Goal: Transaction & Acquisition: Purchase product/service

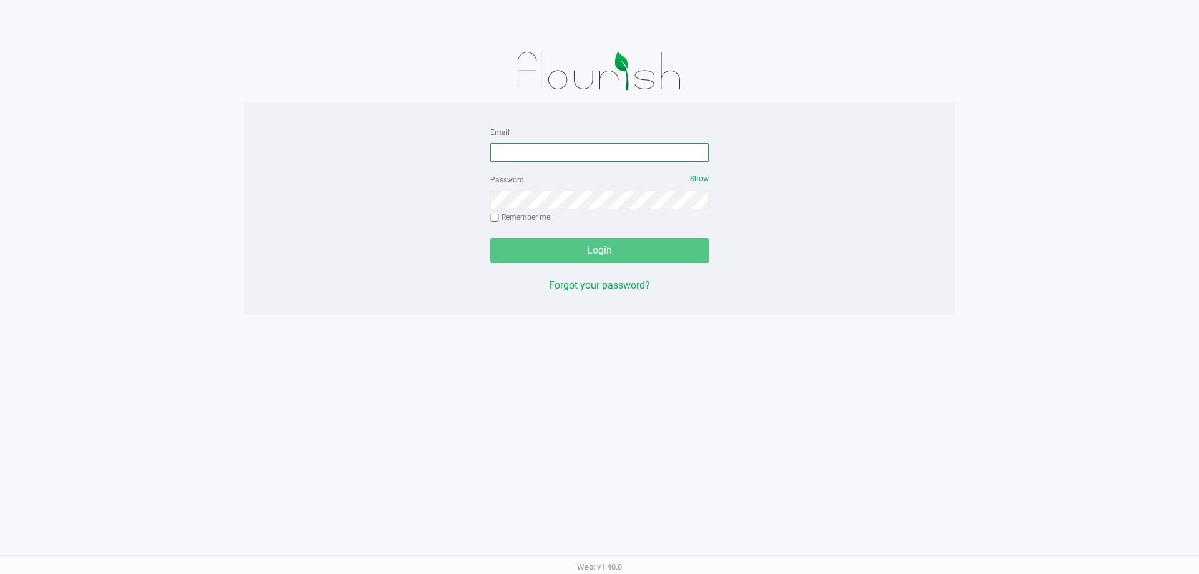
click at [550, 150] on input "Email" at bounding box center [599, 152] width 219 height 19
type input "[EMAIL_ADDRESS][DOMAIN_NAME]"
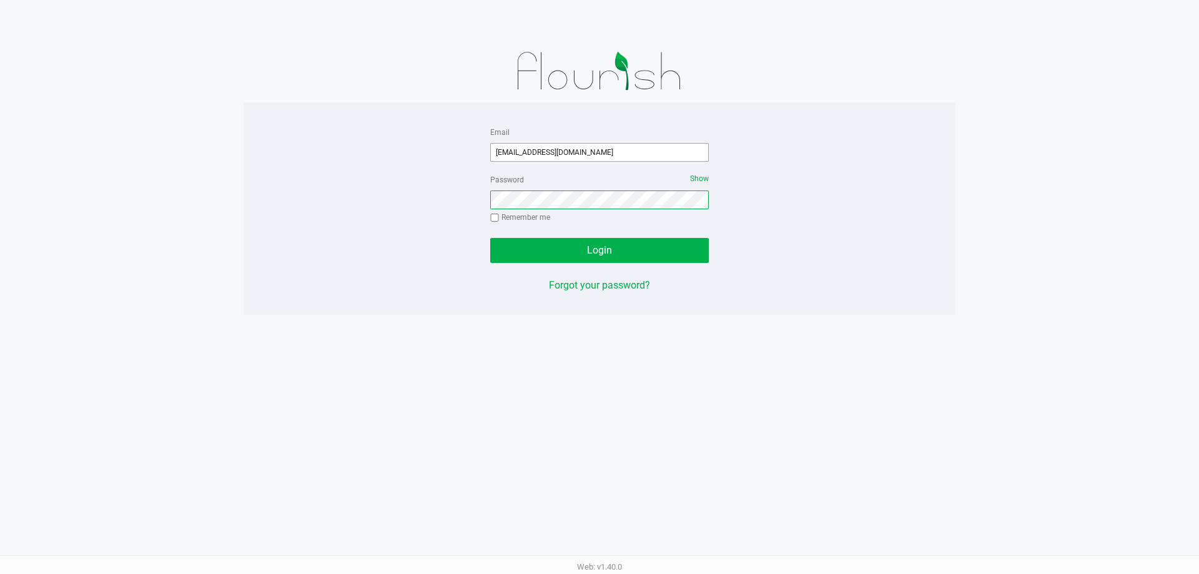
click at [490, 238] on button "Login" at bounding box center [599, 250] width 219 height 25
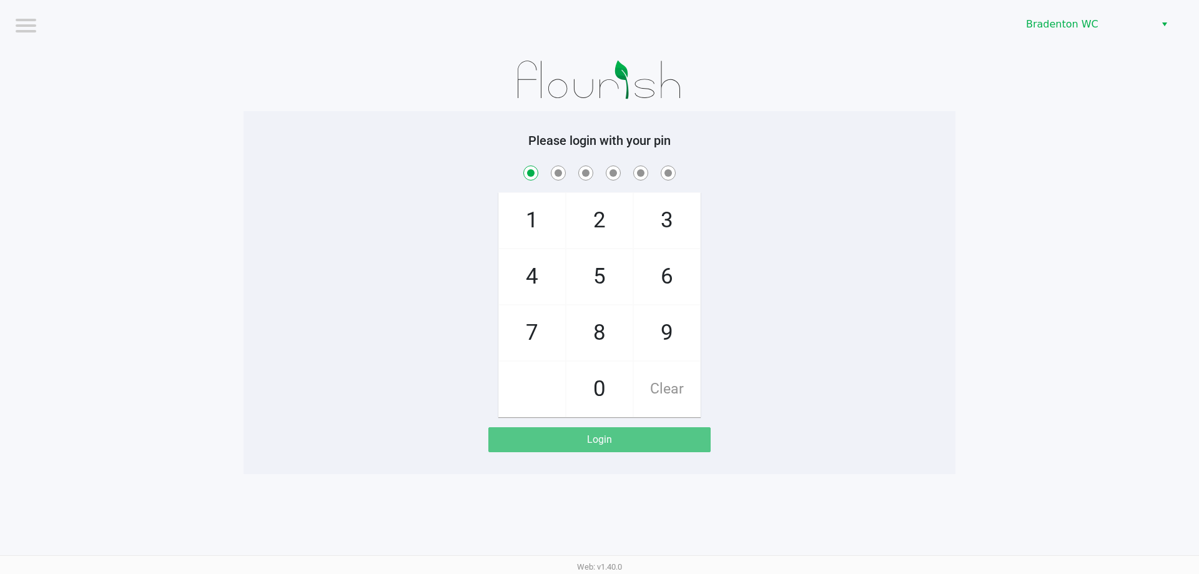
checkbox input "true"
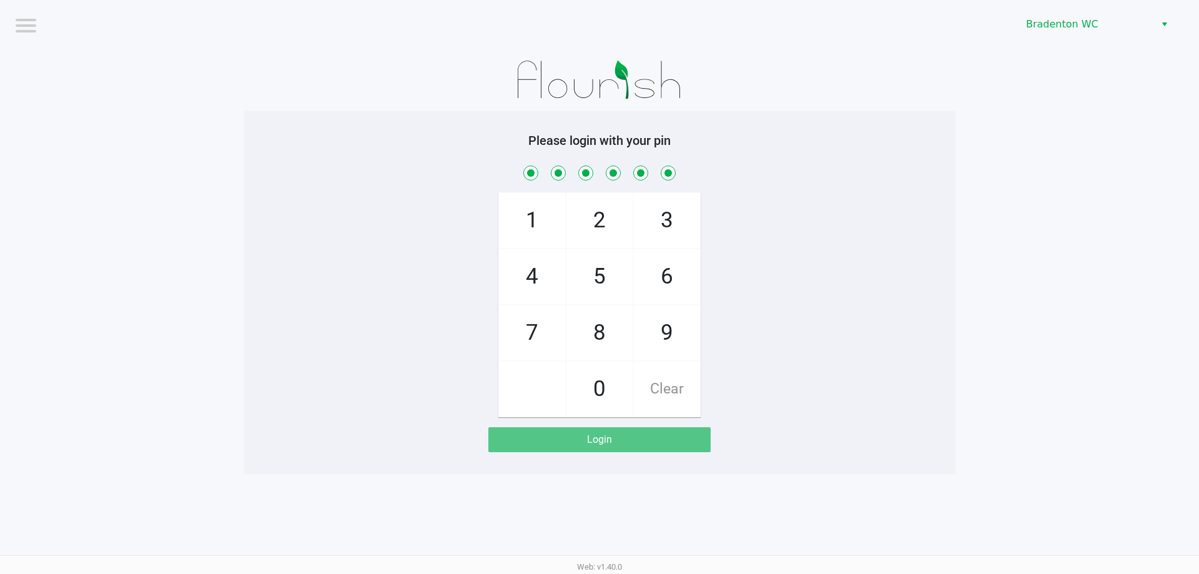
checkbox input "true"
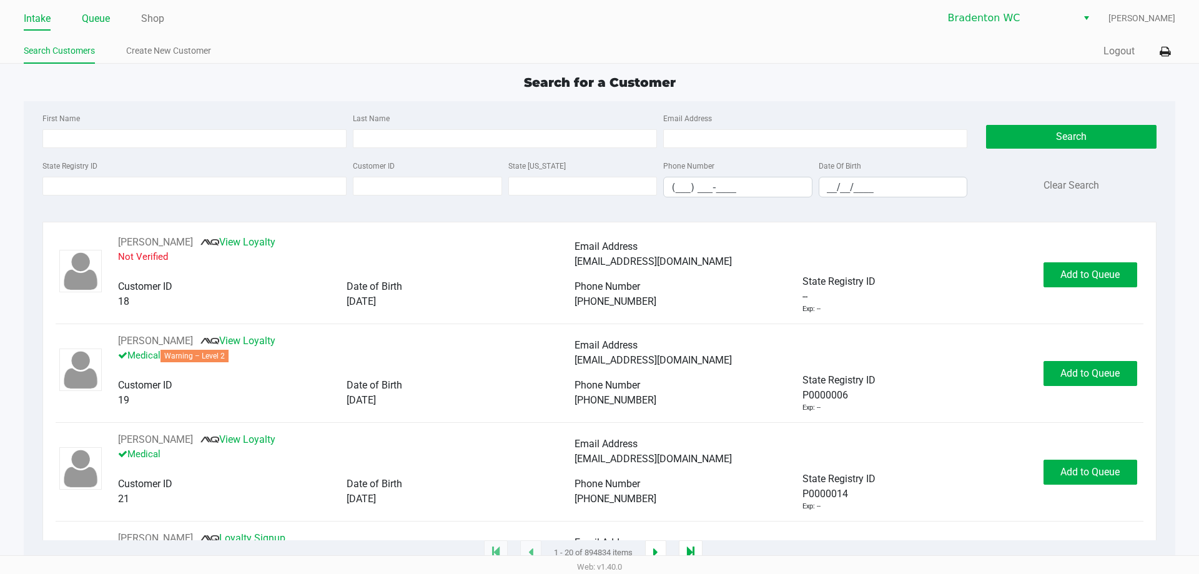
click at [102, 24] on link "Queue" at bounding box center [96, 18] width 28 height 17
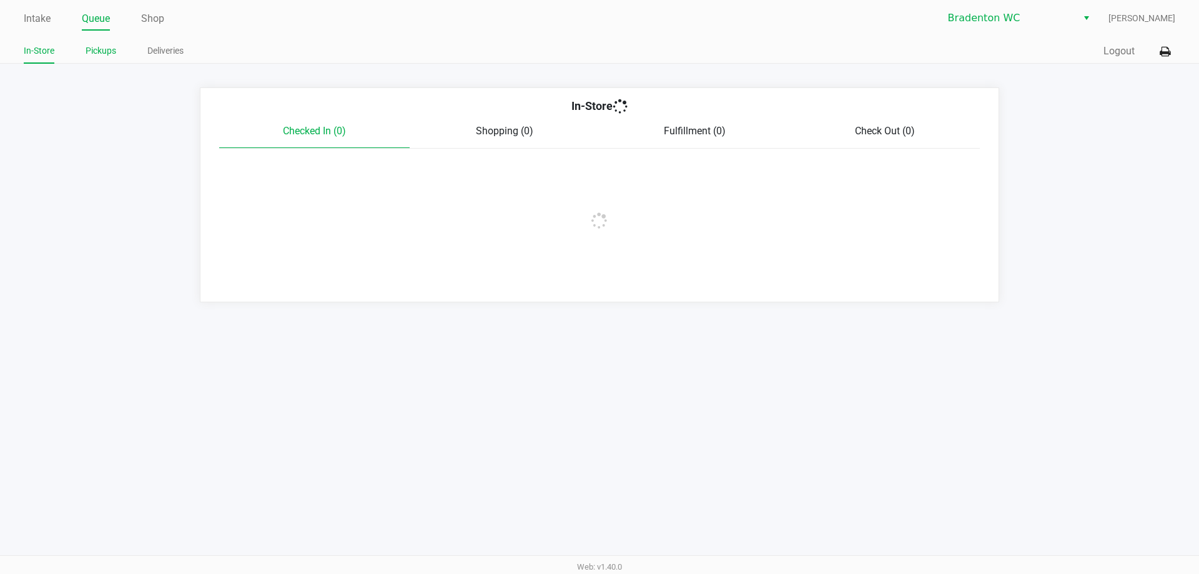
click at [99, 52] on link "Pickups" at bounding box center [101, 51] width 31 height 16
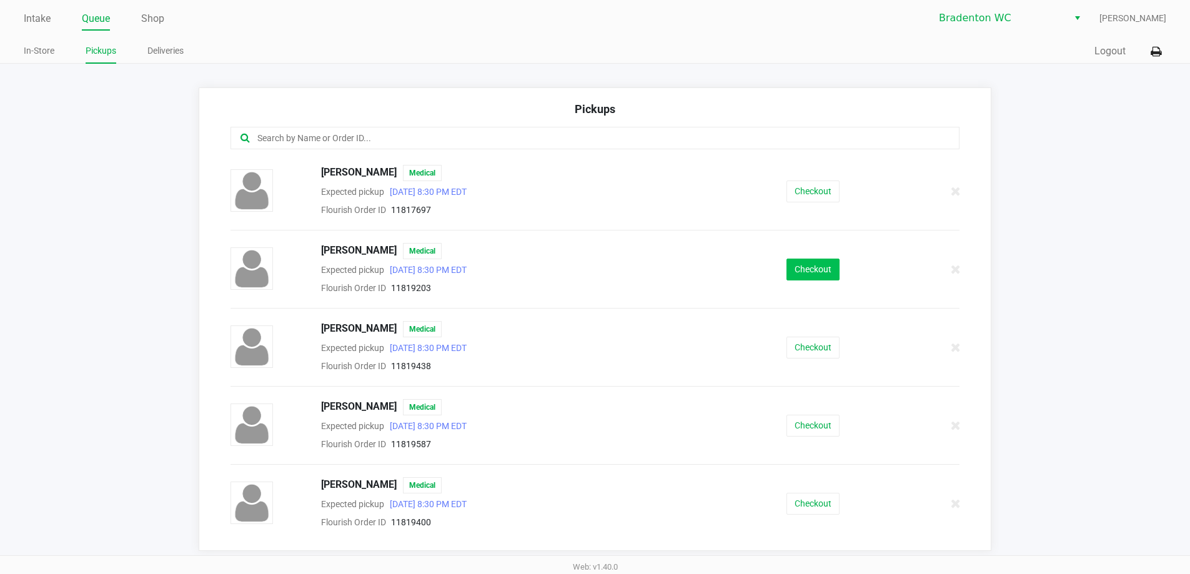
click at [812, 270] on button "Checkout" at bounding box center [812, 270] width 53 height 22
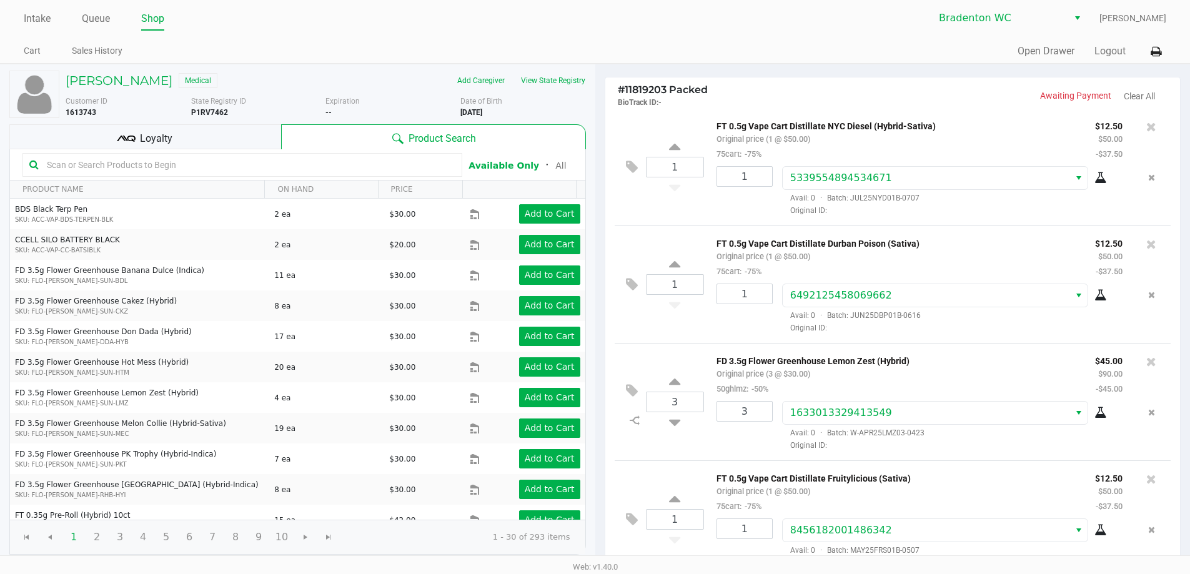
scroll to position [137, 0]
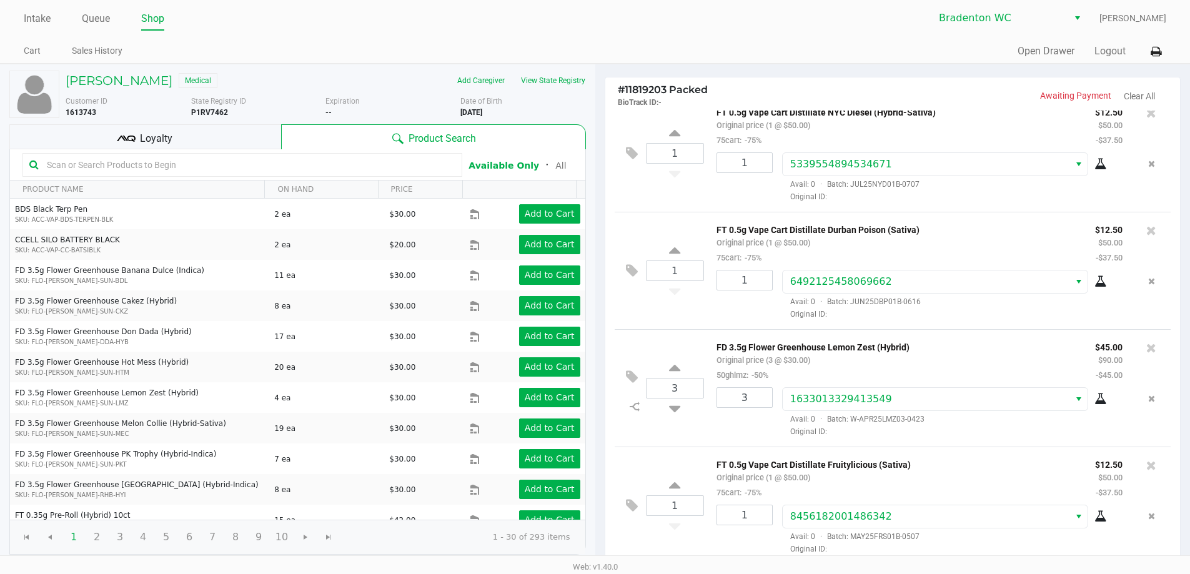
click at [223, 144] on div "Loyalty" at bounding box center [145, 136] width 272 height 25
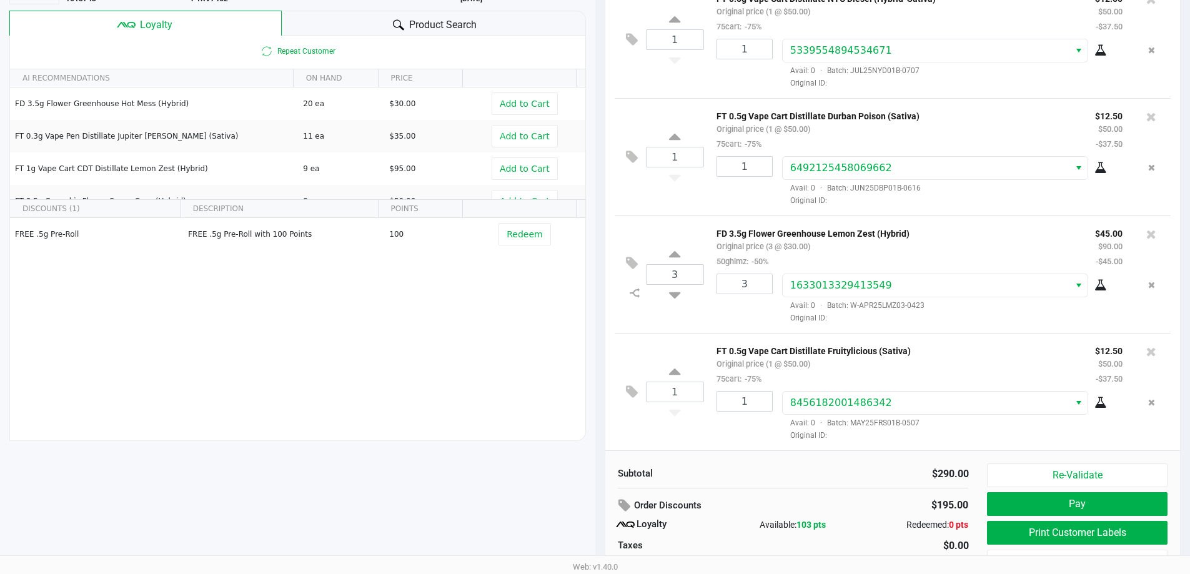
scroll to position [143, 0]
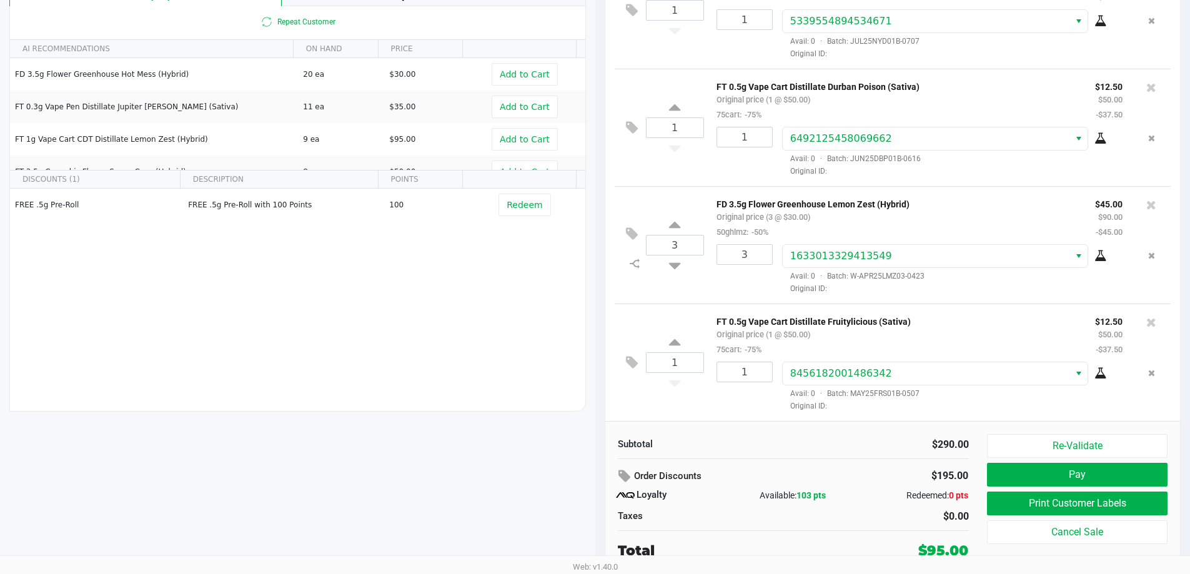
click at [1083, 511] on button "Print Customer Labels" at bounding box center [1077, 503] width 180 height 24
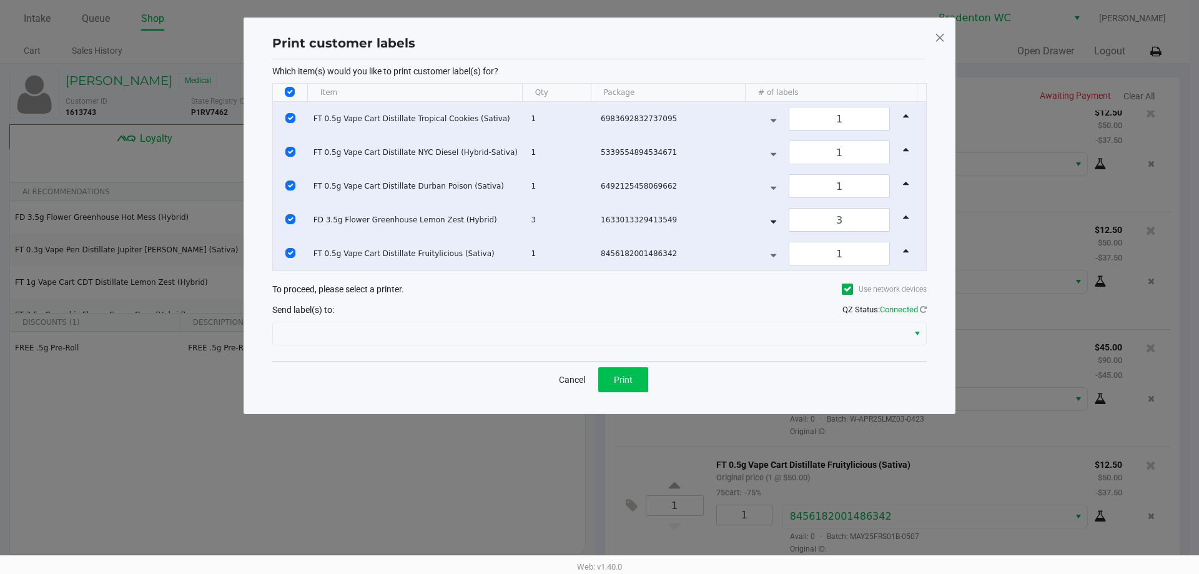
click at [628, 375] on span "Print" at bounding box center [623, 380] width 19 height 10
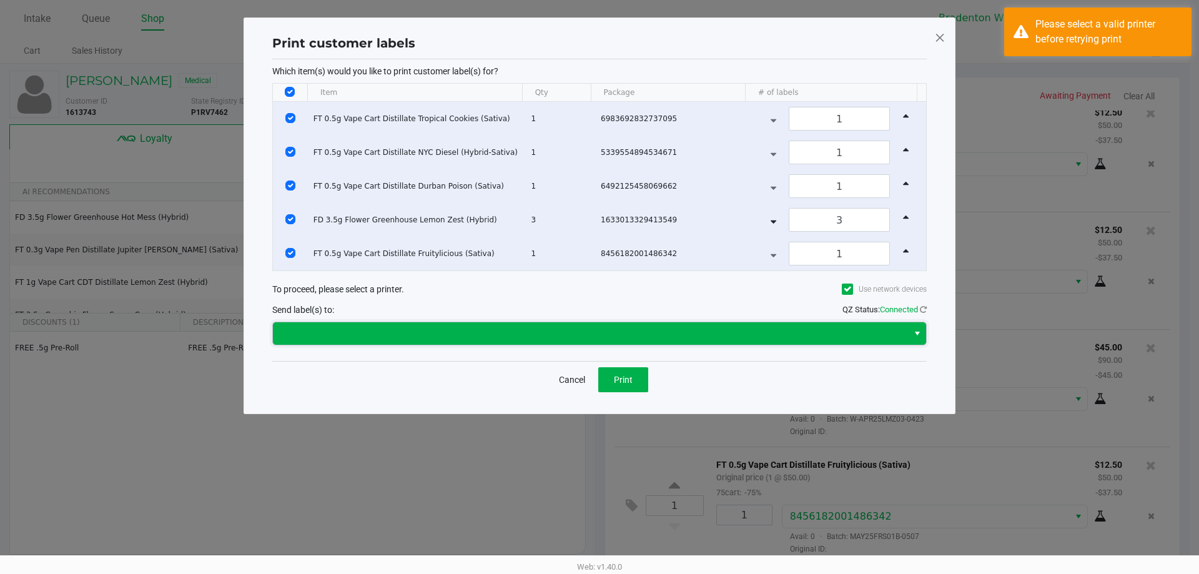
click at [817, 344] on kendo-dropdownlist at bounding box center [599, 334] width 654 height 24
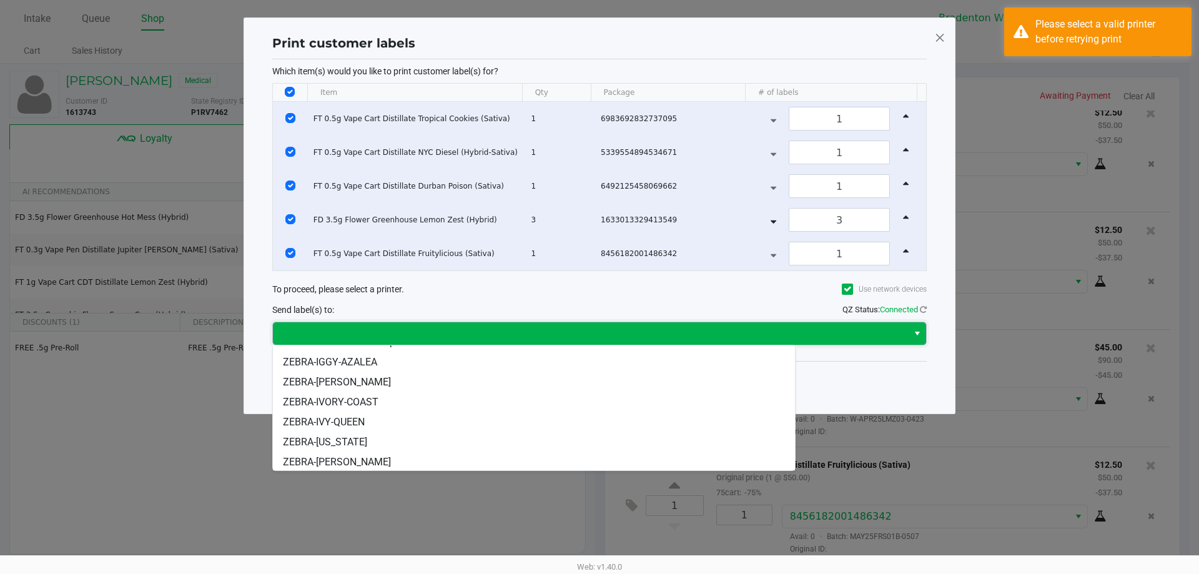
scroll to position [75, 0]
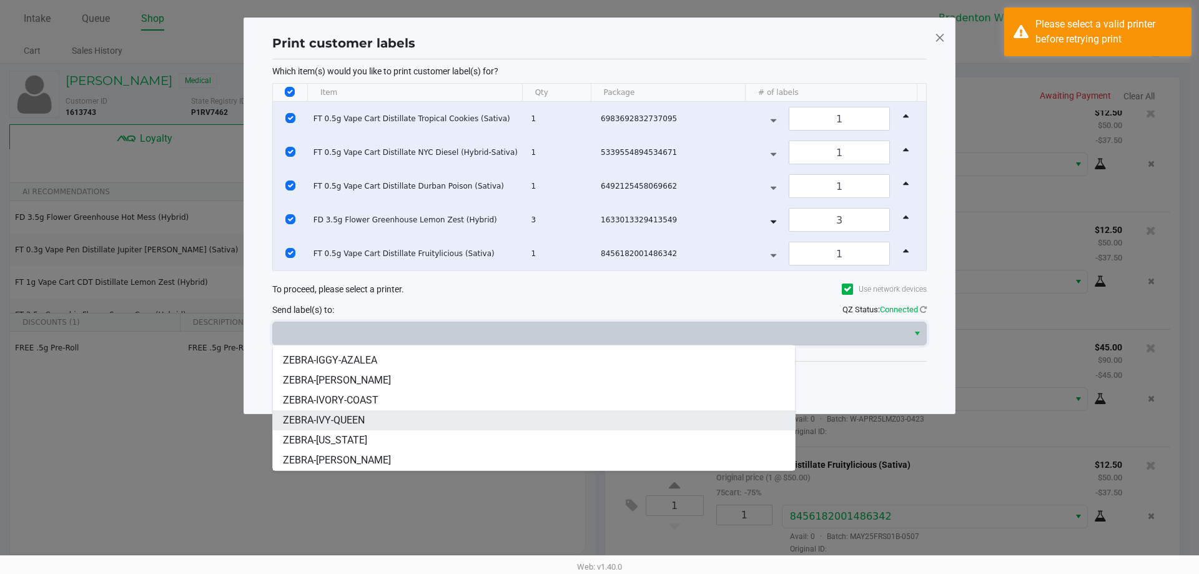
click at [371, 419] on li "ZEBRA-IVY-QUEEN" at bounding box center [534, 420] width 522 height 20
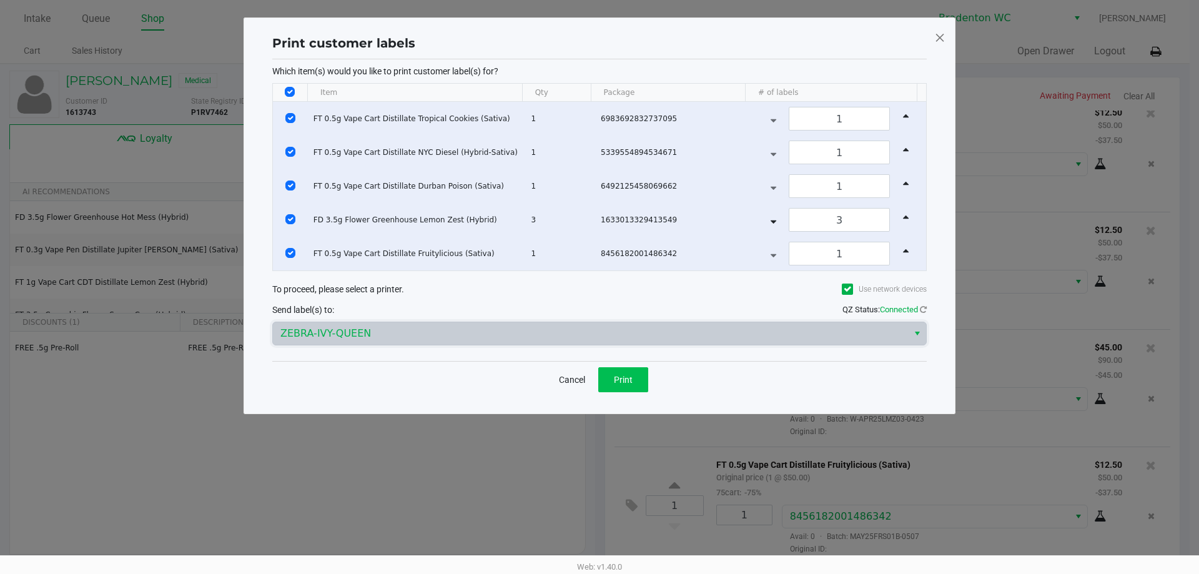
click at [634, 380] on button "Print" at bounding box center [623, 379] width 50 height 25
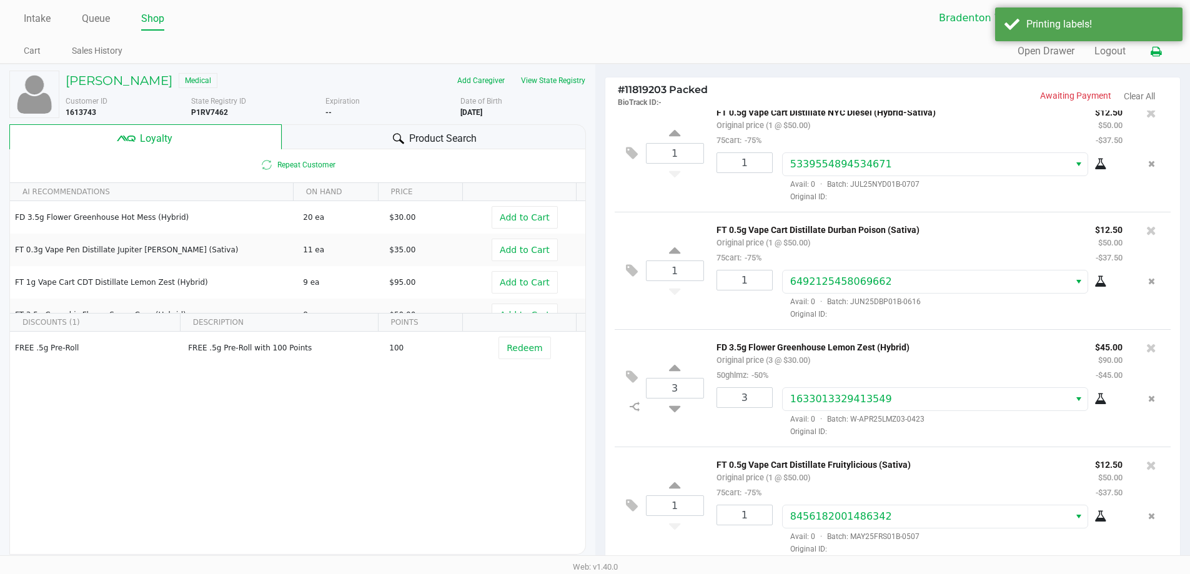
click at [1155, 56] on icon at bounding box center [1155, 51] width 11 height 9
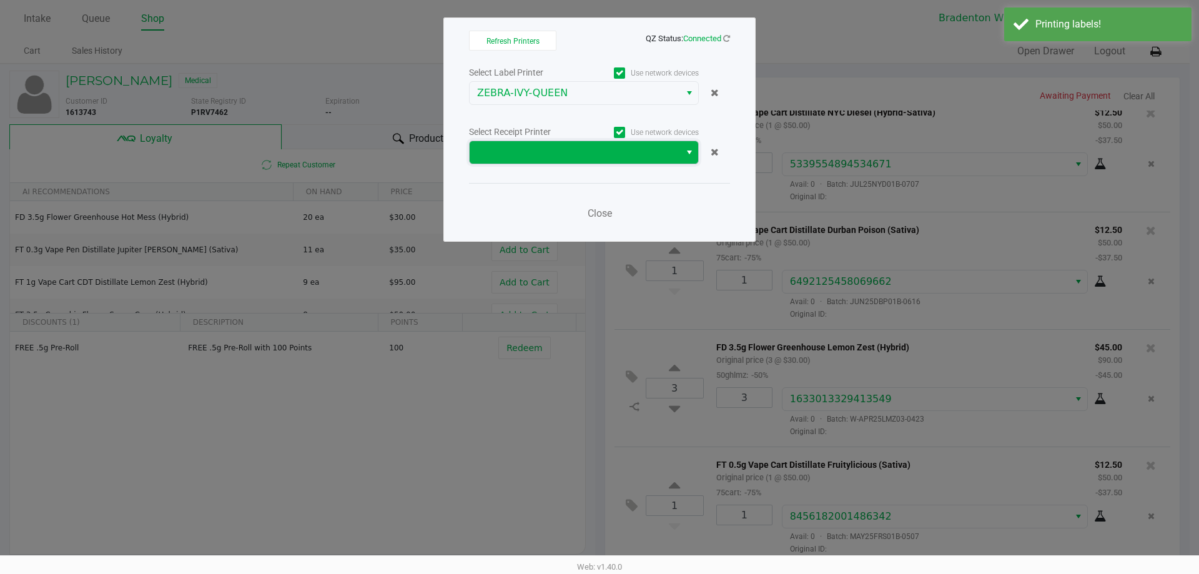
click at [657, 154] on span at bounding box center [574, 152] width 195 height 15
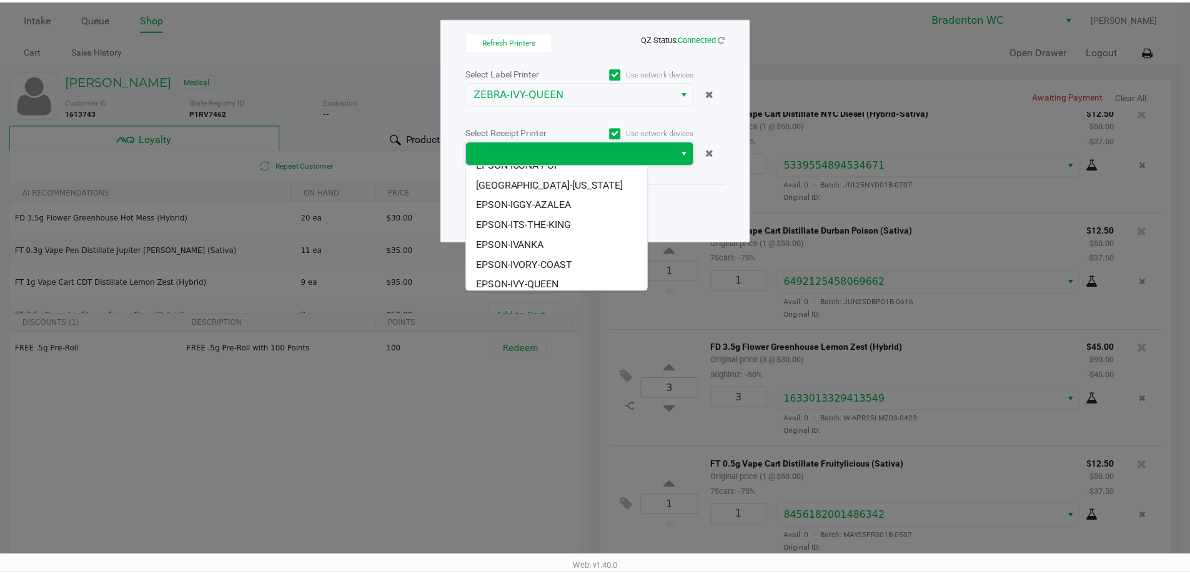
scroll to position [115, 0]
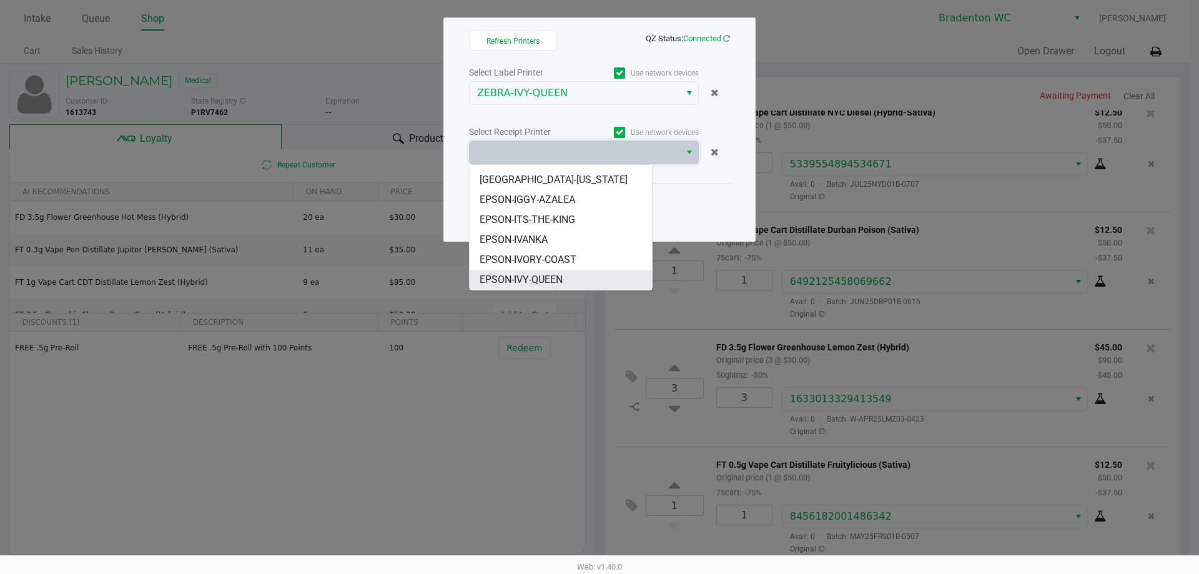
click at [566, 280] on li "EPSON-IVY-QUEEN" at bounding box center [561, 280] width 182 height 20
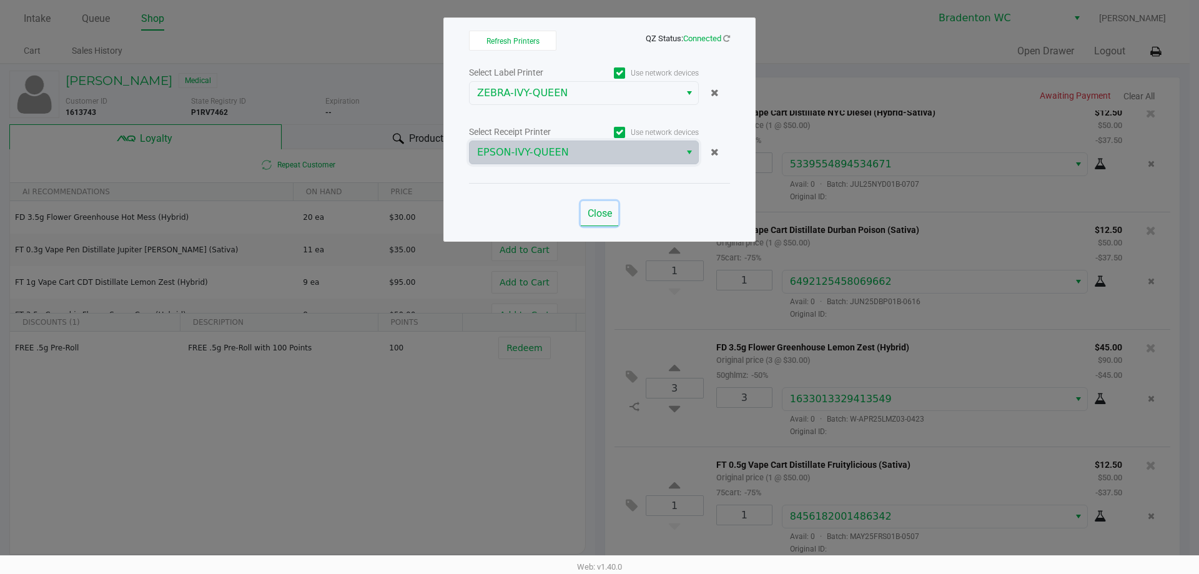
click at [599, 217] on span "Close" at bounding box center [600, 213] width 24 height 12
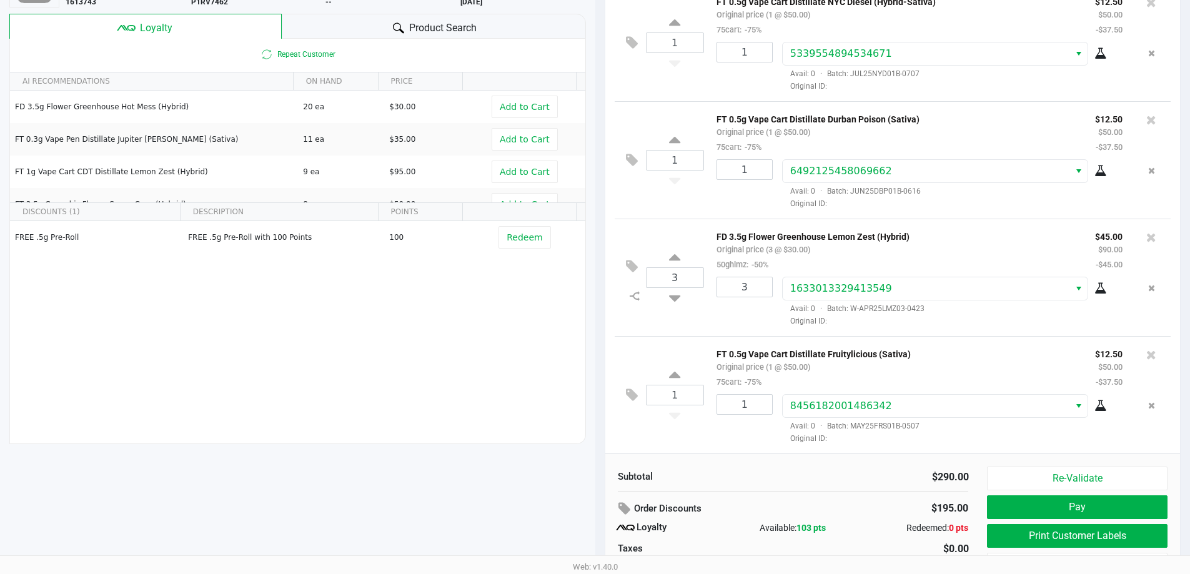
scroll to position [143, 0]
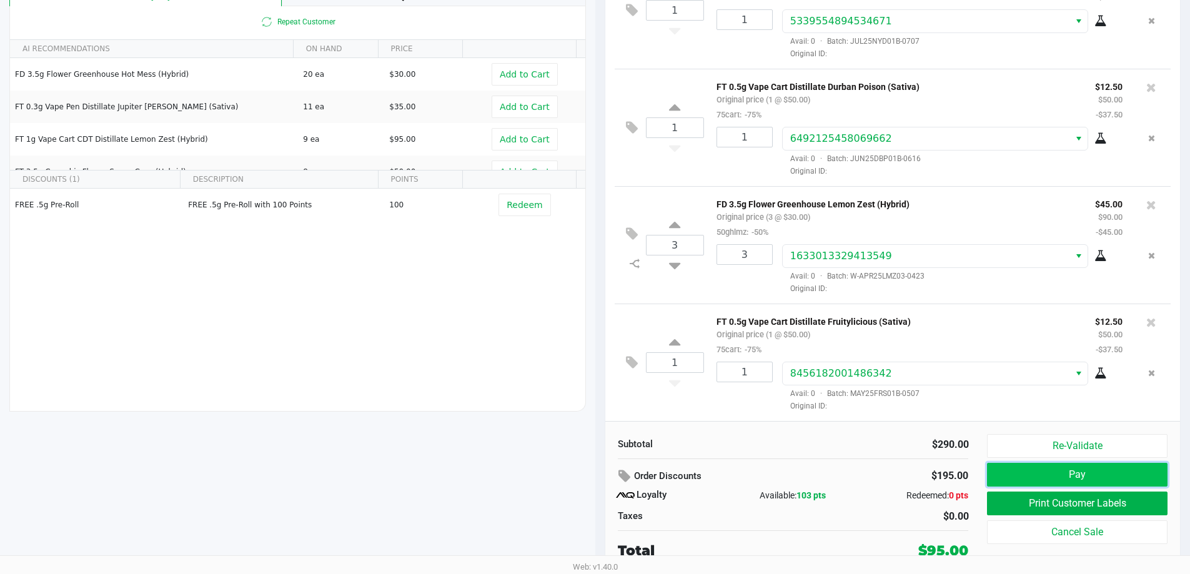
click at [1071, 477] on button "Pay" at bounding box center [1077, 475] width 180 height 24
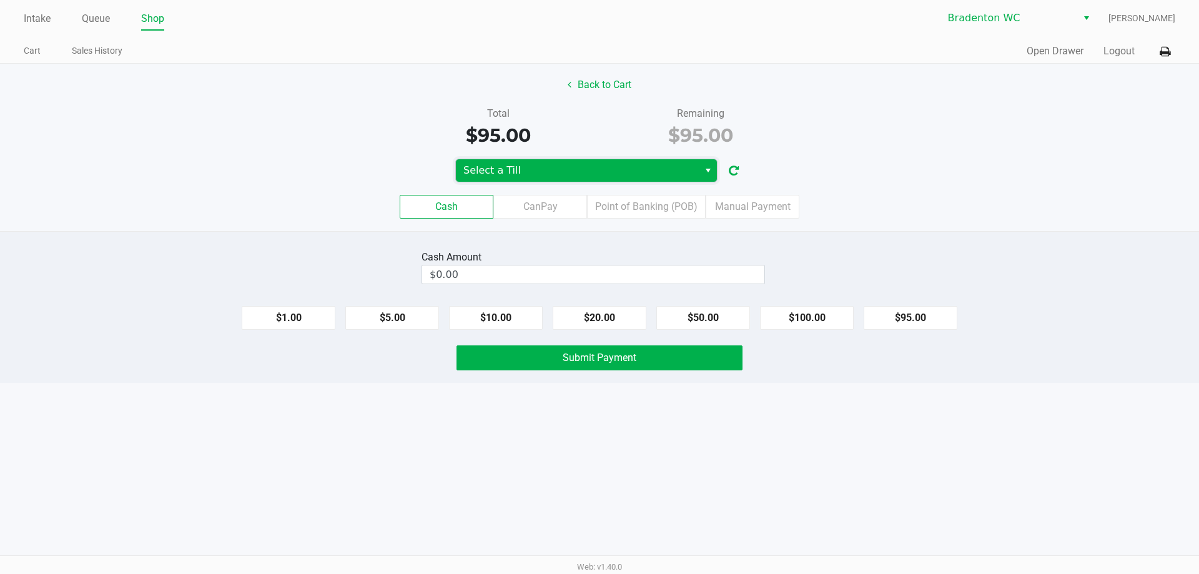
click at [624, 172] on span "Select a Till" at bounding box center [577, 170] width 228 height 15
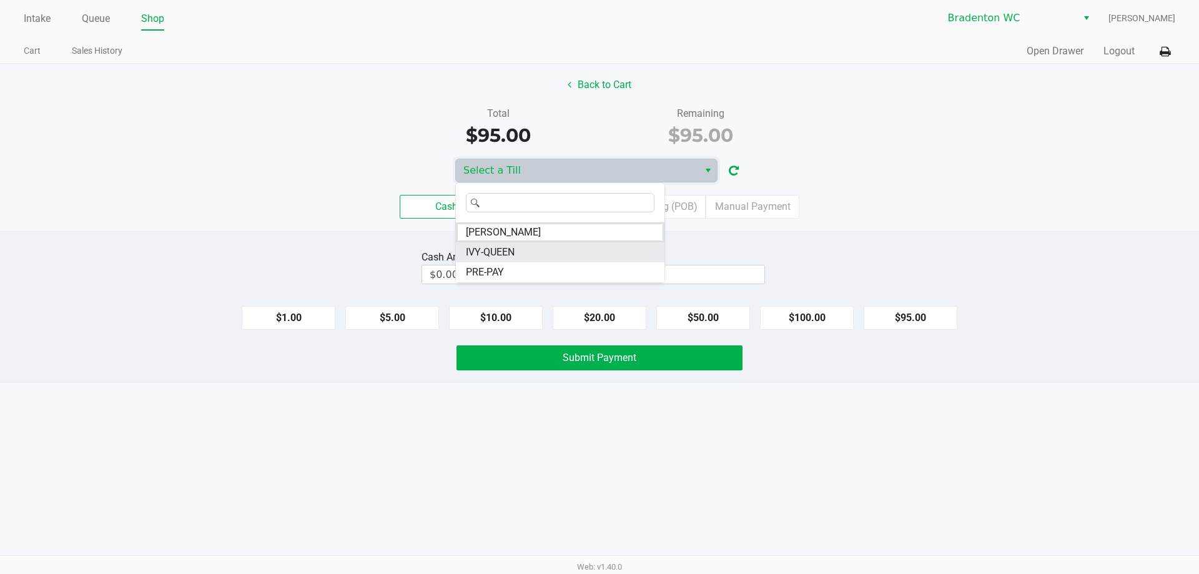
click at [538, 252] on li "IVY-QUEEN" at bounding box center [560, 252] width 209 height 20
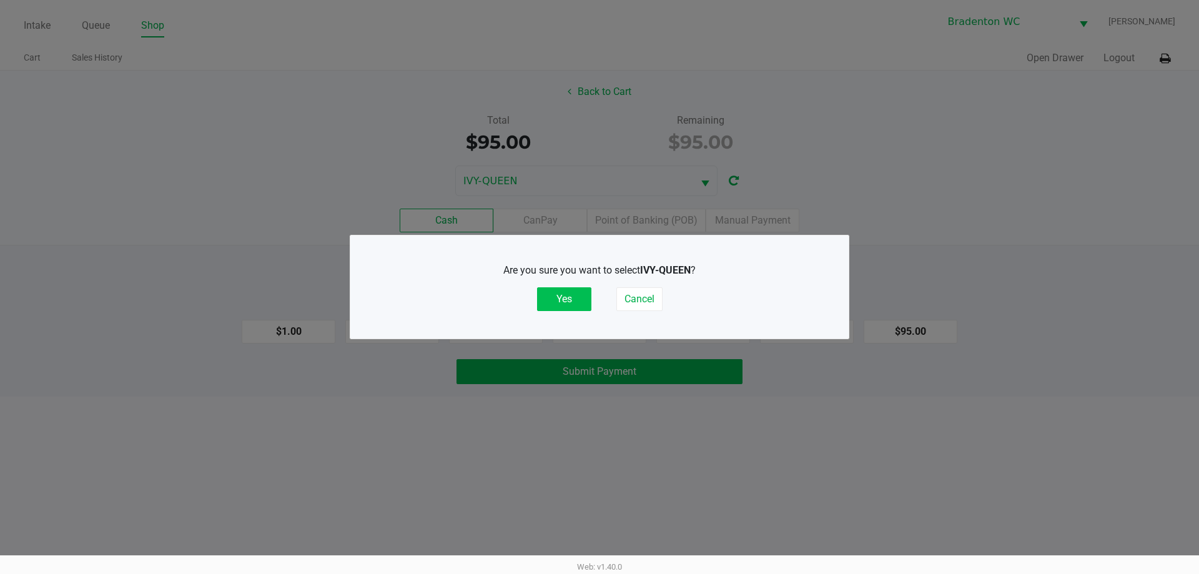
click at [563, 297] on button "Yes" at bounding box center [564, 299] width 54 height 24
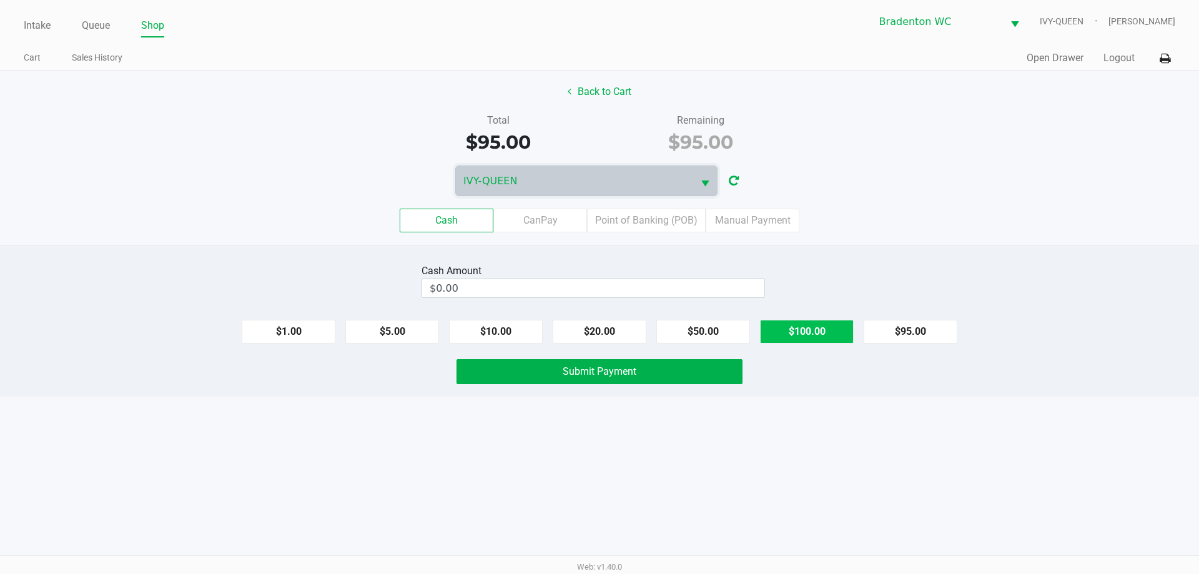
click at [821, 338] on button "$100.00" at bounding box center [807, 332] width 94 height 24
type input "$100.00"
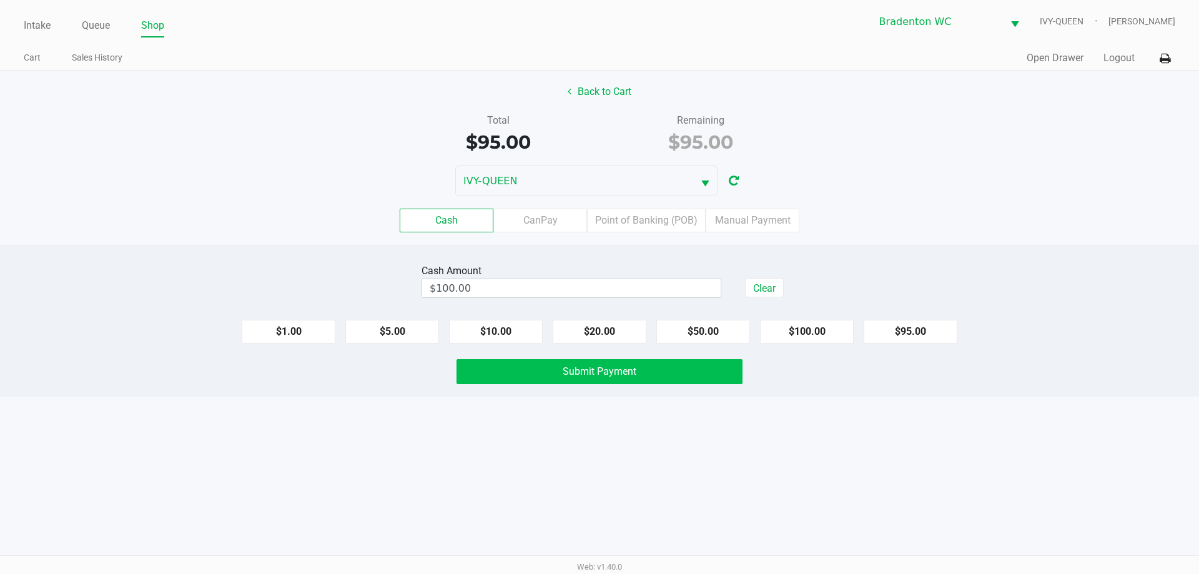
click at [683, 372] on button "Submit Payment" at bounding box center [599, 371] width 286 height 25
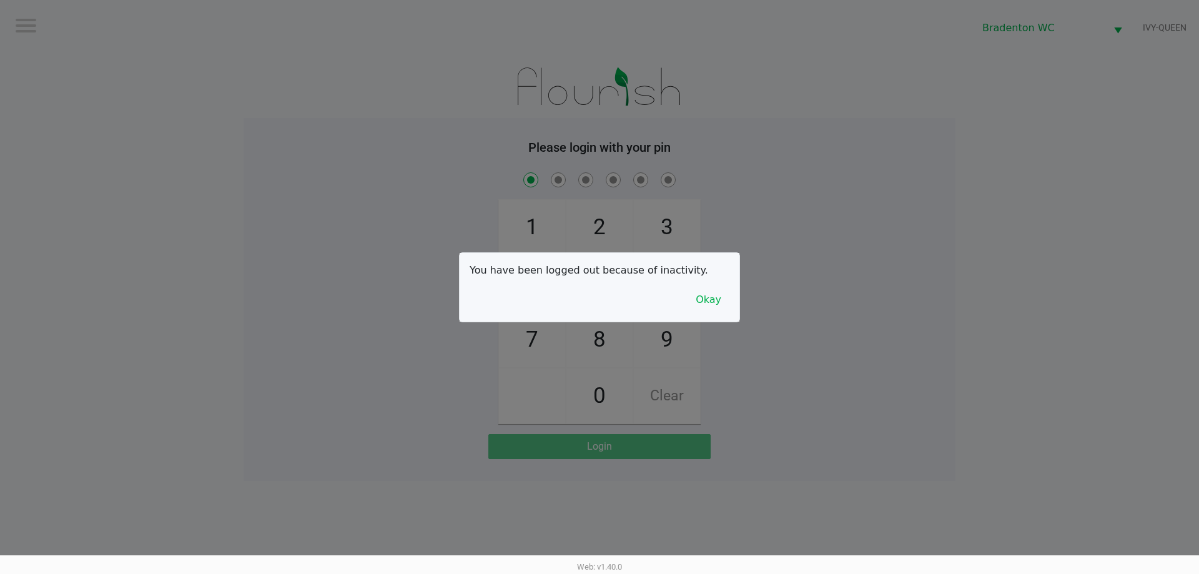
checkbox input "true"
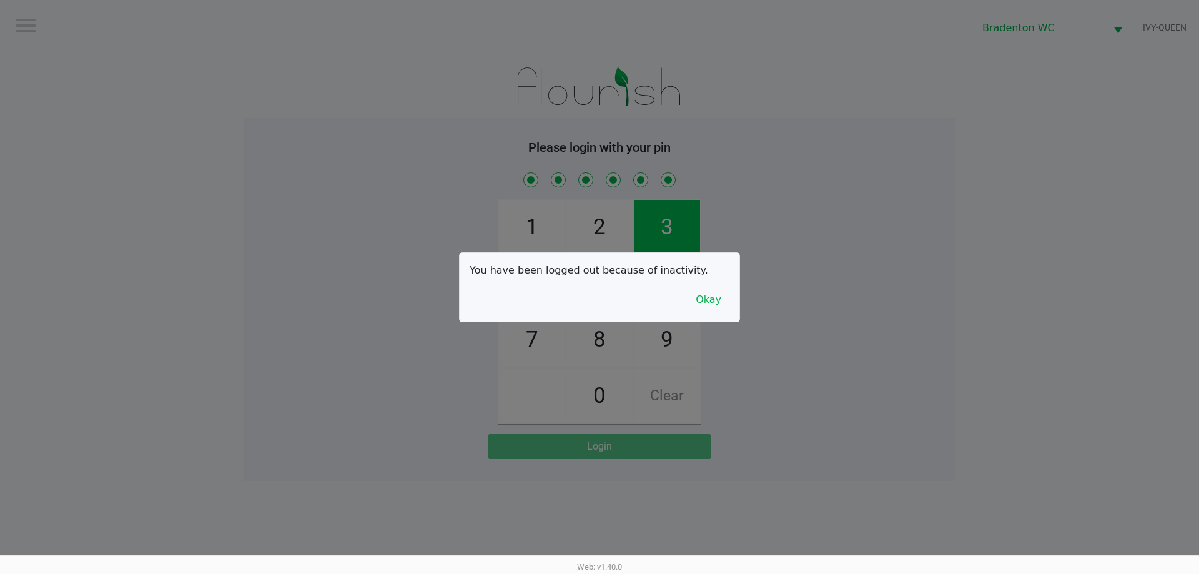
checkbox input "true"
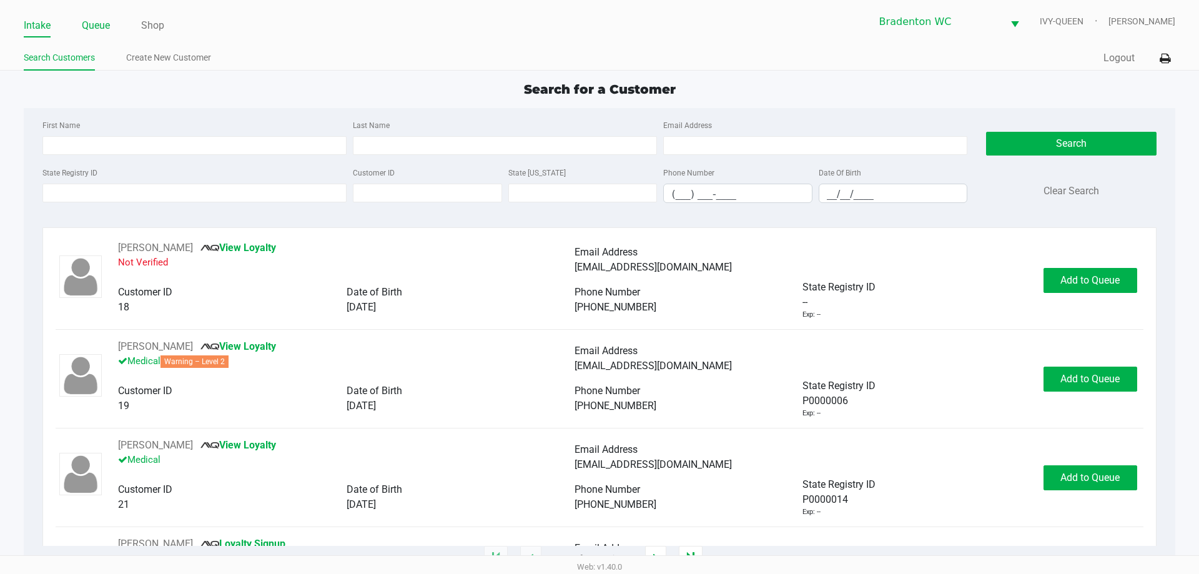
click at [99, 26] on link "Queue" at bounding box center [96, 25] width 28 height 17
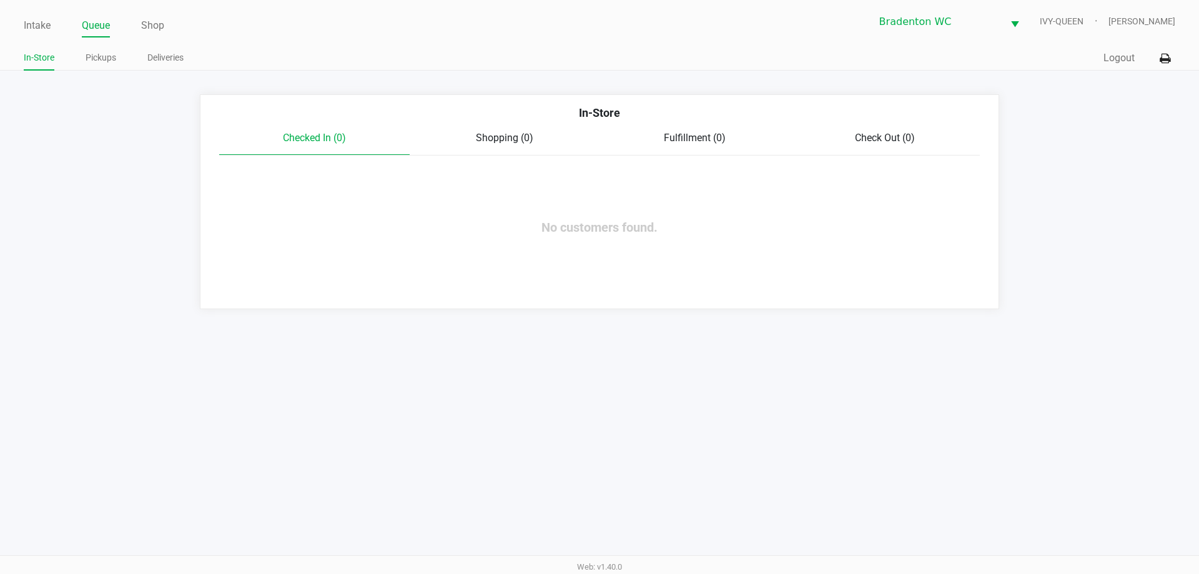
click at [104, 62] on link "Pickups" at bounding box center [101, 58] width 31 height 16
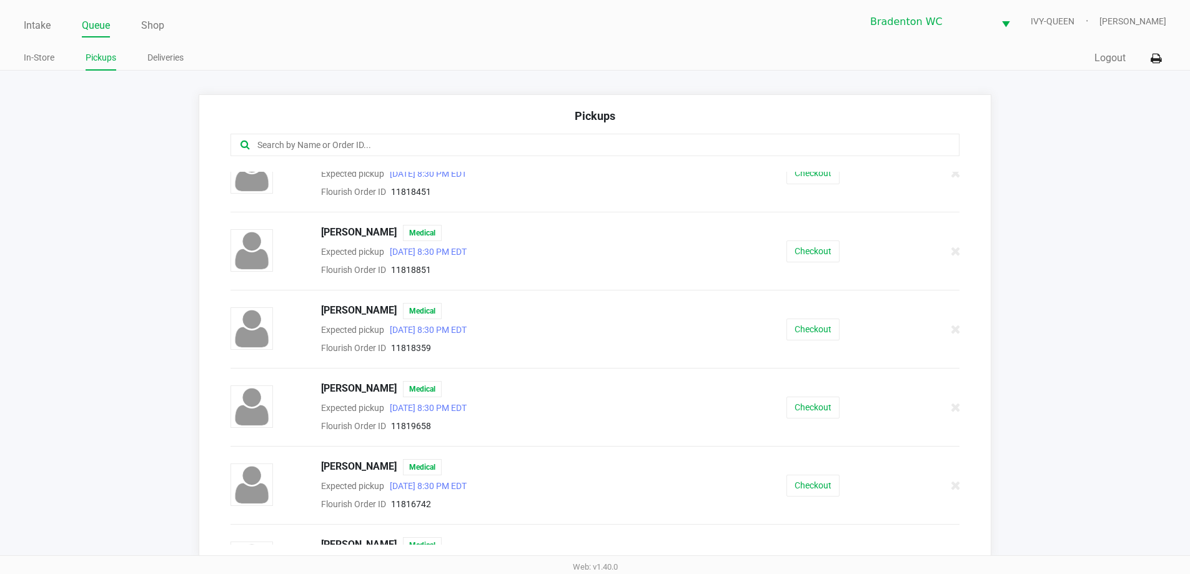
scroll to position [260, 0]
click at [829, 260] on button "Checkout" at bounding box center [812, 250] width 53 height 22
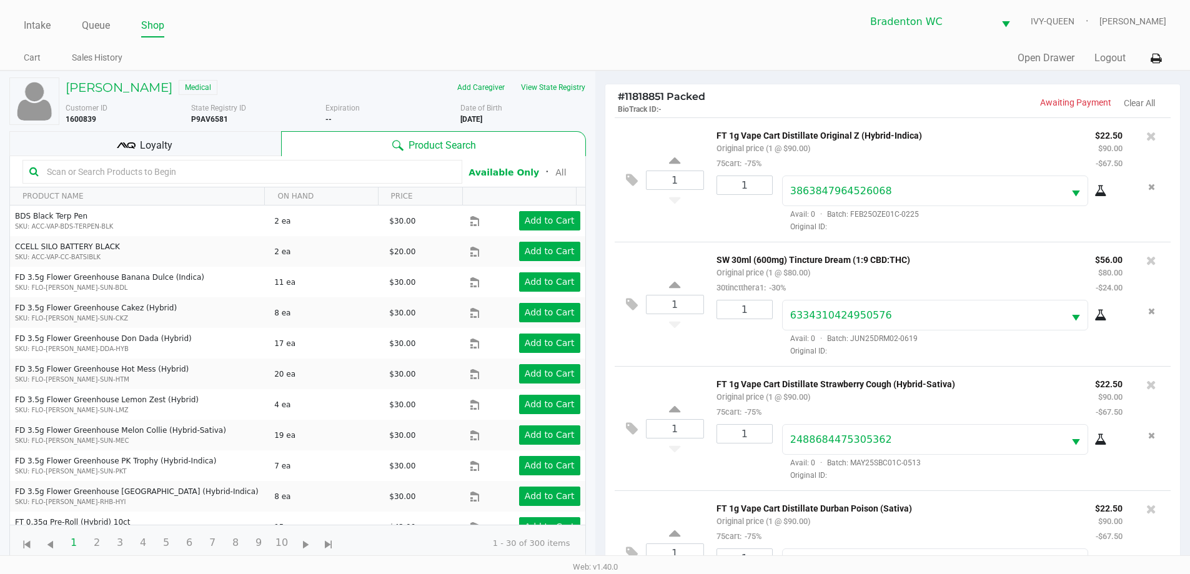
click at [217, 142] on div "Loyalty" at bounding box center [145, 143] width 272 height 25
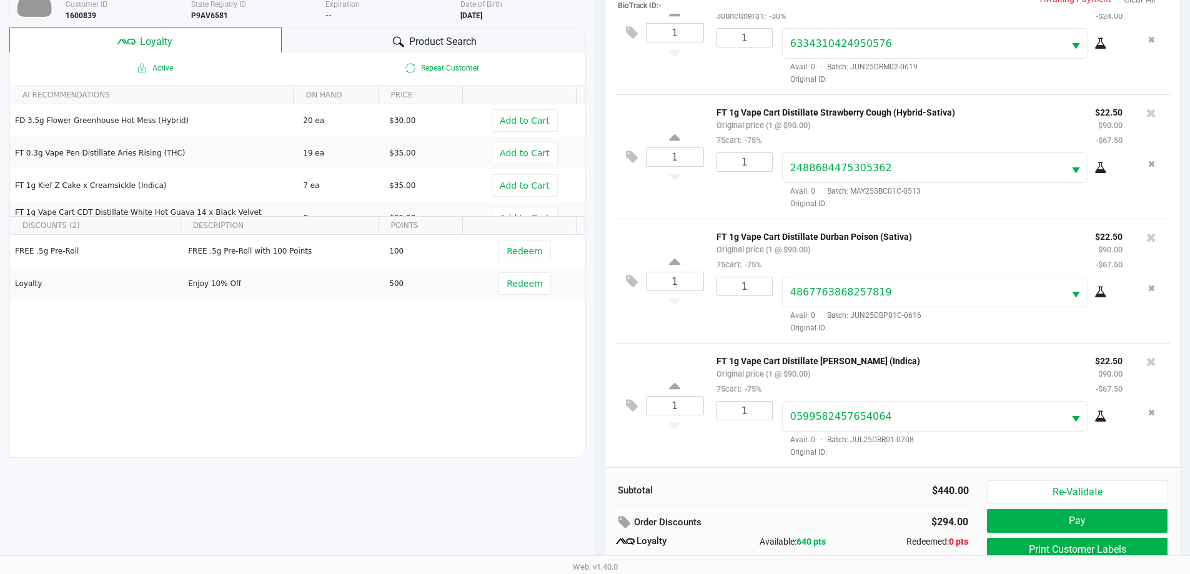
scroll to position [150, 0]
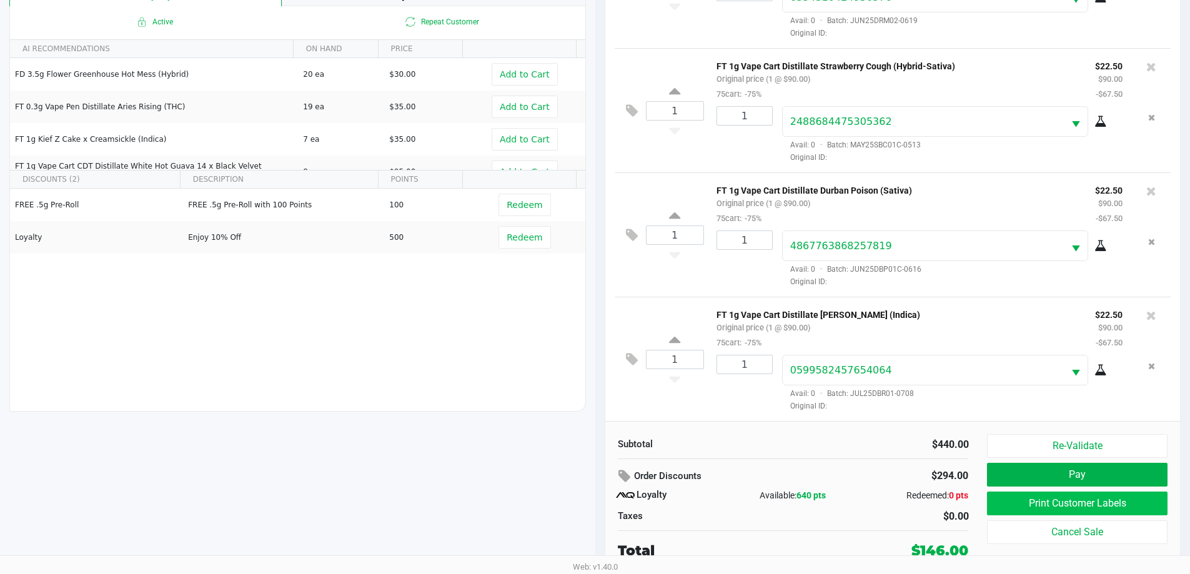
click at [1054, 510] on button "Print Customer Labels" at bounding box center [1077, 503] width 180 height 24
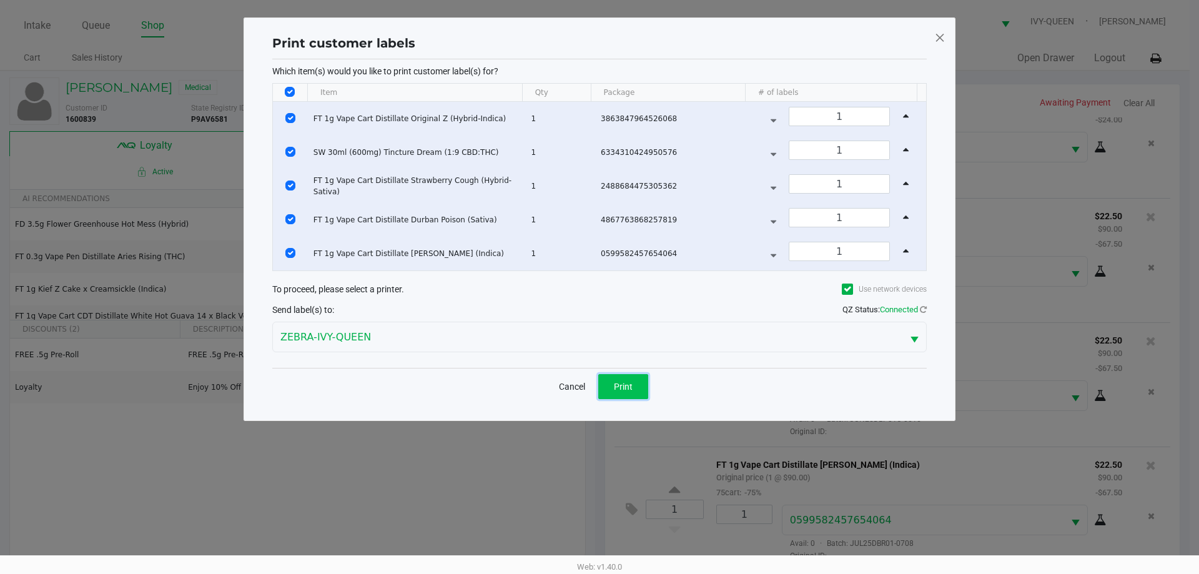
click at [626, 398] on button "Print" at bounding box center [623, 386] width 50 height 25
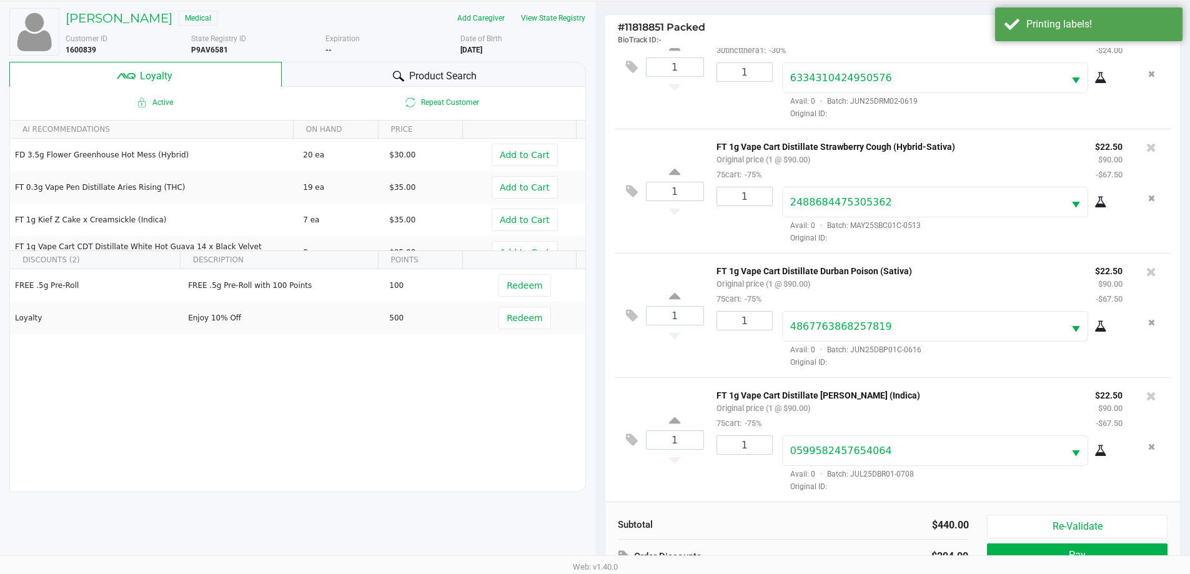
scroll to position [150, 0]
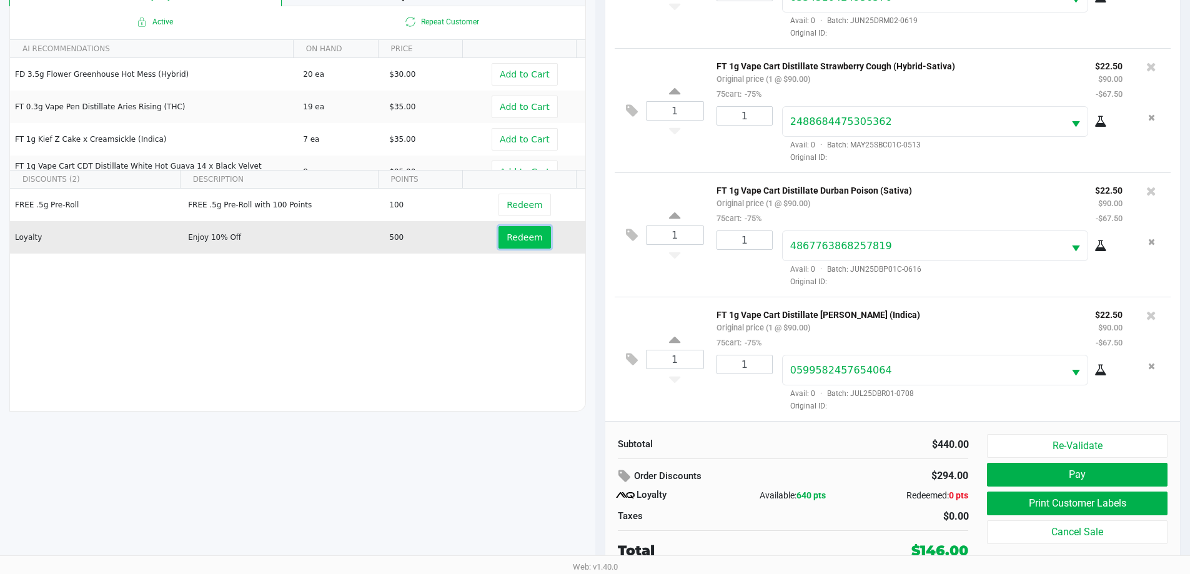
click at [530, 247] on button "Redeem" at bounding box center [524, 237] width 52 height 22
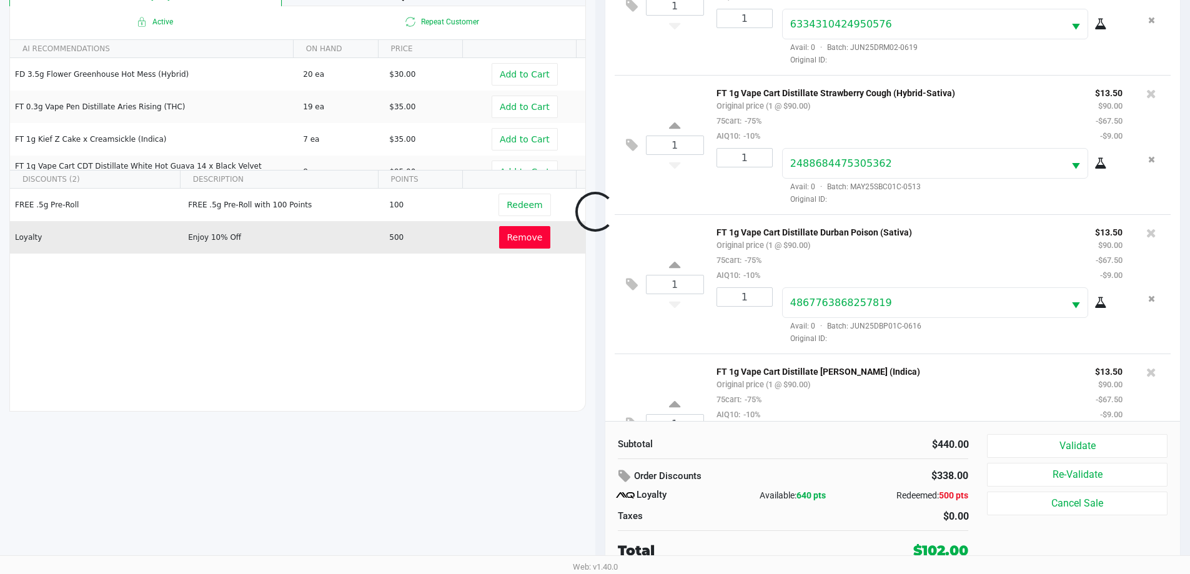
scroll to position [246, 0]
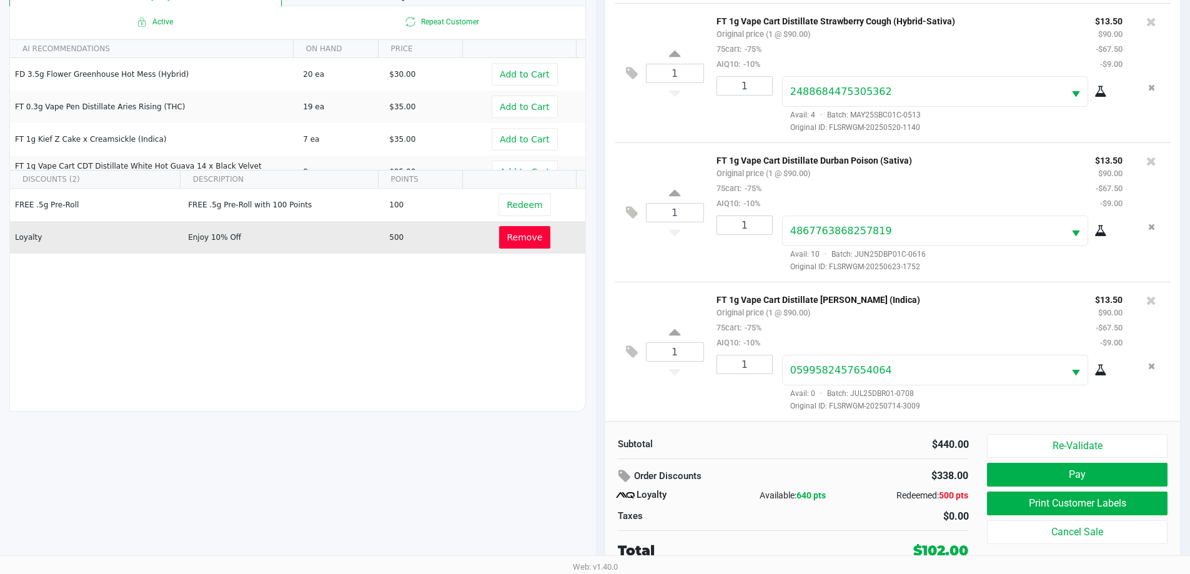
click at [1040, 484] on button "Pay" at bounding box center [1077, 475] width 180 height 24
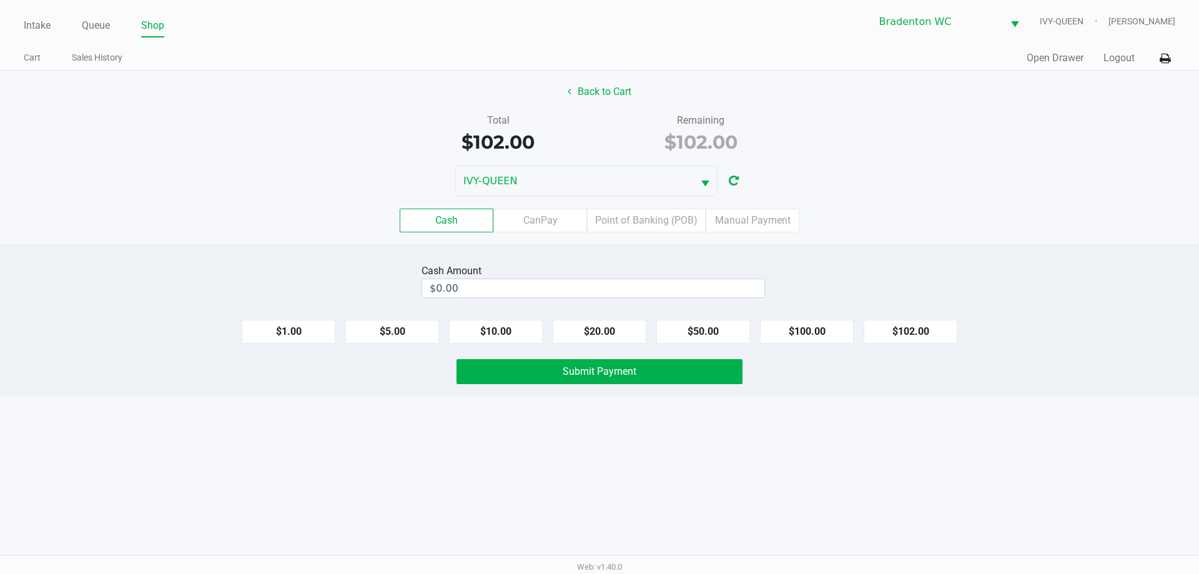
click at [643, 217] on label "Point of Banking (POB)" at bounding box center [646, 221] width 119 height 24
click at [0, 0] on 7 "Point of Banking (POB)" at bounding box center [0, 0] width 0 height 0
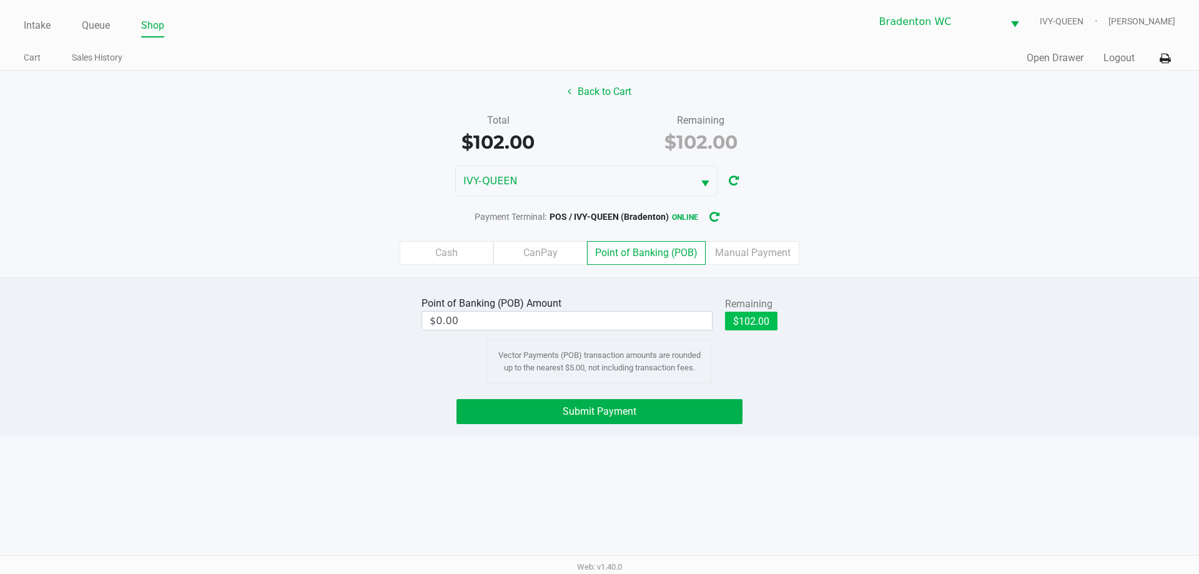
click at [749, 322] on button "$102.00" at bounding box center [751, 321] width 52 height 19
type input "$102.00"
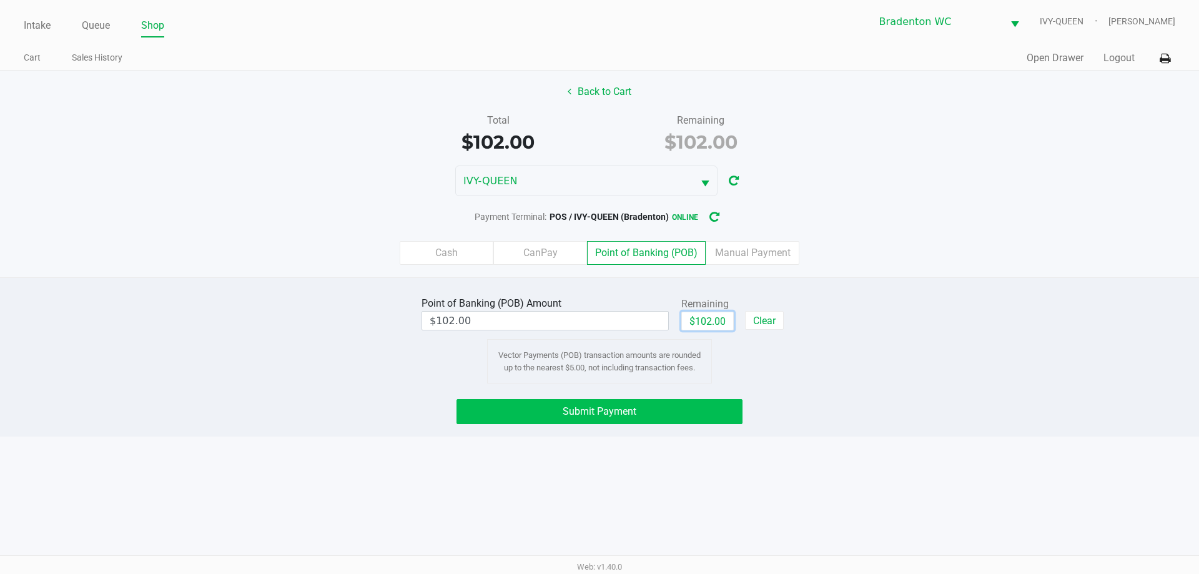
click at [626, 421] on button "Submit Payment" at bounding box center [599, 411] width 286 height 25
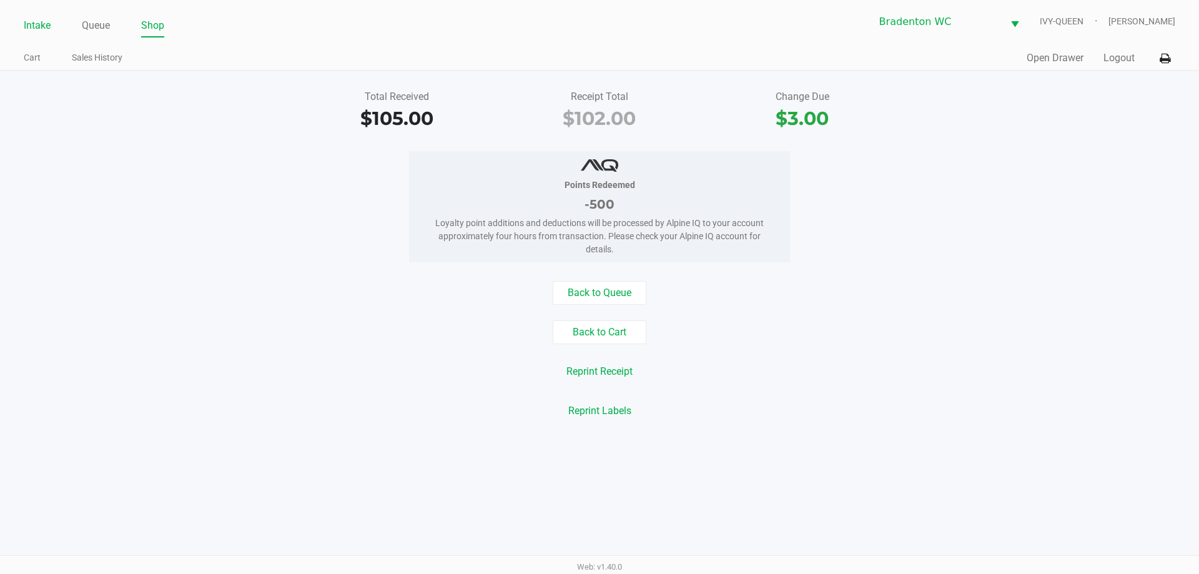
click at [27, 25] on link "Intake" at bounding box center [37, 25] width 27 height 17
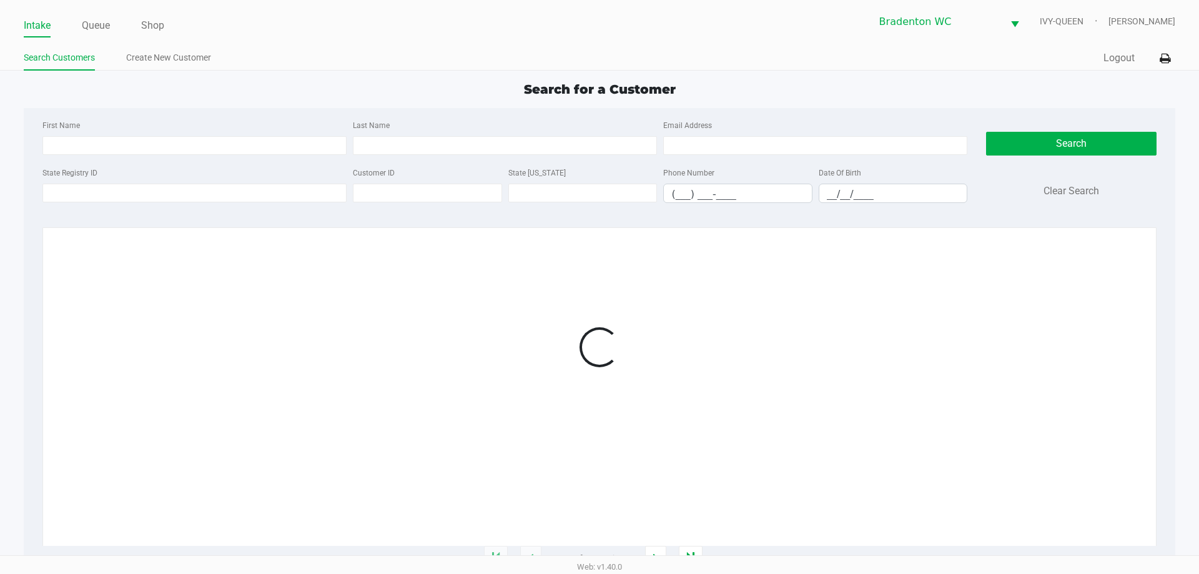
click at [327, 49] on ul "Search Customers Create New Customer" at bounding box center [312, 59] width 576 height 21
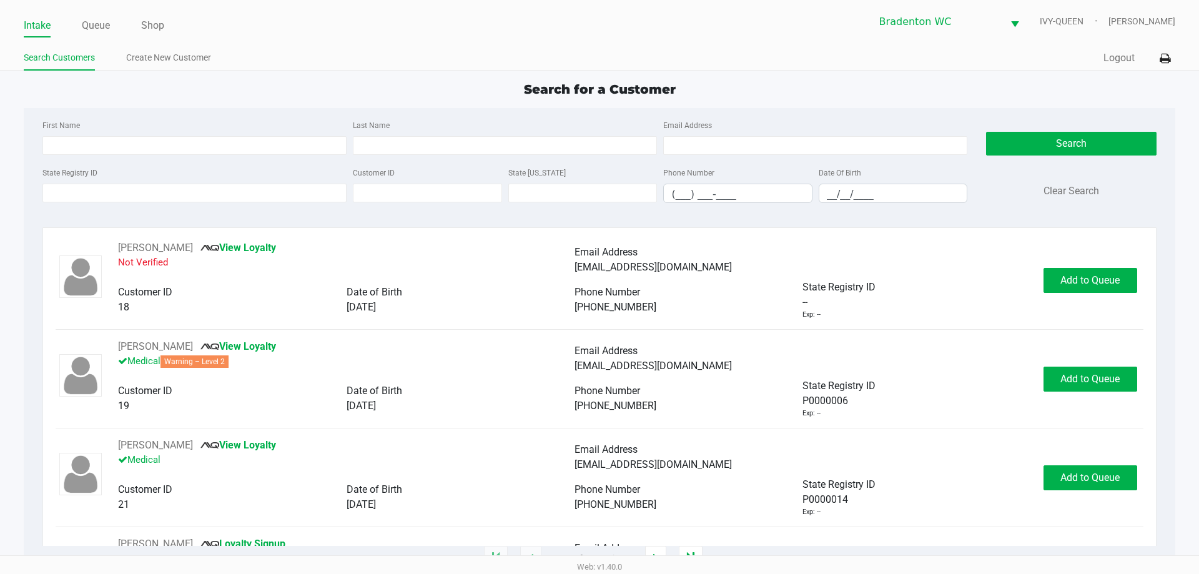
click at [274, 81] on div "Search for a Customer" at bounding box center [599, 89] width 1170 height 19
click at [429, 45] on div "Intake Queue Shop Bradenton [PERSON_NAME]-QUEEN [PERSON_NAME] Search Customers …" at bounding box center [599, 35] width 1199 height 71
click at [375, 74] on app-point-of-sale "Intake Queue Shop [GEOGRAPHIC_DATA] [PERSON_NAME]-QUEEN [PERSON_NAME] Search Cu…" at bounding box center [599, 279] width 1199 height 559
type input "[PERSON_NAME]"
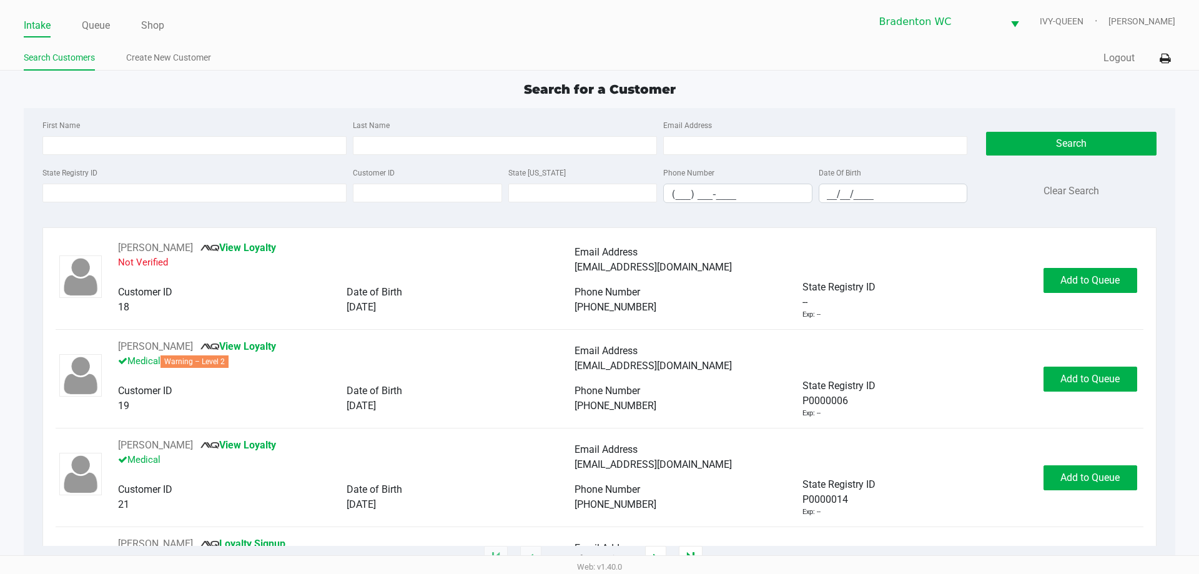
type input "[DATE]"
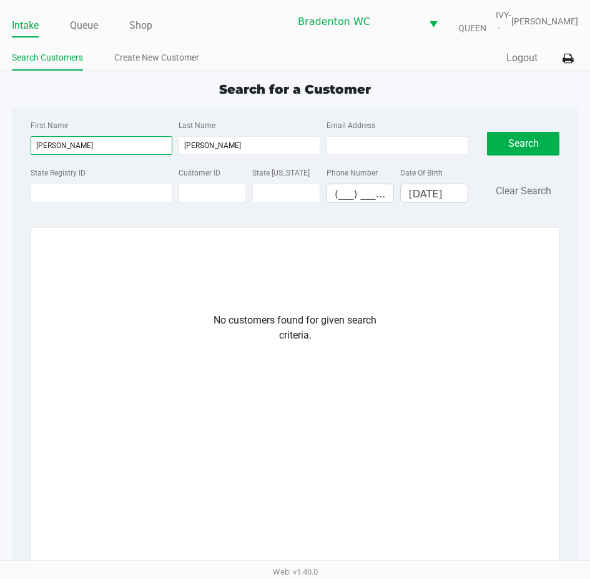
click at [52, 145] on input "[PERSON_NAME]" at bounding box center [102, 145] width 142 height 19
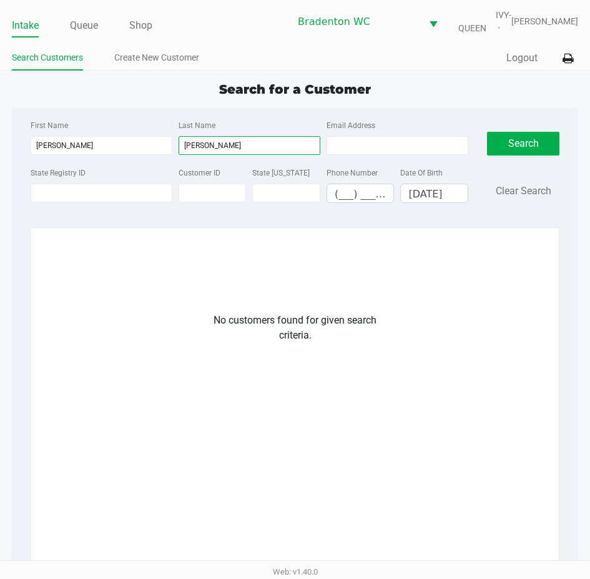
click at [211, 145] on input "[PERSON_NAME]" at bounding box center [250, 145] width 142 height 19
click at [173, 61] on link "Create New Customer" at bounding box center [156, 58] width 85 height 16
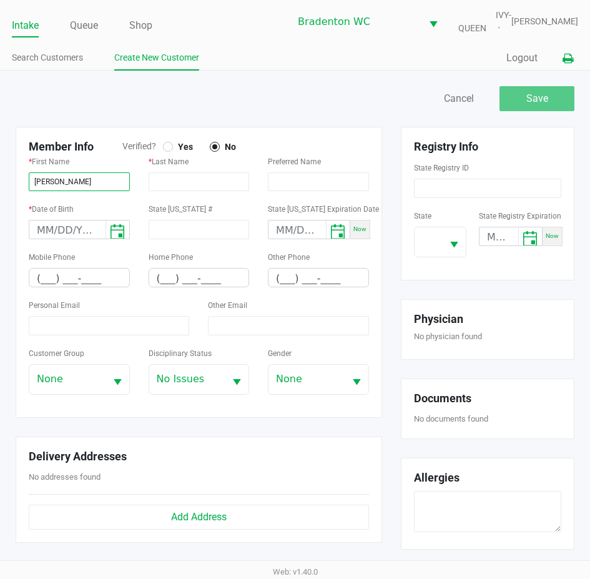
type input "[PERSON_NAME]"
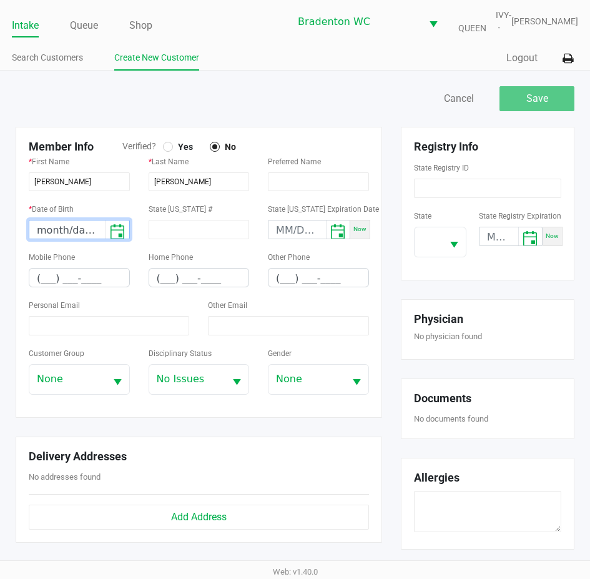
click at [47, 230] on input "month/day/year" at bounding box center [67, 229] width 76 height 19
type input "[DATE]"
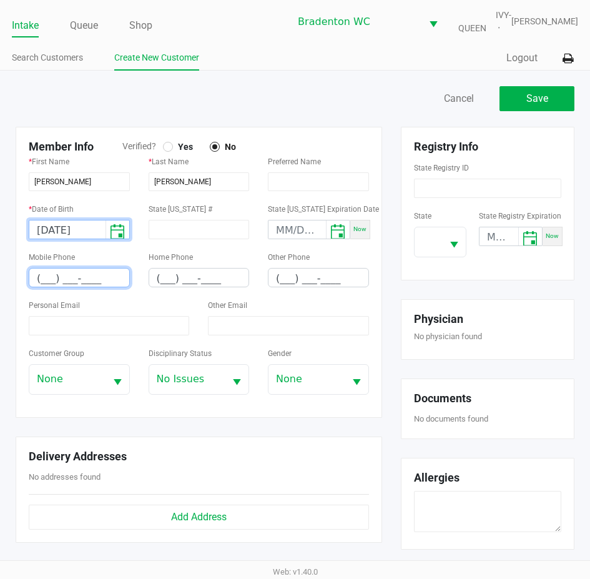
click at [49, 278] on input "(___) ___-____" at bounding box center [79, 278] width 100 height 19
type input "[PHONE_NUMBER]"
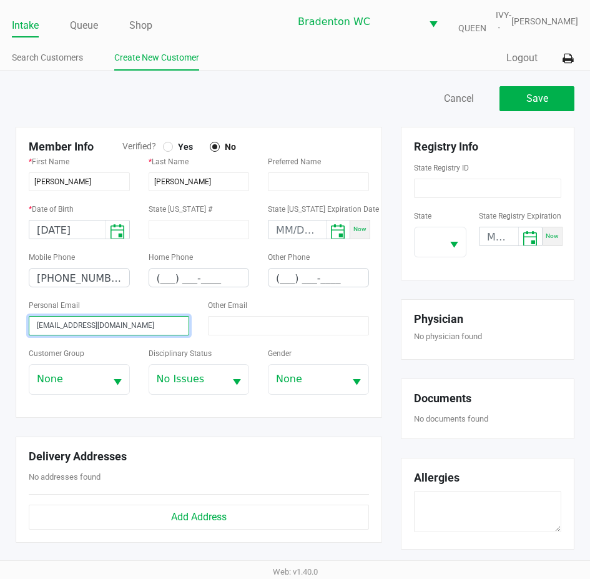
type input "[EMAIL_ADDRESS][DOMAIN_NAME]"
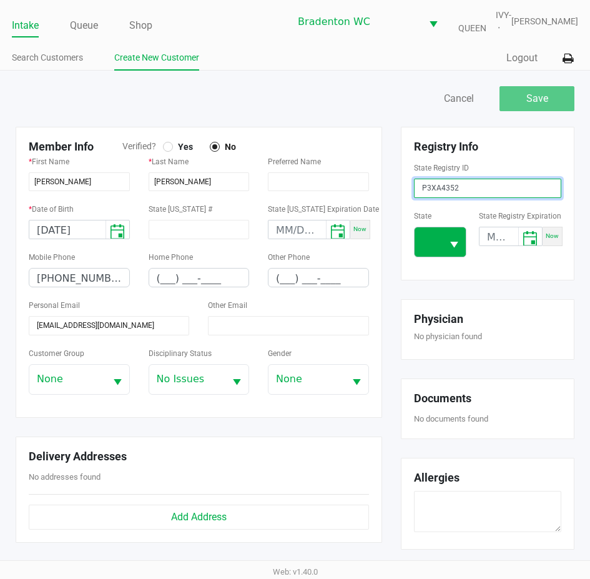
click at [455, 238] on span "Select" at bounding box center [454, 245] width 16 height 16
type input "P3XA4352"
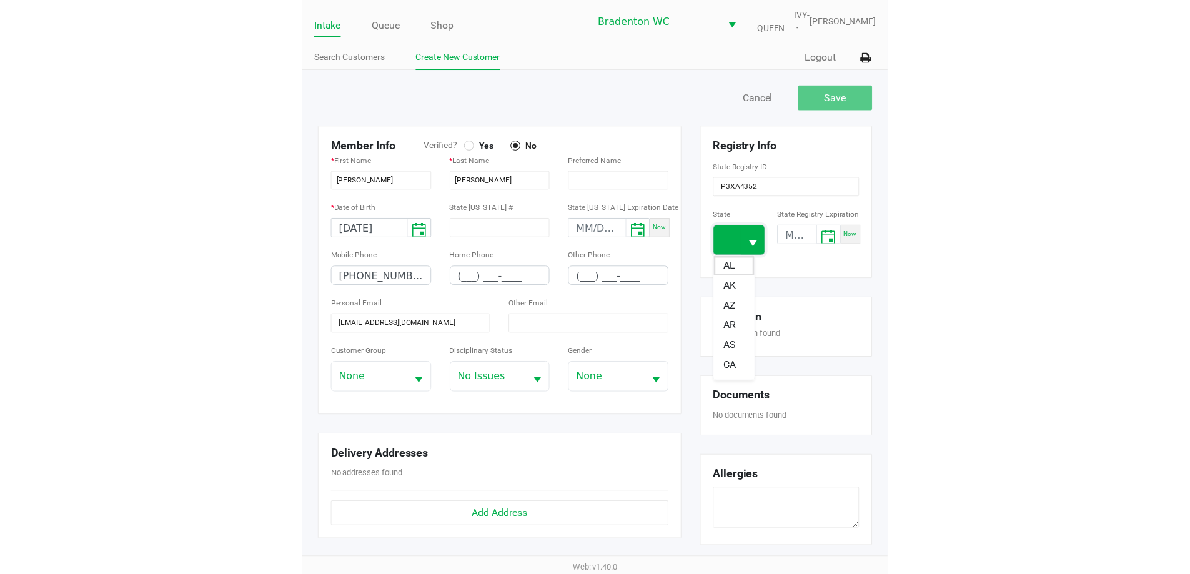
scroll to position [95, 0]
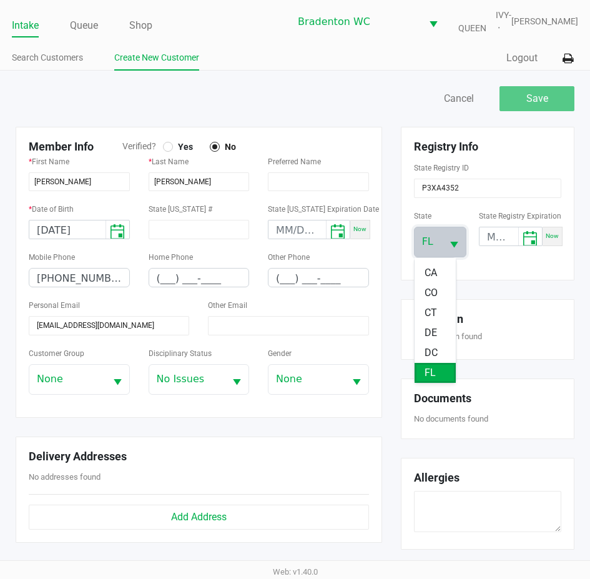
click at [534, 160] on div "State Registry ID P3XA4352" at bounding box center [487, 179] width 147 height 38
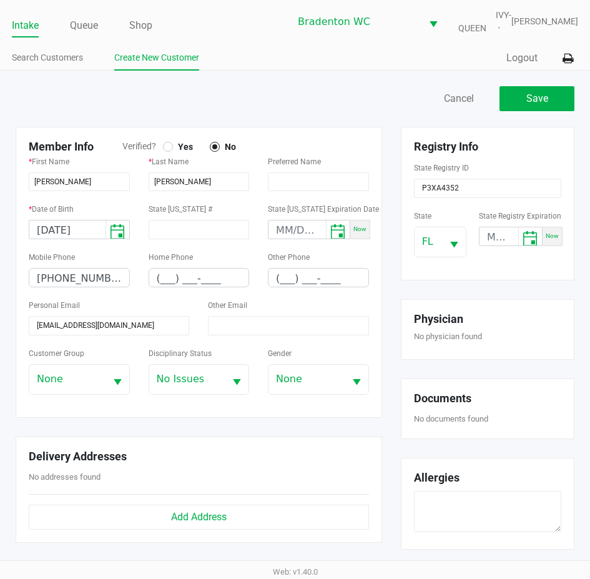
click at [167, 147] on div at bounding box center [167, 146] width 5 height 5
click at [555, 102] on button "Save" at bounding box center [537, 98] width 75 height 25
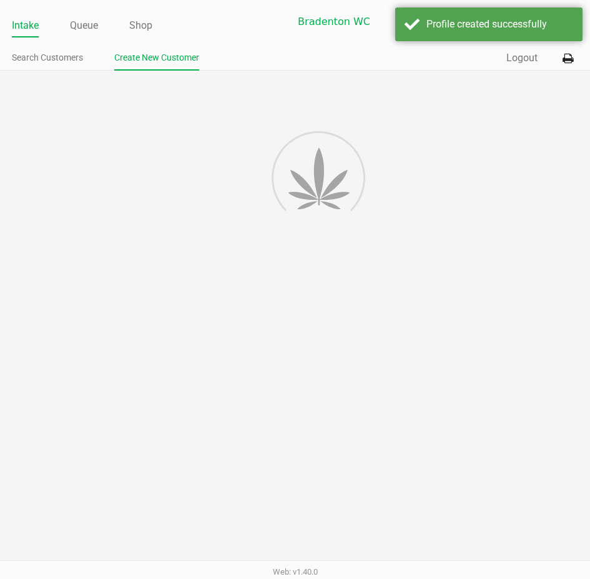
type input "---"
type input "( __) ___-____"
type input "---"
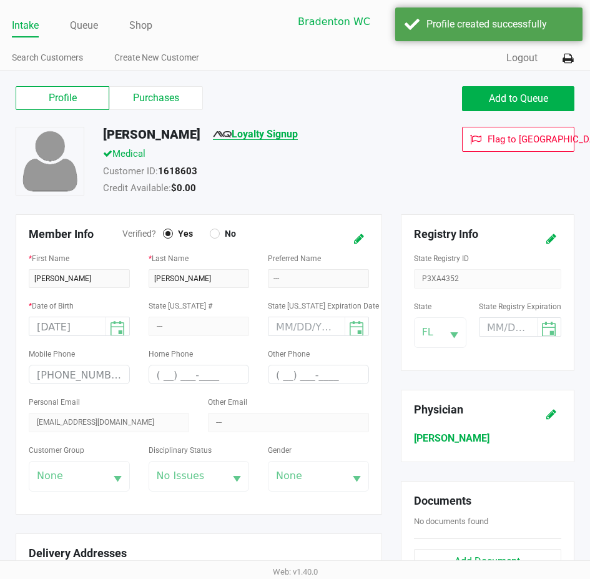
click at [281, 139] on link "Loyalty Signup" at bounding box center [255, 134] width 85 height 12
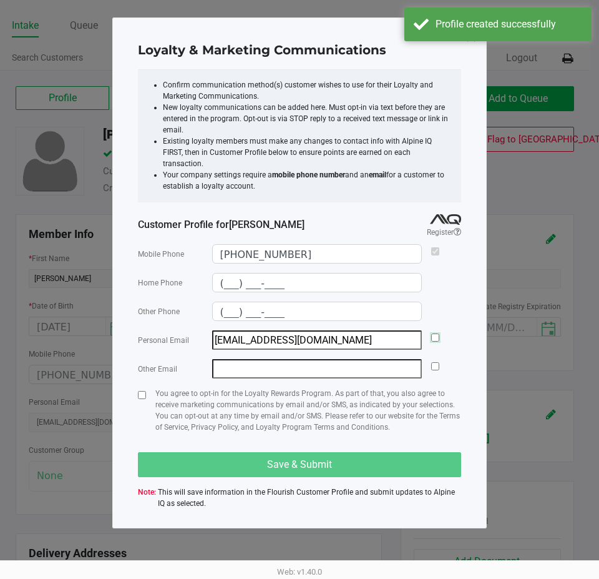
click at [434, 333] on input "checkbox" at bounding box center [435, 337] width 8 height 8
checkbox input "true"
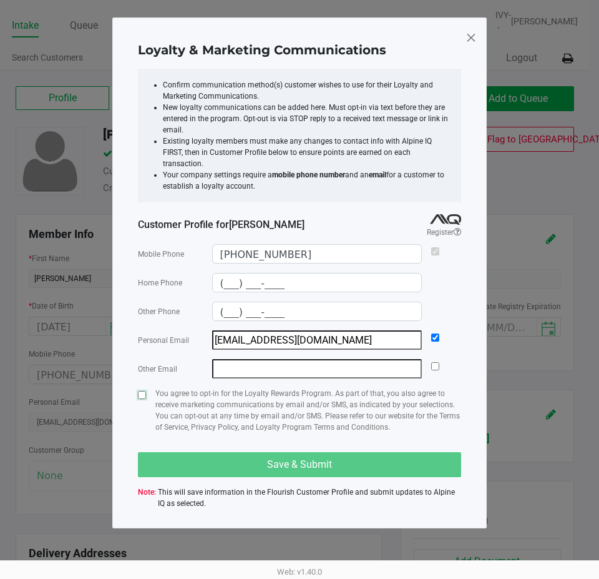
click at [140, 391] on input "checkbox" at bounding box center [142, 395] width 8 height 8
checkbox input "true"
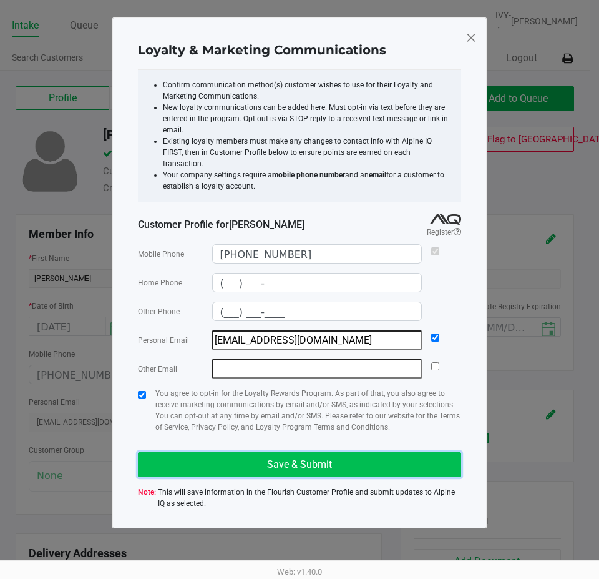
click at [255, 452] on button "Save & Submit" at bounding box center [299, 464] width 323 height 25
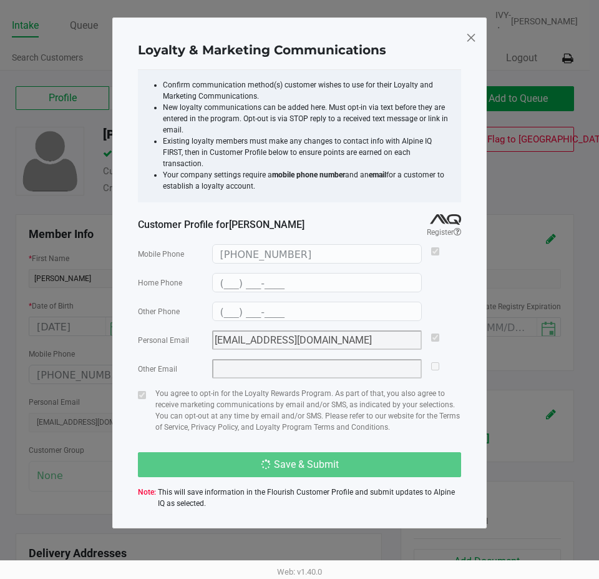
type input "(___) ___-____"
type input "[EMAIL_ADDRESS][DOMAIN_NAME]"
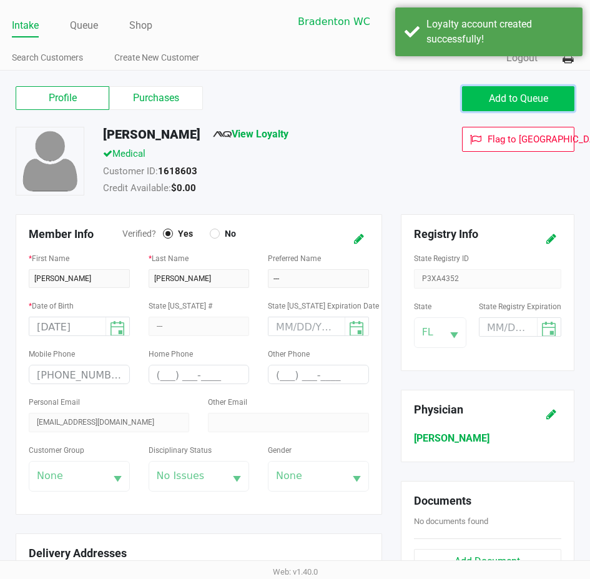
click at [479, 96] on button "Add to Queue" at bounding box center [518, 98] width 112 height 25
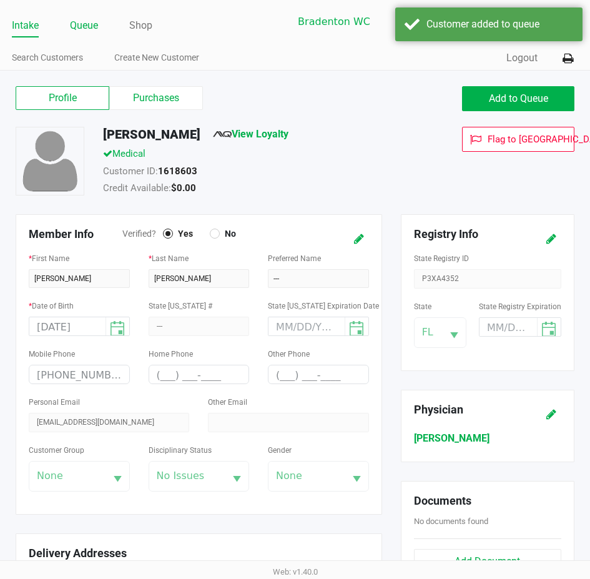
click at [76, 29] on link "Queue" at bounding box center [84, 25] width 28 height 17
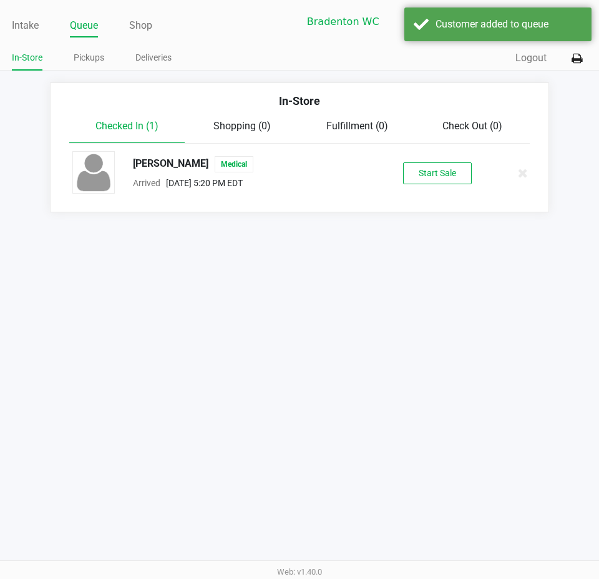
click at [431, 159] on div "[PERSON_NAME] Medical Arrived [DATE] 5:20 PM EDT Start Sale" at bounding box center [299, 173] width 473 height 44
click at [426, 168] on button "Start Sale" at bounding box center [437, 173] width 69 height 22
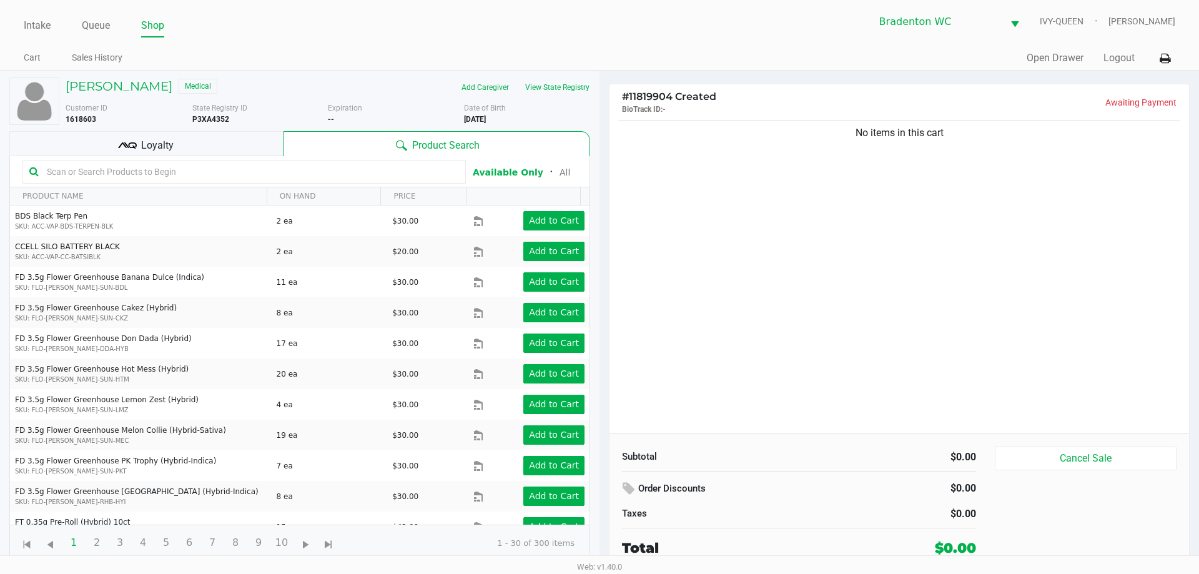
click at [171, 152] on span "Loyalty" at bounding box center [157, 145] width 32 height 15
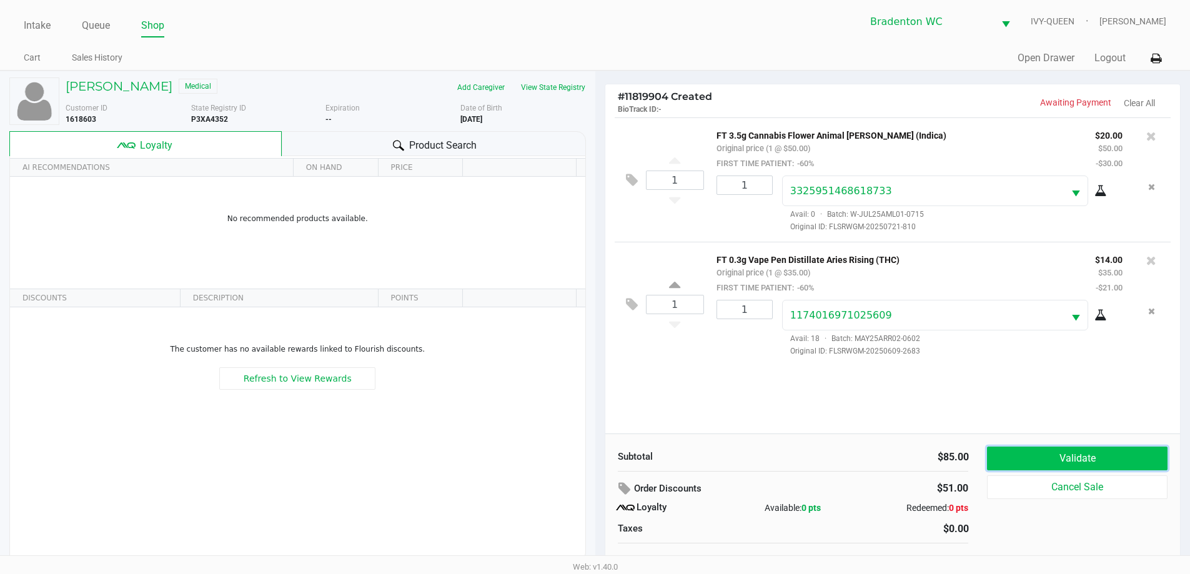
click at [1104, 450] on button "Validate" at bounding box center [1077, 458] width 180 height 24
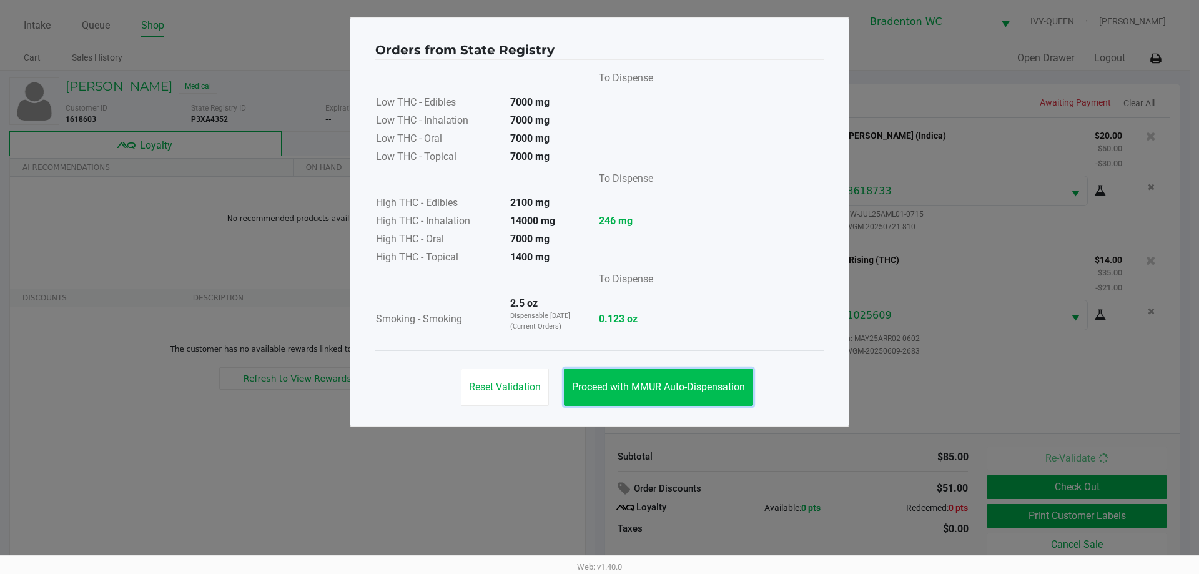
click at [663, 387] on span "Proceed with MMUR Auto-Dispensation" at bounding box center [658, 387] width 173 height 12
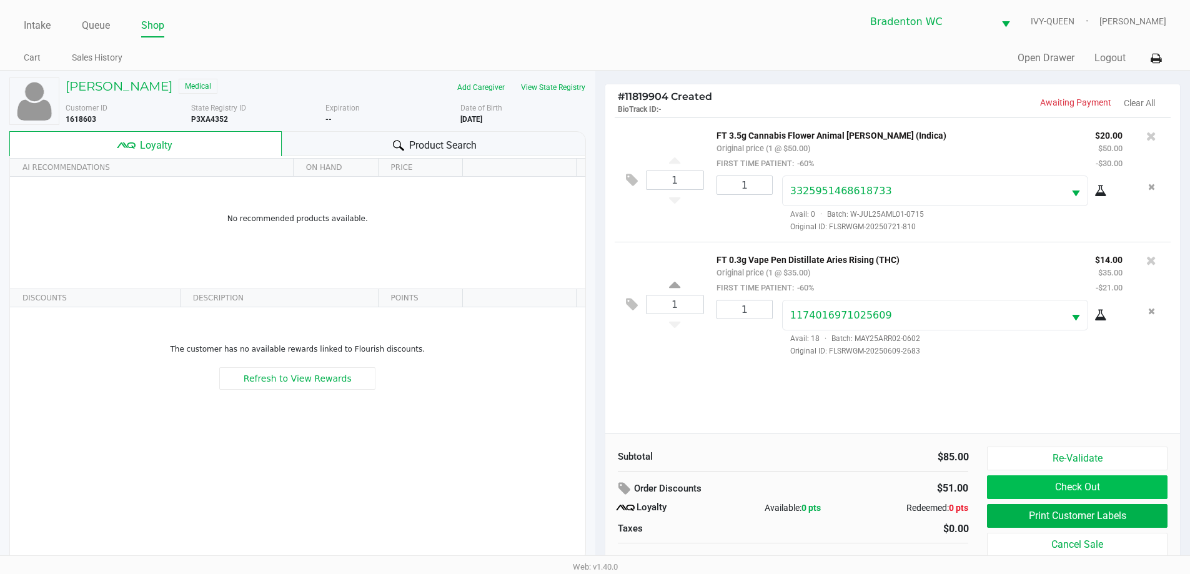
scroll to position [12, 0]
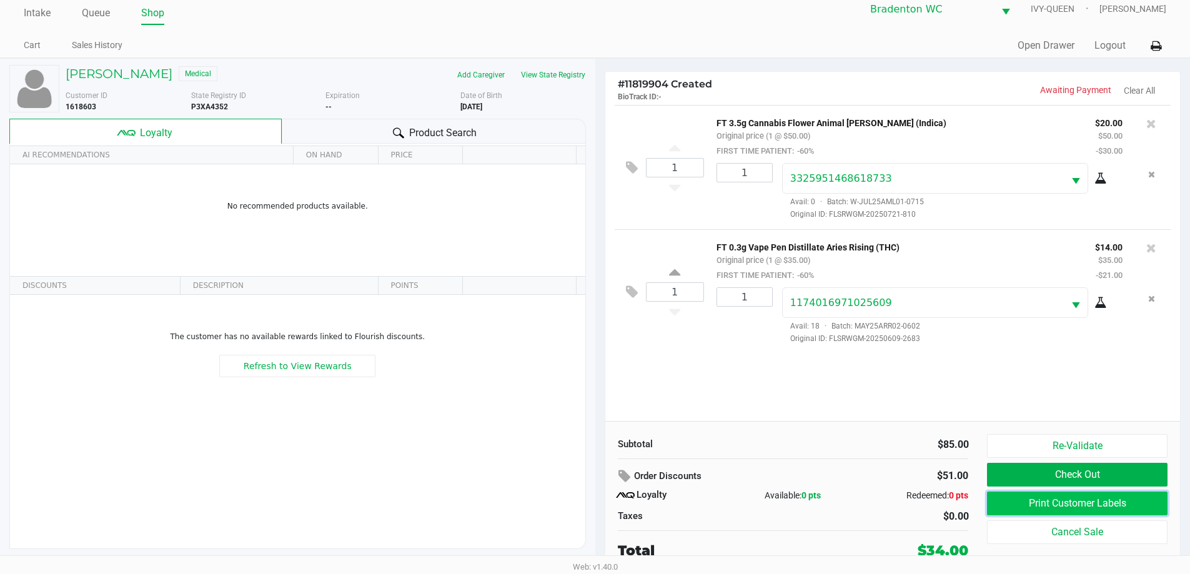
click at [1050, 501] on button "Print Customer Labels" at bounding box center [1077, 503] width 180 height 24
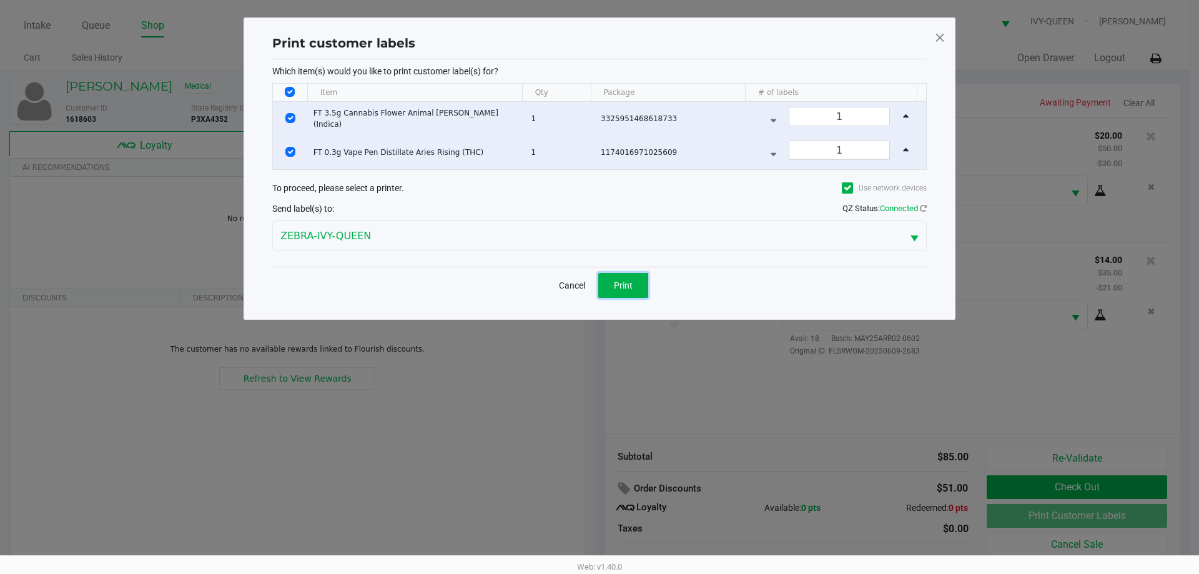
drag, startPoint x: 633, startPoint y: 288, endPoint x: 683, endPoint y: 301, distance: 50.9
click at [633, 288] on button "Print" at bounding box center [623, 285] width 50 height 25
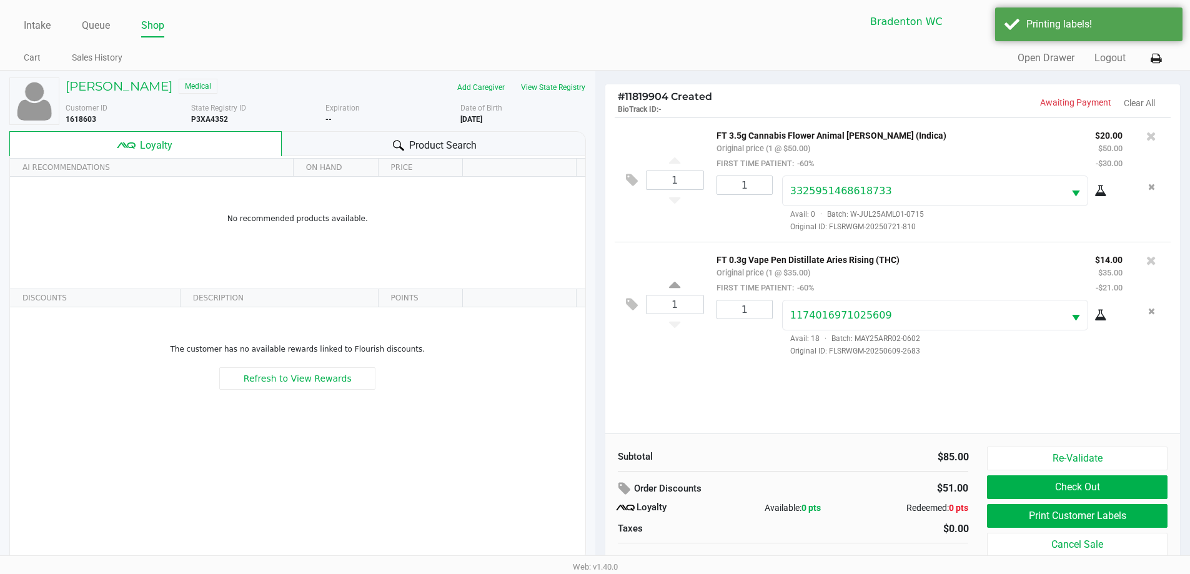
scroll to position [12, 0]
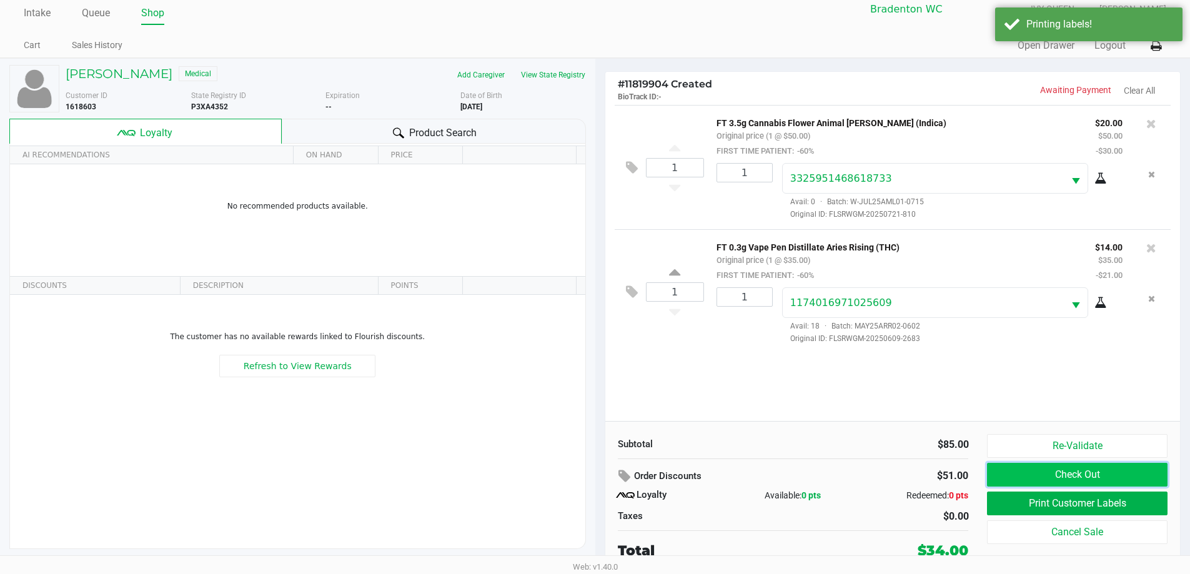
click at [1058, 473] on button "Check Out" at bounding box center [1077, 475] width 180 height 24
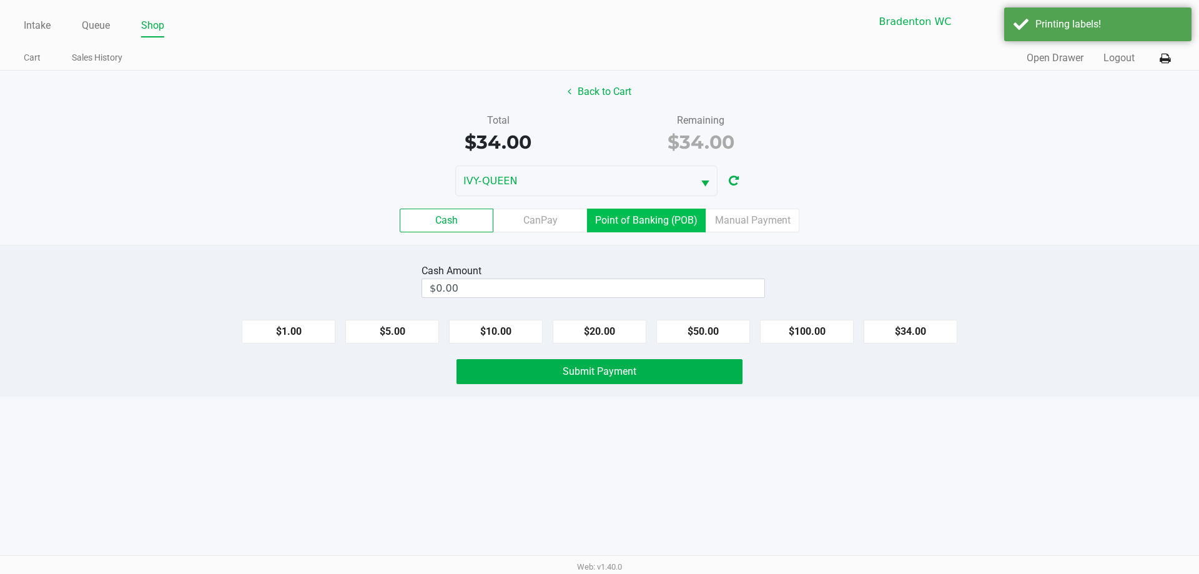
drag, startPoint x: 635, startPoint y: 225, endPoint x: 675, endPoint y: 246, distance: 45.0
click at [636, 225] on label "Point of Banking (POB)" at bounding box center [646, 221] width 119 height 24
click at [0, 0] on 7 "Point of Banking (POB)" at bounding box center [0, 0] width 0 height 0
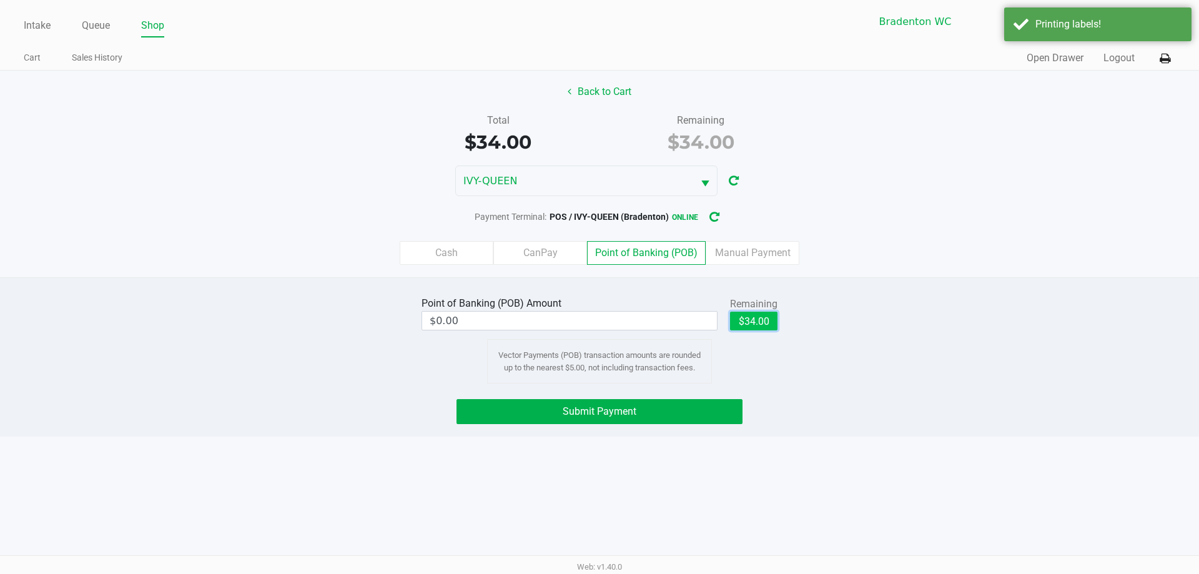
click at [758, 318] on button "$34.00" at bounding box center [753, 321] width 47 height 19
type input "$34.00"
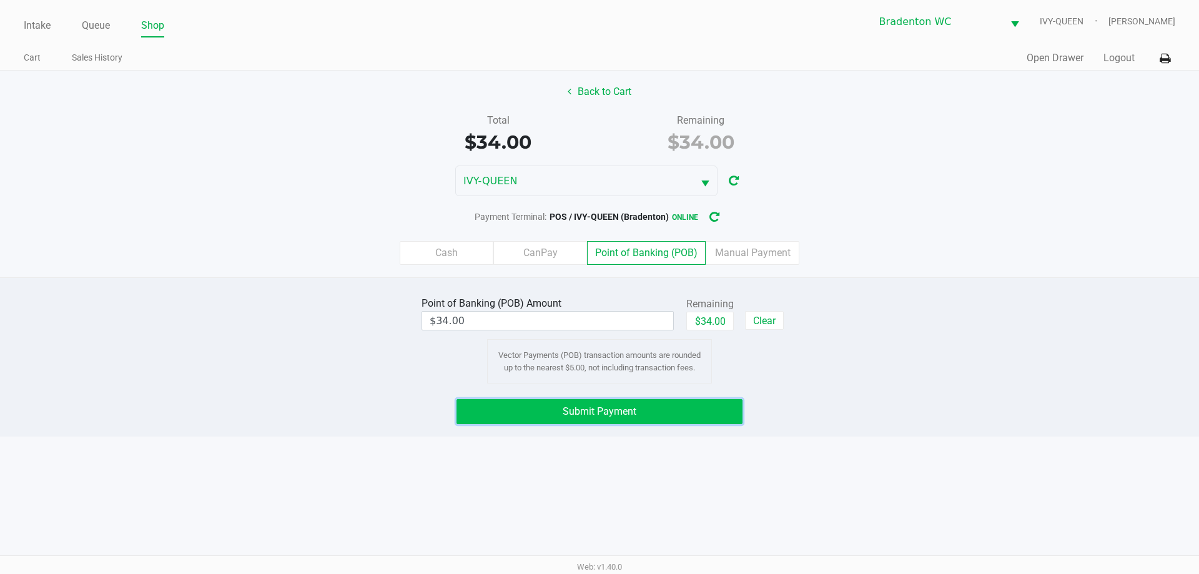
click at [564, 408] on span "Submit Payment" at bounding box center [600, 411] width 74 height 12
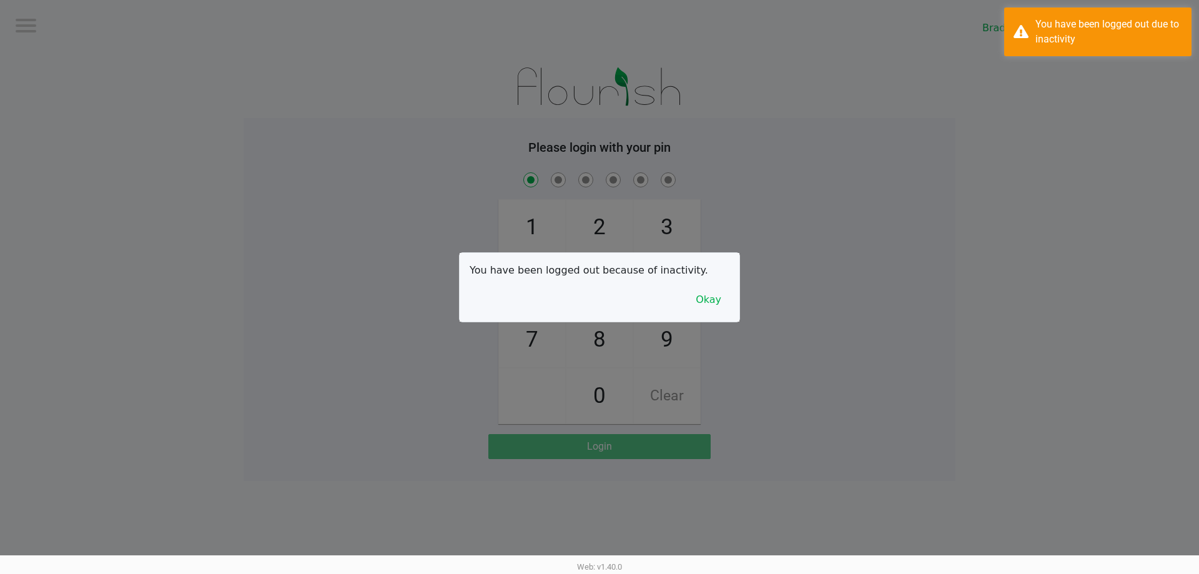
checkbox input "true"
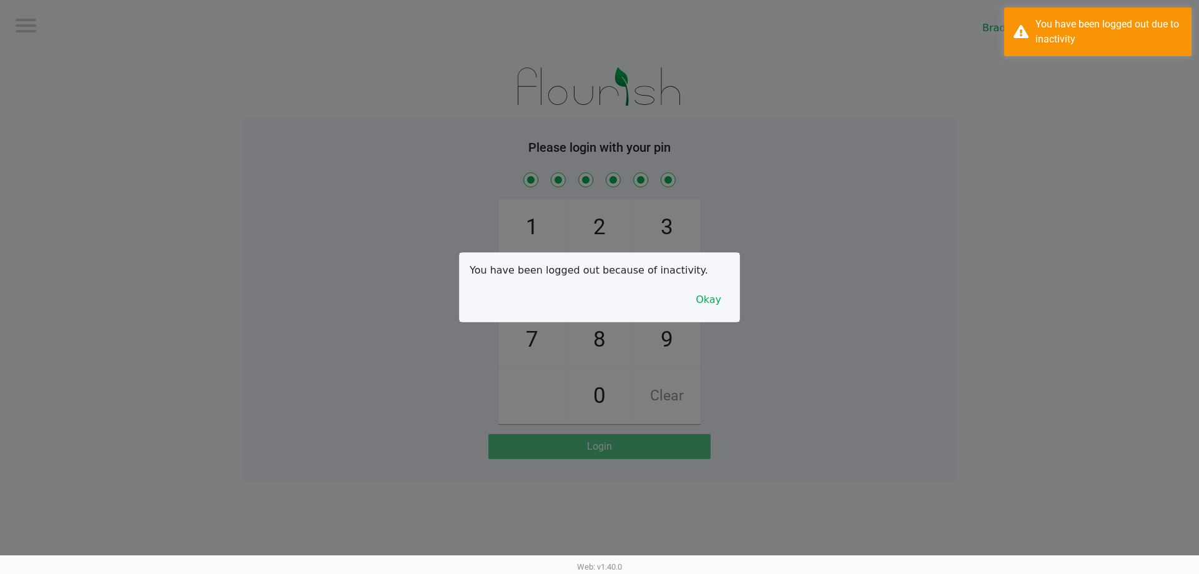
checkbox input "true"
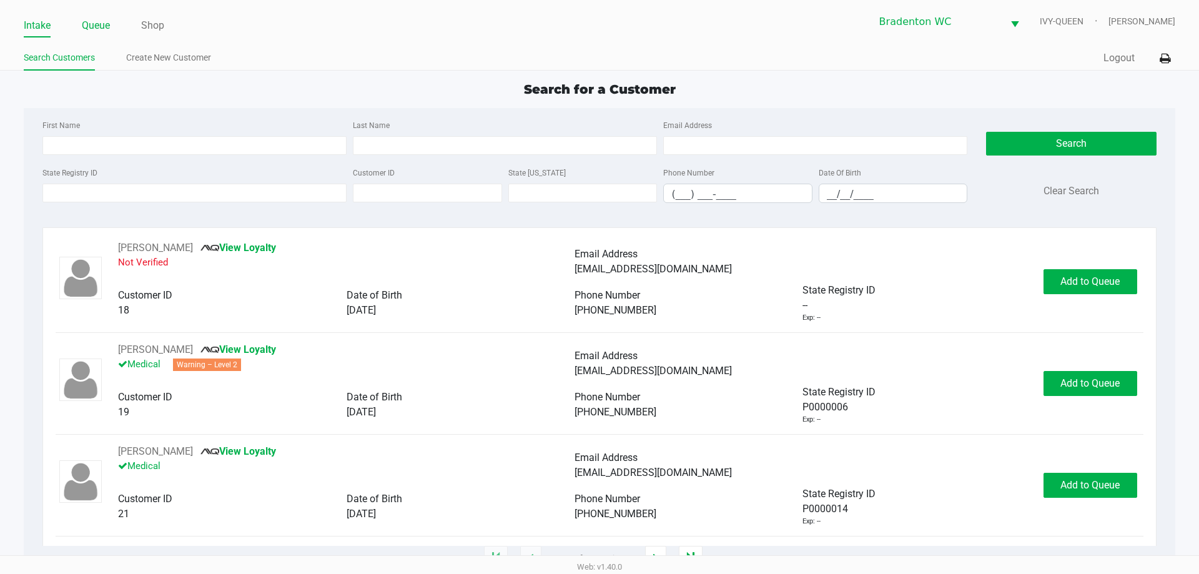
click at [99, 29] on link "Queue" at bounding box center [96, 25] width 28 height 17
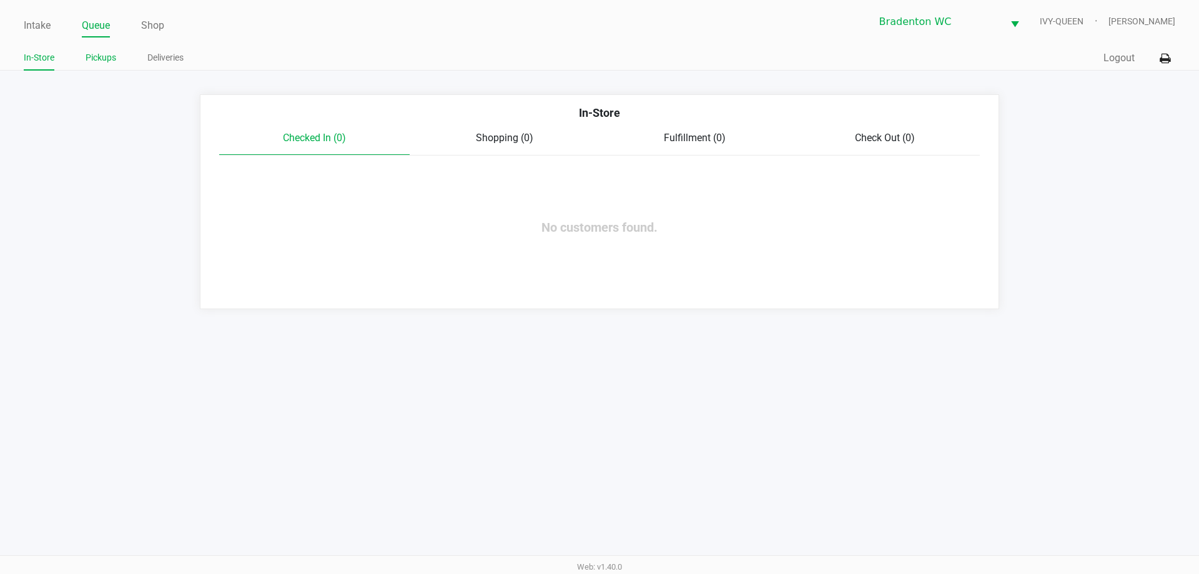
click at [101, 55] on link "Pickups" at bounding box center [101, 58] width 31 height 16
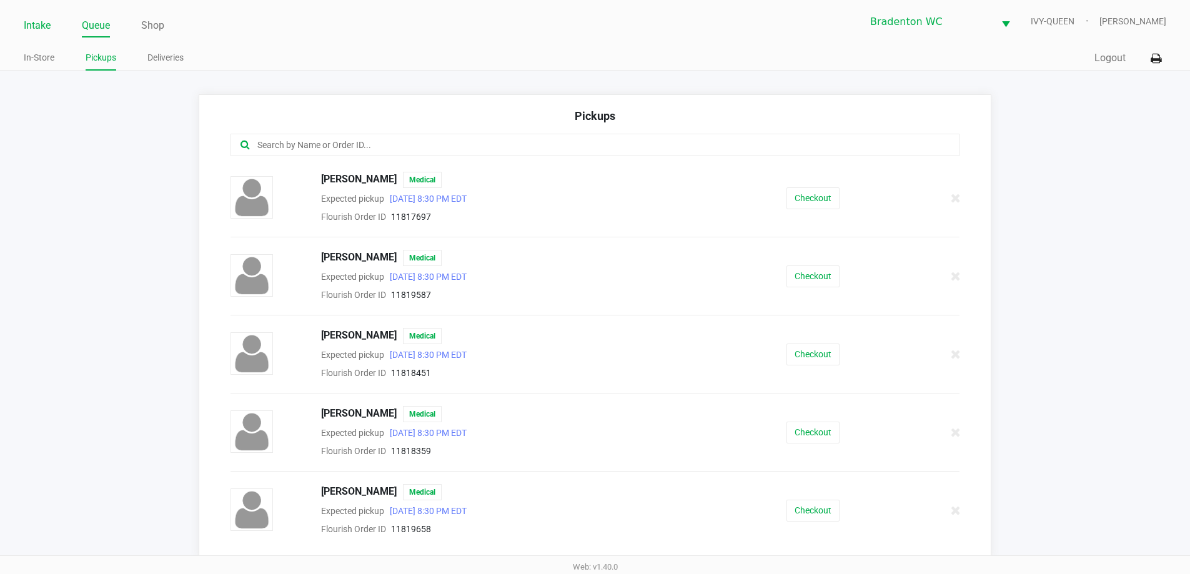
click at [44, 25] on link "Intake" at bounding box center [37, 25] width 27 height 17
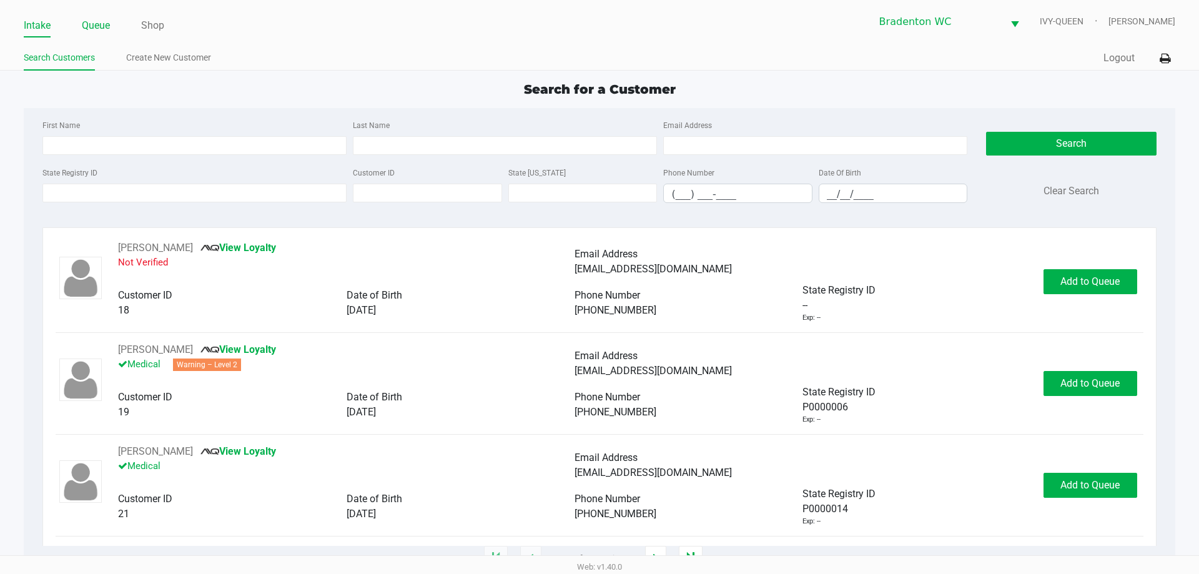
click at [94, 27] on link "Queue" at bounding box center [96, 25] width 28 height 17
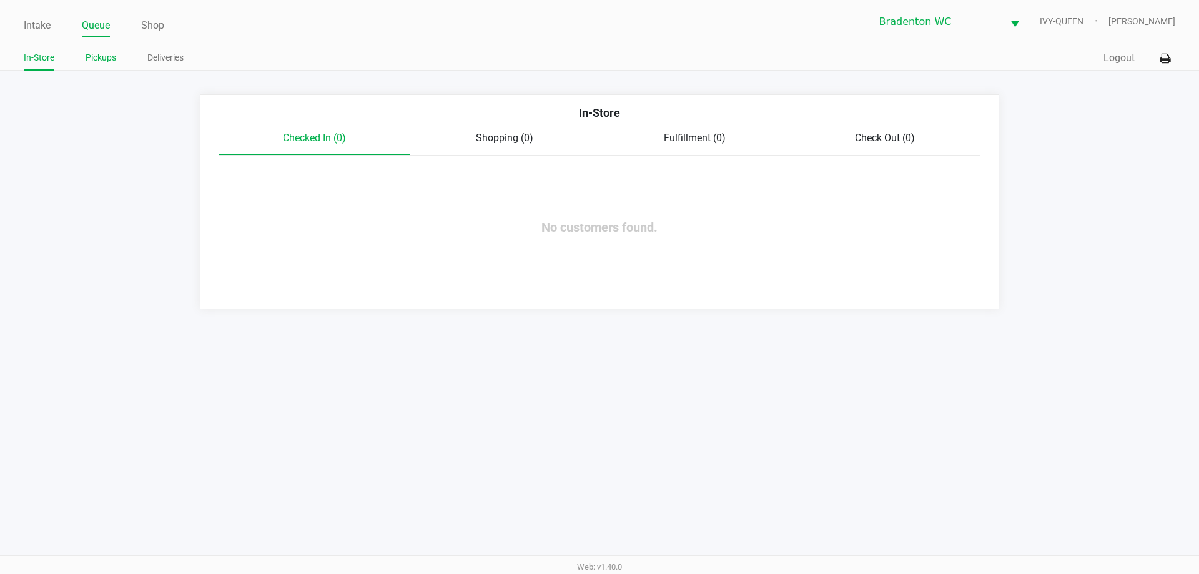
click at [107, 61] on link "Pickups" at bounding box center [101, 58] width 31 height 16
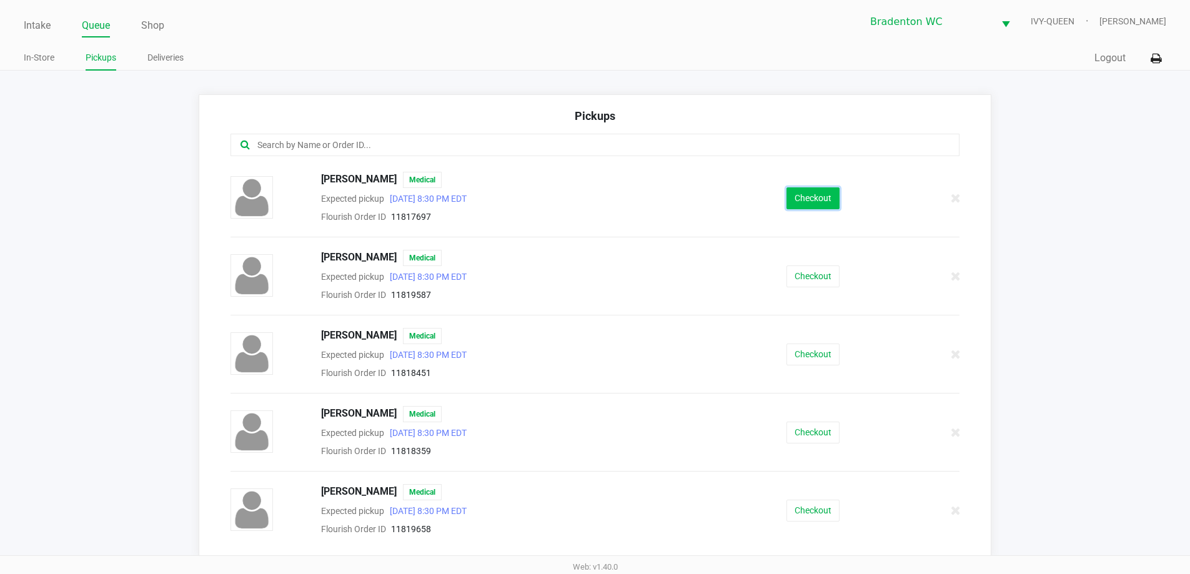
click at [817, 199] on button "Checkout" at bounding box center [812, 198] width 53 height 22
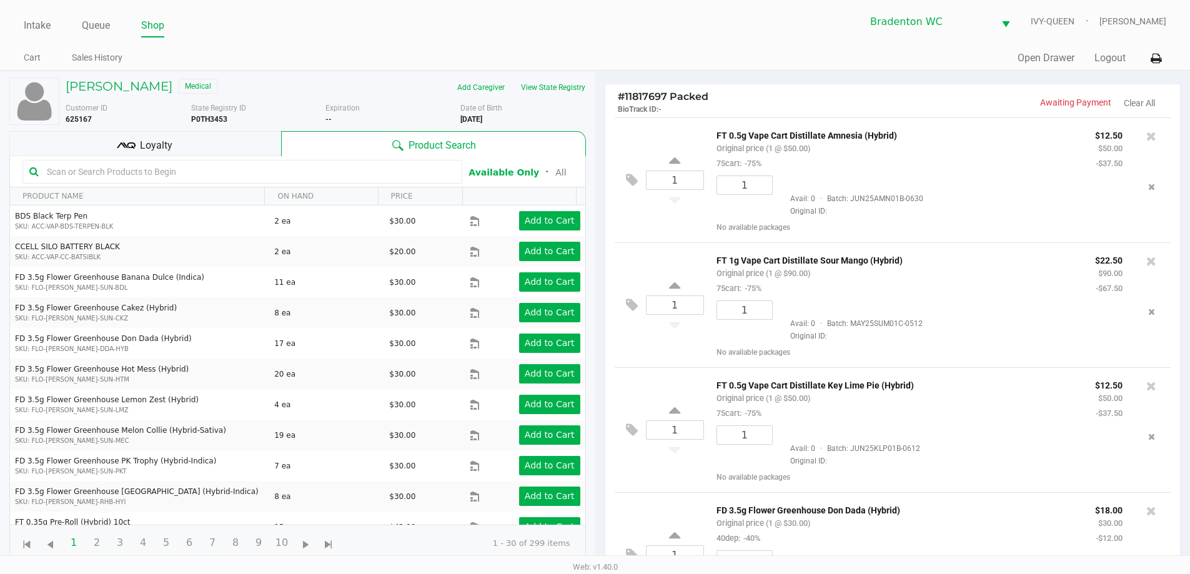
click at [147, 186] on kendo-grid-toolbar "Available Only ᛫ All" at bounding box center [297, 171] width 575 height 31
click at [147, 173] on input "text" at bounding box center [248, 171] width 413 height 19
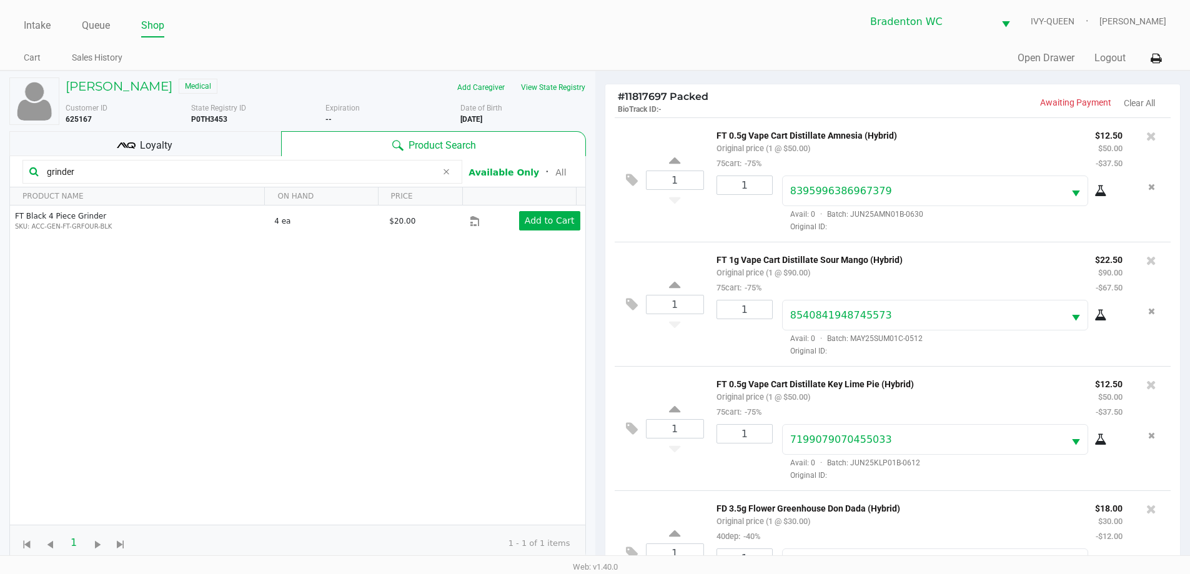
click at [157, 165] on input "grinder" at bounding box center [239, 171] width 395 height 19
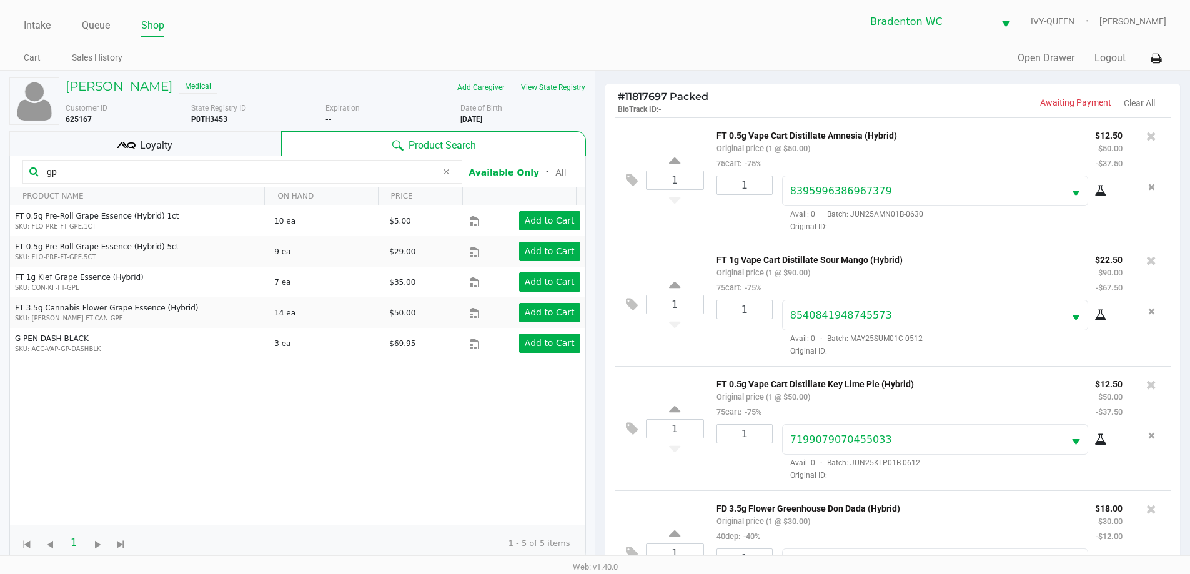
click at [157, 165] on input "gp" at bounding box center [239, 171] width 395 height 19
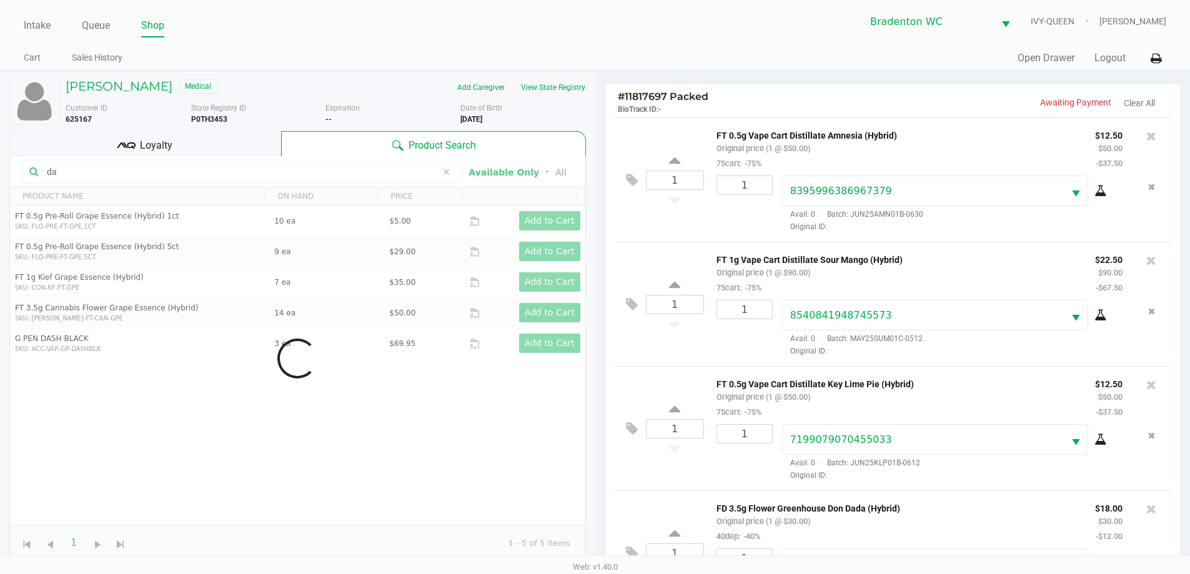
type input "dab"
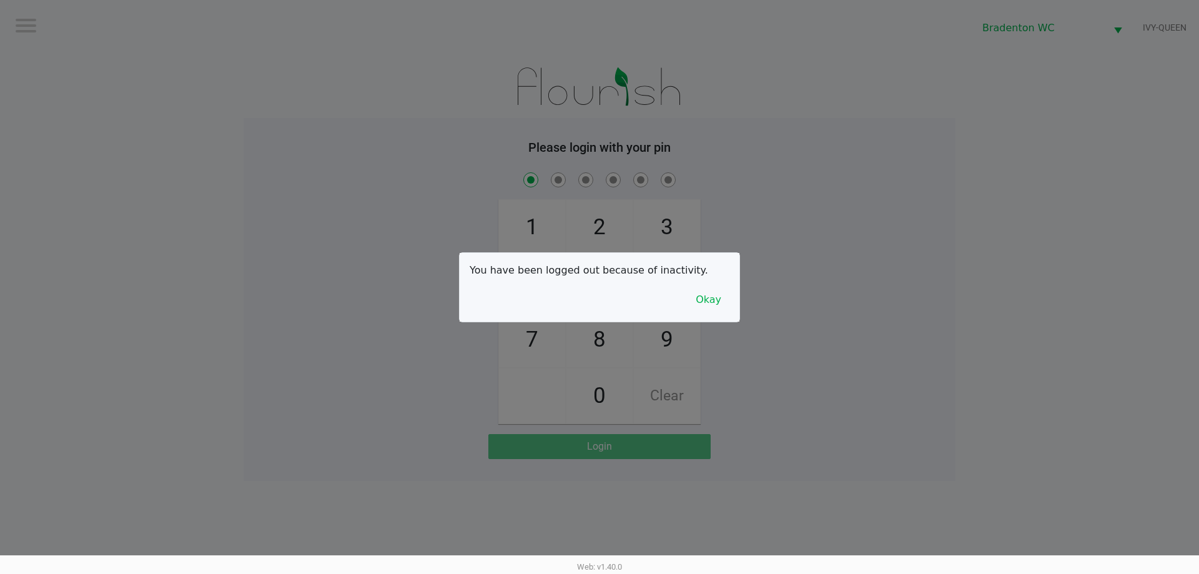
checkbox input "true"
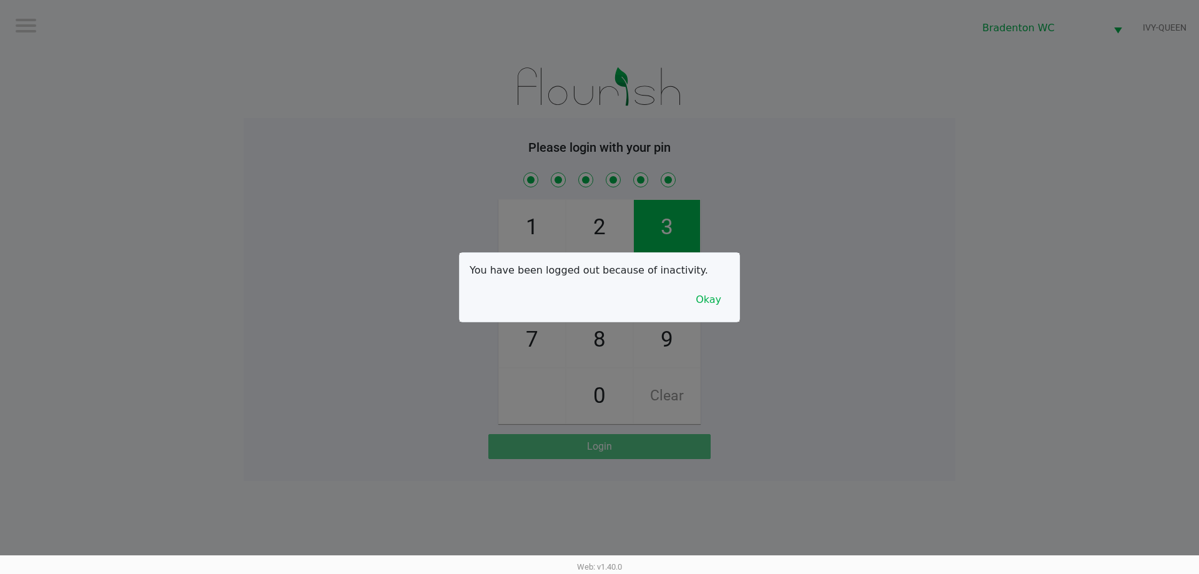
checkbox input "true"
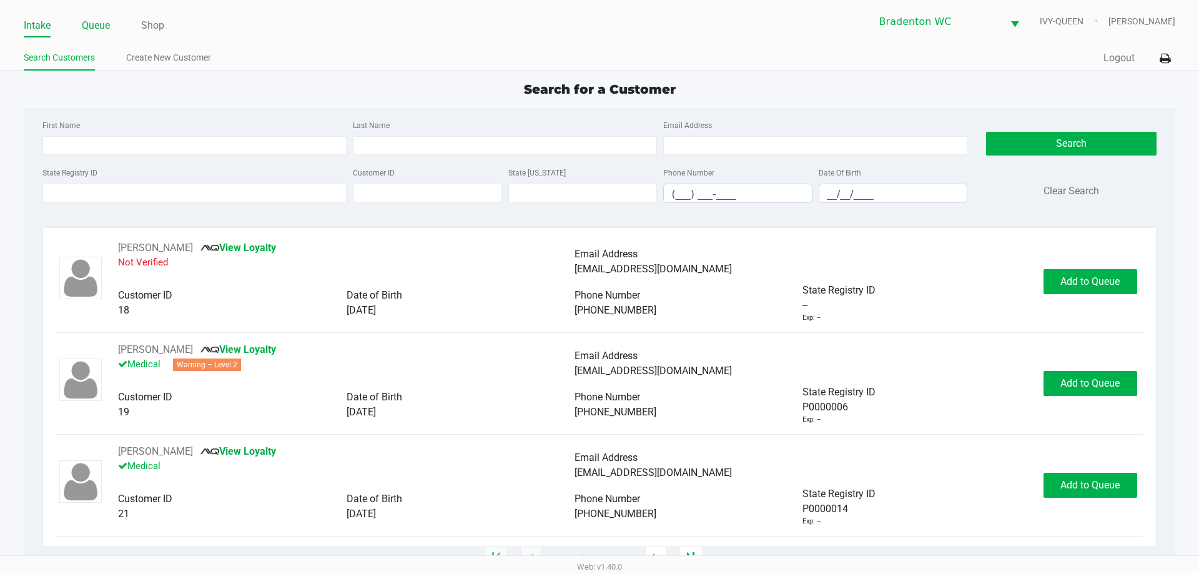
click at [102, 26] on link "Queue" at bounding box center [96, 25] width 28 height 17
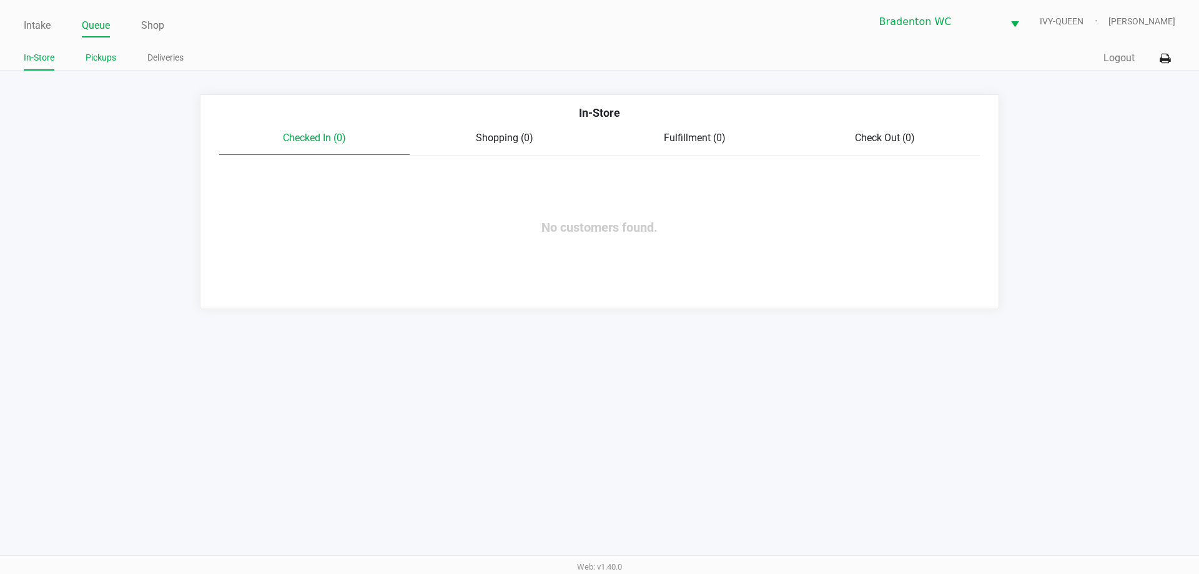
click at [101, 59] on link "Pickups" at bounding box center [101, 58] width 31 height 16
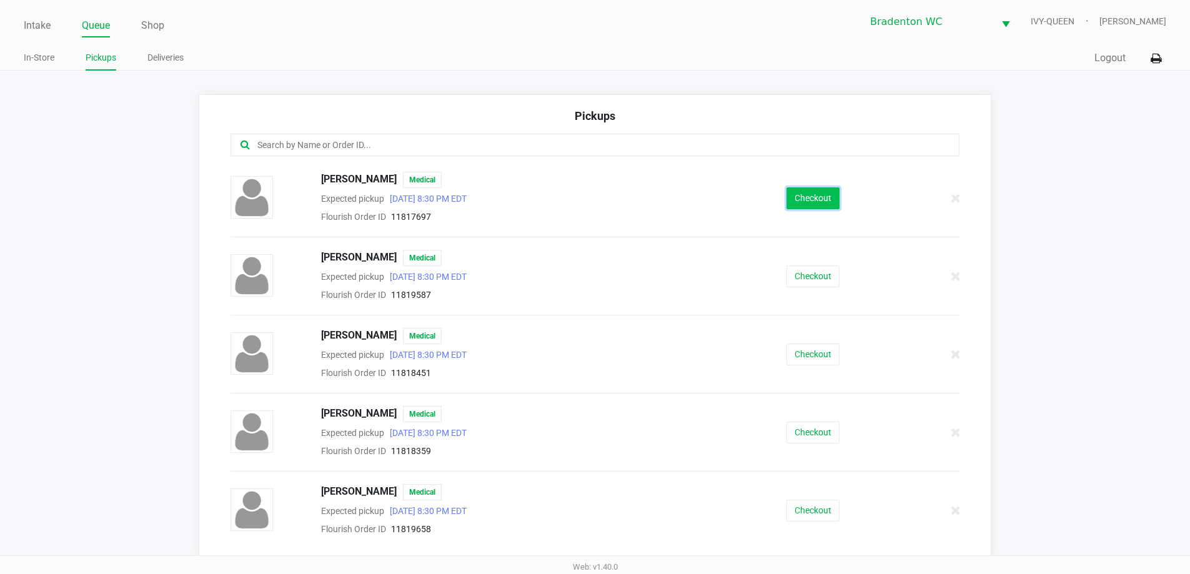
click at [822, 205] on button "Checkout" at bounding box center [812, 198] width 53 height 22
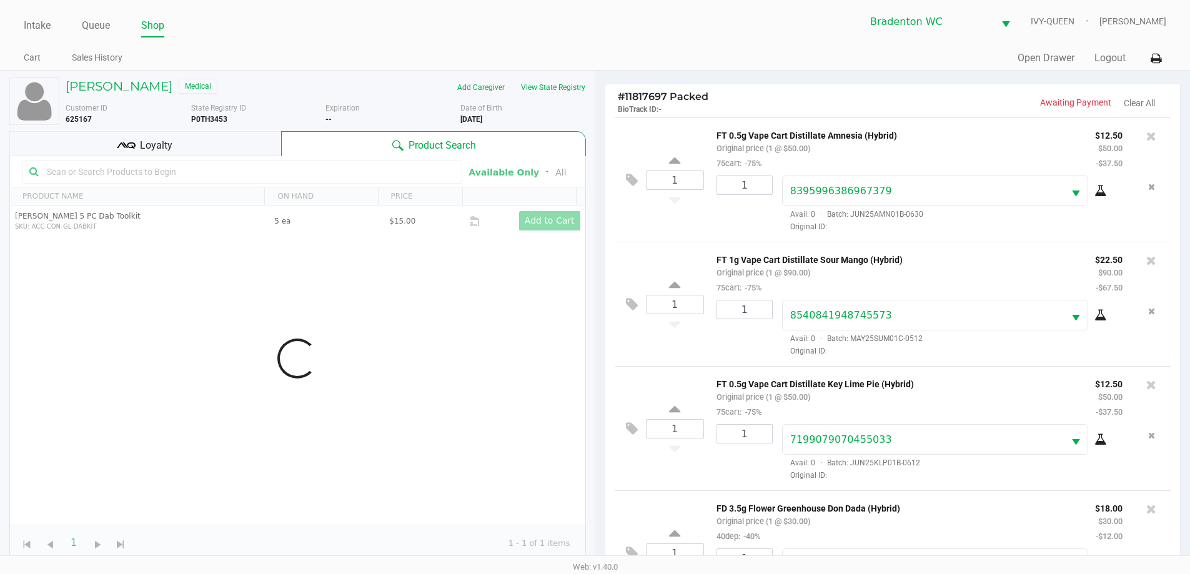
click at [174, 173] on div "Data table" at bounding box center [297, 358] width 575 height 405
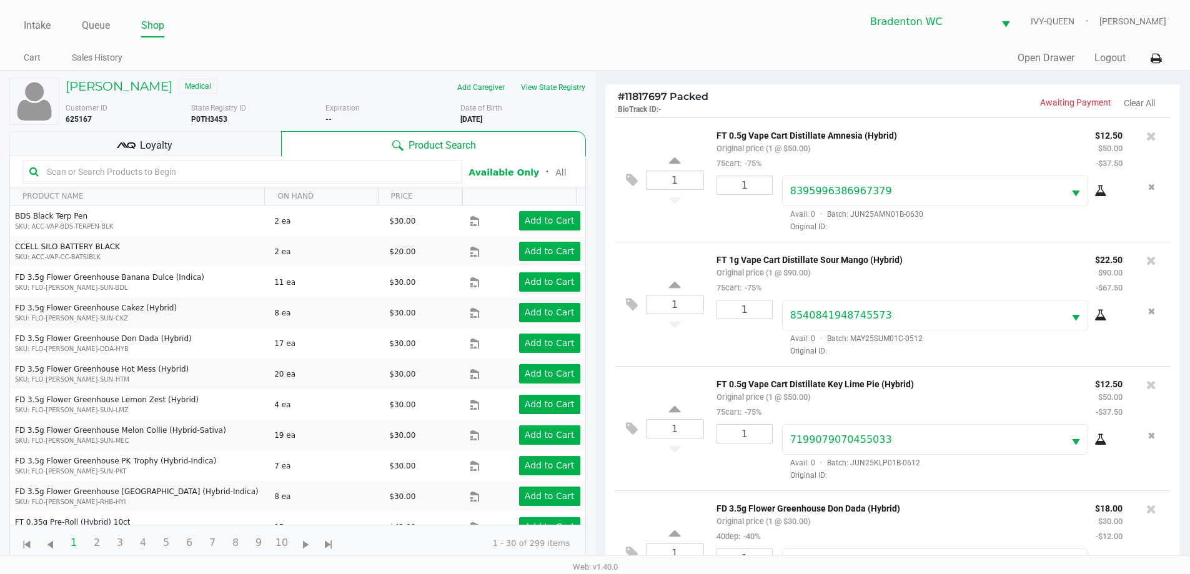
click at [174, 173] on input "text" at bounding box center [248, 171] width 413 height 19
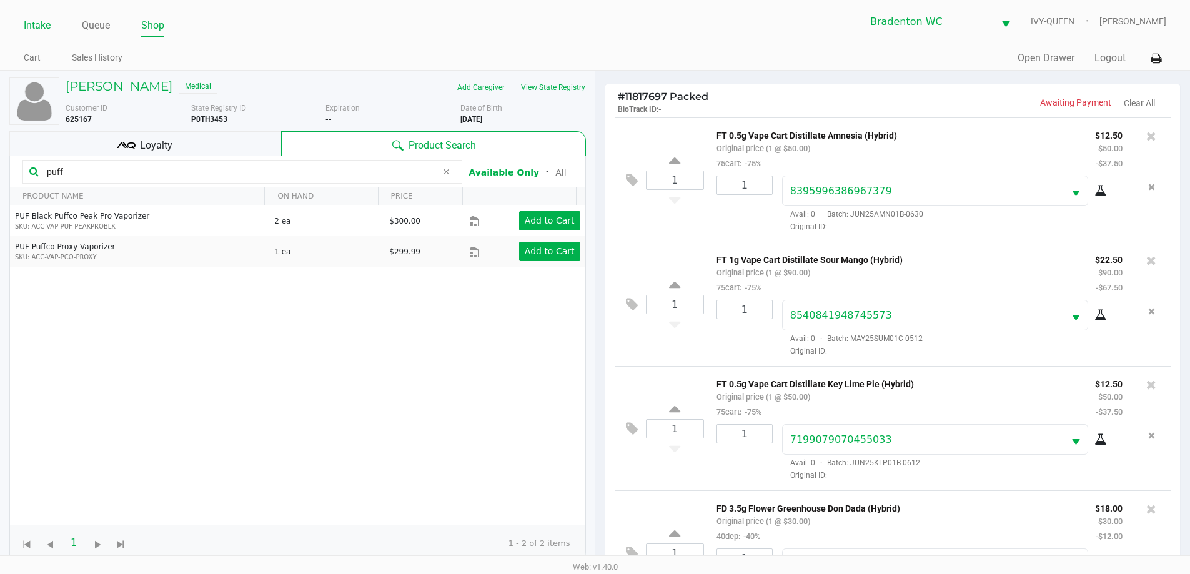
type input "puff"
click at [42, 20] on link "Intake" at bounding box center [37, 25] width 27 height 17
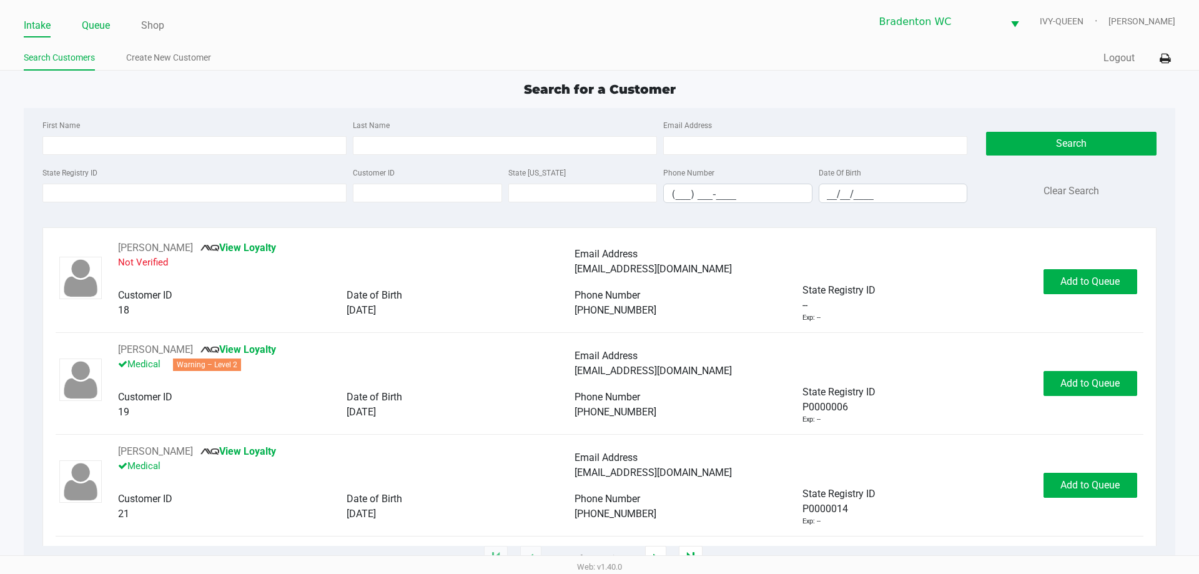
click at [106, 30] on link "Queue" at bounding box center [96, 25] width 28 height 17
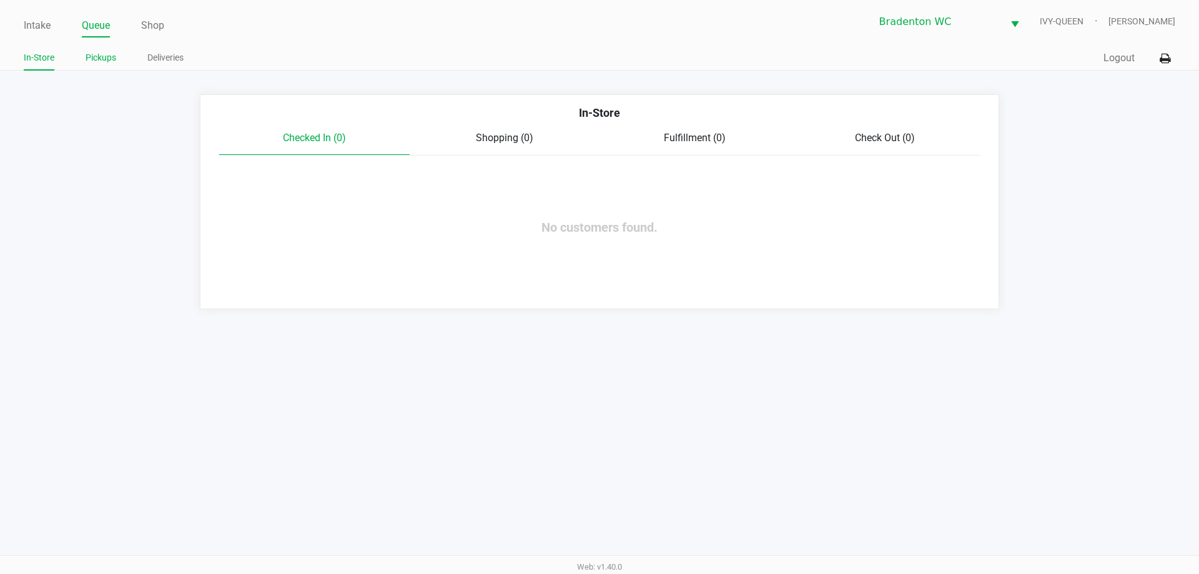
click at [102, 52] on link "Pickups" at bounding box center [101, 58] width 31 height 16
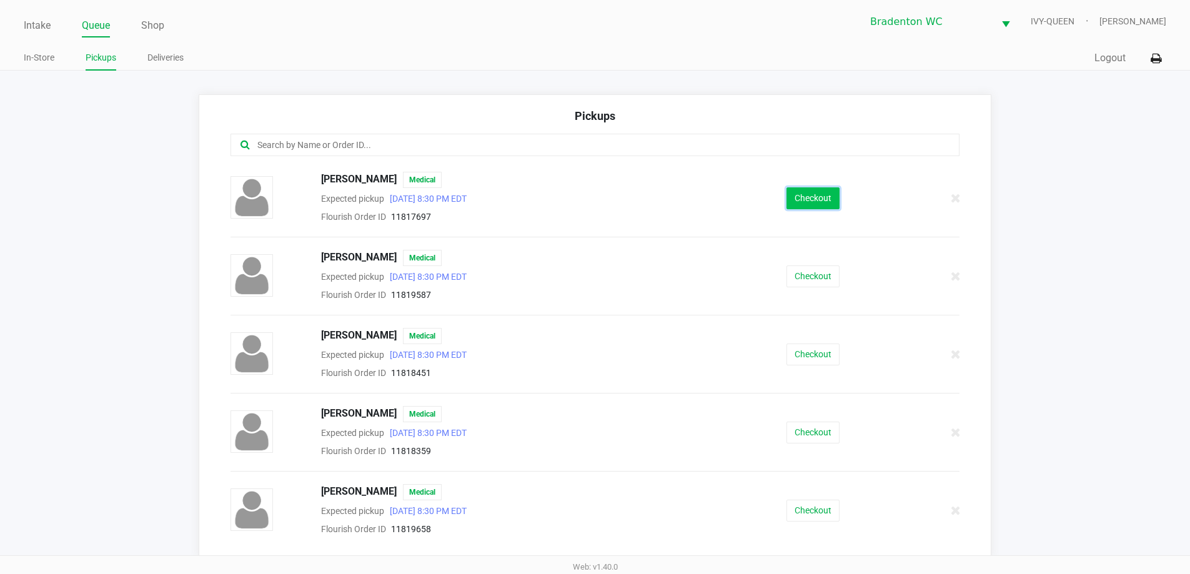
click at [806, 199] on button "Checkout" at bounding box center [812, 198] width 53 height 22
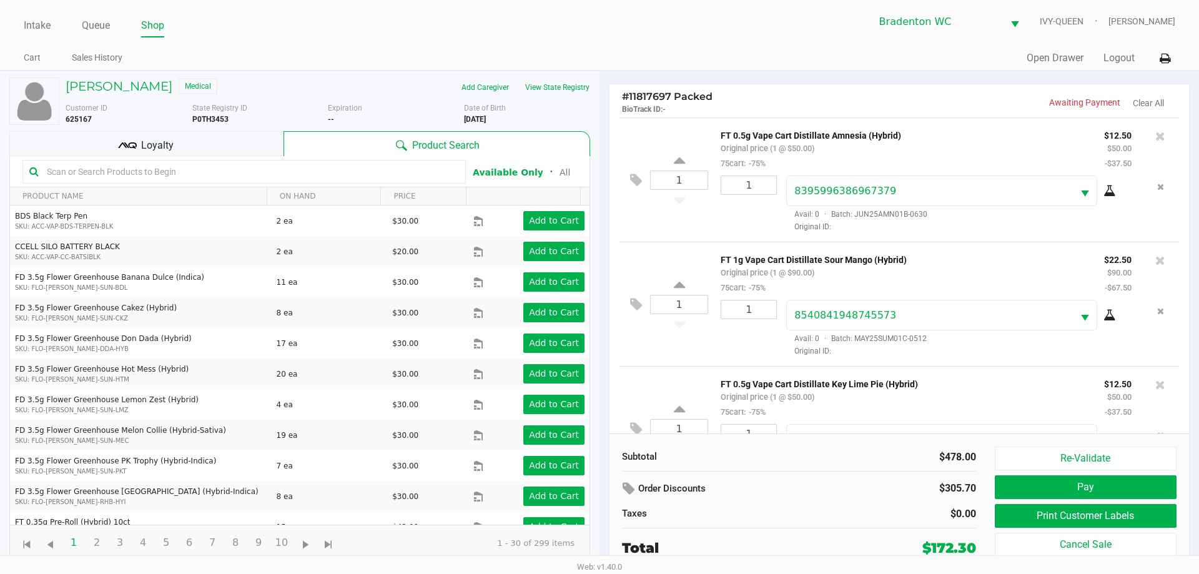
click at [155, 172] on input "text" at bounding box center [250, 171] width 417 height 19
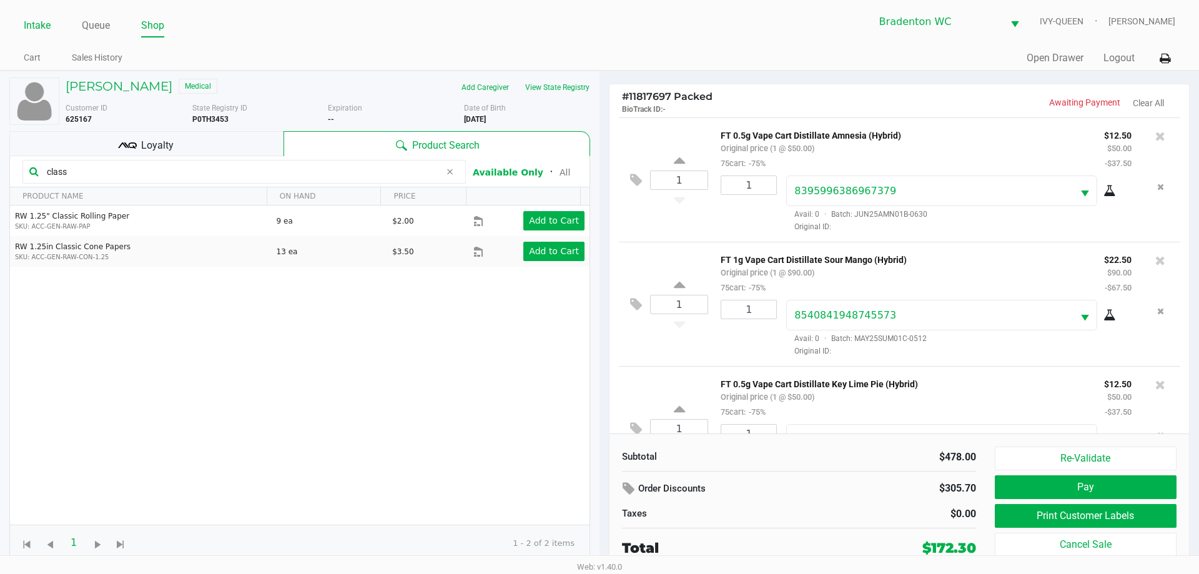
type input "class"
click at [34, 17] on link "Intake" at bounding box center [37, 25] width 27 height 17
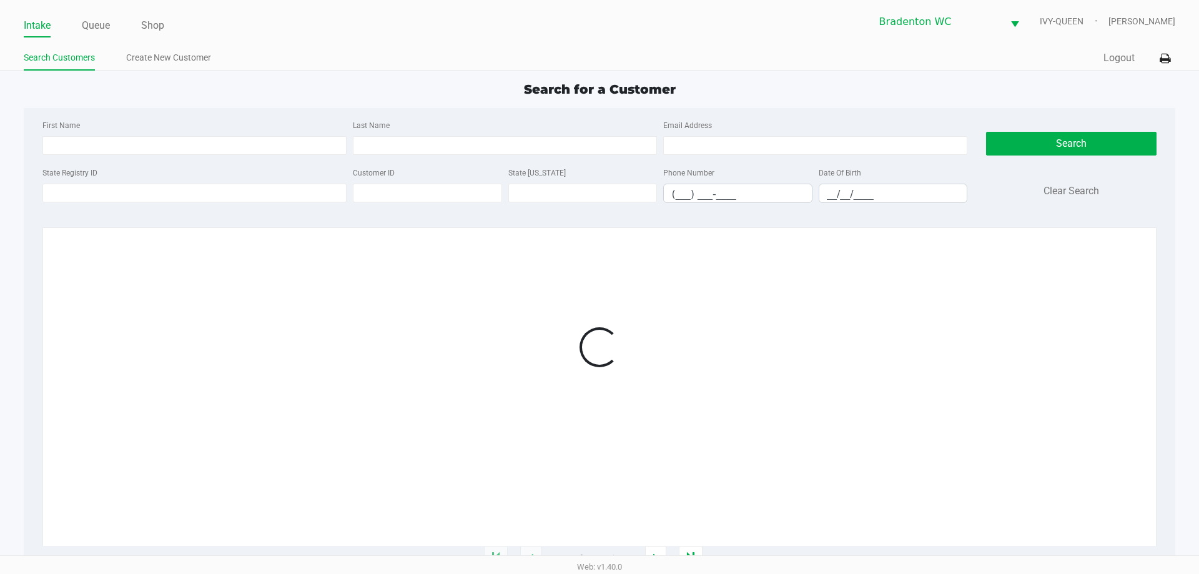
click at [335, 42] on div "Intake Queue Shop Bradenton [PERSON_NAME]-QUEEN [PERSON_NAME] Search Customers …" at bounding box center [599, 35] width 1199 height 71
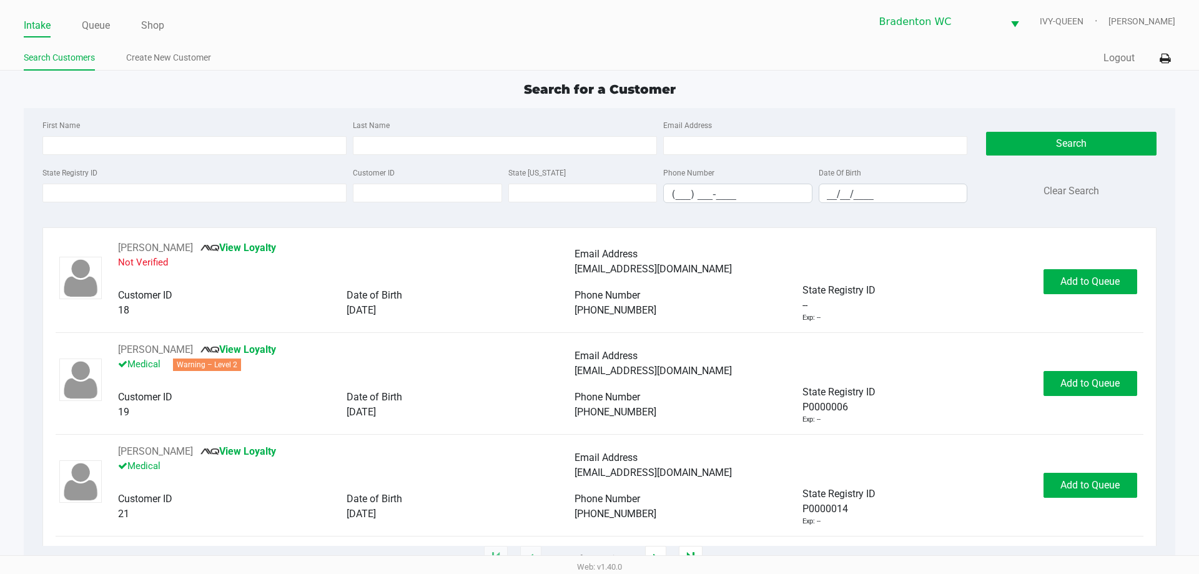
click at [448, 42] on div "Intake Queue Shop Bradenton [PERSON_NAME]-QUEEN [PERSON_NAME] Search Customers …" at bounding box center [599, 35] width 1199 height 71
click at [239, 190] on input "State Registry ID" at bounding box center [194, 193] width 304 height 19
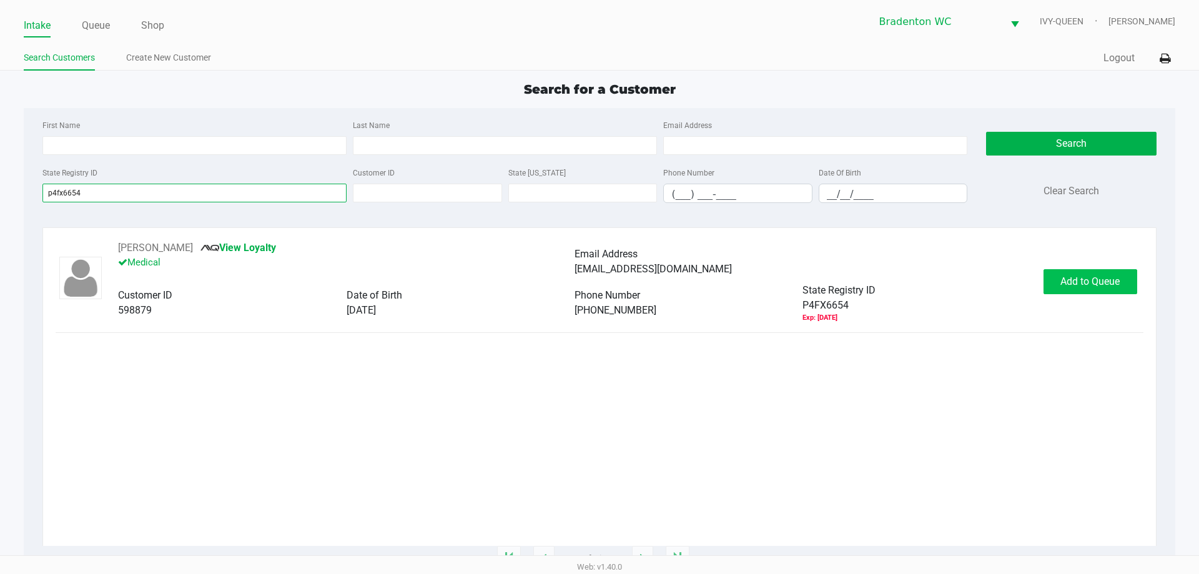
type input "p4fx6654"
click at [1081, 282] on span "Add to Queue" at bounding box center [1089, 281] width 59 height 12
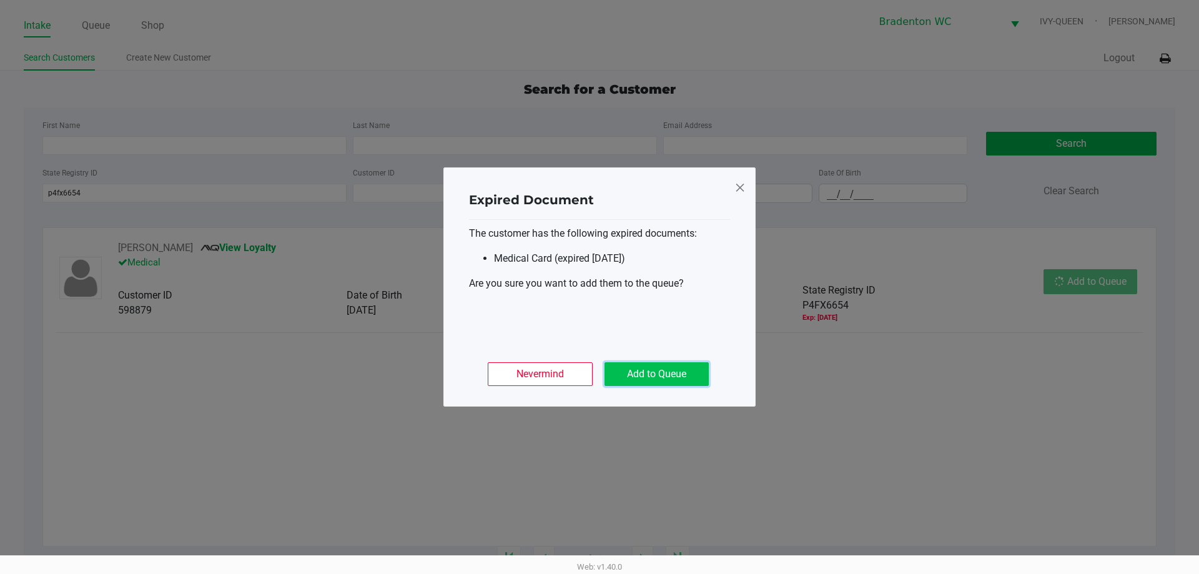
click at [673, 382] on button "Add to Queue" at bounding box center [656, 374] width 104 height 24
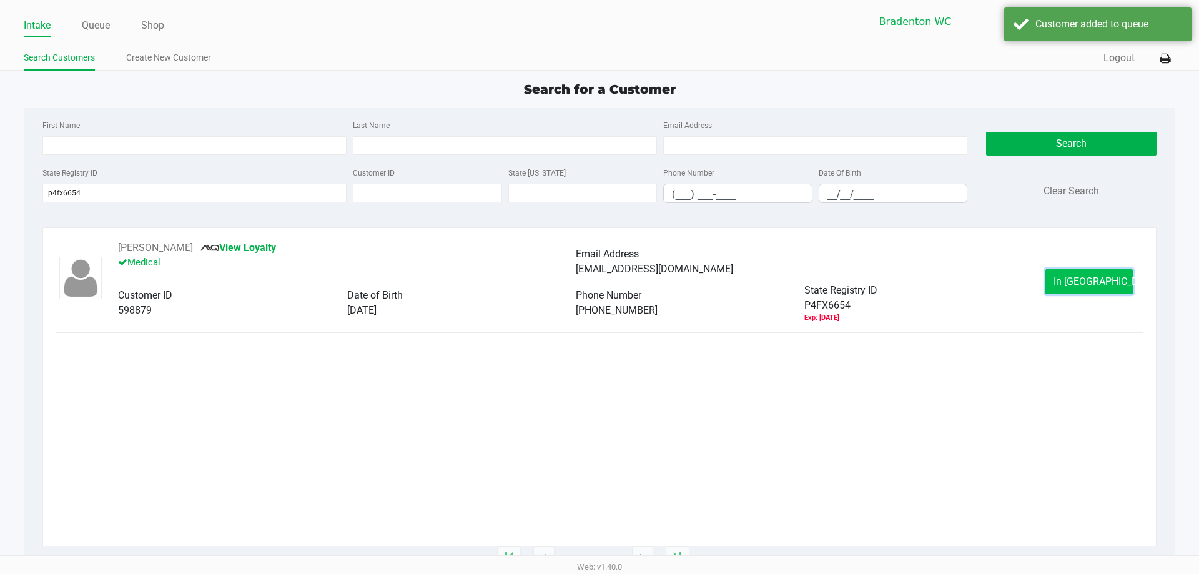
click at [1093, 281] on span "In [GEOGRAPHIC_DATA]" at bounding box center [1105, 281] width 105 height 12
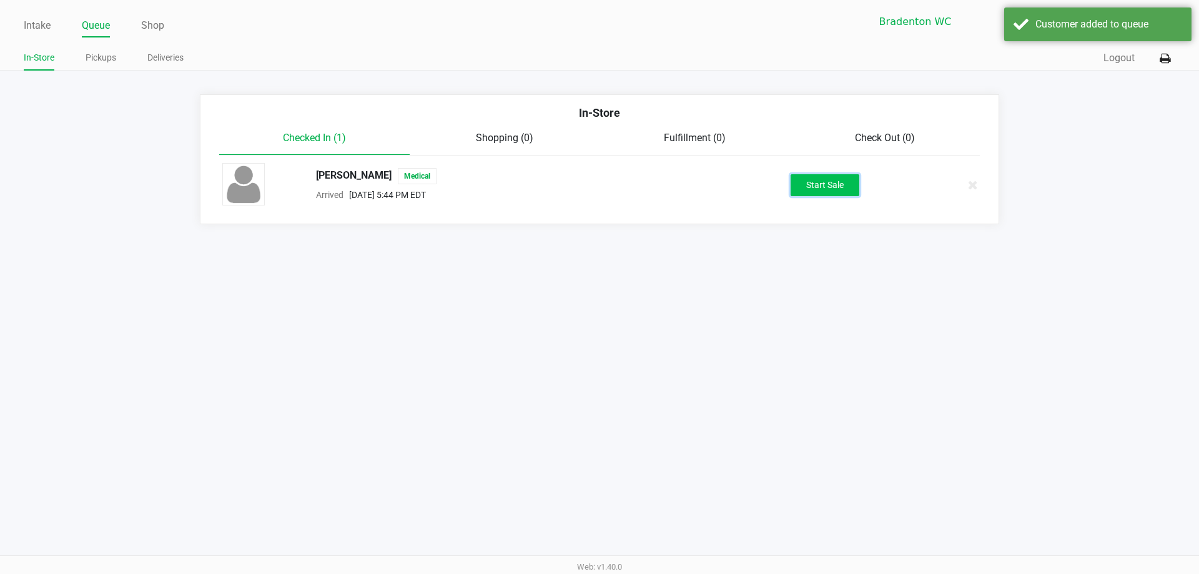
click at [844, 190] on button "Start Sale" at bounding box center [825, 185] width 69 height 22
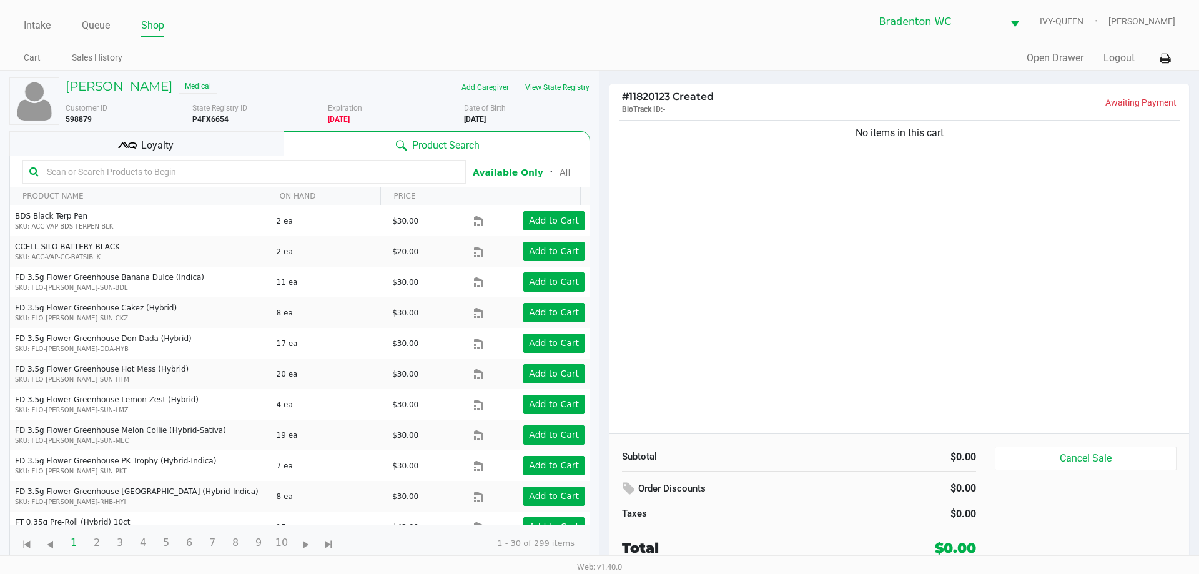
click at [199, 140] on div "Loyalty" at bounding box center [146, 143] width 274 height 25
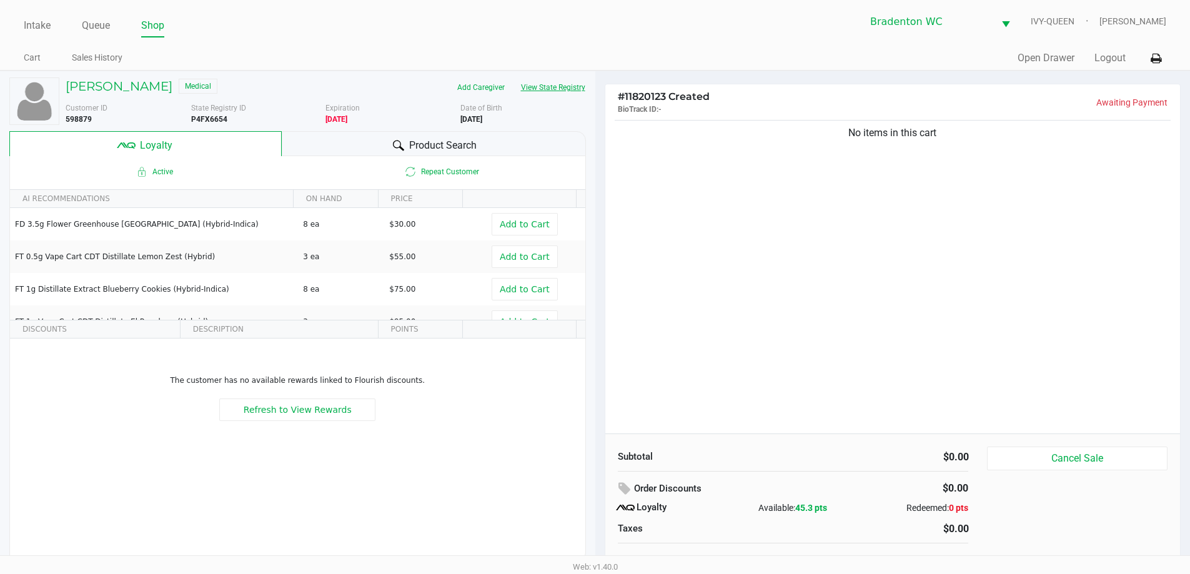
click at [566, 90] on button "View State Registry" at bounding box center [549, 87] width 73 height 20
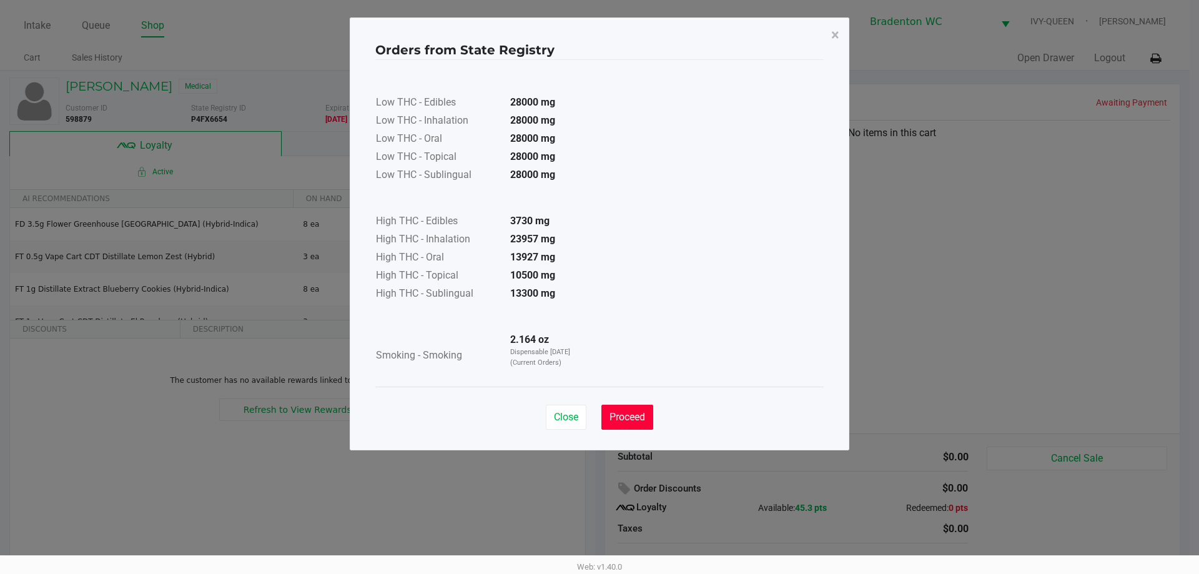
click at [648, 417] on button "Proceed" at bounding box center [627, 417] width 52 height 25
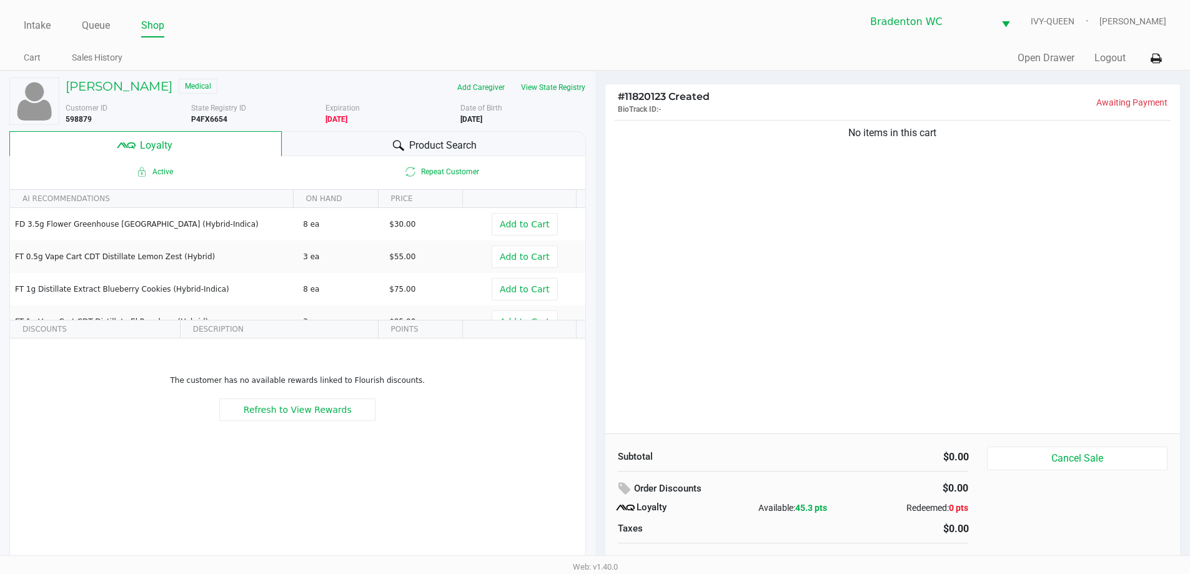
click at [314, 145] on div "Product Search" at bounding box center [434, 143] width 304 height 25
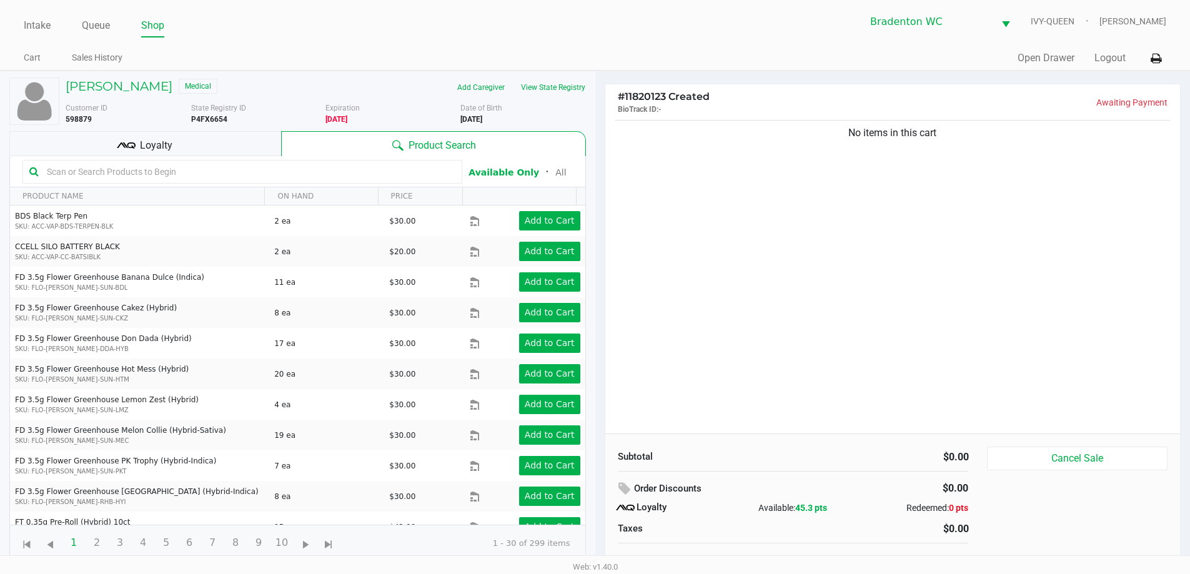
click at [204, 173] on input "text" at bounding box center [248, 171] width 413 height 19
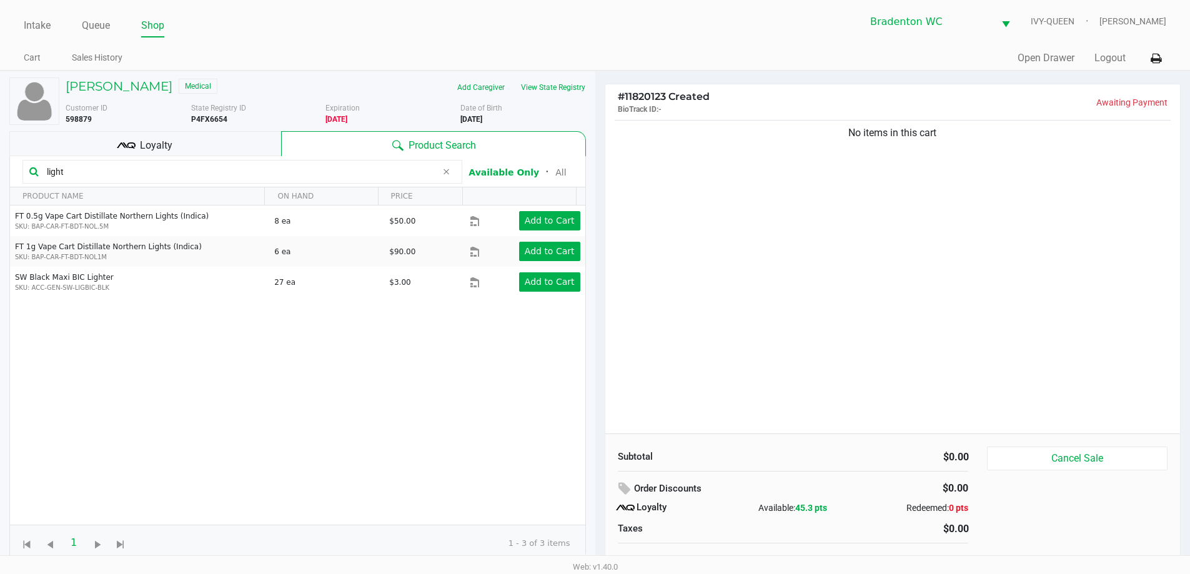
type input "light"
click at [147, 142] on span "Loyalty" at bounding box center [156, 145] width 32 height 15
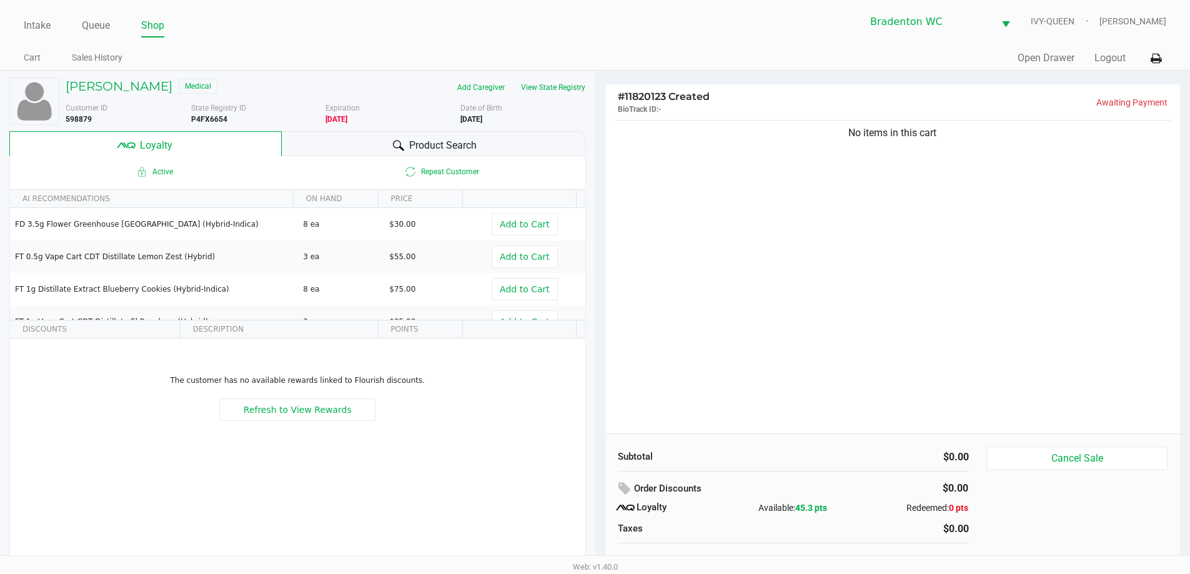
click at [508, 140] on div "Product Search" at bounding box center [434, 143] width 304 height 25
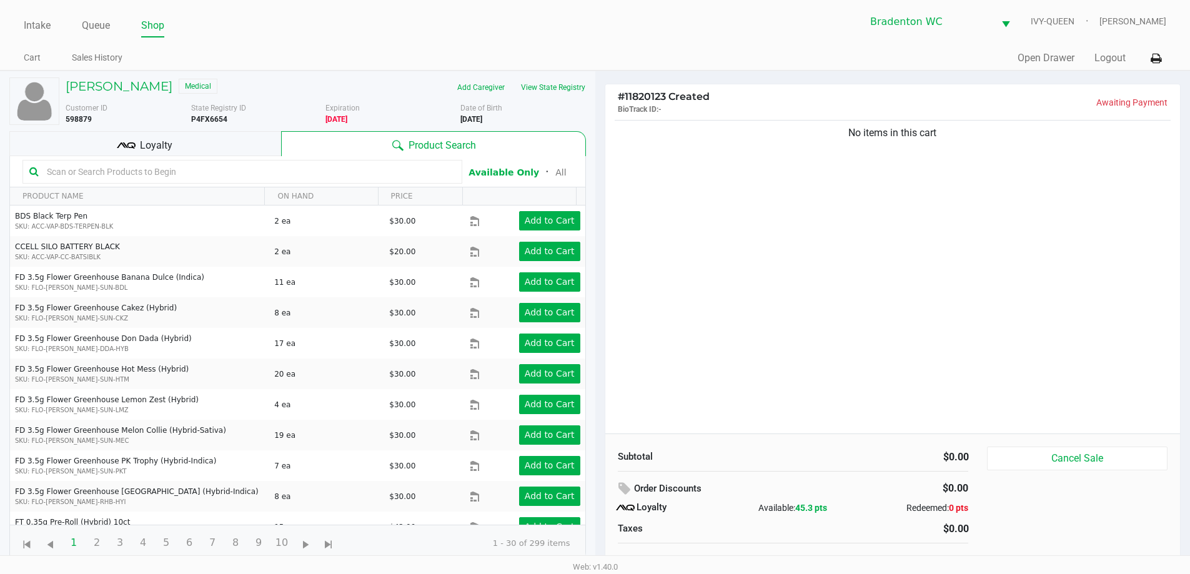
drag, startPoint x: 262, startPoint y: 140, endPoint x: 543, endPoint y: 121, distance: 282.3
click at [267, 140] on div "Loyalty" at bounding box center [145, 143] width 272 height 25
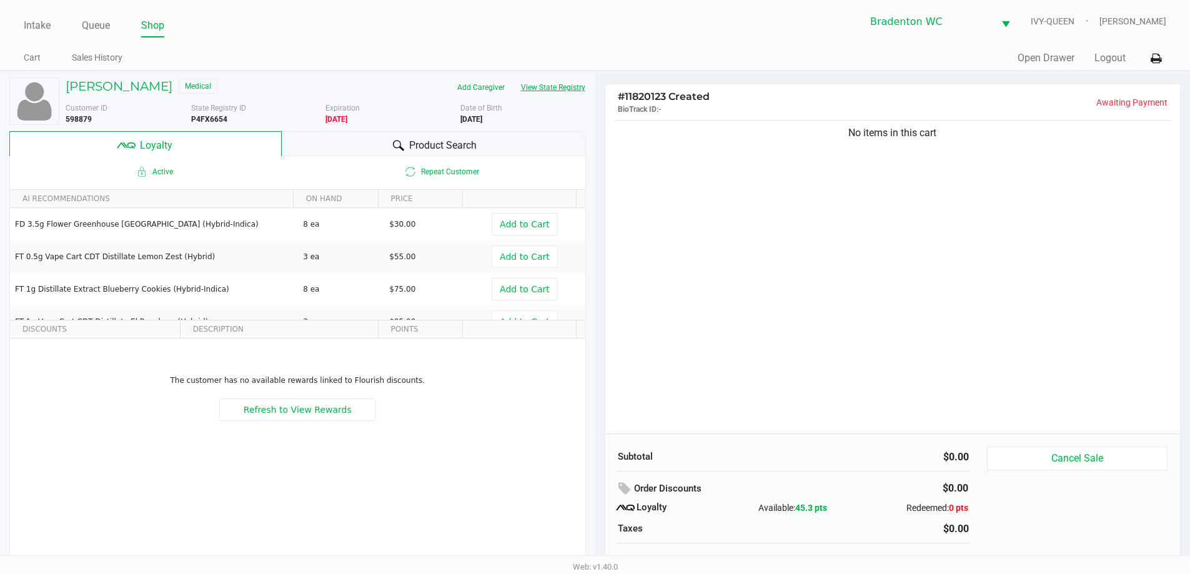
click at [581, 91] on button "View State Registry" at bounding box center [549, 87] width 73 height 20
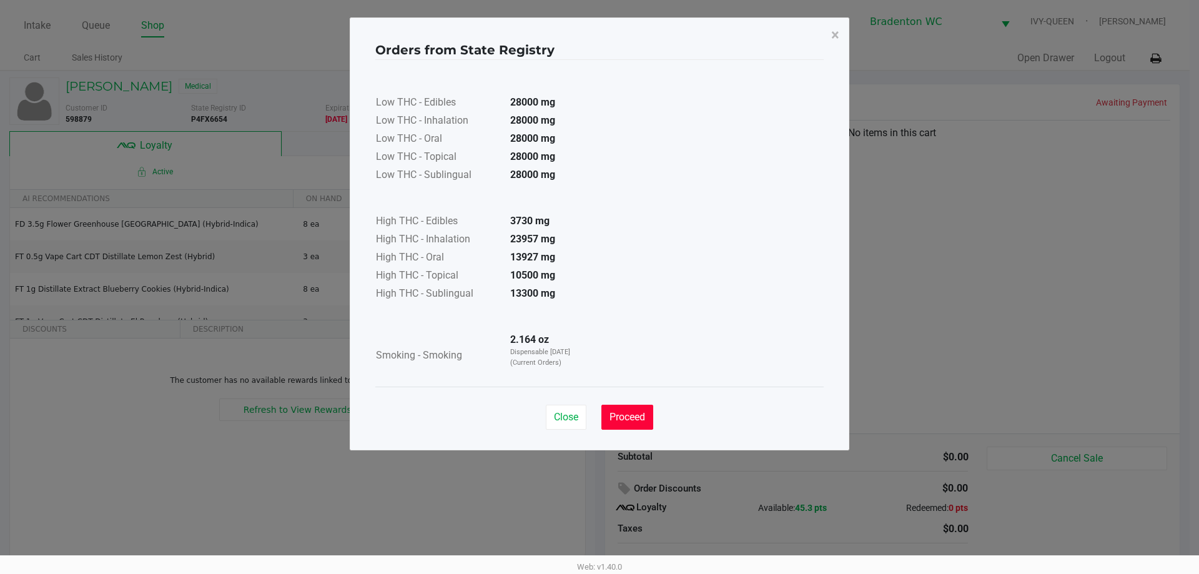
click at [631, 418] on span "Proceed" at bounding box center [627, 417] width 36 height 12
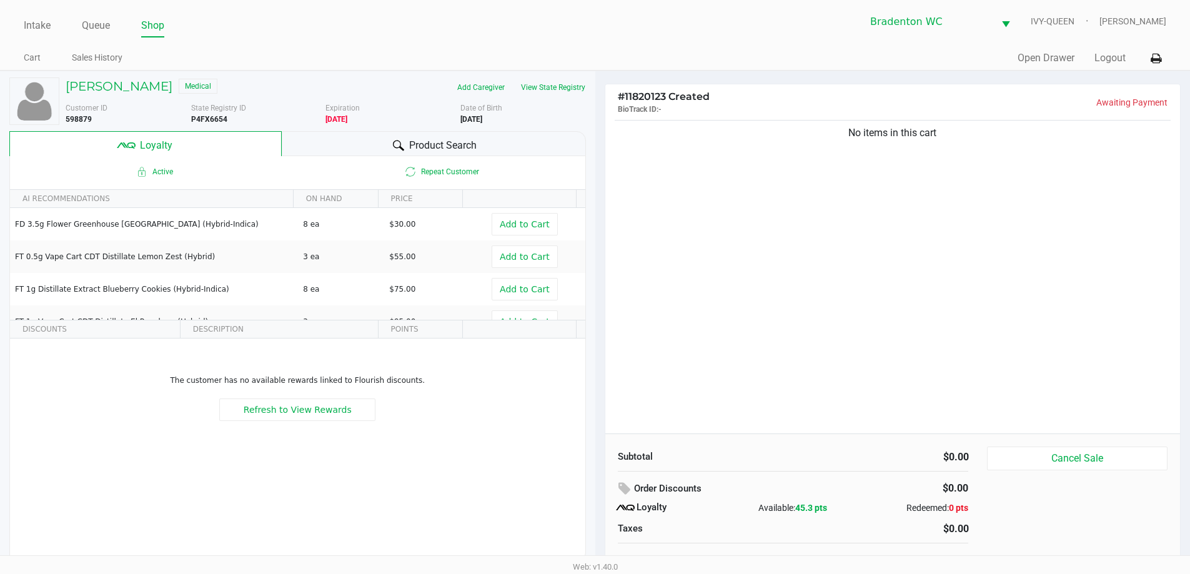
click at [896, 267] on div "No items in this cart" at bounding box center [892, 275] width 575 height 316
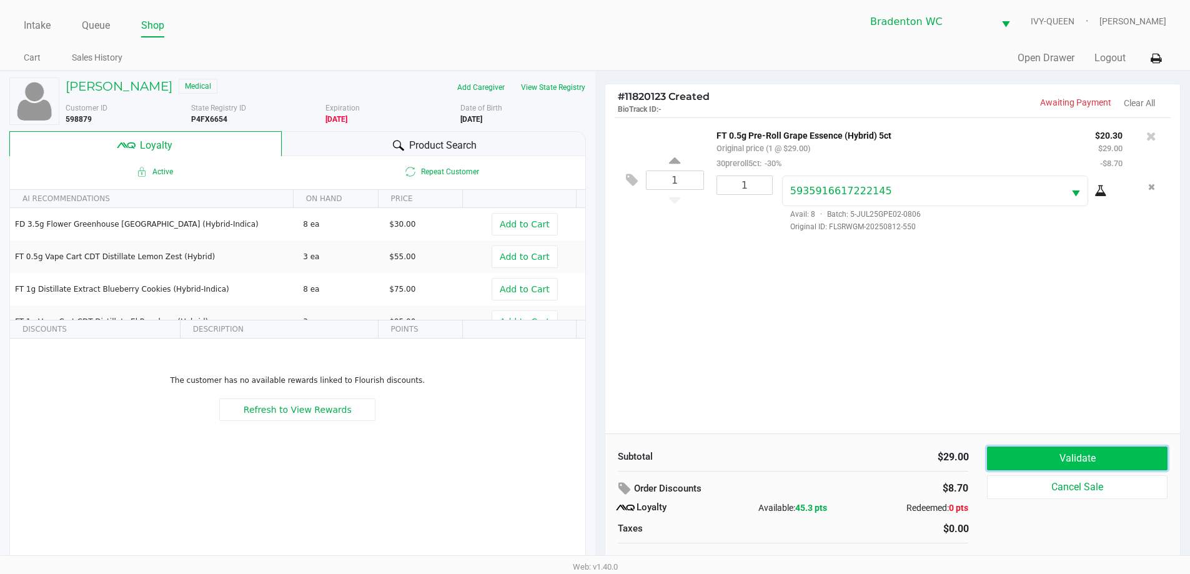
click at [1072, 455] on button "Validate" at bounding box center [1077, 458] width 180 height 24
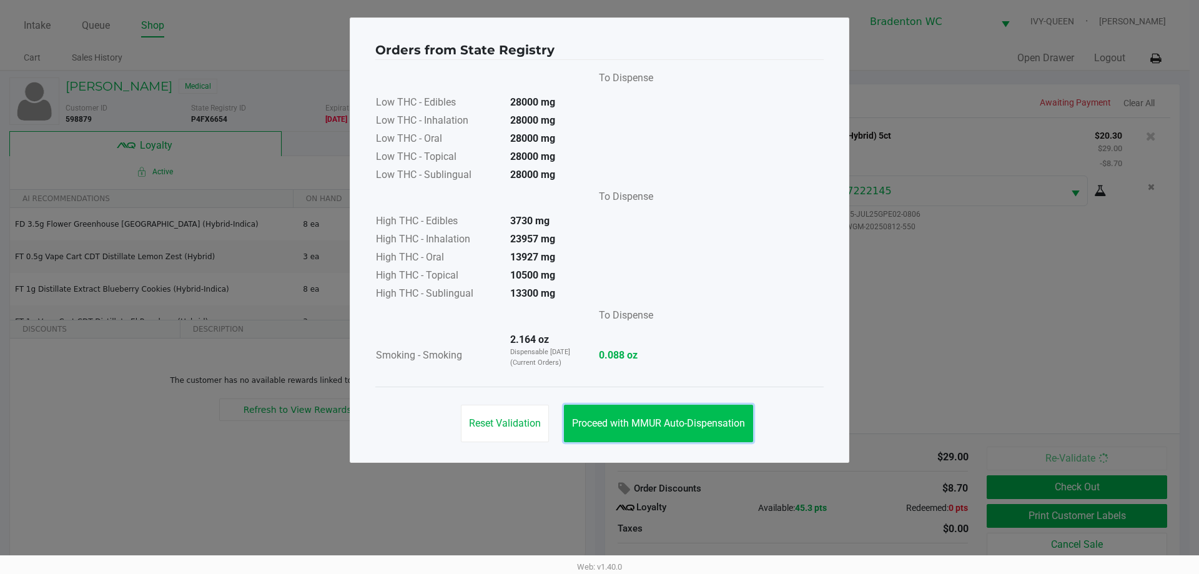
click at [646, 421] on span "Proceed with MMUR Auto-Dispensation" at bounding box center [658, 423] width 173 height 12
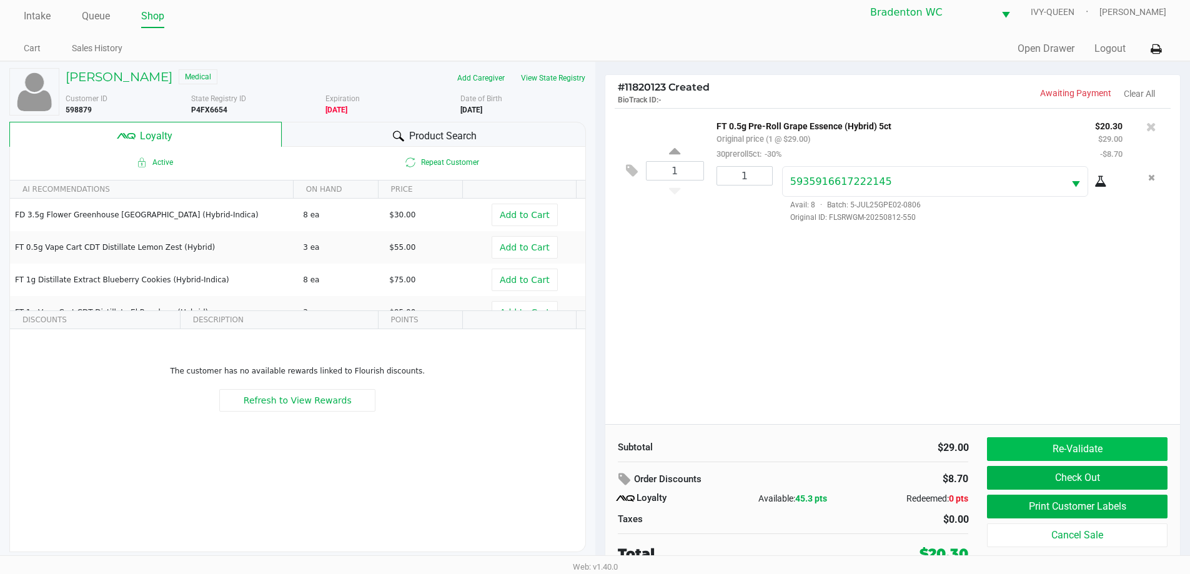
scroll to position [12, 0]
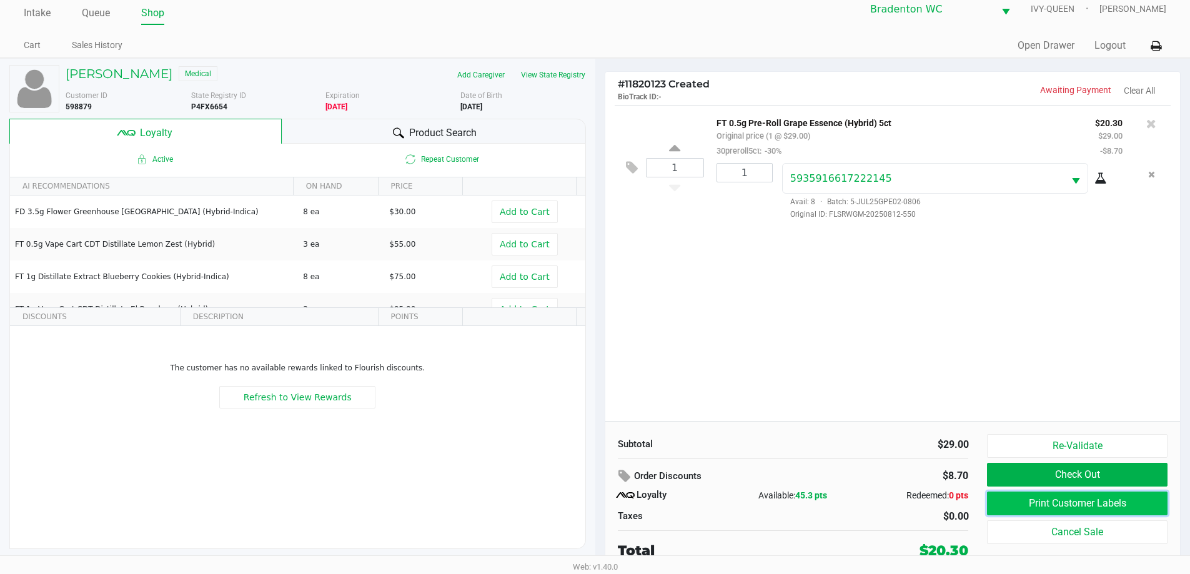
click at [1022, 500] on button "Print Customer Labels" at bounding box center [1077, 503] width 180 height 24
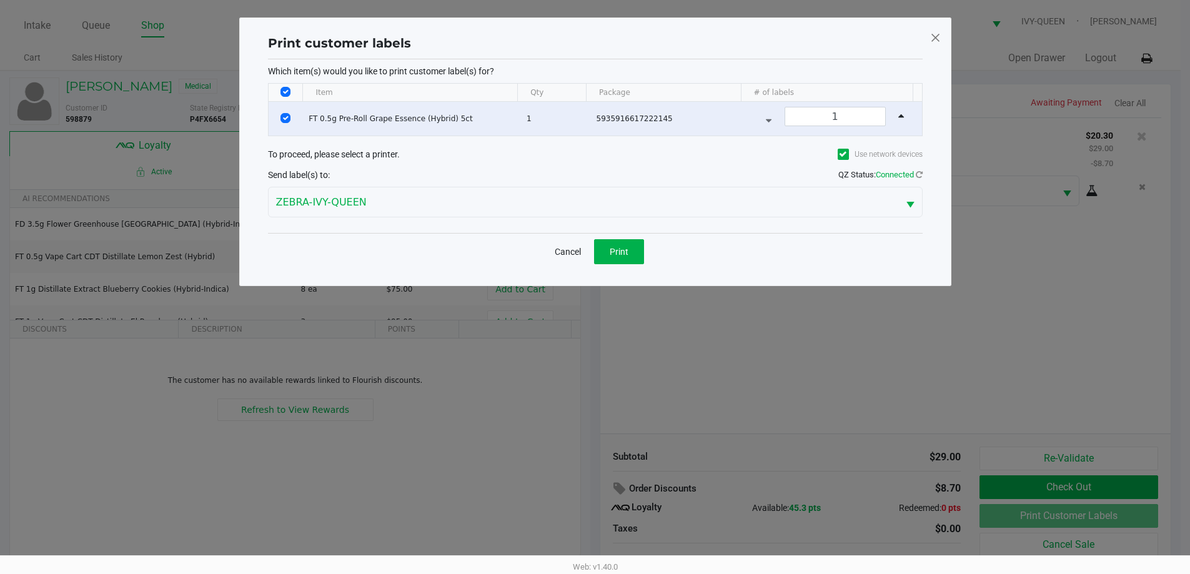
scroll to position [0, 0]
drag, startPoint x: 626, startPoint y: 242, endPoint x: 1117, endPoint y: 288, distance: 493.0
click at [632, 243] on button "Print" at bounding box center [623, 251] width 50 height 25
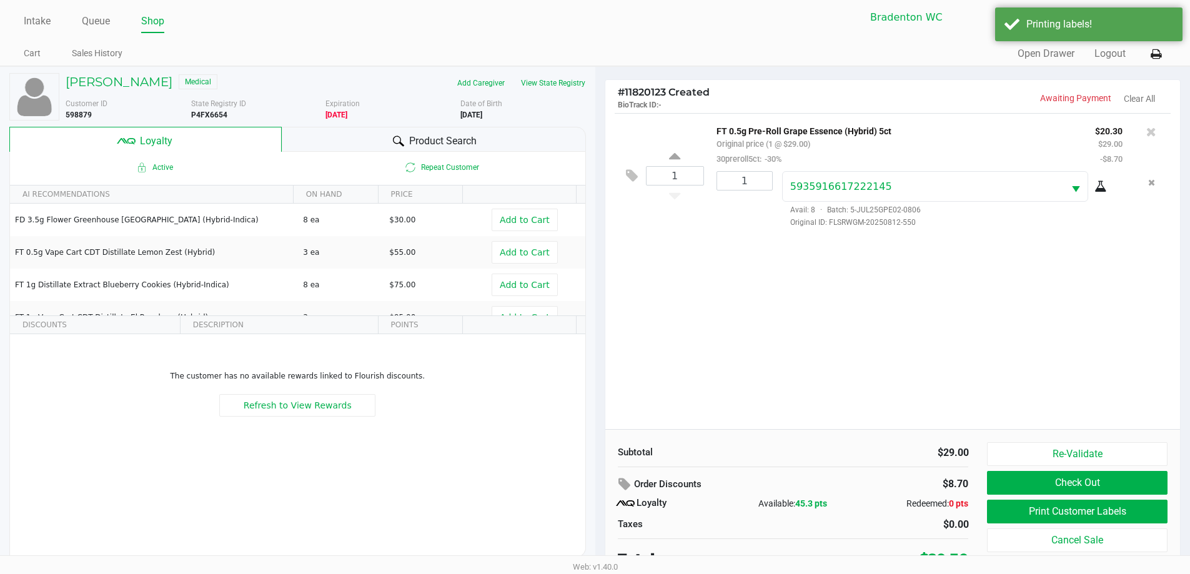
scroll to position [12, 0]
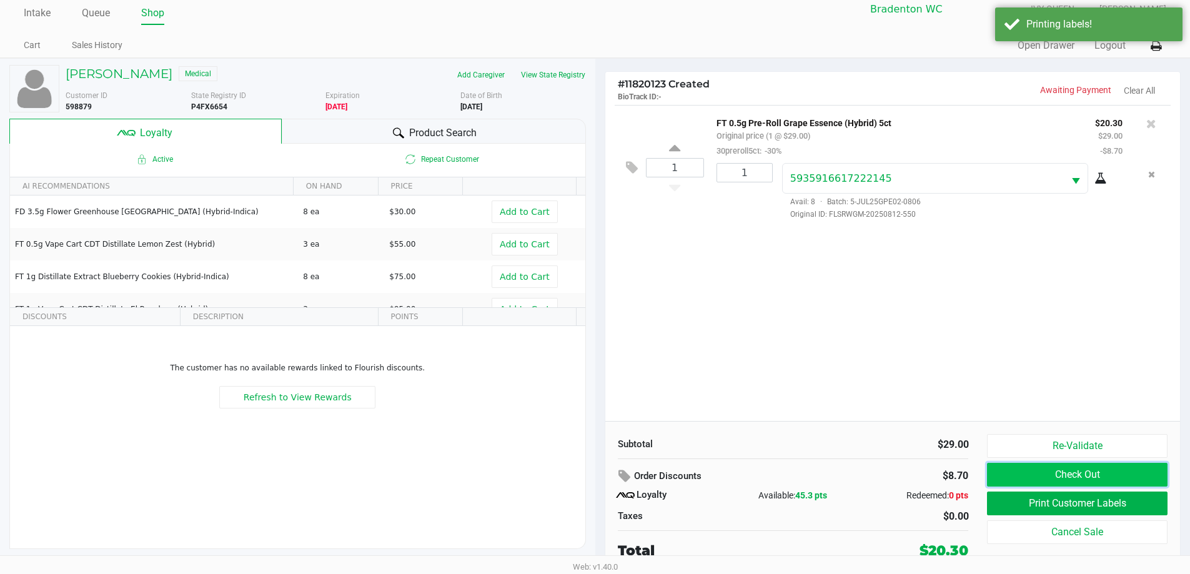
click at [1073, 468] on button "Check Out" at bounding box center [1077, 475] width 180 height 24
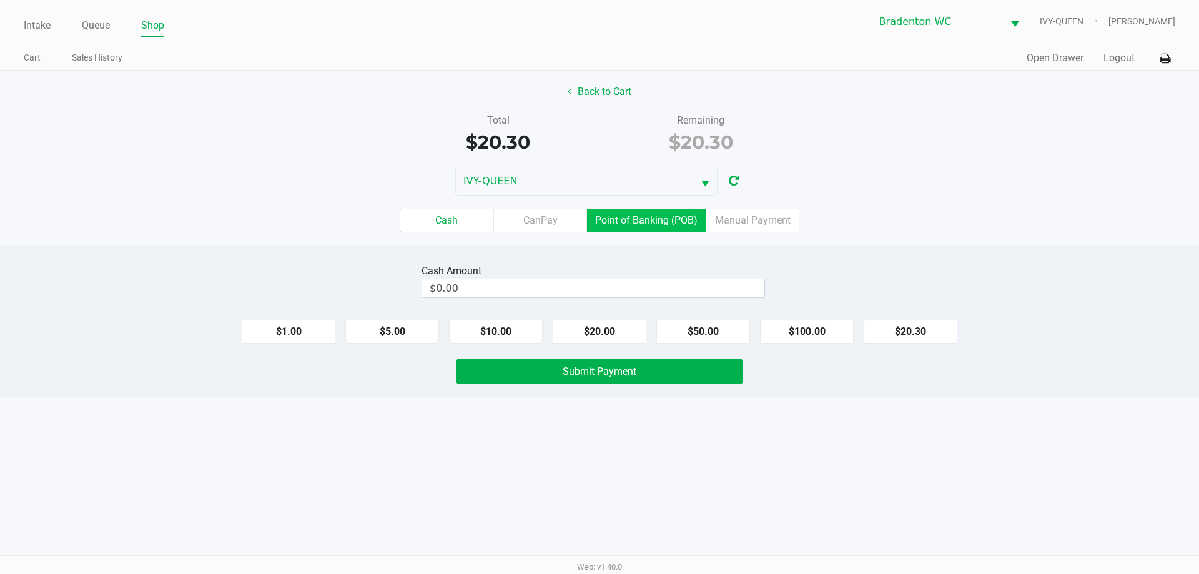
click at [650, 211] on label "Point of Banking (POB)" at bounding box center [646, 221] width 119 height 24
click at [0, 0] on 7 "Point of Banking (POB)" at bounding box center [0, 0] width 0 height 0
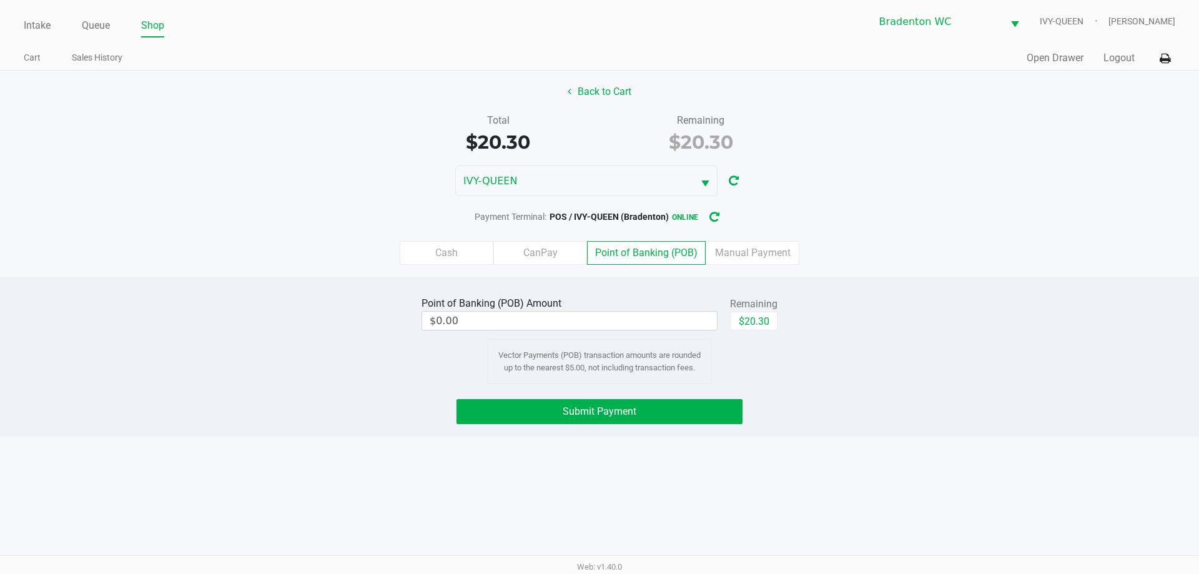
click at [757, 323] on button "$20.30" at bounding box center [753, 321] width 47 height 19
type input "$20.30"
click at [677, 403] on button "Submit Payment" at bounding box center [599, 411] width 286 height 25
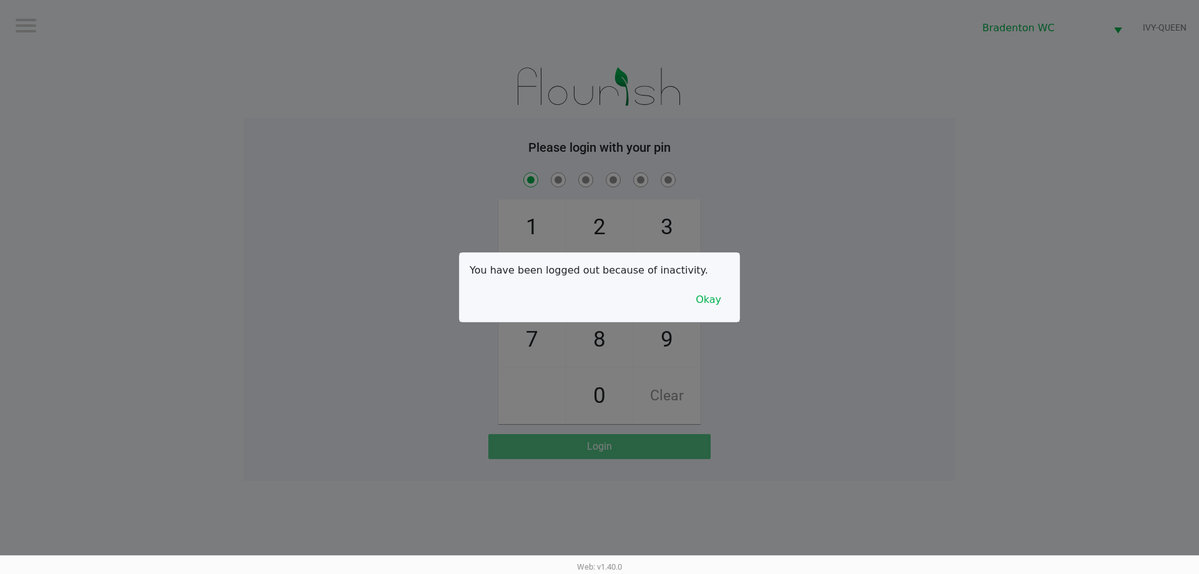
checkbox input "true"
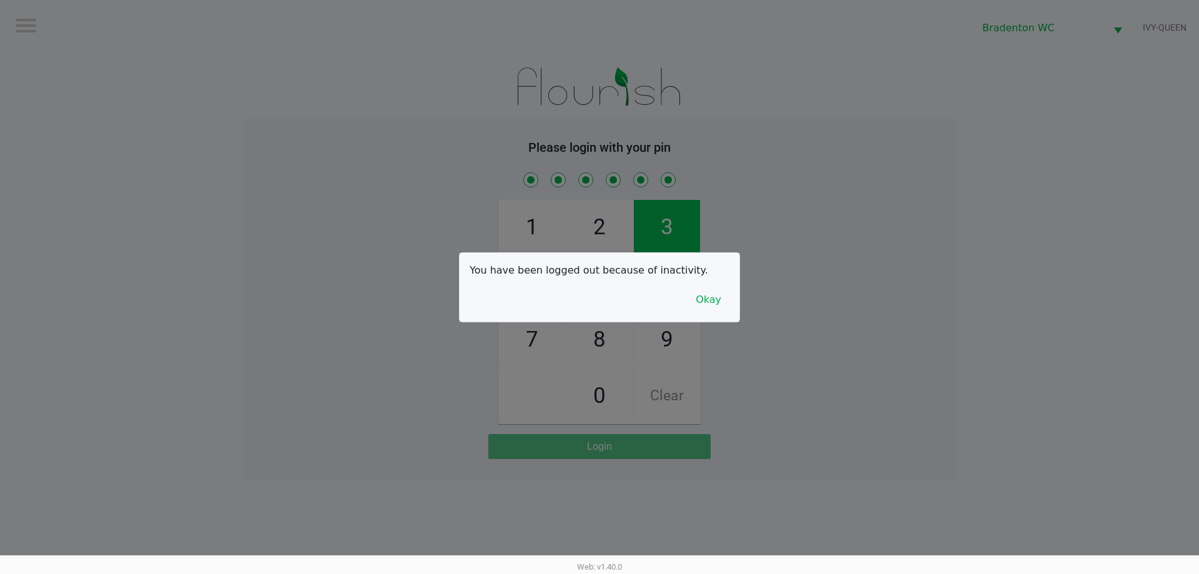
checkbox input "true"
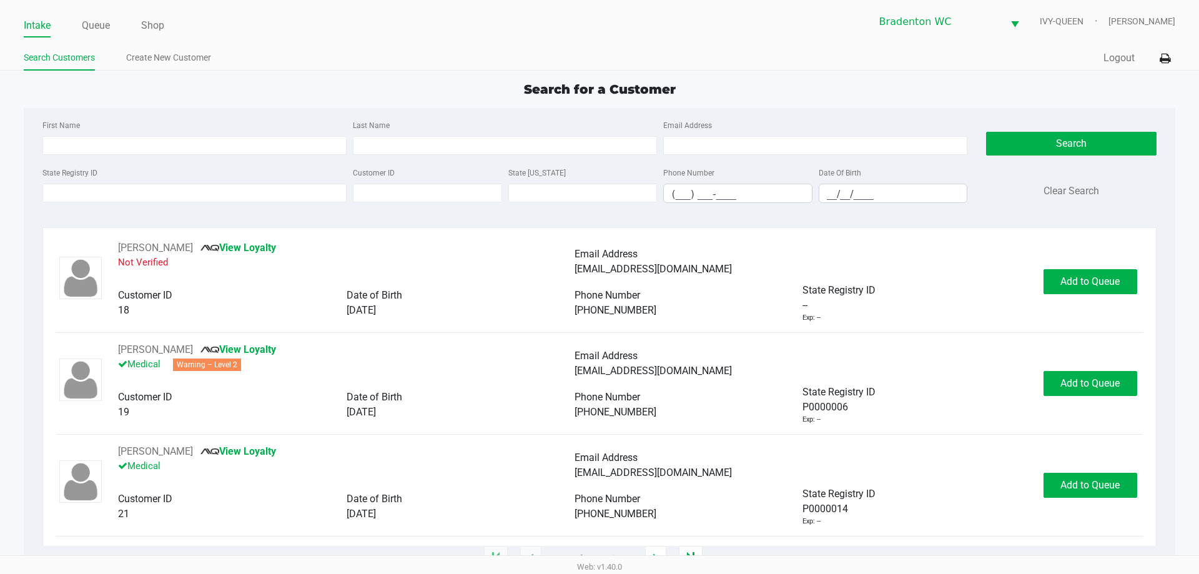
click at [398, 56] on ul "Search Customers Create New Customer" at bounding box center [312, 59] width 576 height 21
click at [235, 190] on input "State Registry ID" at bounding box center [194, 193] width 304 height 19
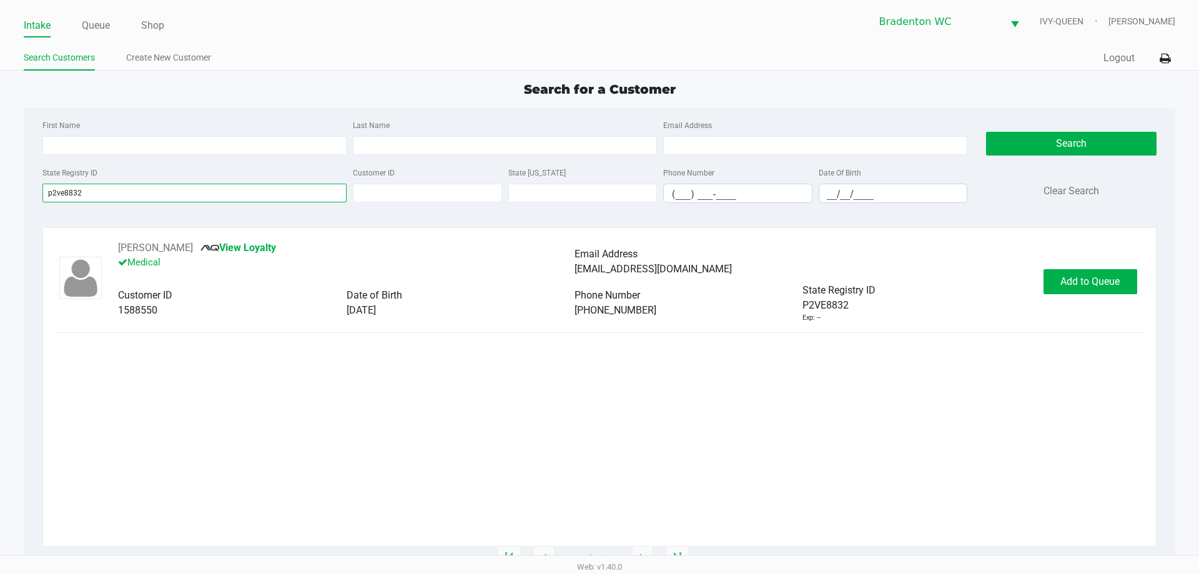
type input "p2ve8832"
click at [1074, 293] on button "Add to Queue" at bounding box center [1090, 281] width 94 height 25
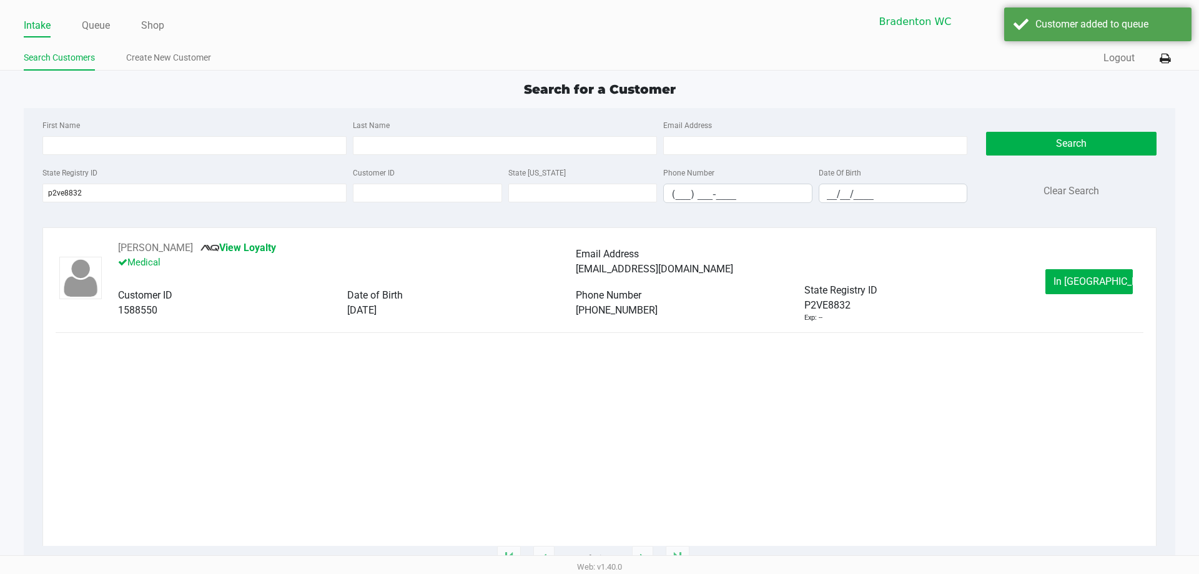
click at [1093, 293] on button "In [GEOGRAPHIC_DATA]" at bounding box center [1088, 281] width 87 height 25
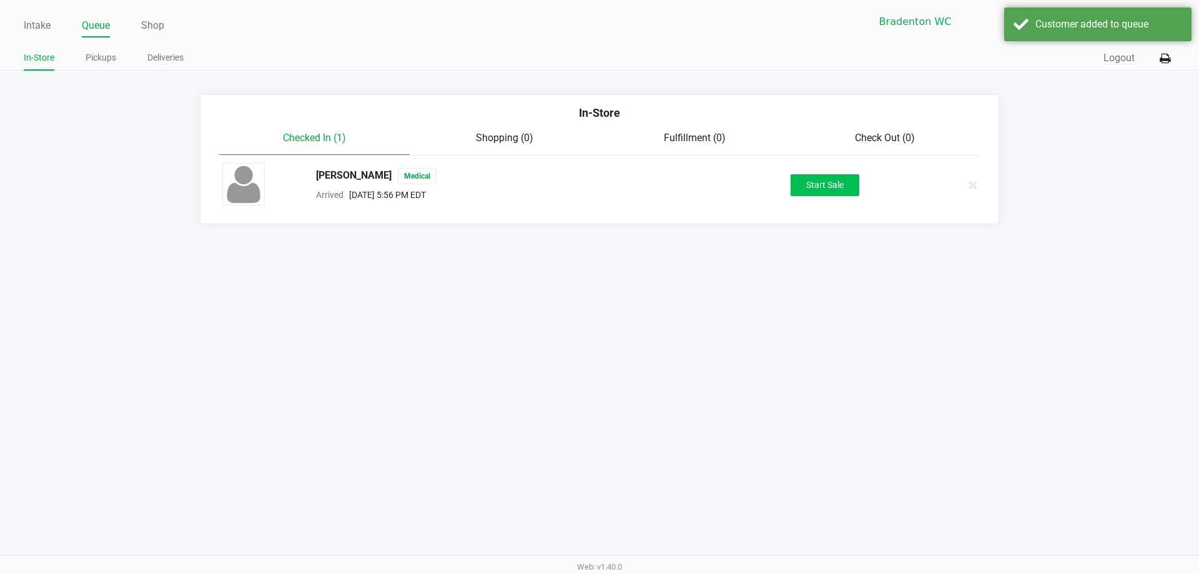
click at [828, 193] on button "Start Sale" at bounding box center [825, 185] width 69 height 22
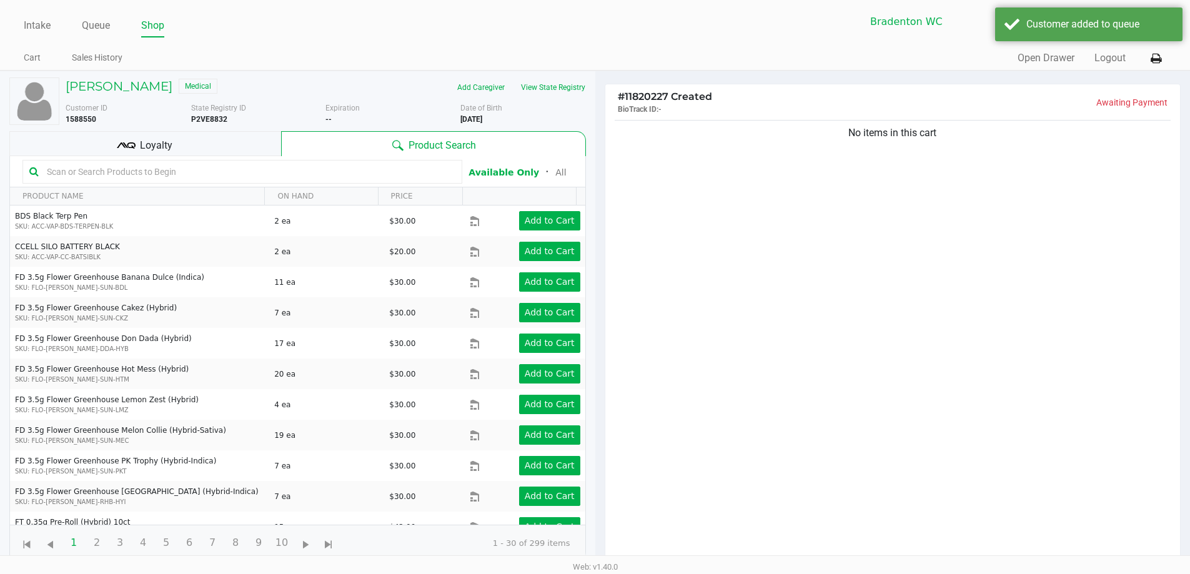
click at [272, 151] on div "Loyalty" at bounding box center [145, 143] width 272 height 25
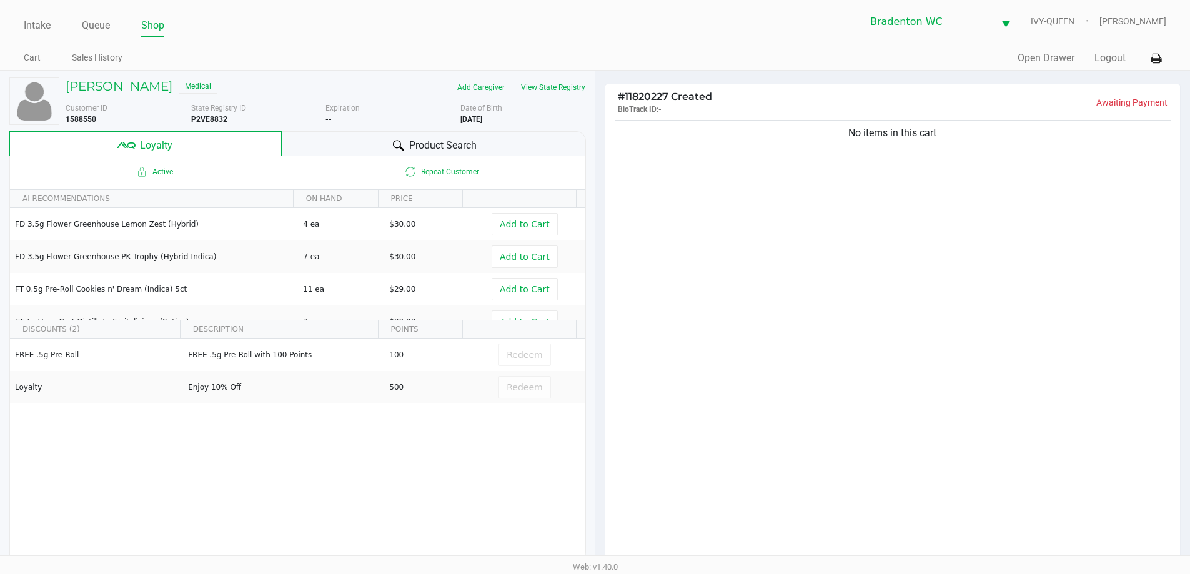
click at [561, 92] on button "View State Registry" at bounding box center [549, 87] width 73 height 20
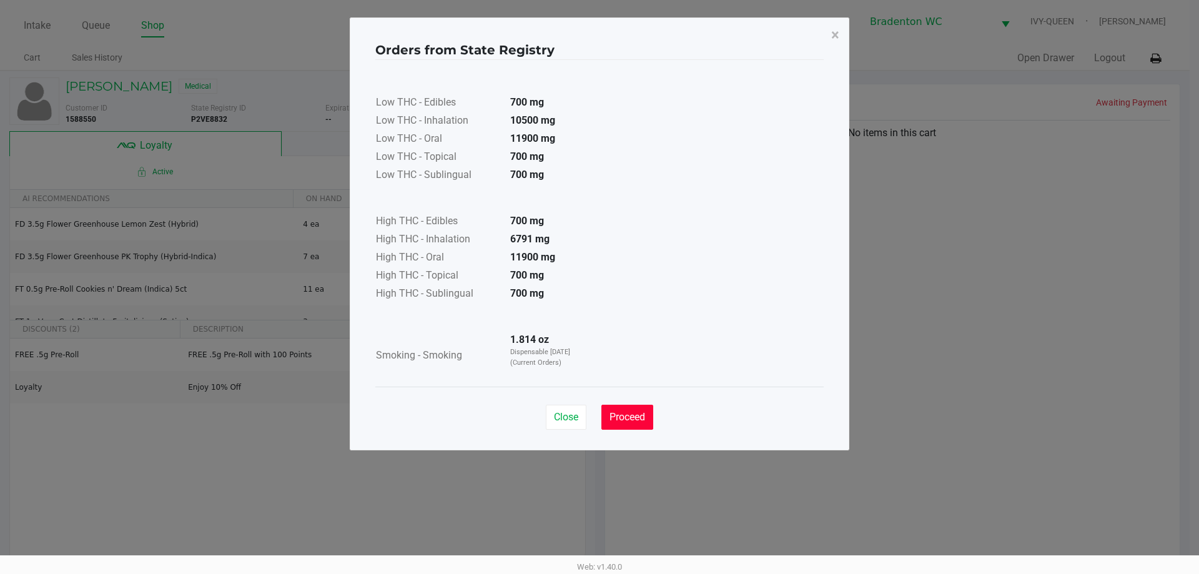
click at [643, 411] on span "Proceed" at bounding box center [627, 417] width 36 height 12
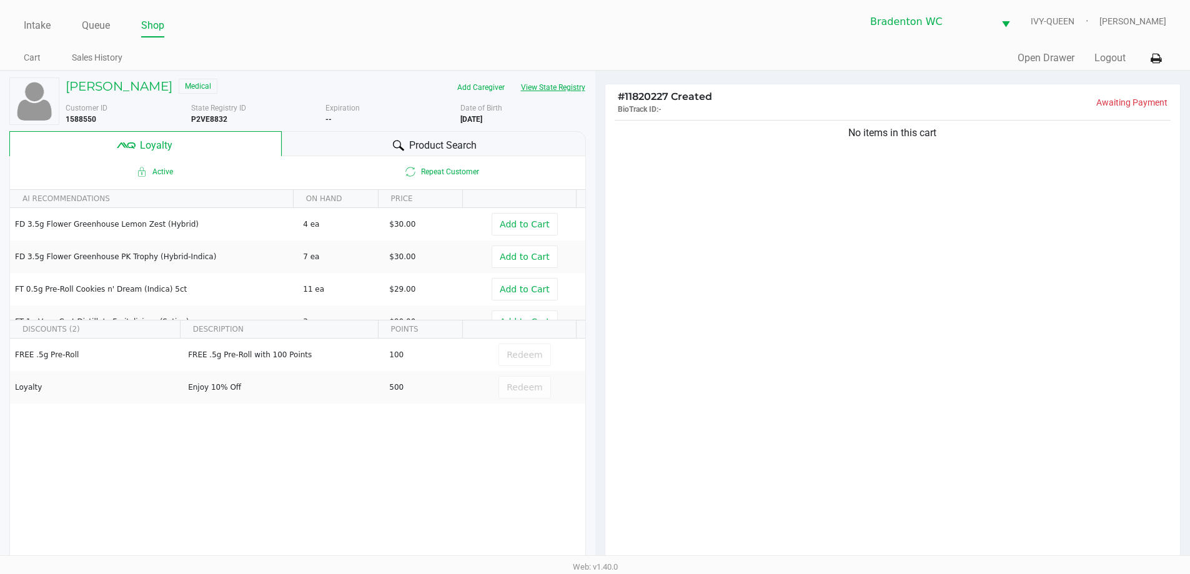
click at [779, 313] on div "No items in this cart" at bounding box center [892, 343] width 575 height 453
click at [372, 150] on div "Product Search" at bounding box center [434, 143] width 304 height 25
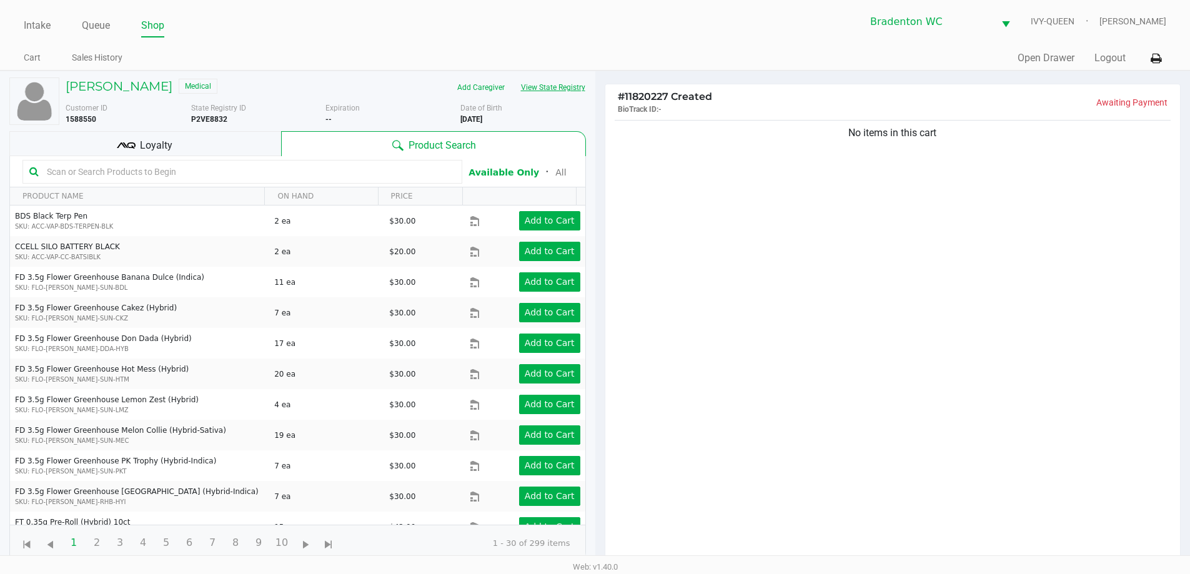
click at [555, 89] on button "View State Registry" at bounding box center [549, 87] width 73 height 20
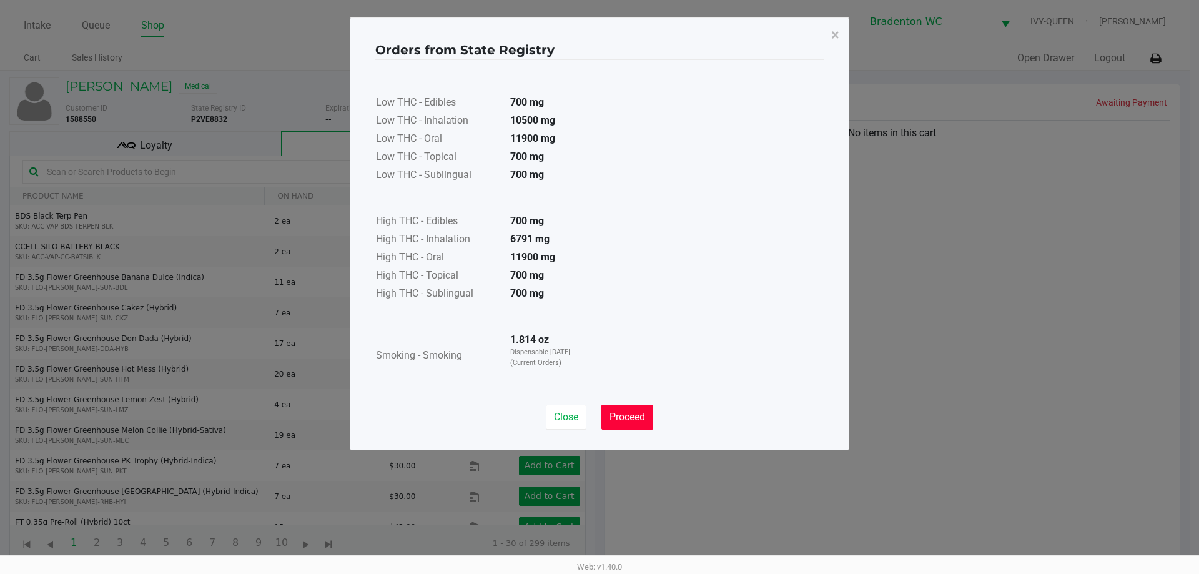
click at [642, 418] on span "Proceed" at bounding box center [627, 417] width 36 height 12
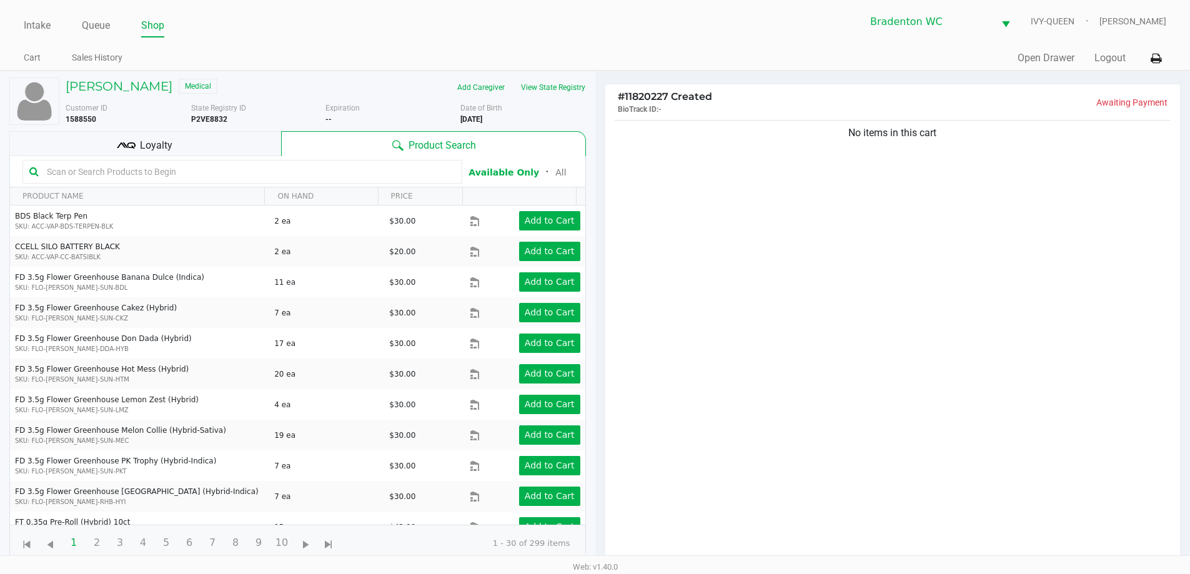
click at [809, 370] on div "No items in this cart" at bounding box center [892, 343] width 575 height 453
click at [764, 302] on div "No items in this cart" at bounding box center [892, 343] width 575 height 453
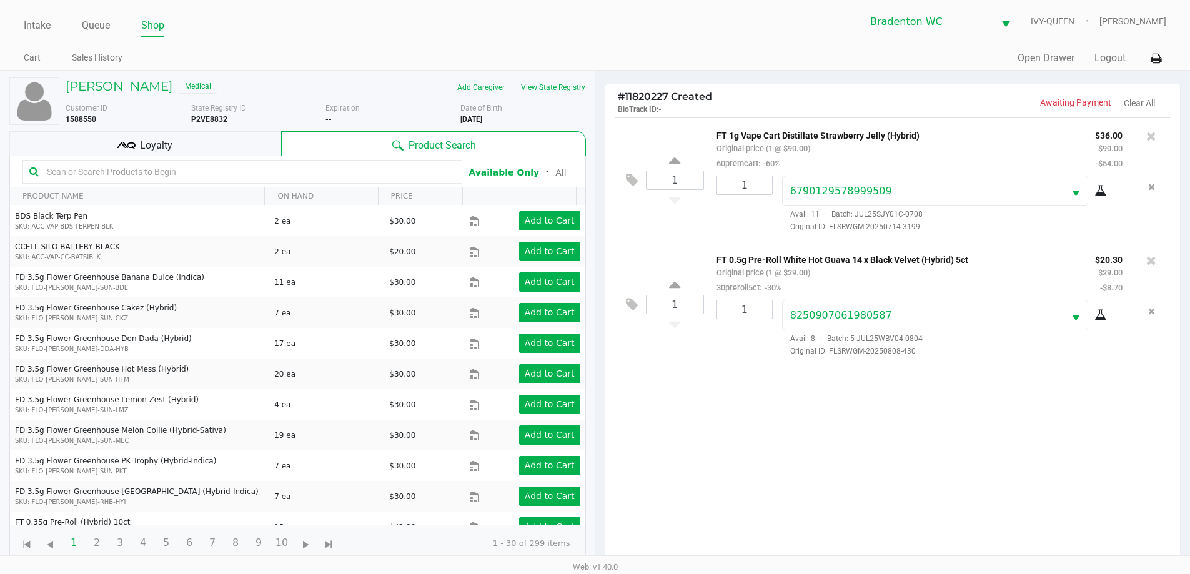
click at [246, 148] on div "Loyalty" at bounding box center [145, 143] width 272 height 25
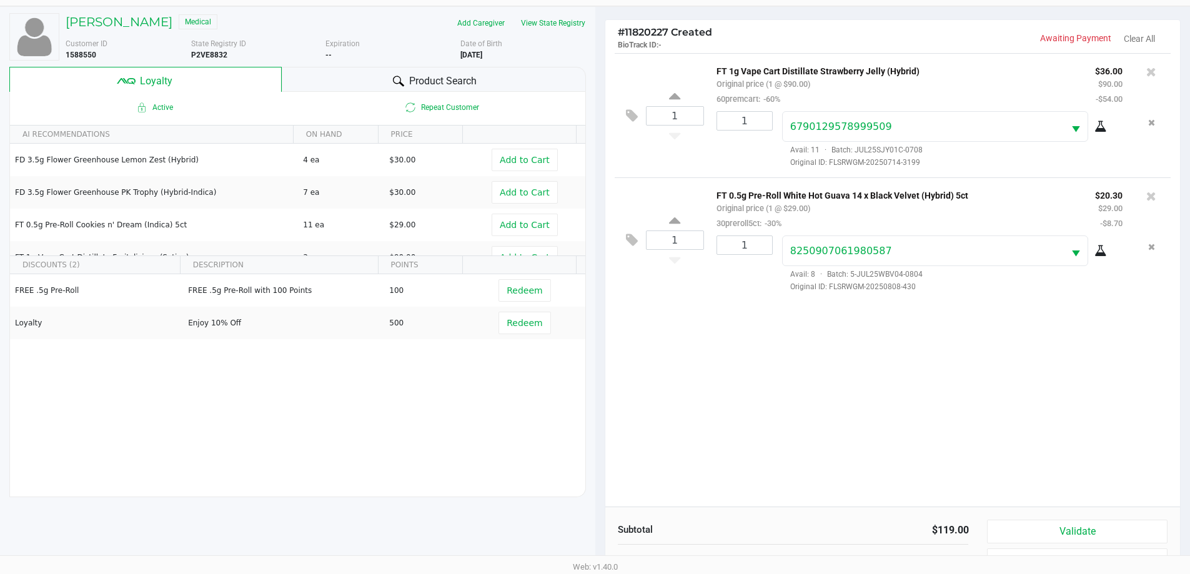
scroll to position [150, 0]
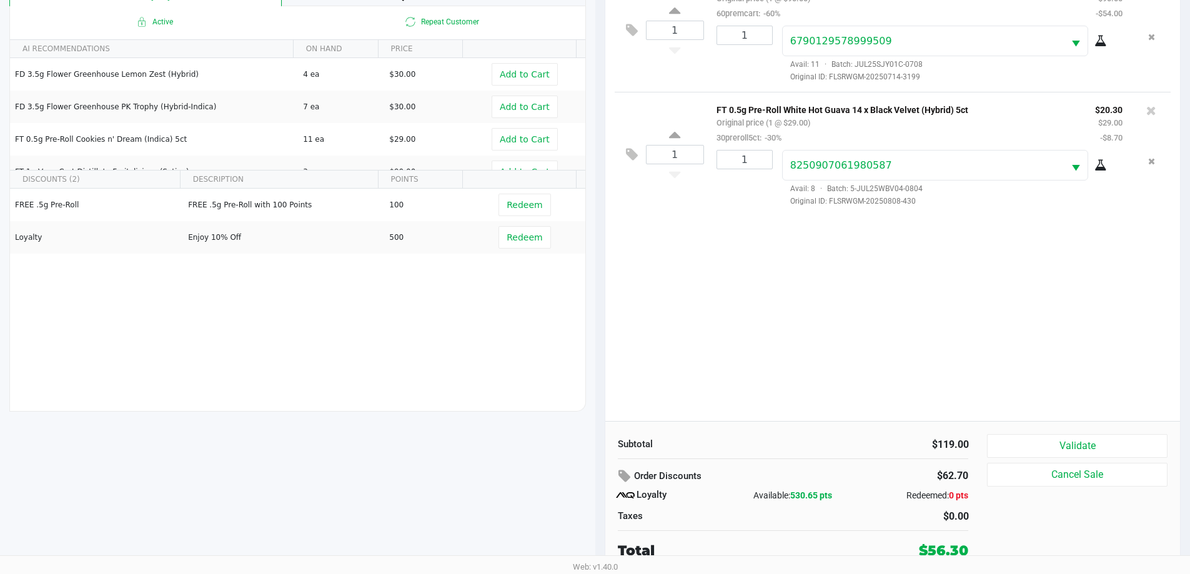
click at [1068, 477] on button "Cancel Sale" at bounding box center [1077, 475] width 180 height 24
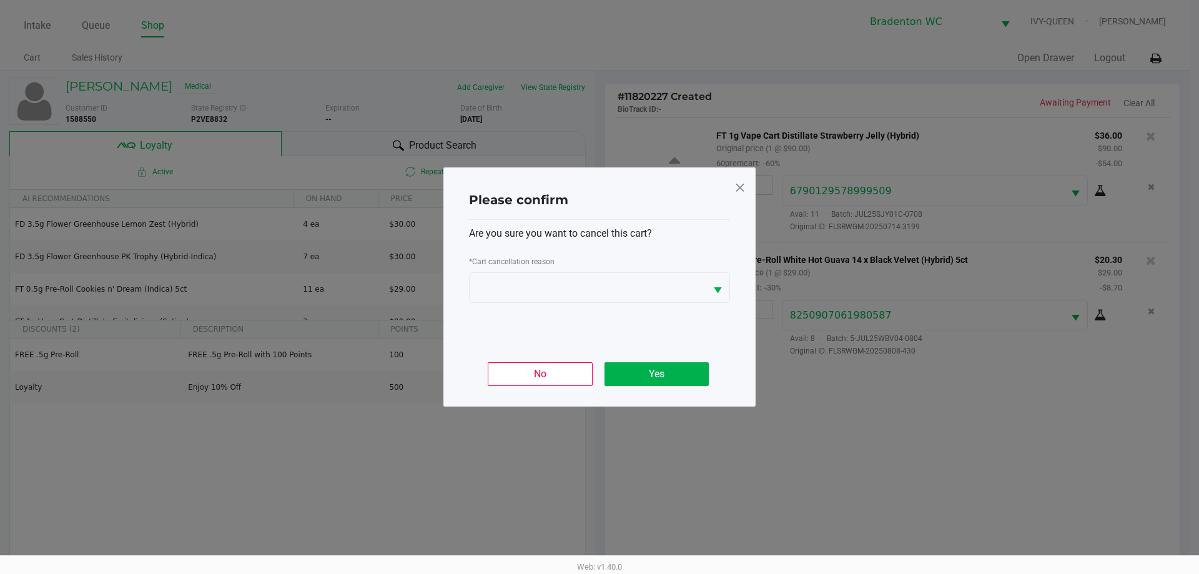
click at [740, 190] on span at bounding box center [739, 187] width 11 height 20
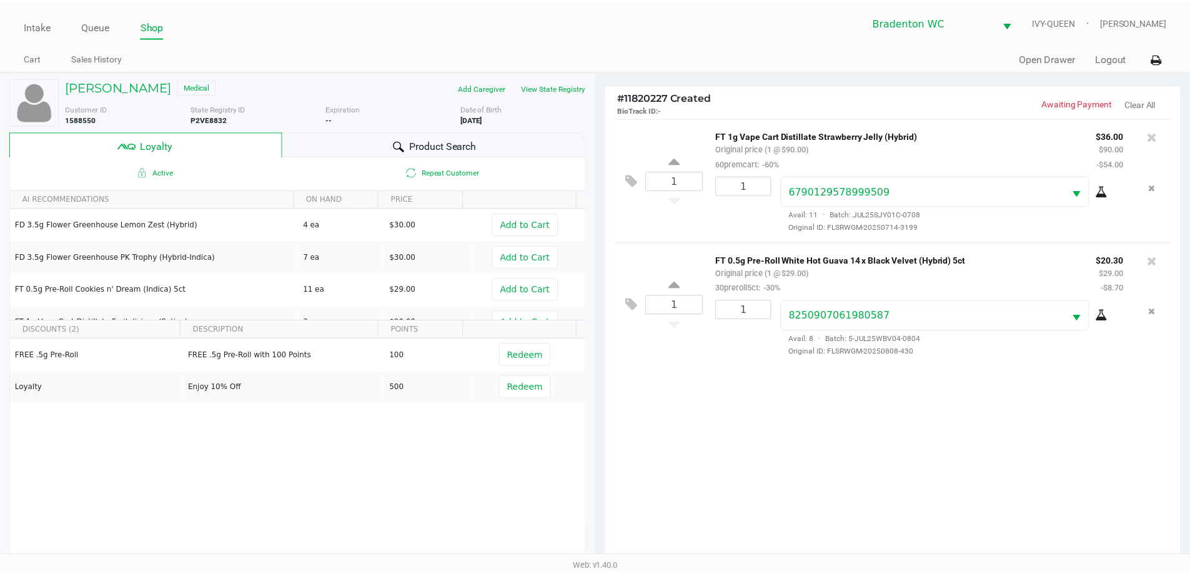
scroll to position [150, 0]
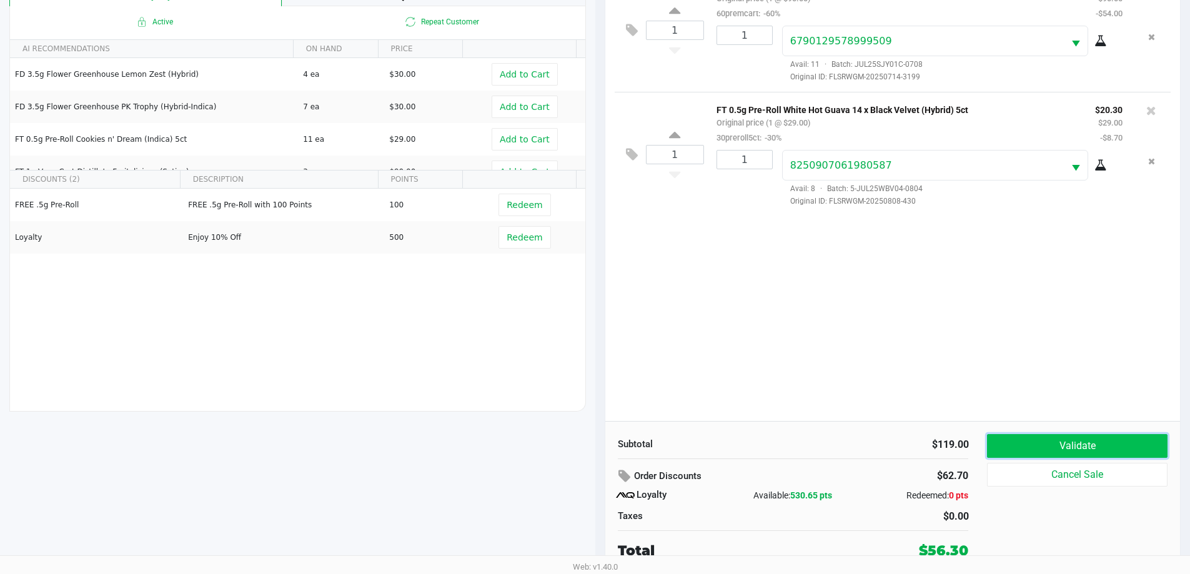
click at [1068, 450] on button "Validate" at bounding box center [1077, 446] width 180 height 24
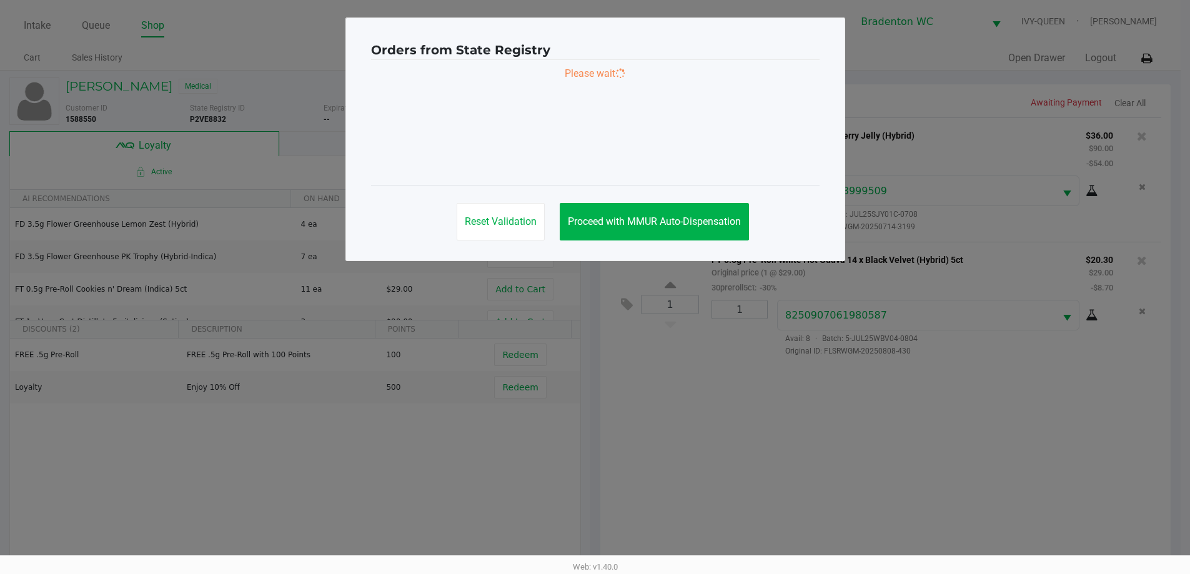
scroll to position [0, 0]
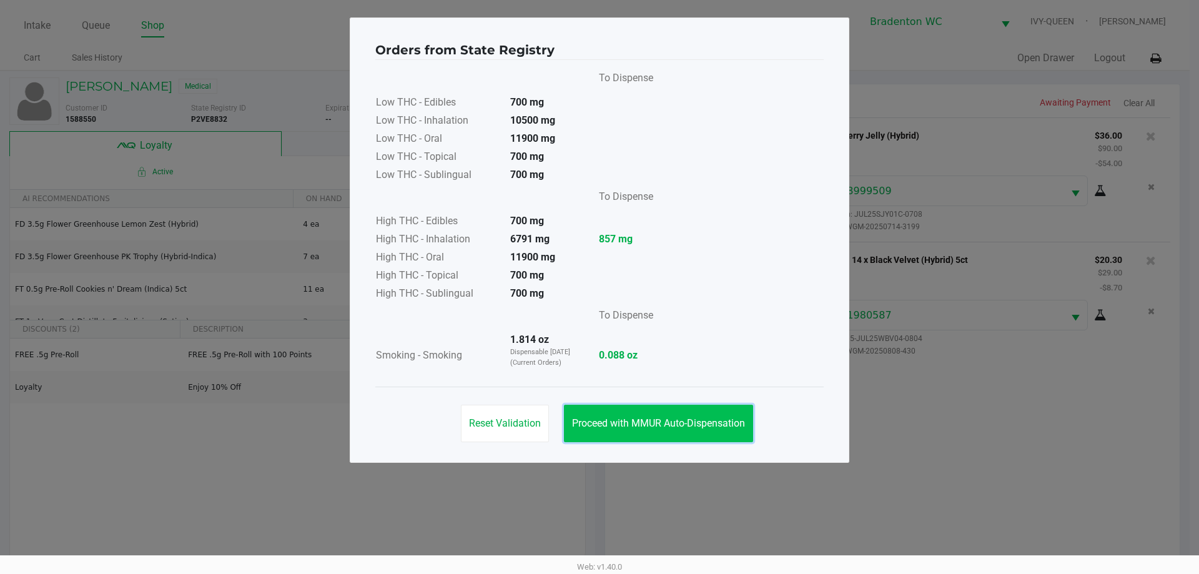
click at [669, 413] on button "Proceed with MMUR Auto-Dispensation" at bounding box center [658, 423] width 189 height 37
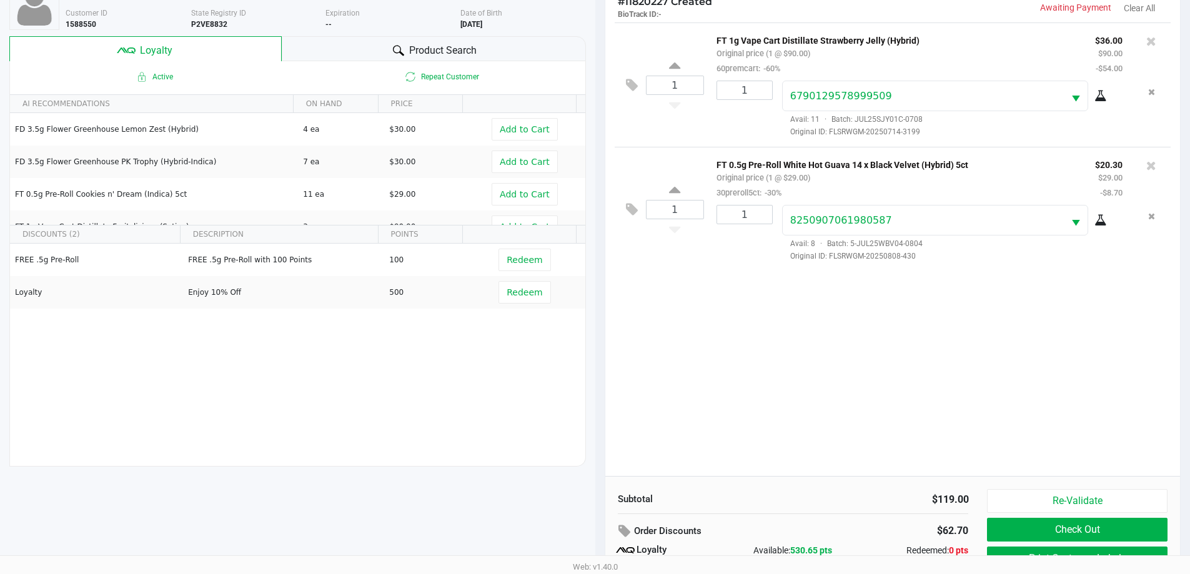
scroll to position [150, 0]
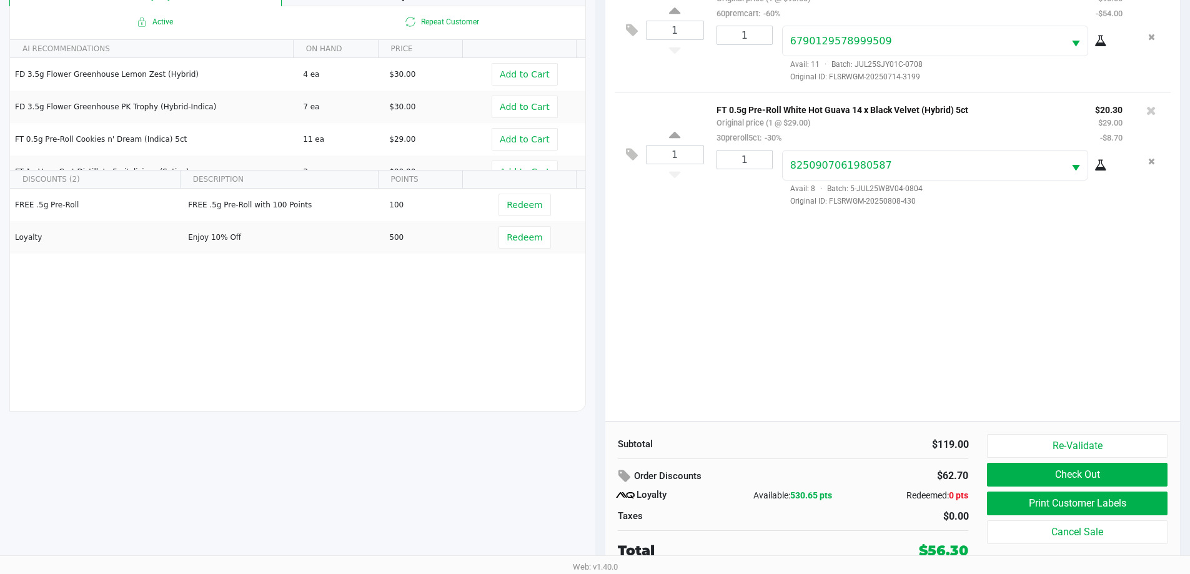
click at [1064, 509] on button "Print Customer Labels" at bounding box center [1077, 503] width 180 height 24
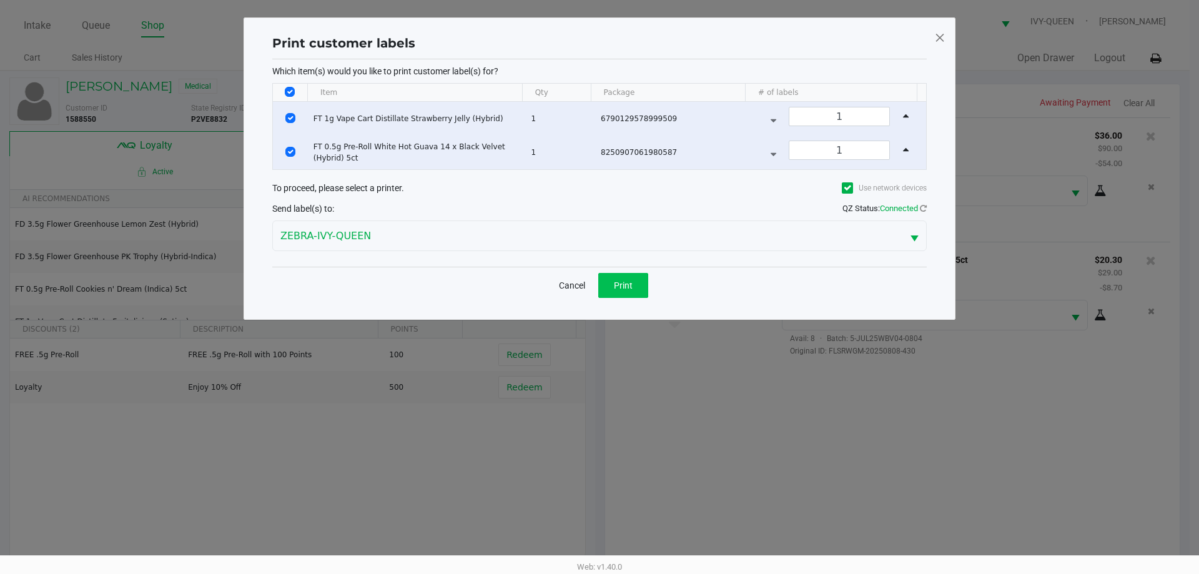
click at [628, 282] on span "Print" at bounding box center [623, 285] width 19 height 10
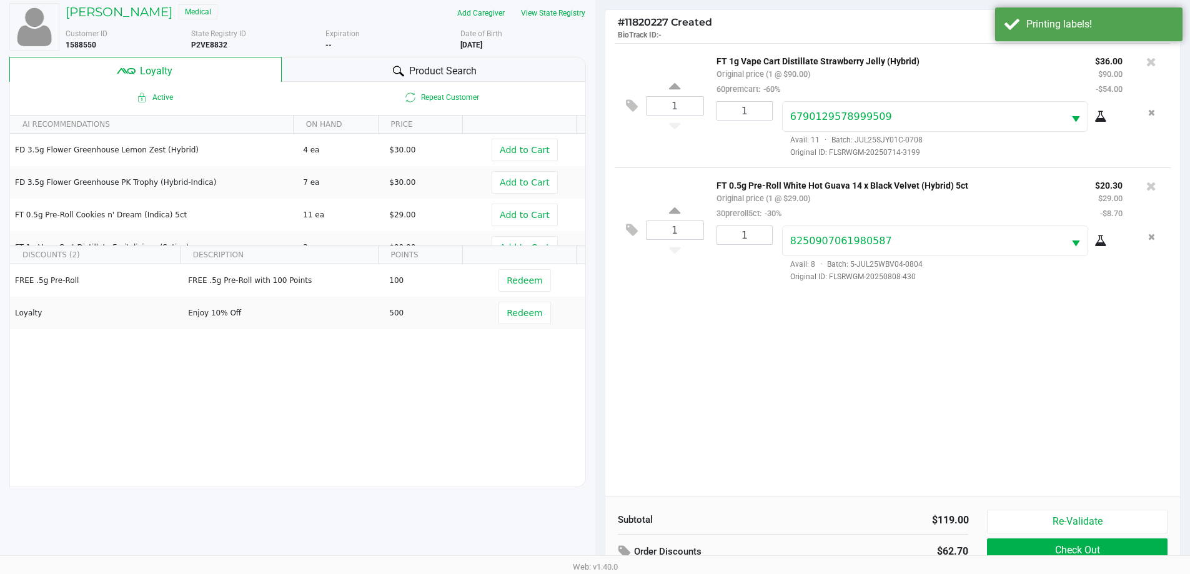
scroll to position [150, 0]
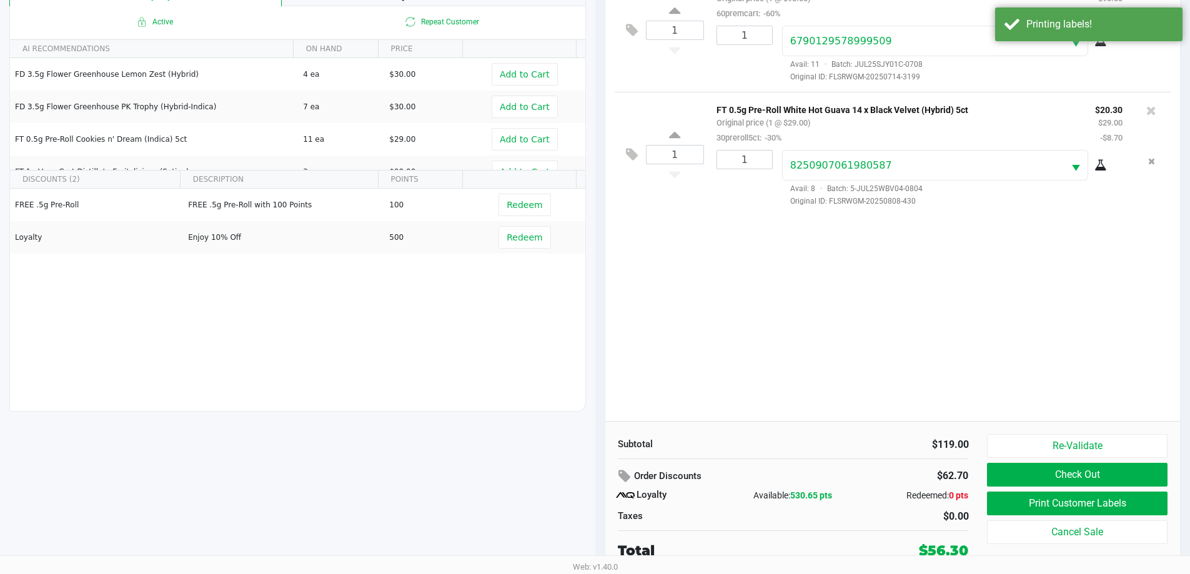
click at [1084, 479] on button "Check Out" at bounding box center [1077, 475] width 180 height 24
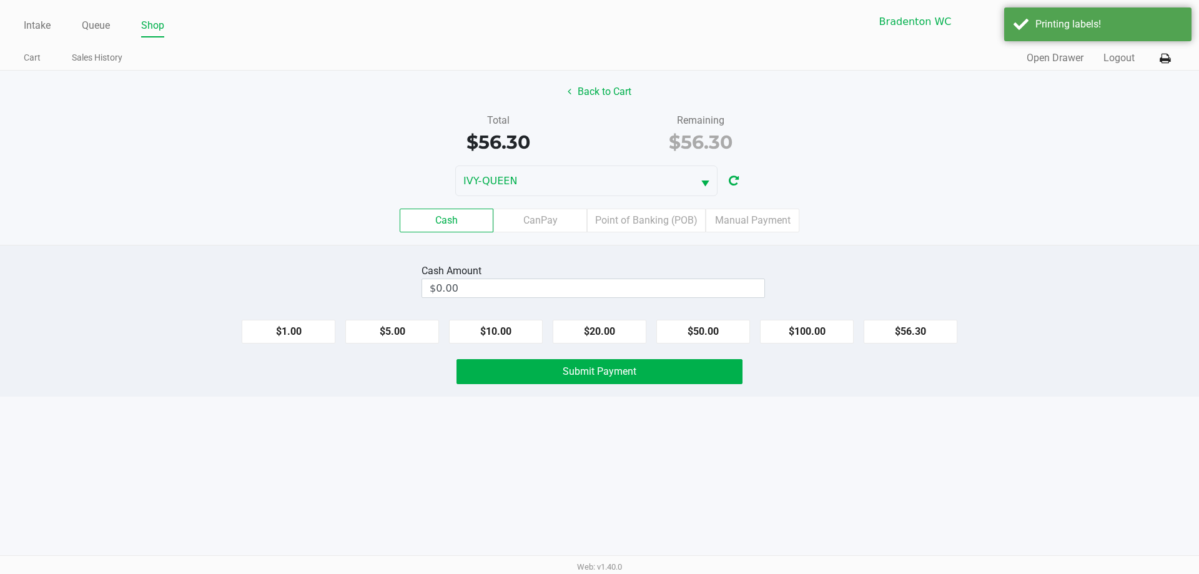
click at [669, 220] on label "Point of Banking (POB)" at bounding box center [646, 221] width 119 height 24
click at [0, 0] on 7 "Point of Banking (POB)" at bounding box center [0, 0] width 0 height 0
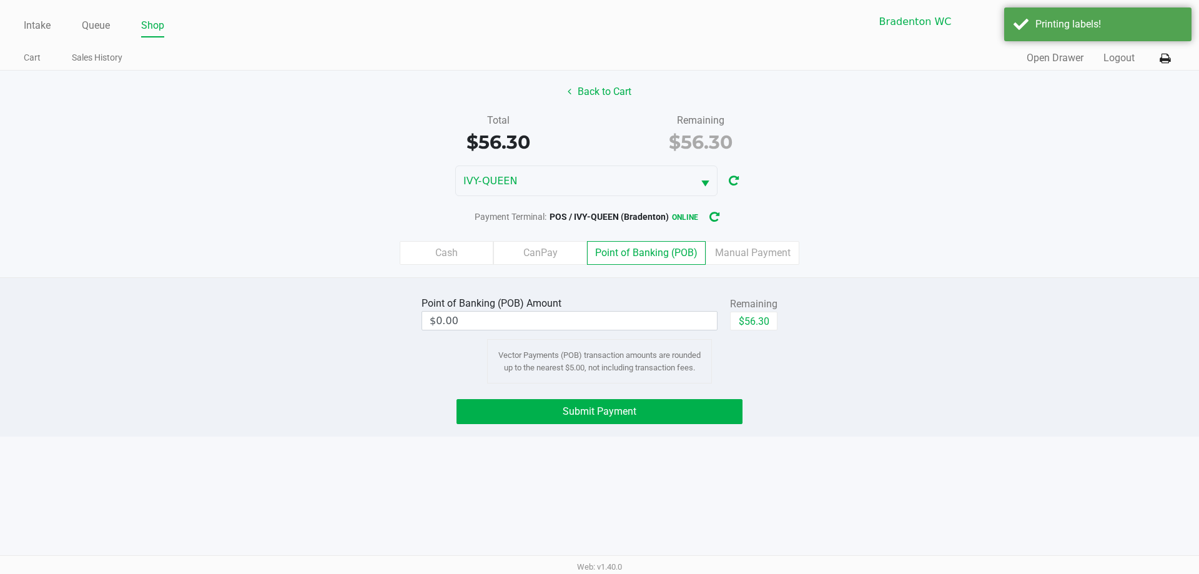
click at [764, 327] on button "$56.30" at bounding box center [753, 321] width 47 height 19
type input "$56.30"
click at [619, 416] on span "Submit Payment" at bounding box center [600, 411] width 74 height 12
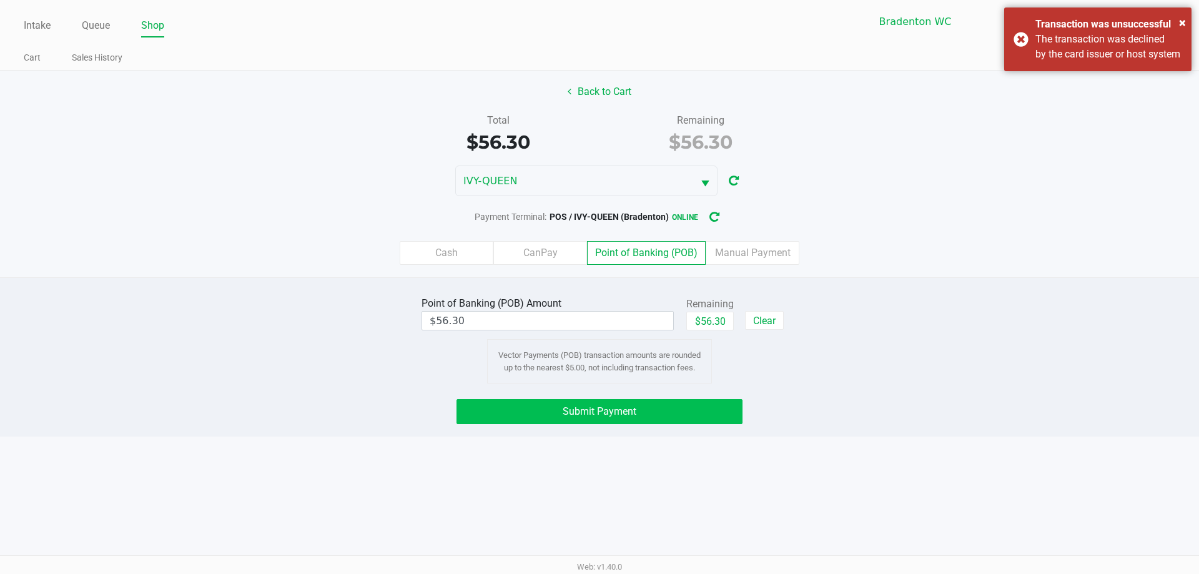
click at [653, 420] on button "Submit Payment" at bounding box center [599, 411] width 286 height 25
click at [1017, 35] on div "× Transaction was unsuccessful The transaction was declined by the card issuer …" at bounding box center [1097, 39] width 187 height 64
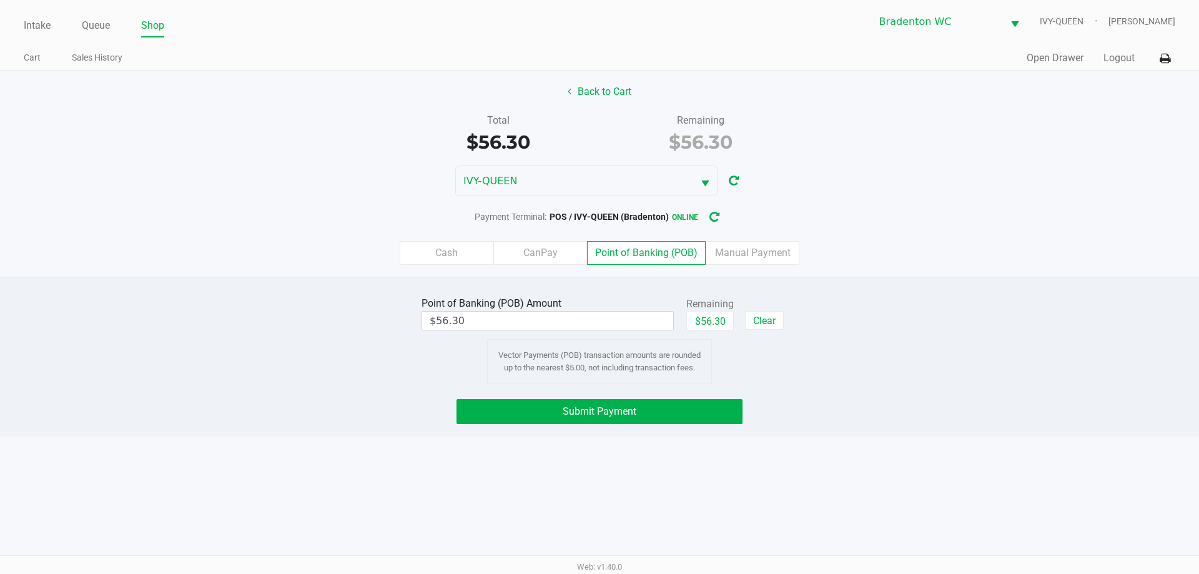
click at [615, 418] on button "Submit Payment" at bounding box center [599, 411] width 286 height 25
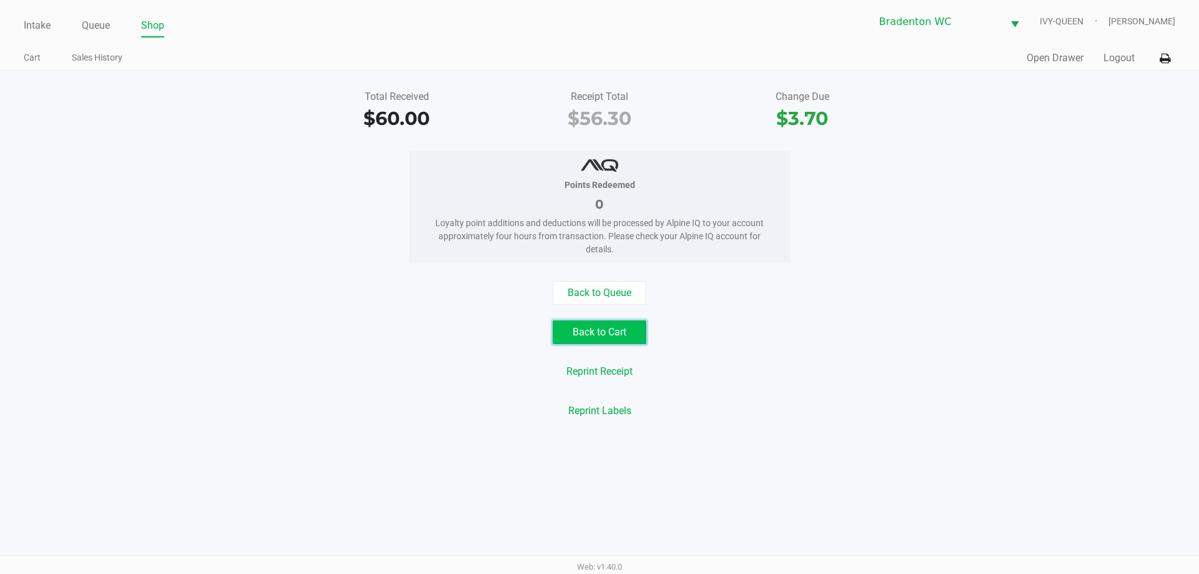
click at [584, 326] on button "Back to Cart" at bounding box center [600, 332] width 94 height 24
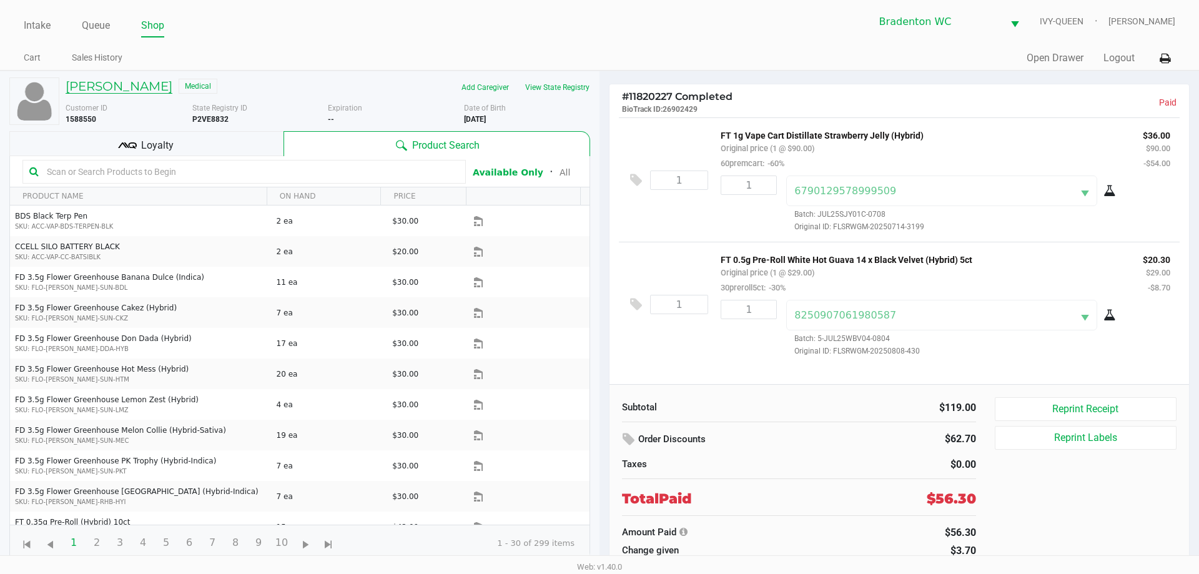
click at [159, 84] on h5 "[PERSON_NAME]" at bounding box center [119, 86] width 107 height 15
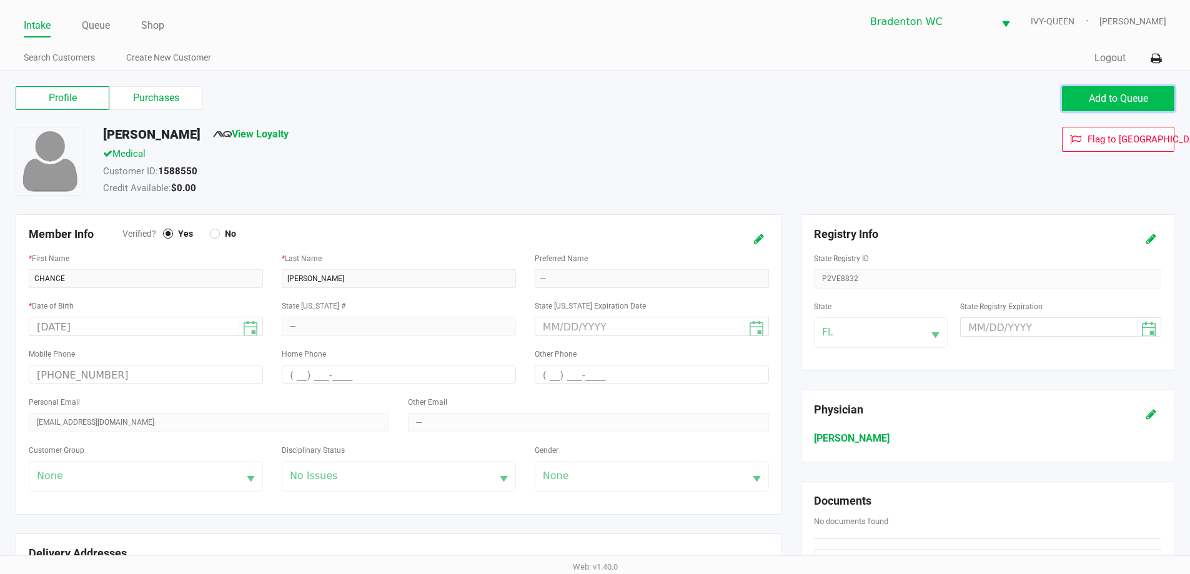
click at [1105, 94] on span "Add to Queue" at bounding box center [1117, 98] width 59 height 12
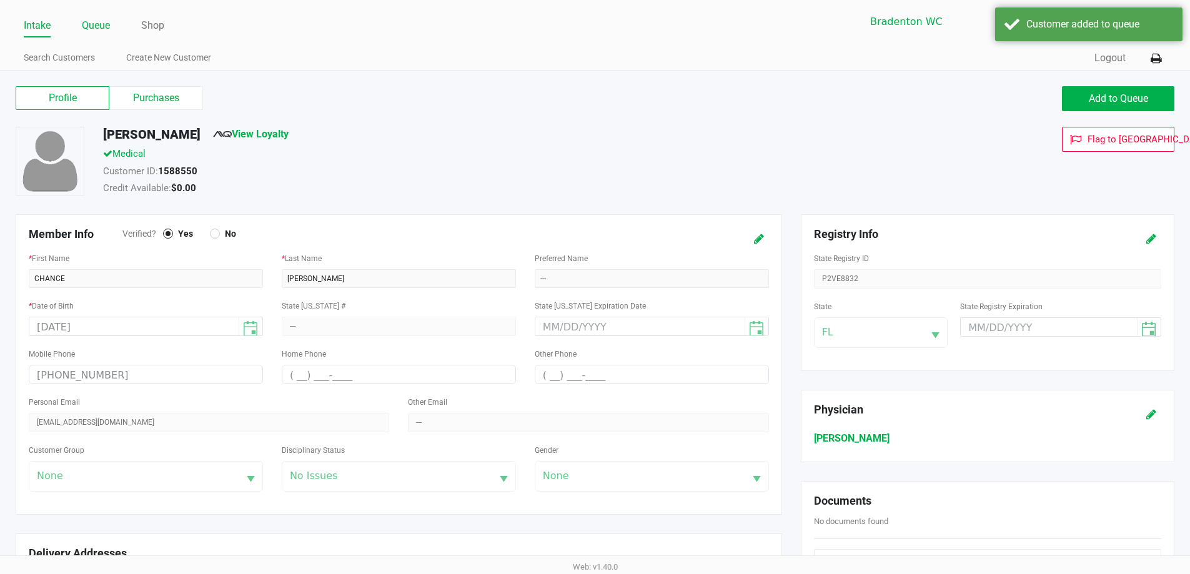
drag, startPoint x: 90, startPoint y: 25, endPoint x: 149, endPoint y: 41, distance: 60.9
click at [91, 25] on link "Queue" at bounding box center [96, 25] width 28 height 17
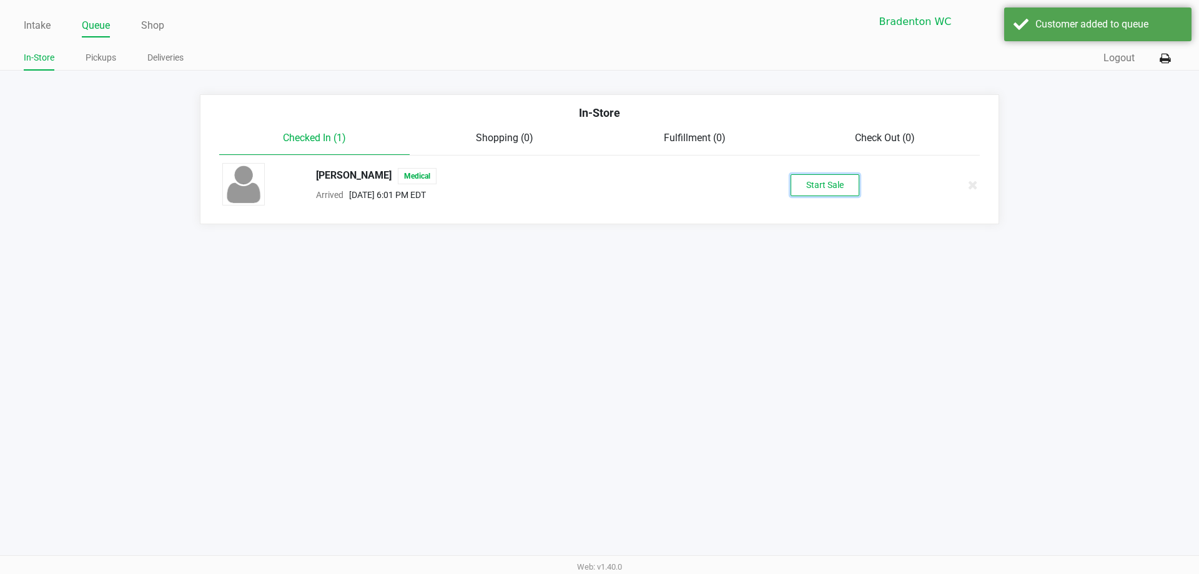
drag, startPoint x: 833, startPoint y: 187, endPoint x: 830, endPoint y: 196, distance: 9.9
click at [832, 187] on button "Start Sale" at bounding box center [825, 185] width 69 height 22
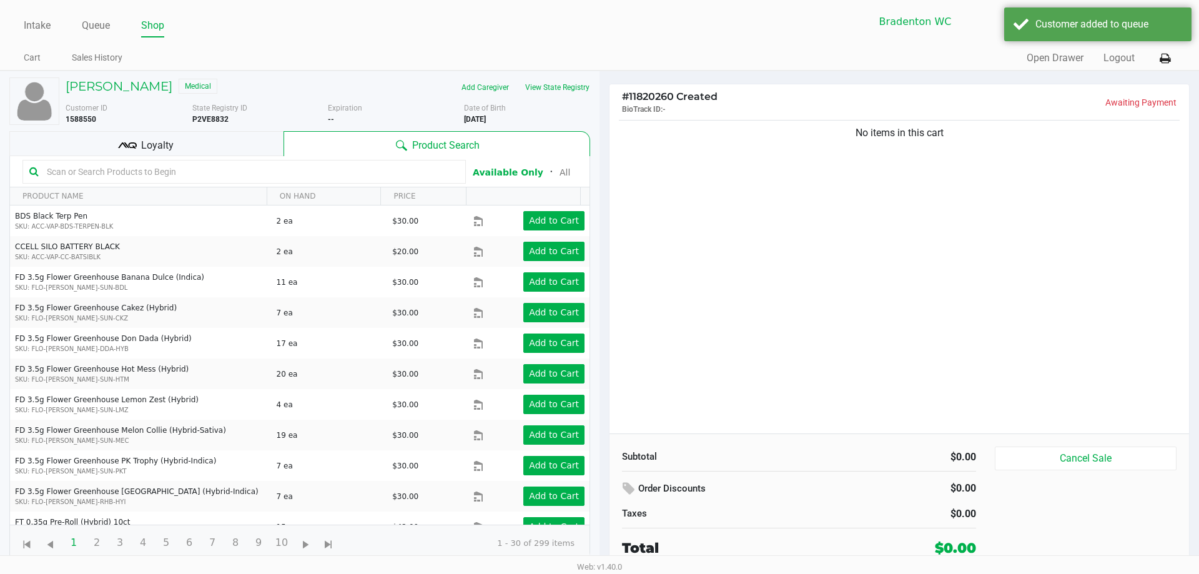
click at [252, 165] on input "text" at bounding box center [250, 171] width 417 height 19
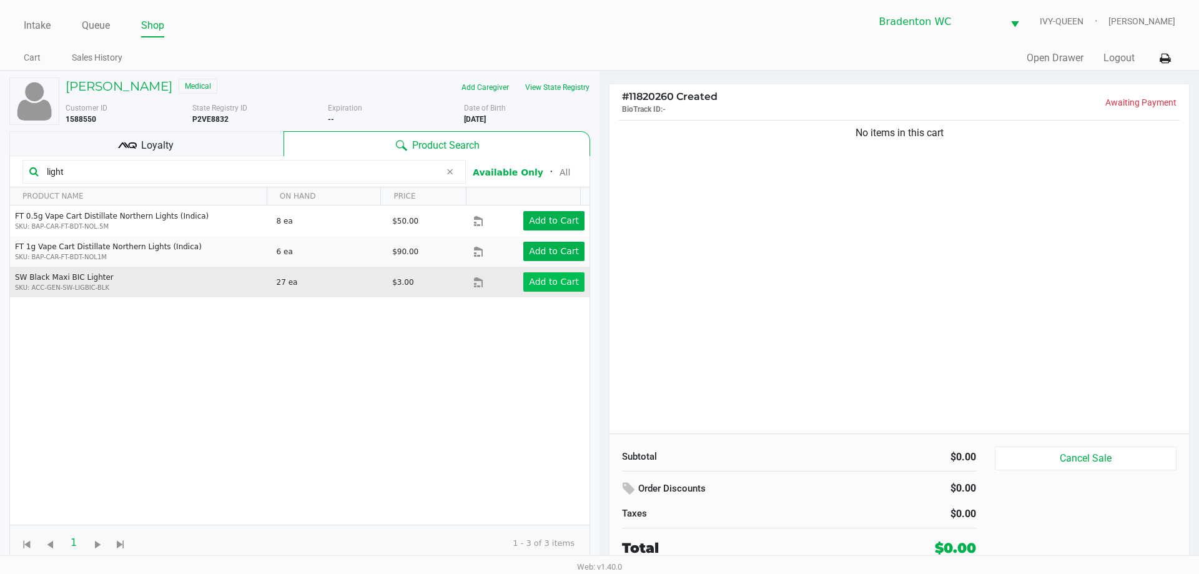
type input "light"
click at [532, 283] on app-button-loader "Add to Cart" at bounding box center [554, 282] width 50 height 10
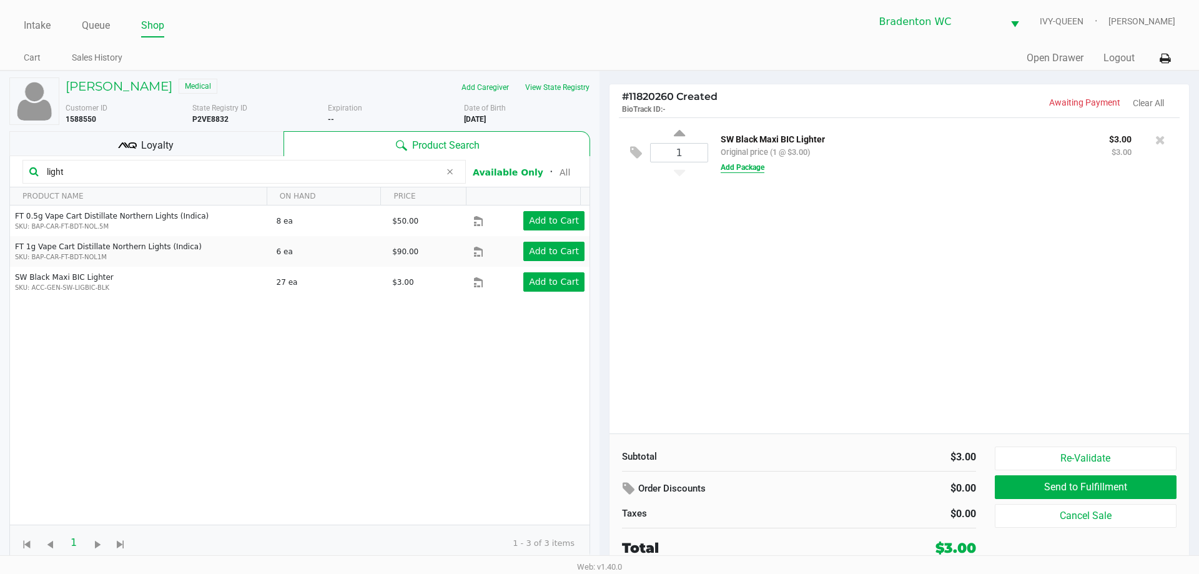
click at [761, 172] on button "Add Package" at bounding box center [743, 167] width 44 height 11
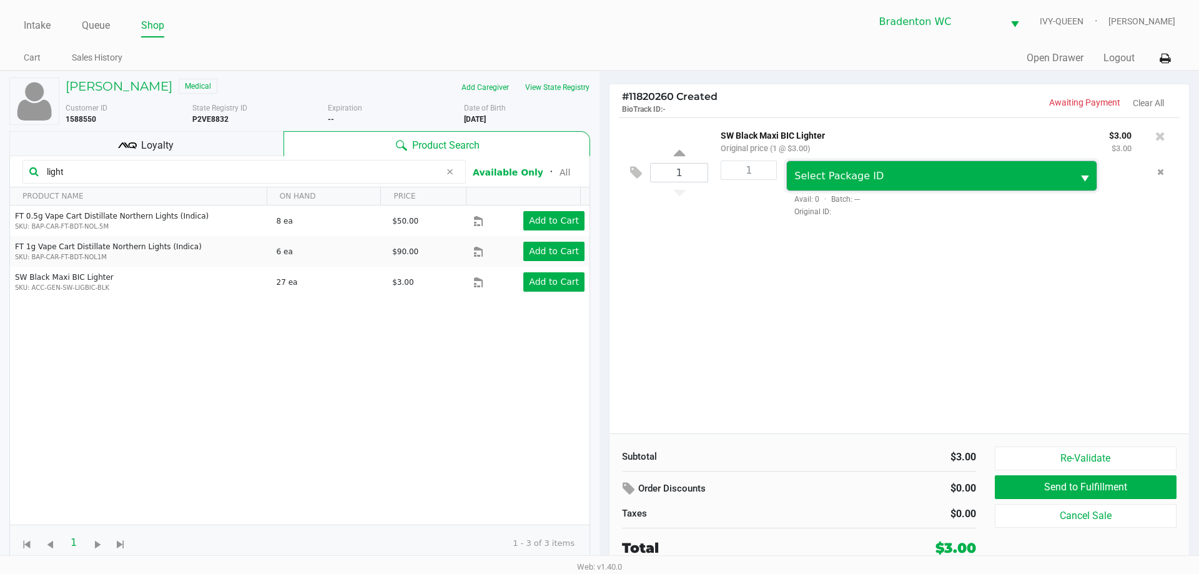
click at [821, 185] on span "Select Package ID" at bounding box center [929, 175] width 285 height 29
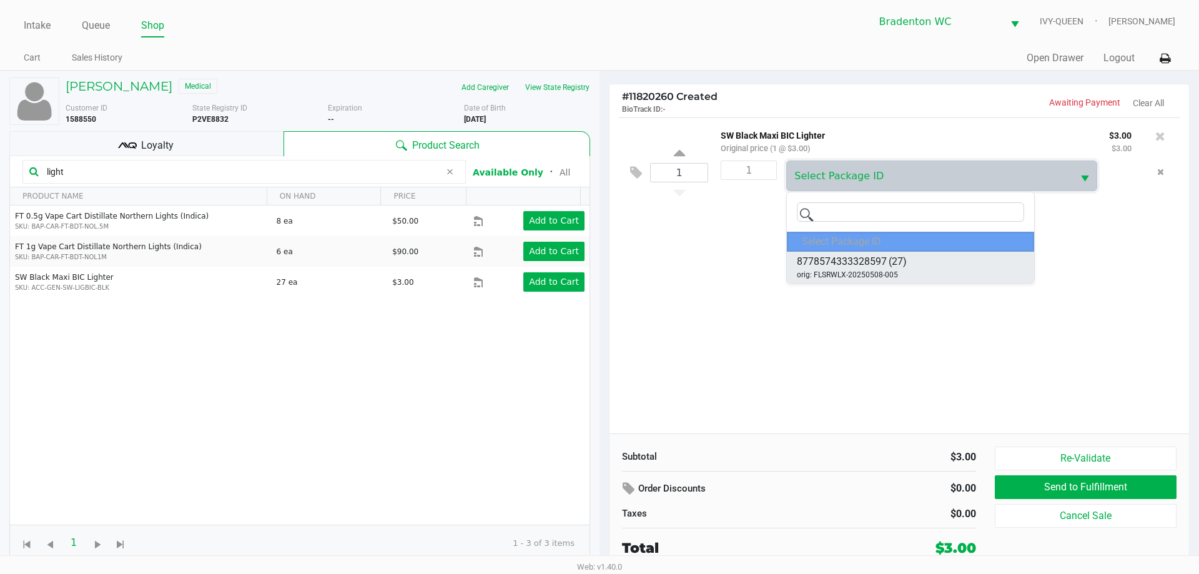
click at [874, 264] on span "8778574333328597" at bounding box center [842, 261] width 90 height 15
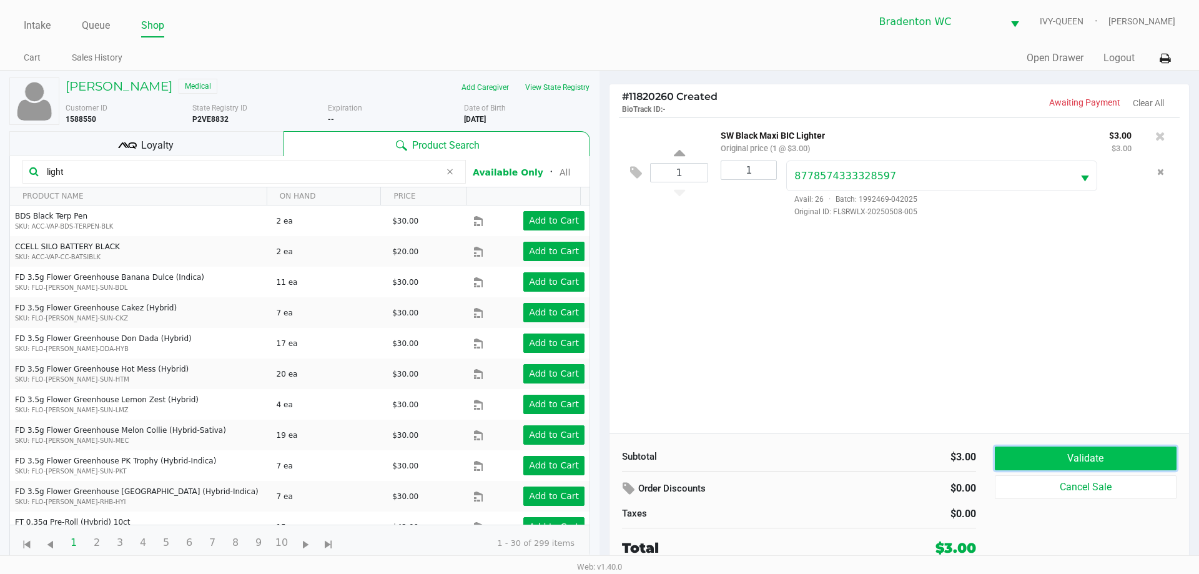
click at [1077, 455] on button "Validate" at bounding box center [1086, 458] width 182 height 24
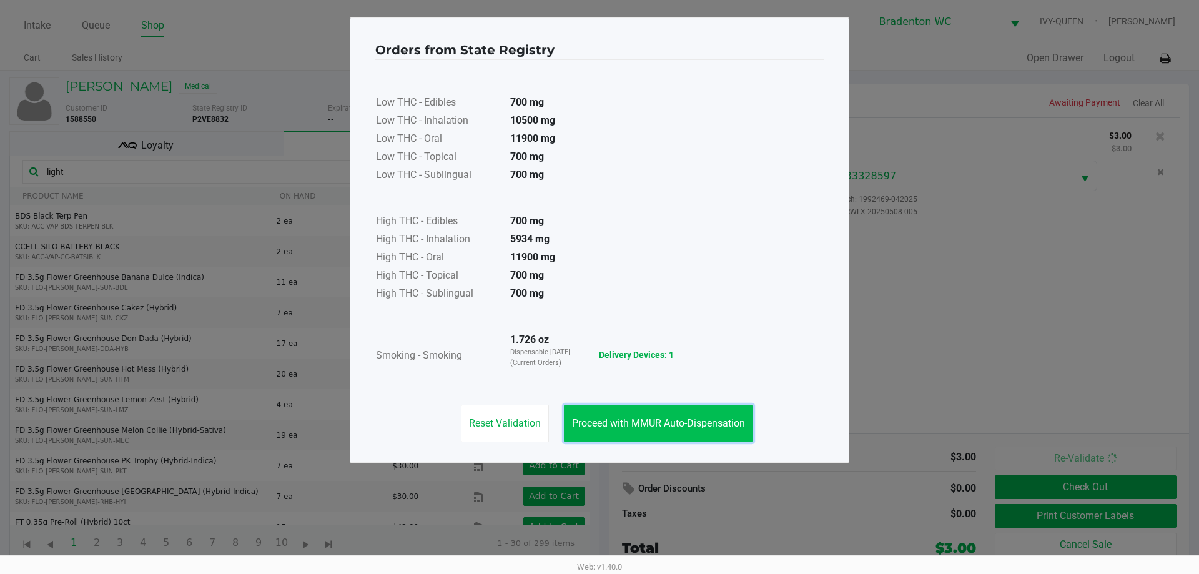
click at [712, 423] on span "Proceed with MMUR Auto-Dispensation" at bounding box center [658, 423] width 173 height 12
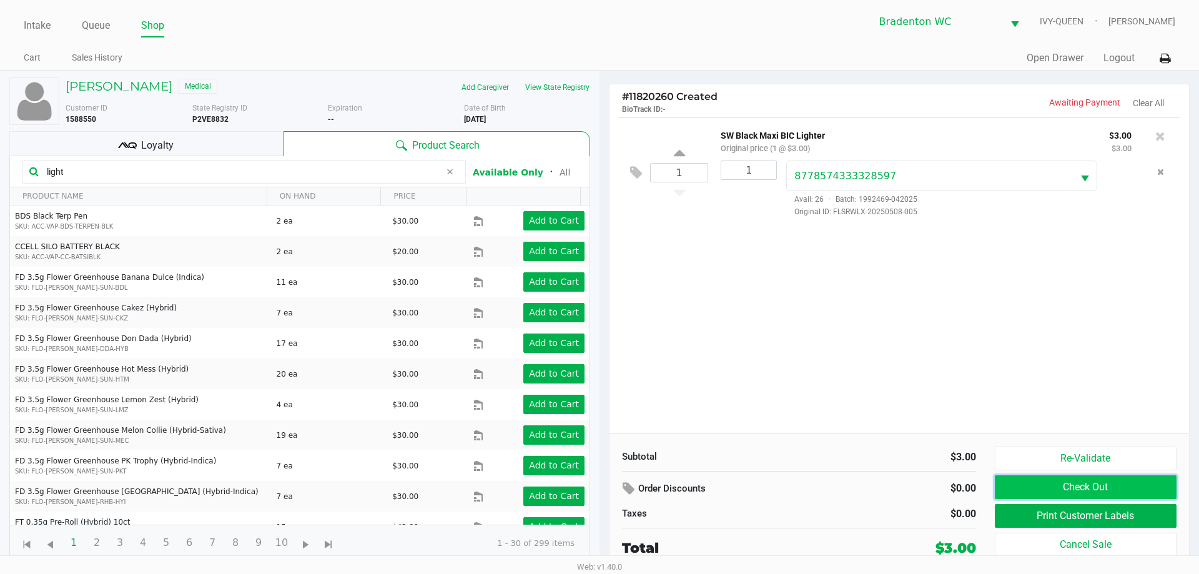
click at [1120, 486] on button "Check Out" at bounding box center [1086, 487] width 182 height 24
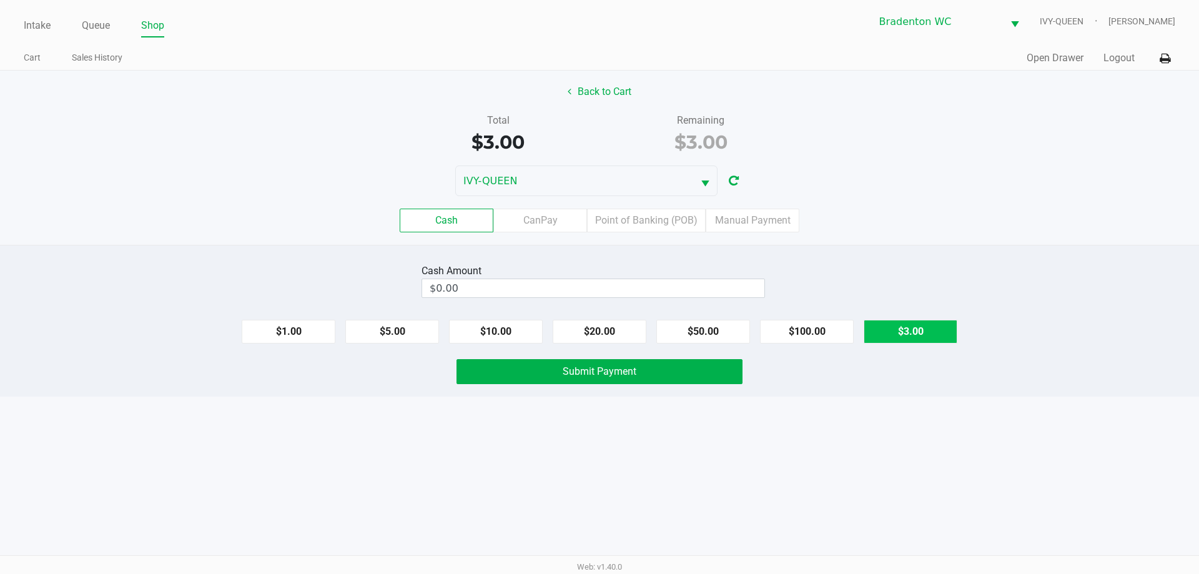
click at [914, 335] on button "$3.00" at bounding box center [911, 332] width 94 height 24
type input "$3.00"
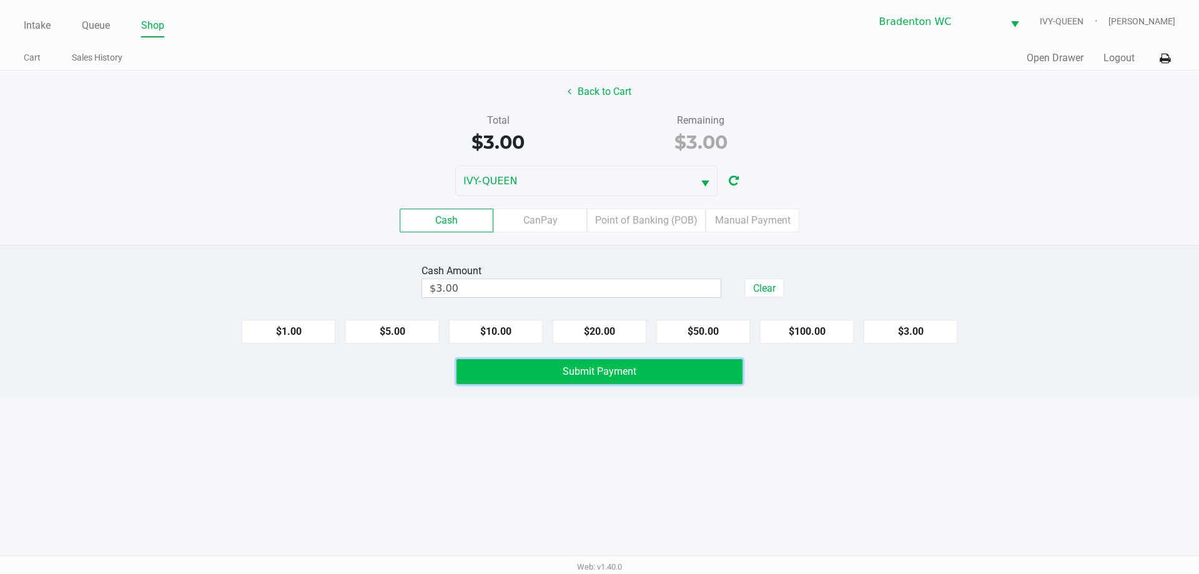
click at [684, 366] on button "Submit Payment" at bounding box center [599, 371] width 286 height 25
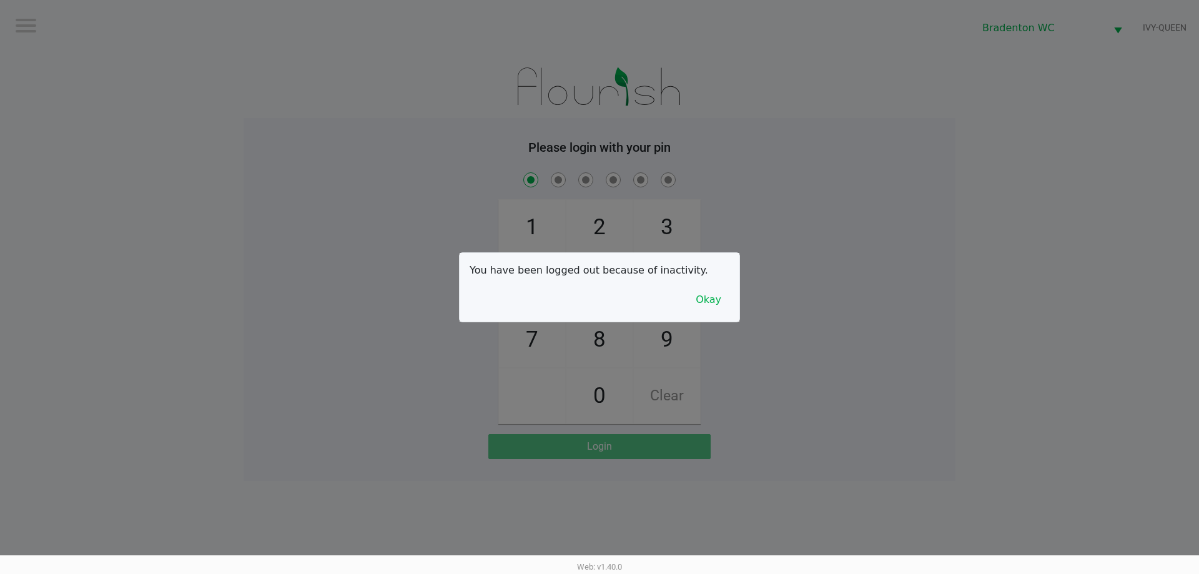
checkbox input "true"
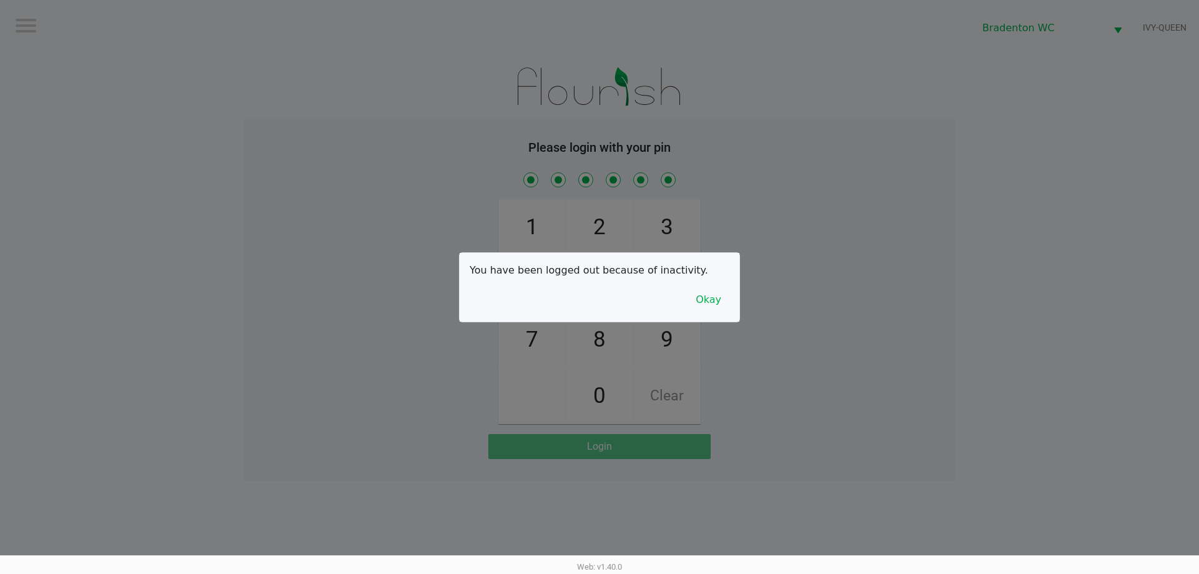
checkbox input "true"
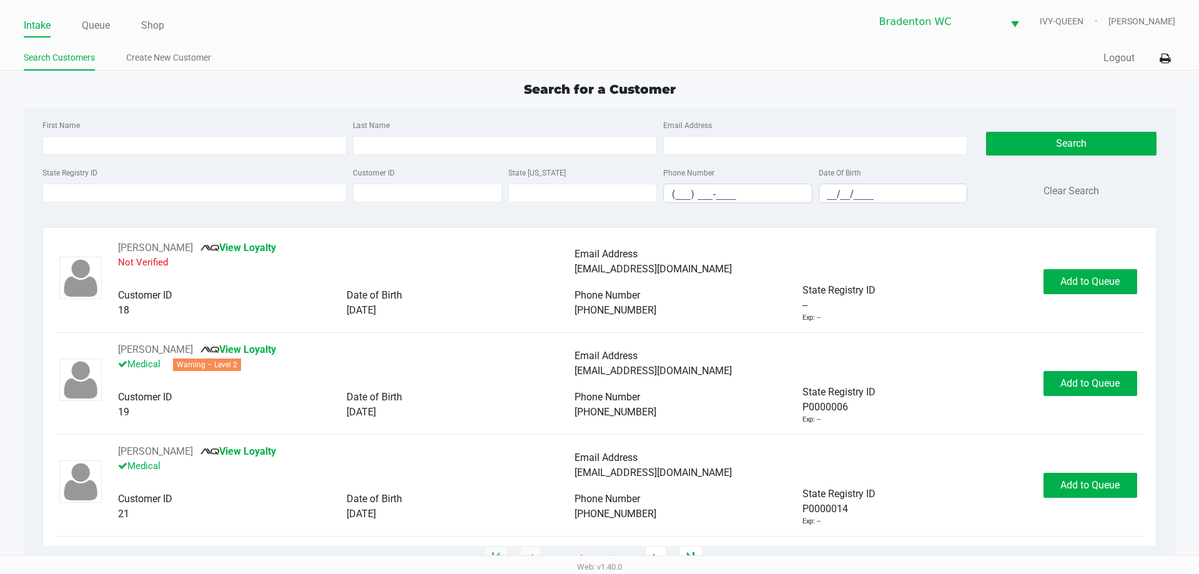
click at [345, 97] on div "Search for a Customer" at bounding box center [599, 89] width 1170 height 19
type input "[PERSON_NAME]"
type input "[DATE]"
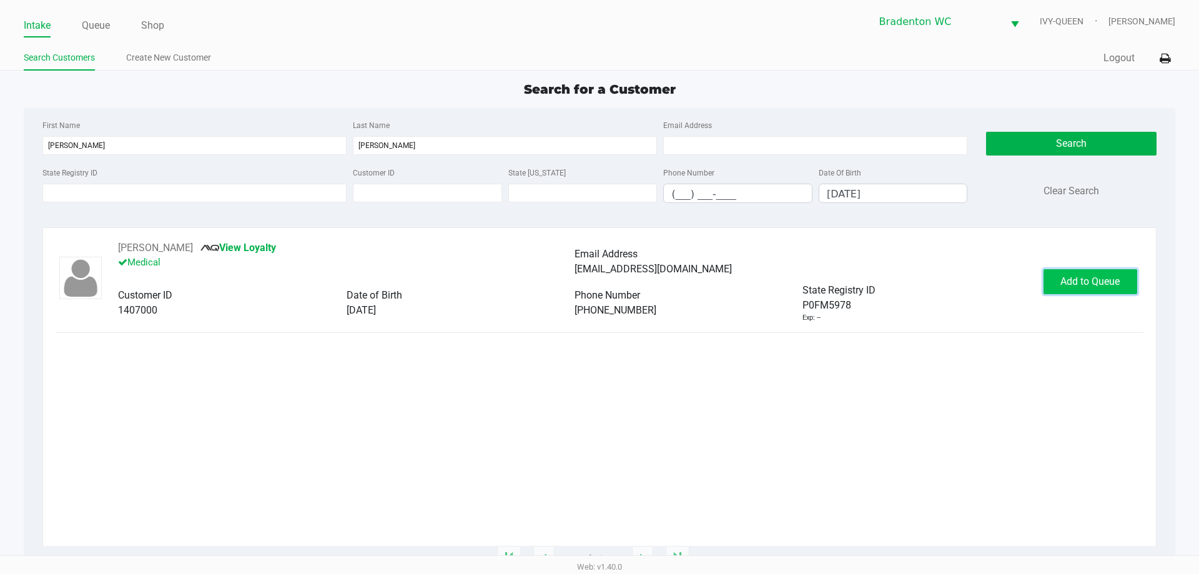
click at [1070, 288] on button "Add to Queue" at bounding box center [1090, 281] width 94 height 25
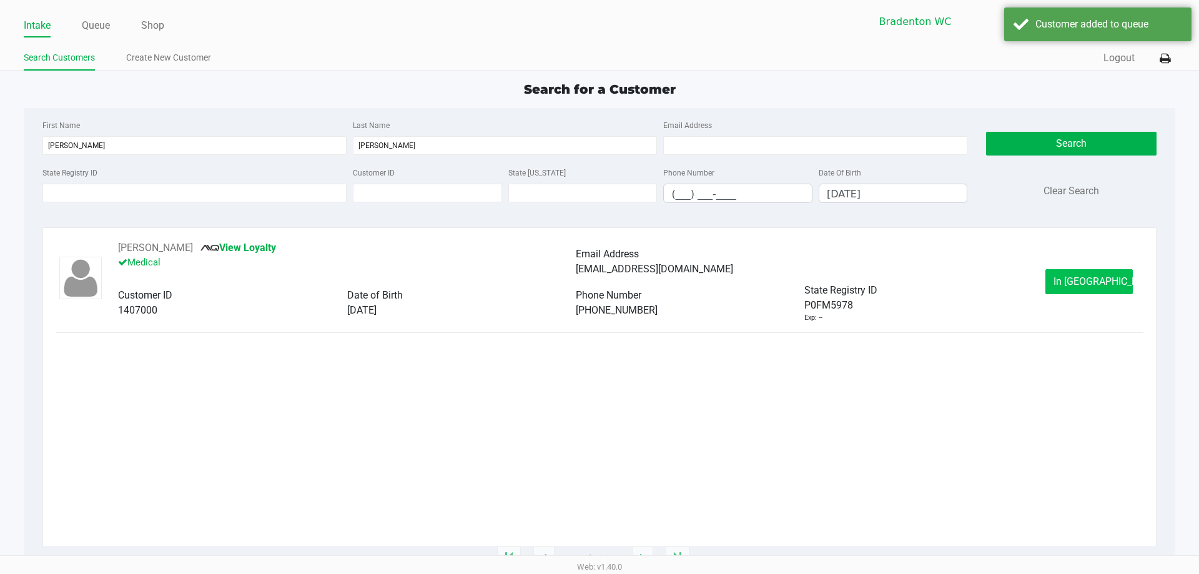
click at [1068, 287] on button "In [GEOGRAPHIC_DATA]" at bounding box center [1088, 281] width 87 height 25
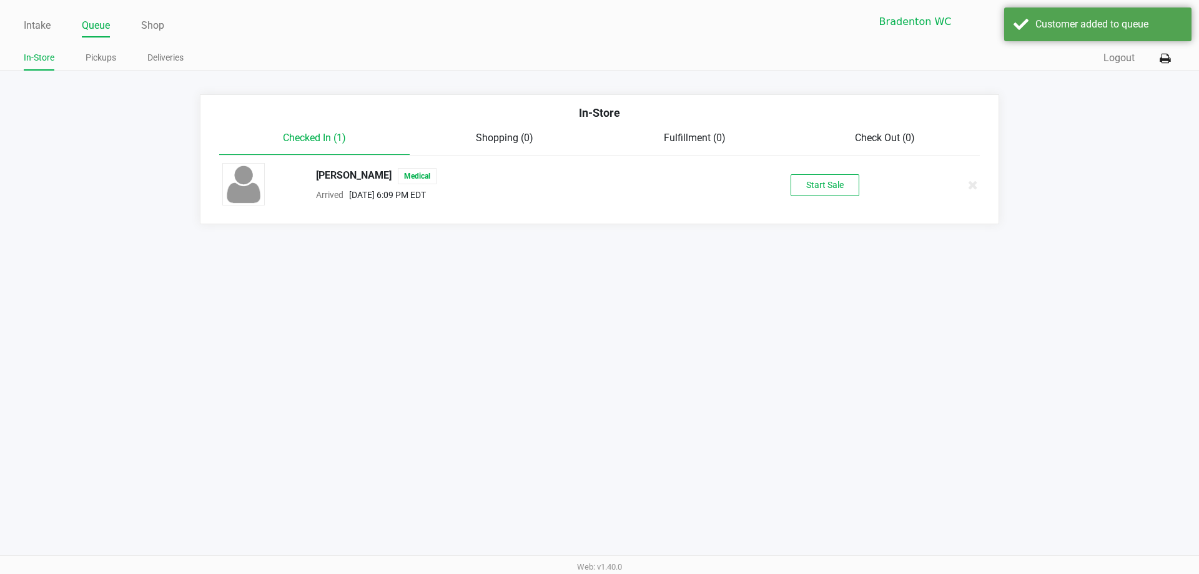
click at [827, 194] on button "Start Sale" at bounding box center [825, 185] width 69 height 22
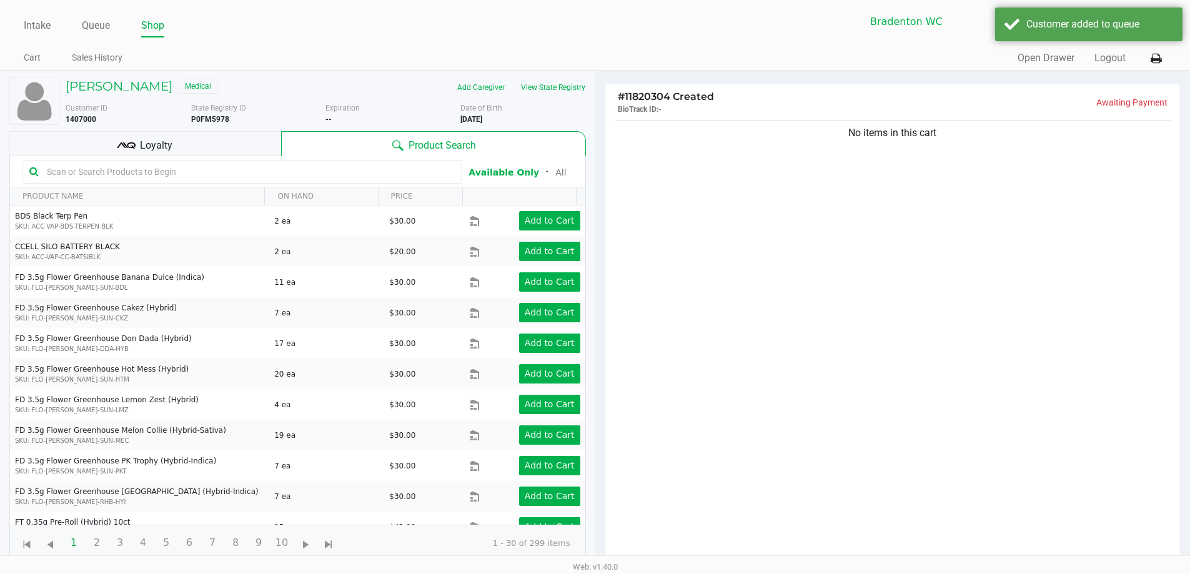
click at [247, 142] on div "Loyalty" at bounding box center [145, 143] width 272 height 25
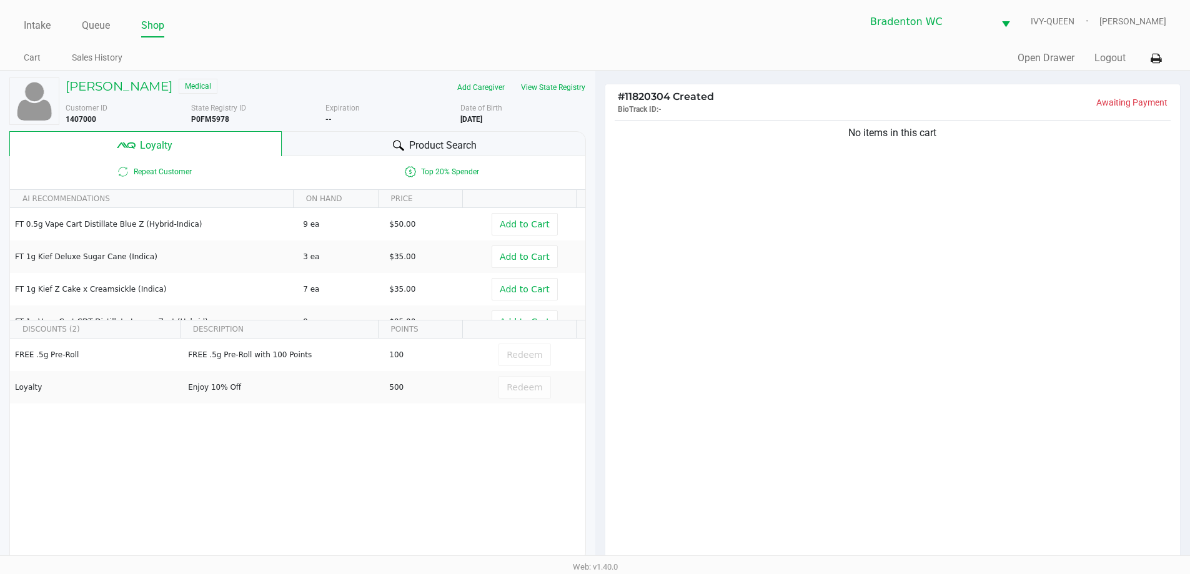
click at [362, 145] on div "Product Search" at bounding box center [434, 143] width 304 height 25
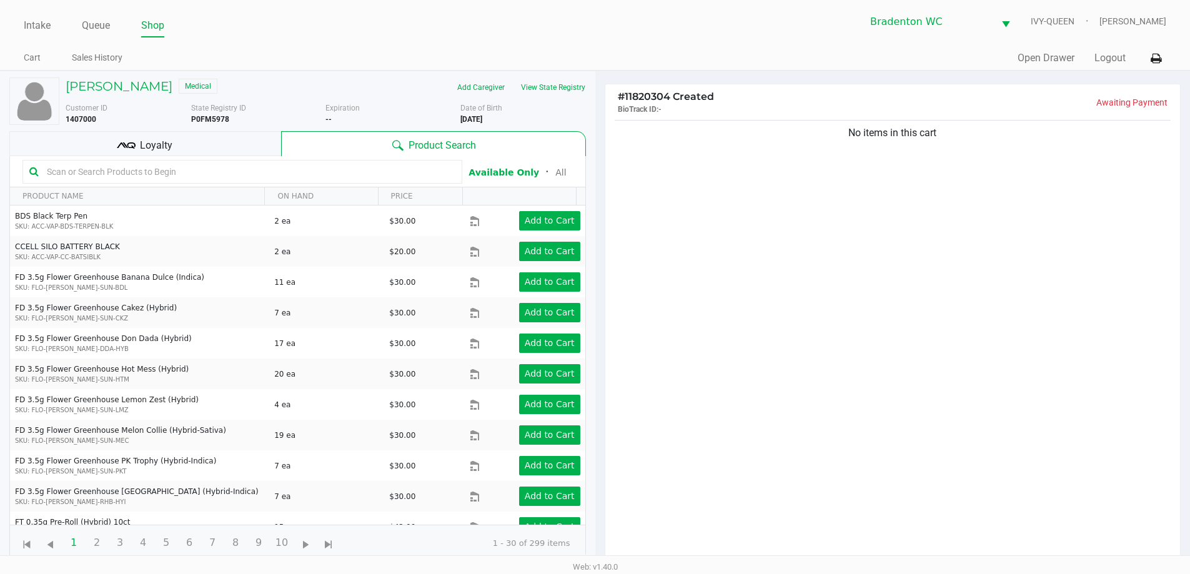
click at [201, 172] on input "text" at bounding box center [248, 171] width 413 height 19
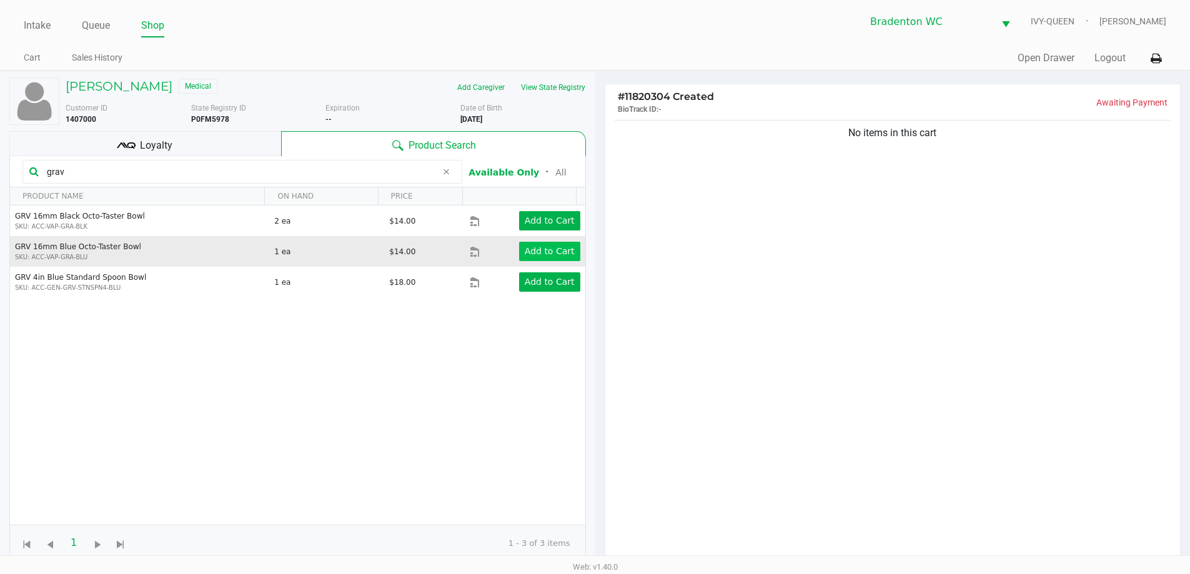
type input "grav"
click at [553, 252] on app-button-loader "Add to Cart" at bounding box center [550, 251] width 50 height 10
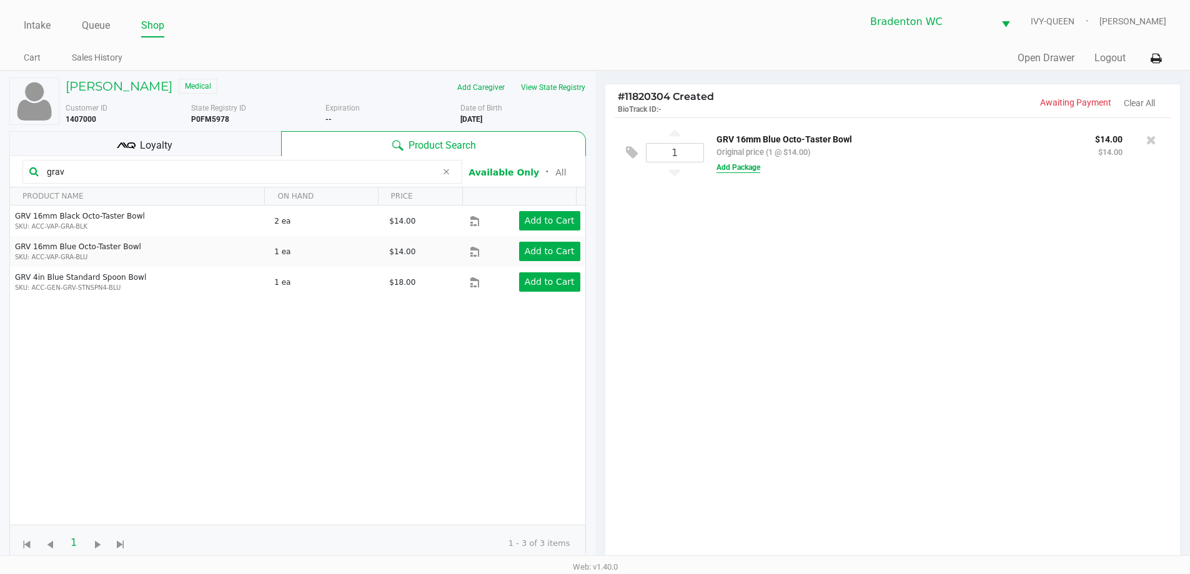
click at [755, 168] on button "Add Package" at bounding box center [738, 167] width 44 height 11
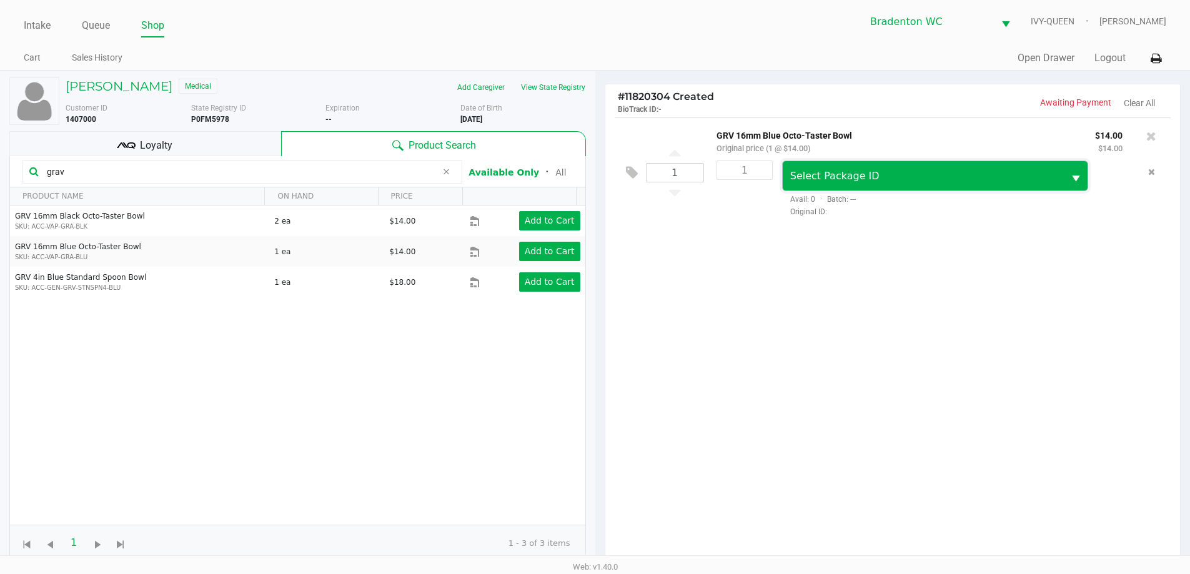
click at [827, 177] on span "Select Package ID" at bounding box center [834, 176] width 89 height 12
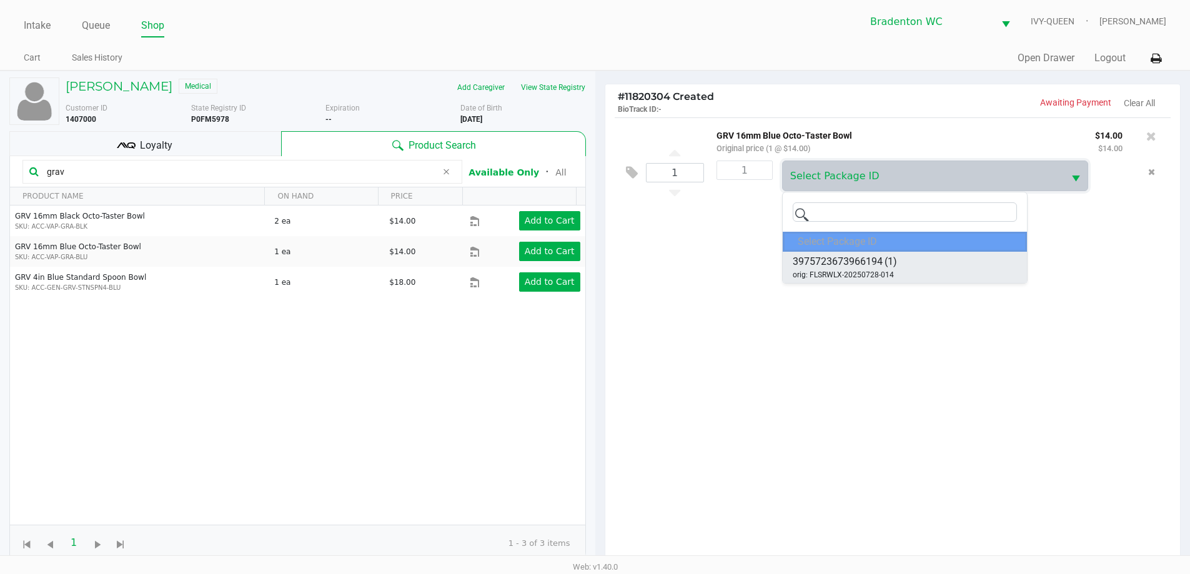
click at [856, 269] on span "3975723673966194" at bounding box center [837, 261] width 90 height 15
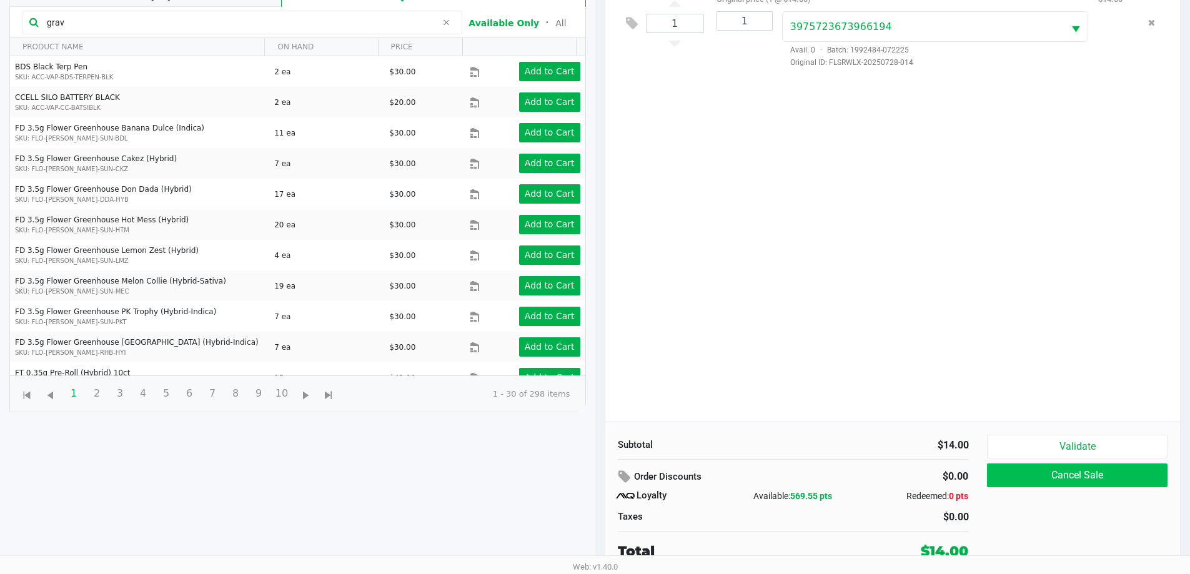
scroll to position [150, 0]
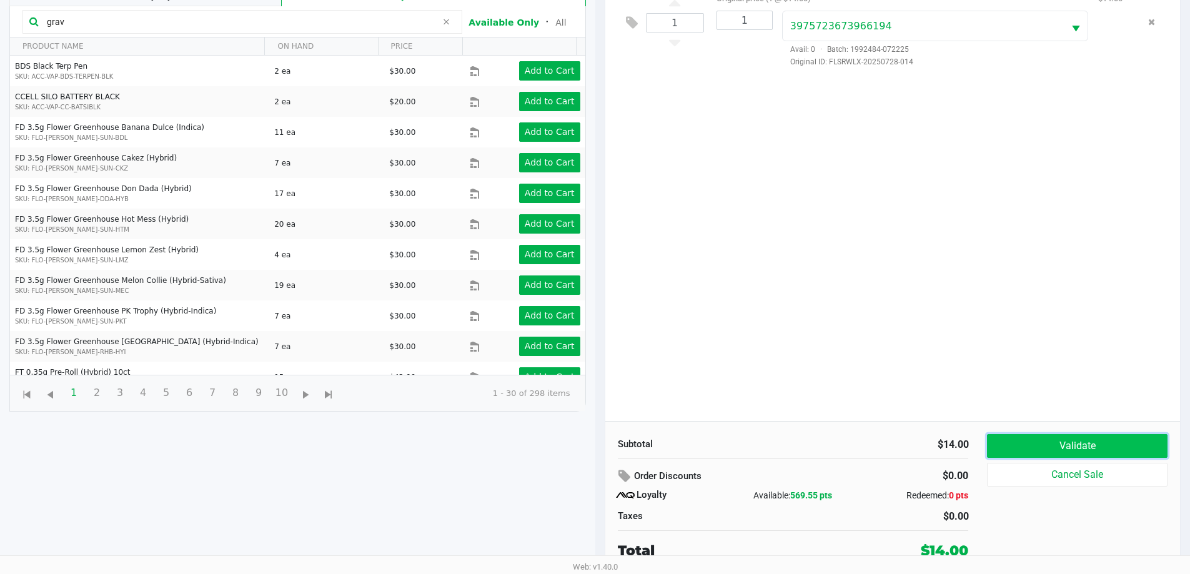
click at [1048, 438] on button "Validate" at bounding box center [1077, 446] width 180 height 24
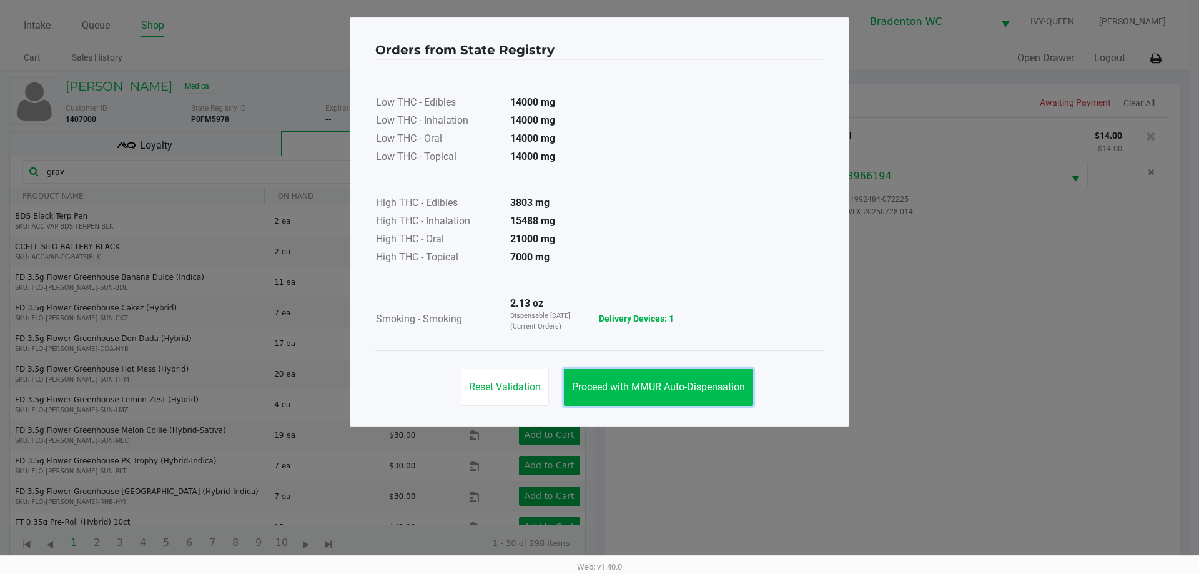
click at [634, 389] on span "Proceed with MMUR Auto-Dispensation" at bounding box center [658, 387] width 173 height 12
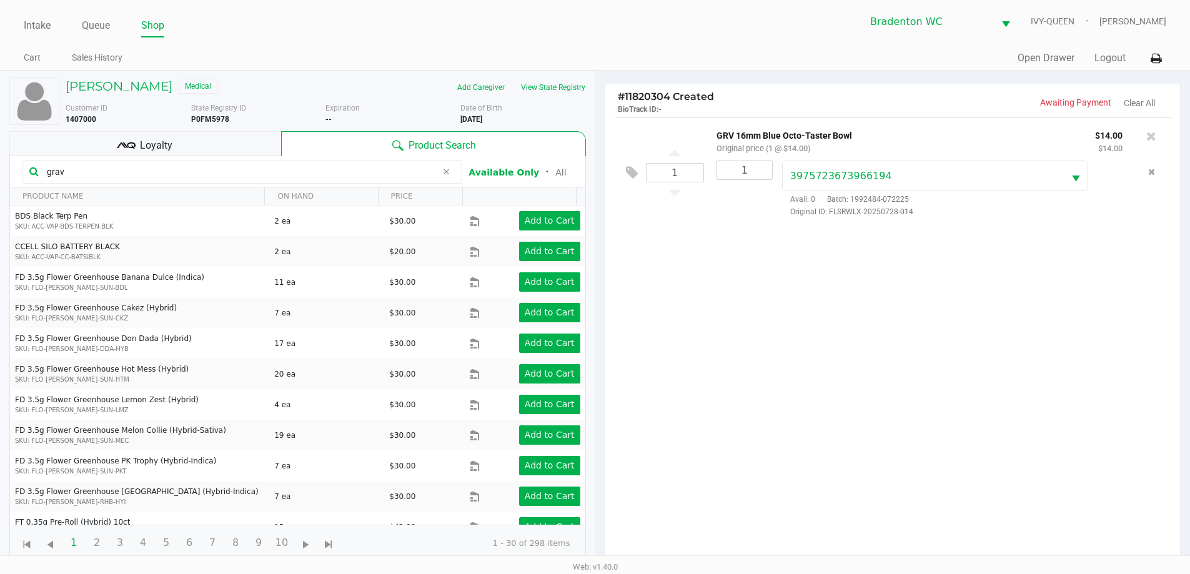
click at [197, 144] on div "Loyalty" at bounding box center [145, 143] width 272 height 25
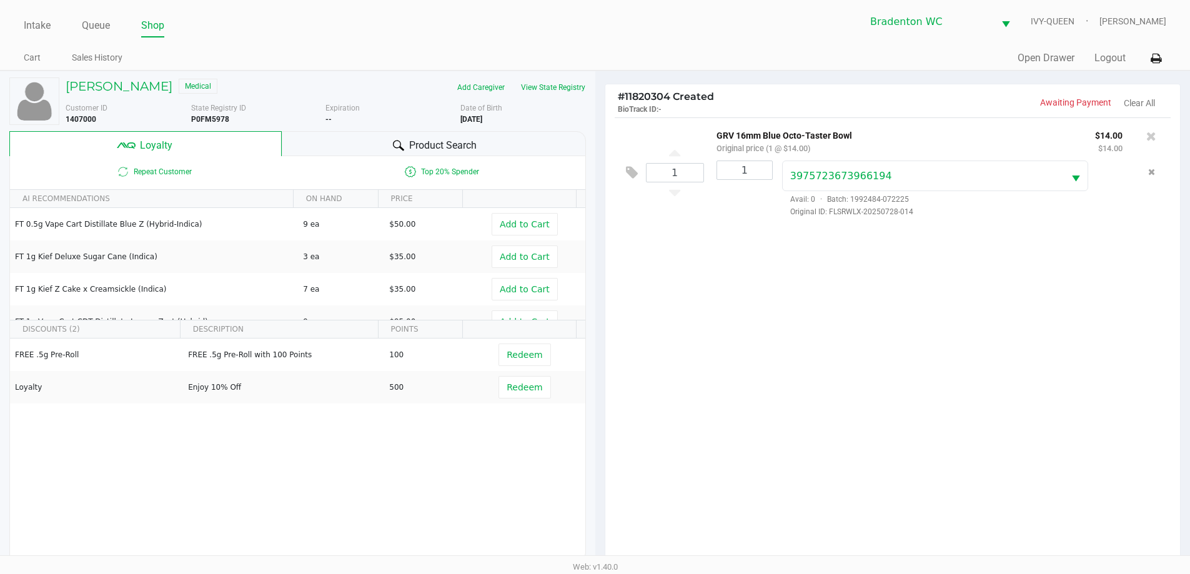
click at [498, 153] on div "Product Search" at bounding box center [434, 143] width 304 height 25
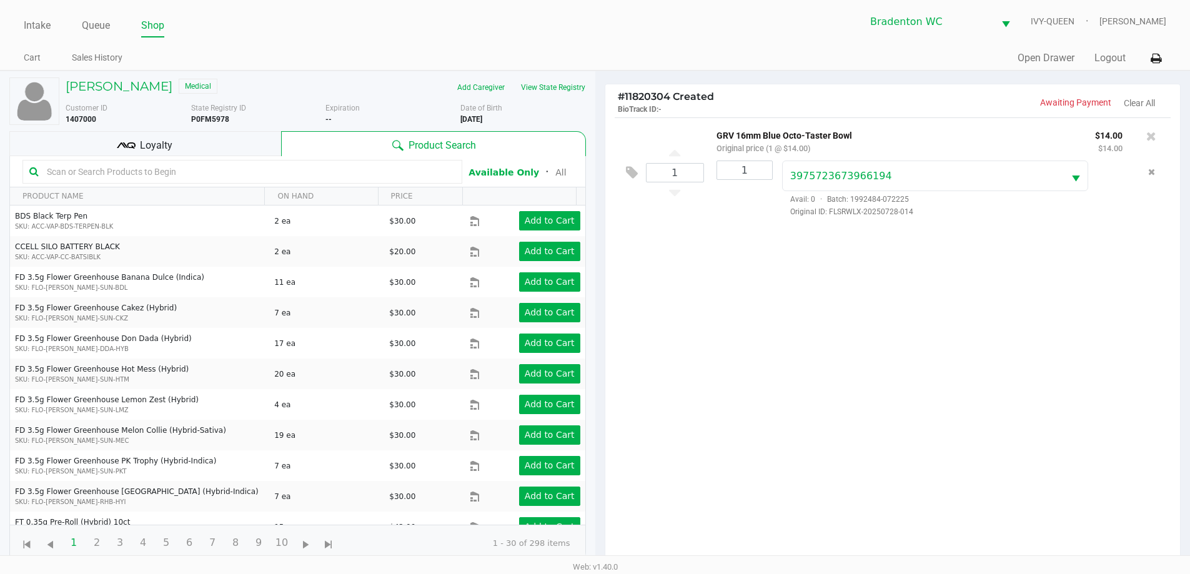
click at [240, 139] on div "Loyalty" at bounding box center [145, 143] width 272 height 25
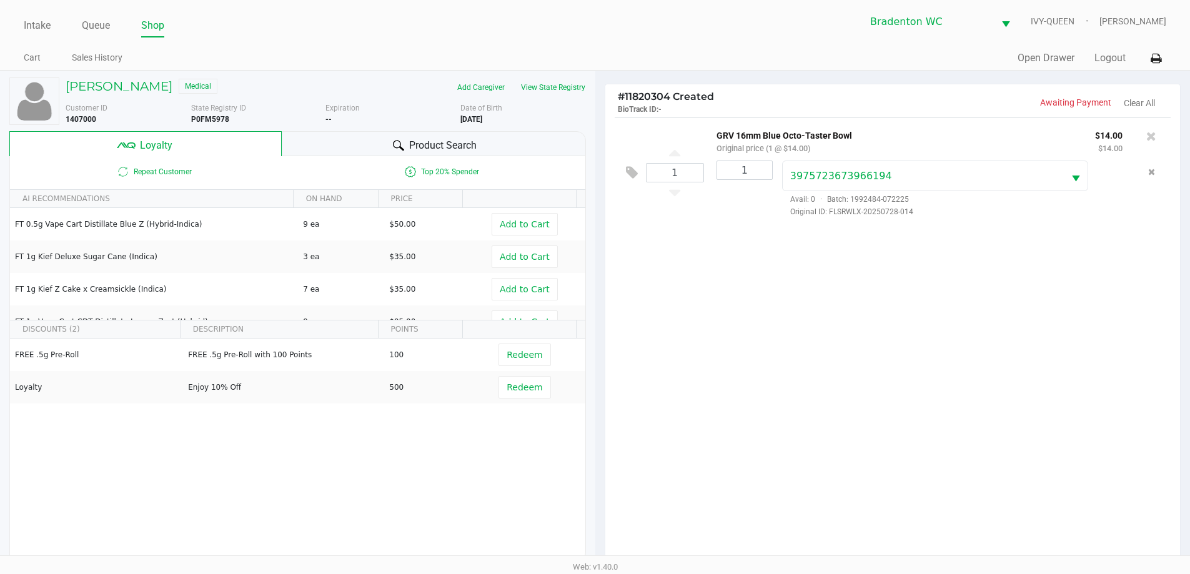
click at [505, 145] on div "Product Search" at bounding box center [434, 143] width 304 height 25
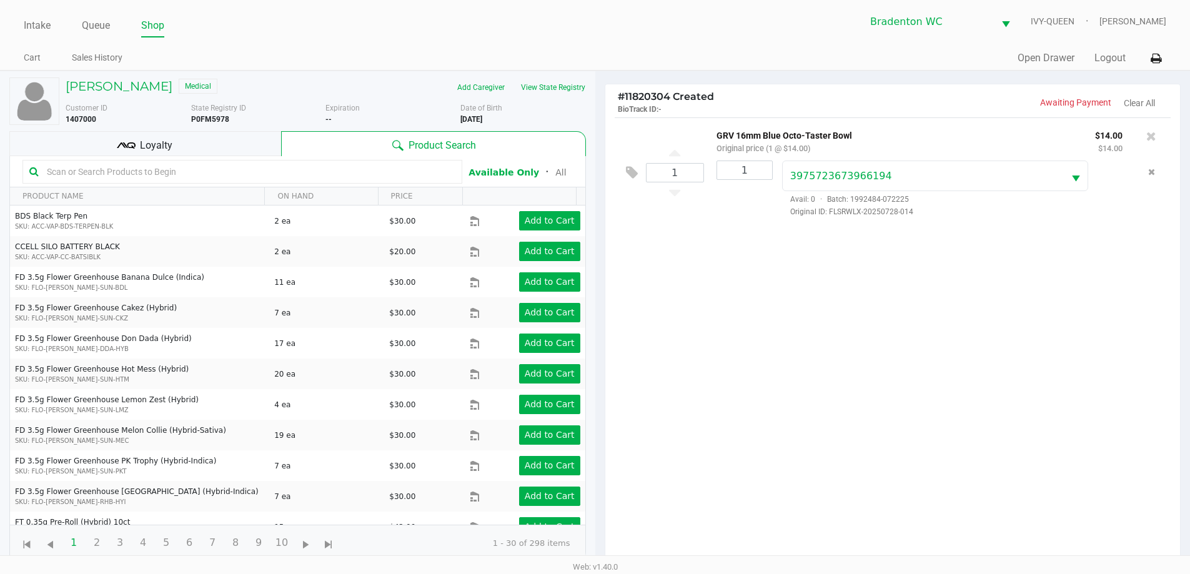
click at [700, 297] on div "1 GRV 16mm Blue Octo-Taster Bowl Original price (1 @ $14.00) $14.00 $14.00 1 39…" at bounding box center [892, 343] width 575 height 453
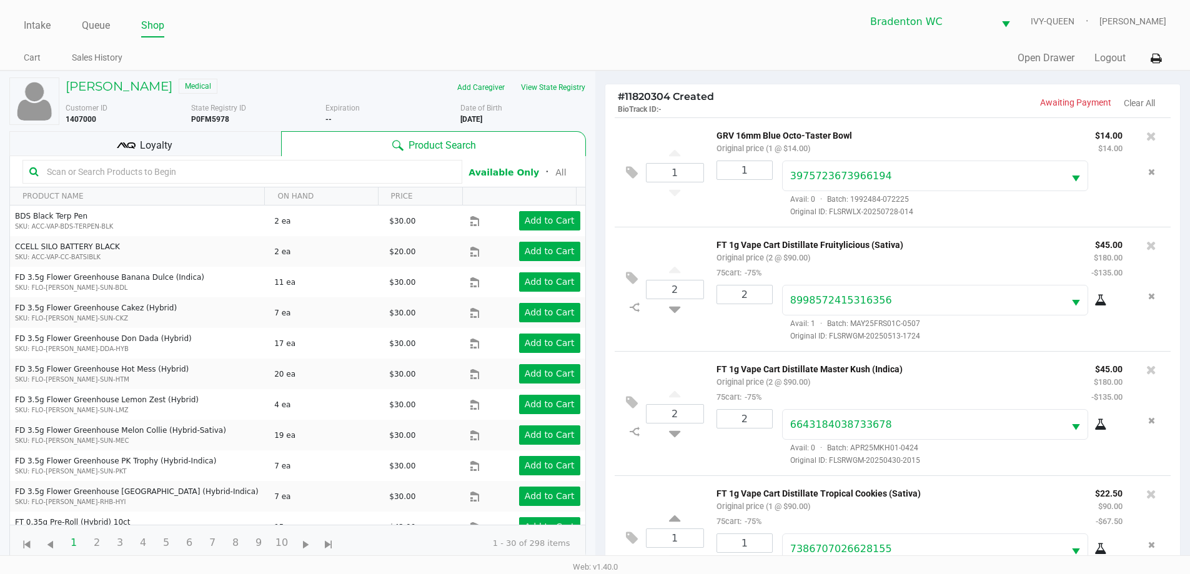
scroll to position [31, 0]
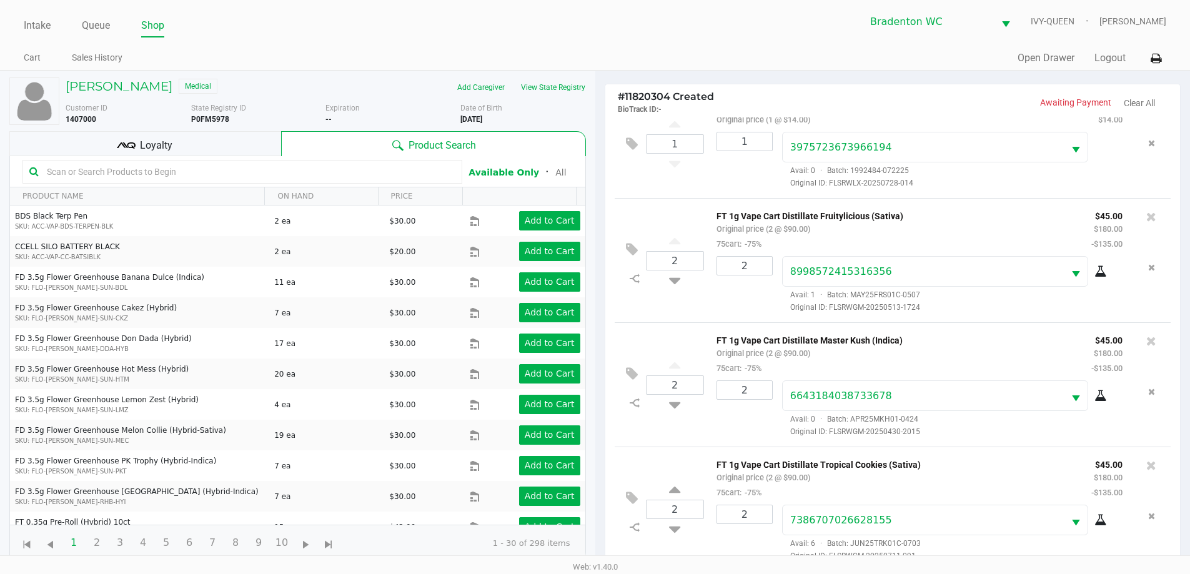
click at [240, 142] on div "Loyalty" at bounding box center [145, 143] width 272 height 25
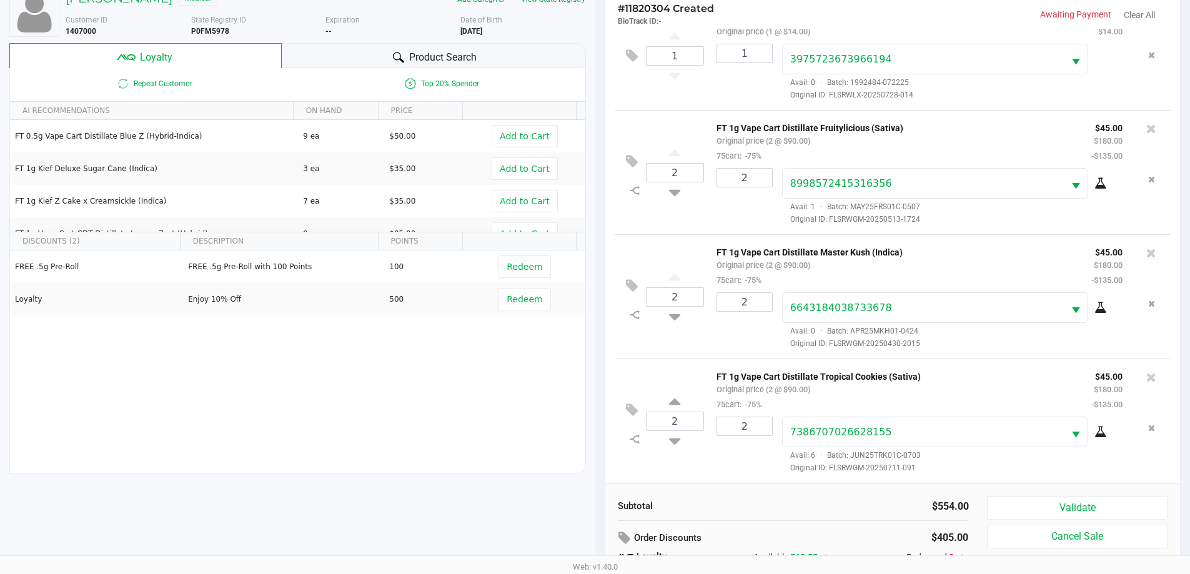
scroll to position [150, 0]
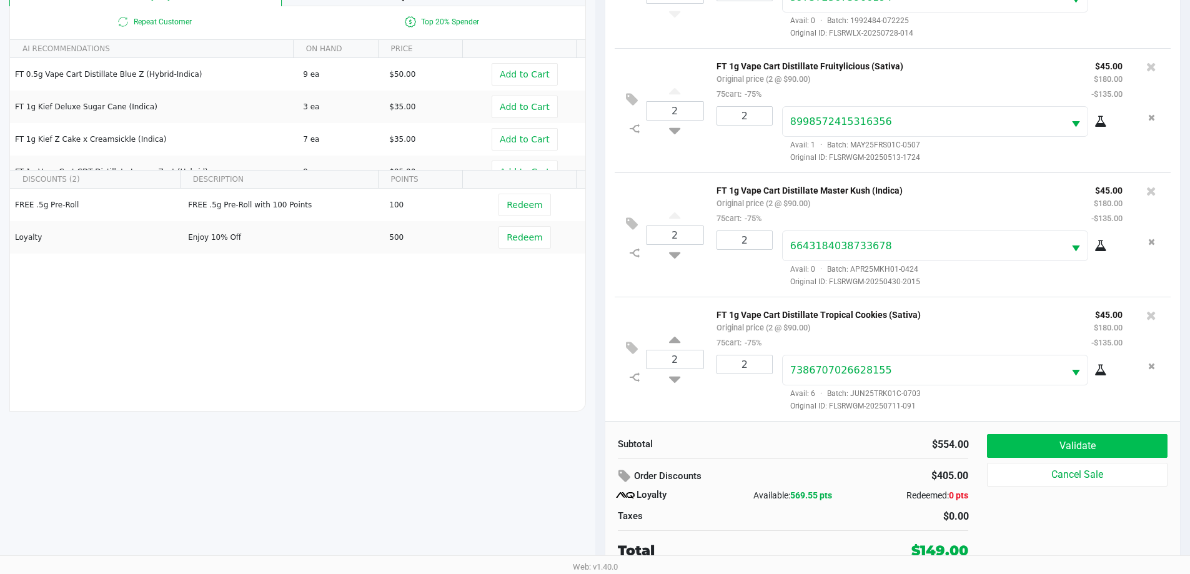
click at [1080, 442] on button "Validate" at bounding box center [1077, 446] width 180 height 24
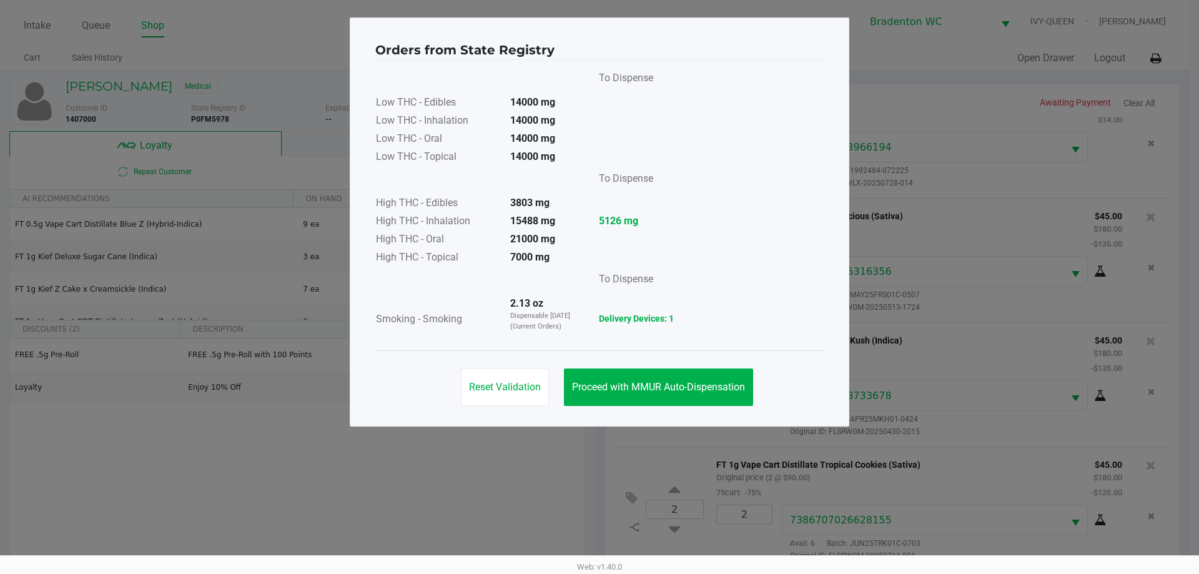
click at [671, 390] on span "Proceed with MMUR Auto-Dispensation" at bounding box center [658, 387] width 173 height 12
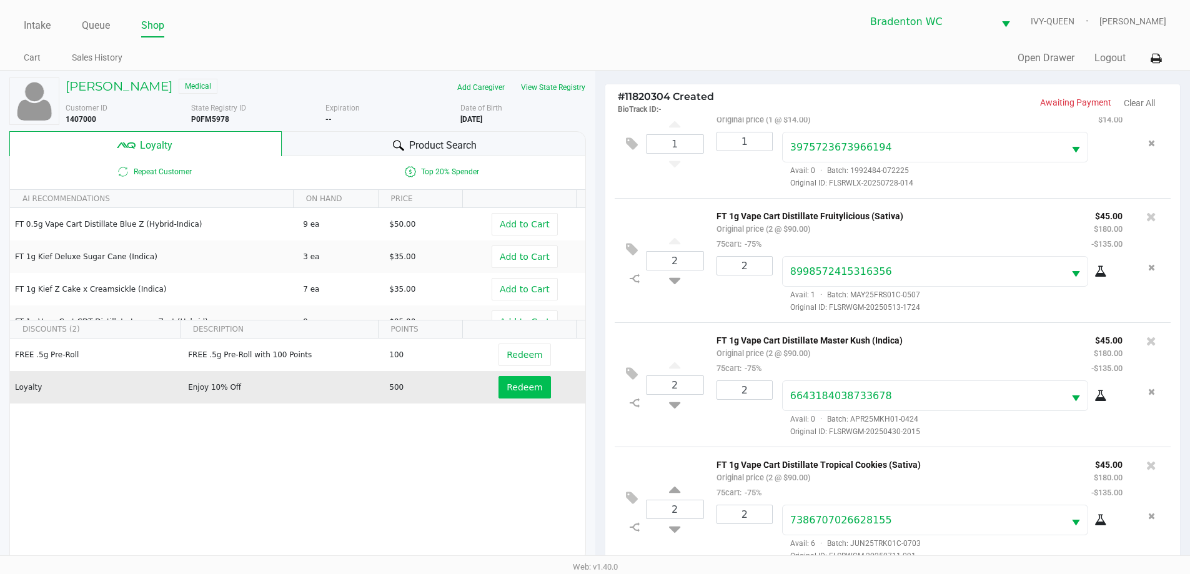
click at [525, 391] on span "Redeem" at bounding box center [524, 387] width 36 height 10
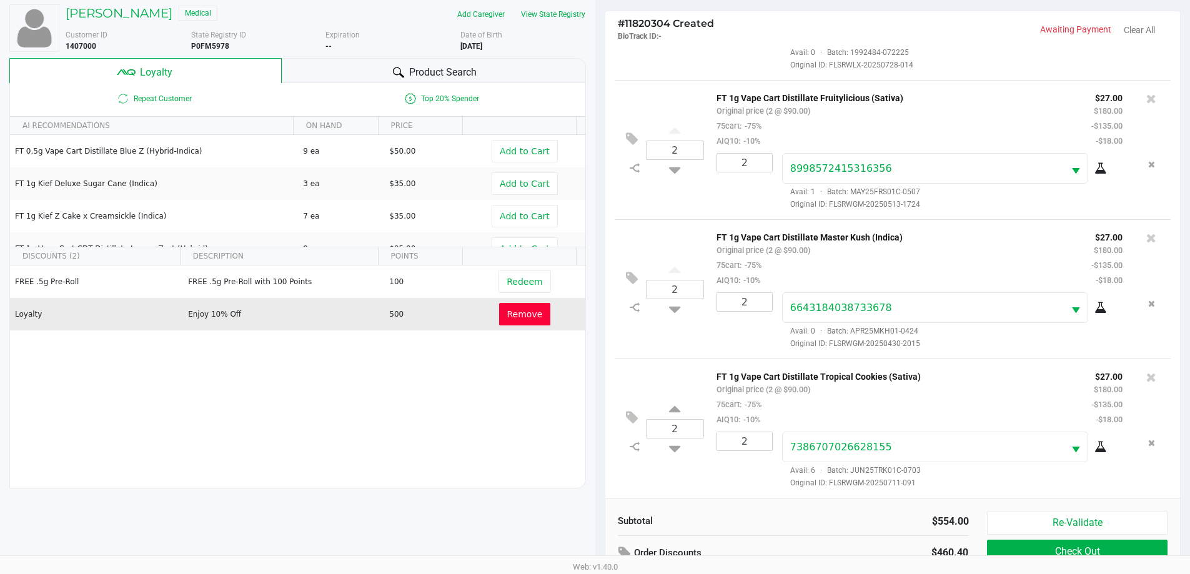
scroll to position [150, 0]
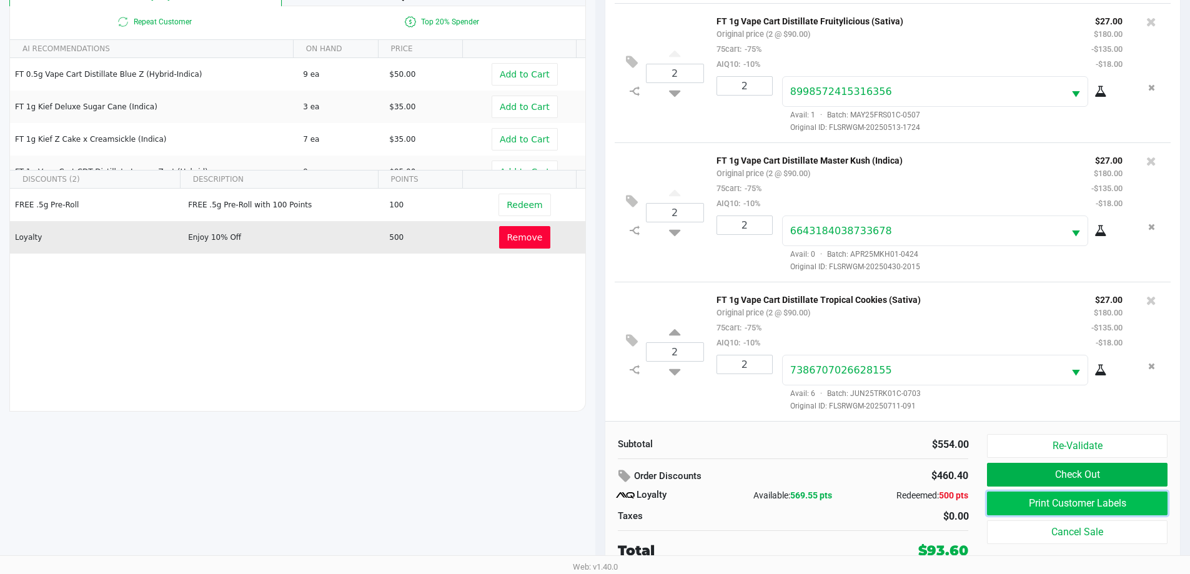
click at [1077, 507] on button "Print Customer Labels" at bounding box center [1077, 503] width 180 height 24
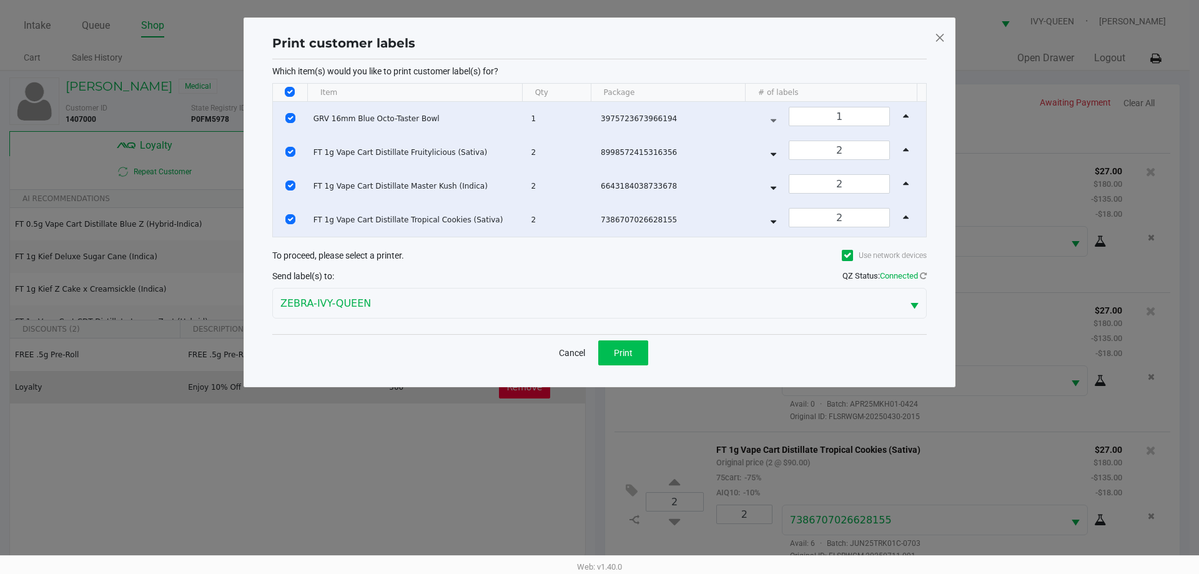
click at [629, 357] on span "Print" at bounding box center [623, 353] width 19 height 10
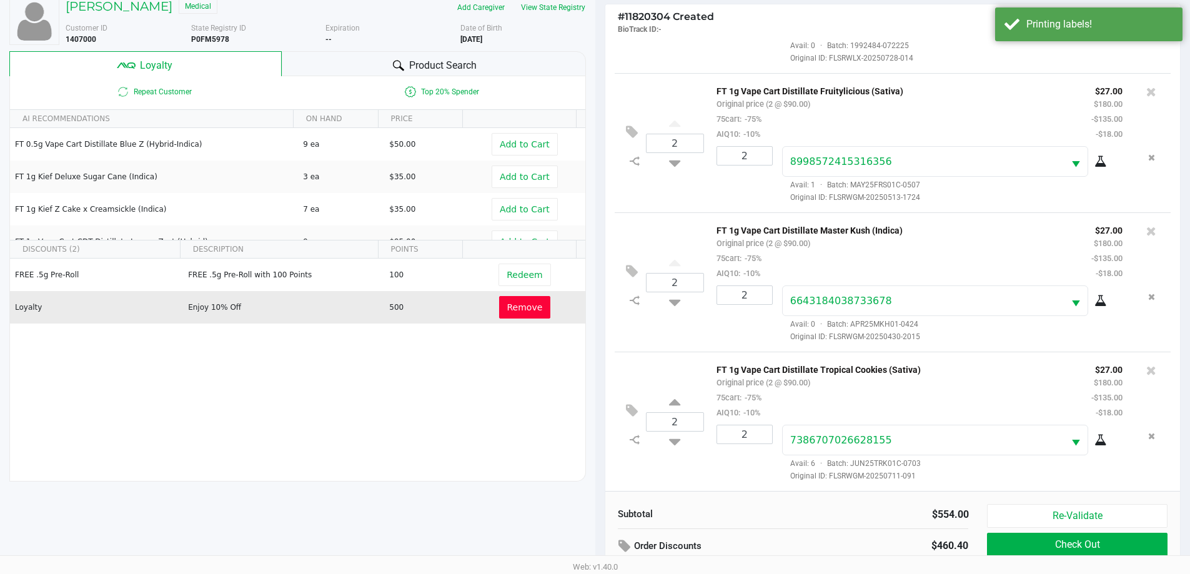
scroll to position [150, 0]
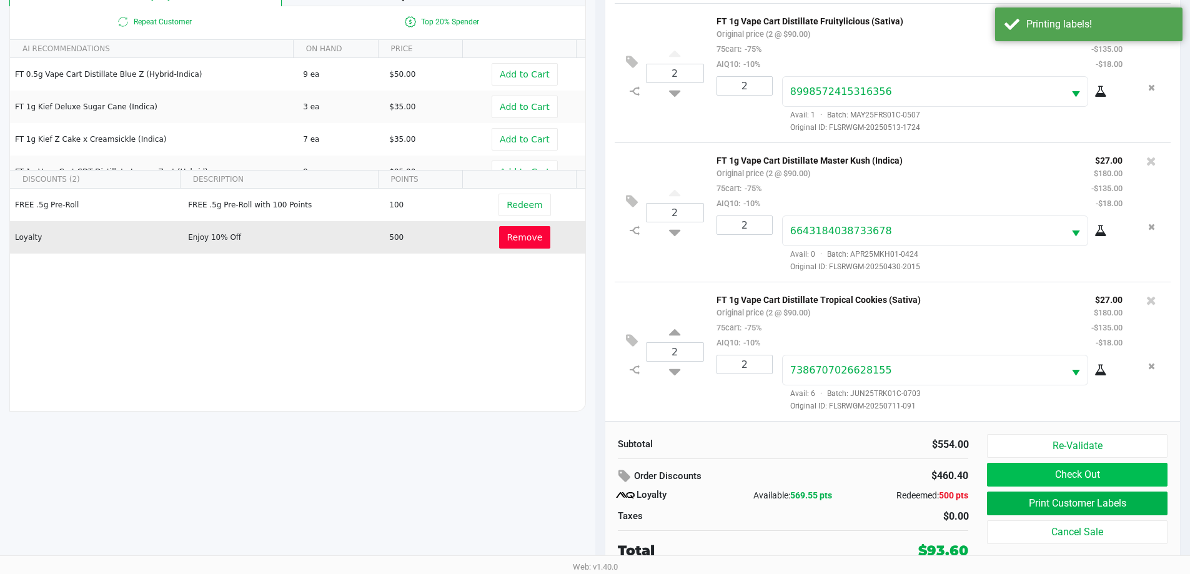
click at [1115, 477] on button "Check Out" at bounding box center [1077, 475] width 180 height 24
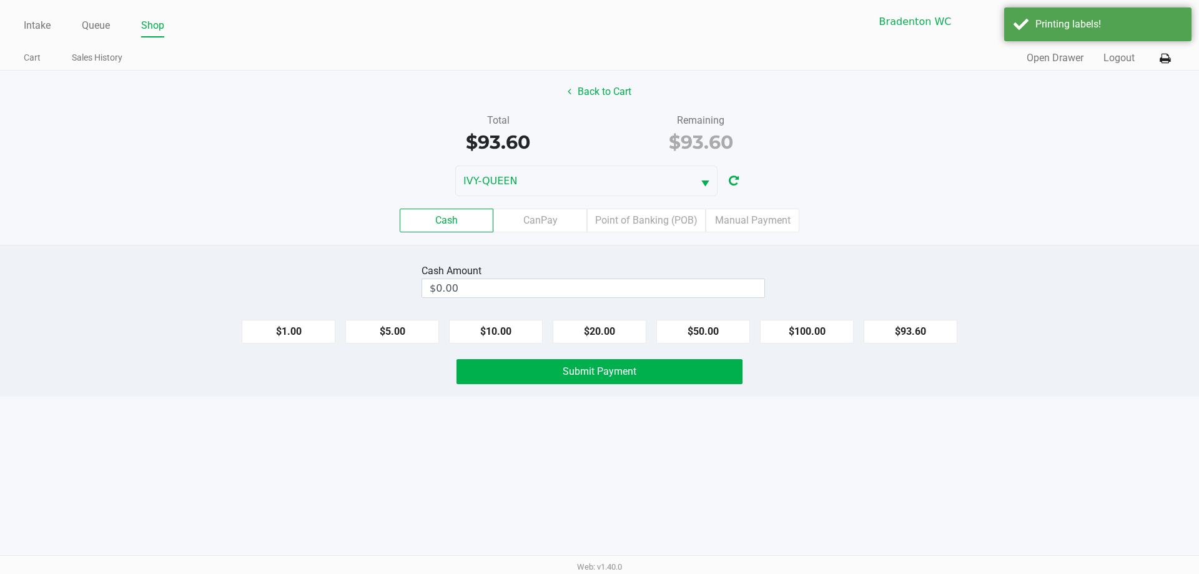
click at [656, 225] on label "Point of Banking (POB)" at bounding box center [646, 221] width 119 height 24
click at [0, 0] on 7 "Point of Banking (POB)" at bounding box center [0, 0] width 0 height 0
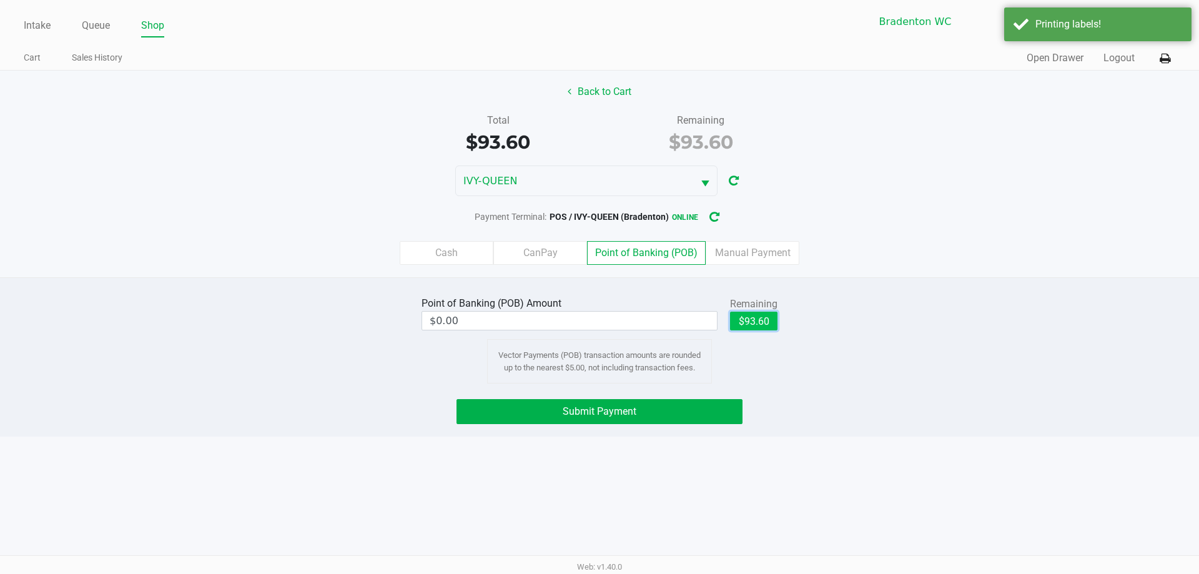
click at [769, 323] on button "$93.60" at bounding box center [753, 321] width 47 height 19
type input "$93.60"
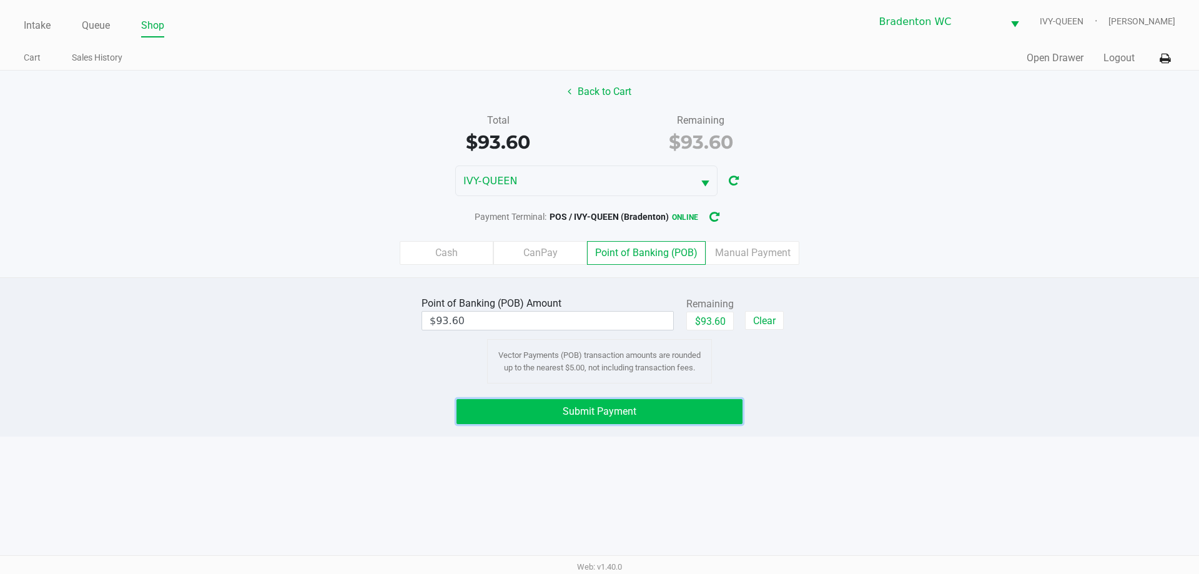
click at [523, 408] on button "Submit Payment" at bounding box center [599, 411] width 286 height 25
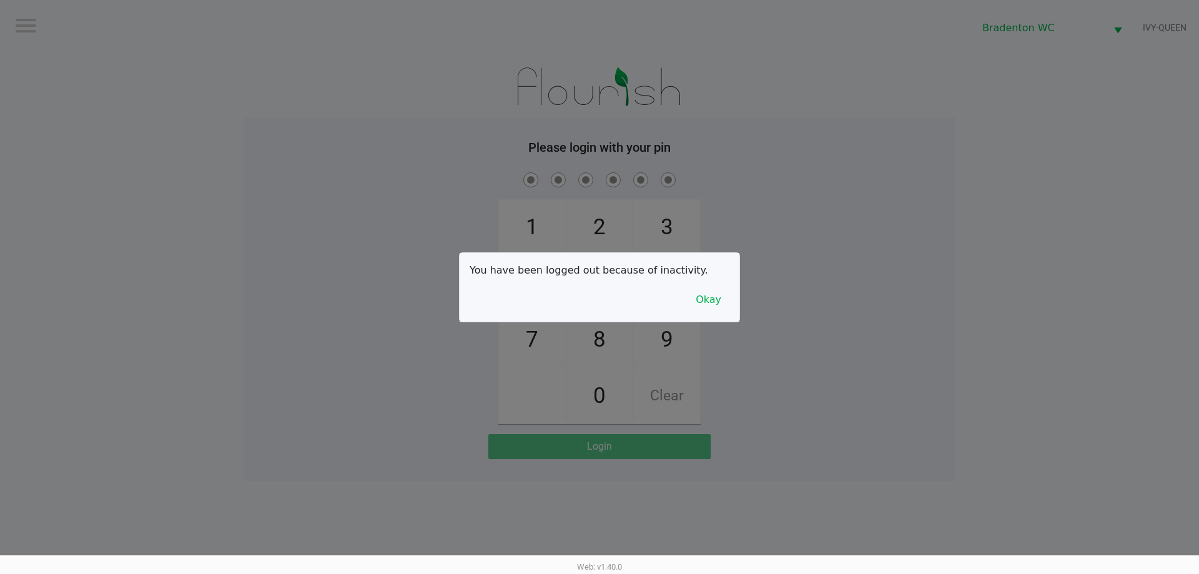
click at [706, 298] on button "Okay" at bounding box center [709, 300] width 42 height 24
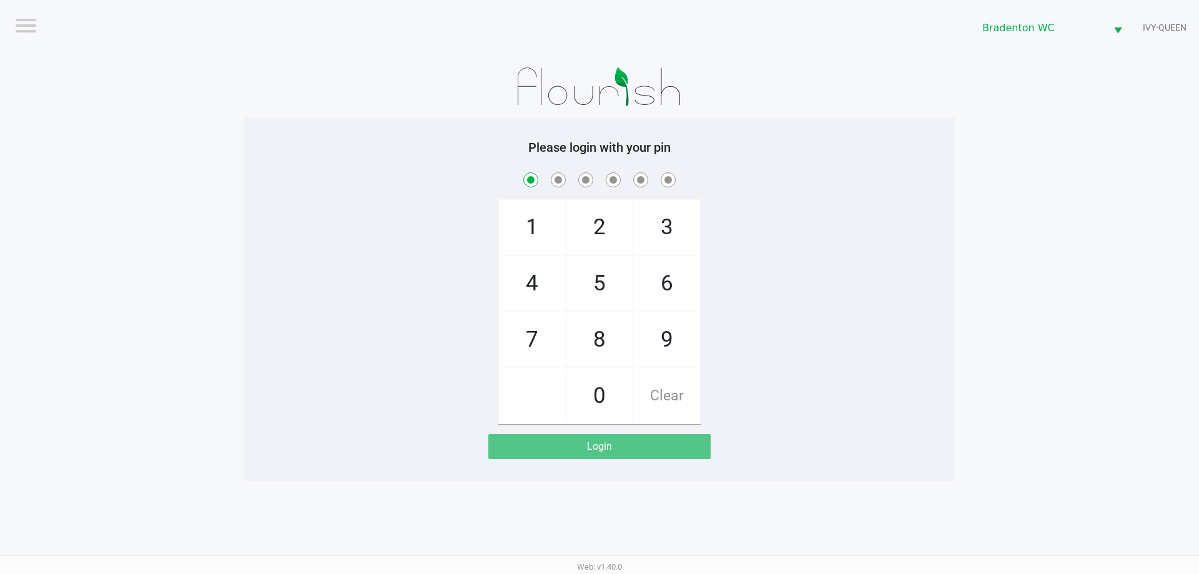
checkbox input "true"
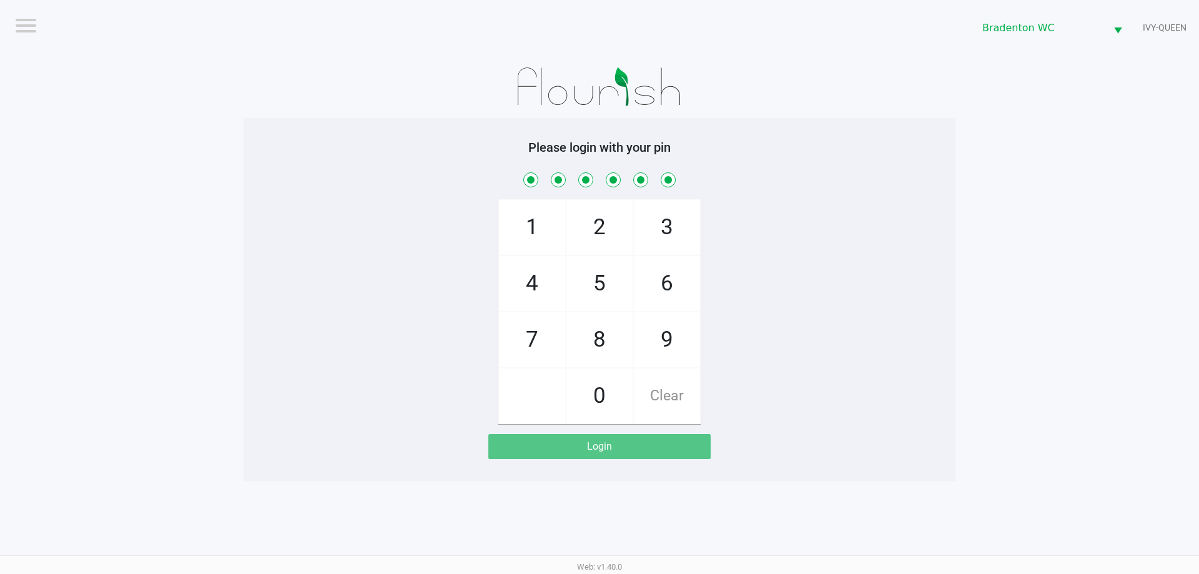
checkbox input "true"
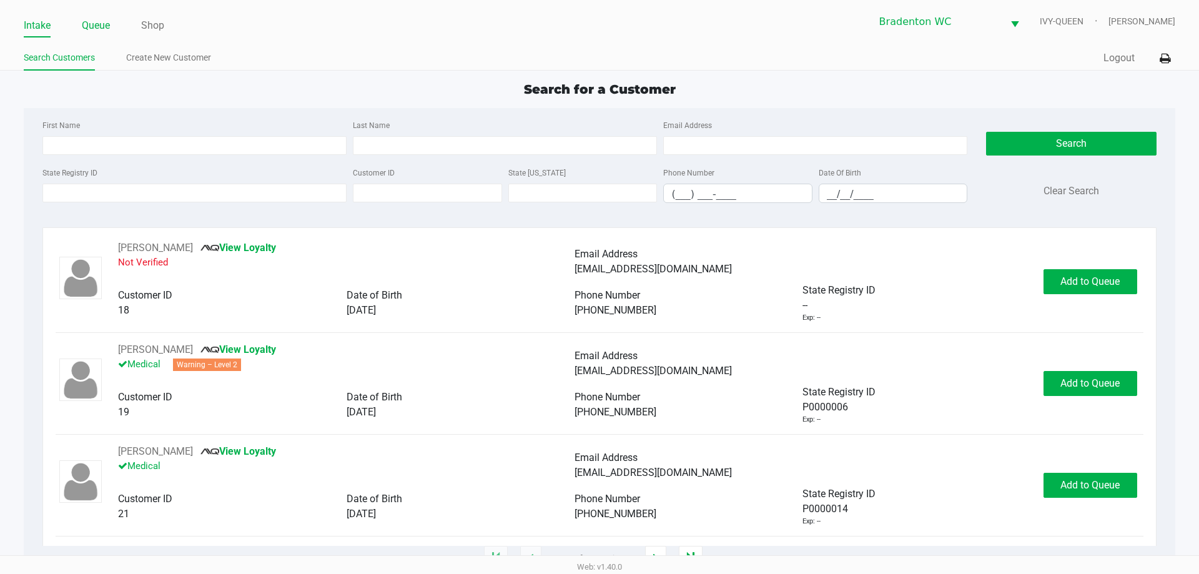
click at [95, 27] on link "Queue" at bounding box center [96, 25] width 28 height 17
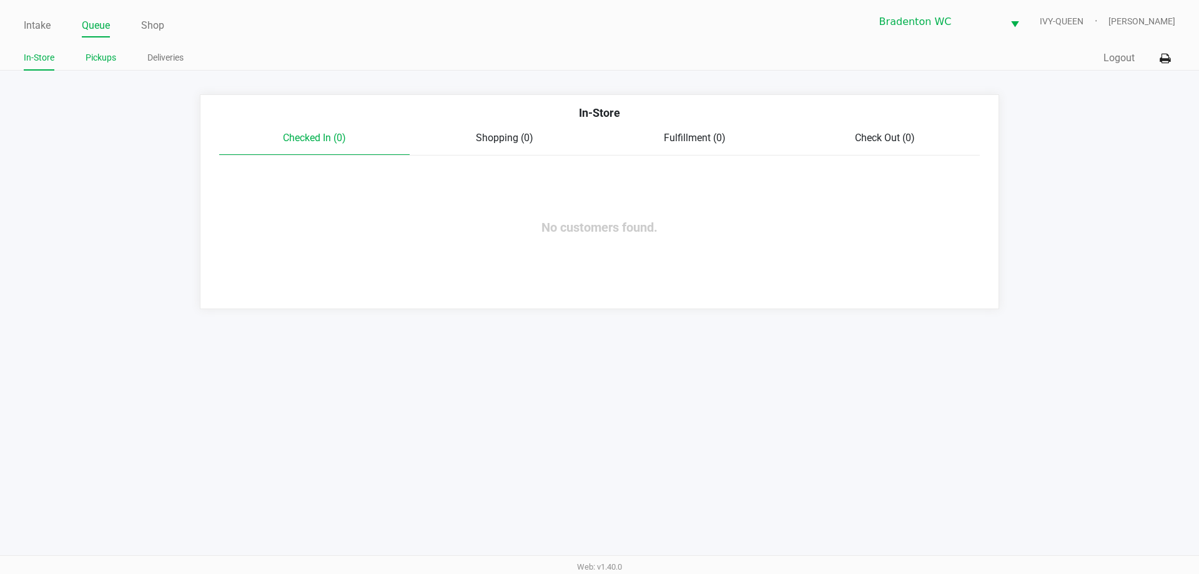
click at [107, 62] on link "Pickups" at bounding box center [101, 58] width 31 height 16
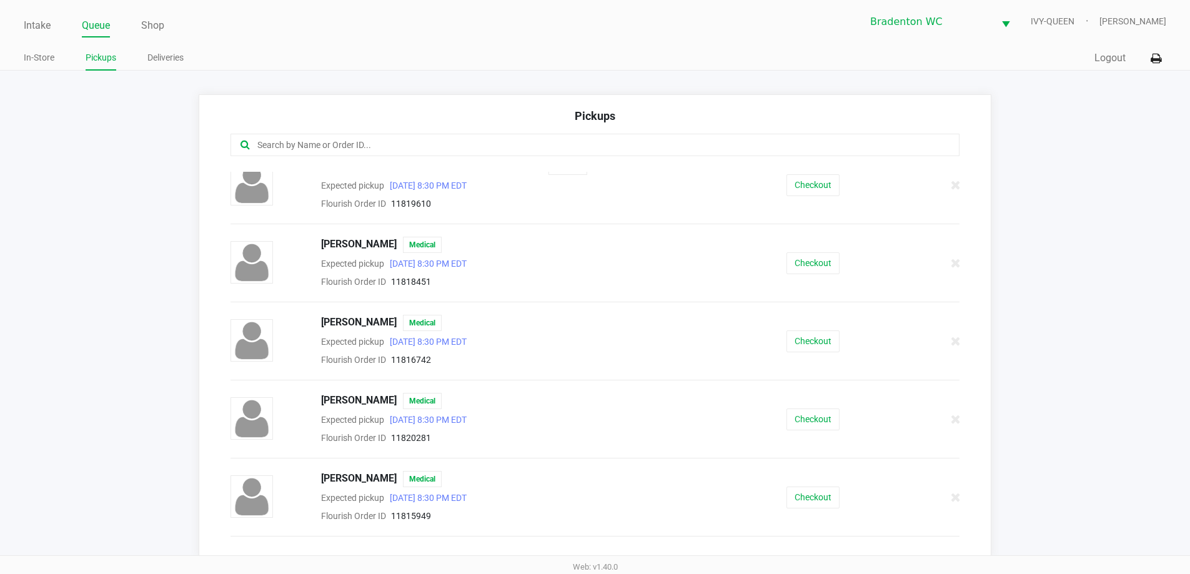
scroll to position [148, 0]
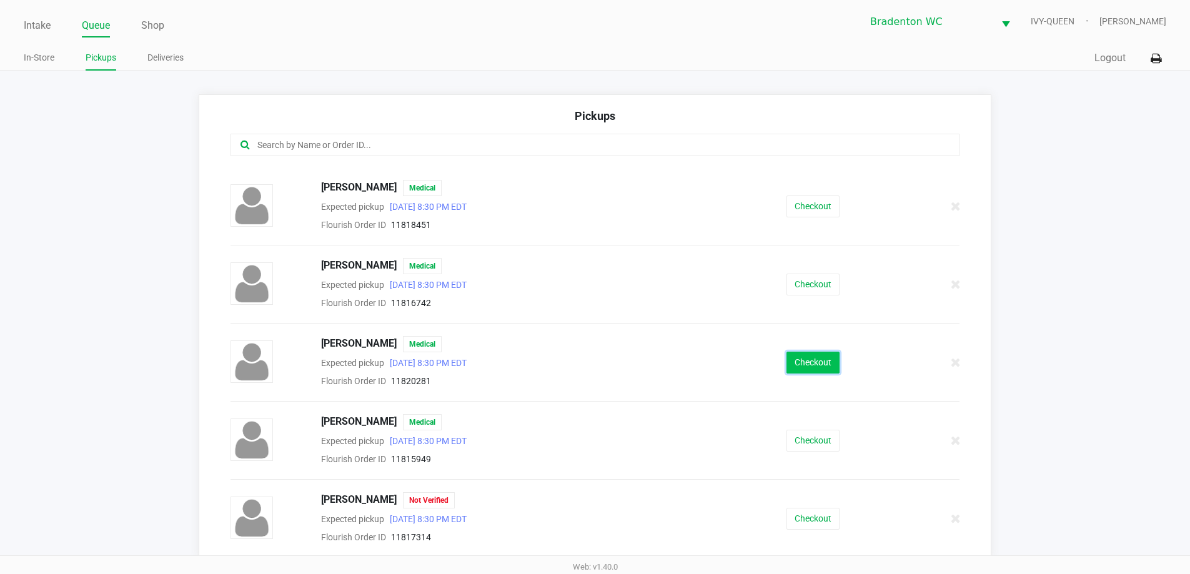
click at [796, 367] on button "Checkout" at bounding box center [812, 363] width 53 height 22
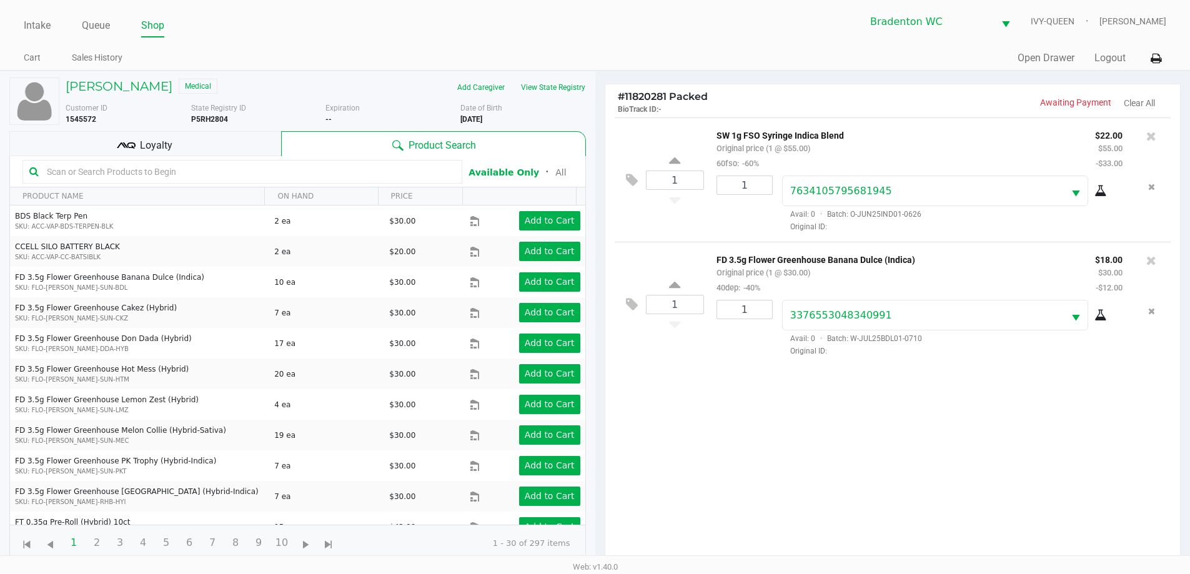
click at [257, 140] on div "Loyalty" at bounding box center [145, 143] width 272 height 25
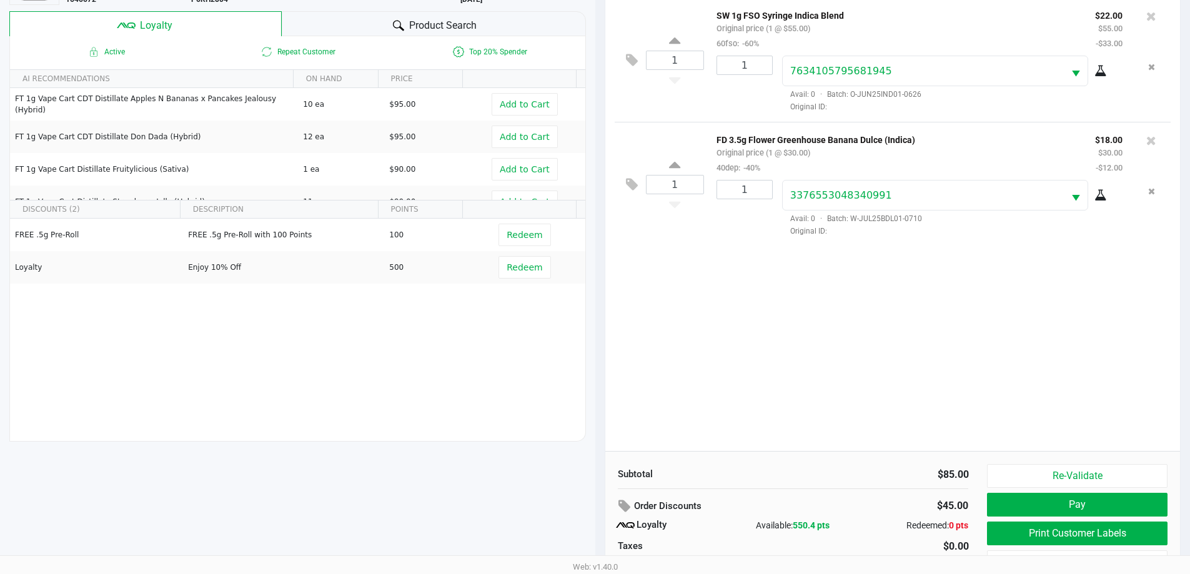
scroll to position [150, 0]
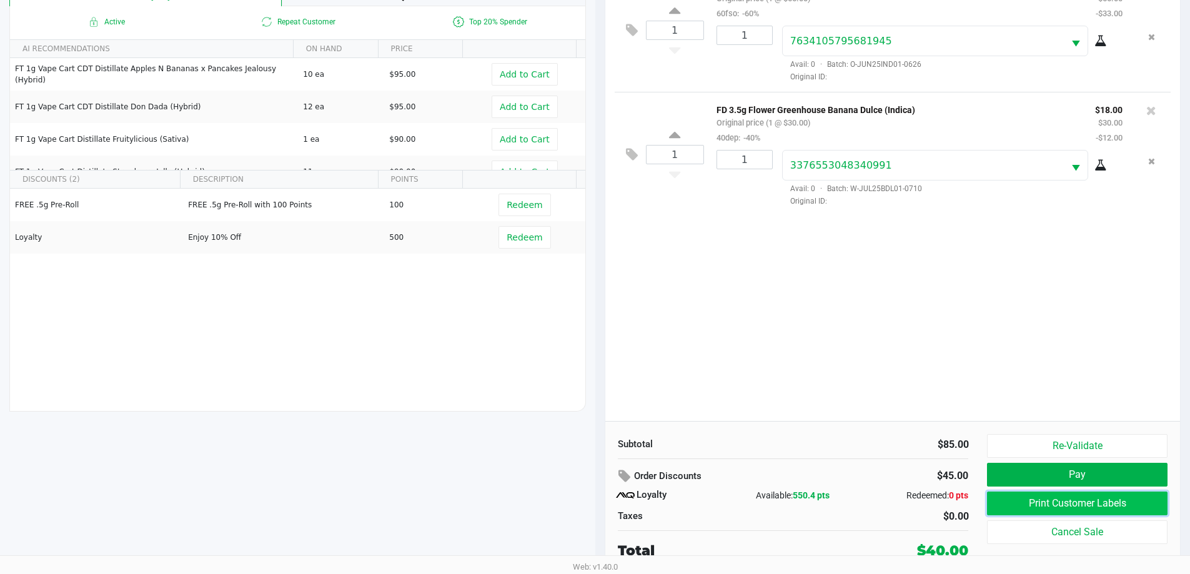
click at [1032, 497] on button "Print Customer Labels" at bounding box center [1077, 503] width 180 height 24
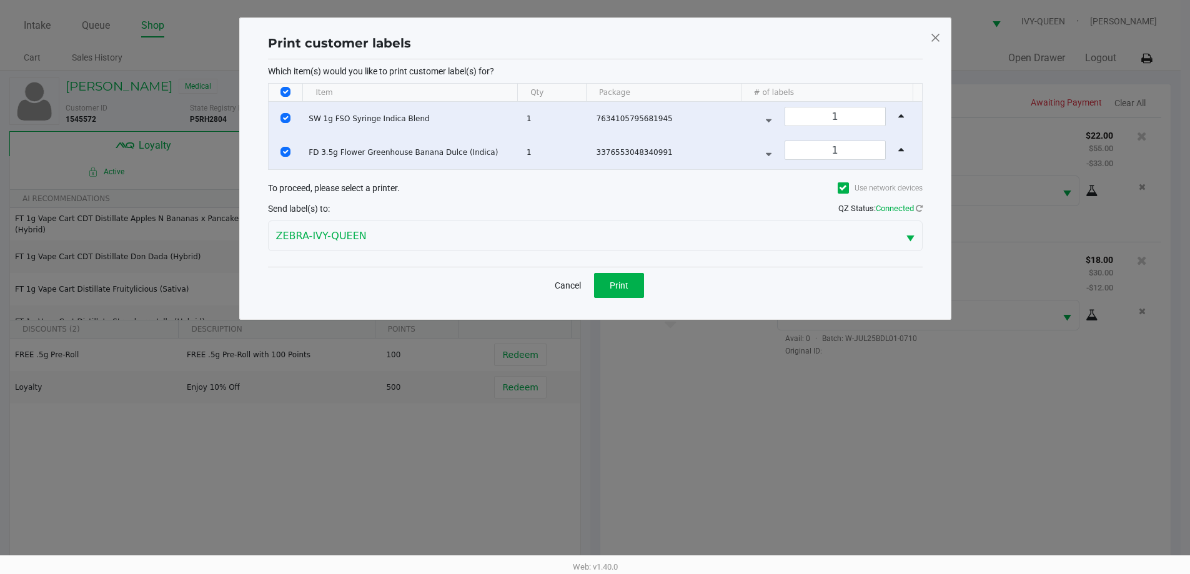
scroll to position [0, 0]
click at [633, 286] on button "Print" at bounding box center [623, 285] width 50 height 25
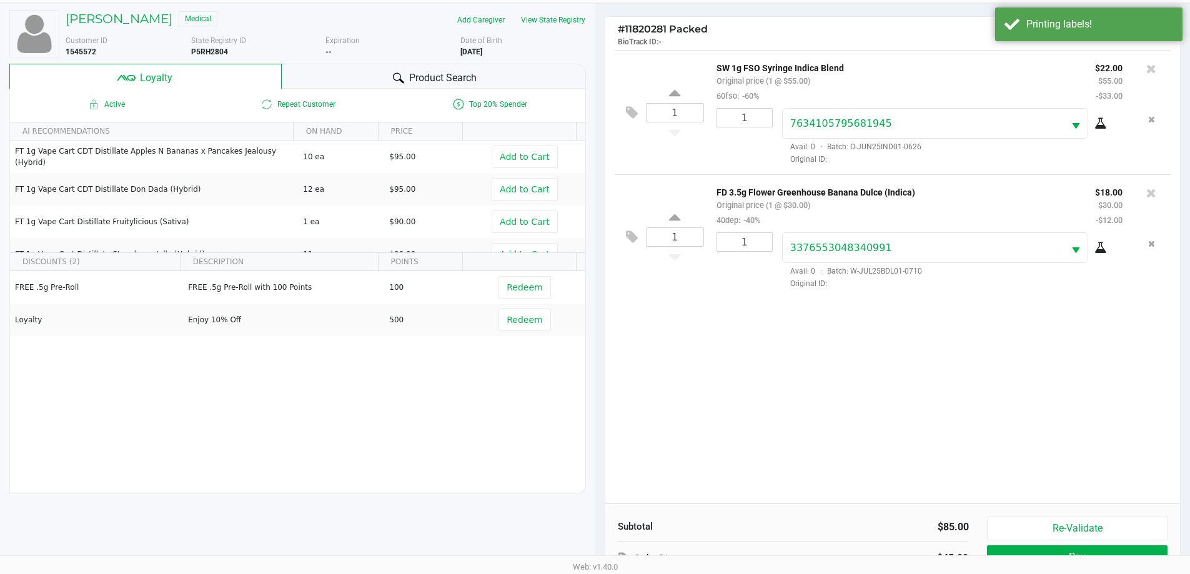
scroll to position [150, 0]
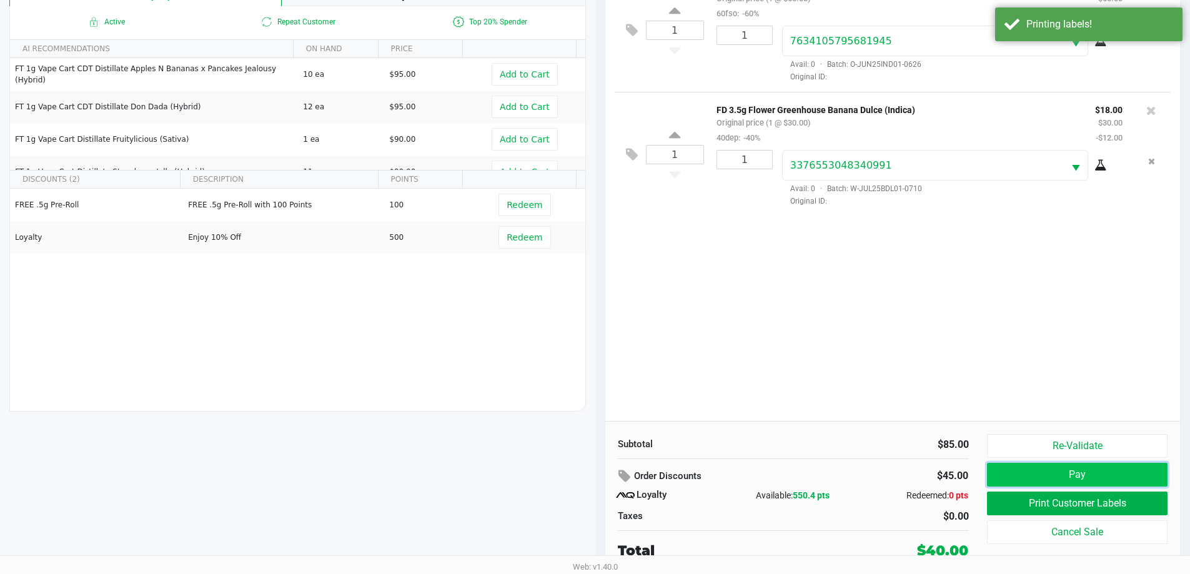
click at [1085, 475] on button "Pay" at bounding box center [1077, 475] width 180 height 24
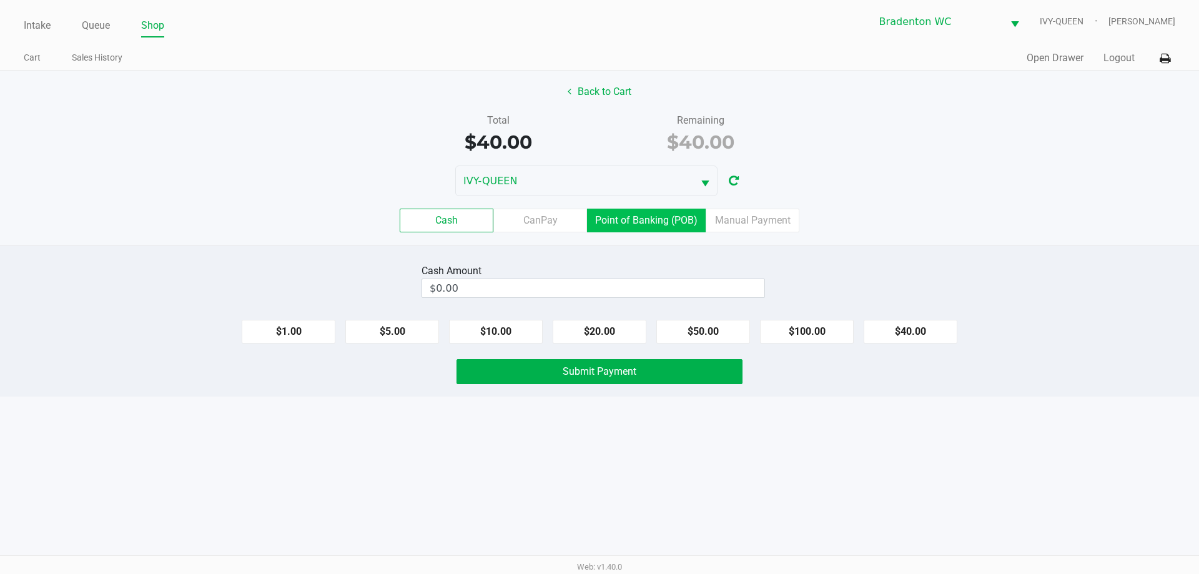
click at [643, 227] on label "Point of Banking (POB)" at bounding box center [646, 221] width 119 height 24
click at [0, 0] on 7 "Point of Banking (POB)" at bounding box center [0, 0] width 0 height 0
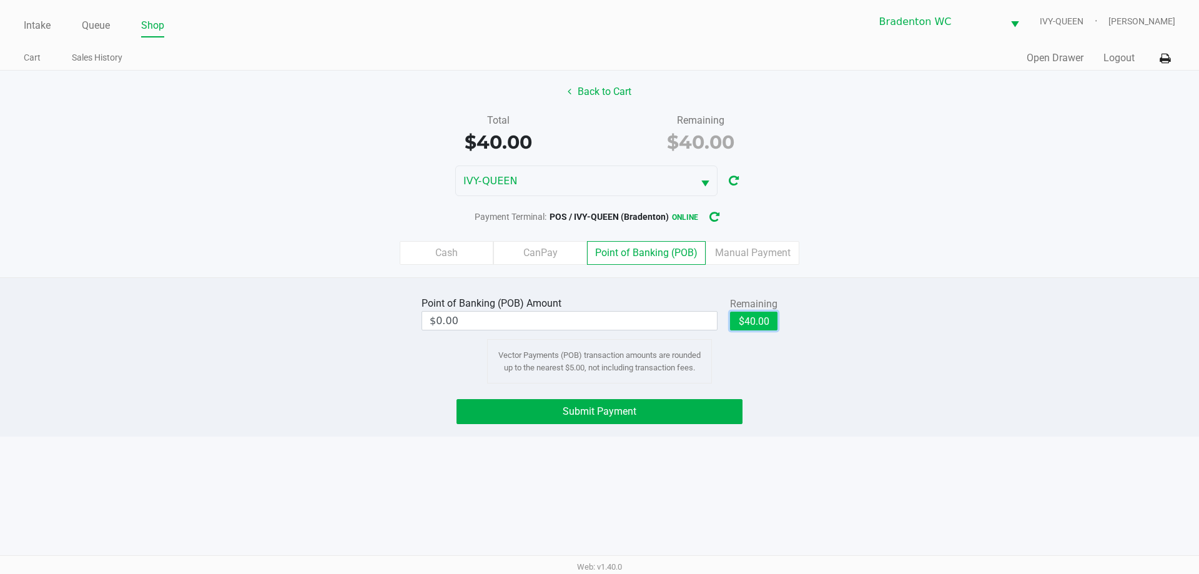
click at [760, 323] on button "$40.00" at bounding box center [753, 321] width 47 height 19
type input "$40.00"
click at [703, 411] on button "Submit Payment" at bounding box center [599, 411] width 286 height 25
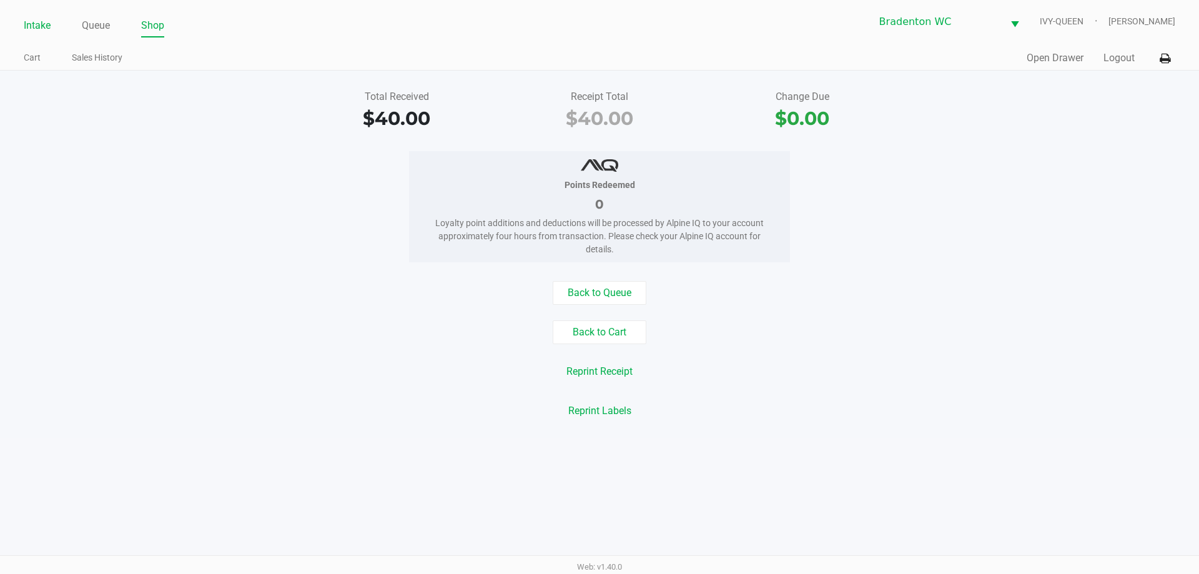
click at [32, 28] on link "Intake" at bounding box center [37, 25] width 27 height 17
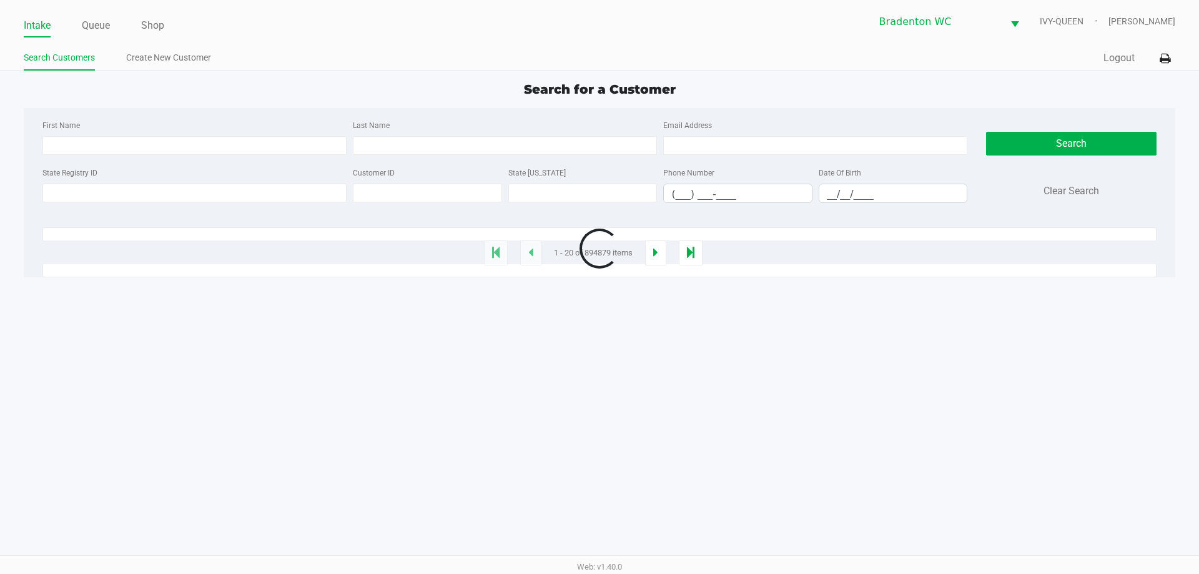
click at [330, 50] on ul "Search Customers Create New Customer" at bounding box center [312, 59] width 576 height 21
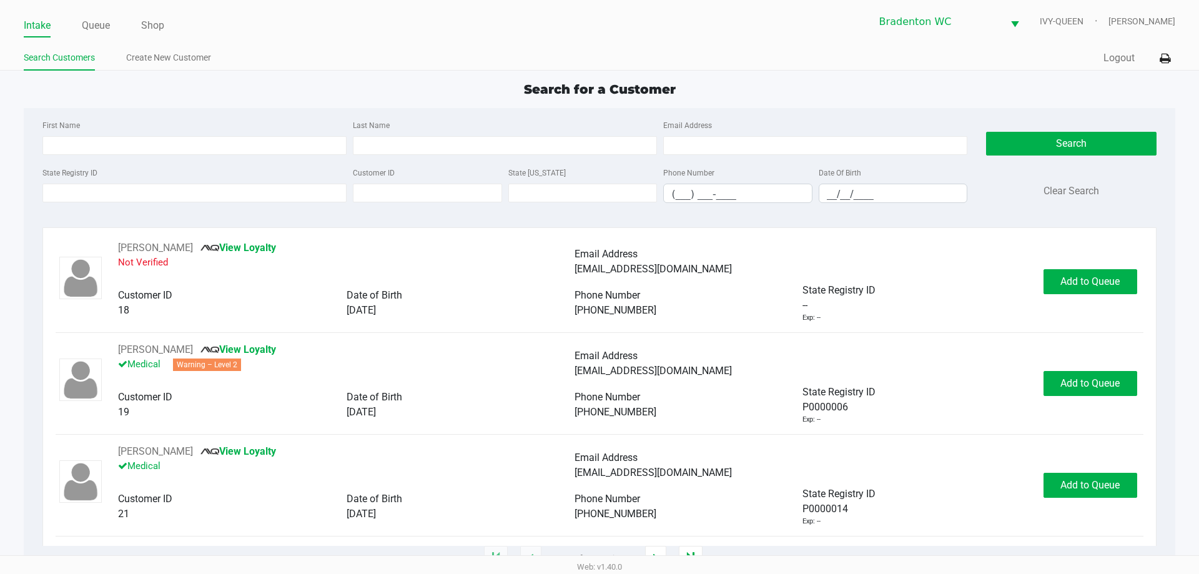
click at [343, 58] on ul "Search Customers Create New Customer" at bounding box center [312, 59] width 576 height 21
click at [106, 26] on link "Queue" at bounding box center [96, 25] width 28 height 17
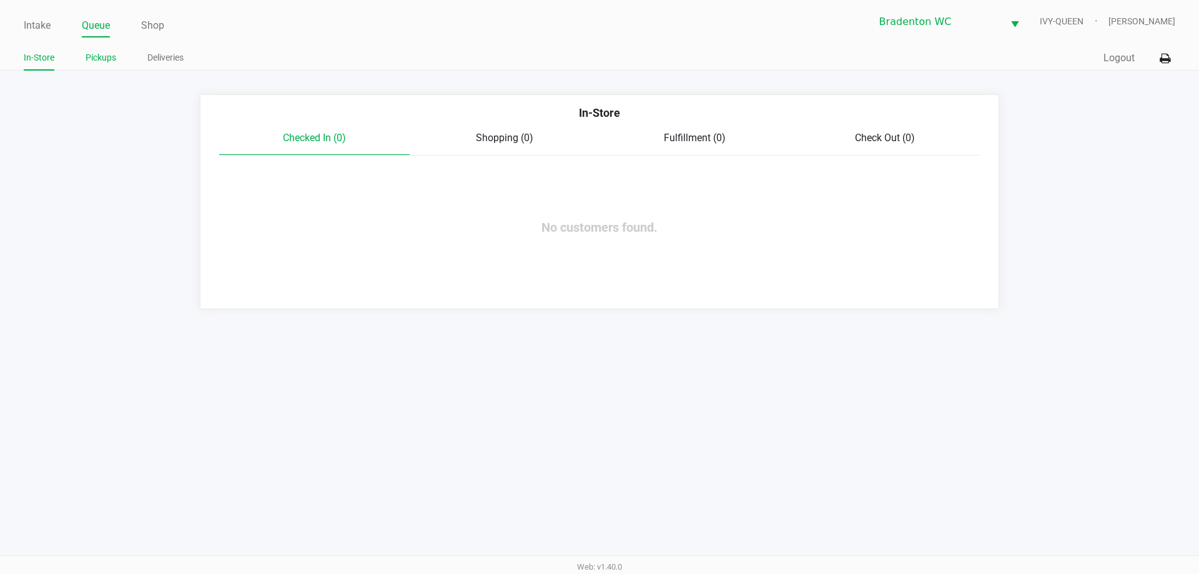
click at [102, 54] on link "Pickups" at bounding box center [101, 58] width 31 height 16
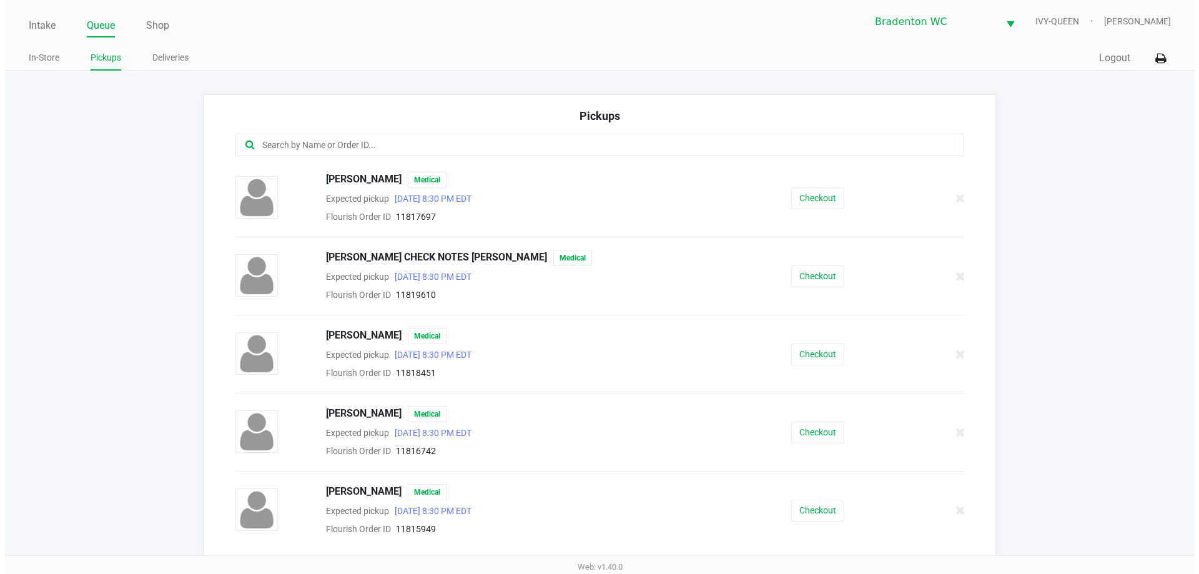
scroll to position [70, 0]
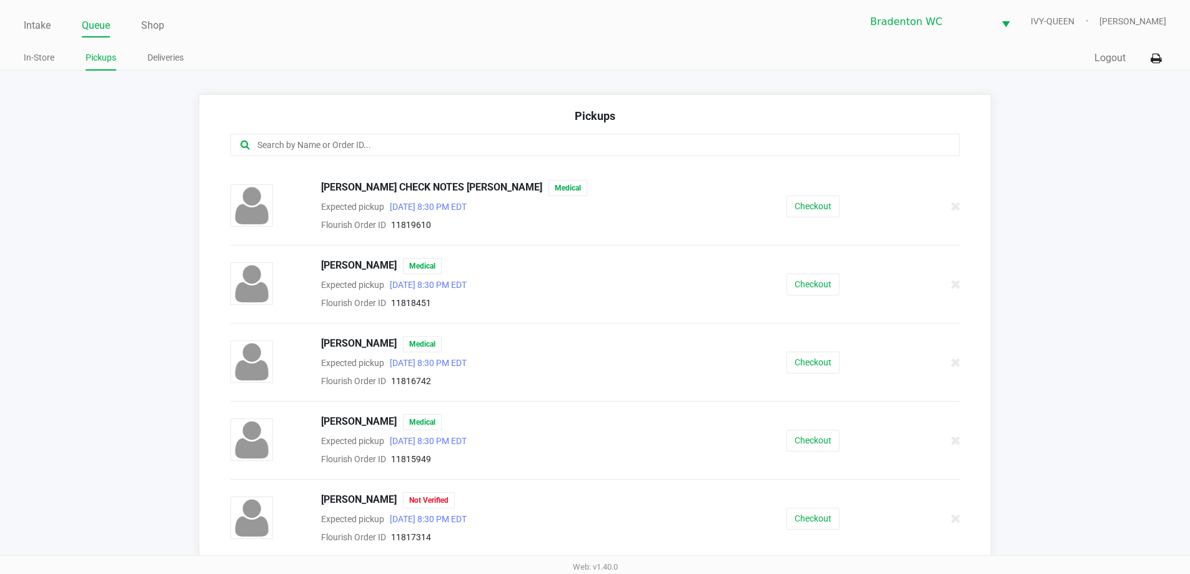
click at [814, 436] on button "Checkout" at bounding box center [812, 441] width 53 height 22
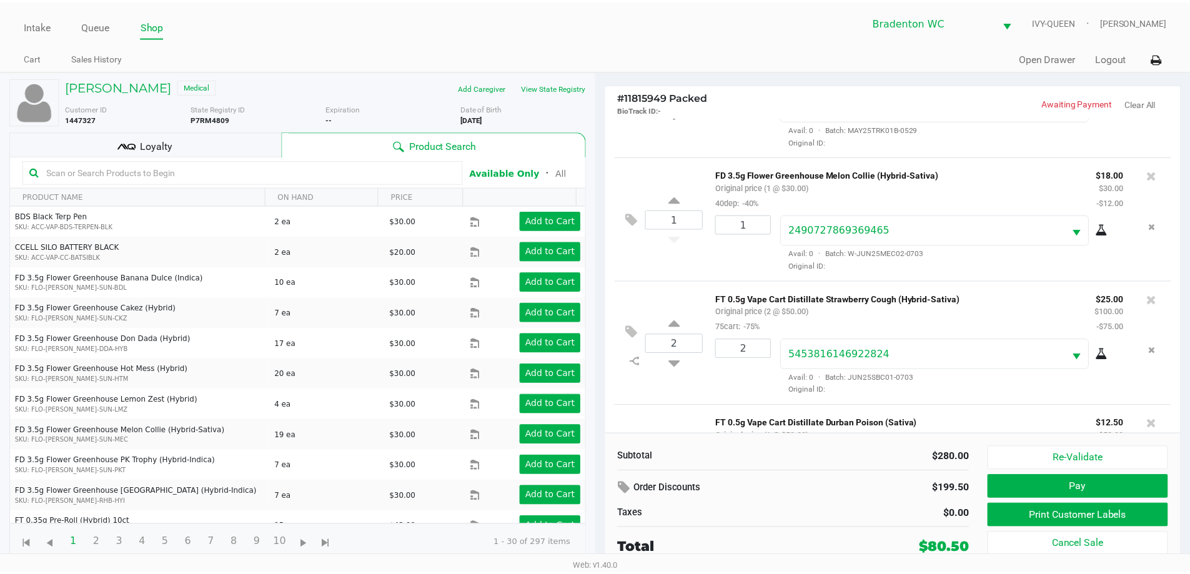
scroll to position [184, 0]
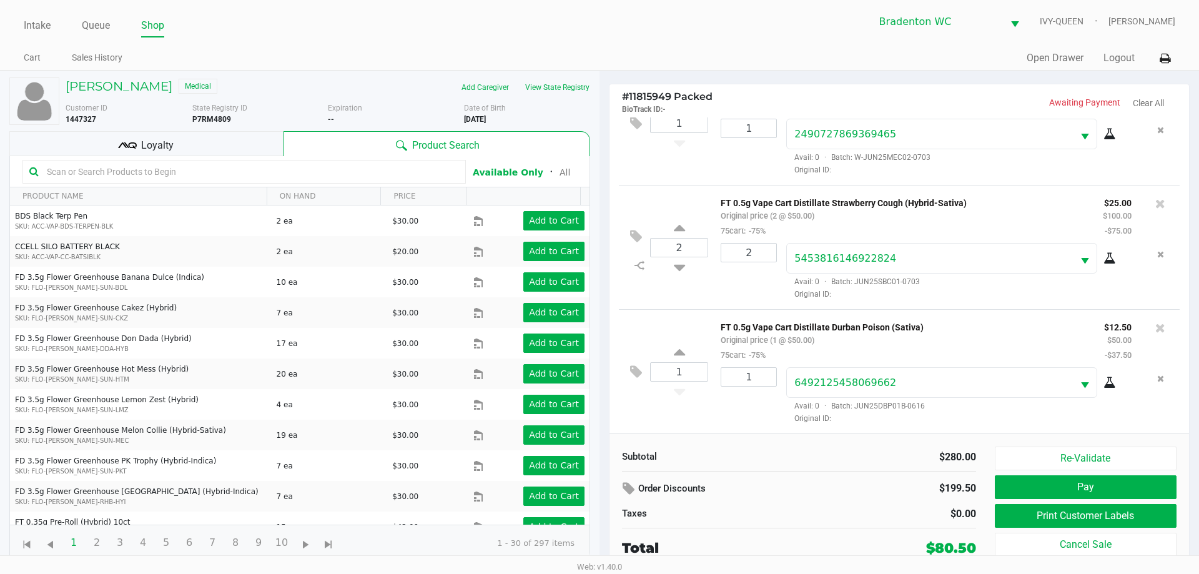
click at [254, 136] on div "Loyalty" at bounding box center [146, 143] width 274 height 25
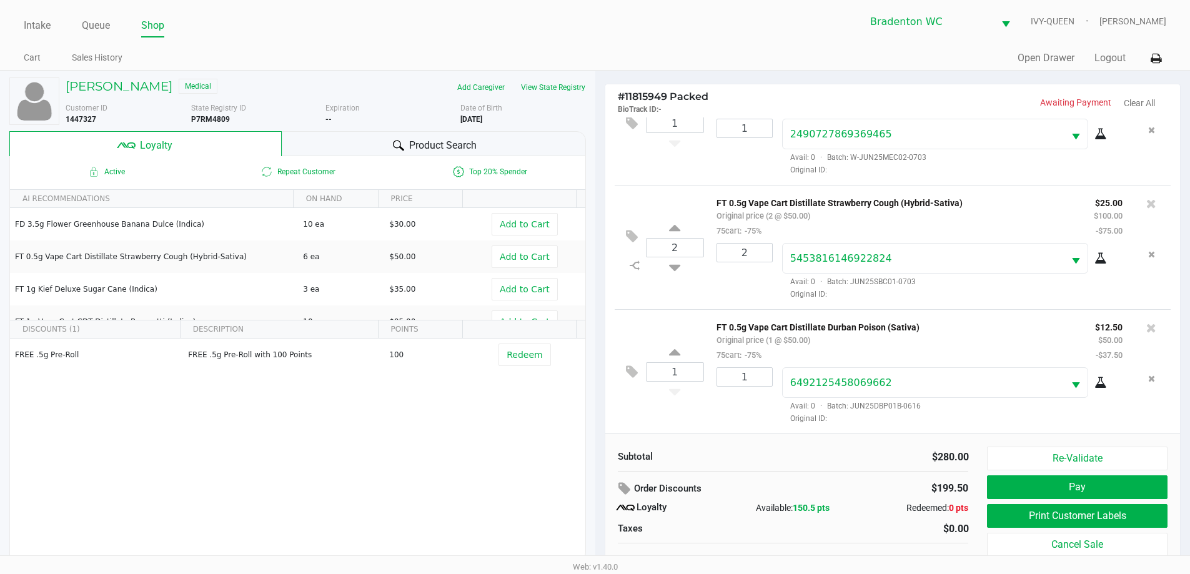
click at [349, 139] on div "Product Search" at bounding box center [434, 143] width 304 height 25
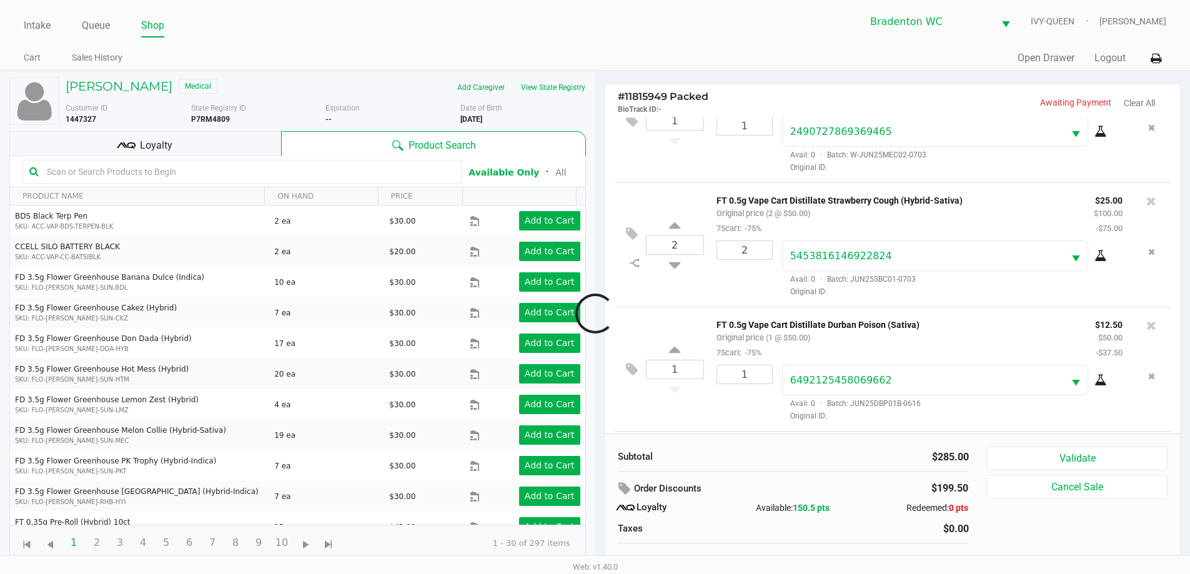
scroll to position [293, 0]
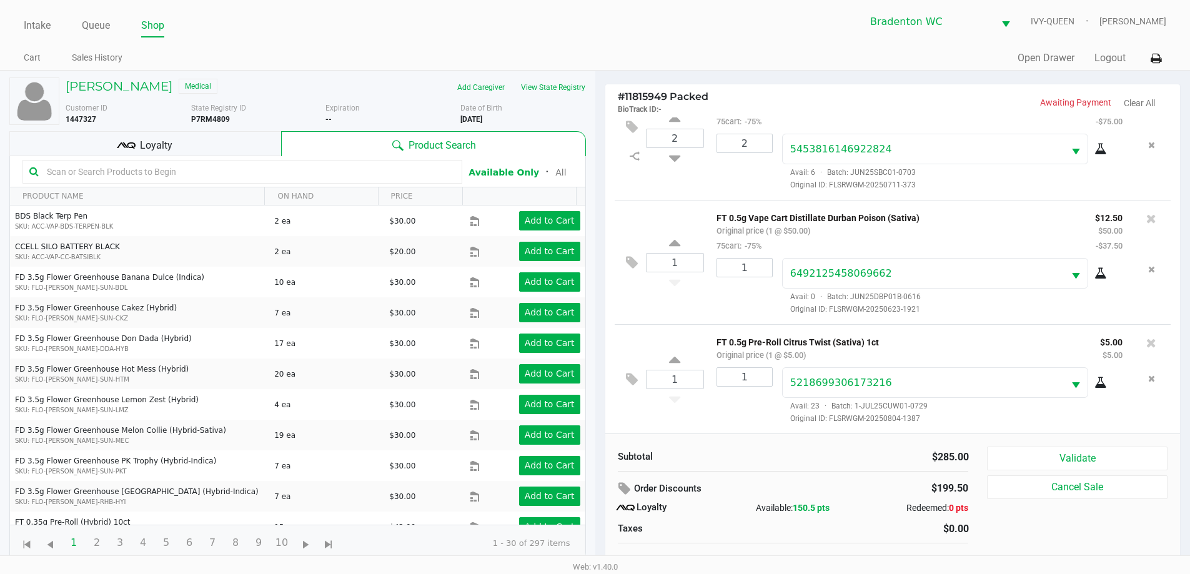
click at [1077, 456] on button "Validate" at bounding box center [1077, 458] width 180 height 24
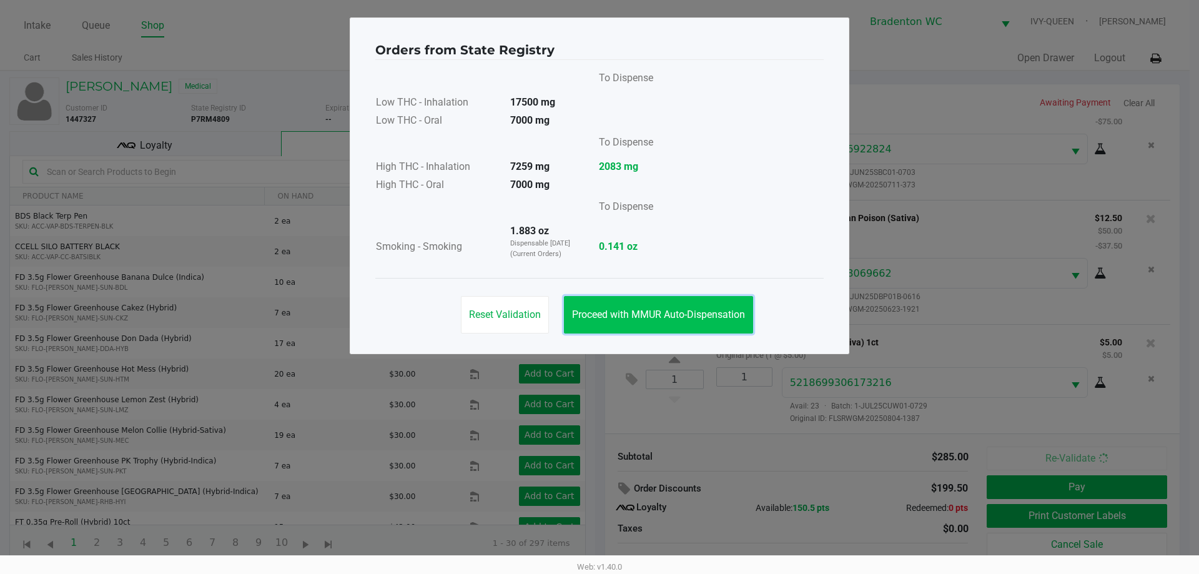
click at [645, 318] on span "Proceed with MMUR Auto-Dispensation" at bounding box center [658, 314] width 173 height 12
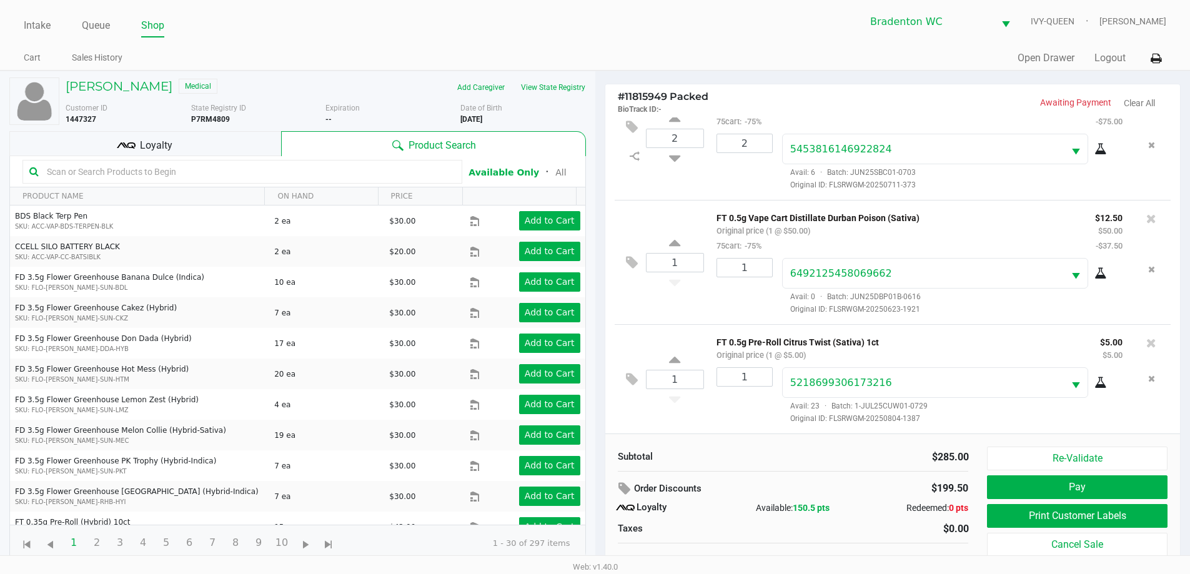
click at [248, 144] on div "Loyalty" at bounding box center [145, 143] width 272 height 25
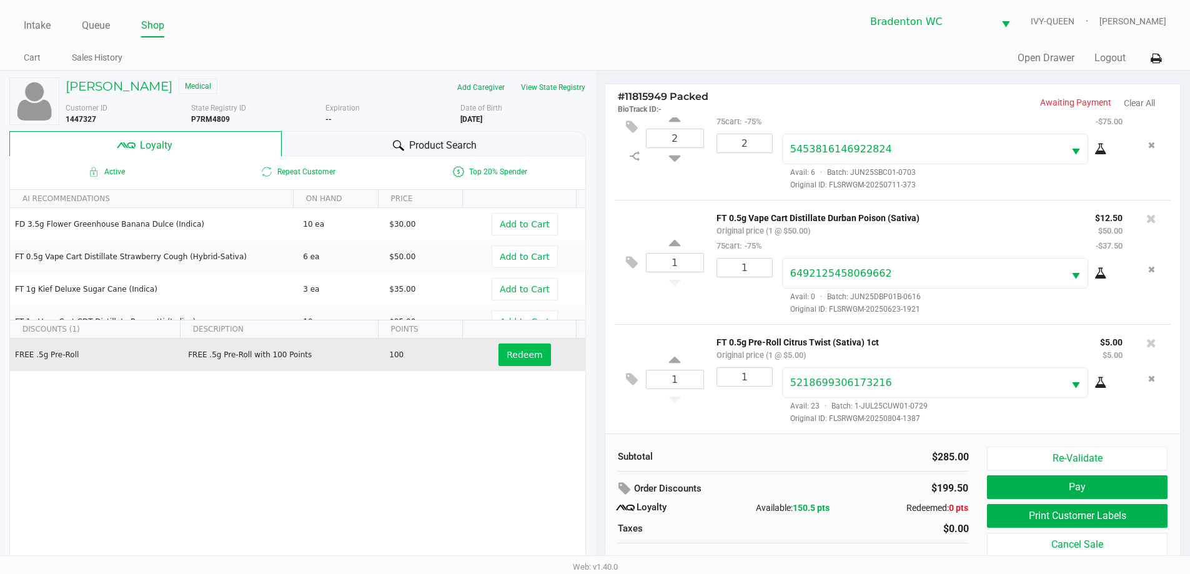
click at [522, 358] on span "Redeem" at bounding box center [524, 355] width 36 height 10
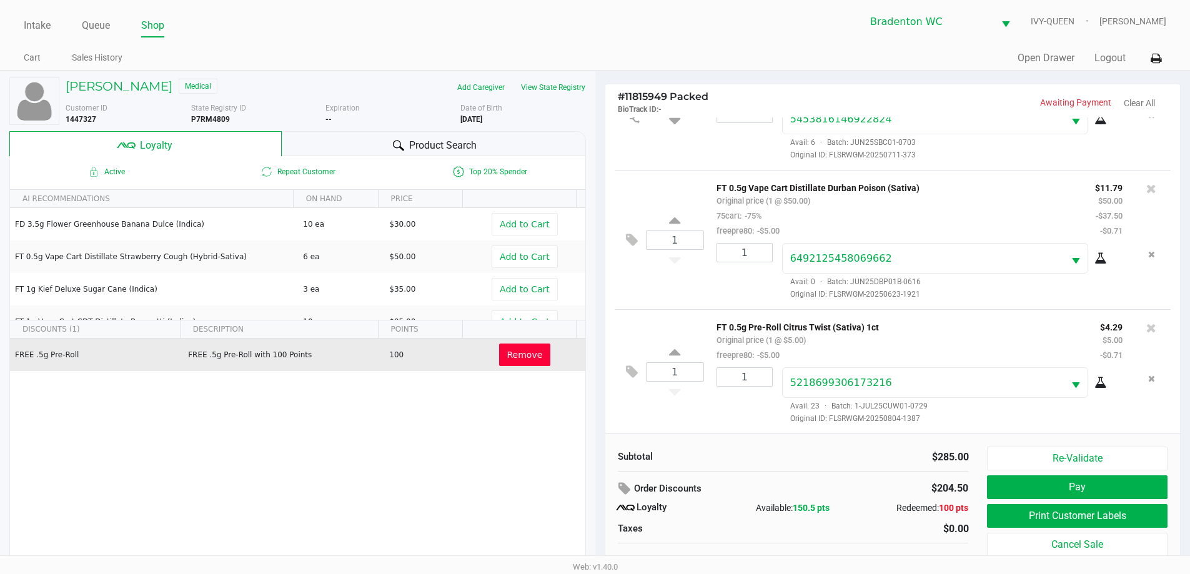
scroll to position [12, 0]
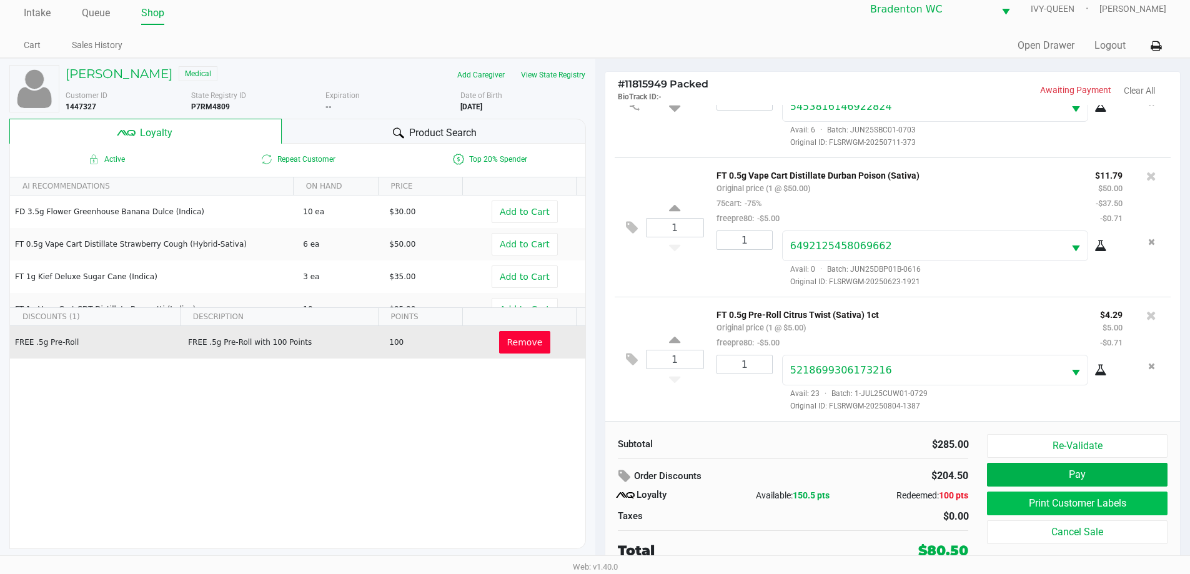
click at [1073, 507] on button "Print Customer Labels" at bounding box center [1077, 503] width 180 height 24
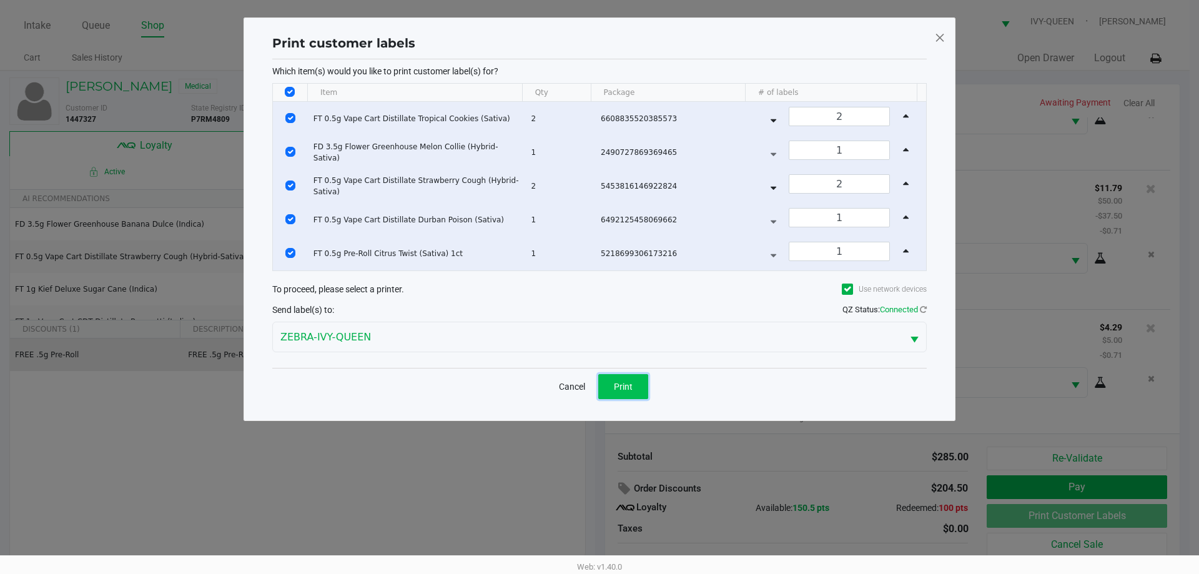
click at [633, 387] on button "Print" at bounding box center [623, 386] width 50 height 25
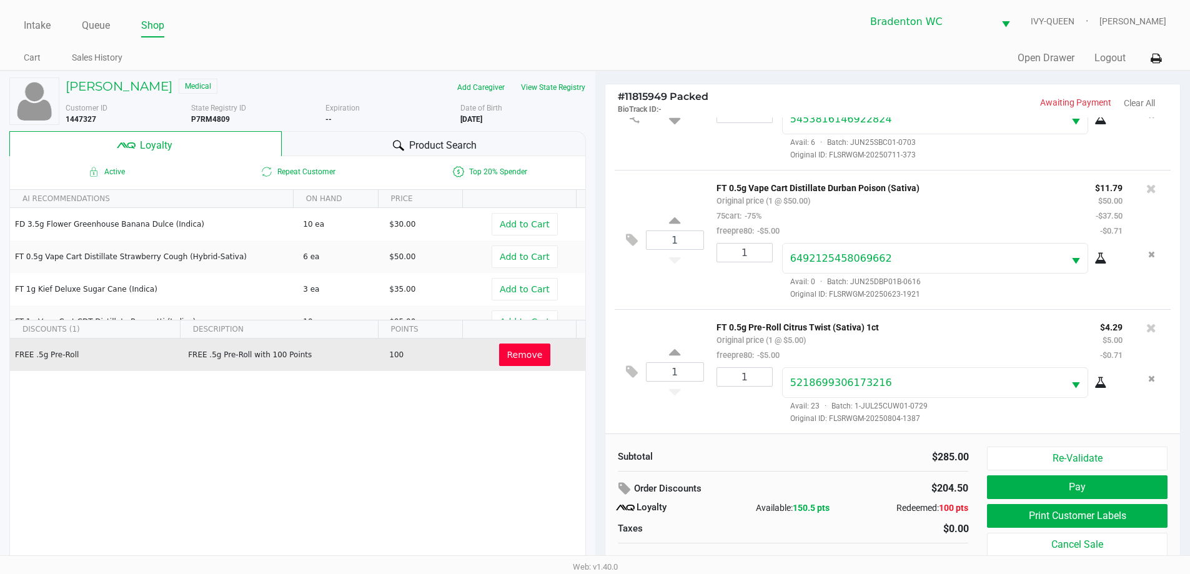
scroll to position [12, 0]
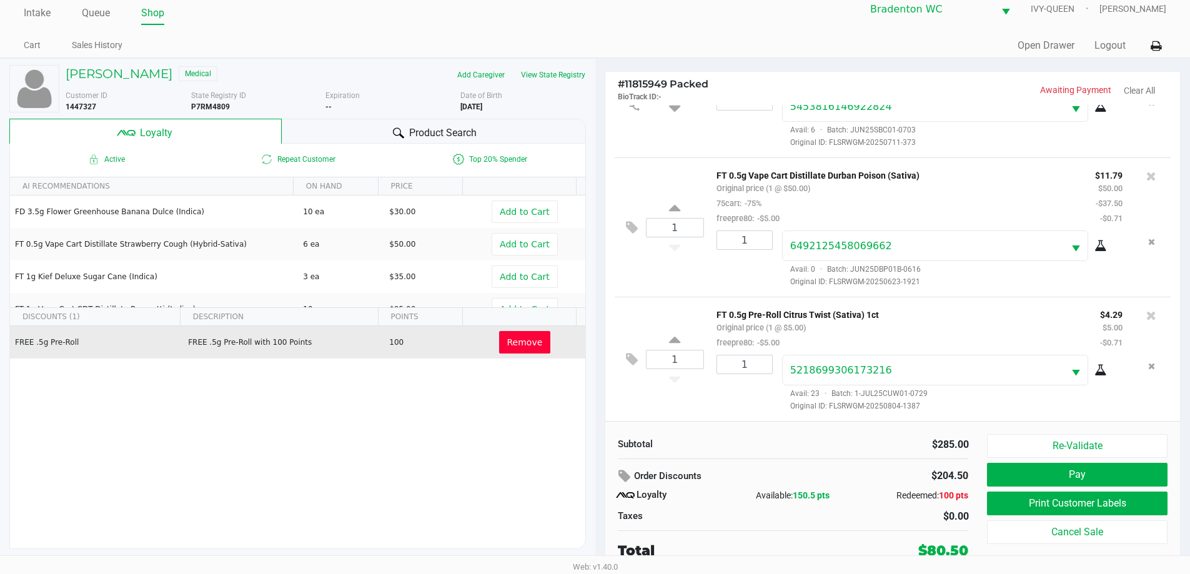
click at [1040, 486] on button "Pay" at bounding box center [1077, 475] width 180 height 24
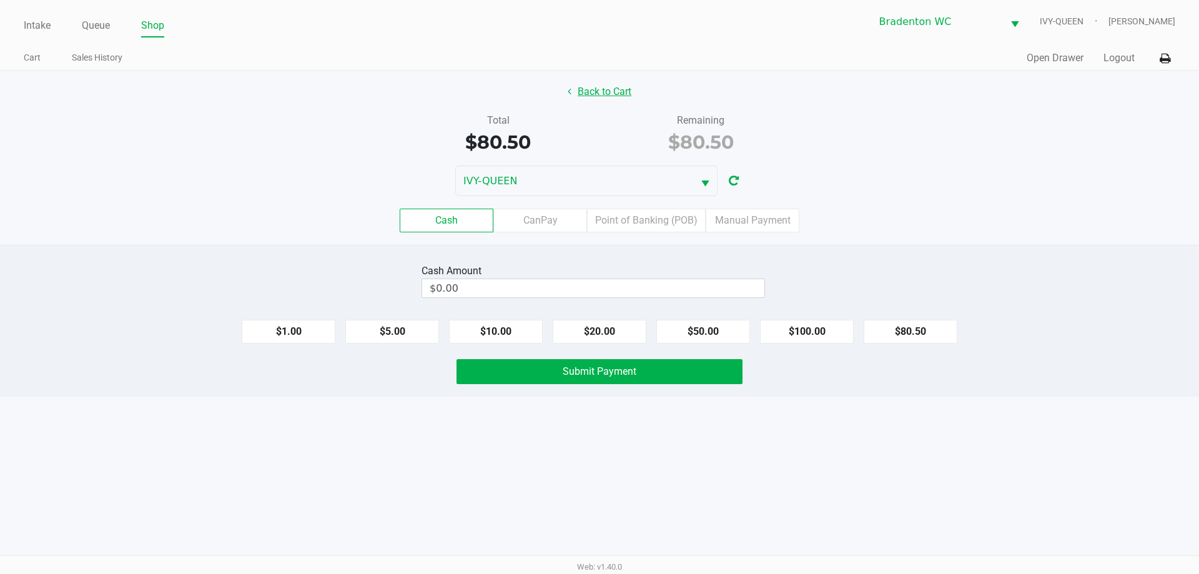
click at [599, 96] on button "Back to Cart" at bounding box center [599, 92] width 80 height 24
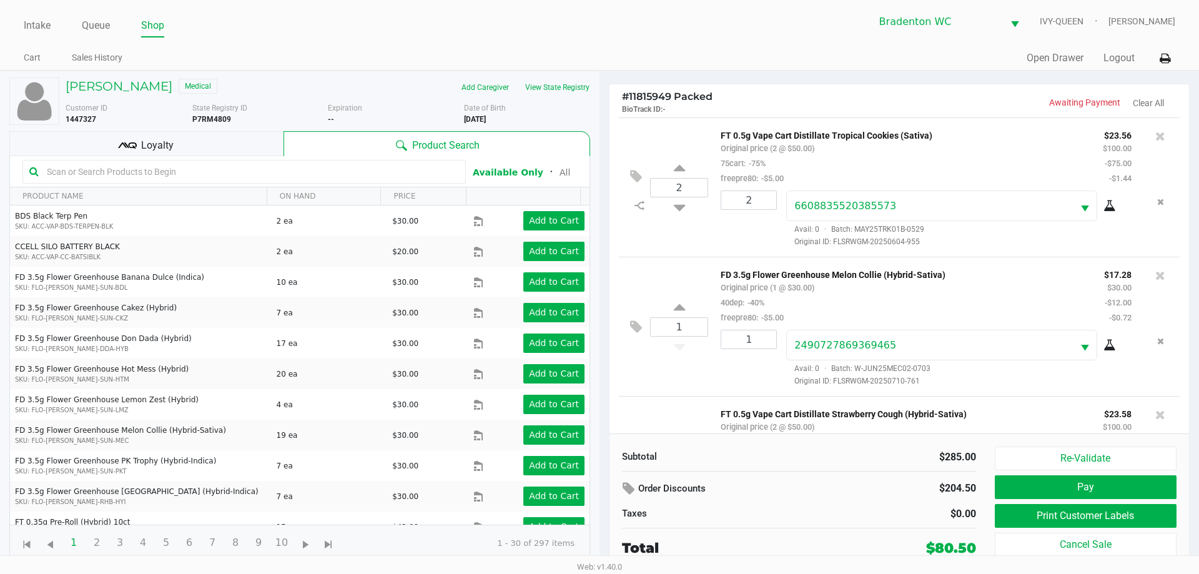
click at [235, 144] on div "Loyalty" at bounding box center [146, 143] width 274 height 25
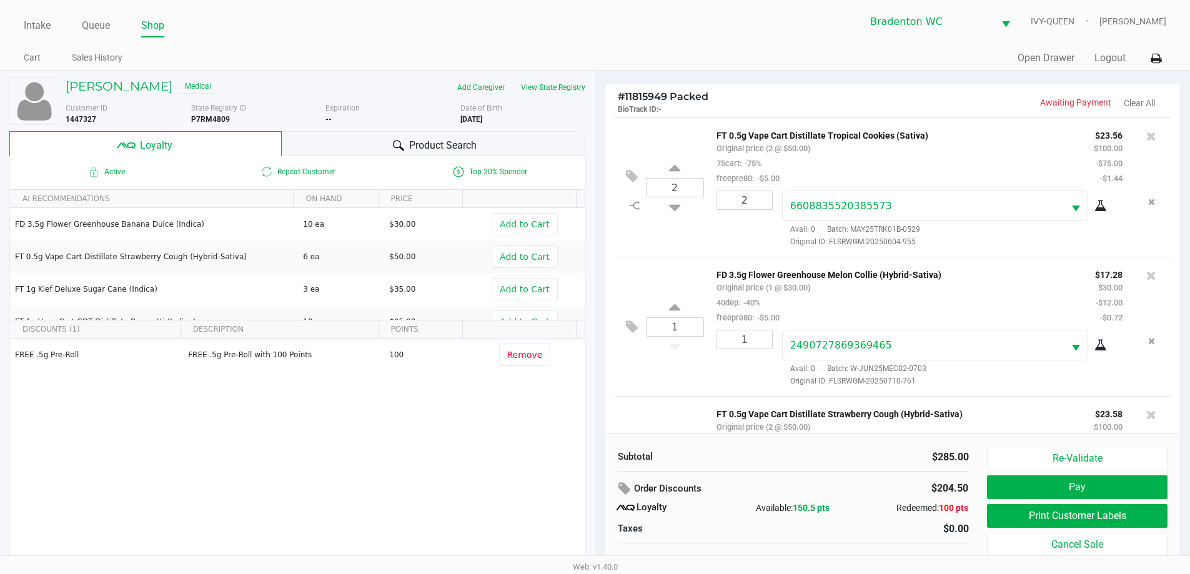
click at [1029, 490] on button "Pay" at bounding box center [1077, 487] width 180 height 24
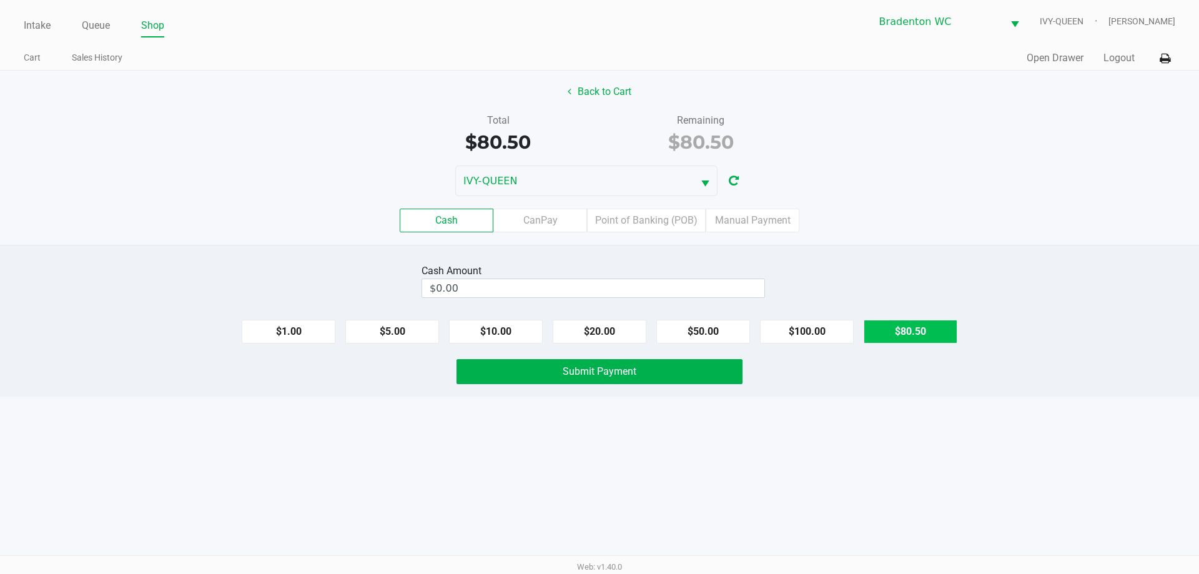
click at [927, 340] on button "$80.50" at bounding box center [911, 332] width 94 height 24
type input "$80.50"
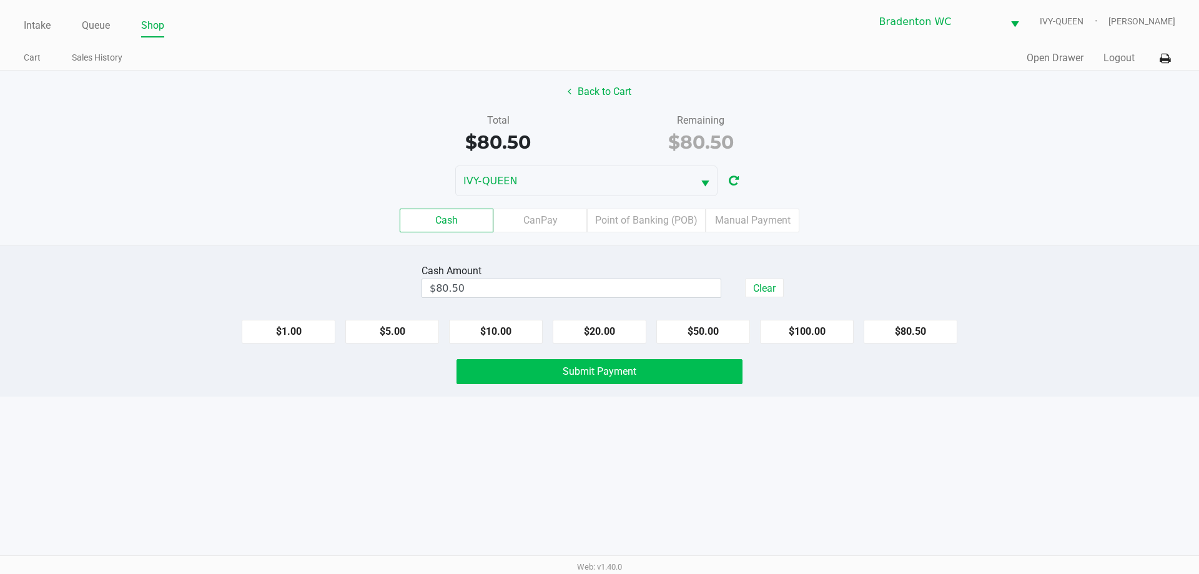
click at [691, 375] on button "Submit Payment" at bounding box center [599, 371] width 286 height 25
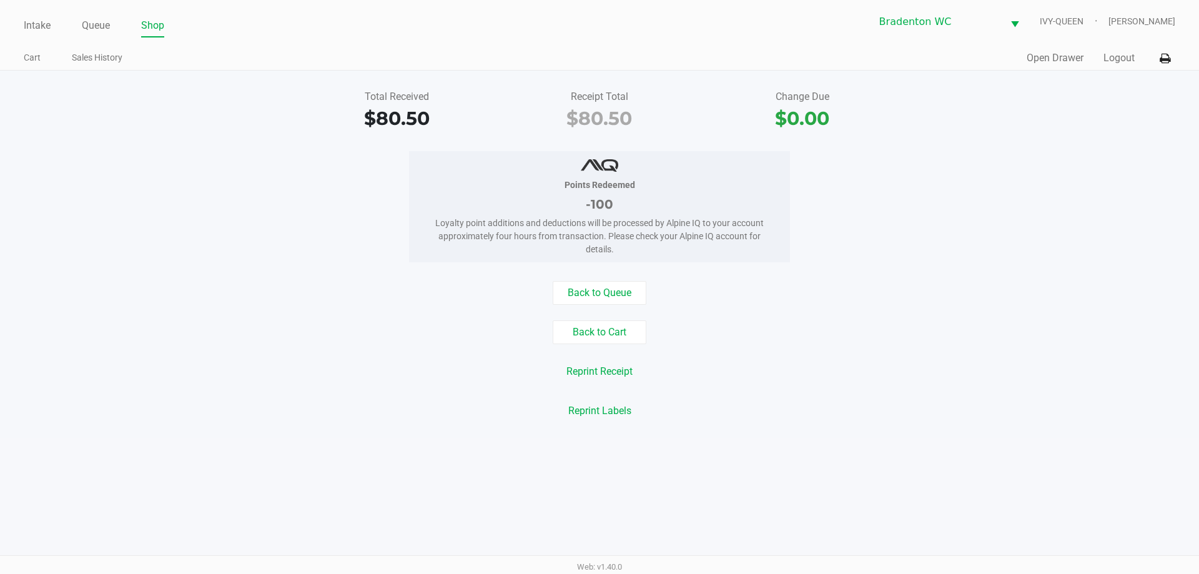
click at [12, 24] on div "Intake Queue Shop Bradenton [PERSON_NAME]-QUEEN [PERSON_NAME] Cart Sales Histor…" at bounding box center [599, 35] width 1199 height 71
click at [45, 26] on link "Intake" at bounding box center [37, 25] width 27 height 17
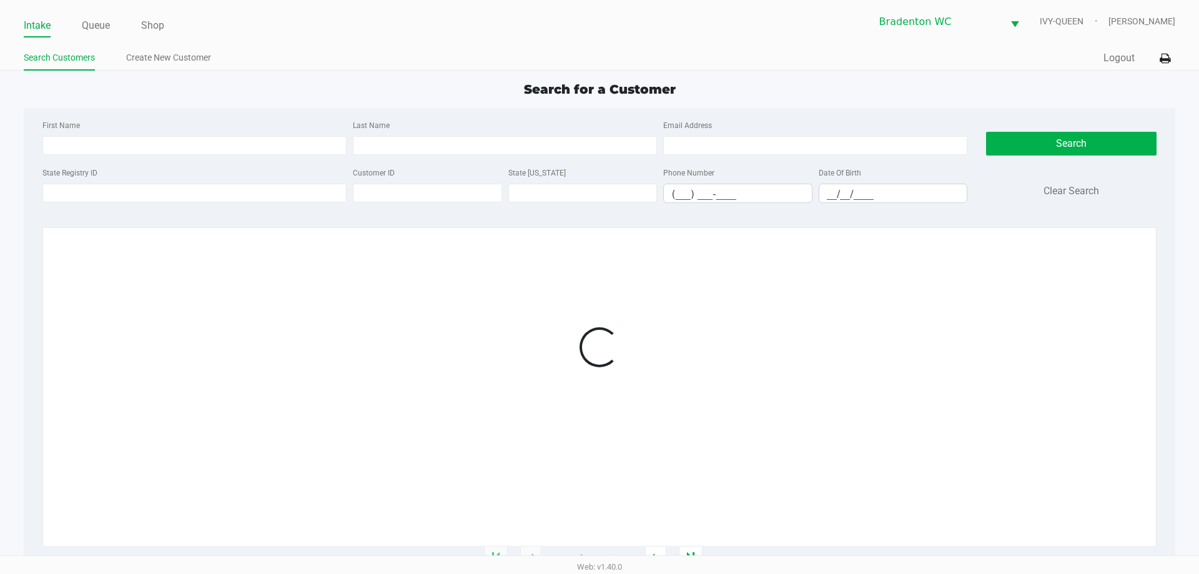
click at [360, 56] on ul "Search Customers Create New Customer" at bounding box center [312, 59] width 576 height 21
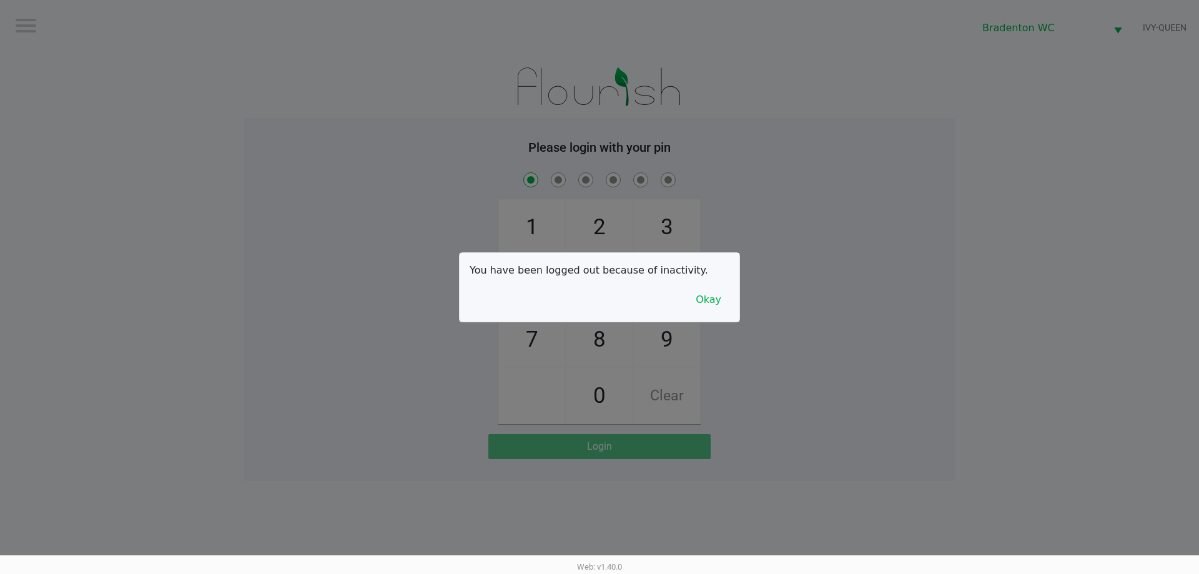
checkbox input "true"
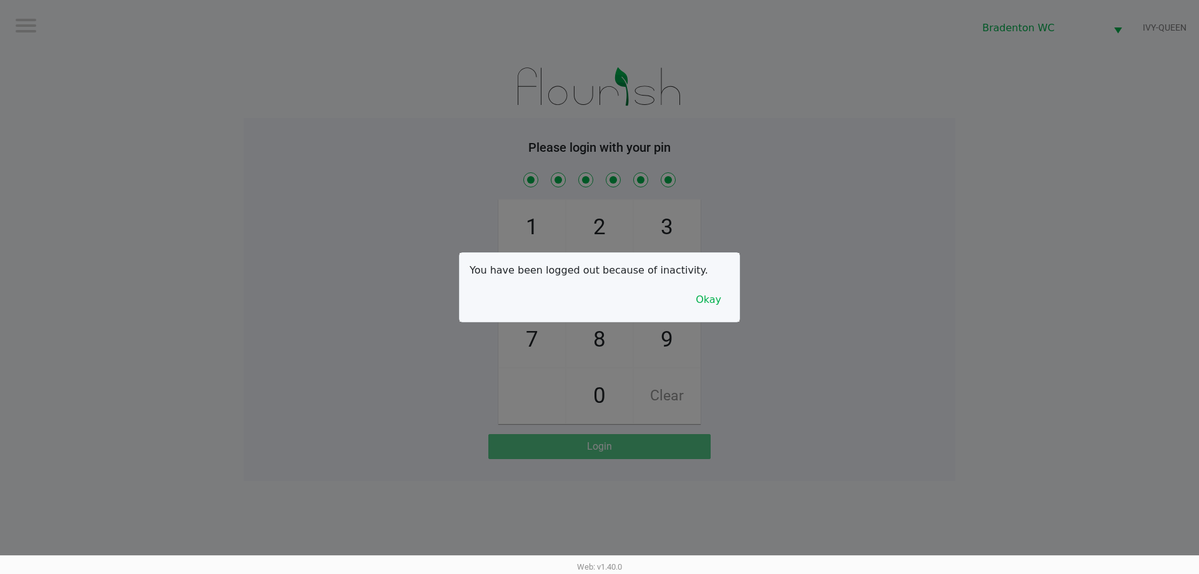
checkbox input "true"
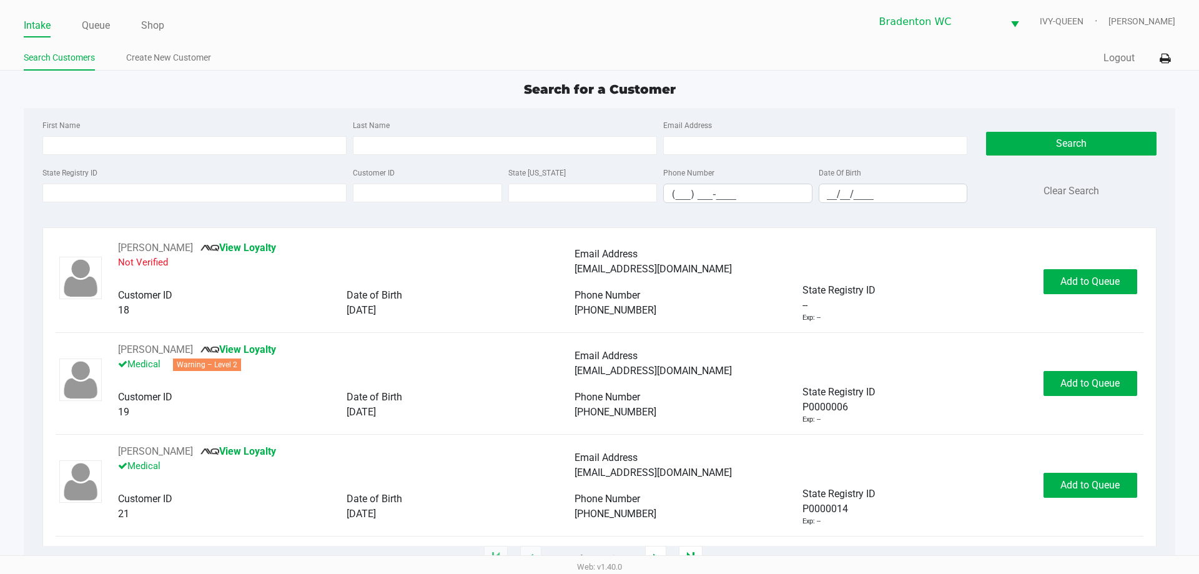
click at [373, 71] on app-point-of-sale "Intake Queue Shop [GEOGRAPHIC_DATA] [PERSON_NAME]-QUEEN [PERSON_NAME] Search Cu…" at bounding box center [599, 279] width 1199 height 559
click at [423, 57] on ul "Search Customers Create New Customer" at bounding box center [312, 59] width 576 height 21
type input "[DEMOGRAPHIC_DATA]"
type input "[PERSON_NAME]"
type input "[DATE]"
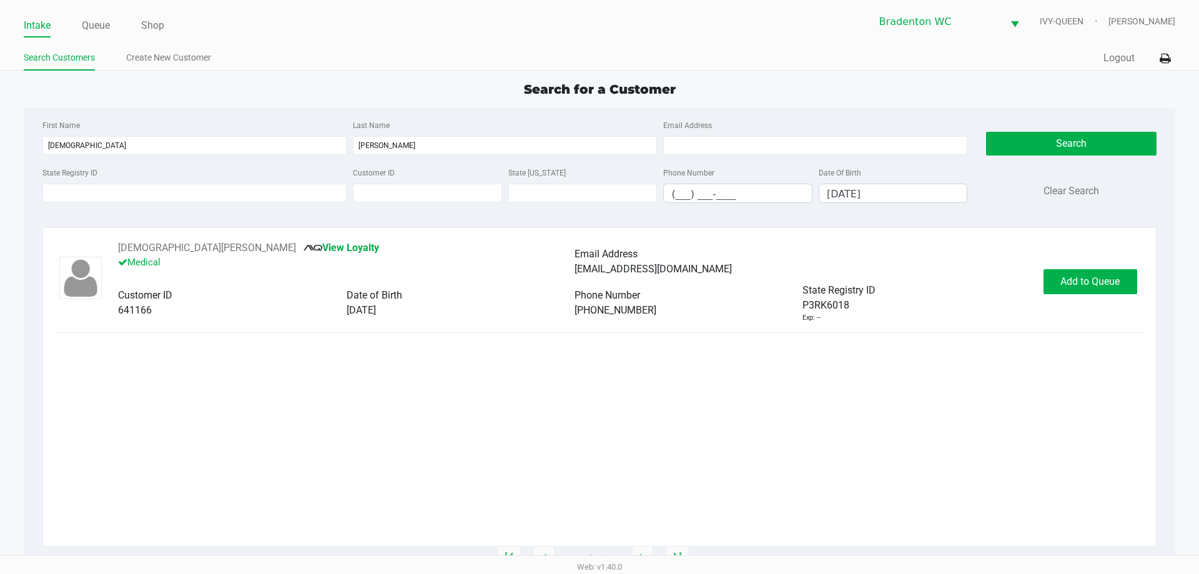
click at [1093, 276] on span "Add to Queue" at bounding box center [1089, 281] width 59 height 12
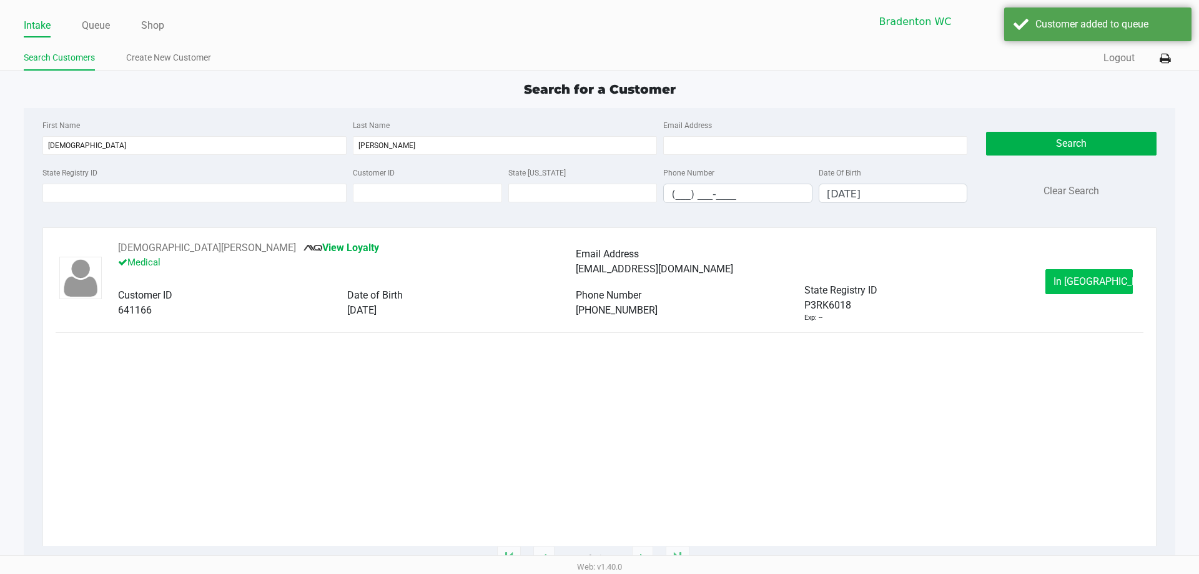
click at [1096, 292] on button "In [GEOGRAPHIC_DATA]" at bounding box center [1088, 281] width 87 height 25
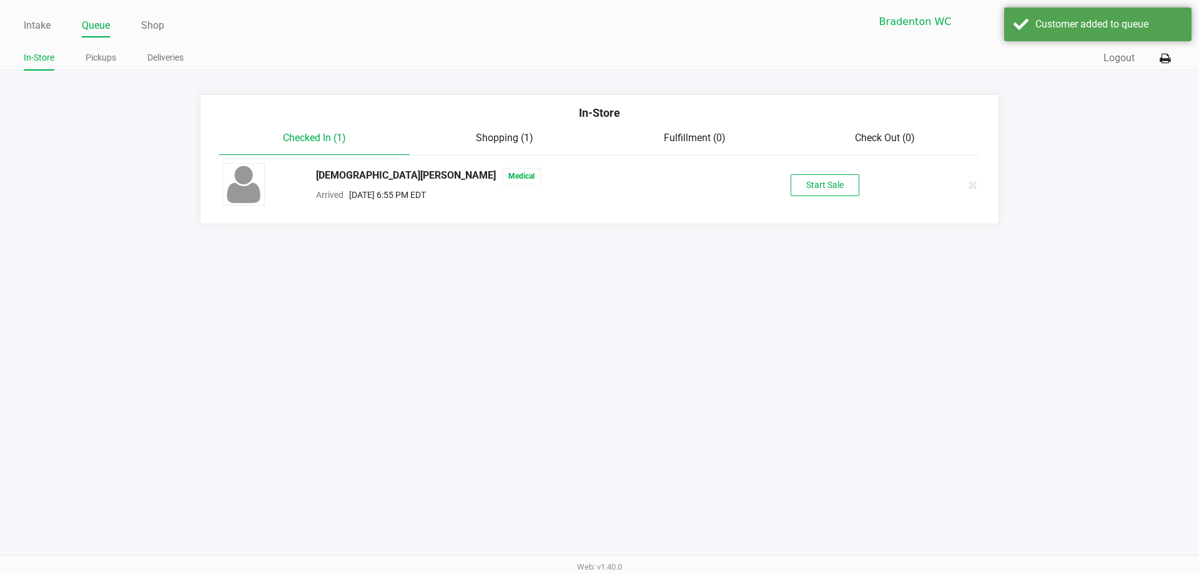
click at [819, 174] on button "Start Sale" at bounding box center [825, 185] width 69 height 22
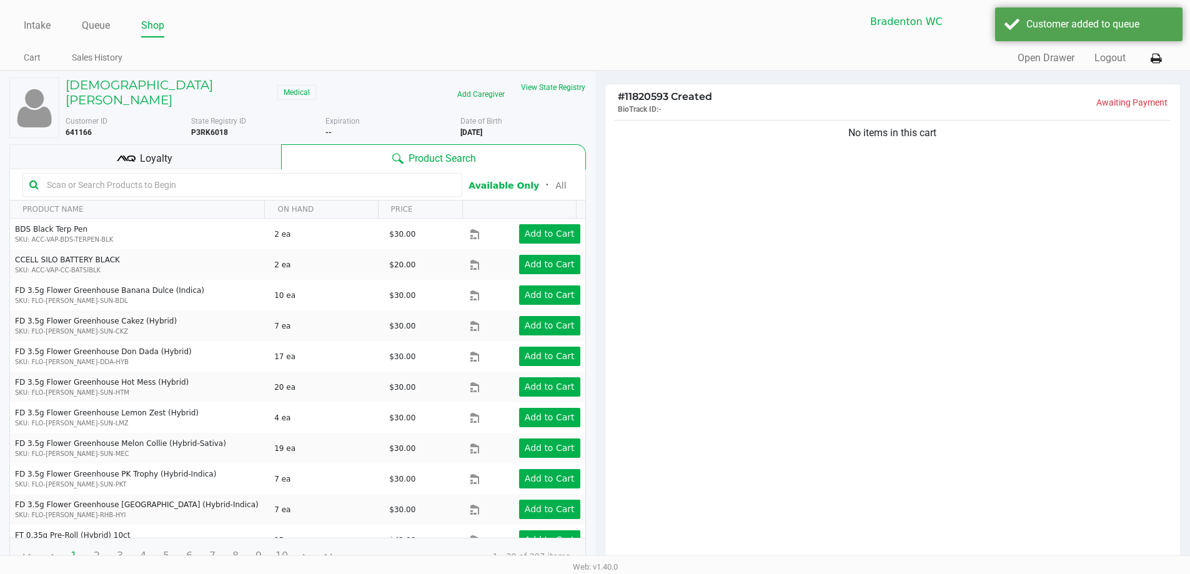
click at [235, 150] on div "Loyalty" at bounding box center [145, 156] width 272 height 25
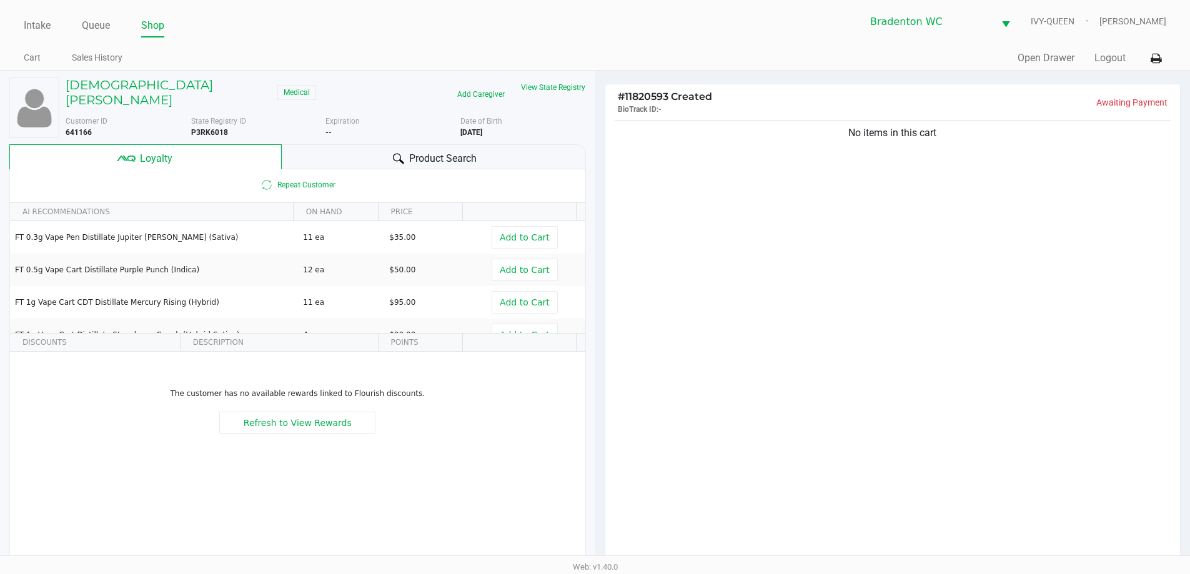
click at [543, 91] on button "View State Registry" at bounding box center [549, 87] width 73 height 20
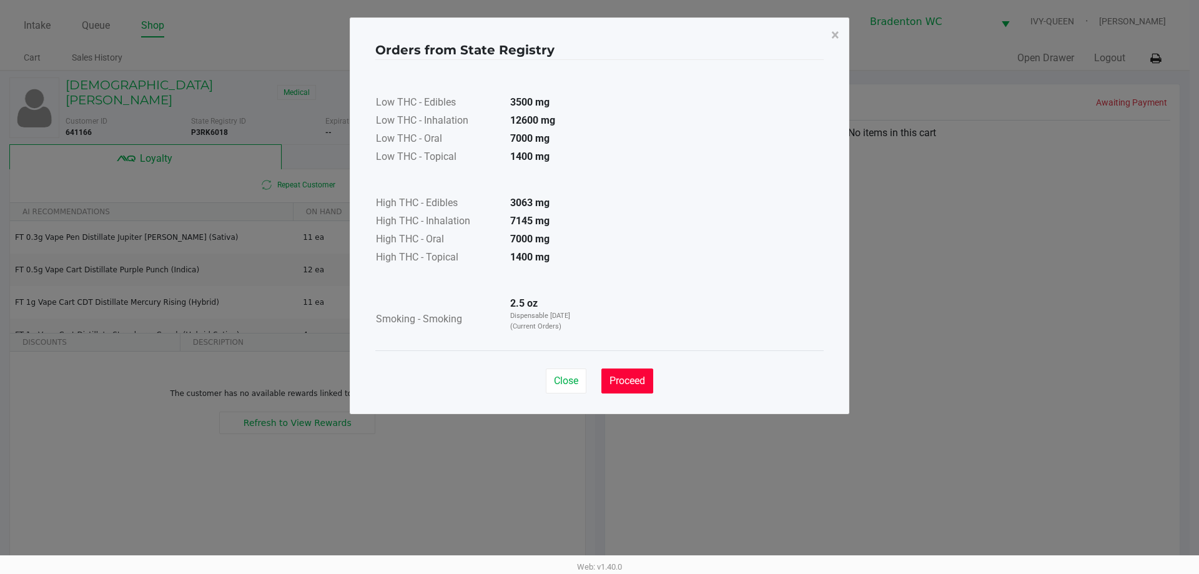
click at [642, 383] on span "Proceed" at bounding box center [627, 381] width 36 height 12
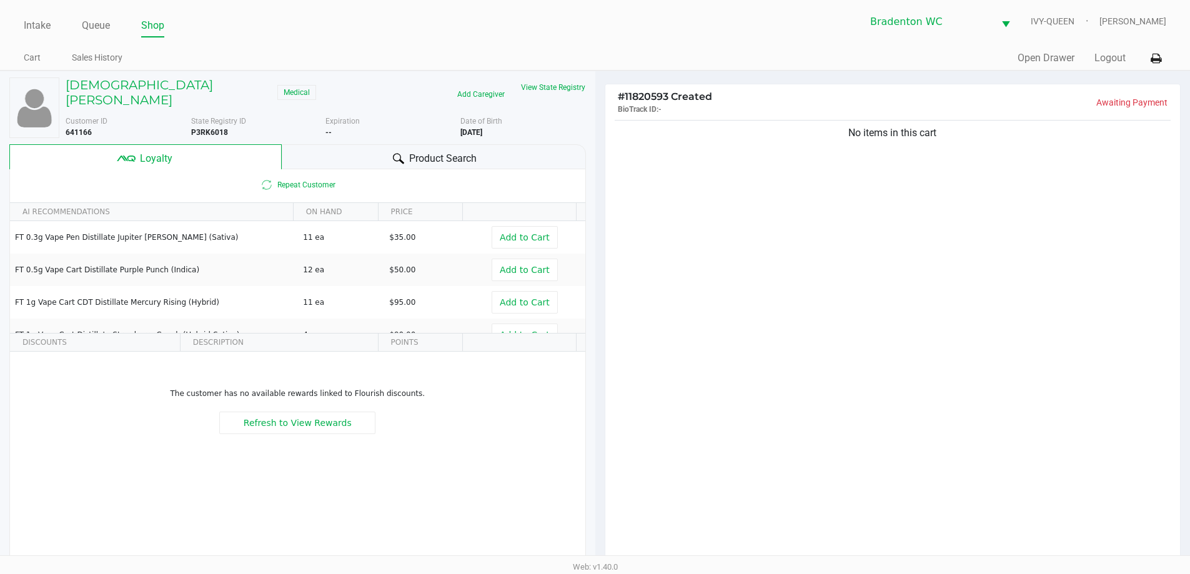
click at [719, 259] on div "No items in this cart" at bounding box center [892, 343] width 575 height 453
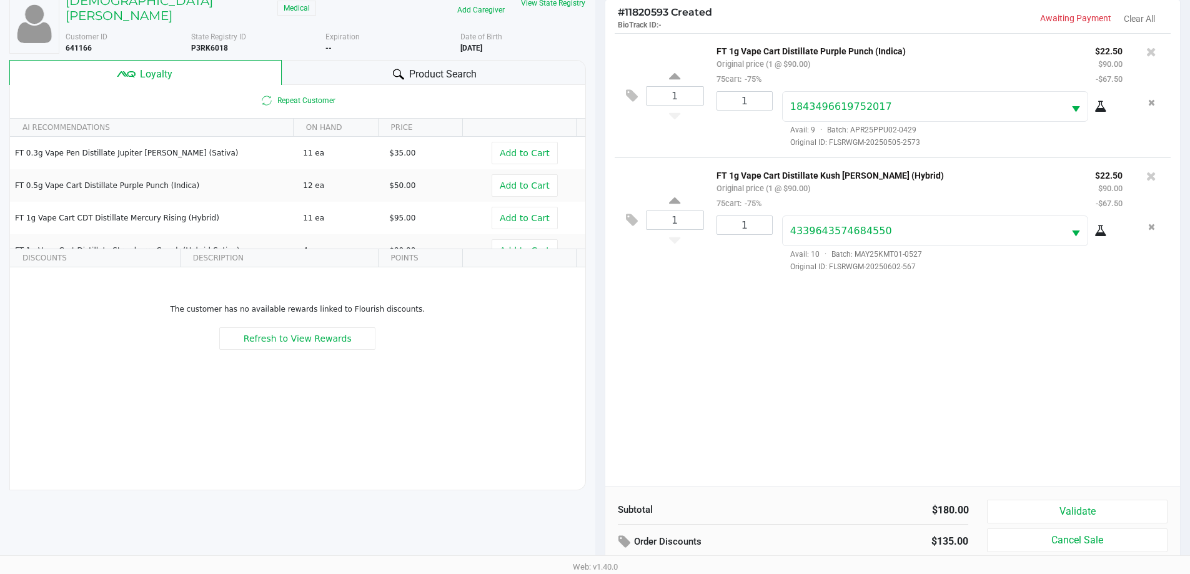
scroll to position [150, 0]
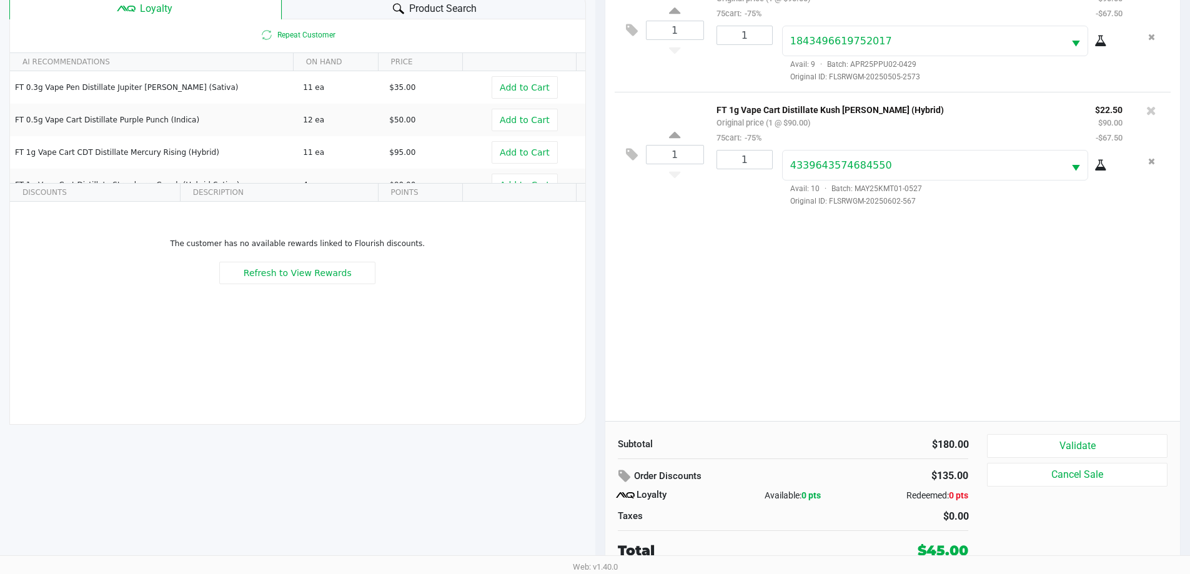
click at [1049, 444] on button "Validate" at bounding box center [1077, 446] width 180 height 24
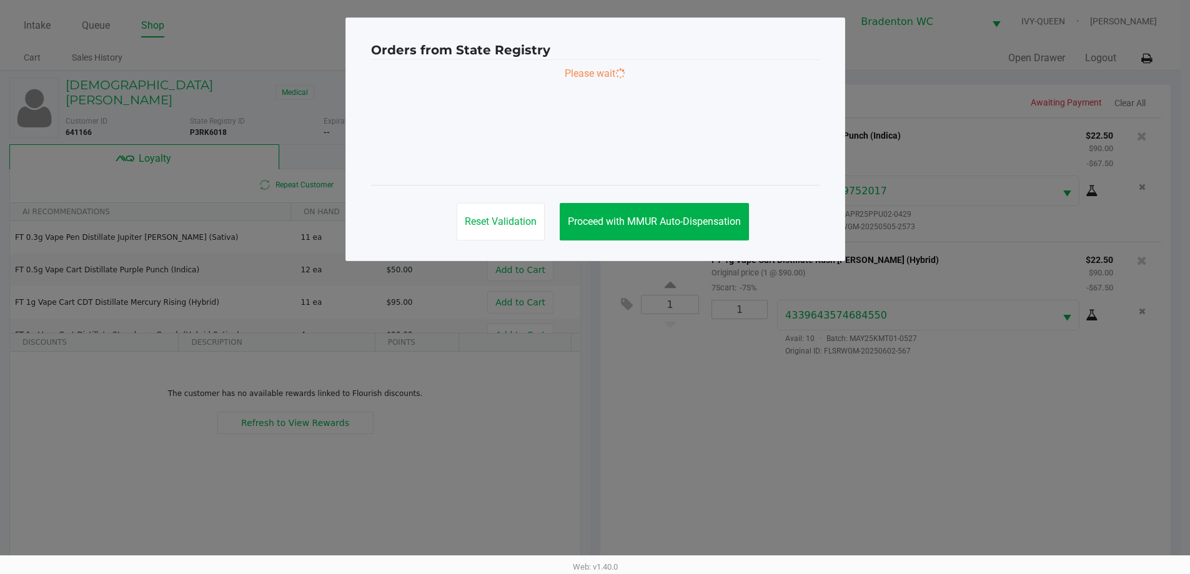
scroll to position [0, 0]
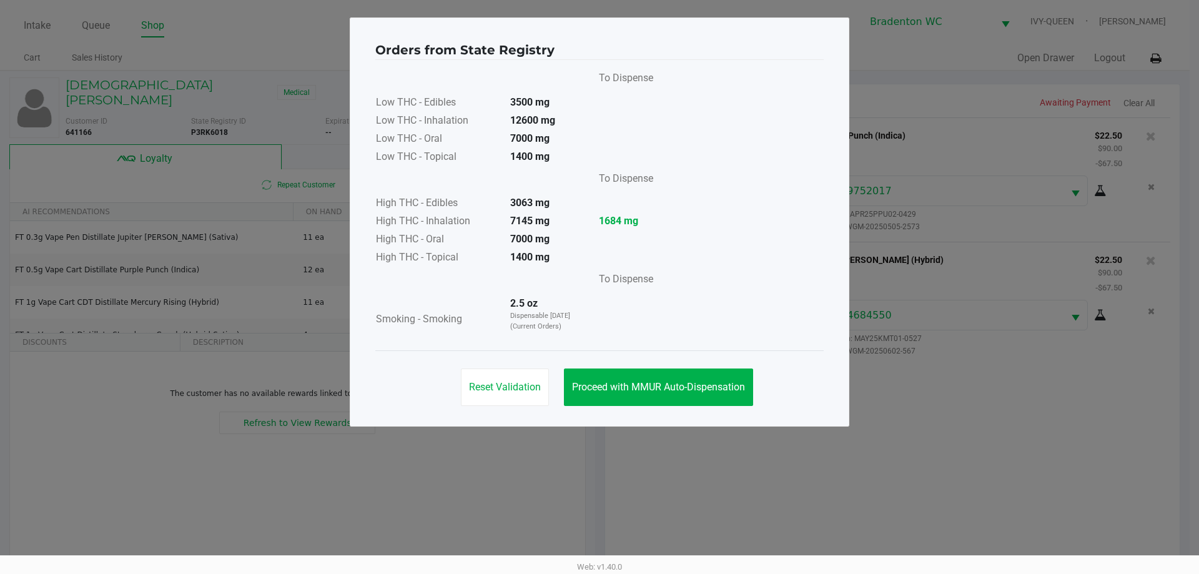
click at [623, 380] on button "Proceed with MMUR Auto-Dispensation" at bounding box center [658, 386] width 189 height 37
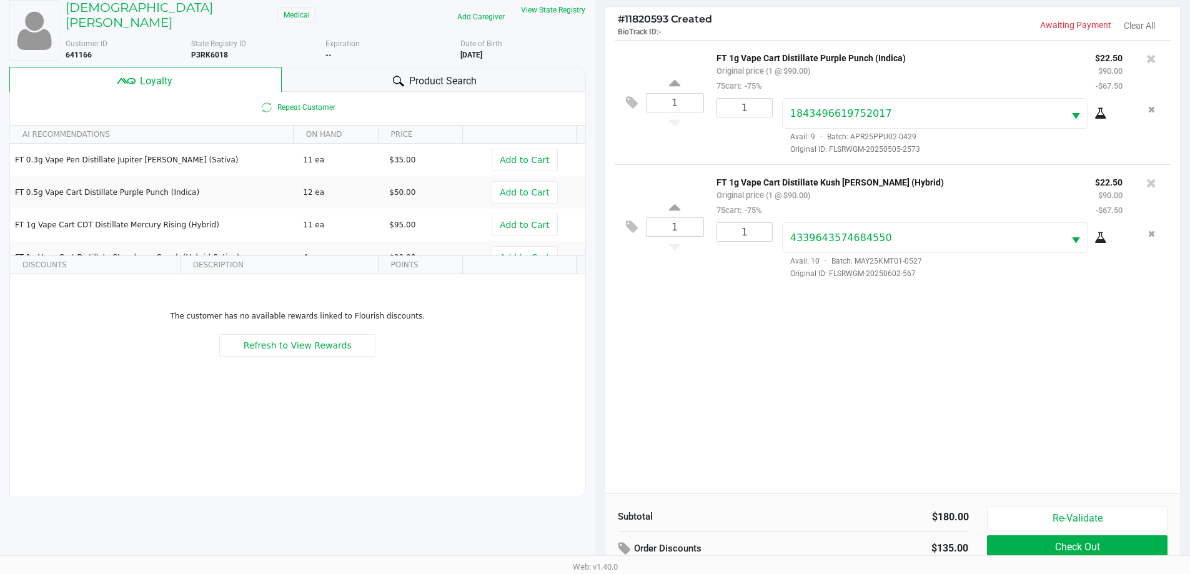
scroll to position [150, 0]
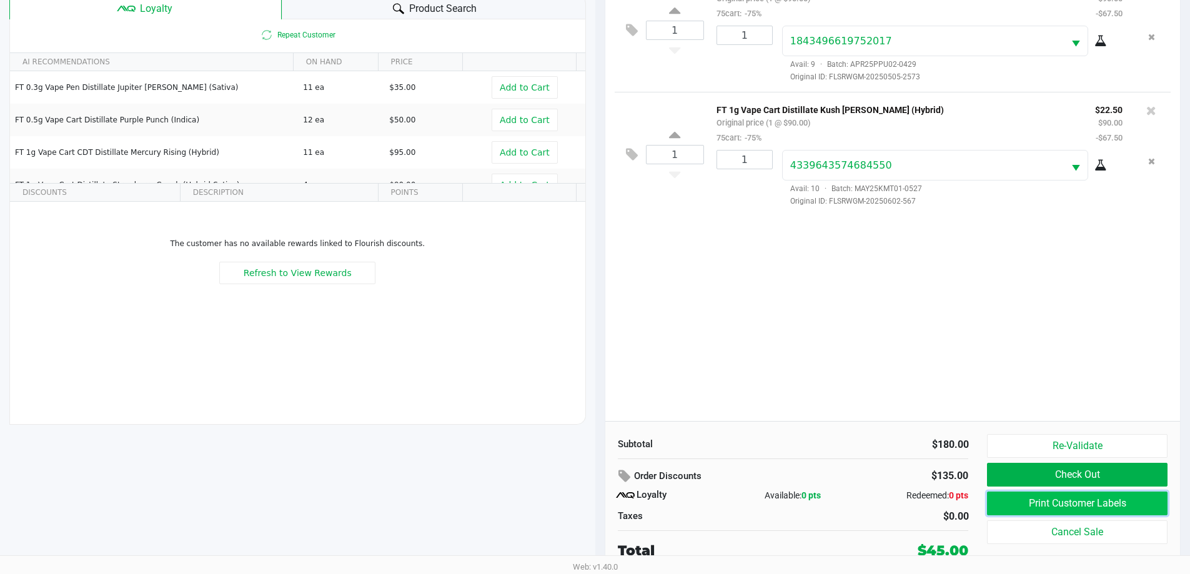
click at [1045, 509] on button "Print Customer Labels" at bounding box center [1077, 503] width 180 height 24
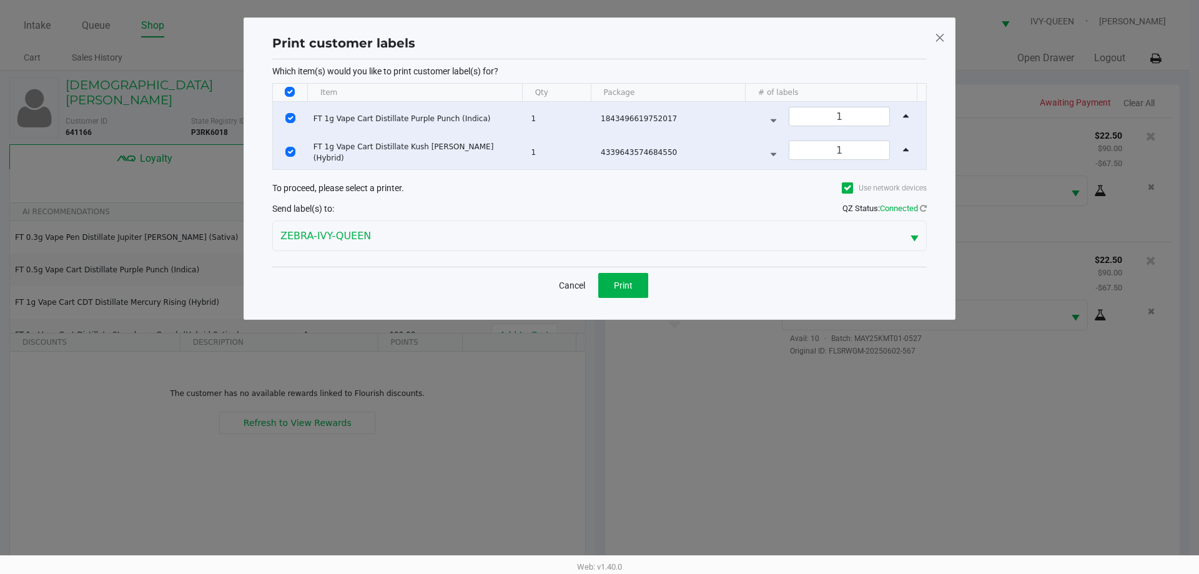
click at [632, 288] on span "Print" at bounding box center [623, 285] width 19 height 10
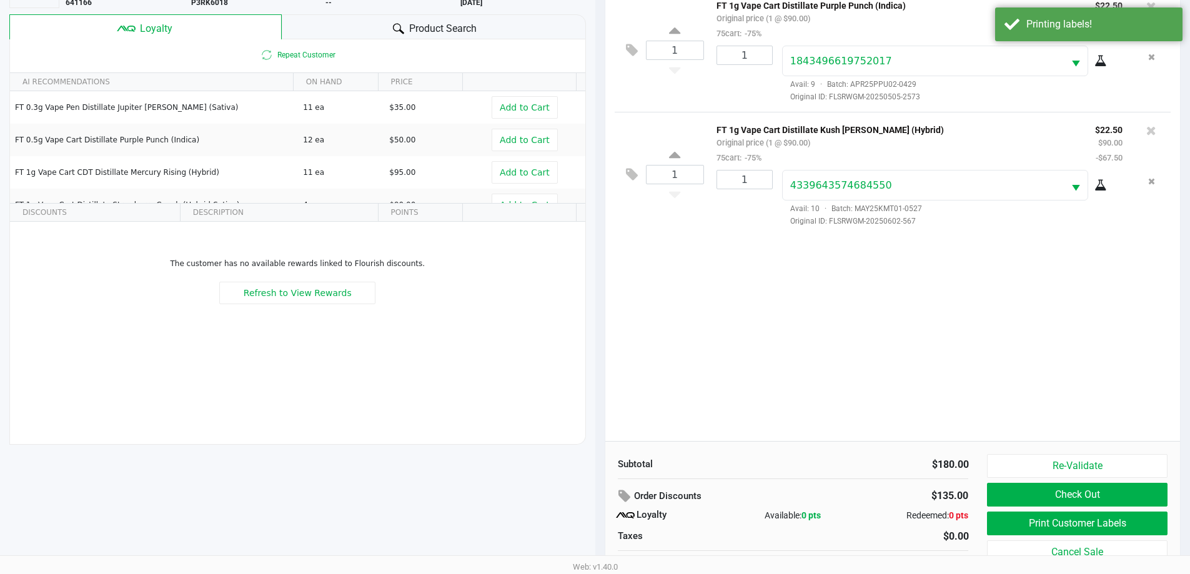
scroll to position [150, 0]
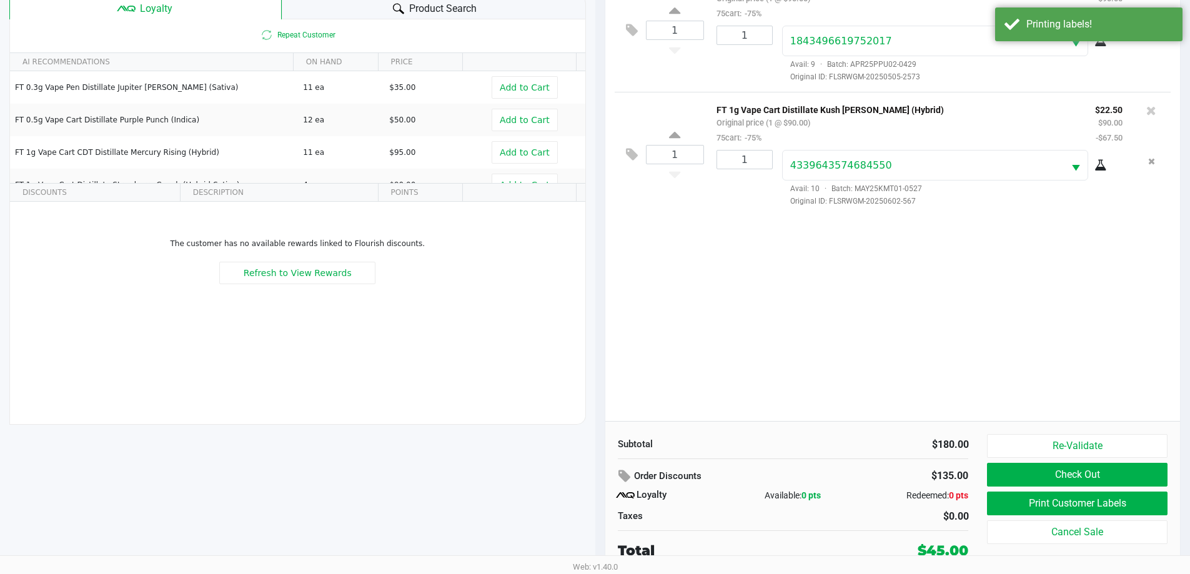
click at [1024, 480] on button "Check Out" at bounding box center [1077, 475] width 180 height 24
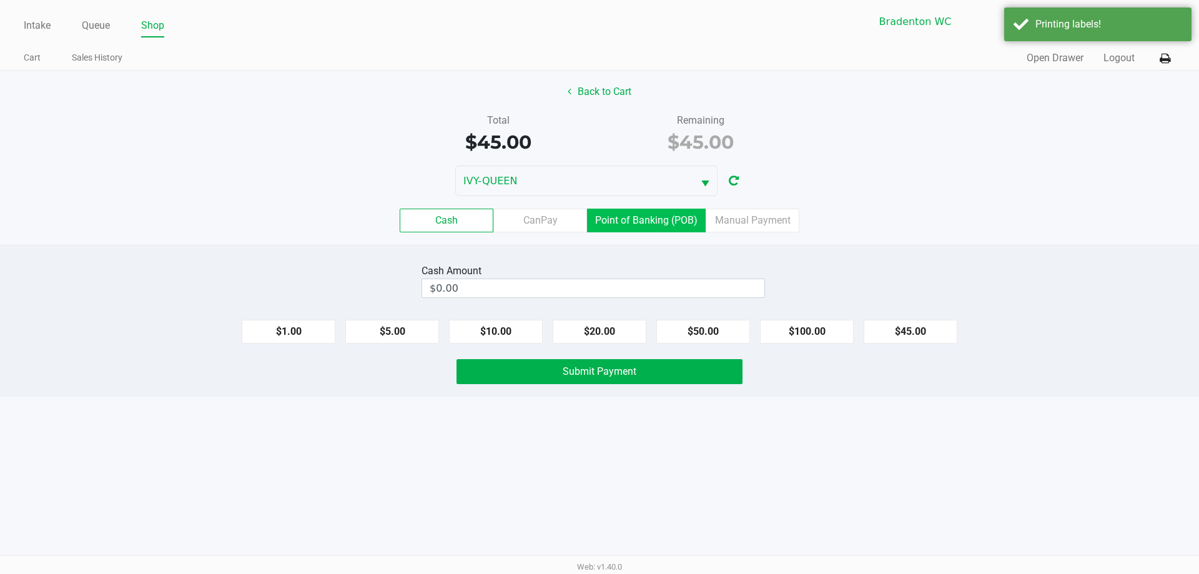
click at [643, 224] on label "Point of Banking (POB)" at bounding box center [646, 221] width 119 height 24
click at [0, 0] on 7 "Point of Banking (POB)" at bounding box center [0, 0] width 0 height 0
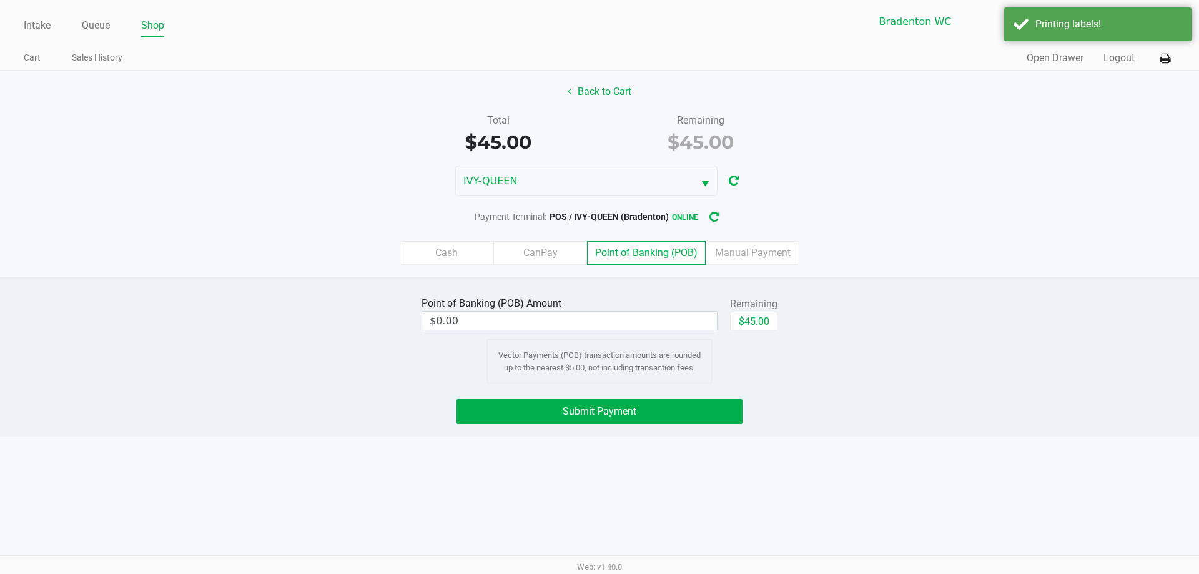
click at [761, 320] on button "$45.00" at bounding box center [753, 321] width 47 height 19
type input "$45.00"
click at [688, 416] on button "Submit Payment" at bounding box center [599, 411] width 286 height 25
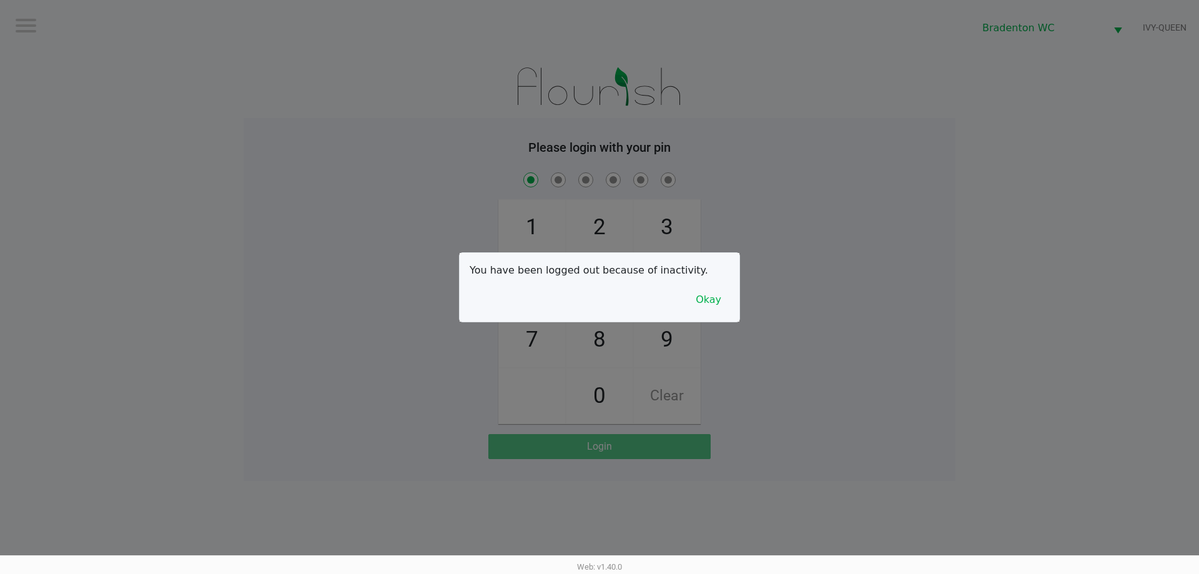
checkbox input "true"
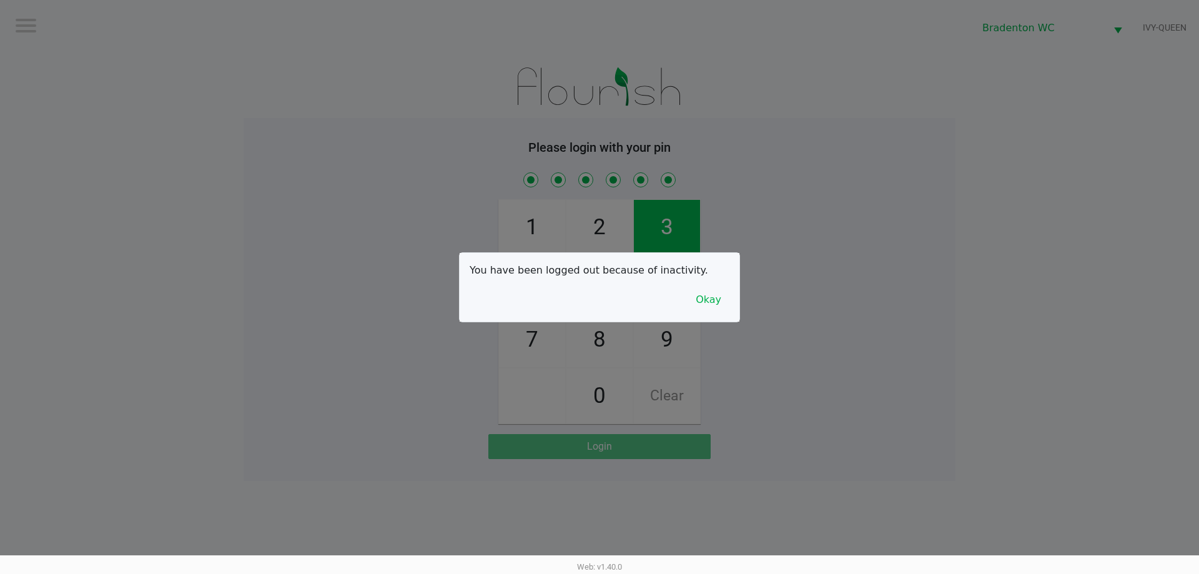
checkbox input "true"
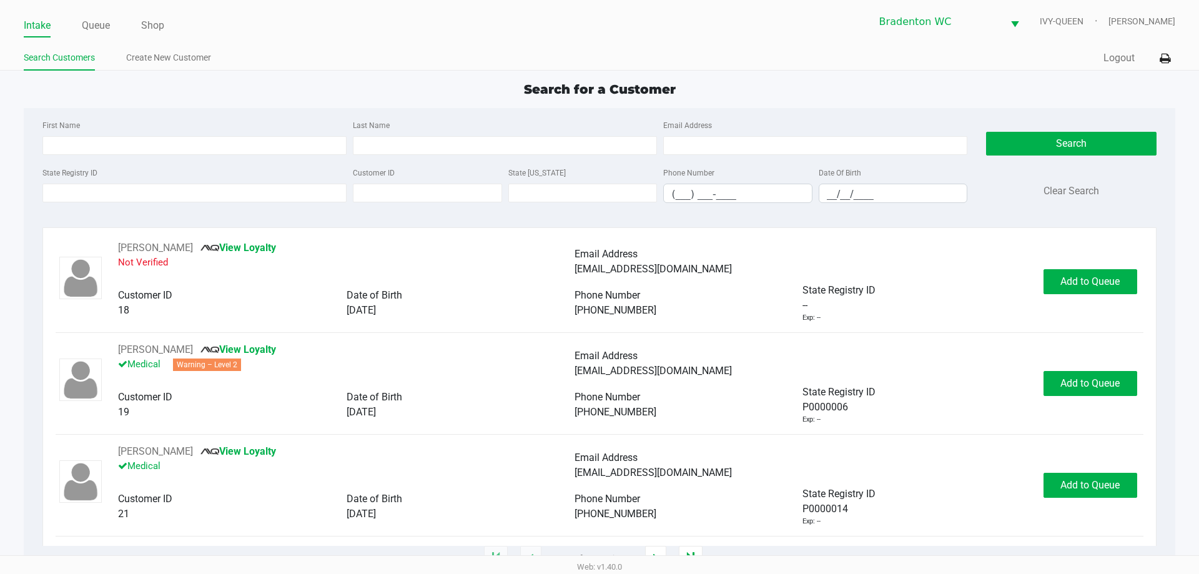
click at [292, 48] on div "Search Customers Create New Customer" at bounding box center [312, 58] width 576 height 23
click at [473, 70] on div "Intake Queue Shop Bradenton [PERSON_NAME]-QUEEN [PERSON_NAME] Search Customers …" at bounding box center [599, 35] width 1199 height 71
click at [412, 74] on app-point-of-sale "Intake Queue Shop [GEOGRAPHIC_DATA] [PERSON_NAME]-QUEEN [PERSON_NAME] Search Cu…" at bounding box center [599, 279] width 1199 height 559
click at [328, 196] on input "State Registry ID" at bounding box center [194, 193] width 304 height 19
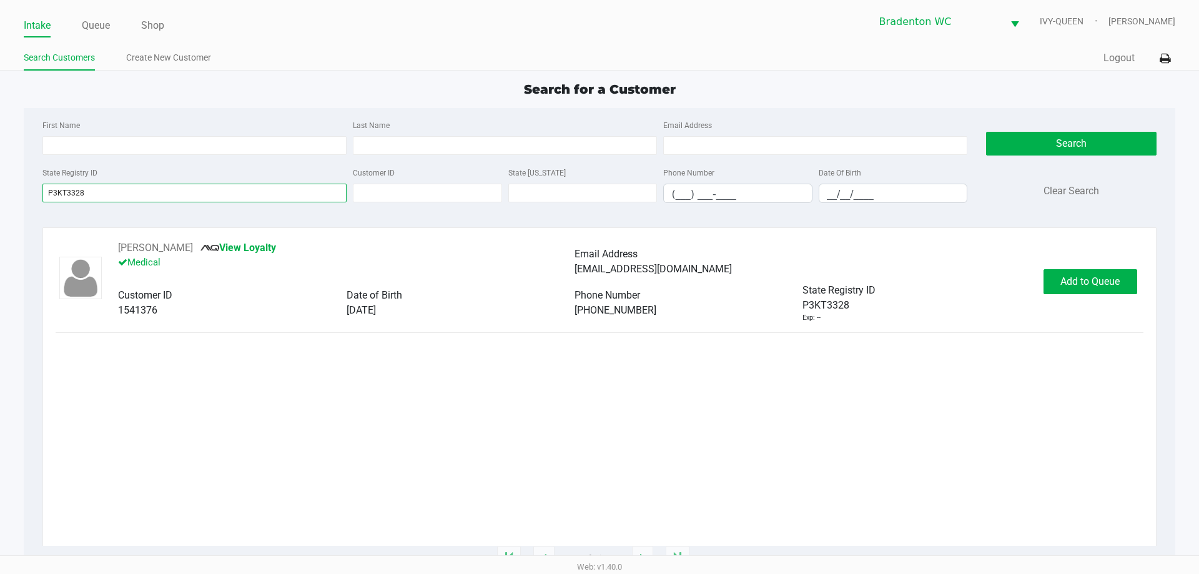
type input "P3KT3328"
click at [1105, 290] on button "Add to Queue" at bounding box center [1090, 281] width 94 height 25
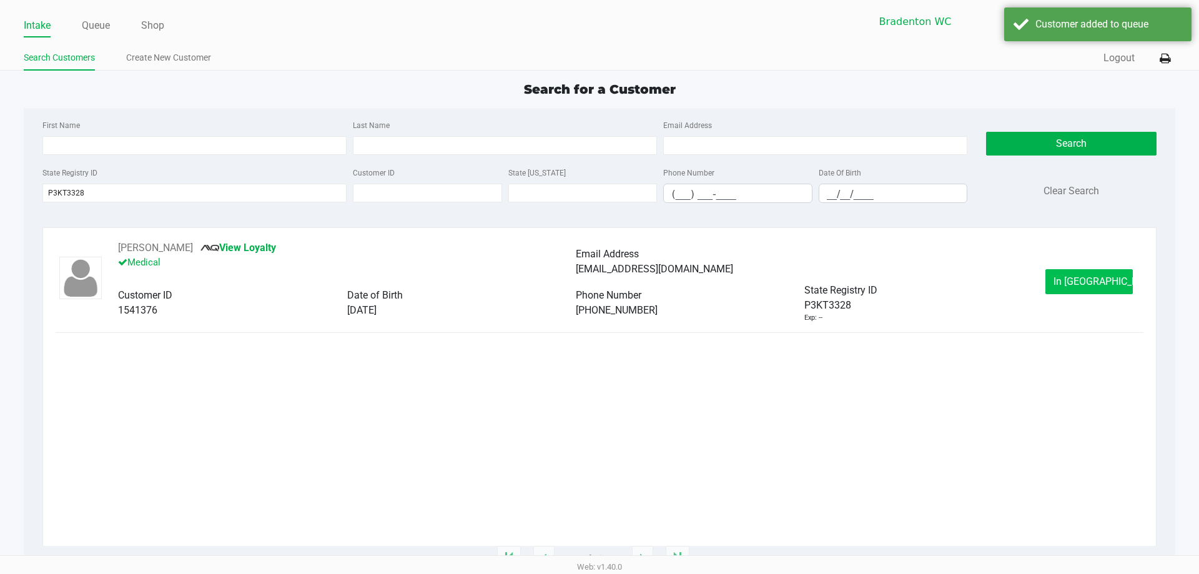
click at [1098, 280] on span "In [GEOGRAPHIC_DATA]" at bounding box center [1105, 281] width 105 height 12
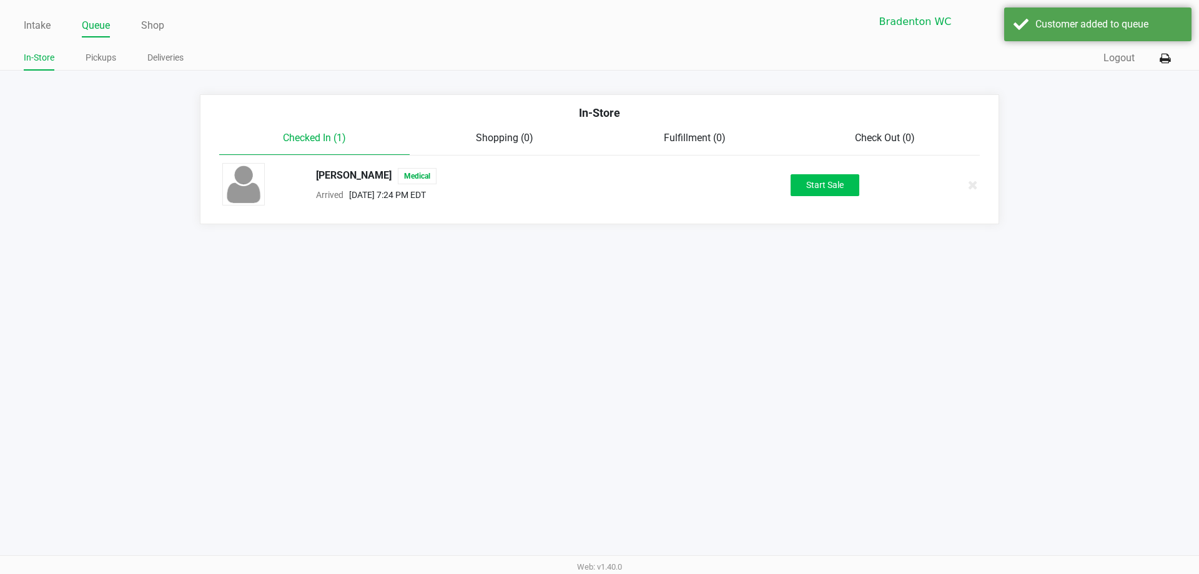
click at [838, 192] on button "Start Sale" at bounding box center [825, 185] width 69 height 22
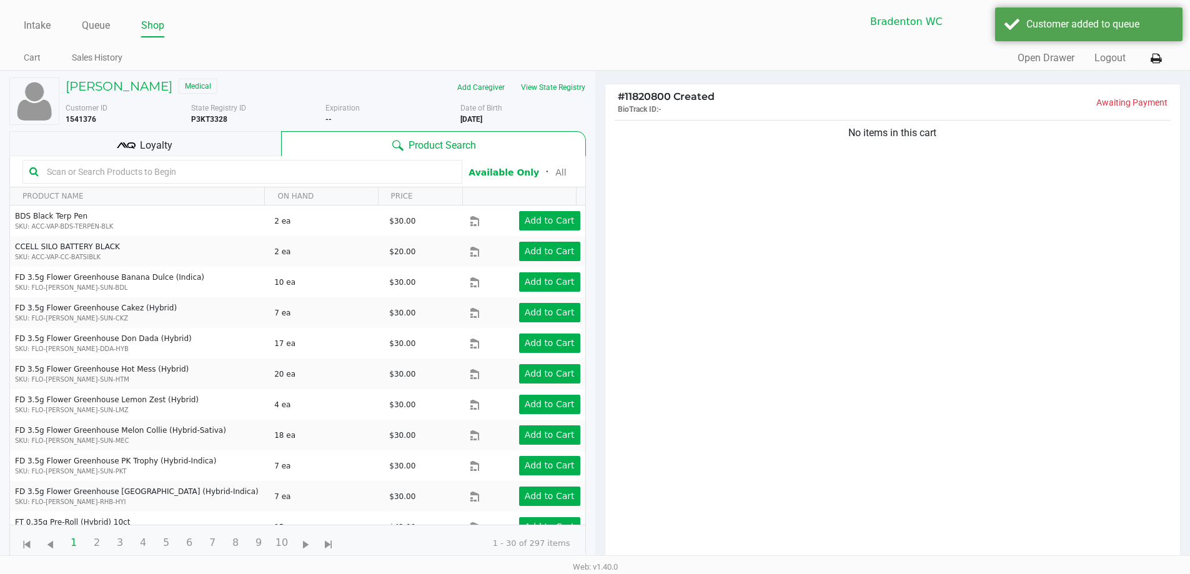
click at [226, 137] on div "Loyalty" at bounding box center [145, 143] width 272 height 25
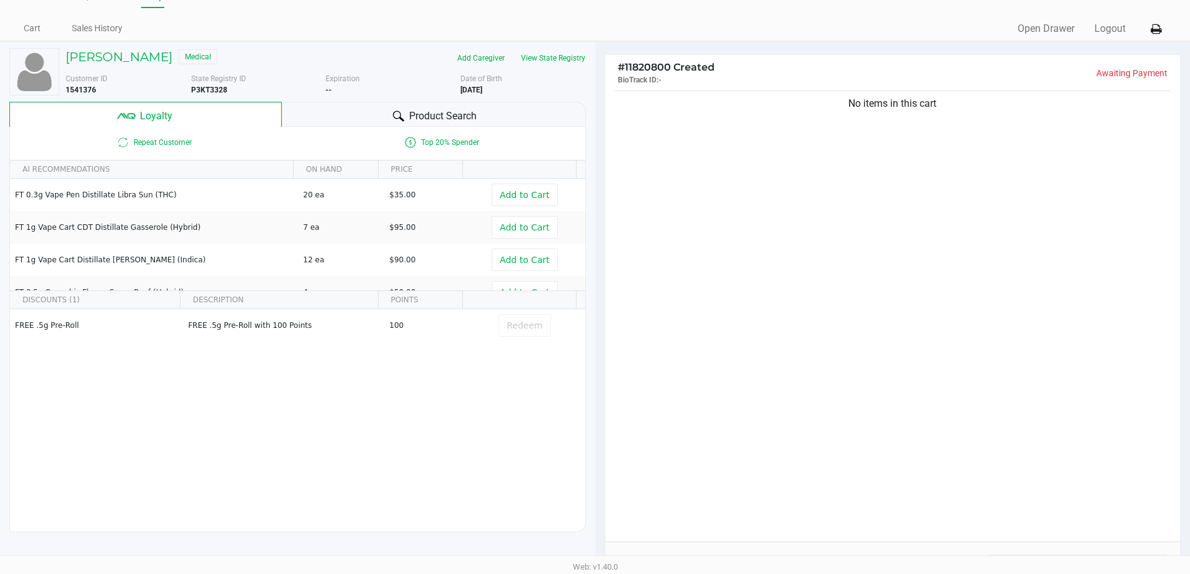
scroll to position [49, 0]
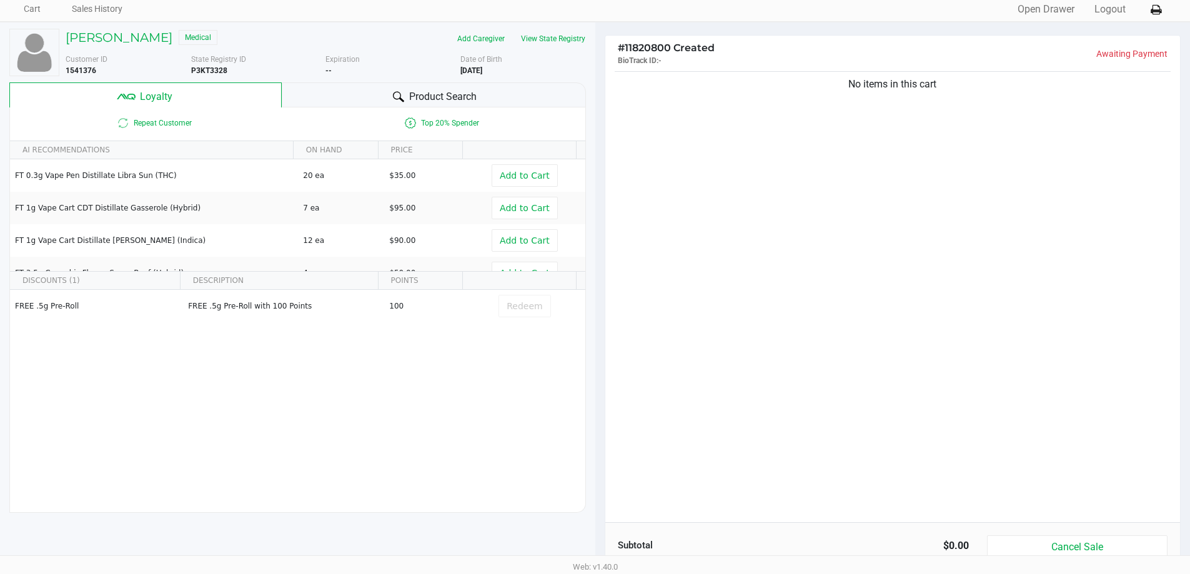
click at [563, 37] on button "View State Registry" at bounding box center [549, 39] width 73 height 20
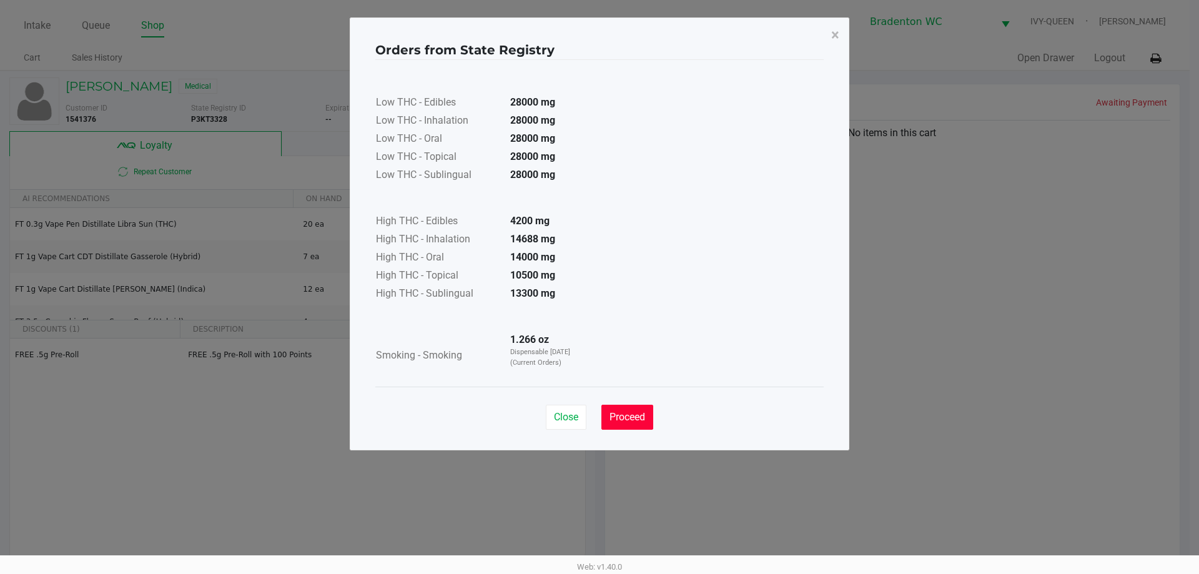
click at [632, 424] on button "Proceed" at bounding box center [627, 417] width 52 height 25
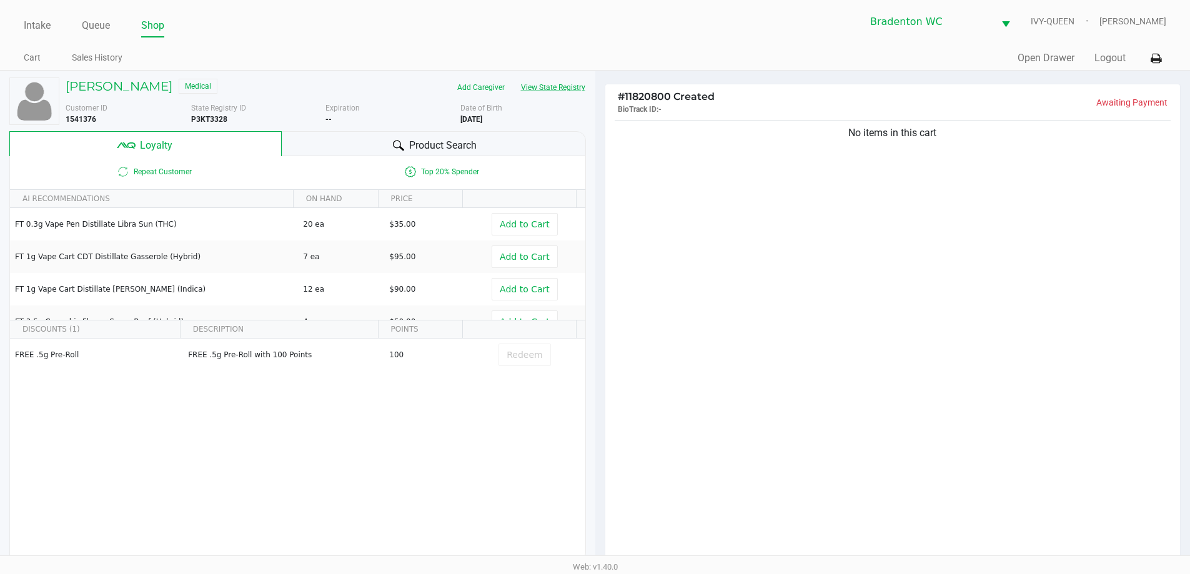
click at [561, 92] on button "View State Registry" at bounding box center [549, 87] width 73 height 20
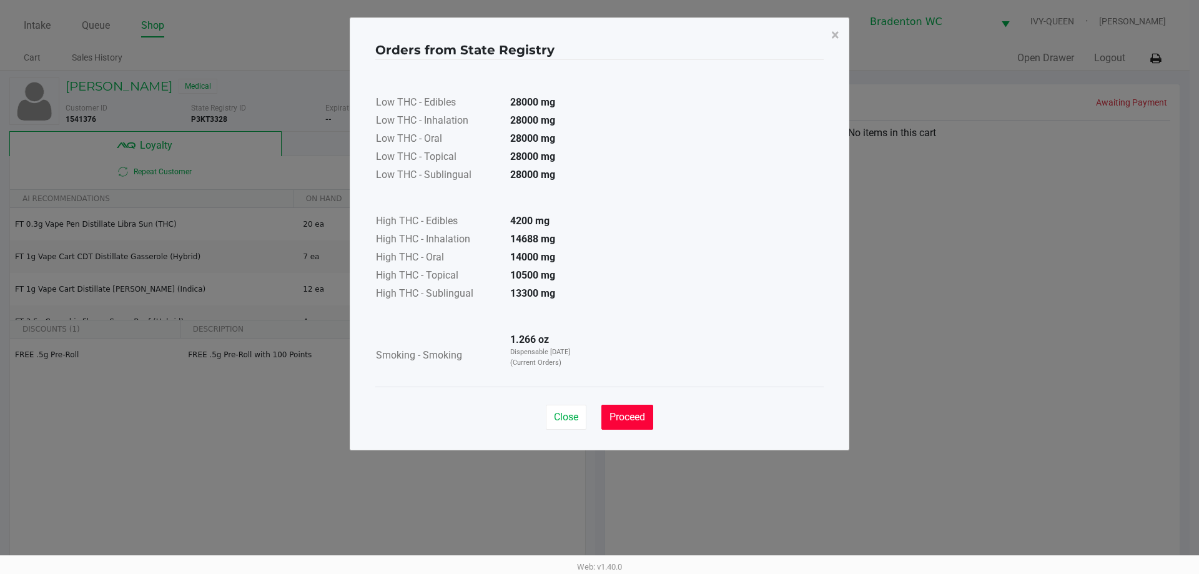
click at [637, 424] on button "Proceed" at bounding box center [627, 417] width 52 height 25
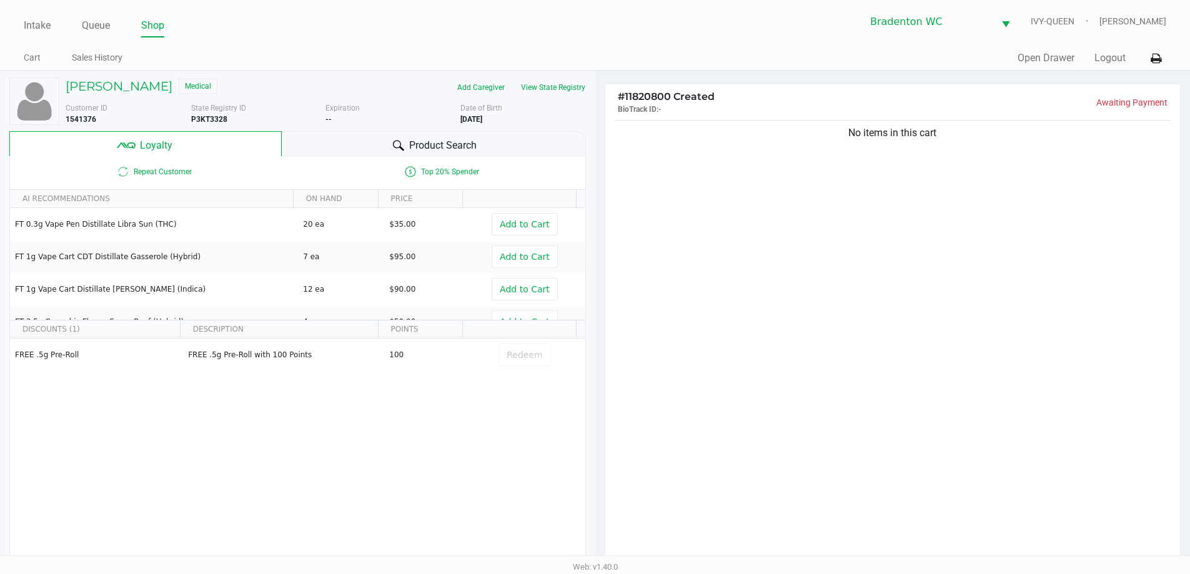
click at [447, 455] on div "FREE .5g Pre-Roll FREE .5g Pre-Roll with 100 Points 100 Redeem" at bounding box center [297, 432] width 575 height 188
click at [359, 138] on div "Product Search" at bounding box center [434, 143] width 304 height 25
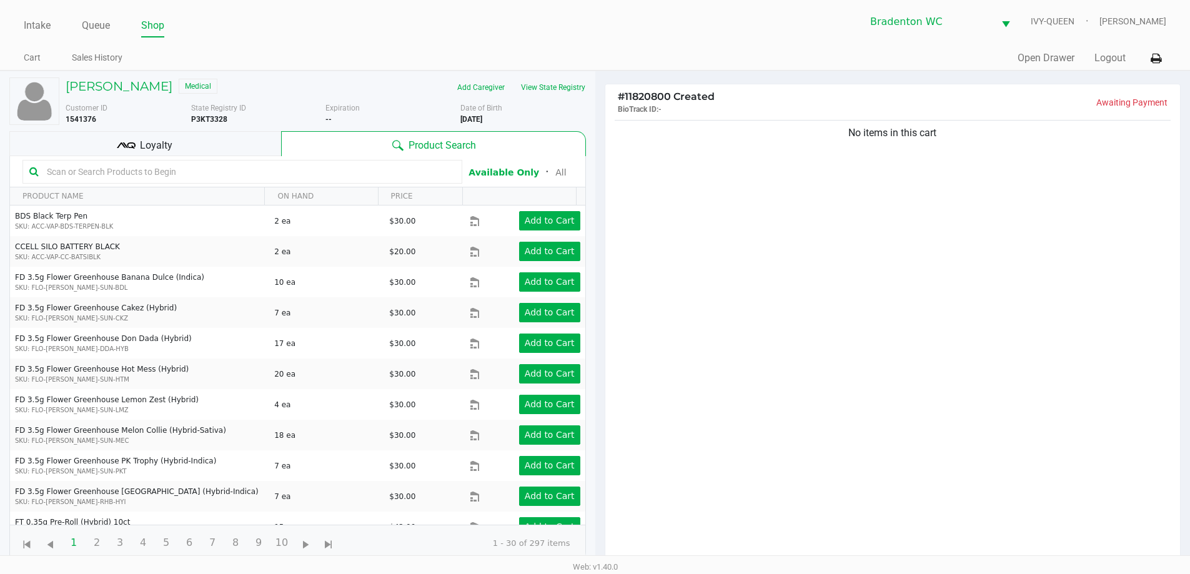
click at [218, 170] on input "text" at bounding box center [248, 171] width 413 height 19
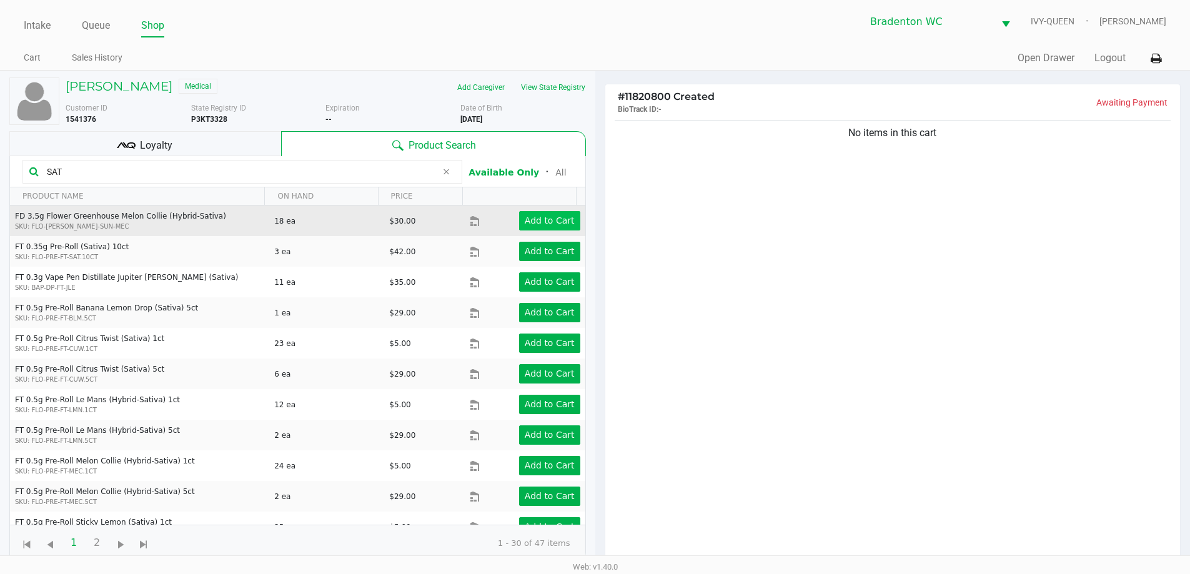
click at [558, 219] on app-button-loader "Add to Cart" at bounding box center [550, 220] width 50 height 10
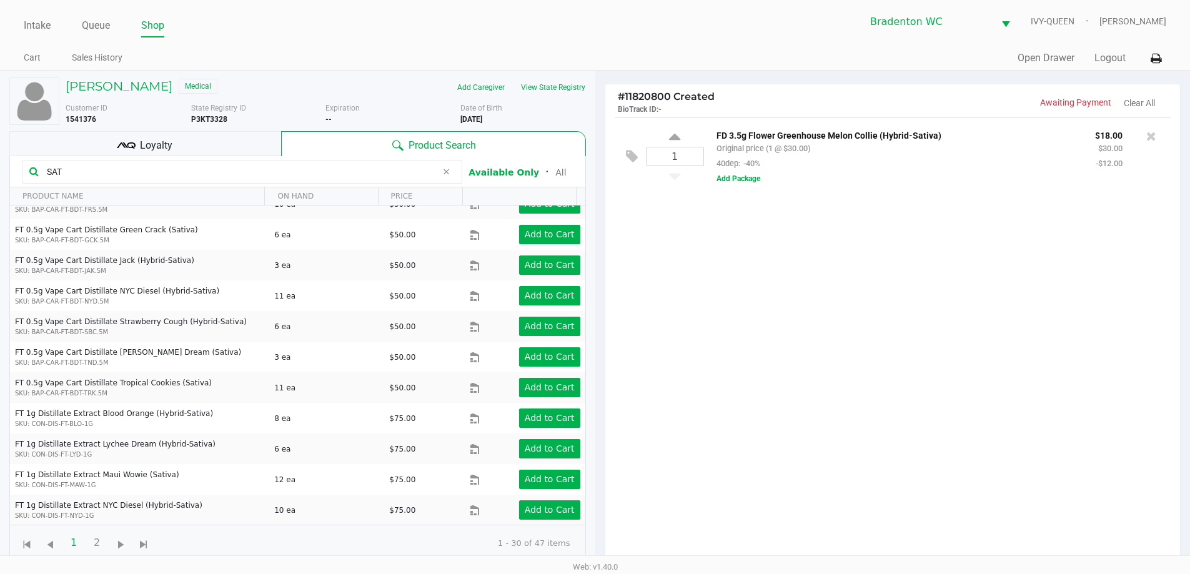
scroll to position [1, 0]
click at [116, 540] on span "Go to the next page" at bounding box center [121, 544] width 16 height 16
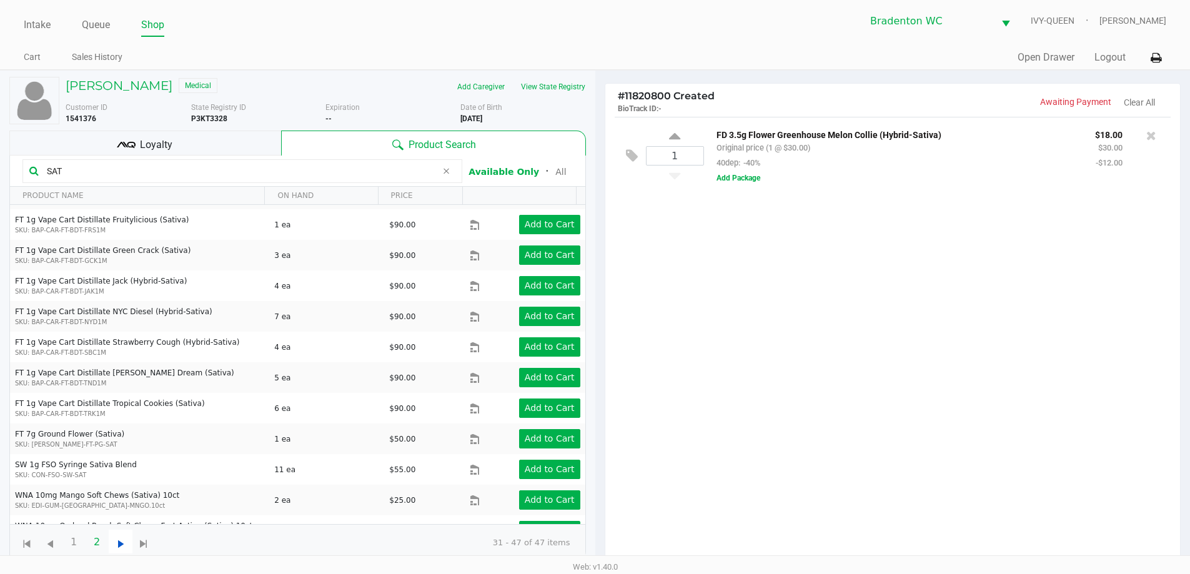
scroll to position [177, 0]
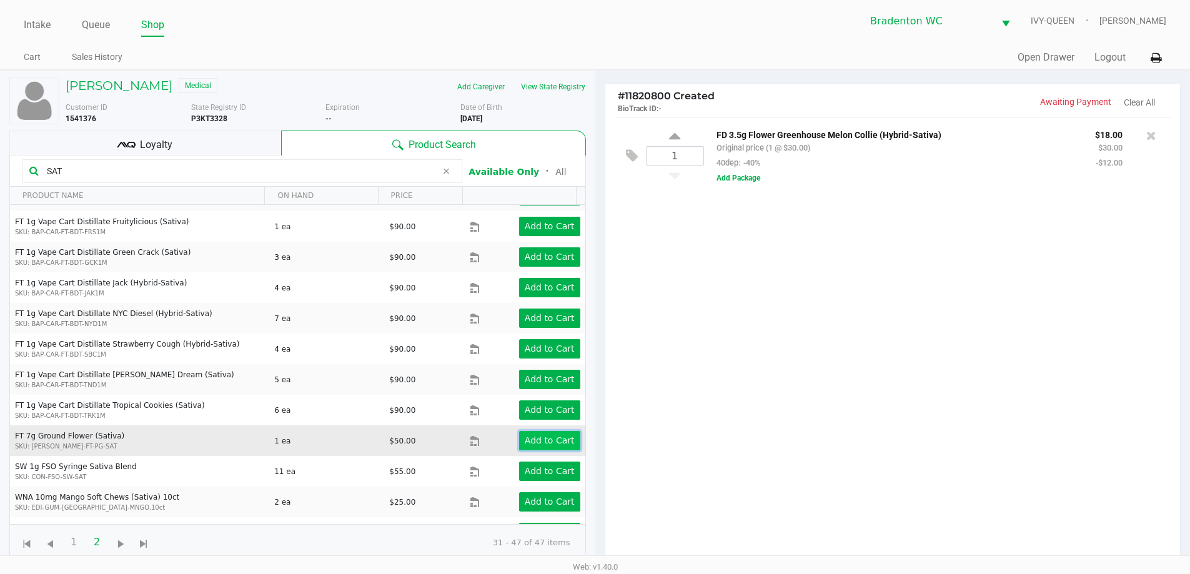
click at [528, 441] on app-button-loader "Add to Cart" at bounding box center [550, 440] width 50 height 10
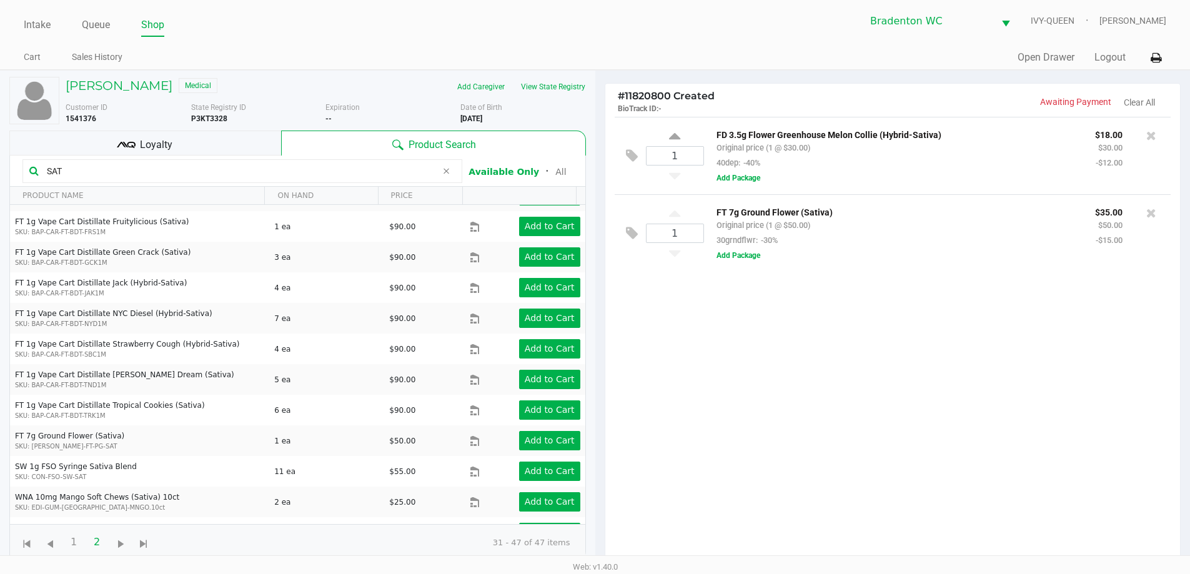
click at [189, 174] on input "SAT" at bounding box center [239, 171] width 395 height 19
click at [189, 172] on input "SAT" at bounding box center [239, 171] width 395 height 19
click at [196, 172] on input "SAT" at bounding box center [239, 171] width 395 height 19
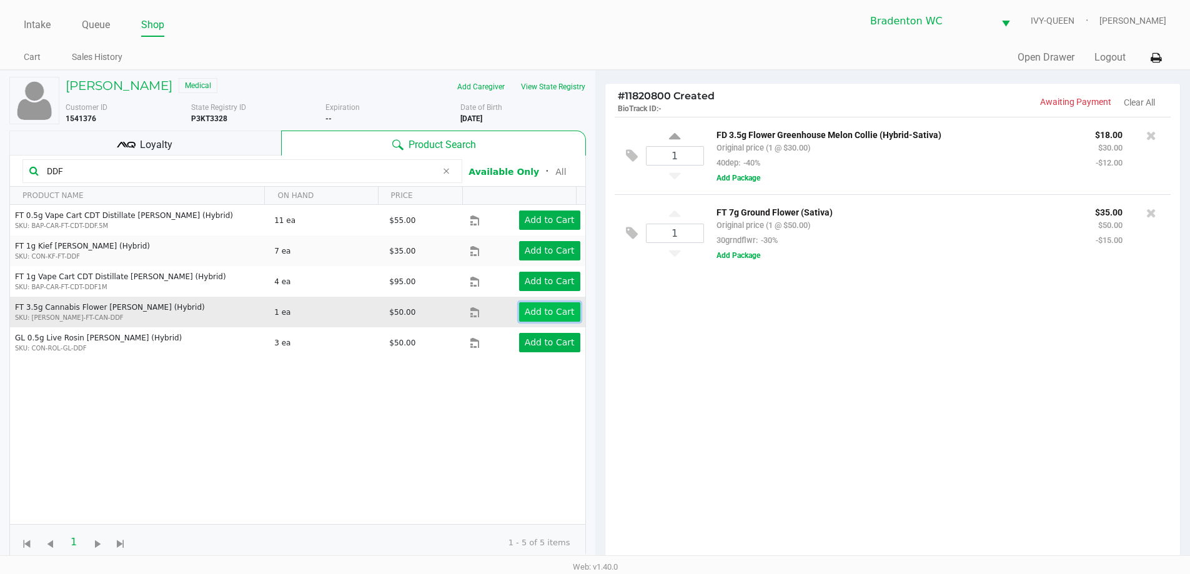
click at [544, 317] on app-button-loader "Add to Cart" at bounding box center [550, 312] width 50 height 10
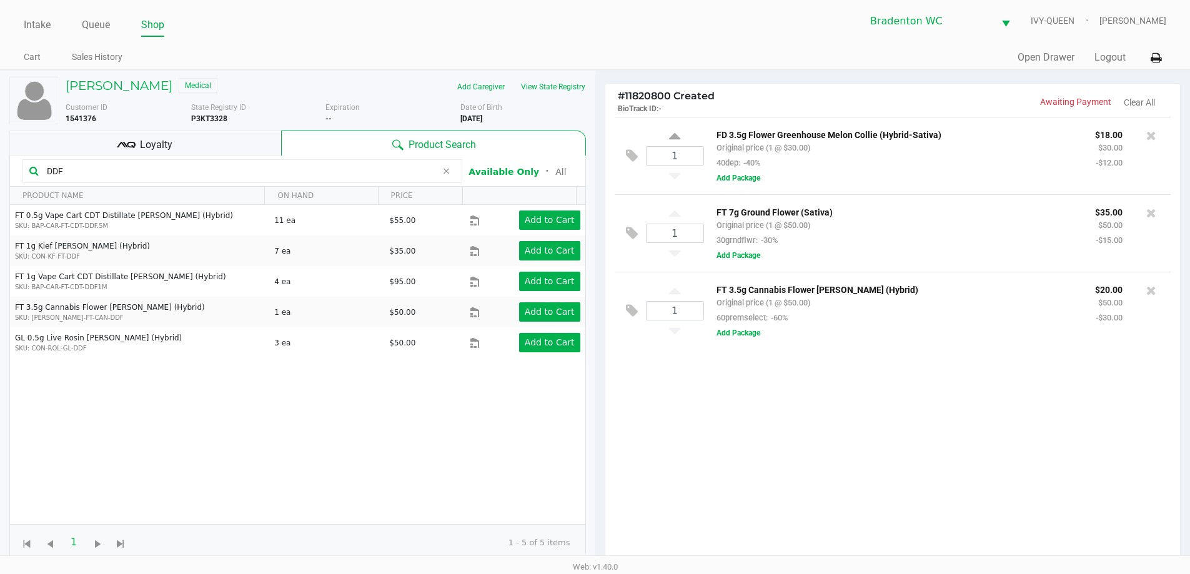
click at [234, 172] on input "DDF" at bounding box center [239, 171] width 395 height 19
click at [234, 175] on input "DDF" at bounding box center [239, 171] width 395 height 19
click at [232, 172] on input "DDF" at bounding box center [239, 171] width 395 height 19
click at [234, 174] on input "DDF" at bounding box center [239, 171] width 395 height 19
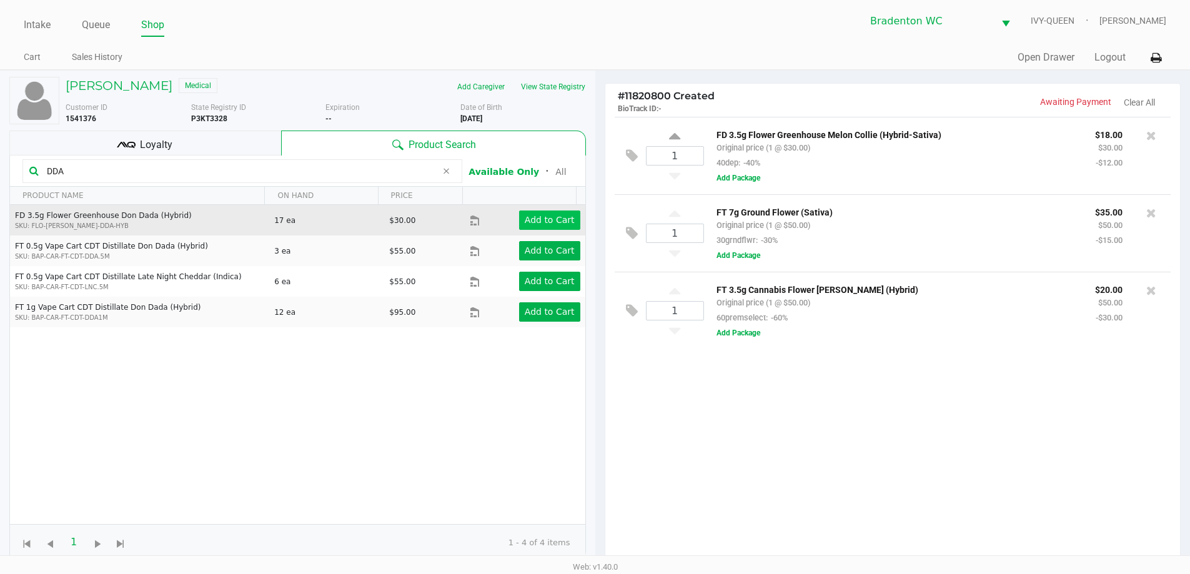
type input "DDA"
click at [543, 219] on app-button-loader "Add to Cart" at bounding box center [550, 220] width 50 height 10
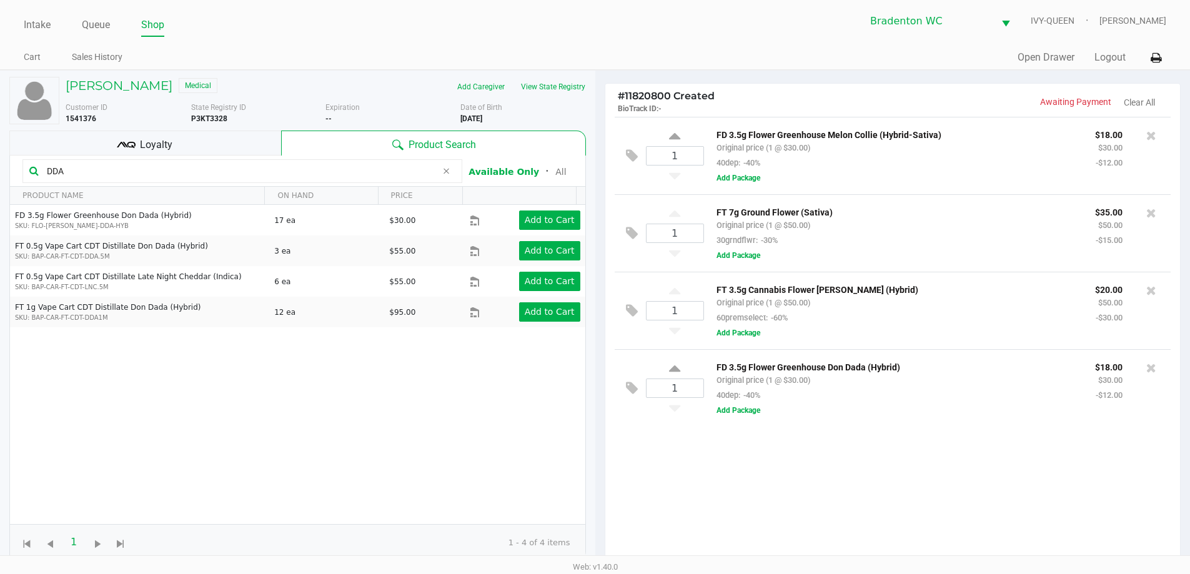
click at [443, 172] on icon at bounding box center [445, 171] width 7 height 10
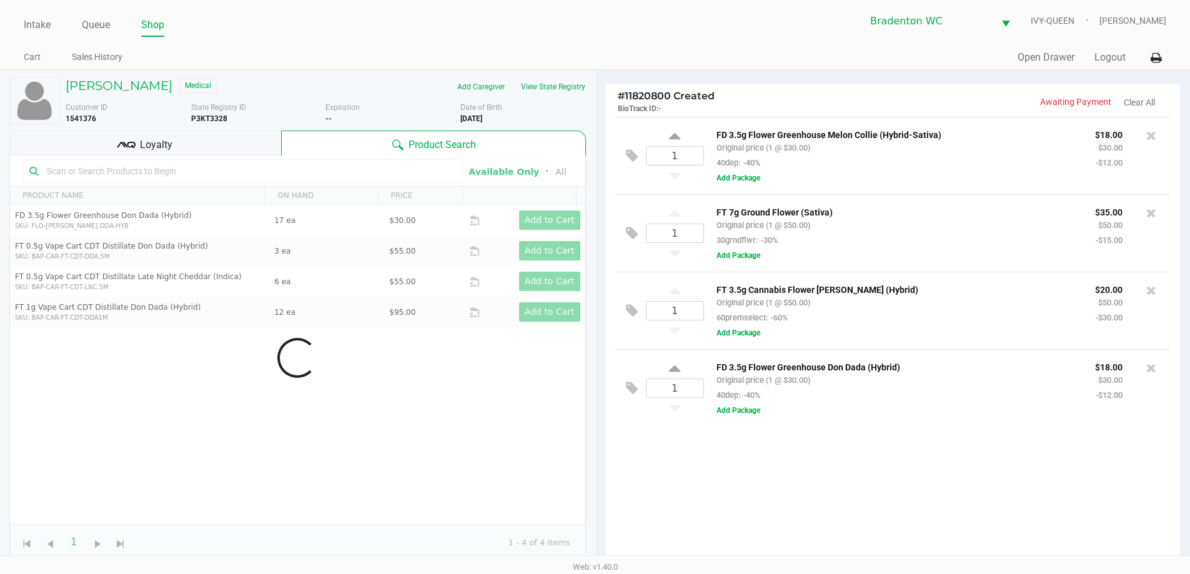
click at [179, 171] on input "text" at bounding box center [248, 171] width 413 height 19
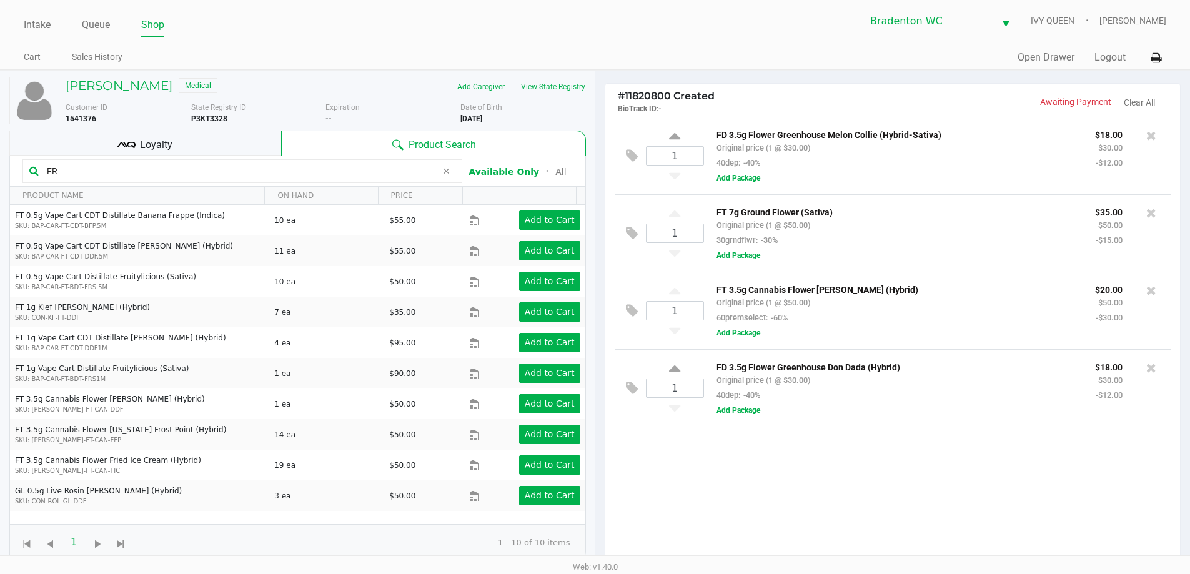
type input "FR"
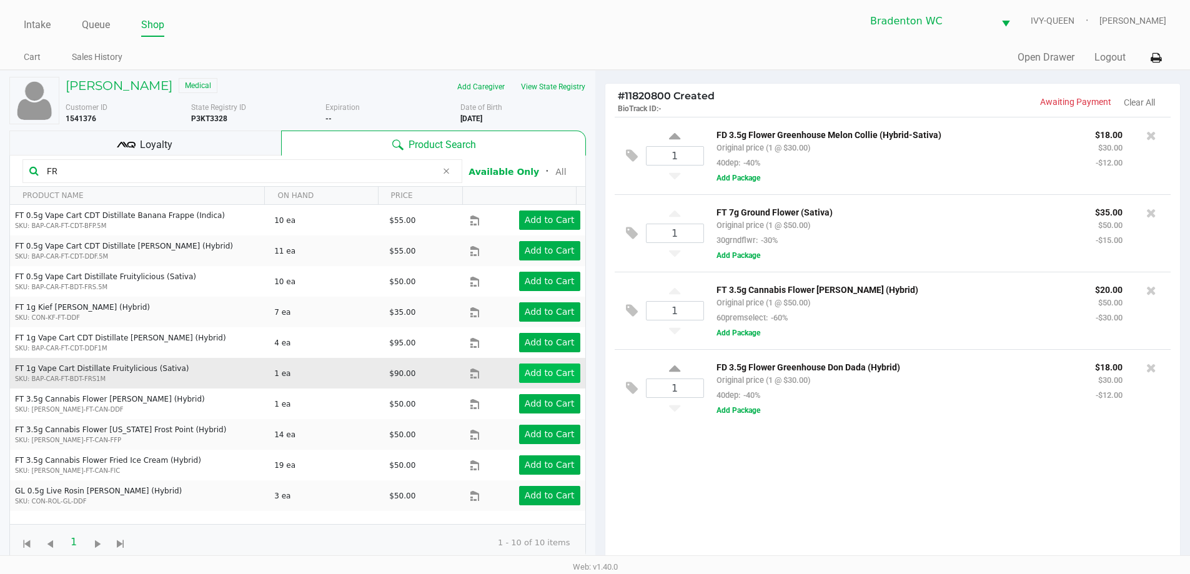
click at [534, 370] on app-button-loader "Add to Cart" at bounding box center [550, 373] width 50 height 10
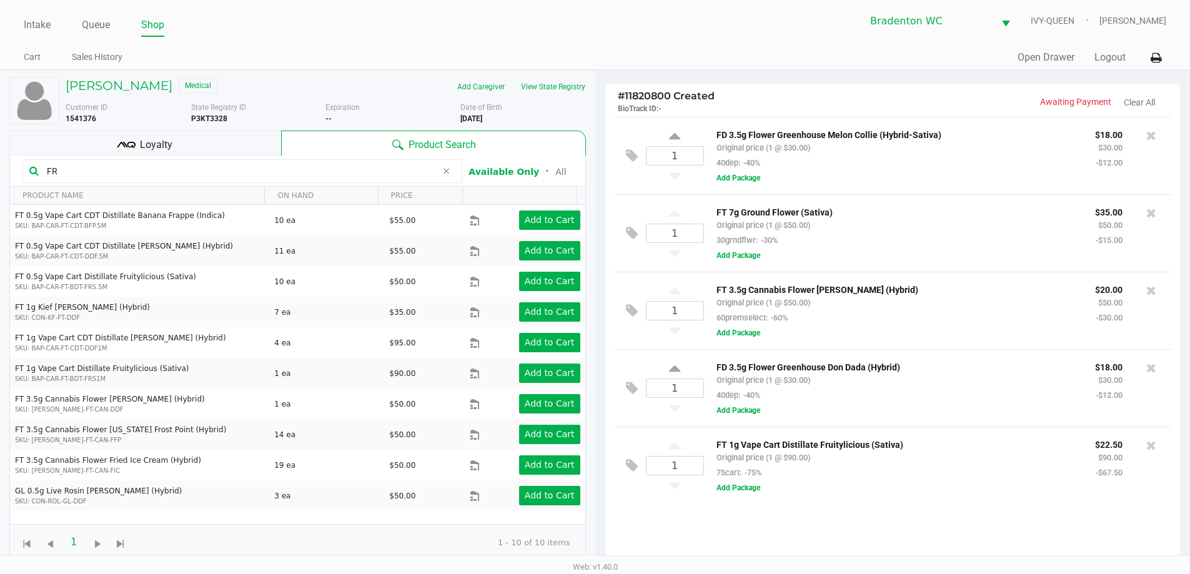
click at [226, 172] on input "FR" at bounding box center [239, 171] width 395 height 19
click at [225, 174] on input "FR" at bounding box center [239, 171] width 395 height 19
click at [445, 170] on icon at bounding box center [445, 171] width 7 height 10
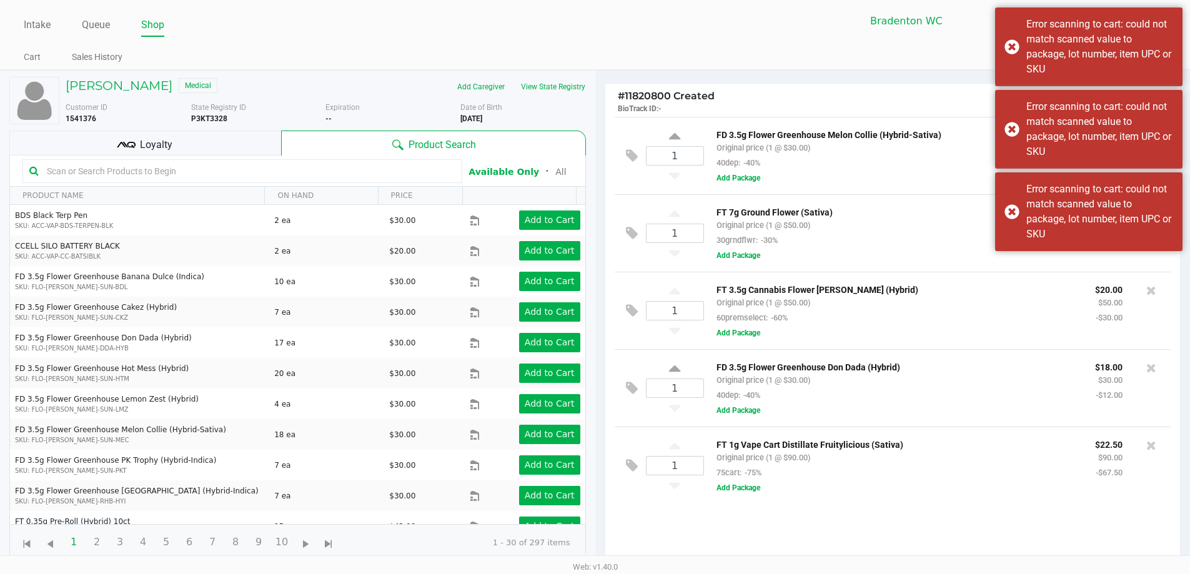
click at [167, 164] on input "text" at bounding box center [248, 171] width 413 height 19
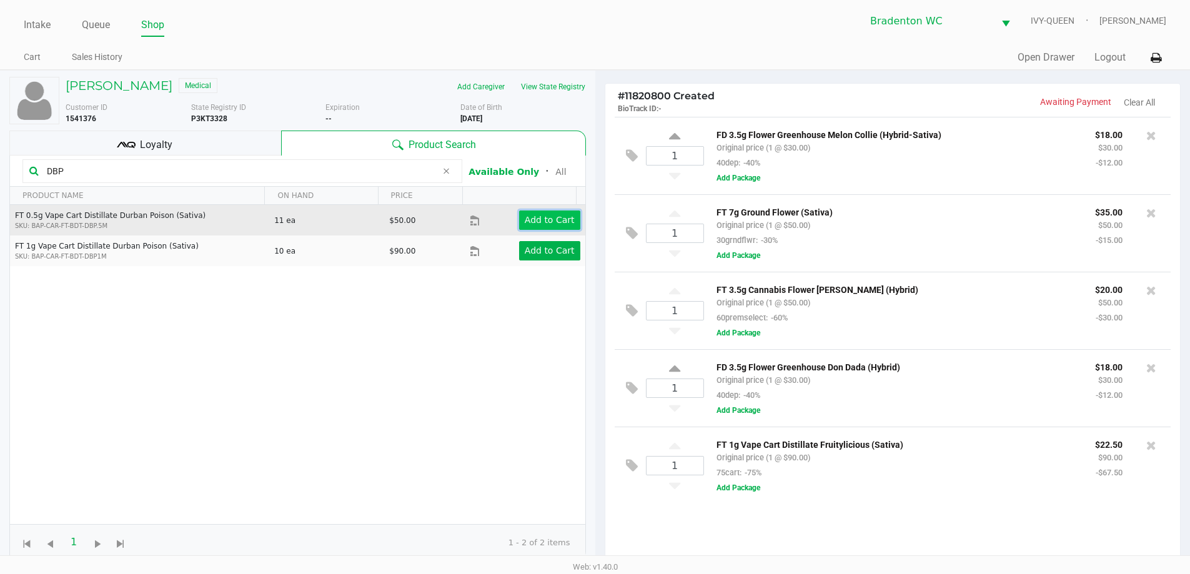
click at [544, 216] on app-button-loader "Add to Cart" at bounding box center [550, 220] width 50 height 10
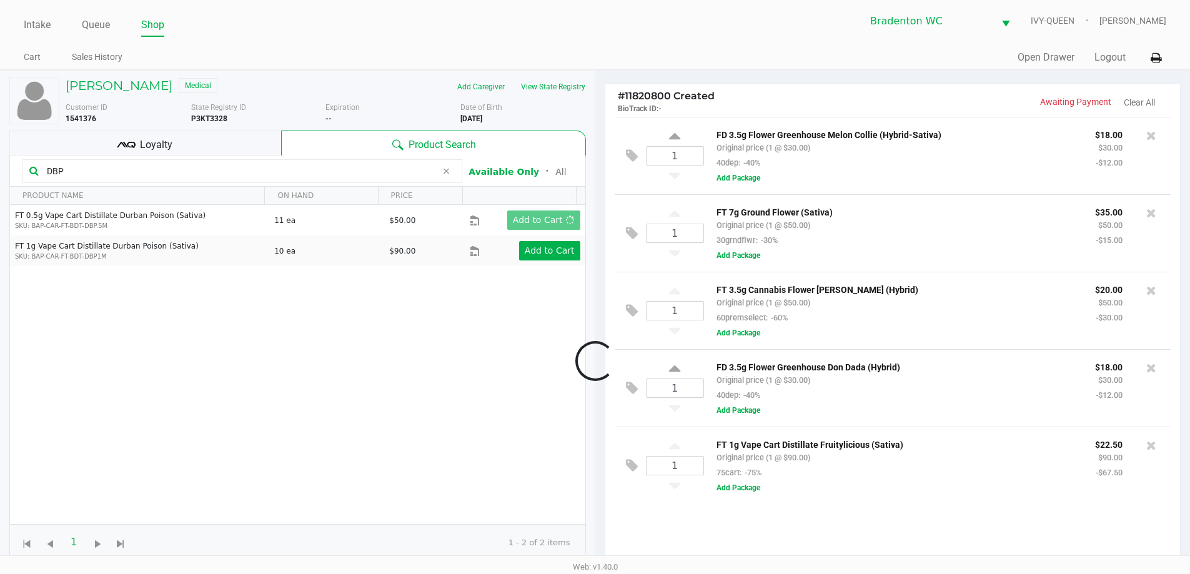
click at [306, 172] on div at bounding box center [595, 360] width 1190 height 457
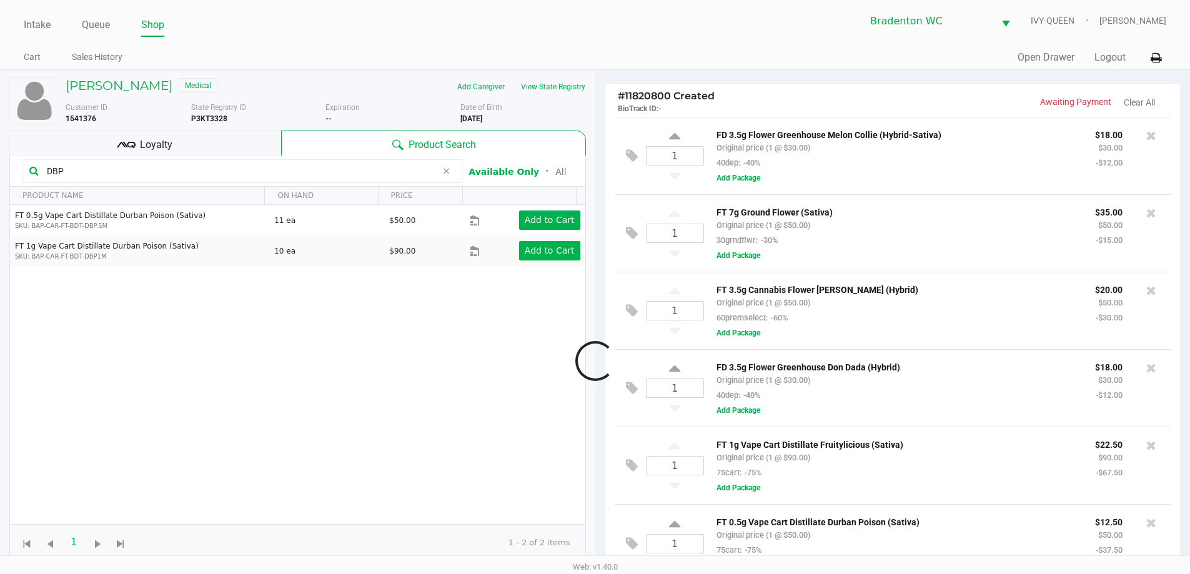
click at [306, 172] on div at bounding box center [595, 360] width 1190 height 457
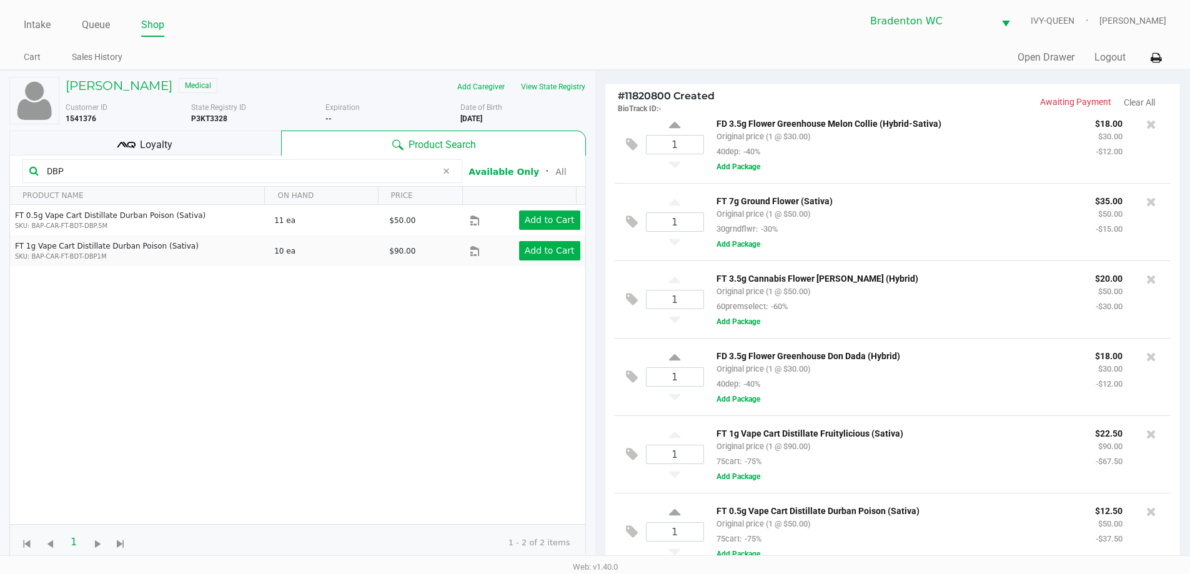
click at [306, 172] on input "DBP" at bounding box center [239, 171] width 395 height 19
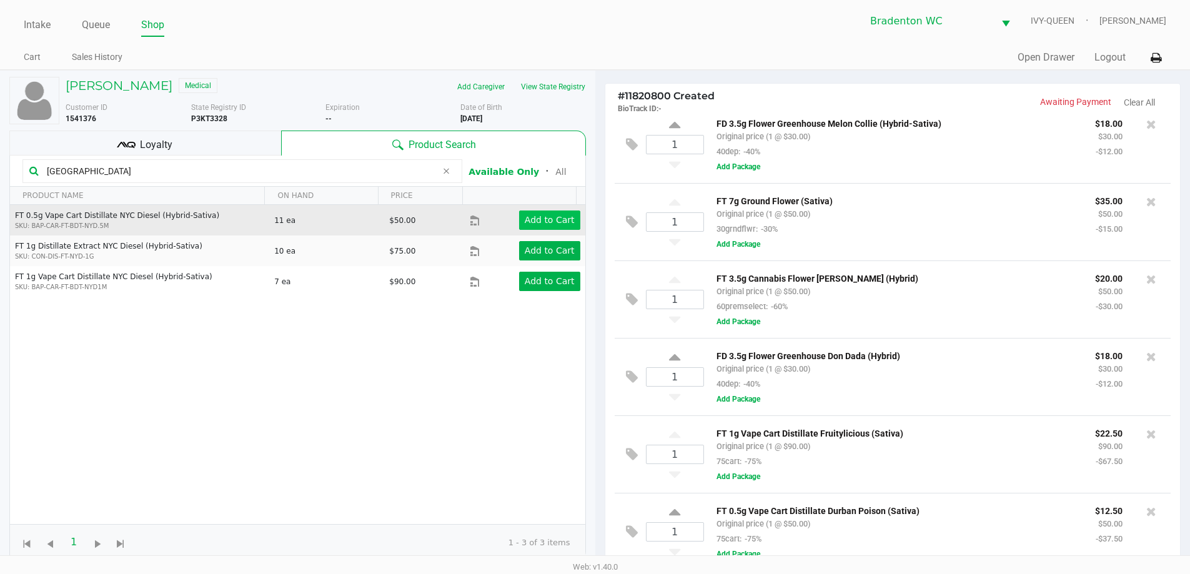
type input "[GEOGRAPHIC_DATA]"
click at [525, 219] on app-button-loader "Add to Cart" at bounding box center [550, 220] width 50 height 10
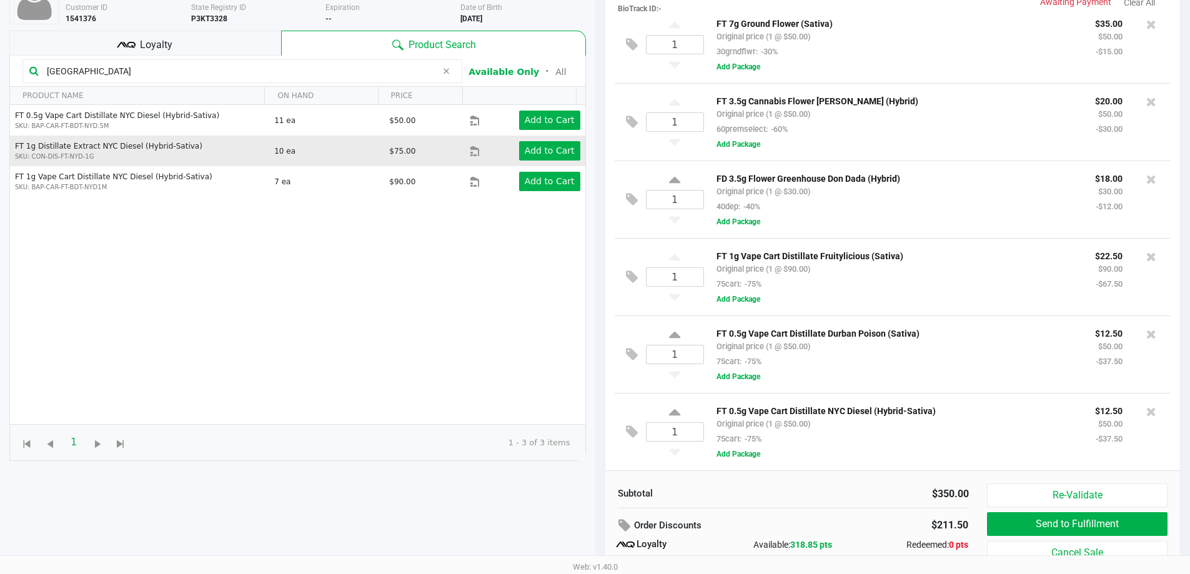
scroll to position [0, 0]
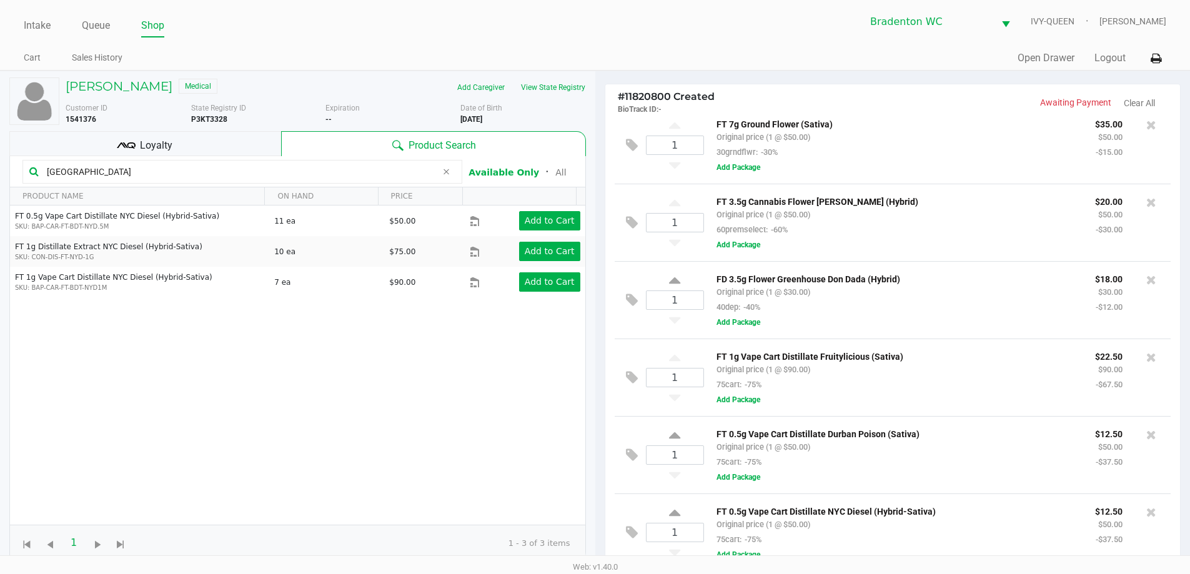
click at [247, 131] on div "Loyalty" at bounding box center [145, 143] width 272 height 25
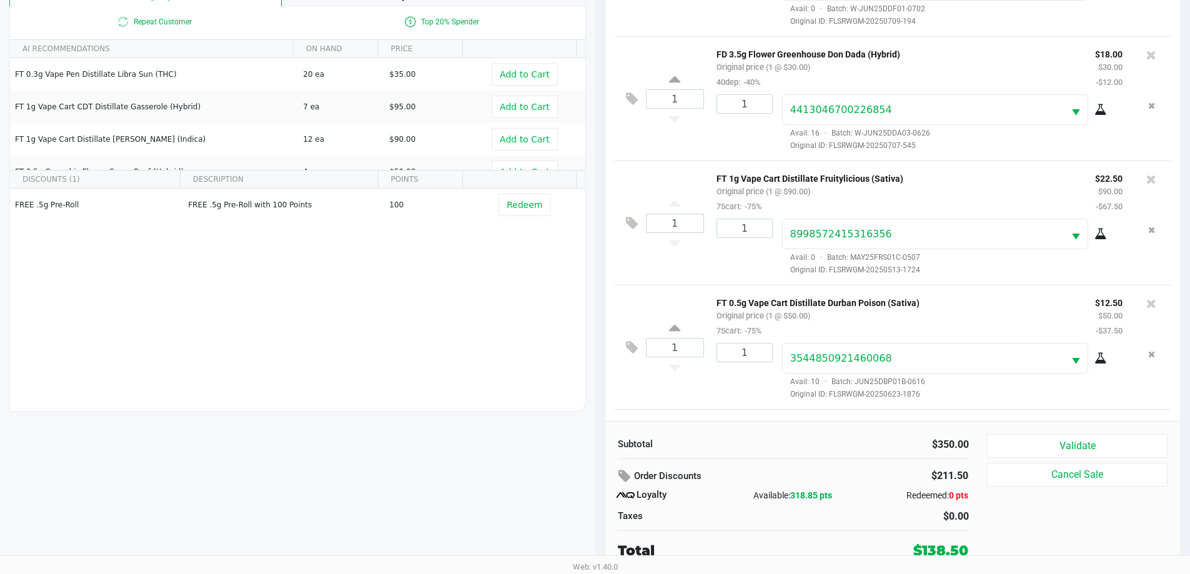
scroll to position [421, 0]
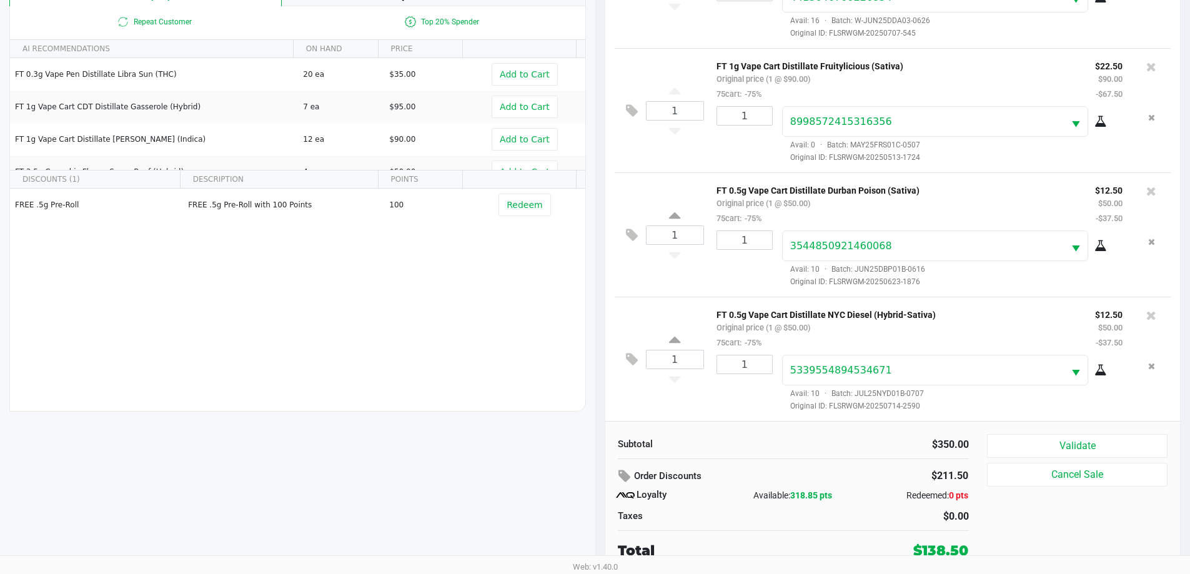
click at [1077, 435] on button "Validate" at bounding box center [1077, 446] width 180 height 24
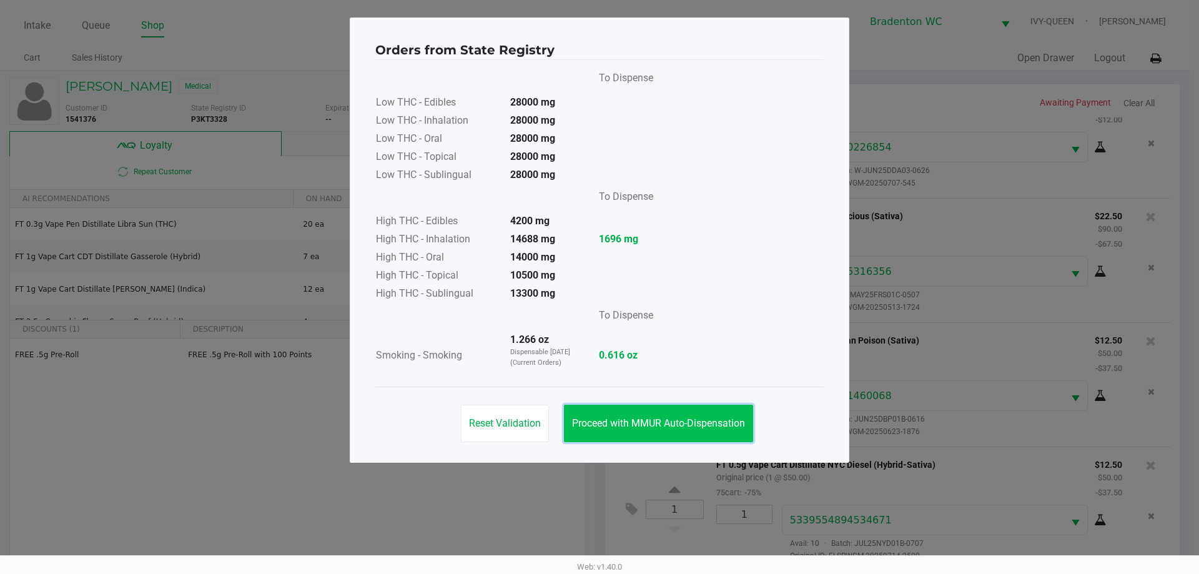
click at [693, 428] on span "Proceed with MMUR Auto-Dispensation" at bounding box center [658, 423] width 173 height 12
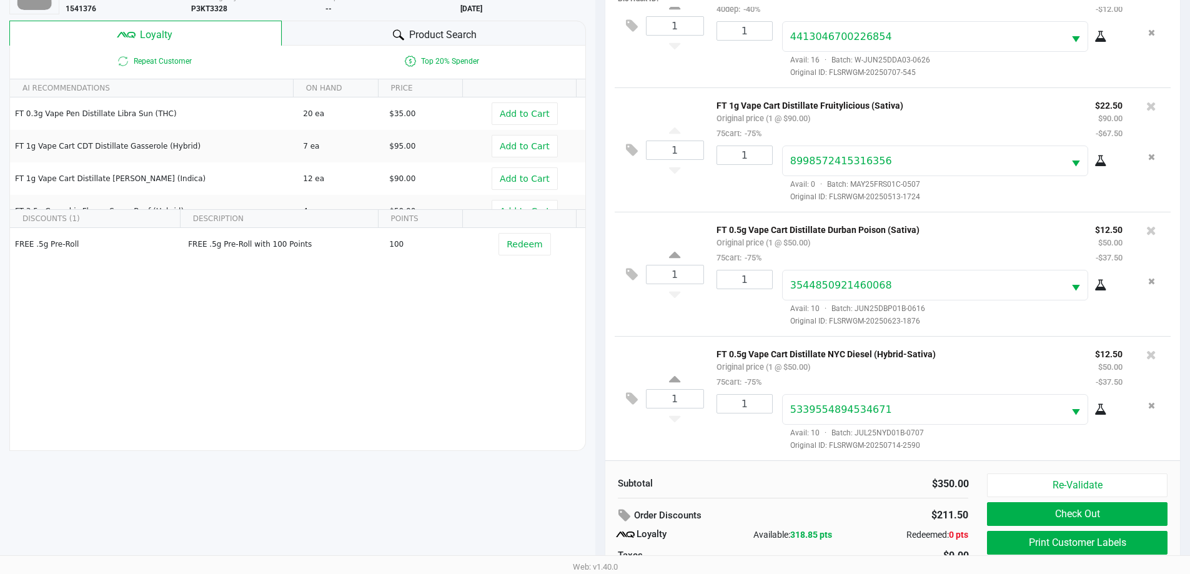
scroll to position [150, 0]
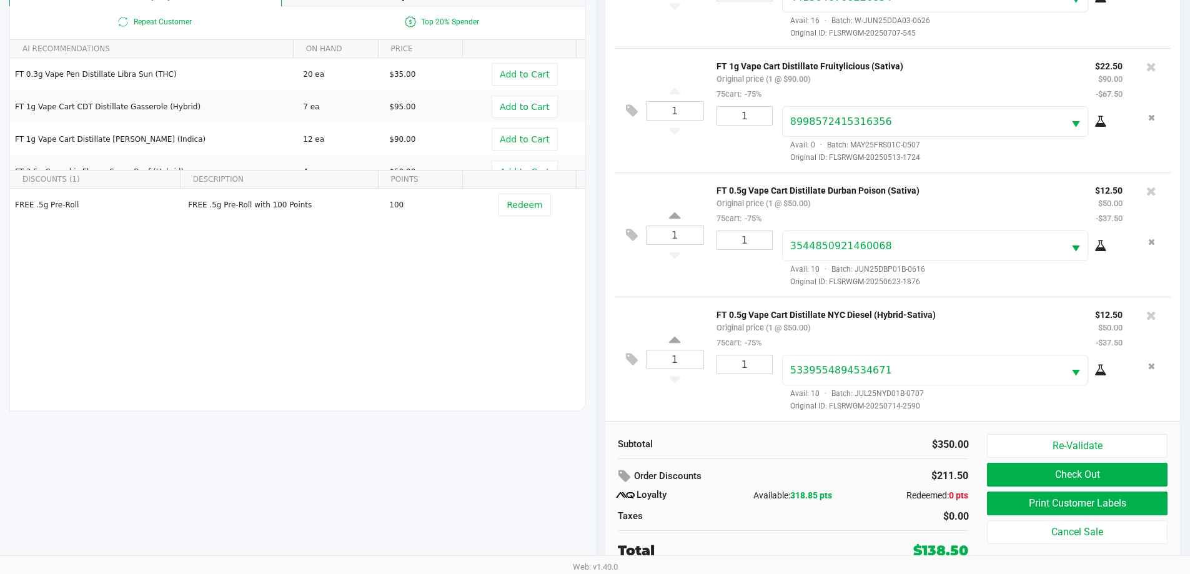
click at [1062, 507] on button "Print Customer Labels" at bounding box center [1077, 503] width 180 height 24
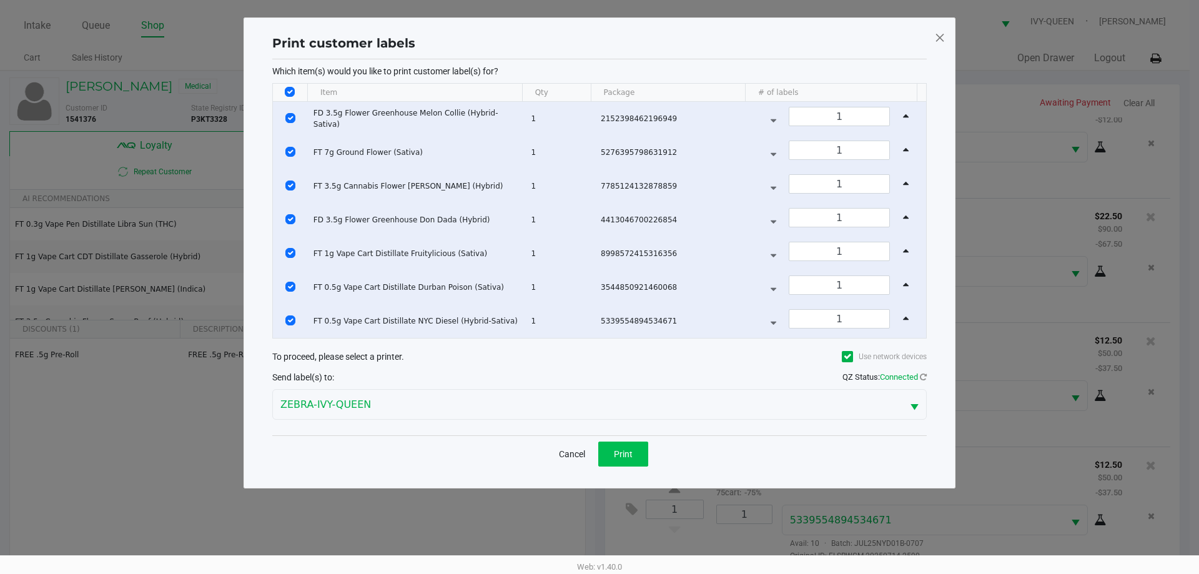
click at [632, 456] on span "Print" at bounding box center [623, 454] width 19 height 10
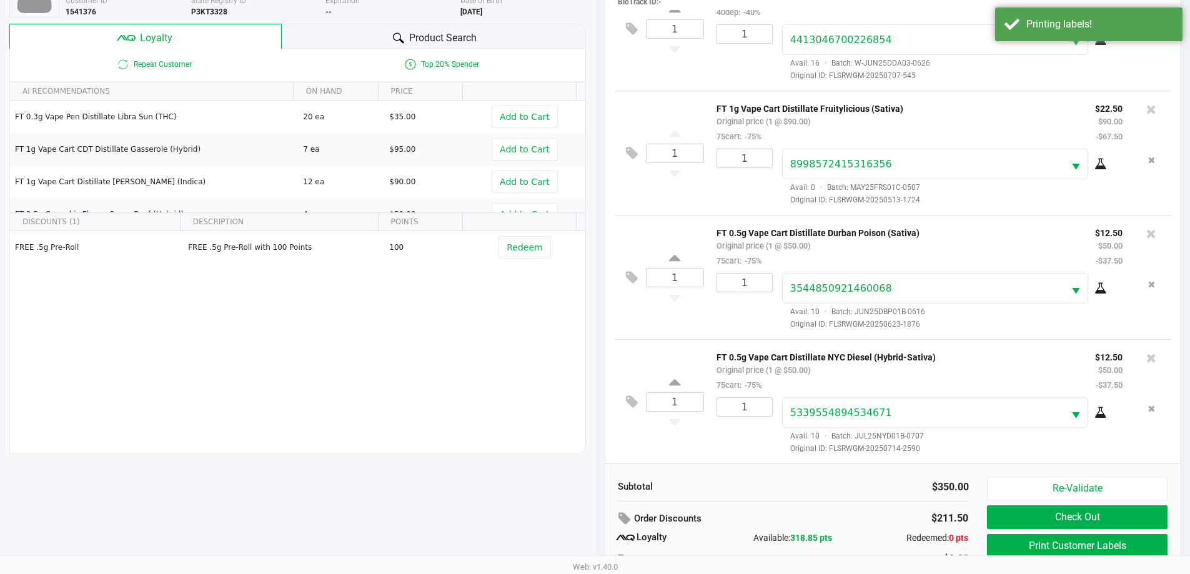
scroll to position [150, 0]
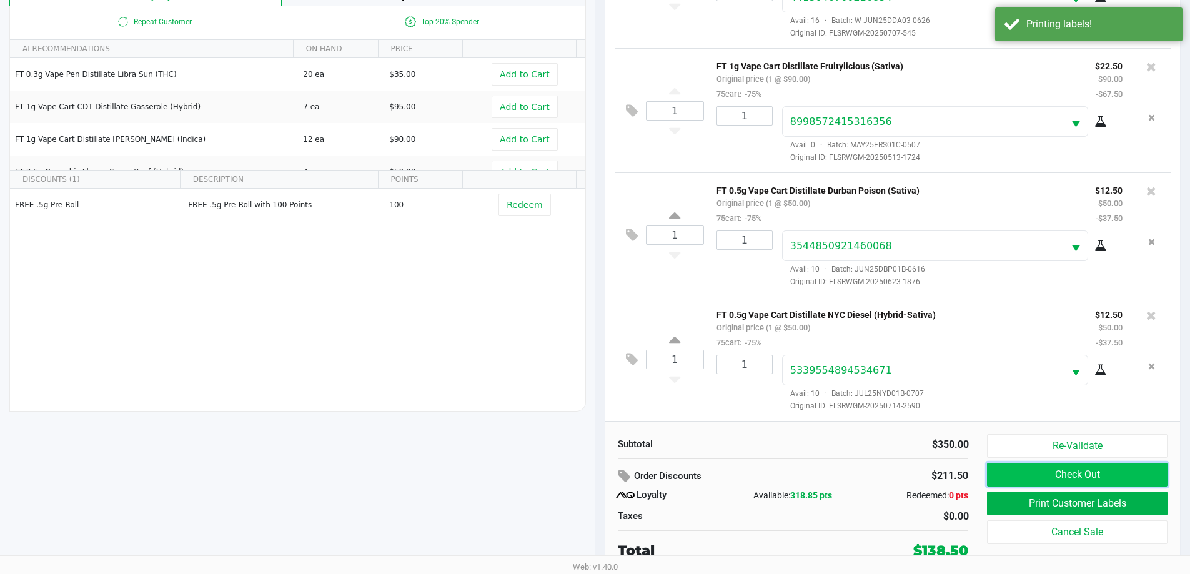
click at [1050, 480] on button "Check Out" at bounding box center [1077, 475] width 180 height 24
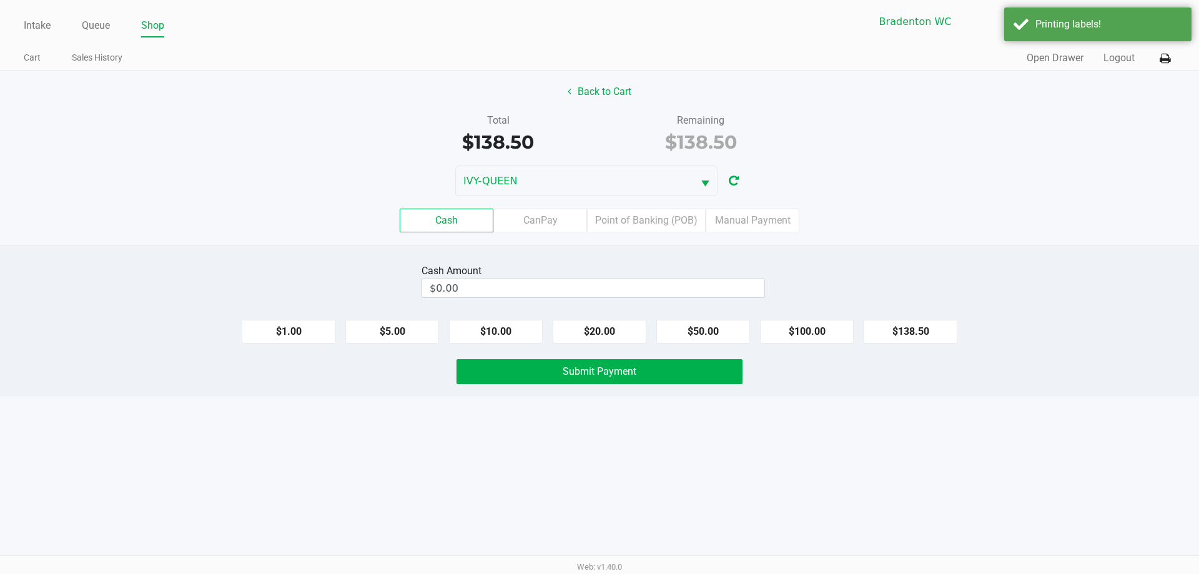
click at [644, 221] on label "Point of Banking (POB)" at bounding box center [646, 221] width 119 height 24
click at [0, 0] on 7 "Point of Banking (POB)" at bounding box center [0, 0] width 0 height 0
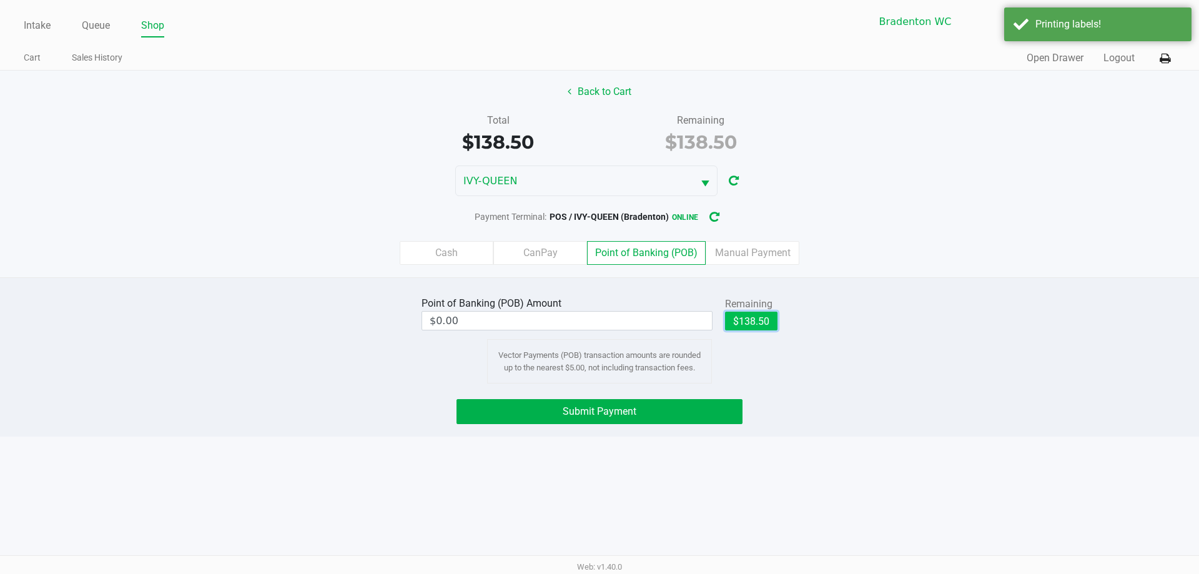
click at [759, 318] on button "$138.50" at bounding box center [751, 321] width 52 height 19
type input "$138.50"
click at [676, 415] on button "Submit Payment" at bounding box center [599, 411] width 286 height 25
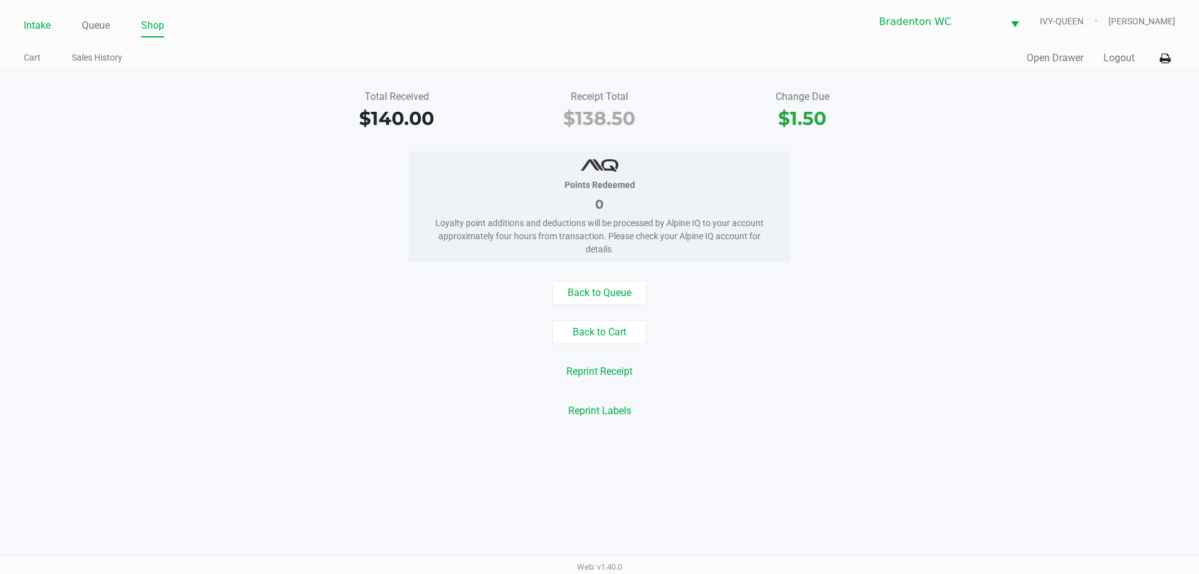
click at [46, 24] on link "Intake" at bounding box center [37, 25] width 27 height 17
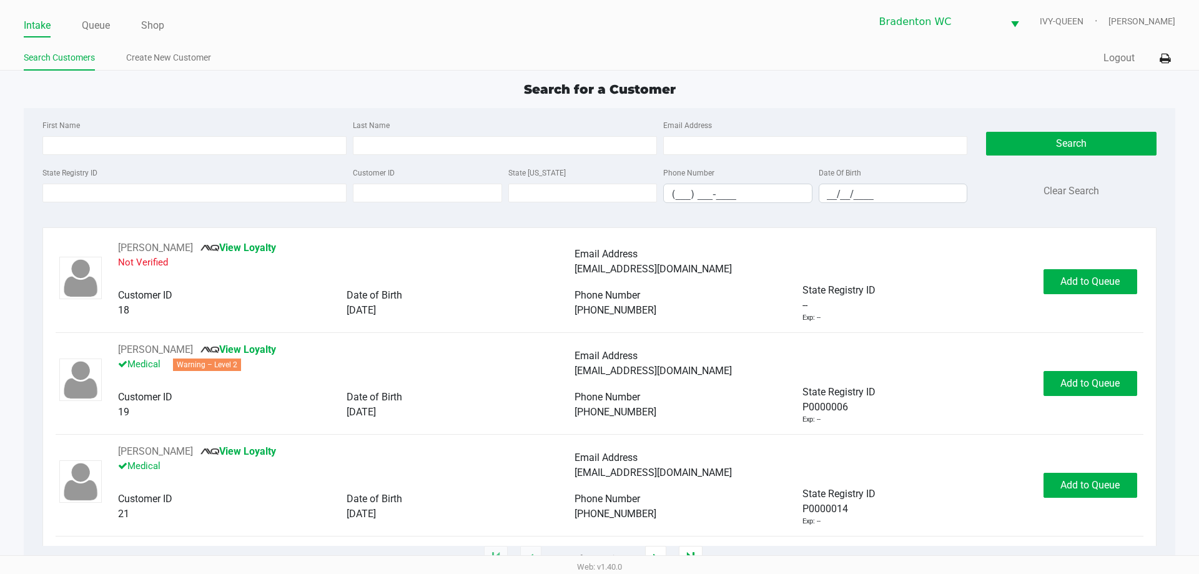
click at [373, 45] on div "Intake Queue Shop Bradenton [PERSON_NAME]-QUEEN [PERSON_NAME] Search Customers …" at bounding box center [599, 35] width 1199 height 71
click at [194, 84] on div "Search for a Customer" at bounding box center [599, 89] width 1170 height 19
type input "[PERSON_NAME]"
type input "[DATE]"
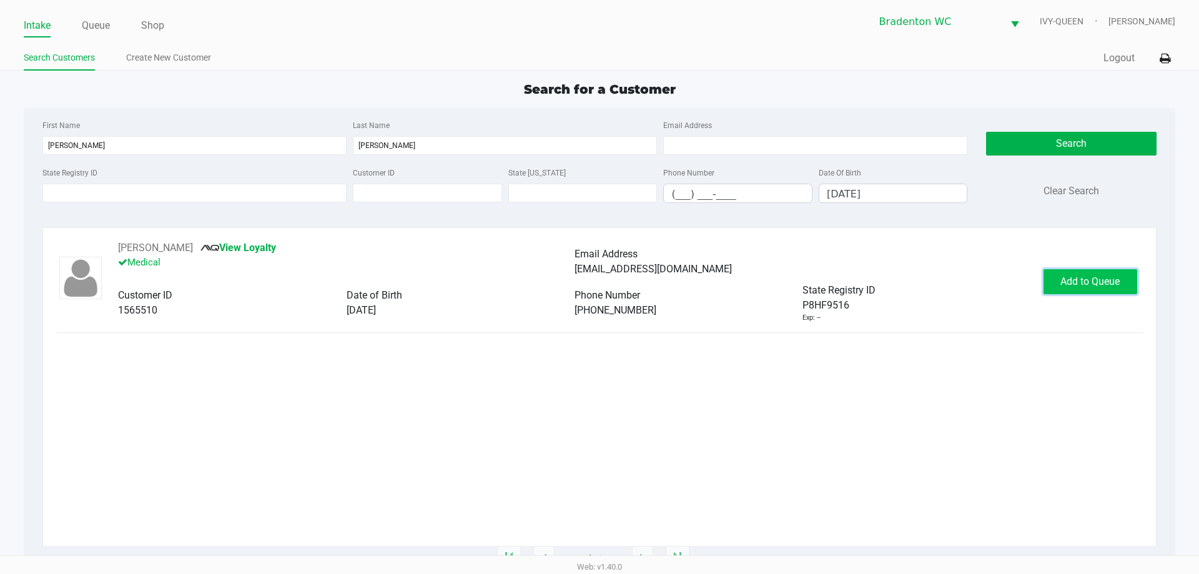
click at [1087, 288] on button "Add to Queue" at bounding box center [1090, 281] width 94 height 25
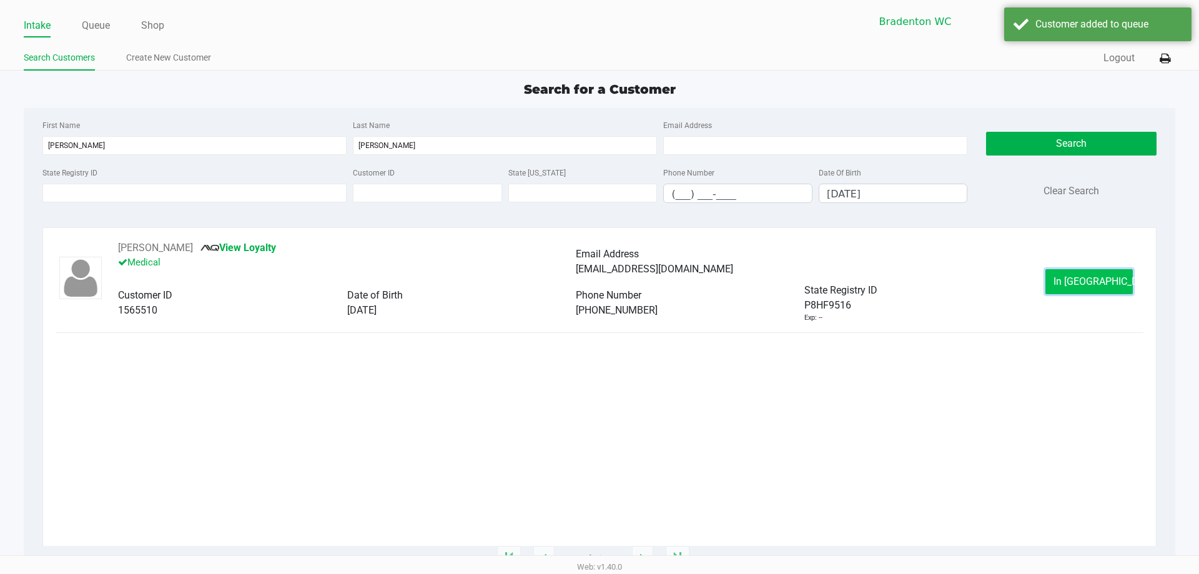
click at [1075, 290] on button "In [GEOGRAPHIC_DATA]" at bounding box center [1088, 281] width 87 height 25
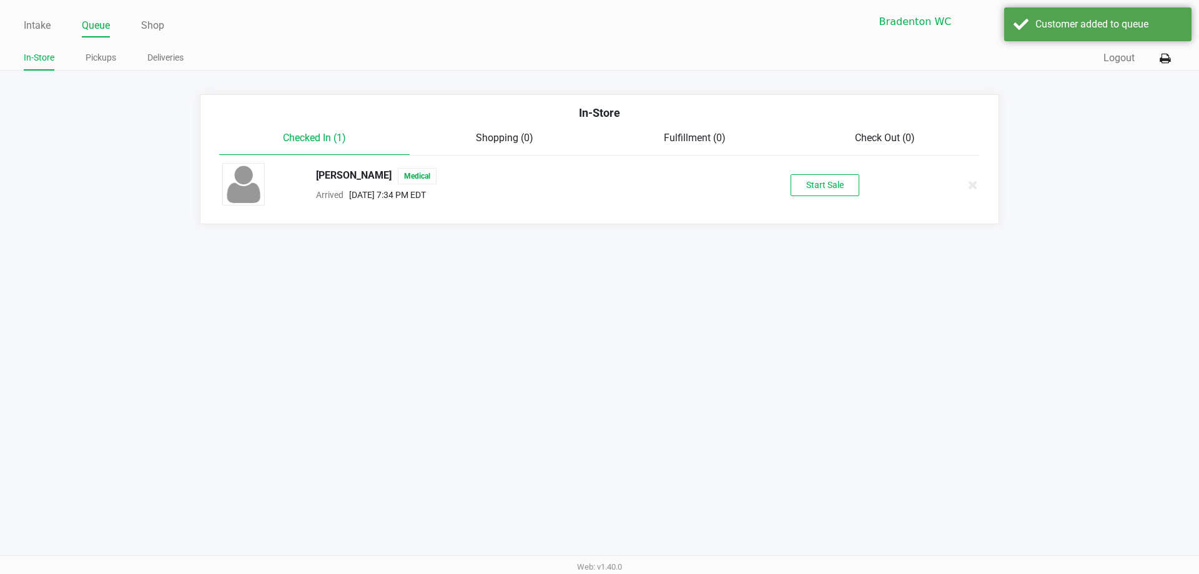
click at [844, 194] on button "Start Sale" at bounding box center [825, 185] width 69 height 22
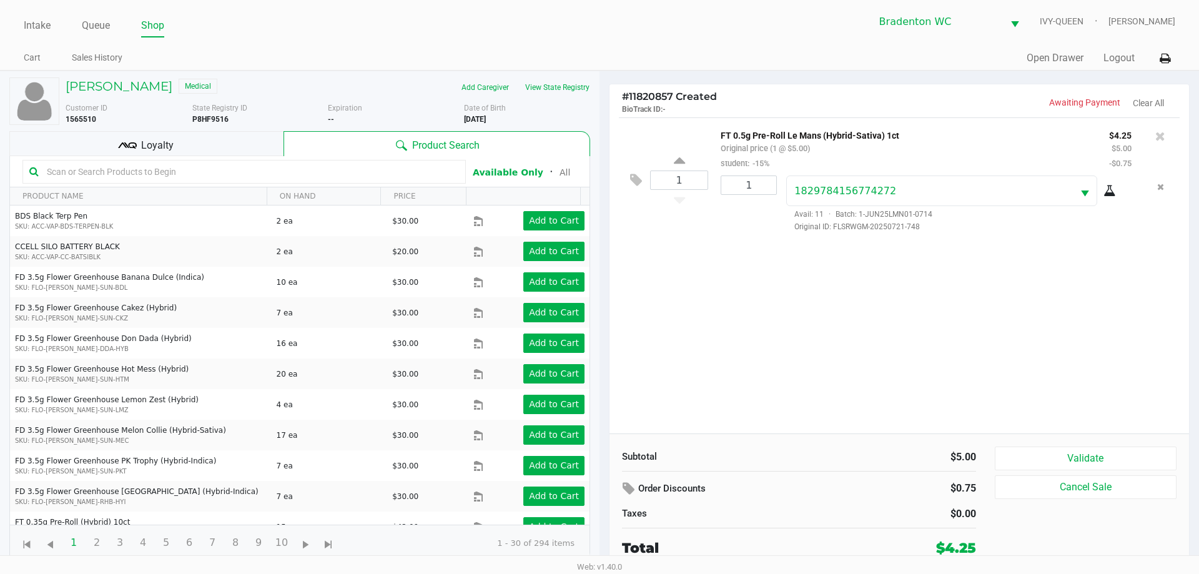
click at [240, 152] on div "Loyalty" at bounding box center [146, 143] width 274 height 25
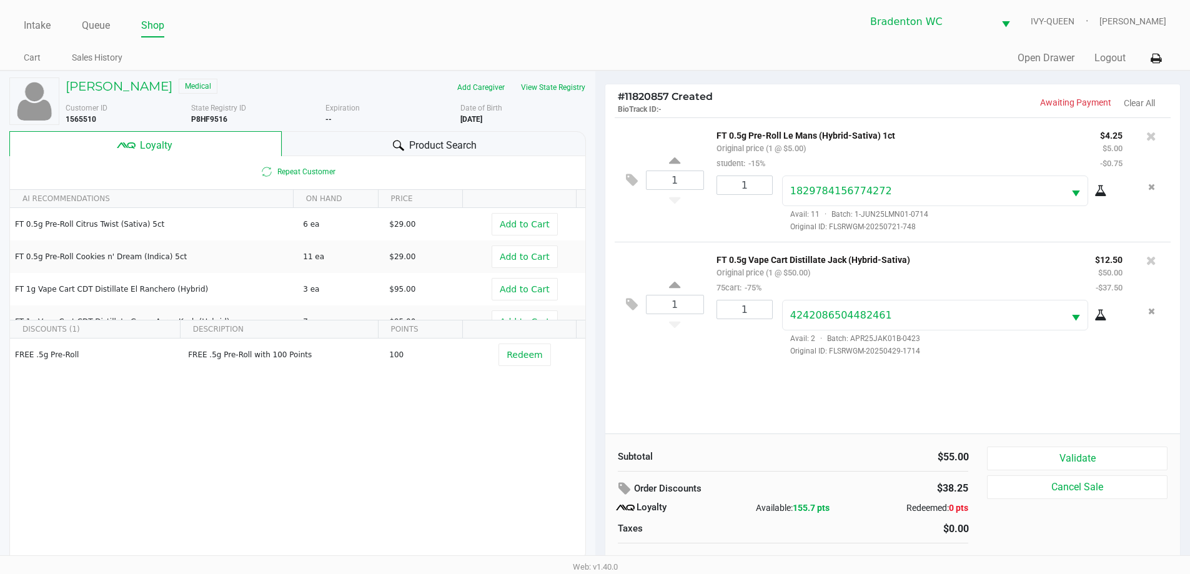
click at [1080, 456] on button "Validate" at bounding box center [1077, 458] width 180 height 24
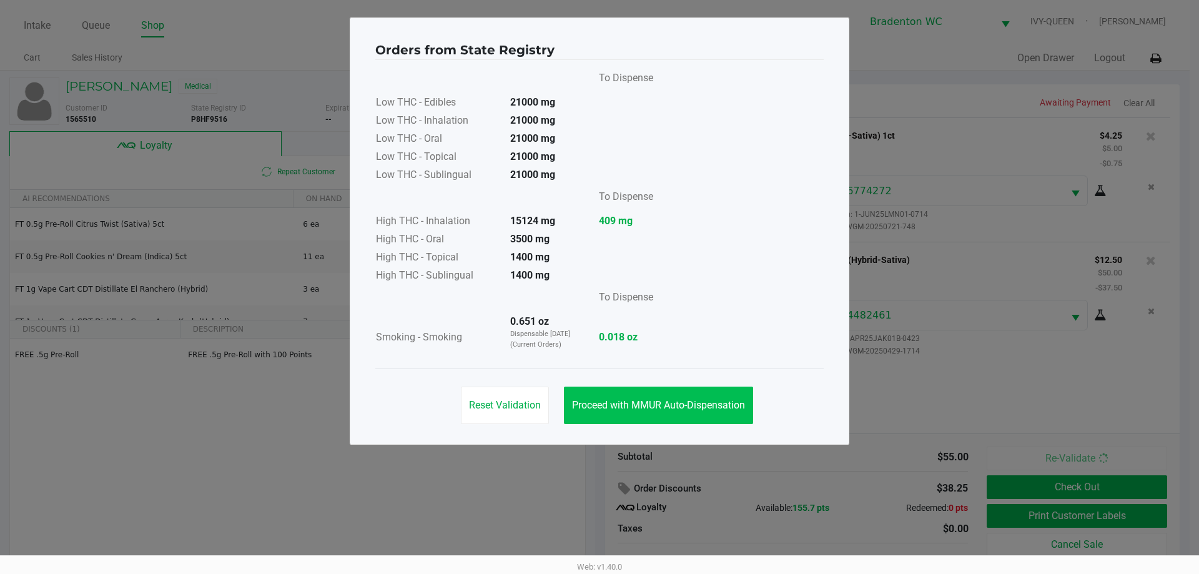
click at [701, 398] on button "Proceed with MMUR Auto-Dispensation" at bounding box center [658, 405] width 189 height 37
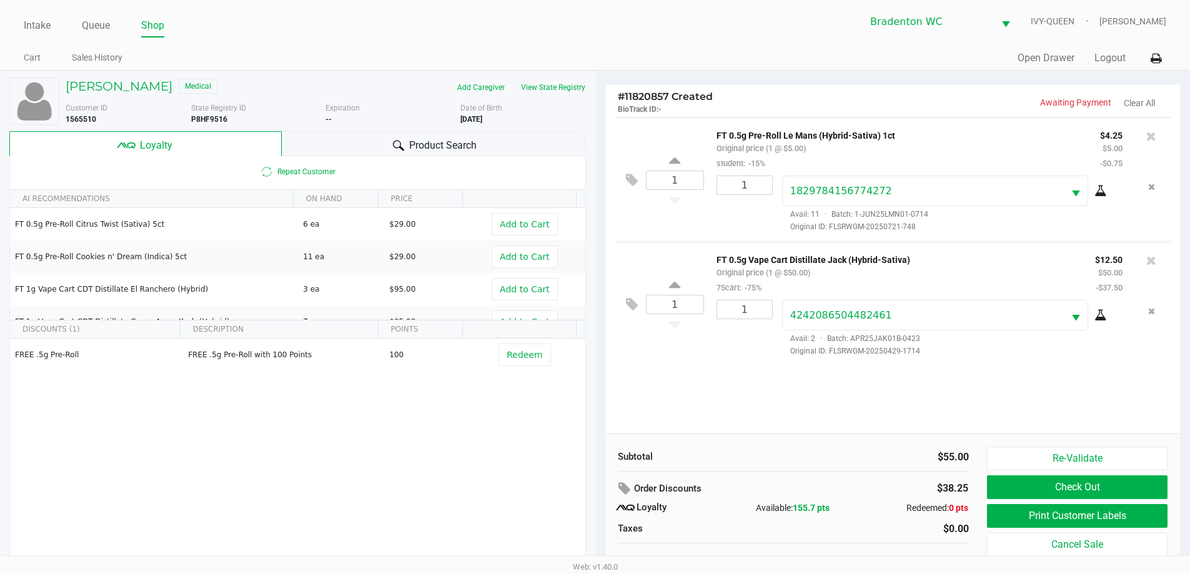
scroll to position [12, 0]
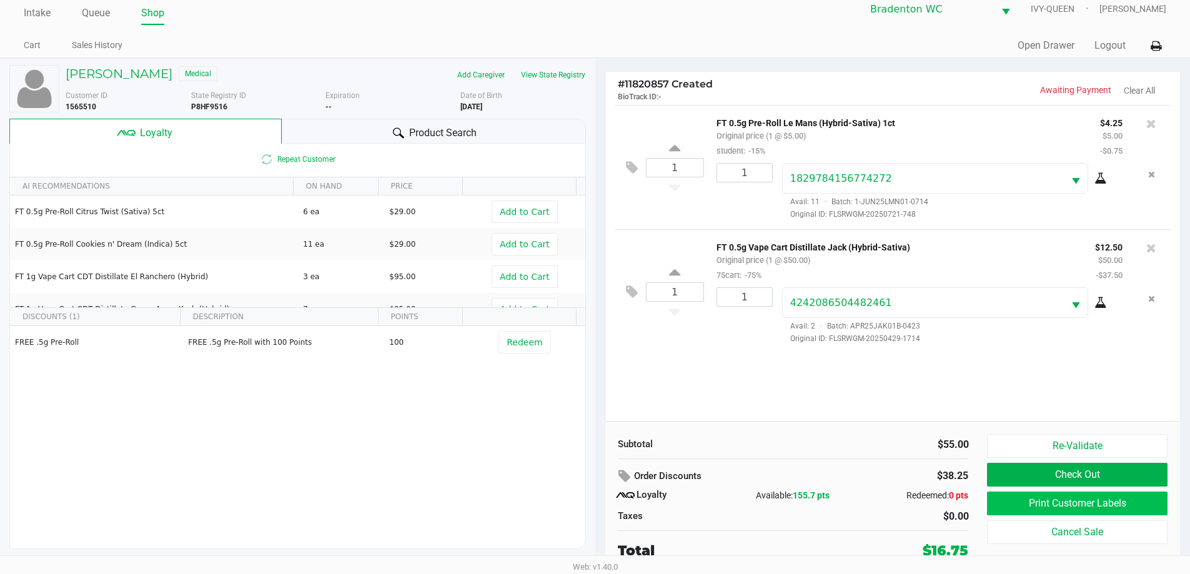
click at [1045, 495] on button "Print Customer Labels" at bounding box center [1077, 503] width 180 height 24
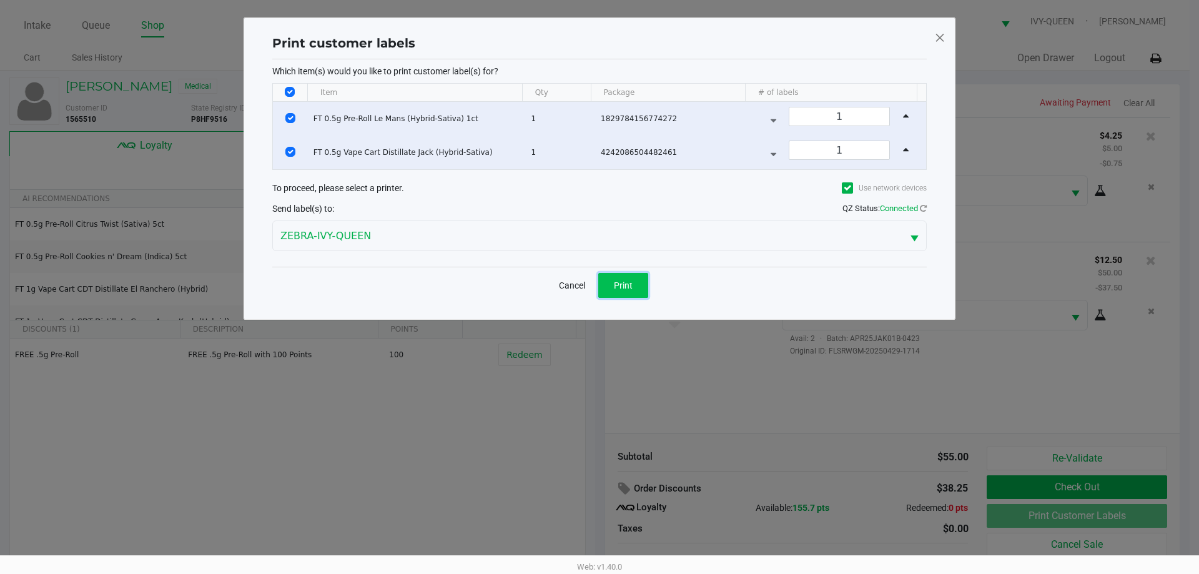
click at [626, 277] on button "Print" at bounding box center [623, 285] width 50 height 25
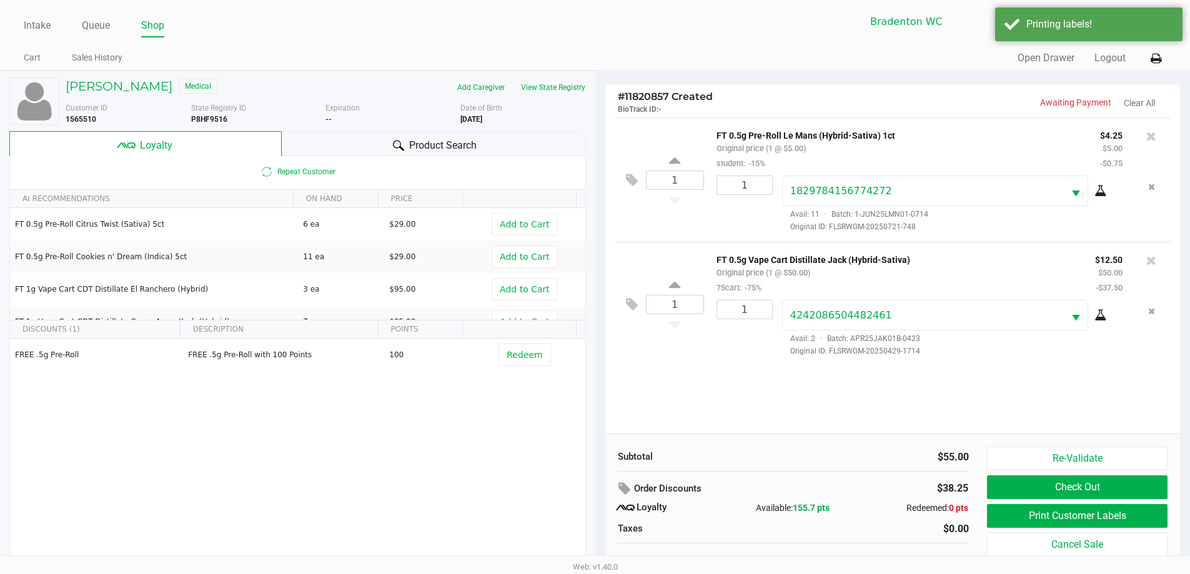
scroll to position [12, 0]
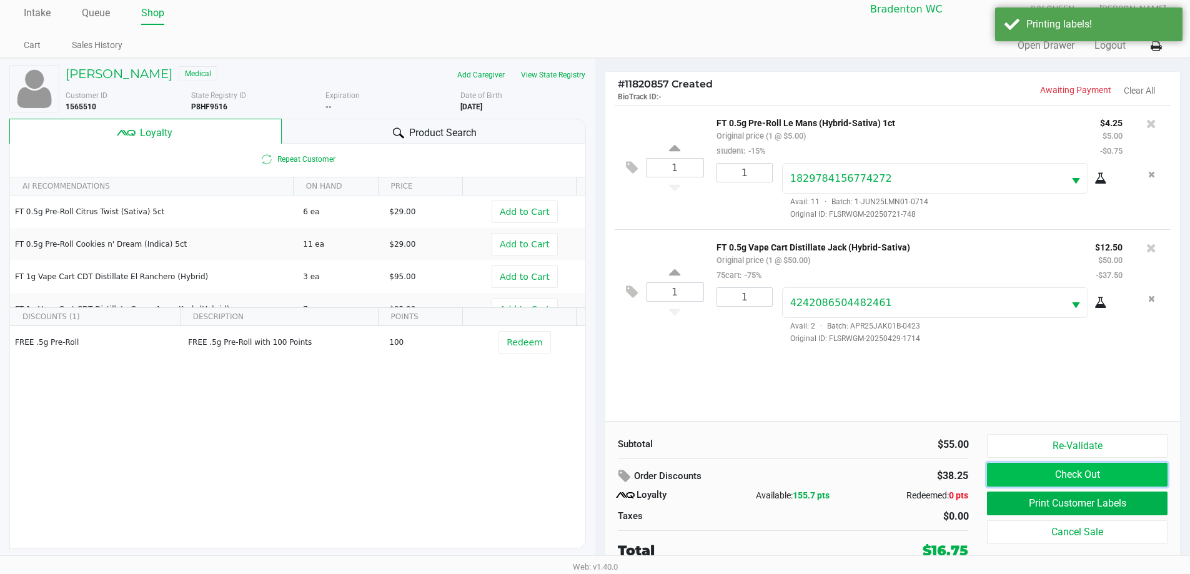
click at [1005, 472] on button "Check Out" at bounding box center [1077, 475] width 180 height 24
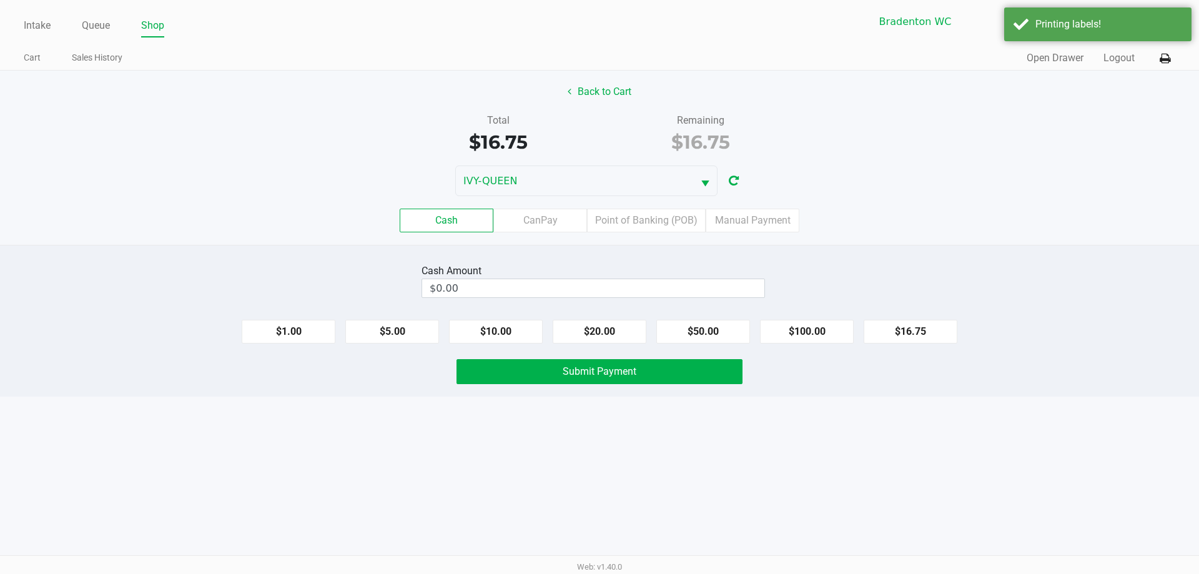
click at [659, 224] on label "Point of Banking (POB)" at bounding box center [646, 221] width 119 height 24
click at [0, 0] on 7 "Point of Banking (POB)" at bounding box center [0, 0] width 0 height 0
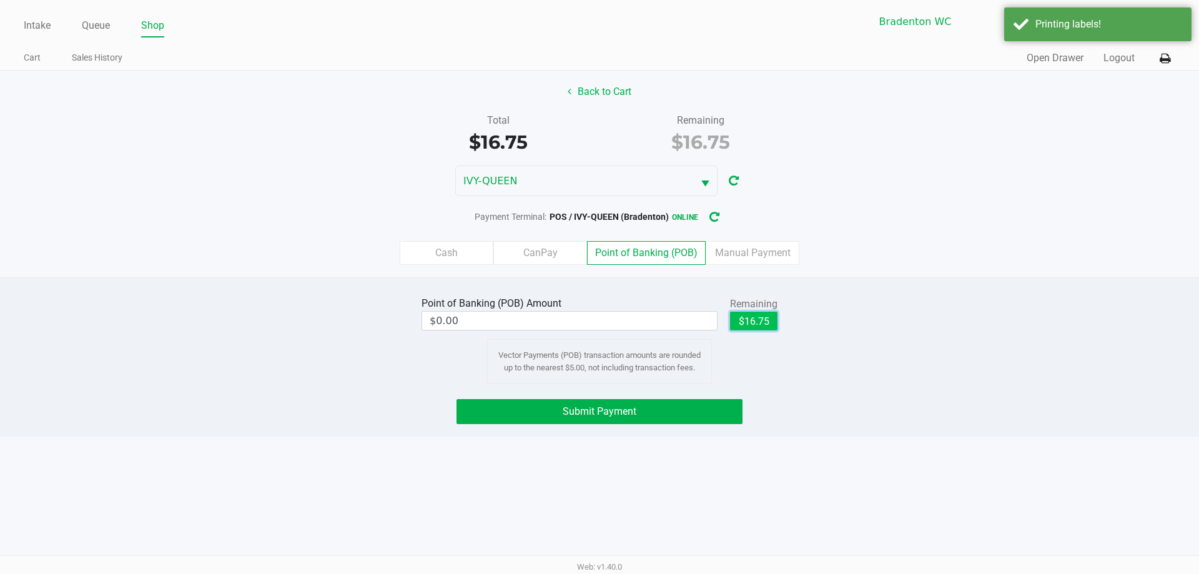
click at [763, 318] on button "$16.75" at bounding box center [753, 321] width 47 height 19
type input "$16.75"
click at [613, 421] on button "Submit Payment" at bounding box center [599, 411] width 286 height 25
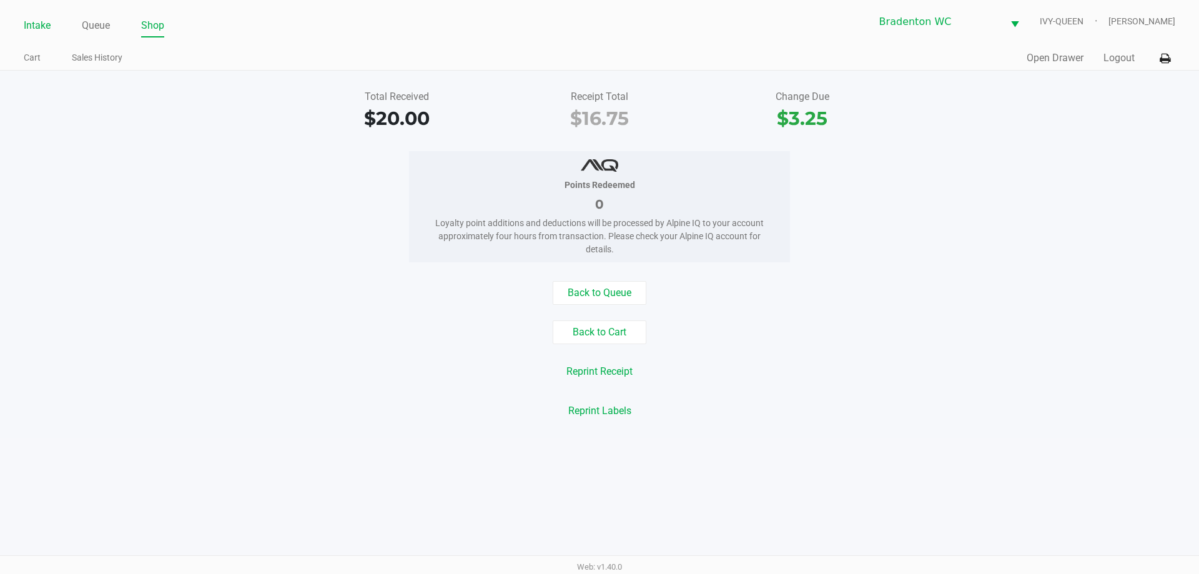
click at [33, 24] on link "Intake" at bounding box center [37, 25] width 27 height 17
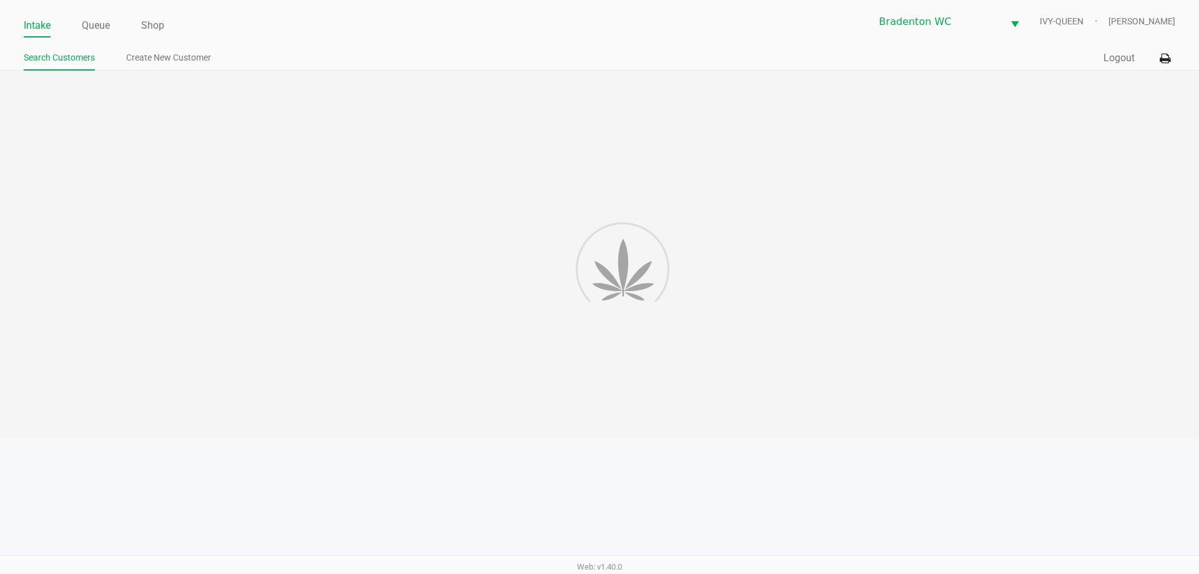
click at [309, 42] on div "Intake Queue Shop Bradenton [PERSON_NAME]-QUEEN [PERSON_NAME] Search Customers …" at bounding box center [599, 35] width 1199 height 71
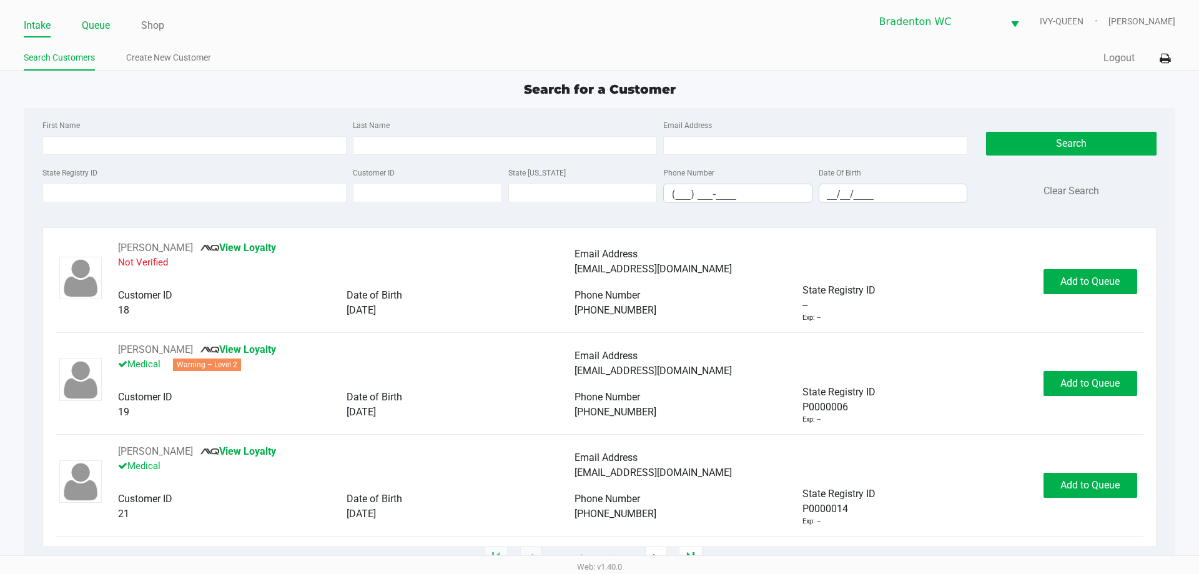
click at [95, 24] on link "Queue" at bounding box center [96, 25] width 28 height 17
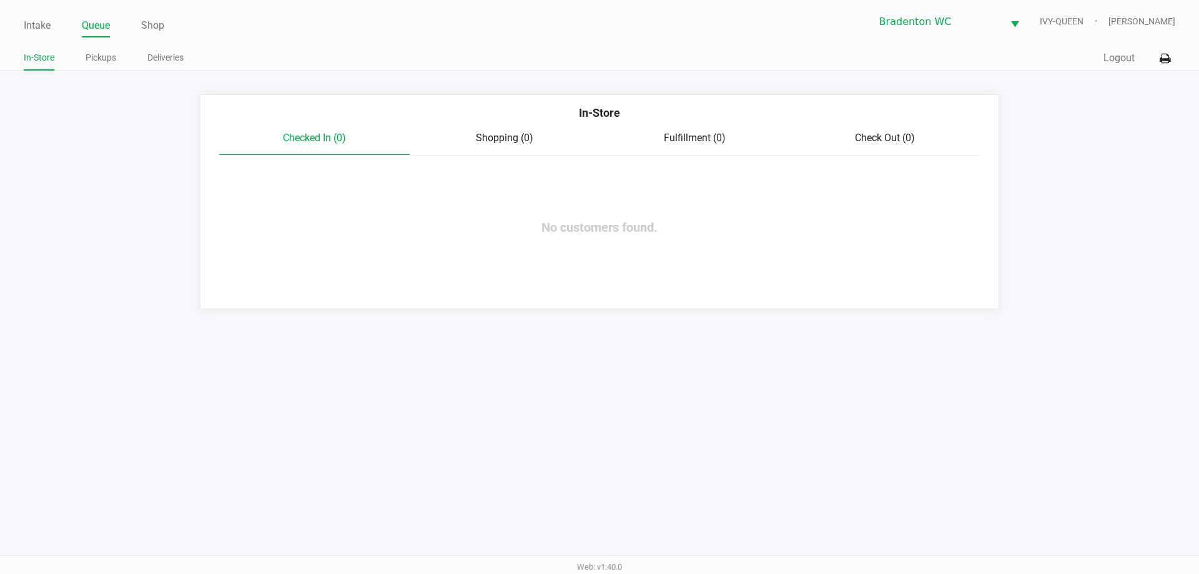
click at [106, 61] on link "Pickups" at bounding box center [101, 58] width 31 height 16
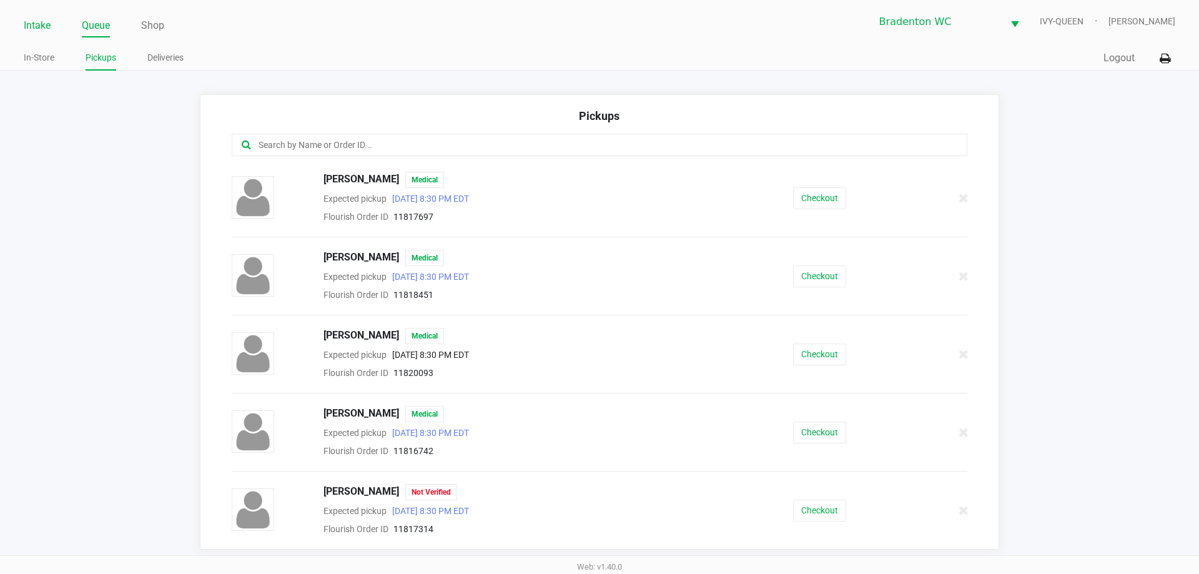
click at [33, 34] on link "Intake" at bounding box center [37, 25] width 27 height 17
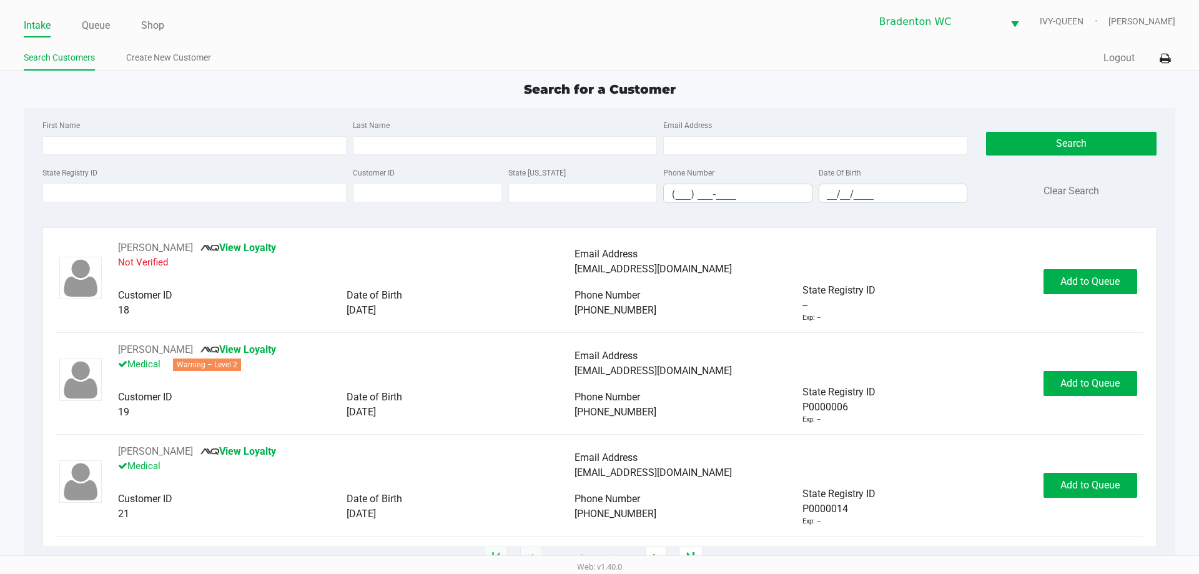
type input "[PERSON_NAME]"
type input "[DATE]"
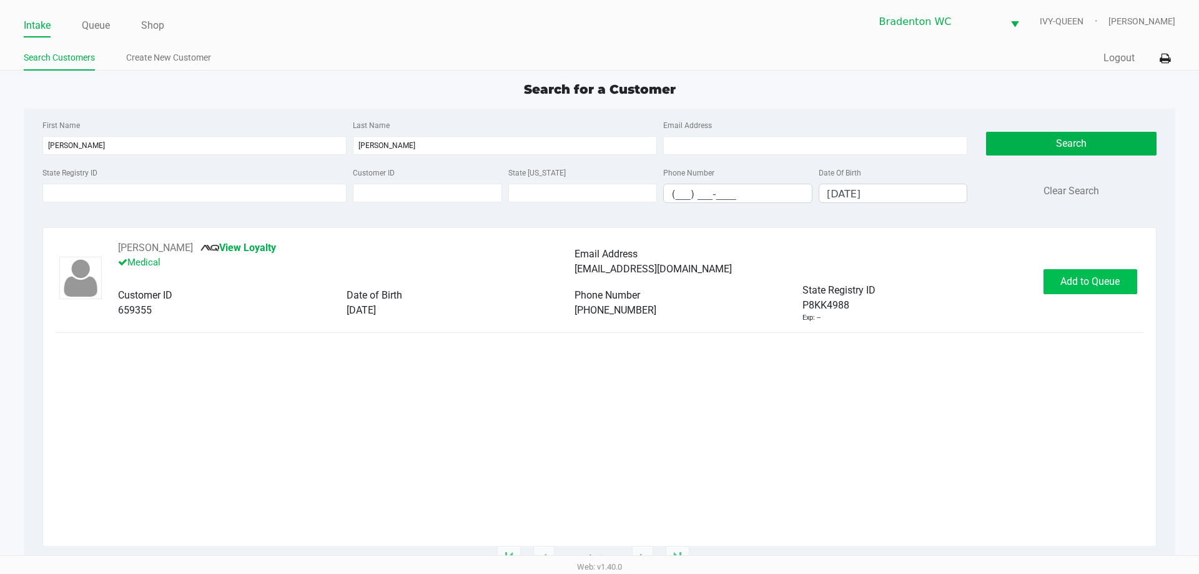
click at [1094, 280] on span "Add to Queue" at bounding box center [1089, 281] width 59 height 12
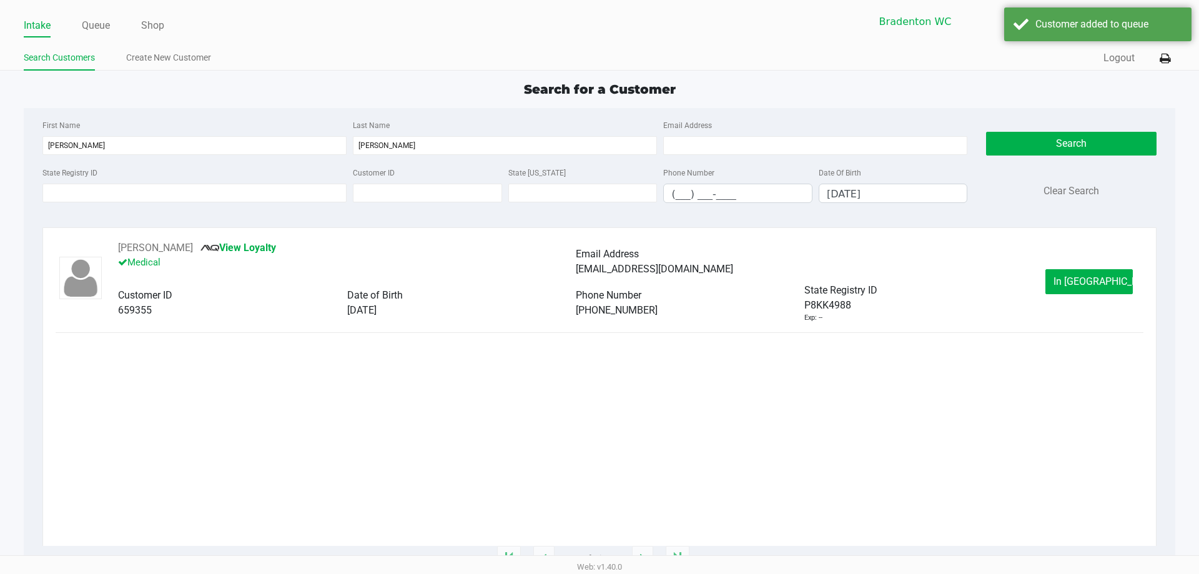
click at [1097, 280] on span "In [GEOGRAPHIC_DATA]" at bounding box center [1105, 281] width 105 height 12
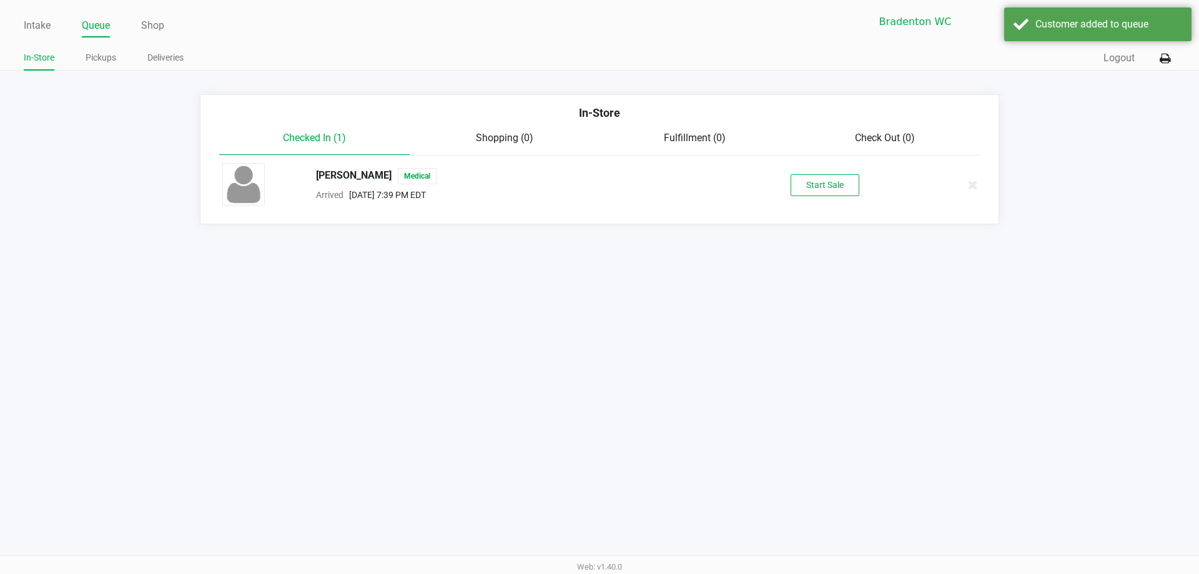
click at [838, 195] on button "Start Sale" at bounding box center [825, 185] width 69 height 22
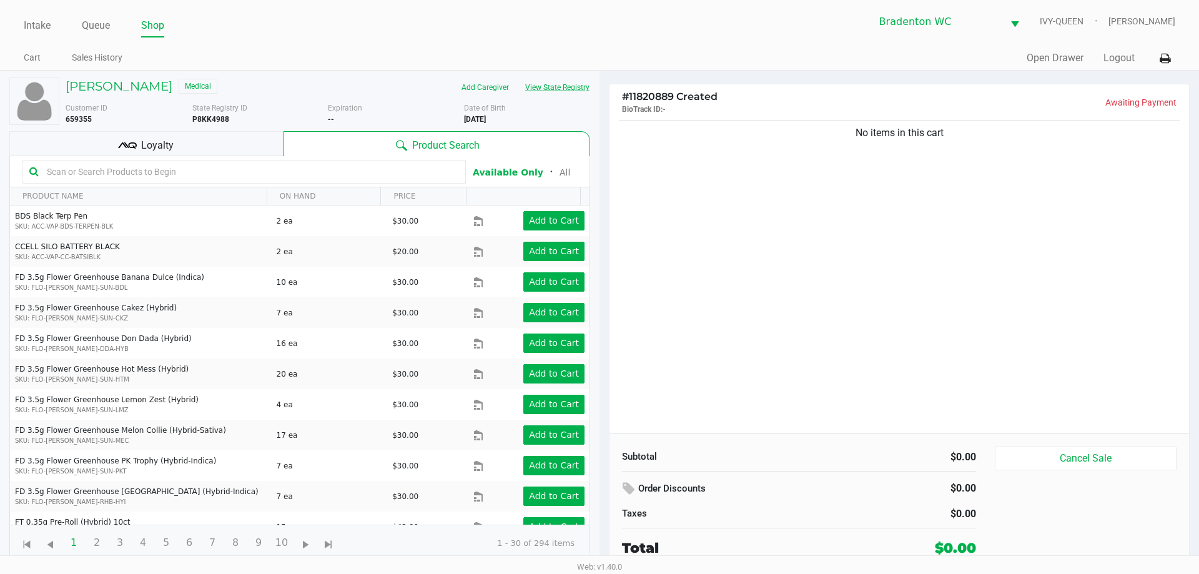
click at [569, 87] on button "View State Registry" at bounding box center [553, 87] width 73 height 20
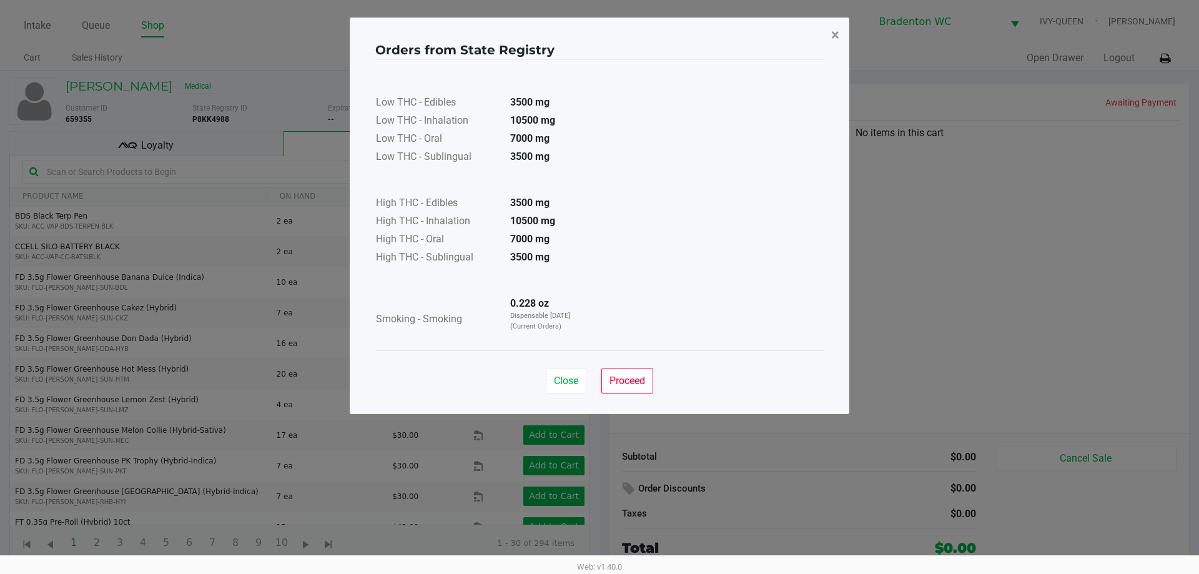
click at [837, 39] on span "×" at bounding box center [835, 34] width 8 height 17
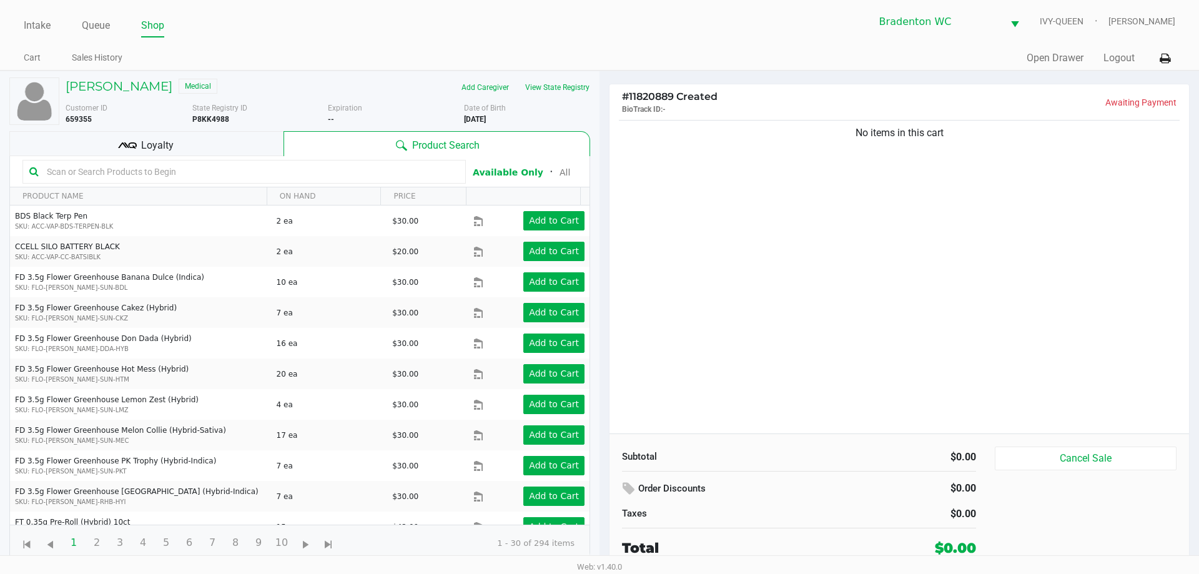
click at [255, 142] on div "Loyalty" at bounding box center [146, 143] width 274 height 25
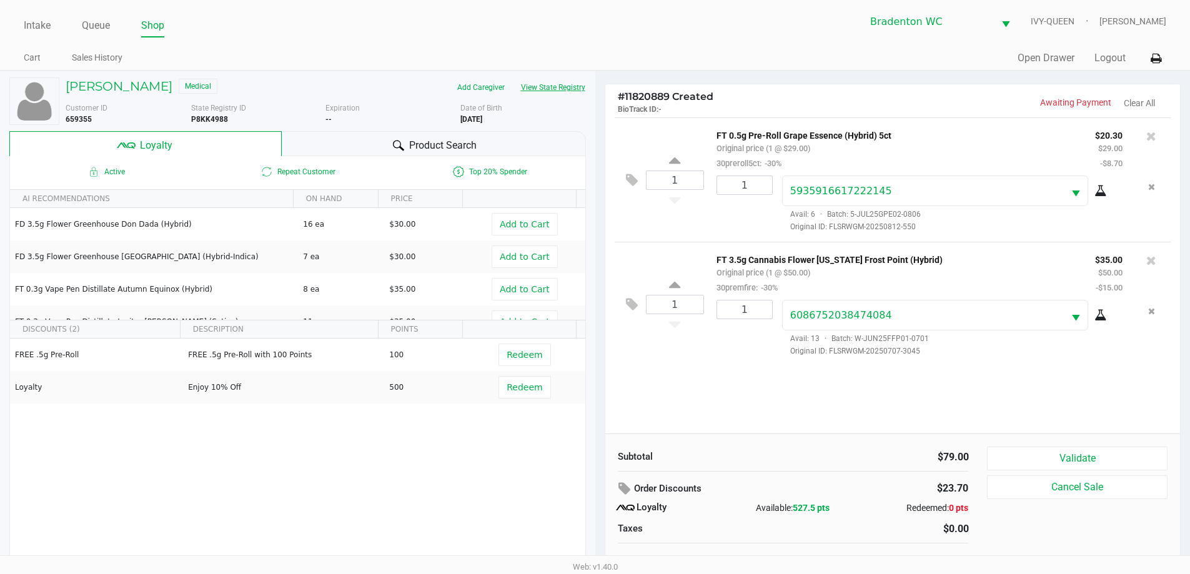
click at [1112, 454] on button "Validate" at bounding box center [1077, 458] width 180 height 24
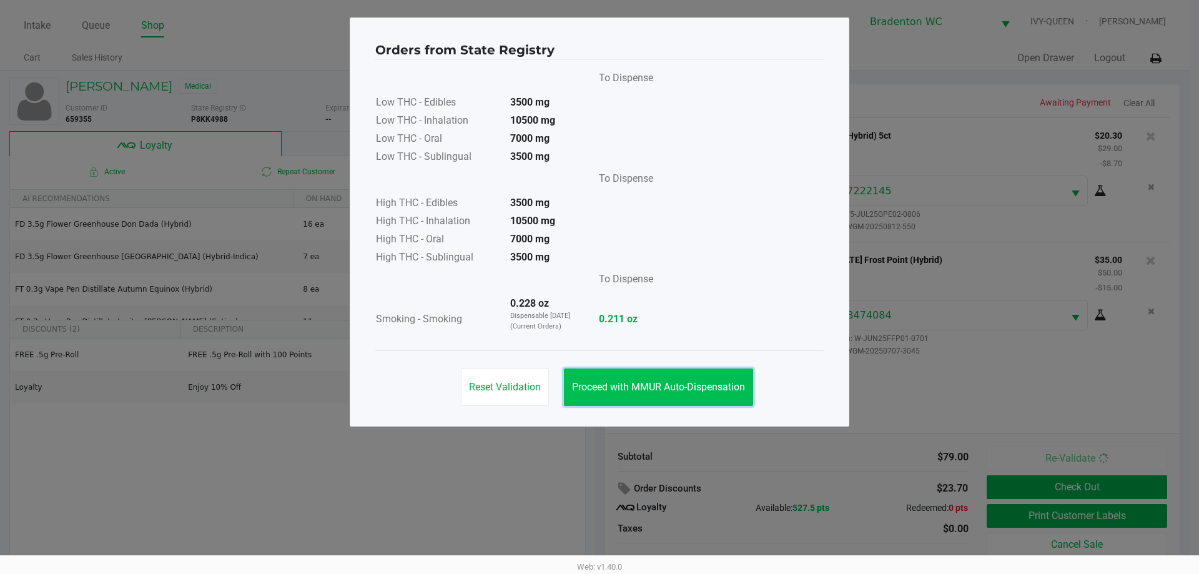
click at [707, 393] on button "Proceed with MMUR Auto-Dispensation" at bounding box center [658, 386] width 189 height 37
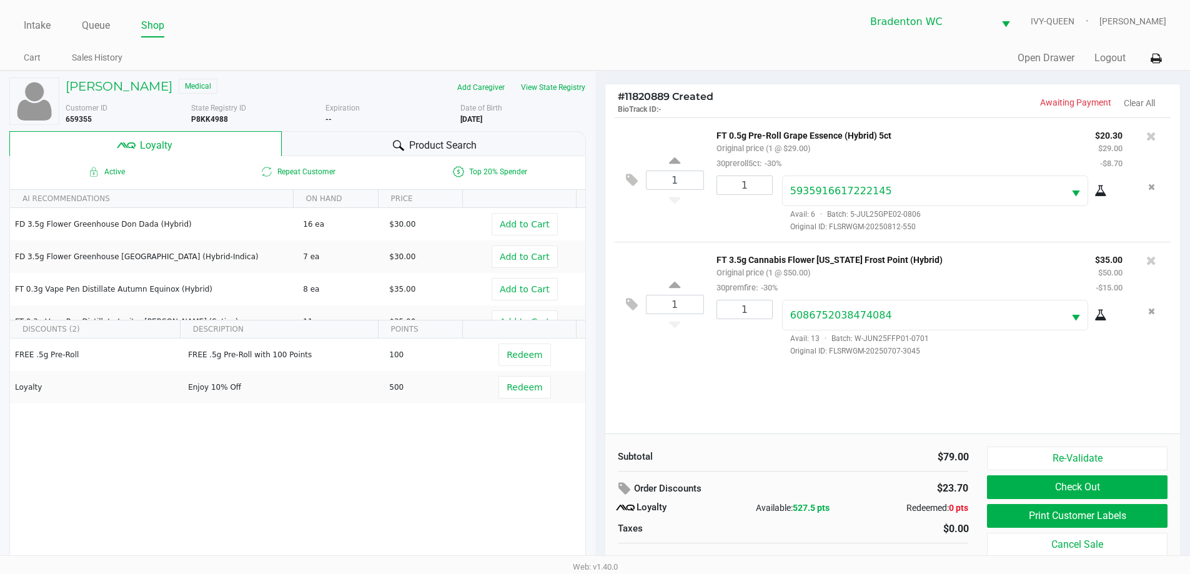
scroll to position [12, 0]
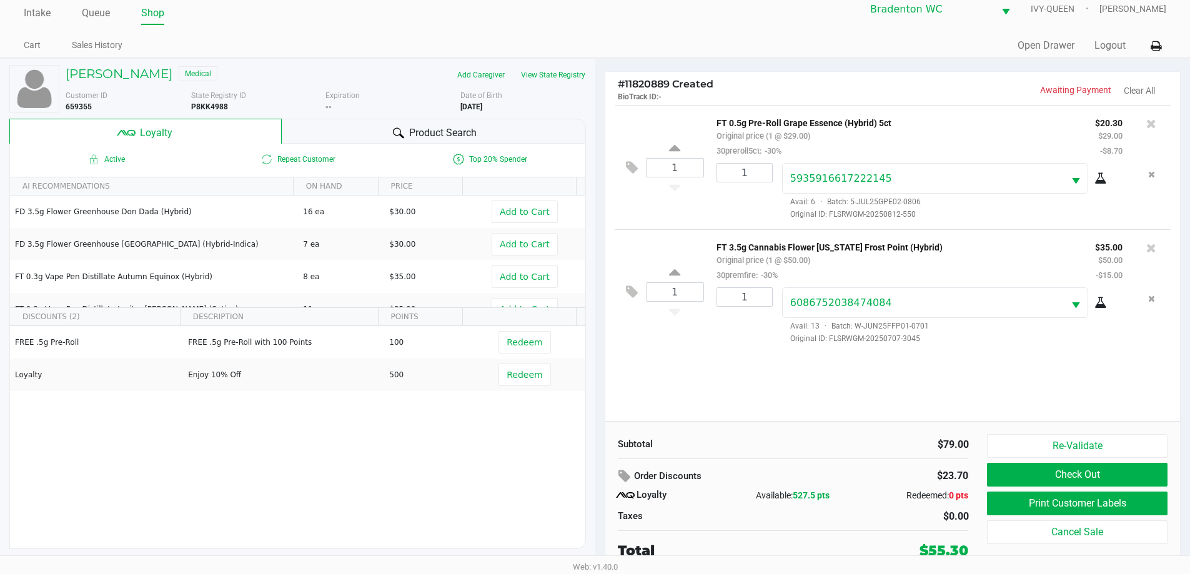
click at [1011, 504] on button "Print Customer Labels" at bounding box center [1077, 503] width 180 height 24
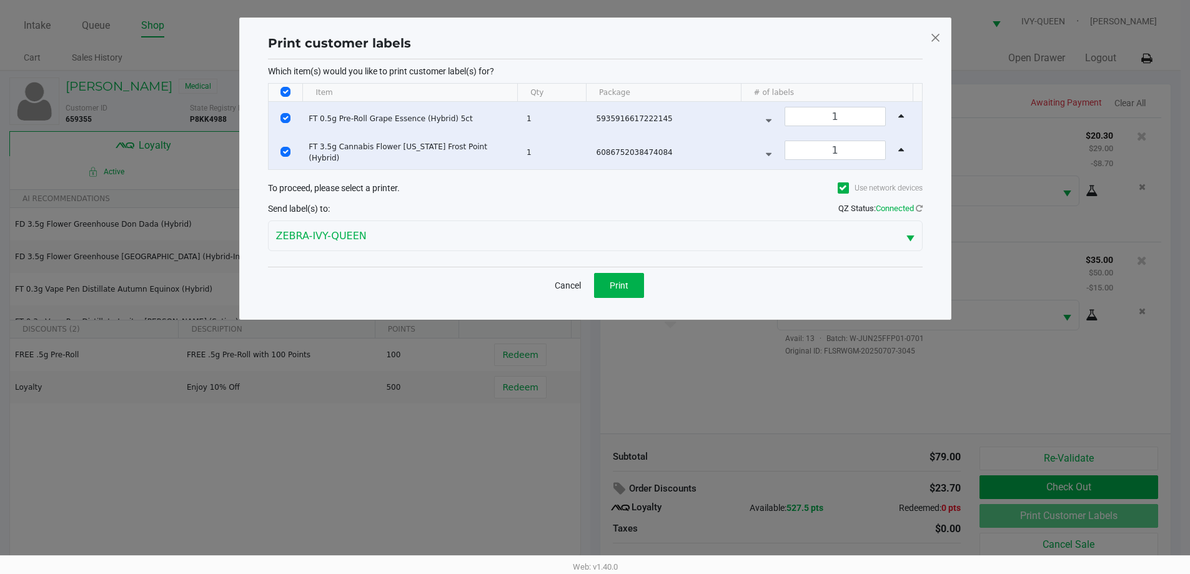
scroll to position [0, 0]
click at [629, 278] on button "Print" at bounding box center [623, 285] width 50 height 25
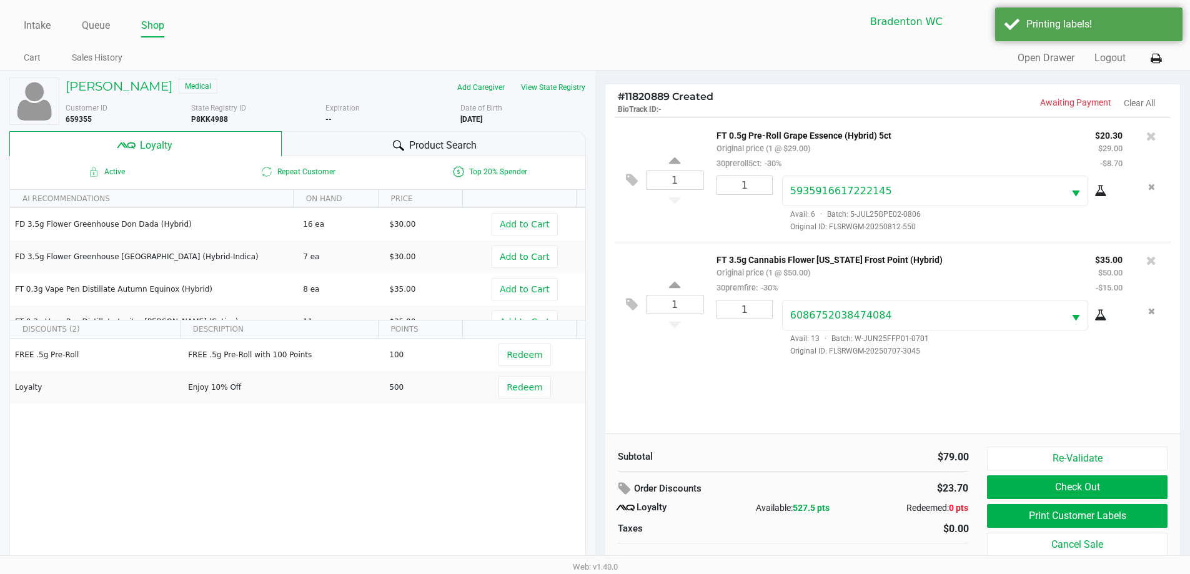
scroll to position [12, 0]
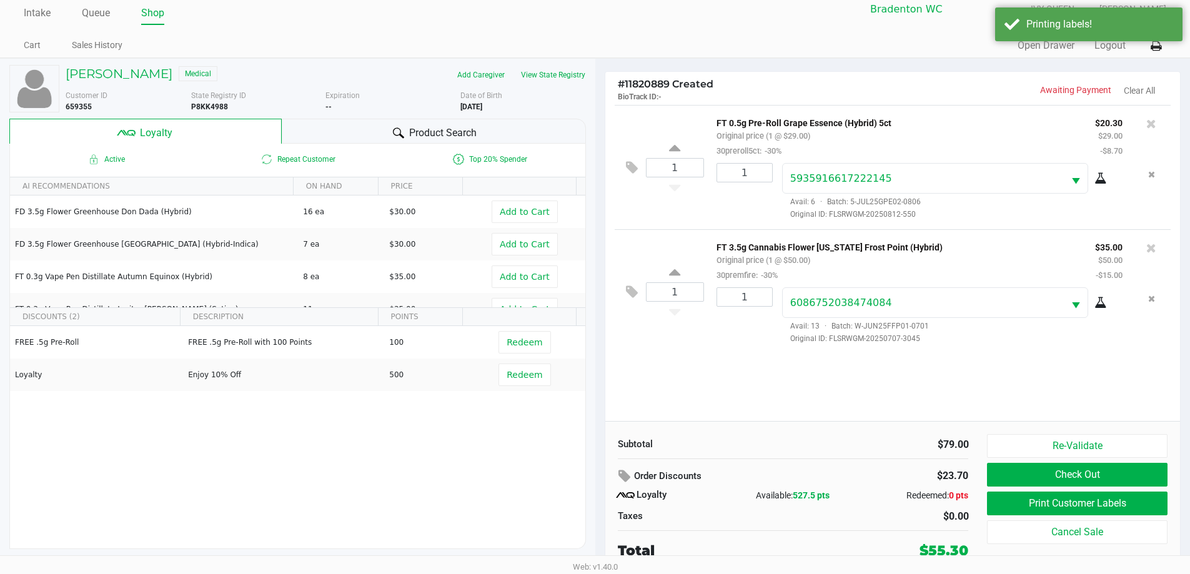
click at [1004, 477] on button "Check Out" at bounding box center [1077, 475] width 180 height 24
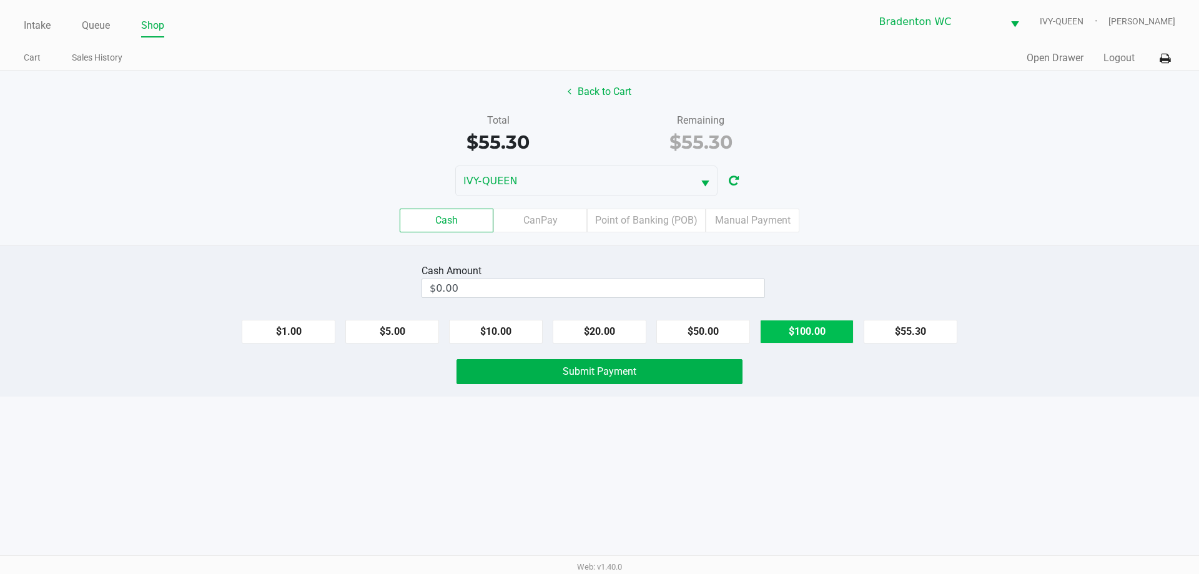
click at [816, 334] on button "$100.00" at bounding box center [807, 332] width 94 height 24
type input "$100.00"
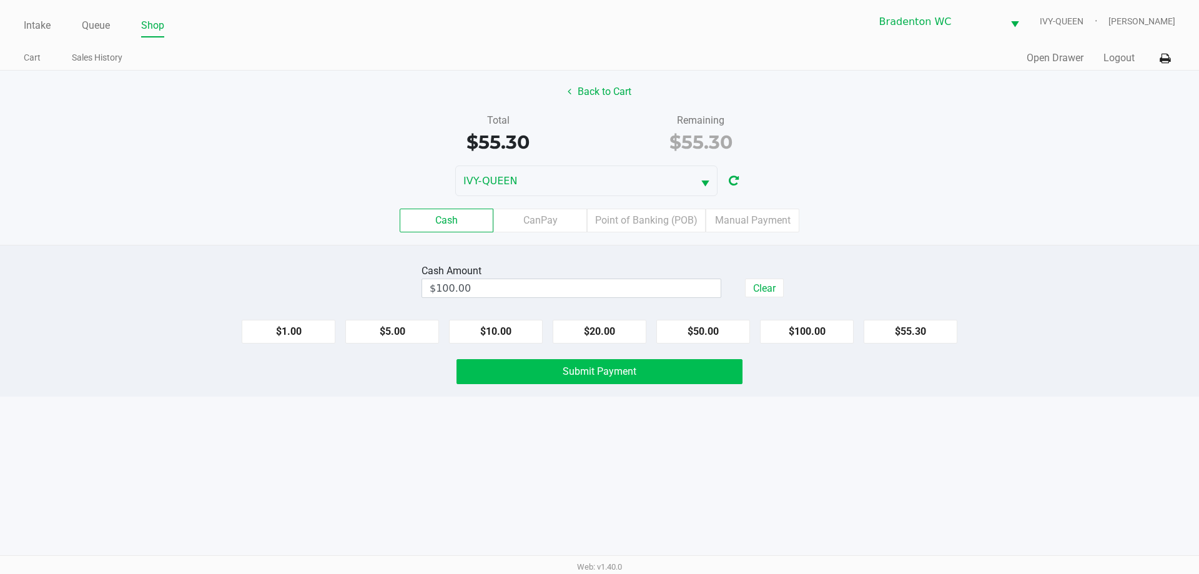
click at [684, 383] on button "Submit Payment" at bounding box center [599, 371] width 286 height 25
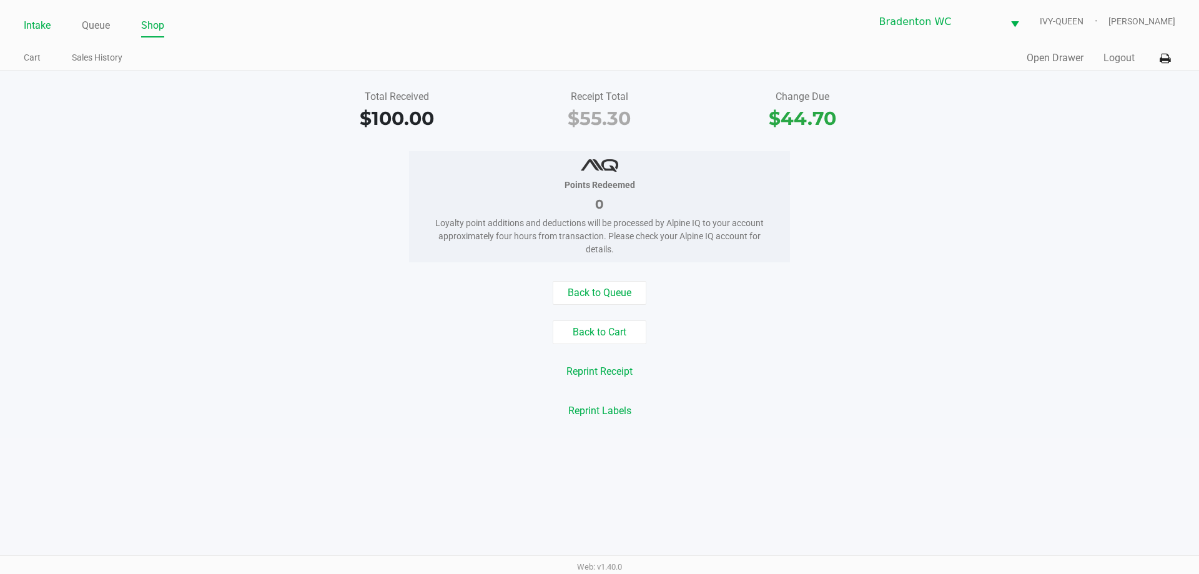
click at [41, 27] on link "Intake" at bounding box center [37, 25] width 27 height 17
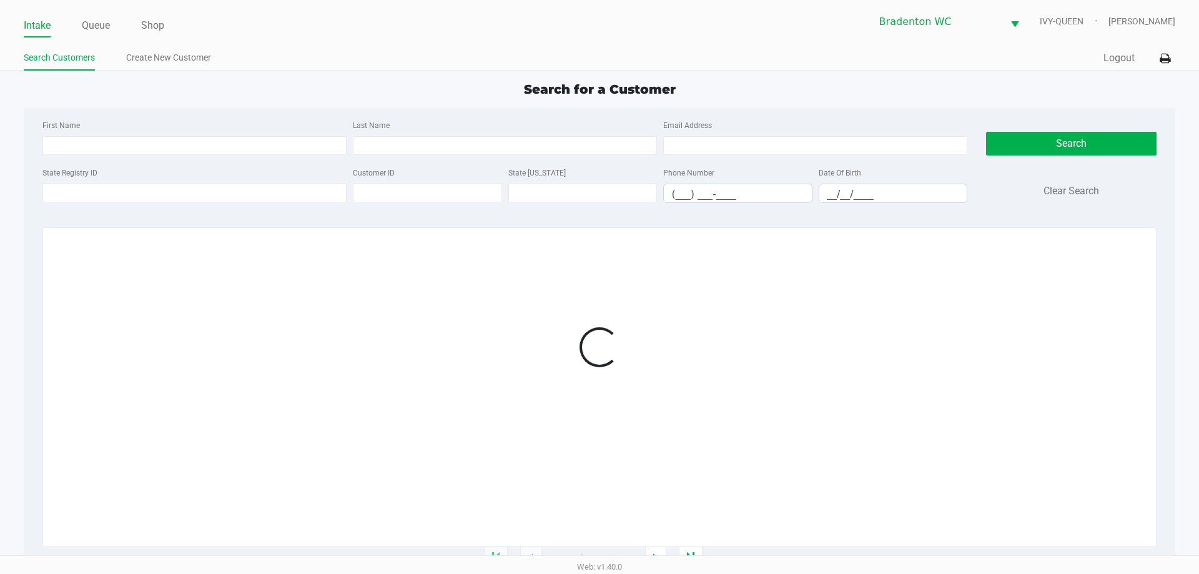
click at [325, 39] on div "Intake Queue Shop Bradenton [PERSON_NAME]-QUEEN [PERSON_NAME] Search Customers …" at bounding box center [599, 35] width 1199 height 71
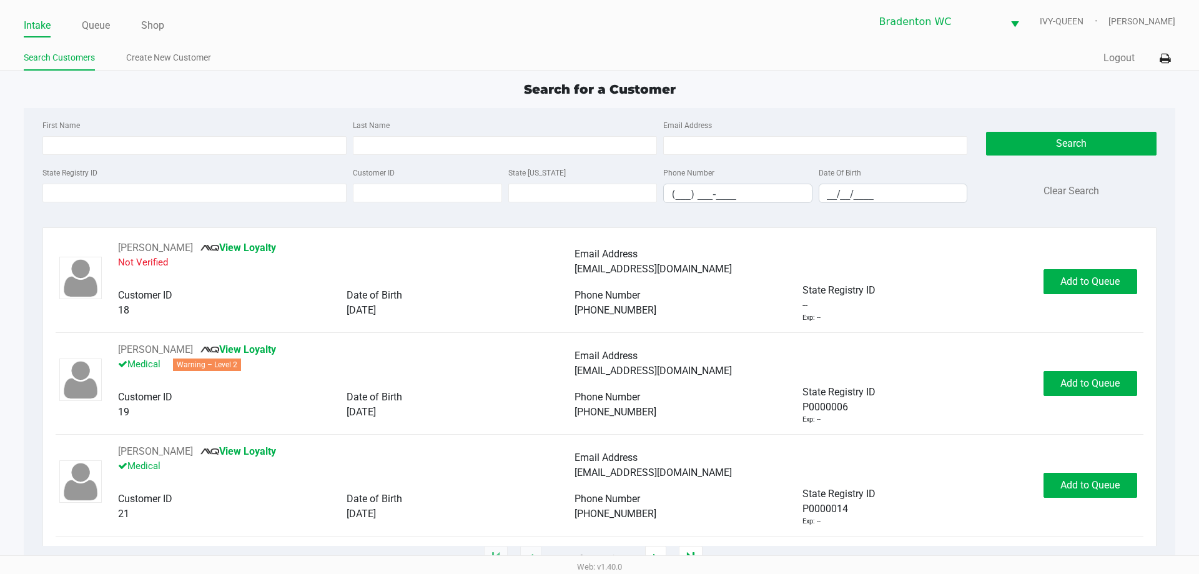
click at [340, 79] on app-point-of-sale "Intake Queue Shop [GEOGRAPHIC_DATA] [PERSON_NAME]-QUEEN [PERSON_NAME] Search Cu…" at bounding box center [599, 279] width 1199 height 559
type input "[PERSON_NAME]"
type input "[DATE]"
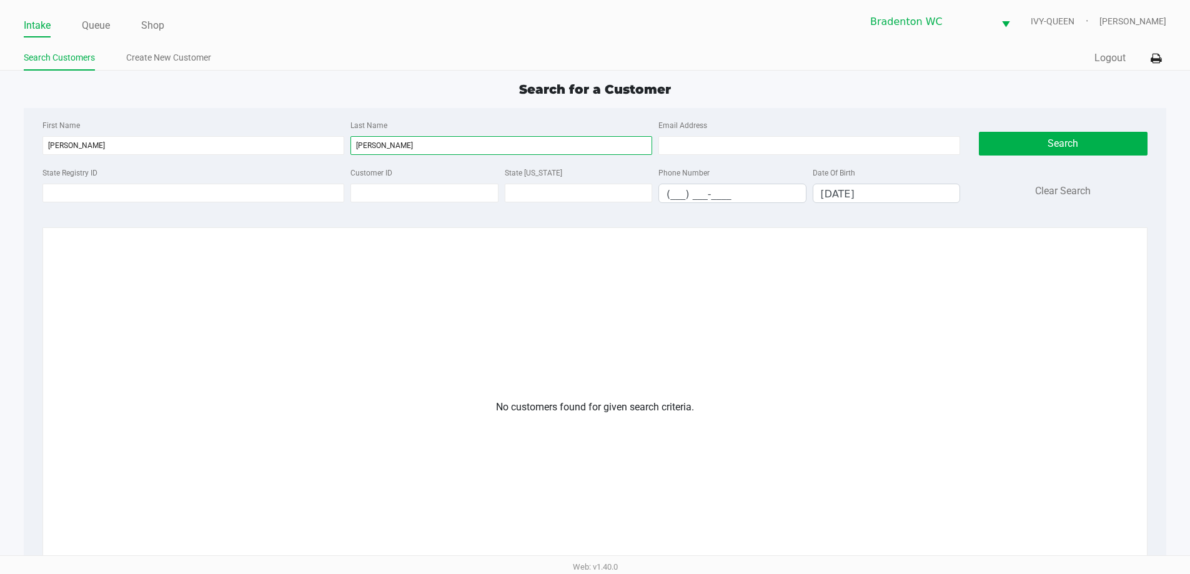
click at [370, 142] on input "[PERSON_NAME]" at bounding box center [501, 145] width 302 height 19
click at [369, 142] on input "[PERSON_NAME]" at bounding box center [501, 145] width 302 height 19
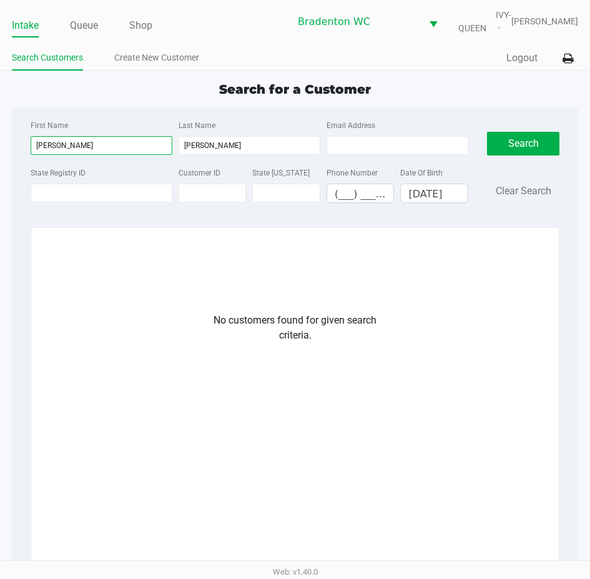
click at [44, 144] on input "[PERSON_NAME]" at bounding box center [102, 145] width 142 height 19
drag, startPoint x: 179, startPoint y: 61, endPoint x: 196, endPoint y: 64, distance: 17.9
click at [179, 61] on link "Create New Customer" at bounding box center [156, 58] width 85 height 16
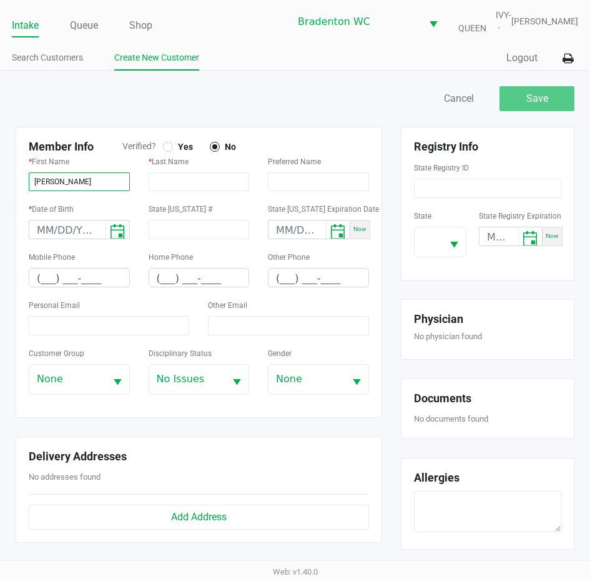
type input "[PERSON_NAME]"
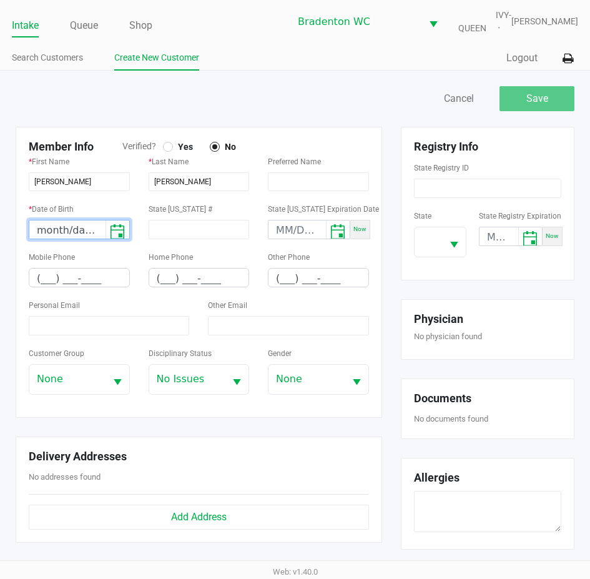
click at [42, 225] on input "month/day/year" at bounding box center [67, 229] width 76 height 19
type input "[DATE]"
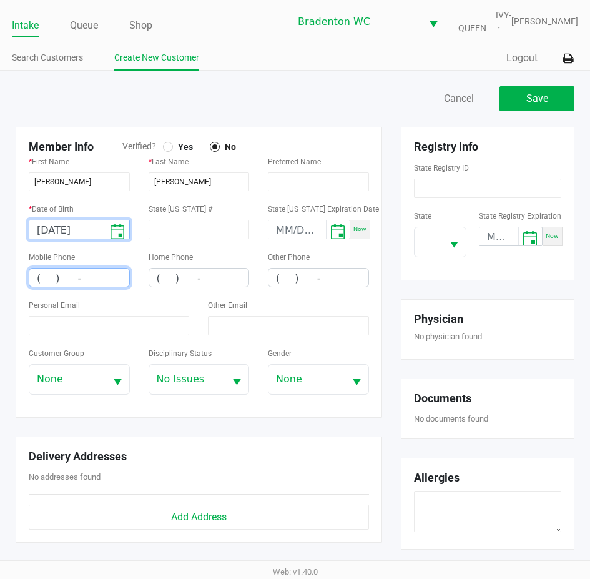
click at [43, 269] on input "(___) ___-____" at bounding box center [79, 278] width 100 height 19
type input "[PHONE_NUMBER]"
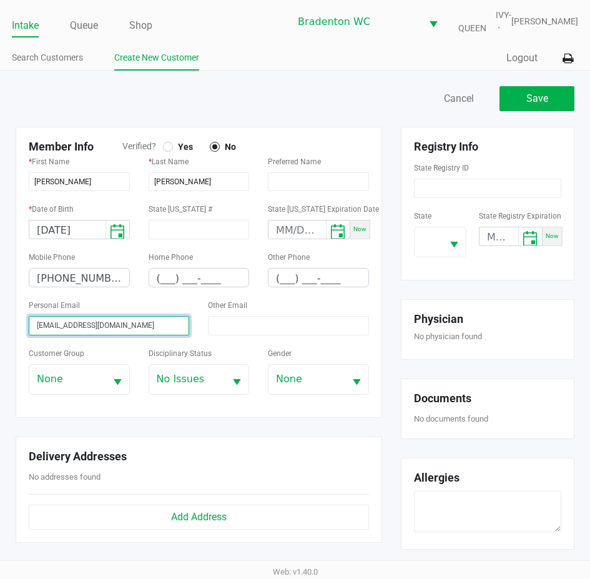
type input "[EMAIL_ADDRESS][DOMAIN_NAME]"
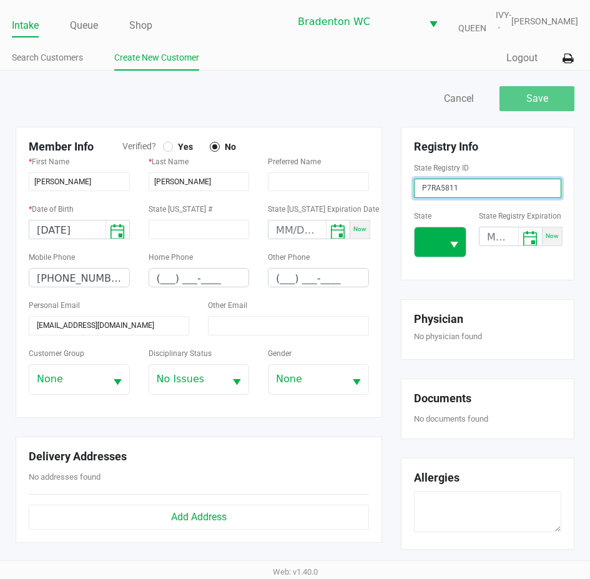
type input "P7RA5811"
click at [440, 233] on span at bounding box center [428, 241] width 27 height 29
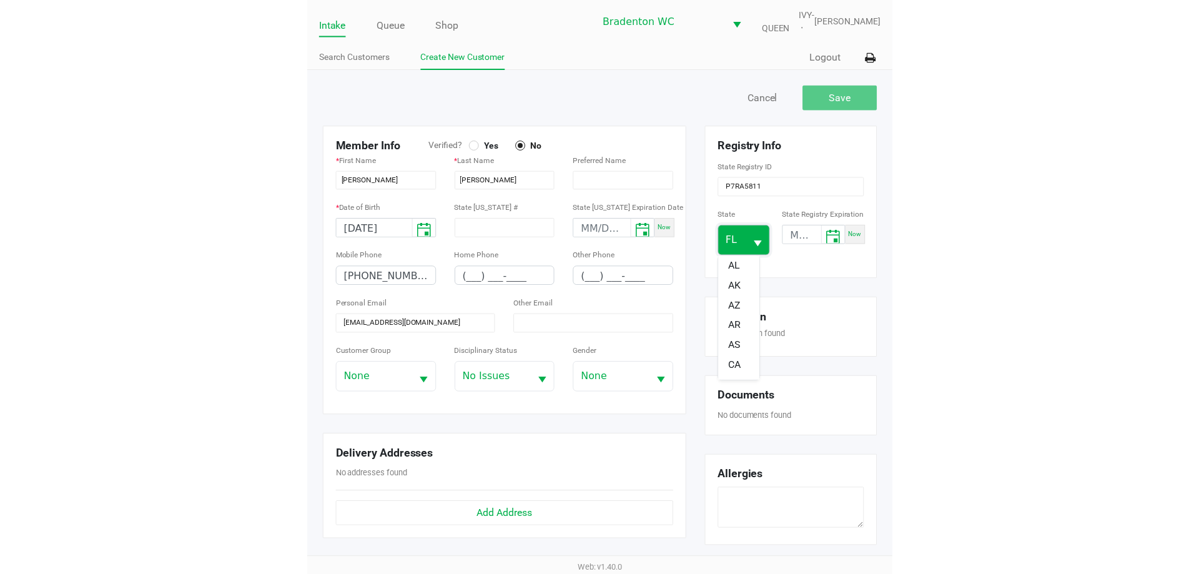
scroll to position [95, 0]
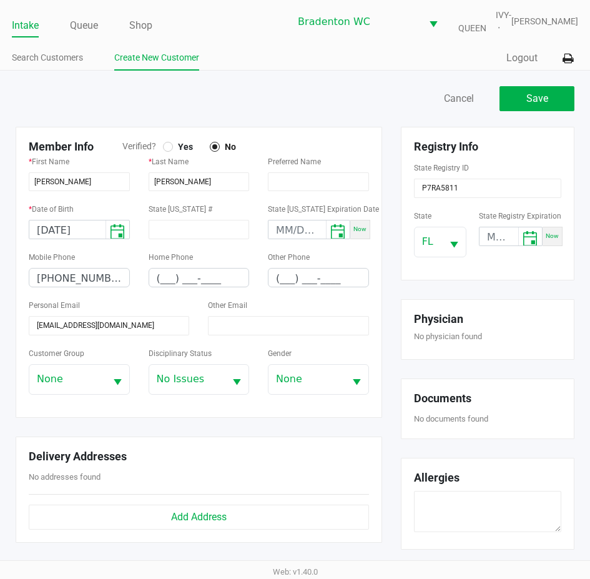
click at [510, 262] on div "State [US_STATE] State Registry Expiration Now" at bounding box center [487, 237] width 147 height 59
click at [180, 147] on span "Yes" at bounding box center [183, 146] width 20 height 11
click at [540, 96] on span "Save" at bounding box center [537, 98] width 22 height 12
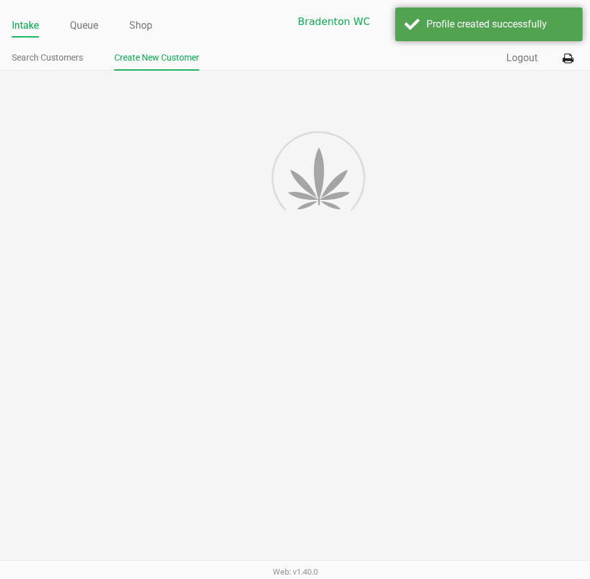
type input "---"
type input "( __) ___-____"
type input "---"
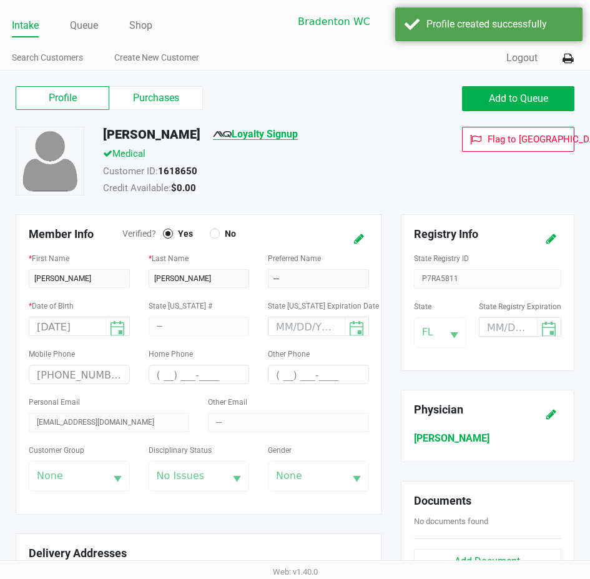
click at [213, 134] on link "Loyalty Signup" at bounding box center [255, 134] width 85 height 12
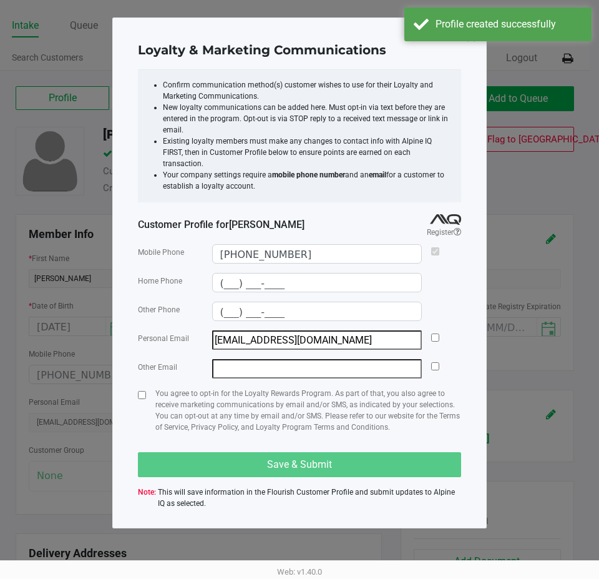
click at [431, 330] on div "Personal Email [EMAIL_ADDRESS][DOMAIN_NAME]" at bounding box center [299, 339] width 323 height 19
click at [436, 333] on input "checkbox" at bounding box center [435, 337] width 8 height 8
checkbox input "true"
click at [144, 391] on input "checkbox" at bounding box center [142, 395] width 8 height 8
checkbox input "true"
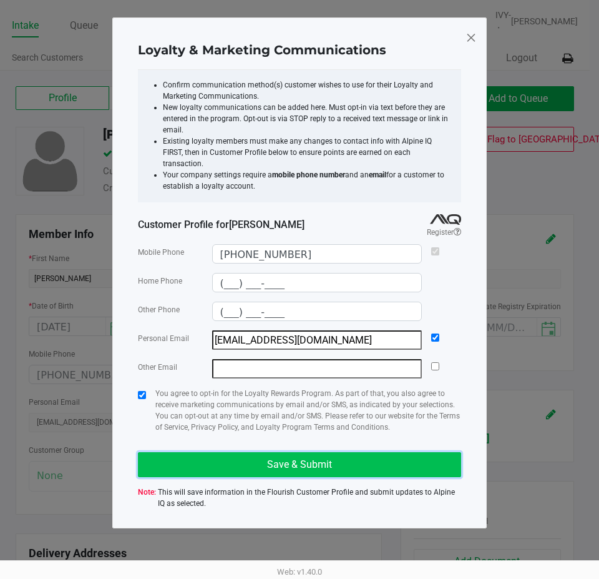
click at [193, 452] on button "Save & Submit" at bounding box center [299, 464] width 323 height 25
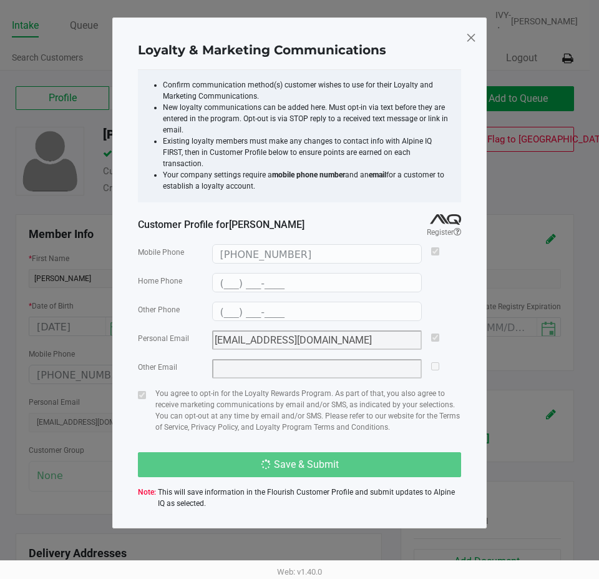
type input "(___) ___-____"
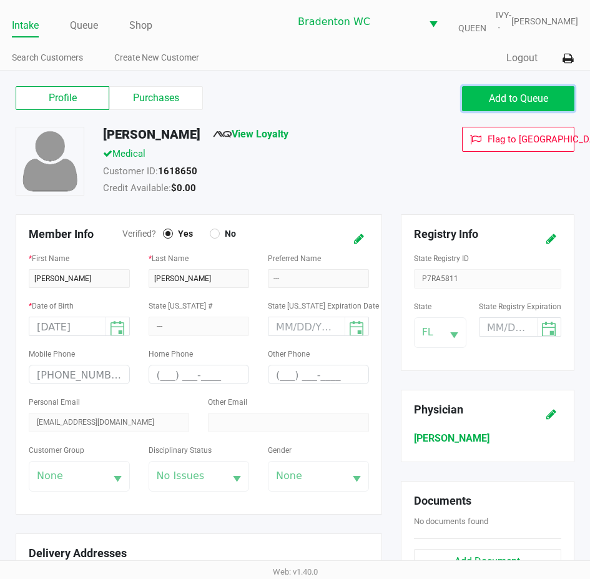
click at [526, 94] on span "Add to Queue" at bounding box center [518, 98] width 59 height 12
click at [532, 111] on div "Profile Purchases Add to Queue" at bounding box center [295, 105] width 578 height 44
click at [86, 28] on link "Queue" at bounding box center [84, 25] width 28 height 17
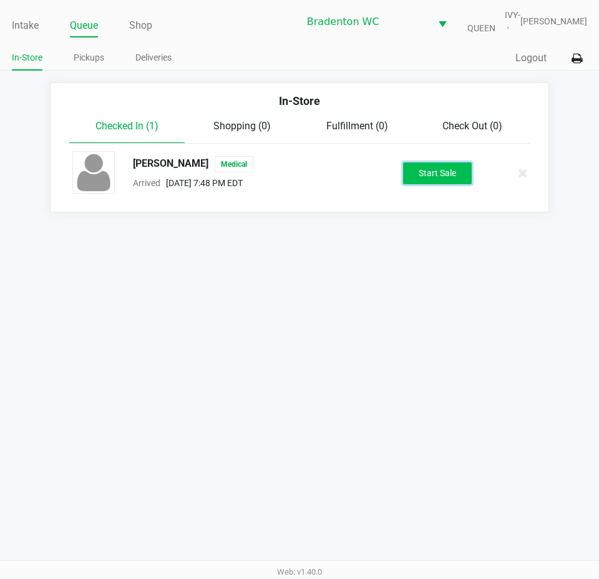
click at [460, 172] on button "Start Sale" at bounding box center [437, 173] width 69 height 22
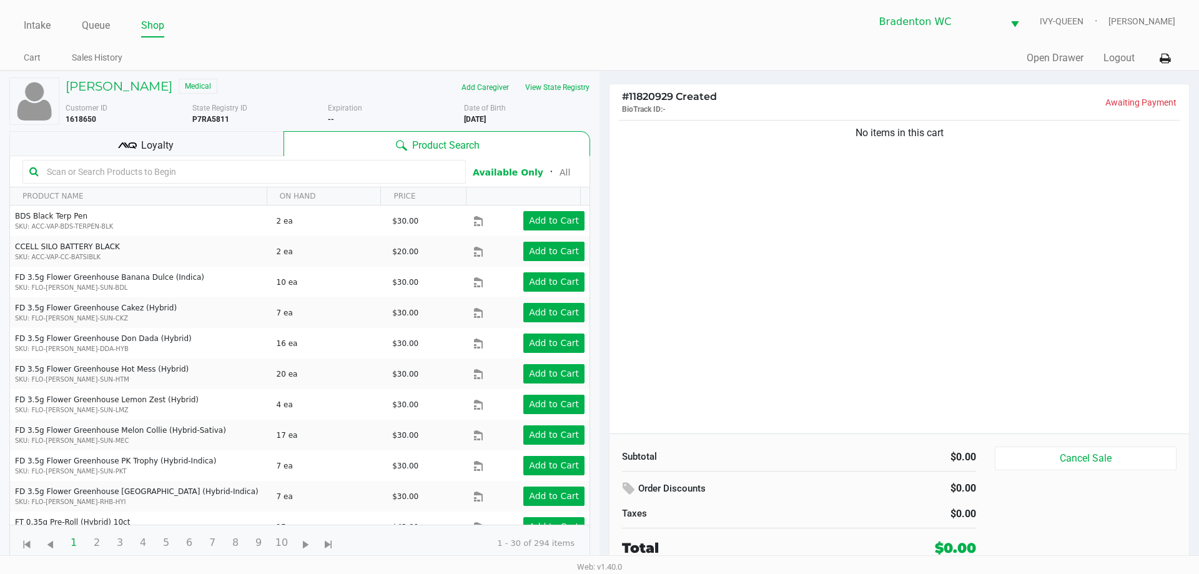
click at [194, 179] on input "text" at bounding box center [250, 171] width 417 height 19
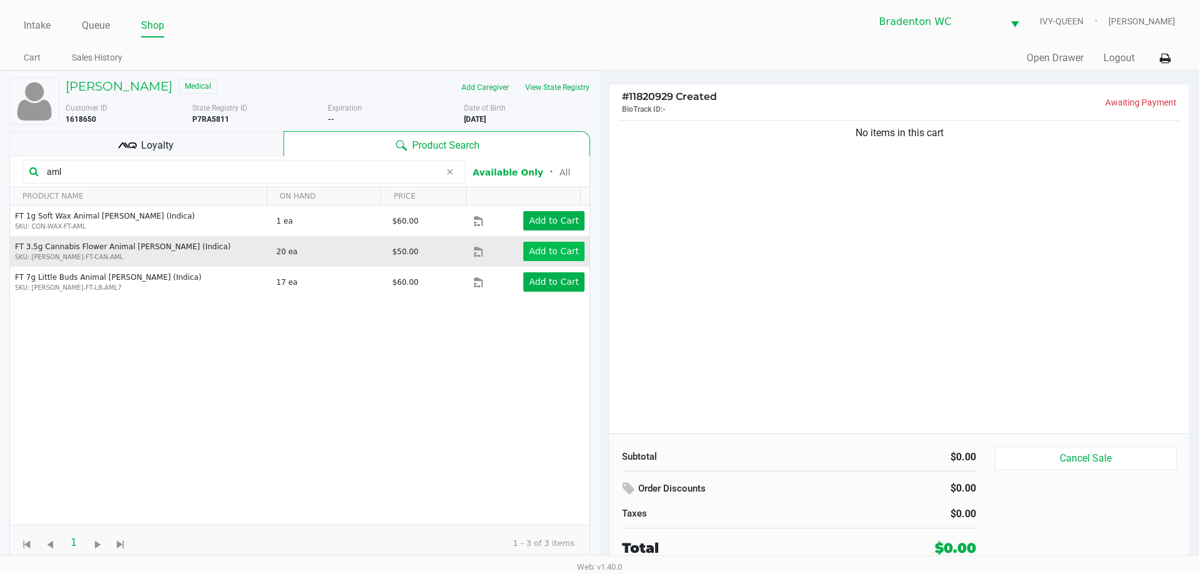
type input "aml"
click at [559, 250] on app-button-loader "Add to Cart" at bounding box center [554, 251] width 50 height 10
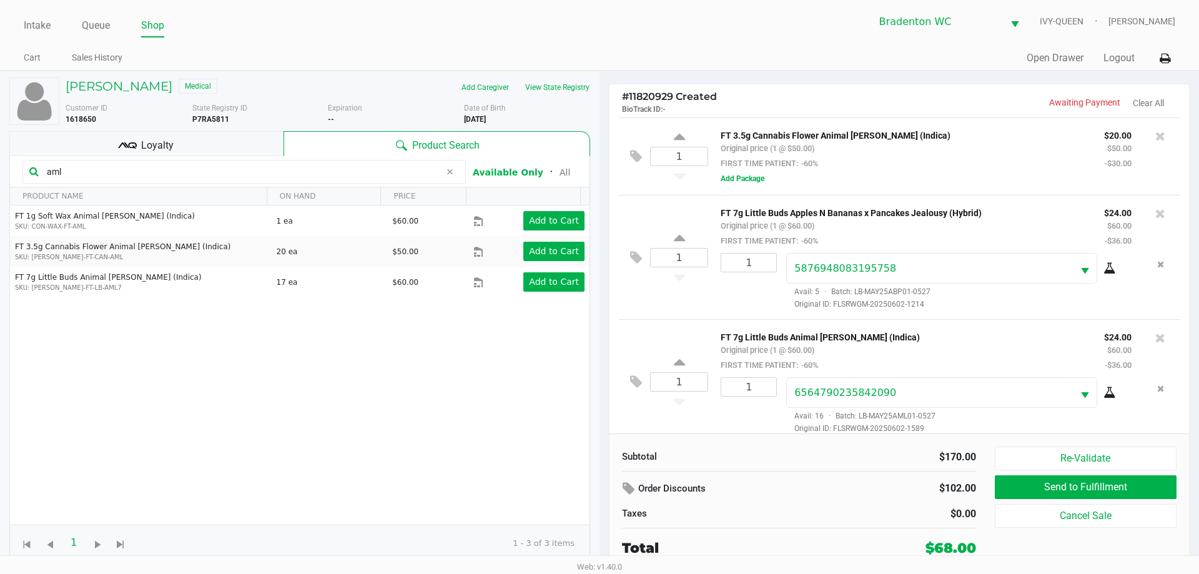
scroll to position [12, 0]
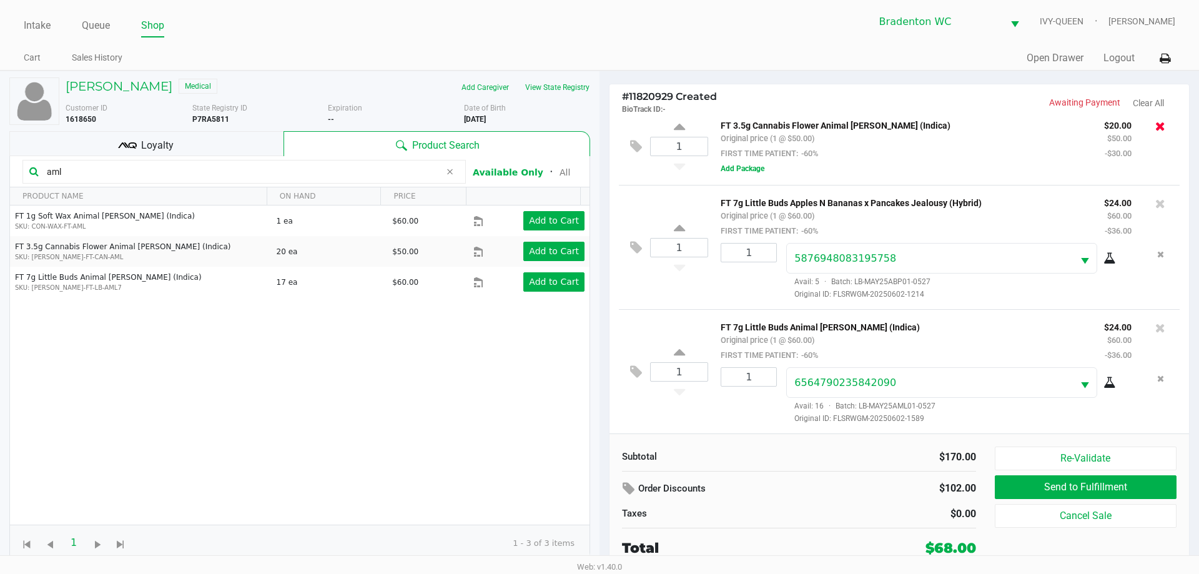
click at [1155, 124] on icon at bounding box center [1160, 126] width 10 height 12
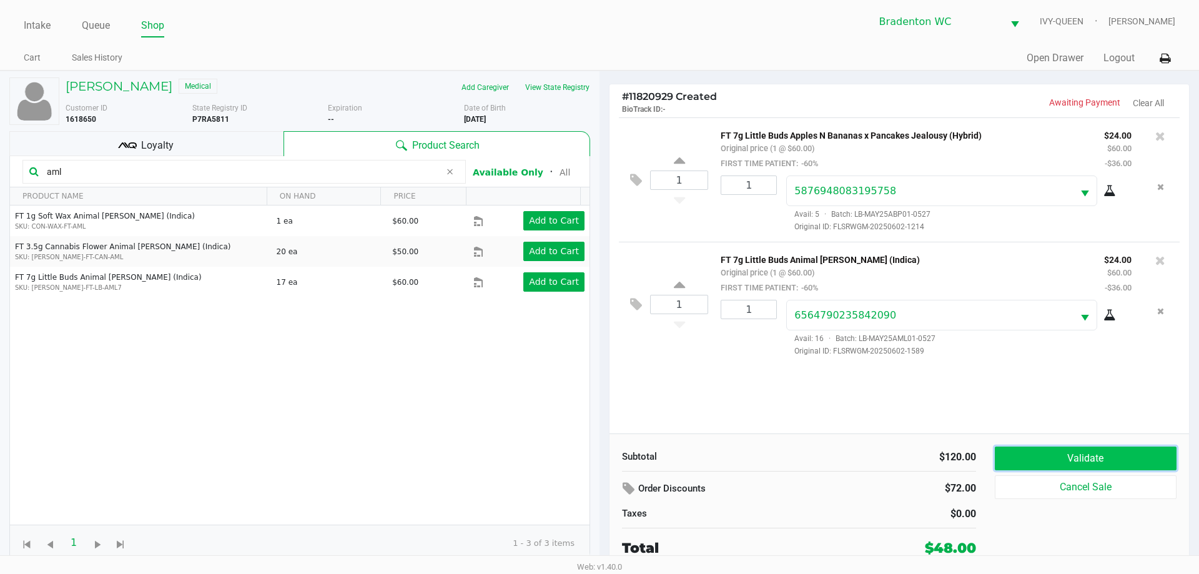
click at [1125, 462] on button "Validate" at bounding box center [1086, 458] width 182 height 24
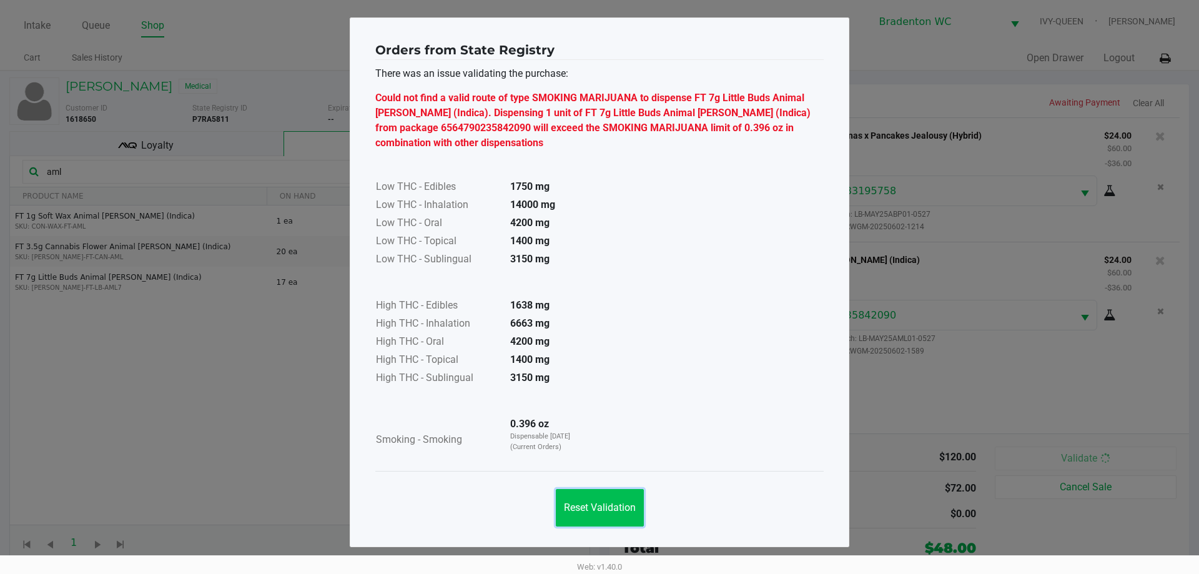
click at [609, 511] on span "Reset Validation" at bounding box center [600, 507] width 72 height 12
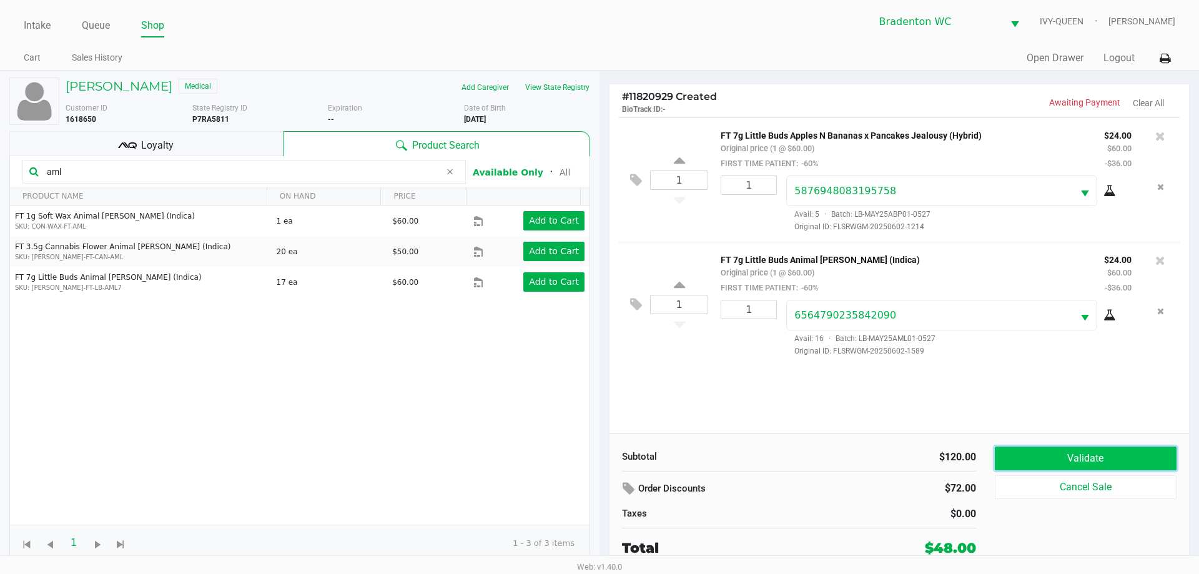
click at [1067, 458] on button "Validate" at bounding box center [1086, 458] width 182 height 24
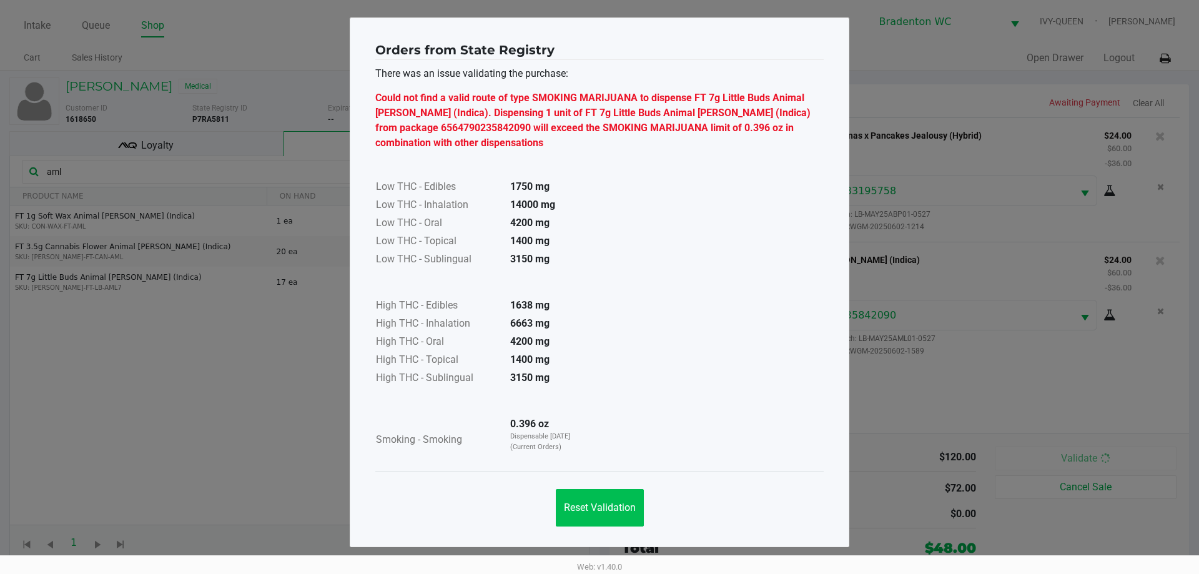
click at [619, 506] on span "Reset Validation" at bounding box center [600, 507] width 72 height 12
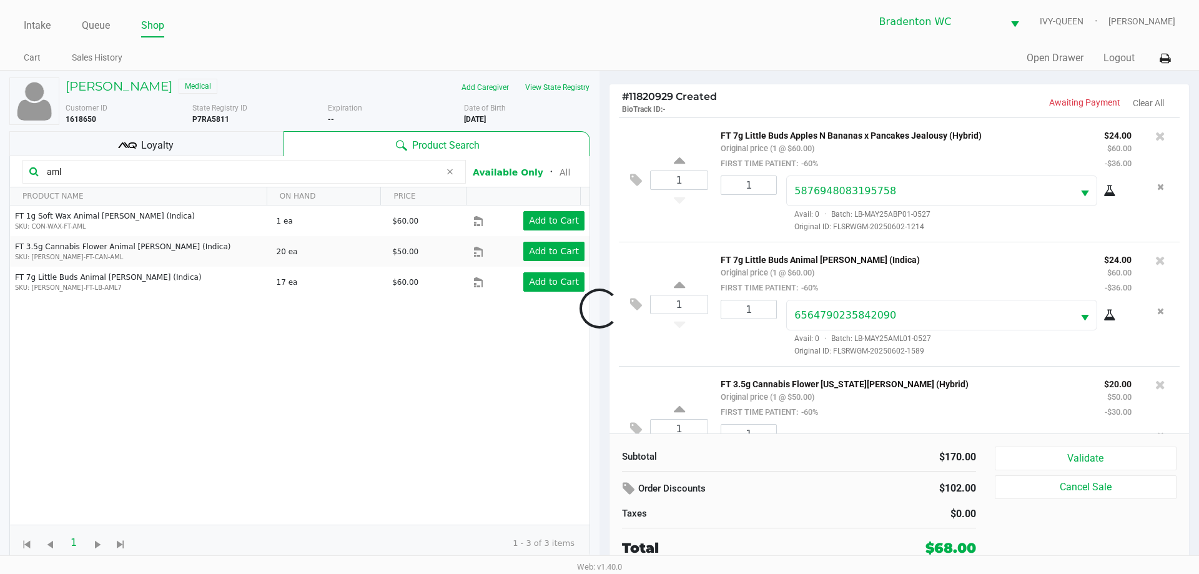
scroll to position [59, 0]
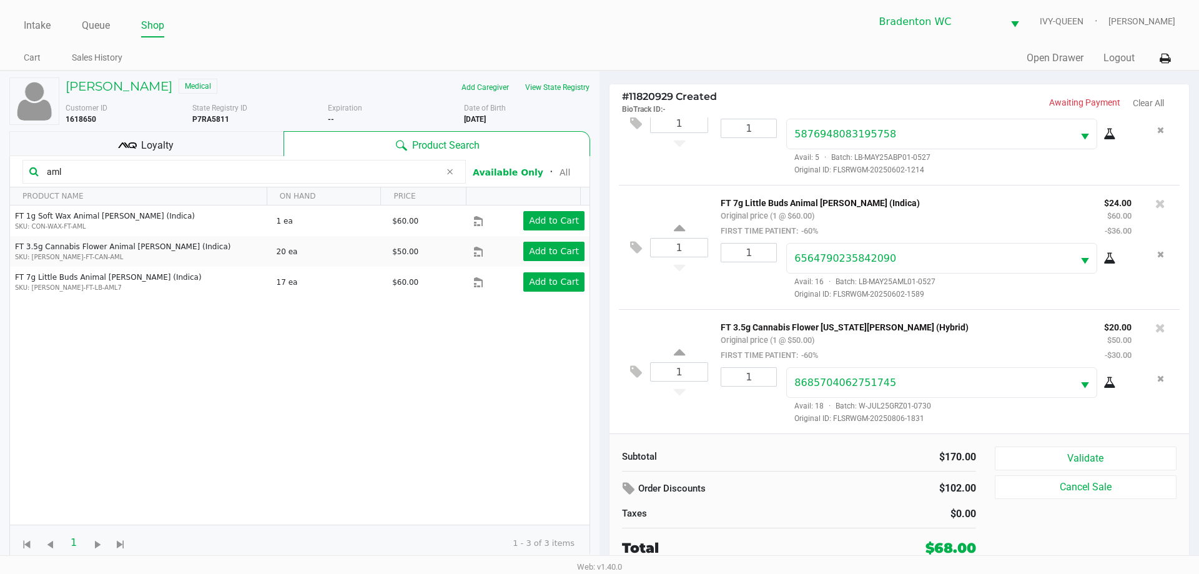
click at [1155, 202] on icon at bounding box center [1160, 203] width 10 height 12
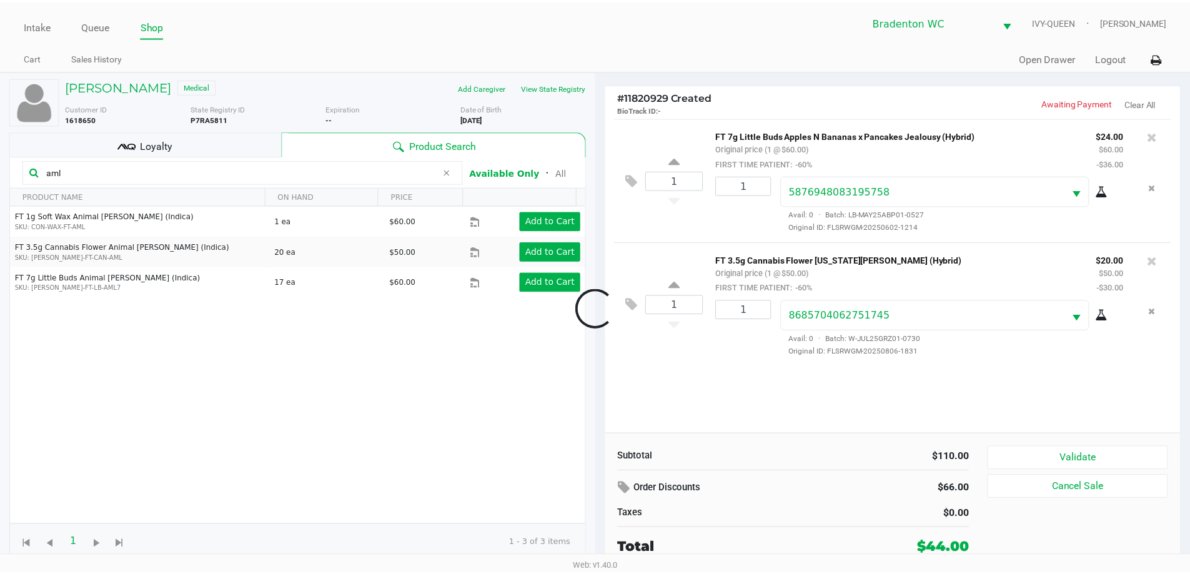
scroll to position [0, 0]
click at [1163, 136] on icon at bounding box center [1160, 136] width 10 height 12
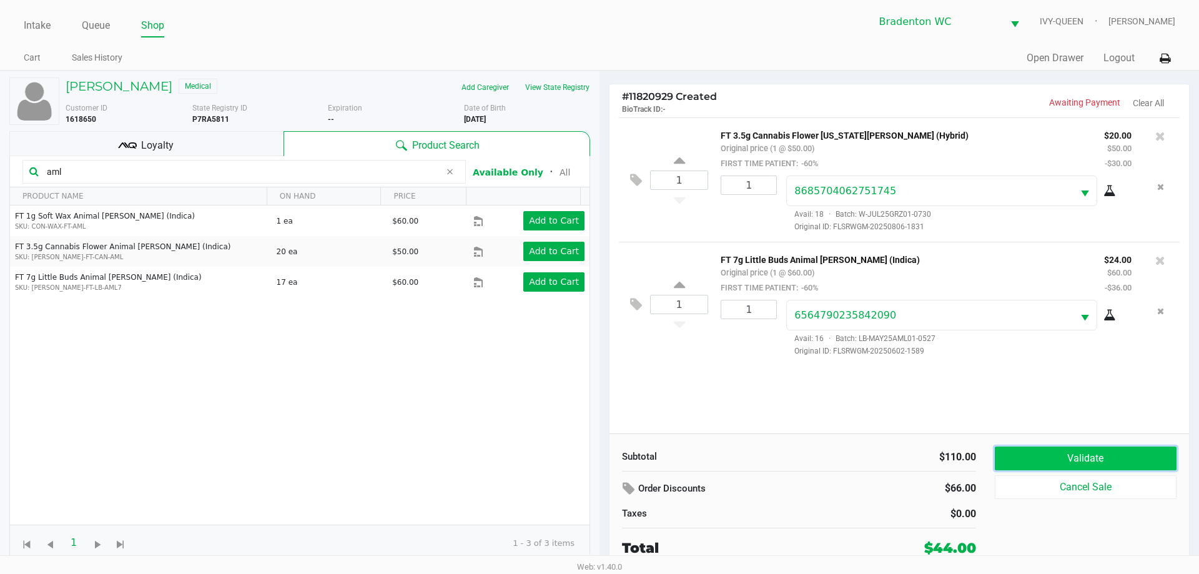
click at [1109, 455] on button "Validate" at bounding box center [1086, 458] width 182 height 24
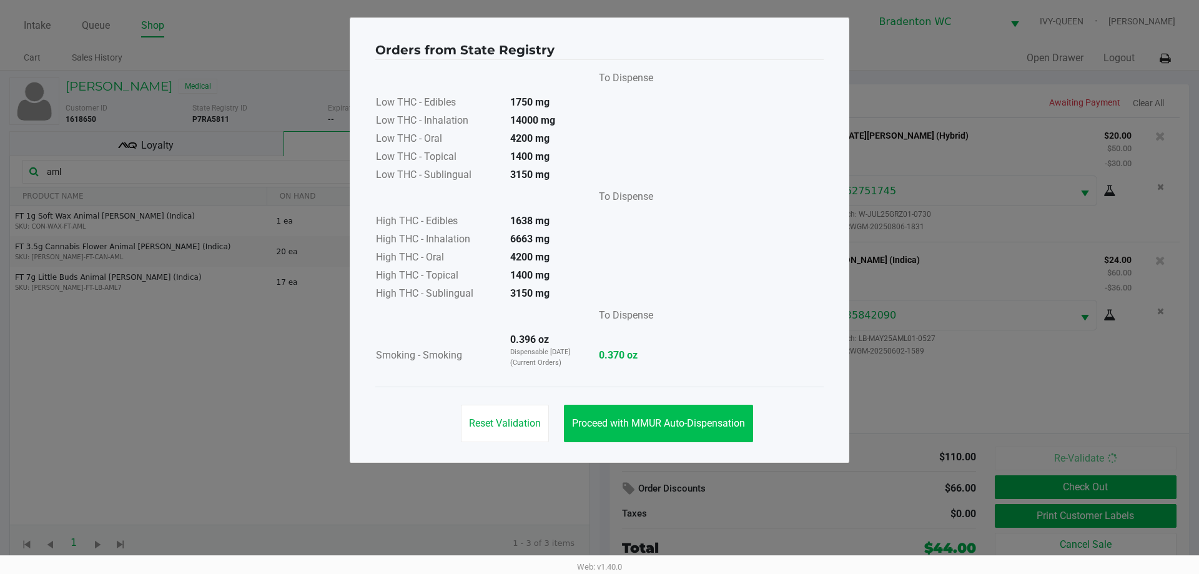
click at [657, 423] on span "Proceed with MMUR Auto-Dispensation" at bounding box center [658, 423] width 173 height 12
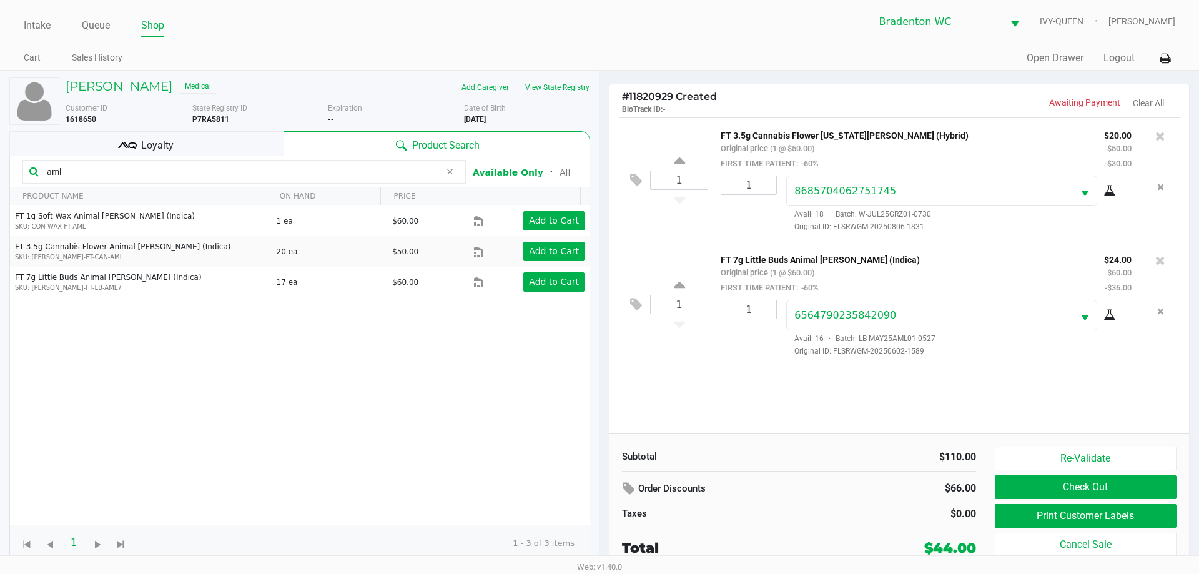
click at [244, 143] on div "Loyalty" at bounding box center [146, 143] width 274 height 25
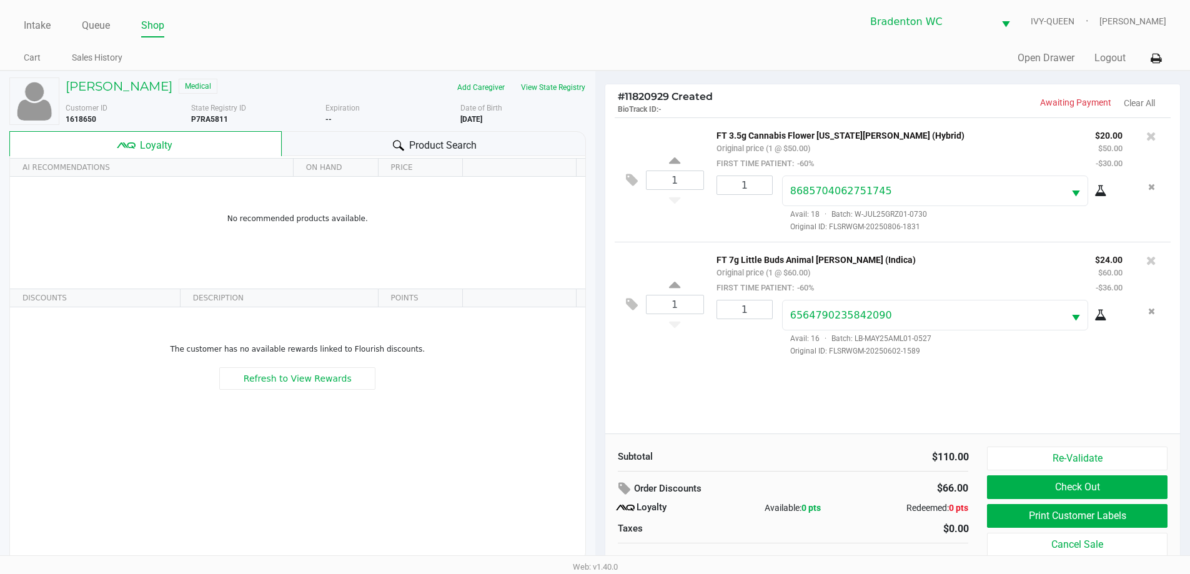
scroll to position [12, 0]
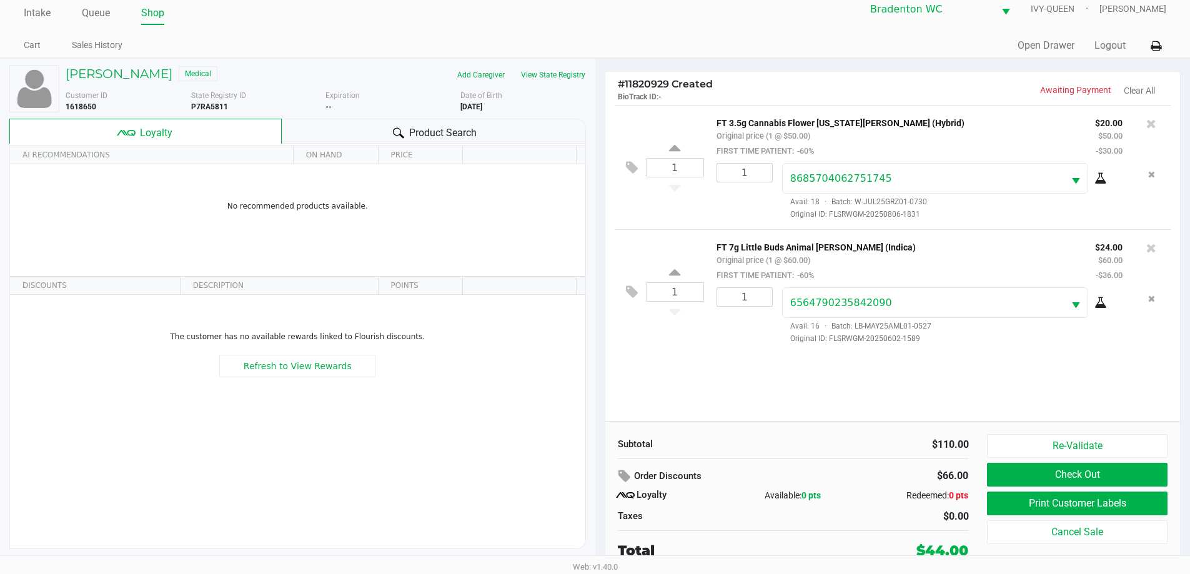
click at [1050, 511] on button "Print Customer Labels" at bounding box center [1077, 503] width 180 height 24
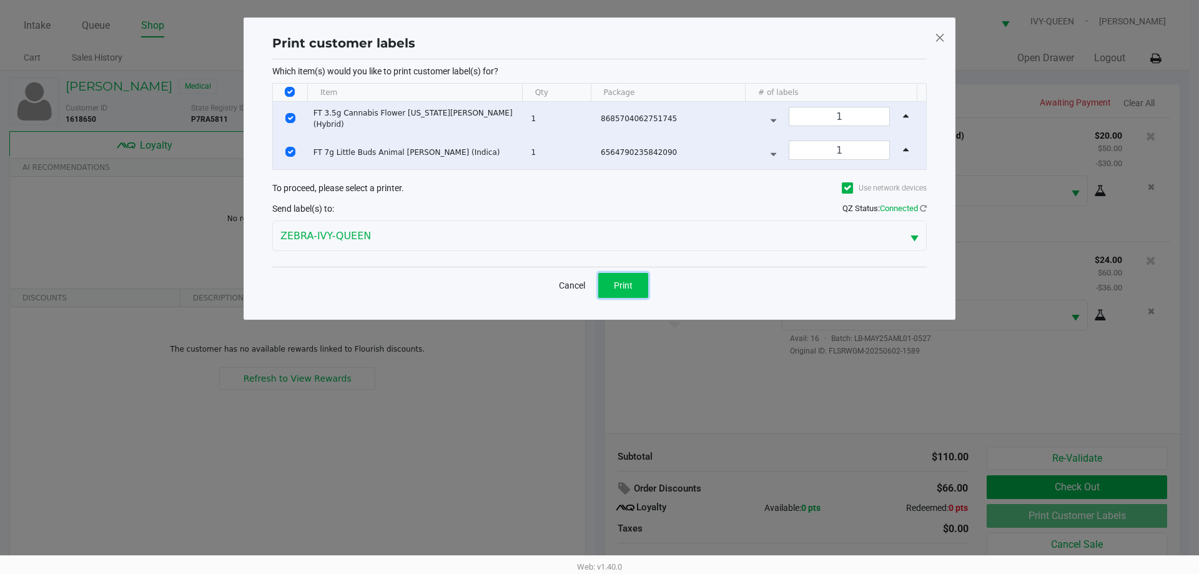
click at [631, 285] on span "Print" at bounding box center [623, 285] width 19 height 10
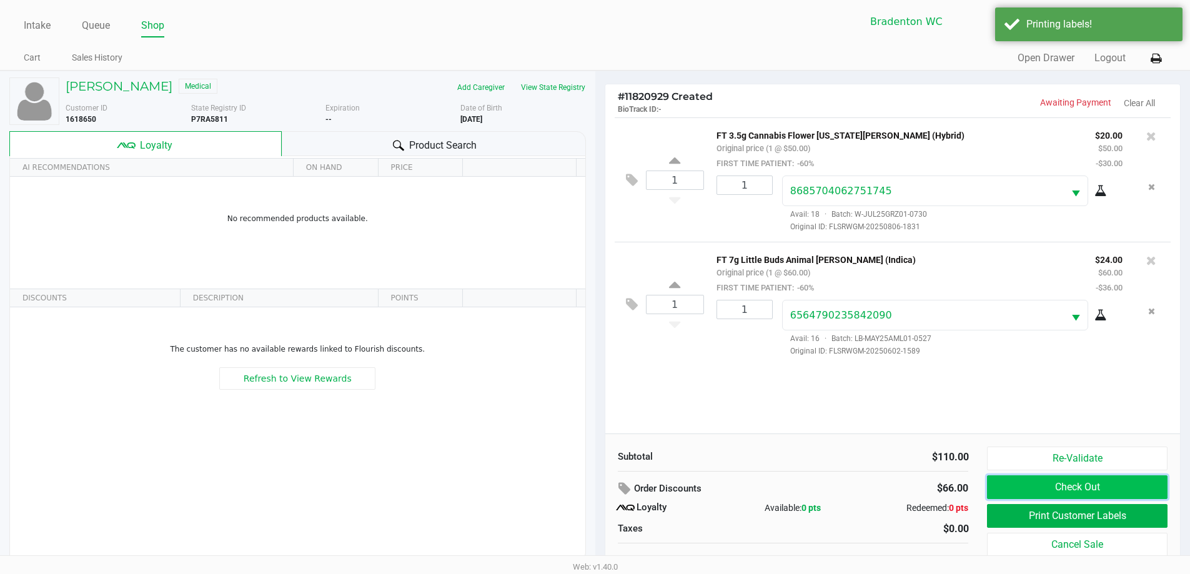
click at [1030, 488] on button "Check Out" at bounding box center [1077, 487] width 180 height 24
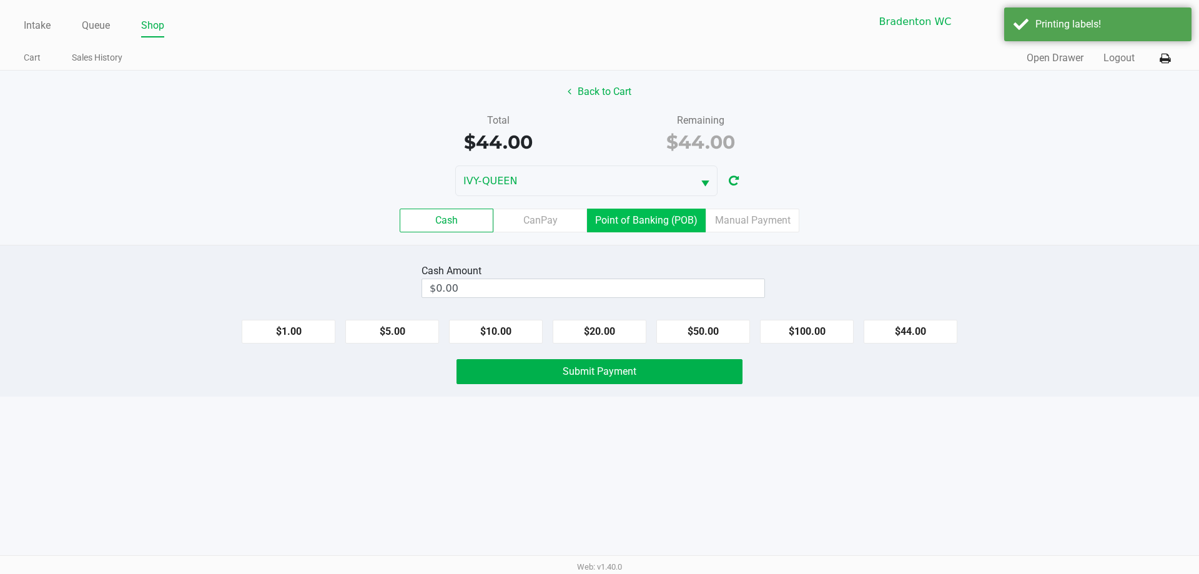
click at [653, 222] on label "Point of Banking (POB)" at bounding box center [646, 221] width 119 height 24
click at [0, 0] on 7 "Point of Banking (POB)" at bounding box center [0, 0] width 0 height 0
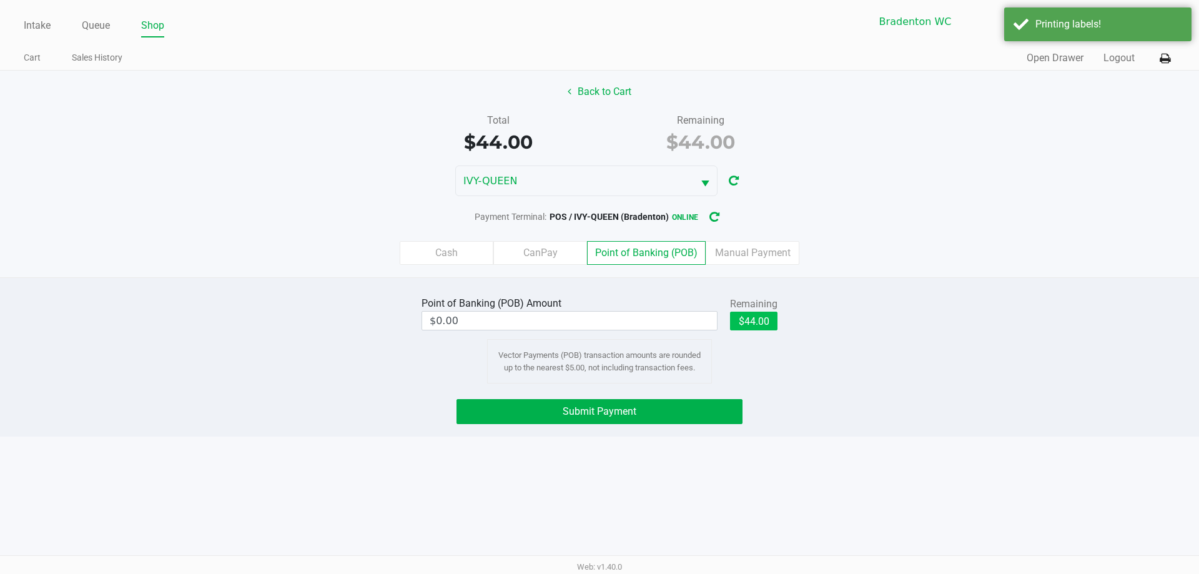
click at [764, 320] on button "$44.00" at bounding box center [753, 321] width 47 height 19
type input "$44.00"
click at [639, 419] on button "Submit Payment" at bounding box center [599, 411] width 286 height 25
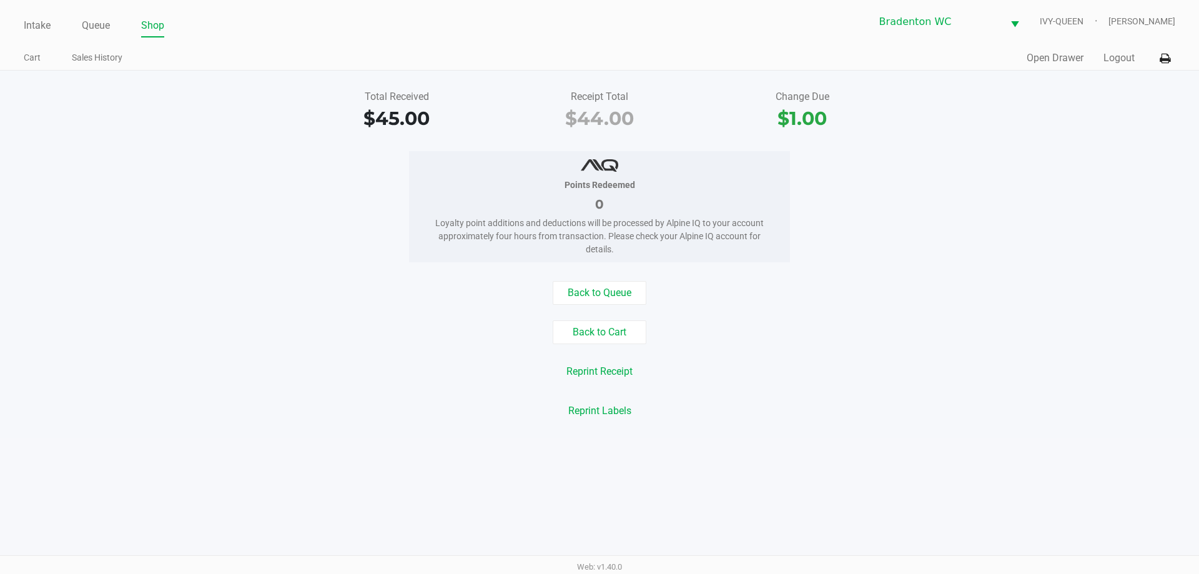
click at [32, 52] on link "Cart" at bounding box center [32, 58] width 17 height 16
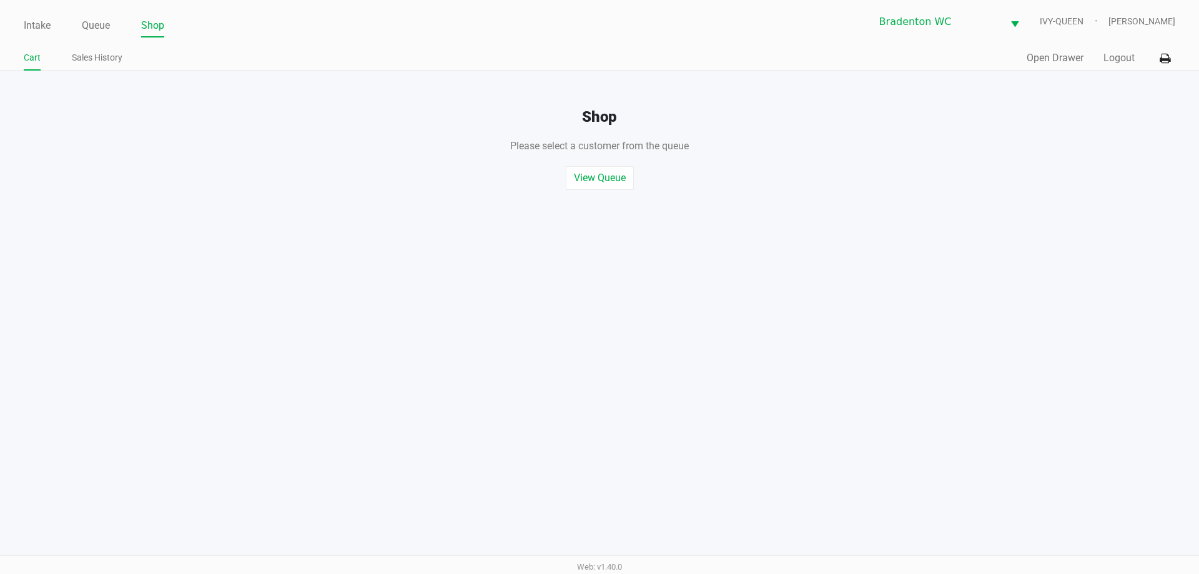
click at [286, 31] on ul "Intake Queue Shop" at bounding box center [312, 26] width 576 height 21
click at [34, 26] on link "Intake" at bounding box center [37, 25] width 27 height 17
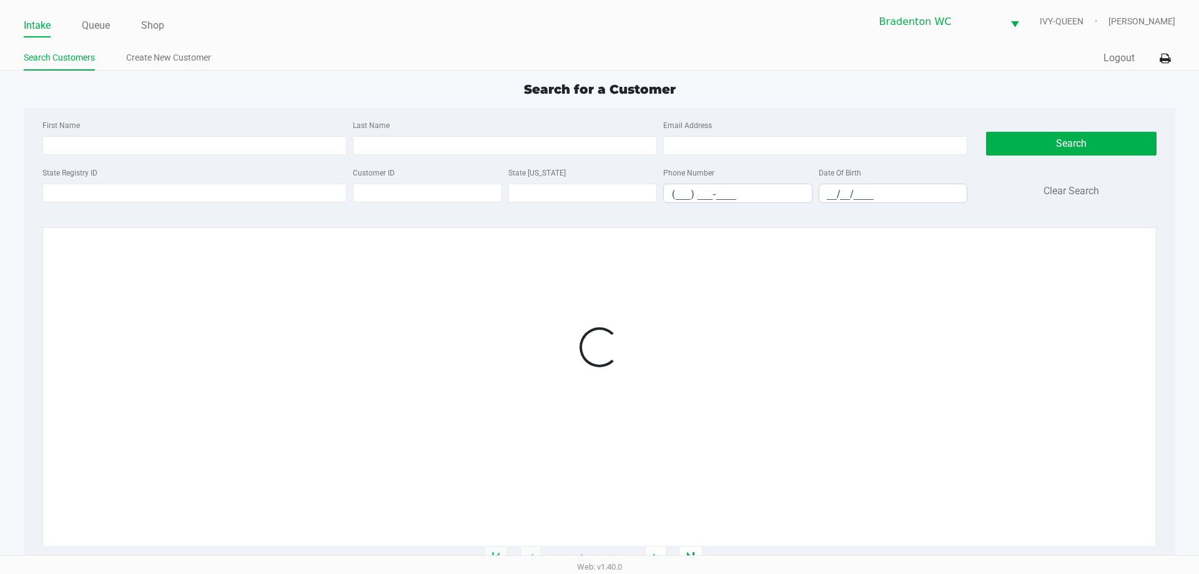
click at [313, 36] on ul "Intake Queue Shop" at bounding box center [312, 26] width 576 height 21
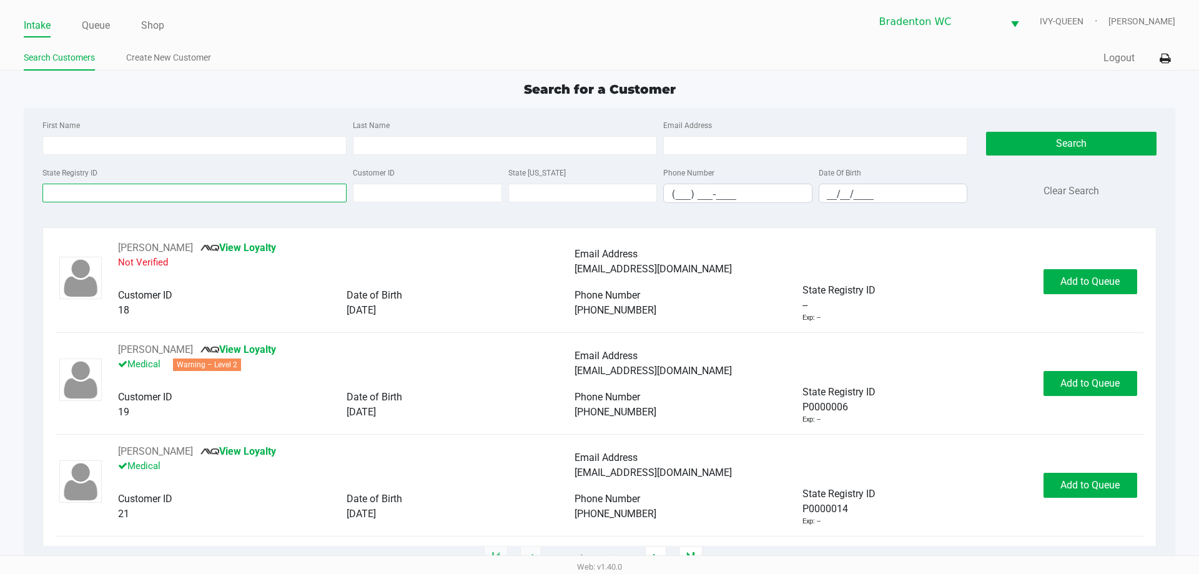
click at [239, 192] on input "State Registry ID" at bounding box center [194, 193] width 304 height 19
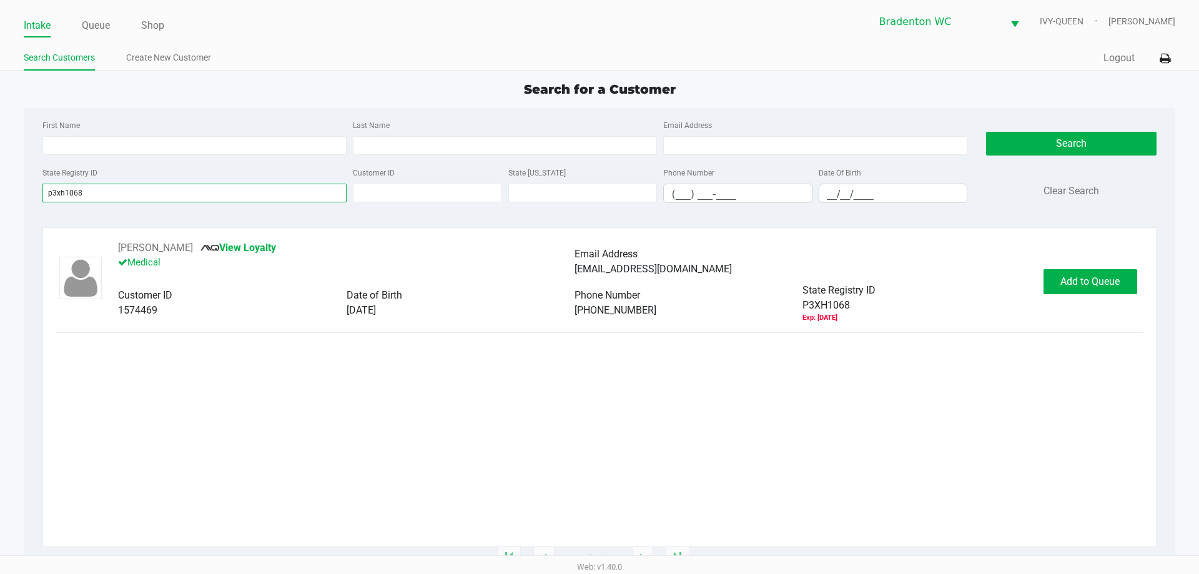
type input "p3xh1068"
click at [1097, 287] on span "Add to Queue" at bounding box center [1089, 281] width 59 height 12
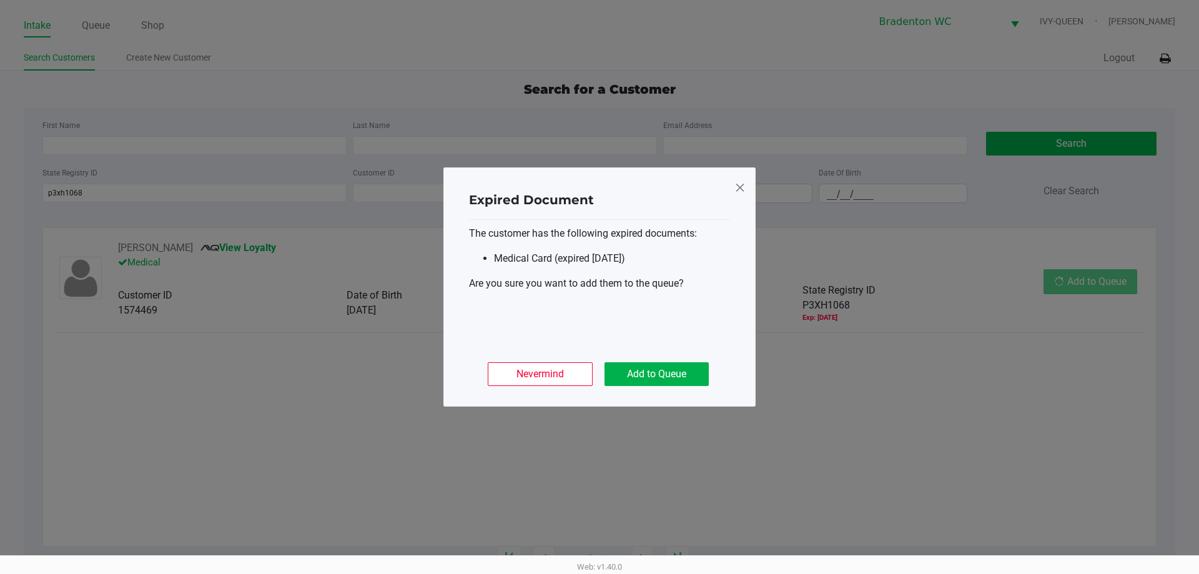
click at [661, 385] on button "Add to Queue" at bounding box center [656, 374] width 104 height 24
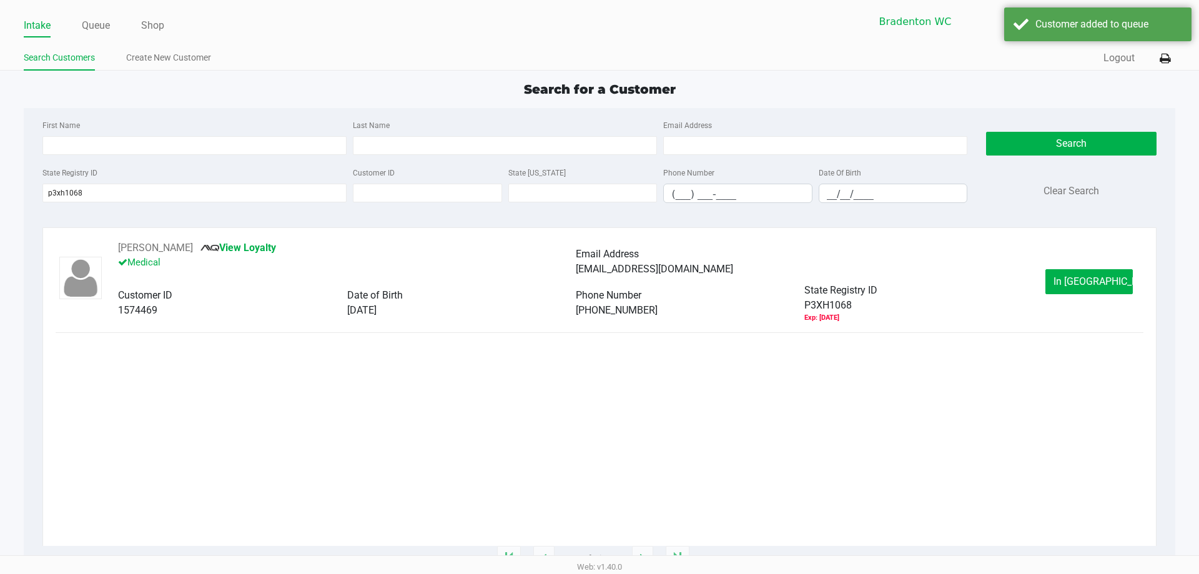
click at [1083, 287] on span "In [GEOGRAPHIC_DATA]" at bounding box center [1105, 281] width 105 height 12
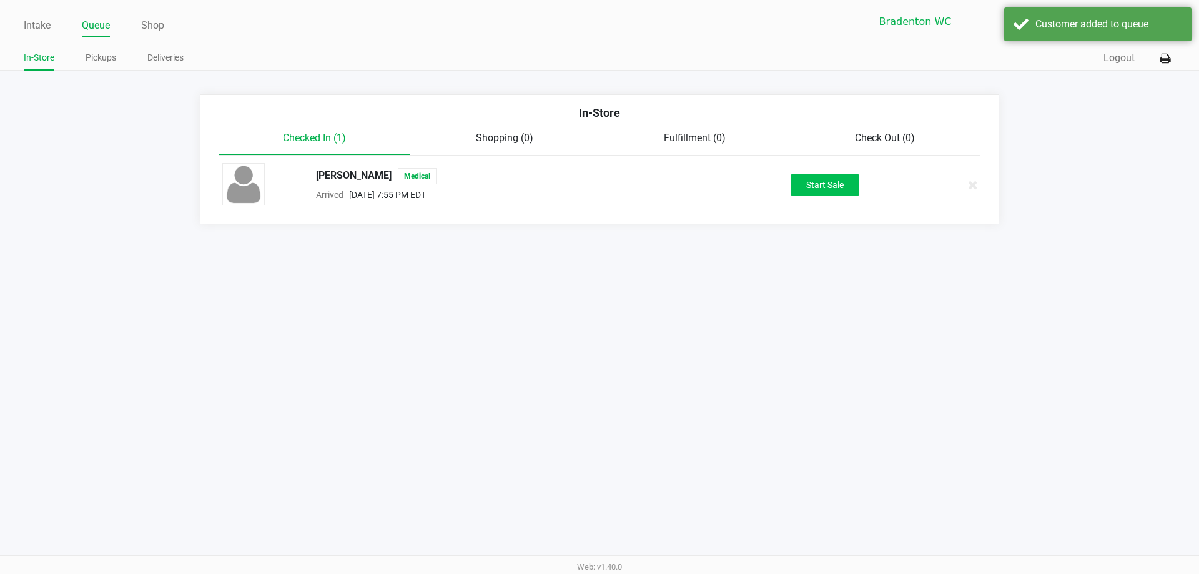
click at [834, 192] on button "Start Sale" at bounding box center [825, 185] width 69 height 22
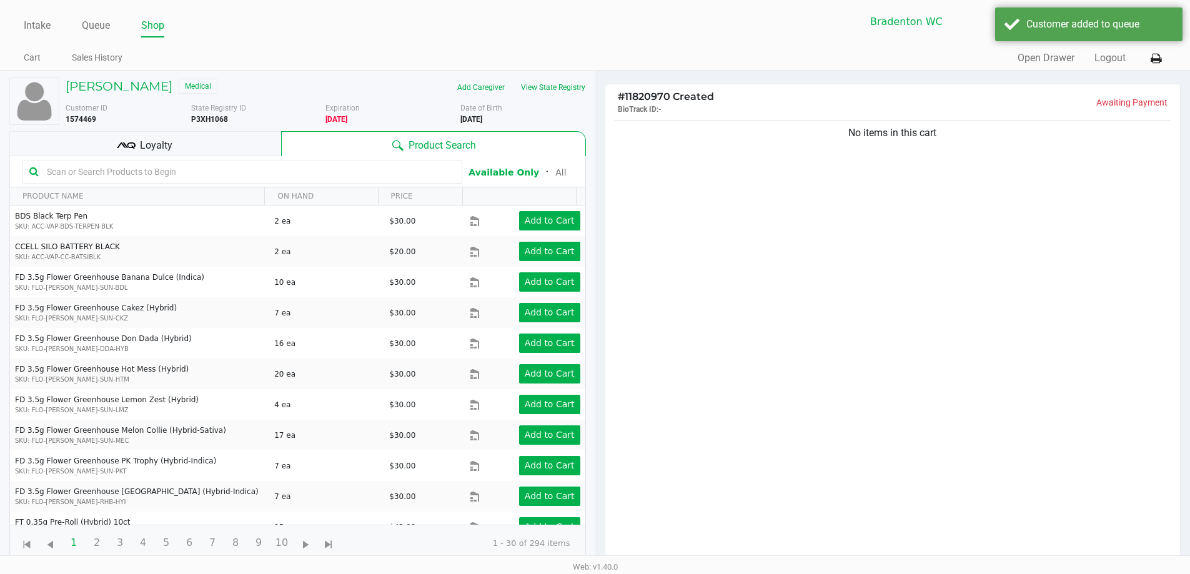
click at [240, 152] on div "Loyalty" at bounding box center [145, 143] width 272 height 25
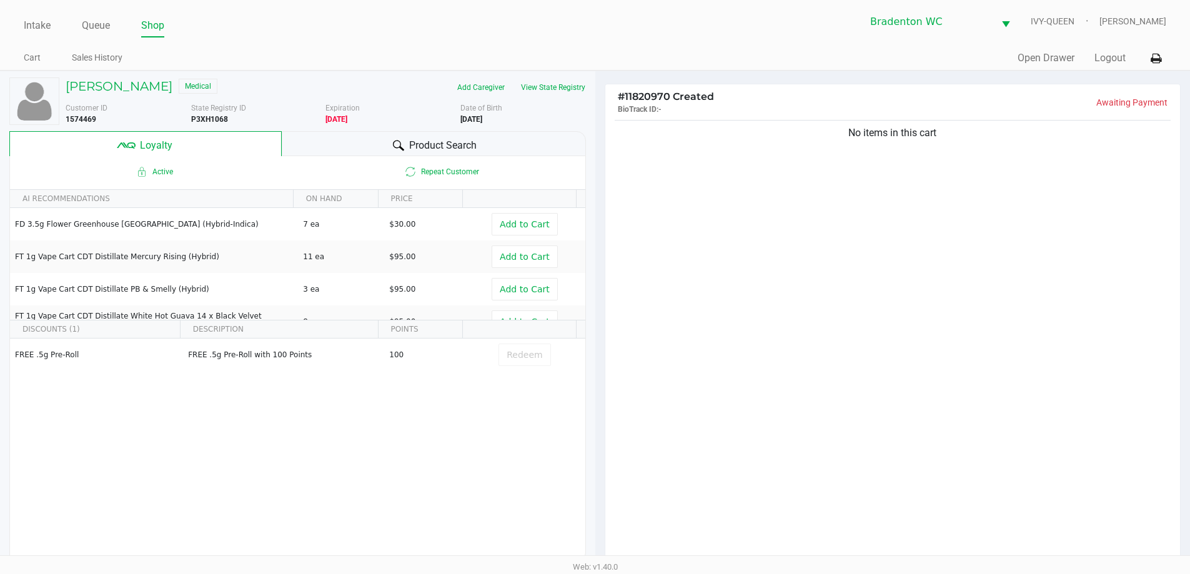
click at [558, 94] on button "View State Registry" at bounding box center [549, 87] width 73 height 20
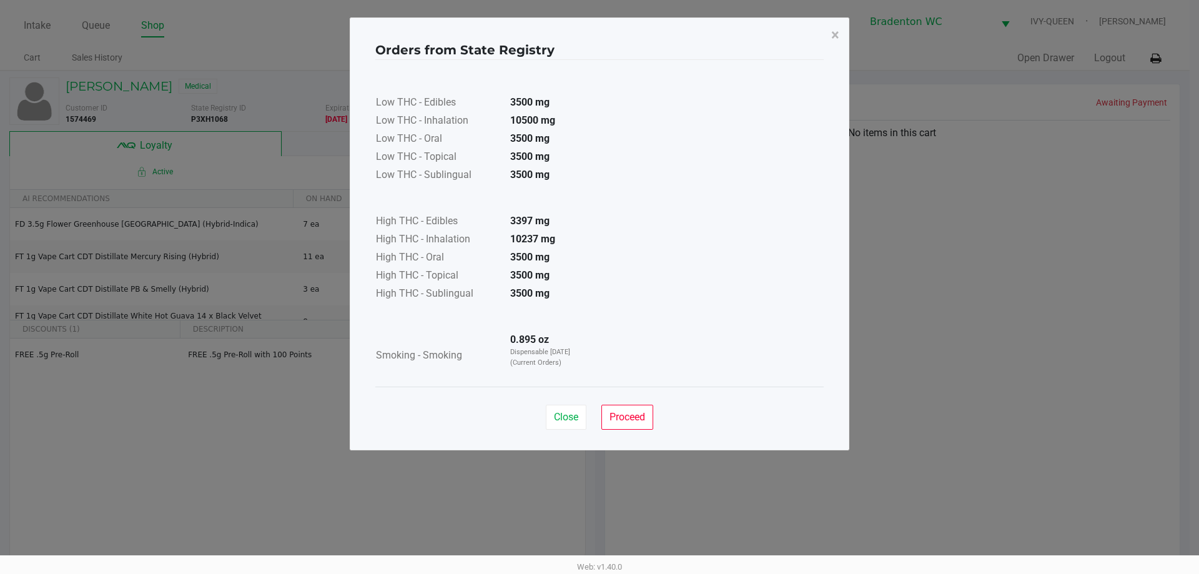
click at [635, 408] on button "Proceed" at bounding box center [627, 417] width 52 height 25
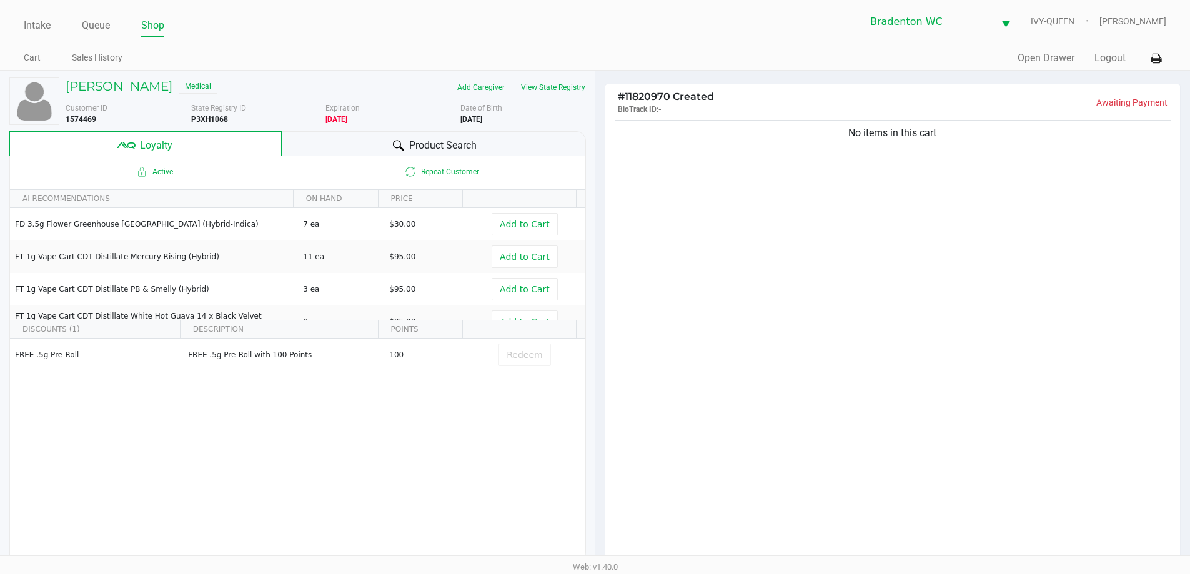
click at [390, 454] on div "FREE .5g Pre-Roll FREE .5g Pre-Roll with 100 Points 100 Redeem" at bounding box center [297, 432] width 575 height 188
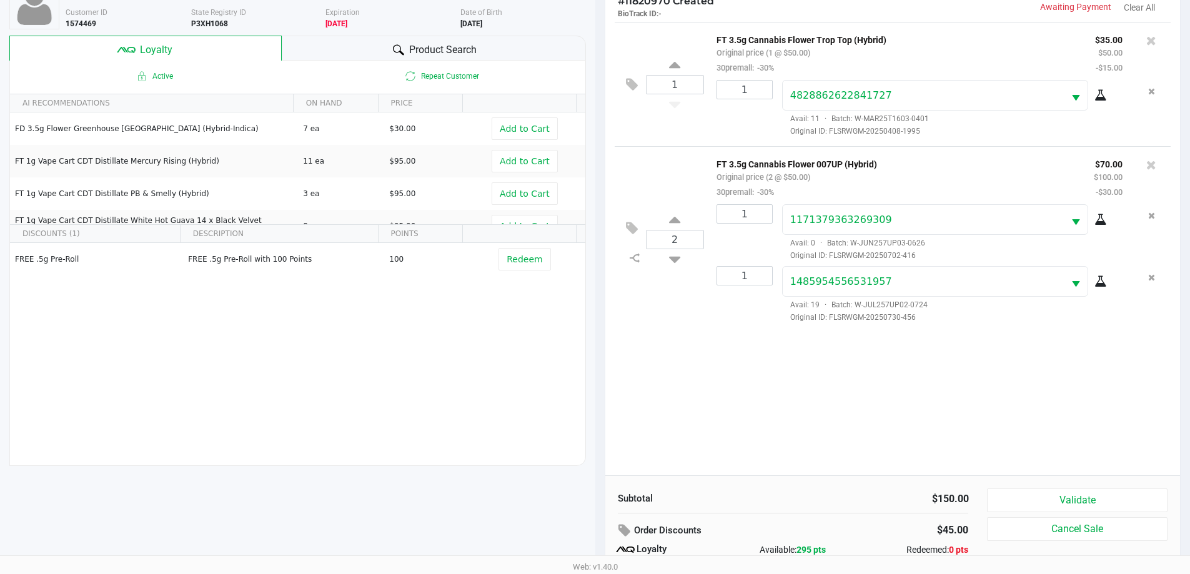
scroll to position [150, 0]
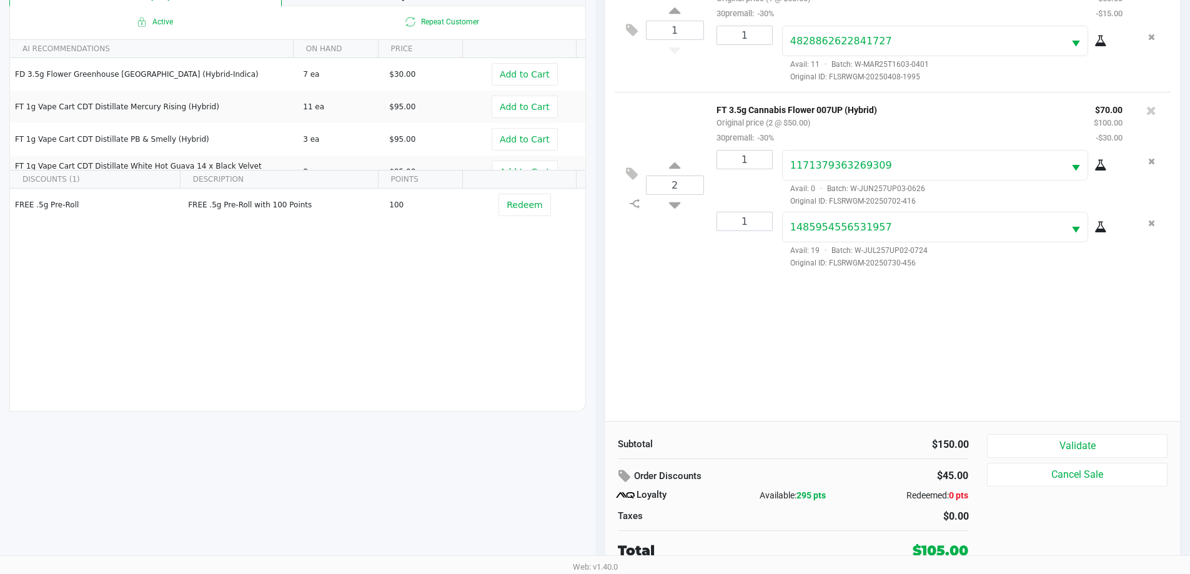
click at [1080, 444] on button "Validate" at bounding box center [1077, 446] width 180 height 24
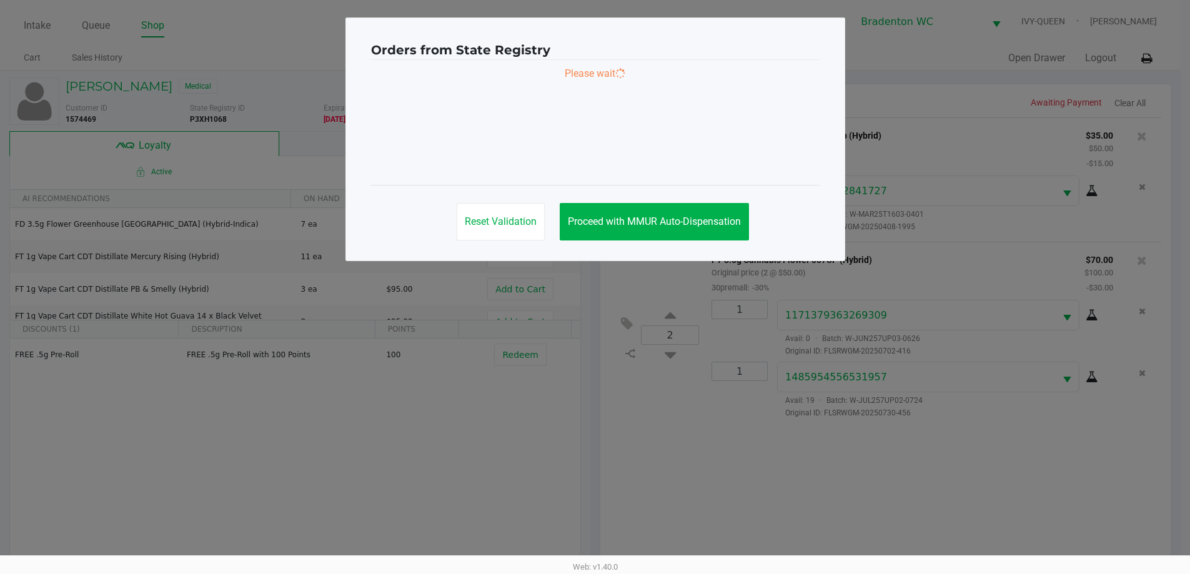
scroll to position [0, 0]
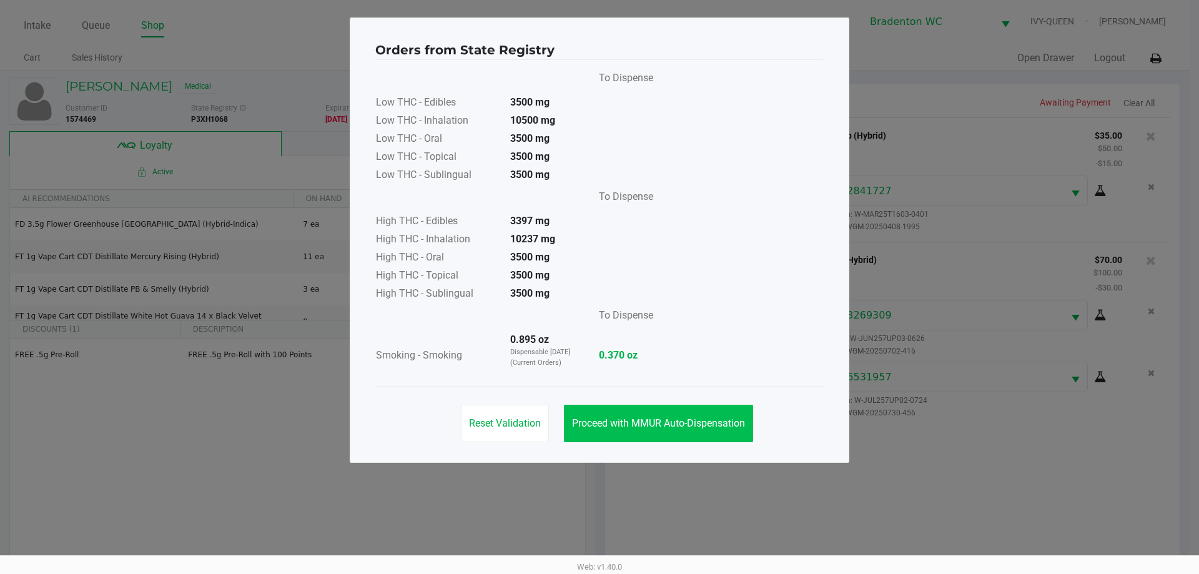
click at [688, 421] on span "Proceed with MMUR Auto-Dispensation" at bounding box center [658, 423] width 173 height 12
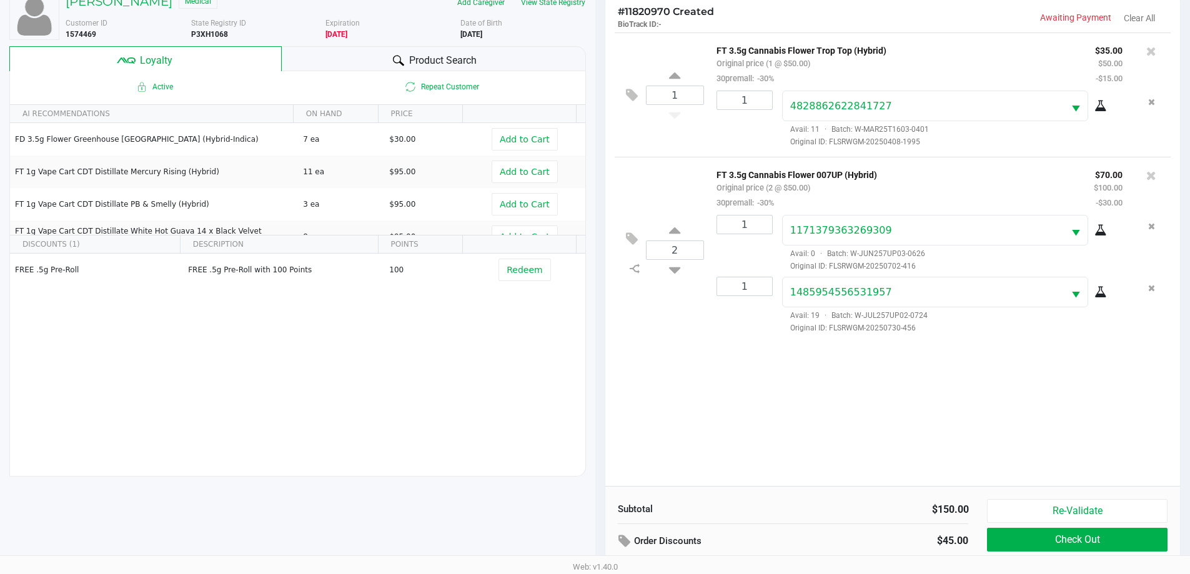
scroll to position [150, 0]
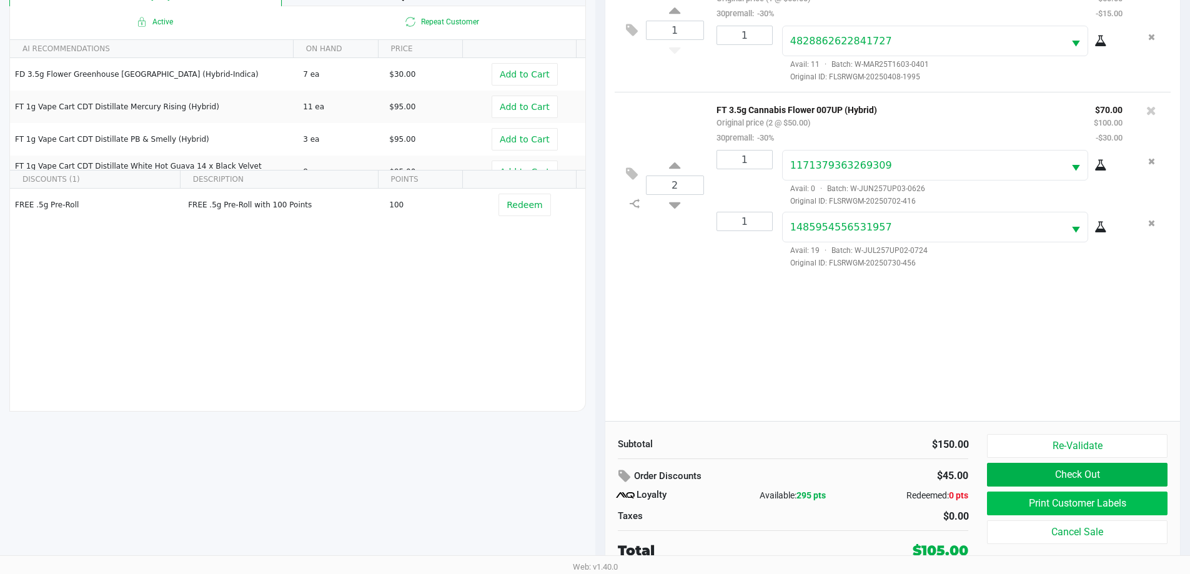
click at [1035, 508] on button "Print Customer Labels" at bounding box center [1077, 503] width 180 height 24
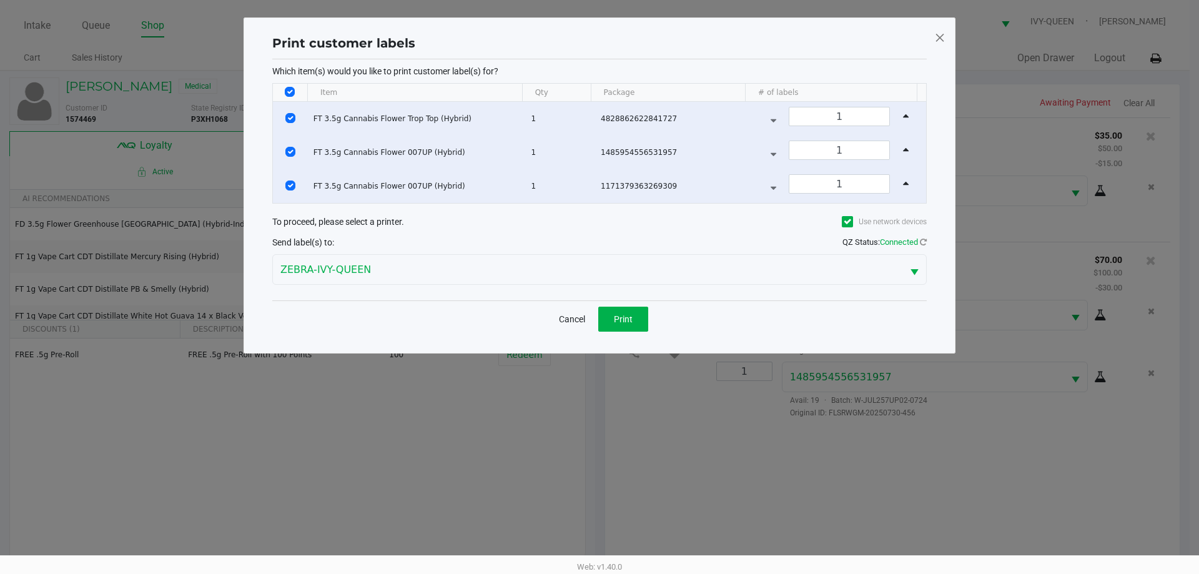
click at [619, 311] on button "Print" at bounding box center [623, 319] width 50 height 25
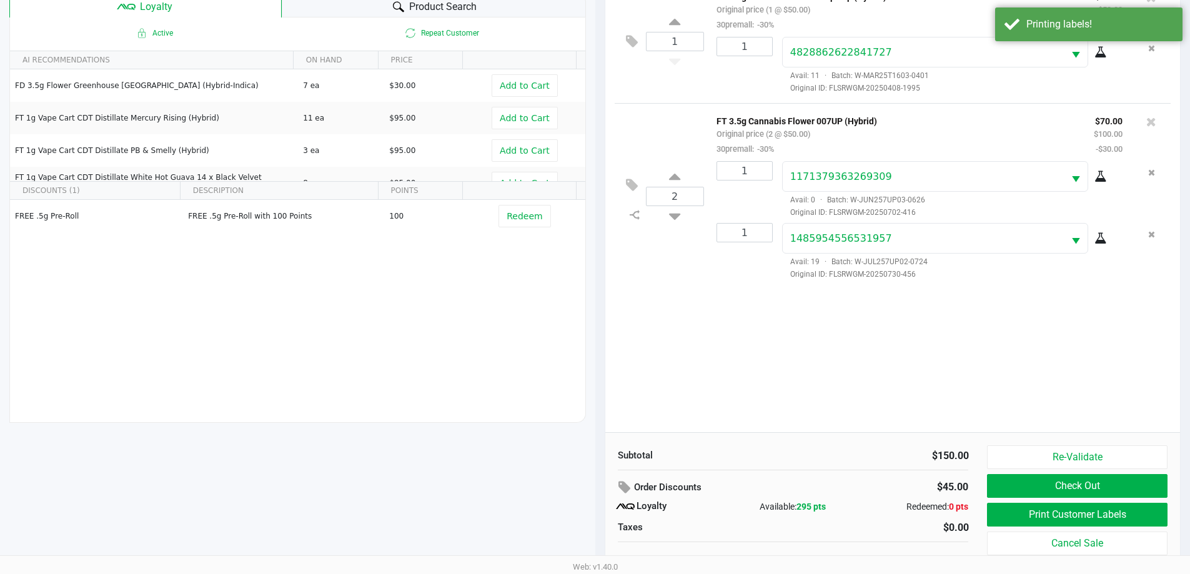
scroll to position [150, 0]
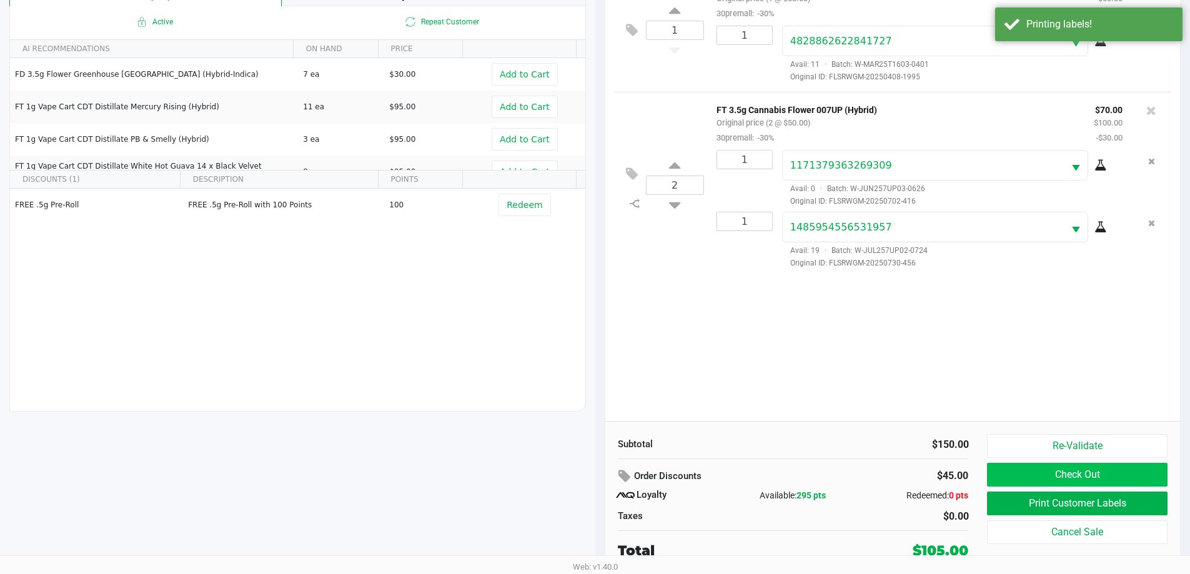
click at [1035, 477] on button "Check Out" at bounding box center [1077, 475] width 180 height 24
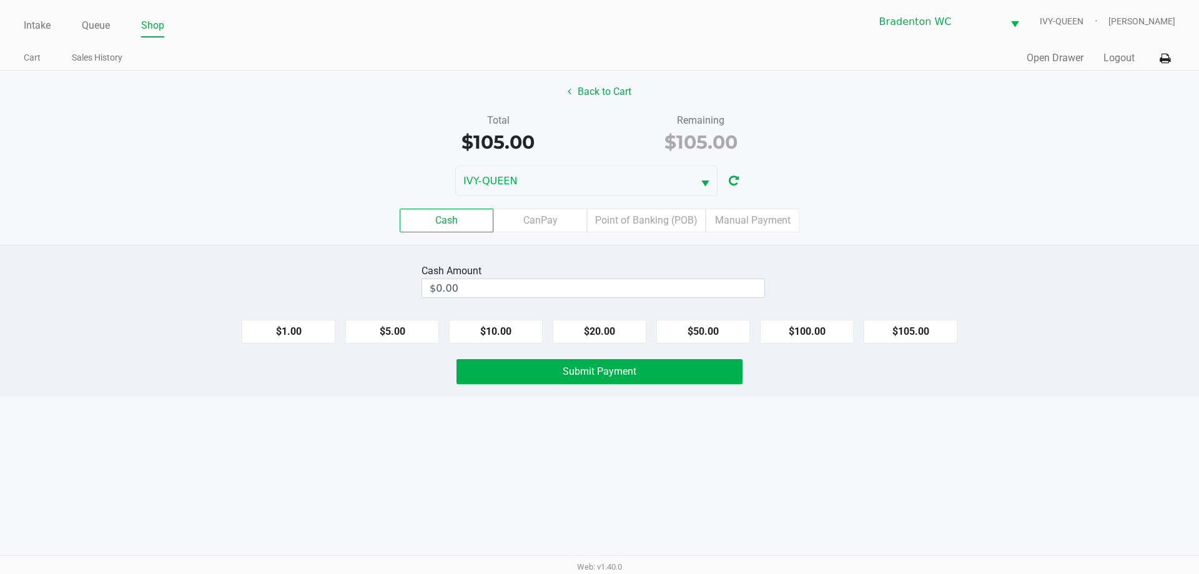
click at [649, 219] on label "Point of Banking (POB)" at bounding box center [646, 221] width 119 height 24
click at [0, 0] on 7 "Point of Banking (POB)" at bounding box center [0, 0] width 0 height 0
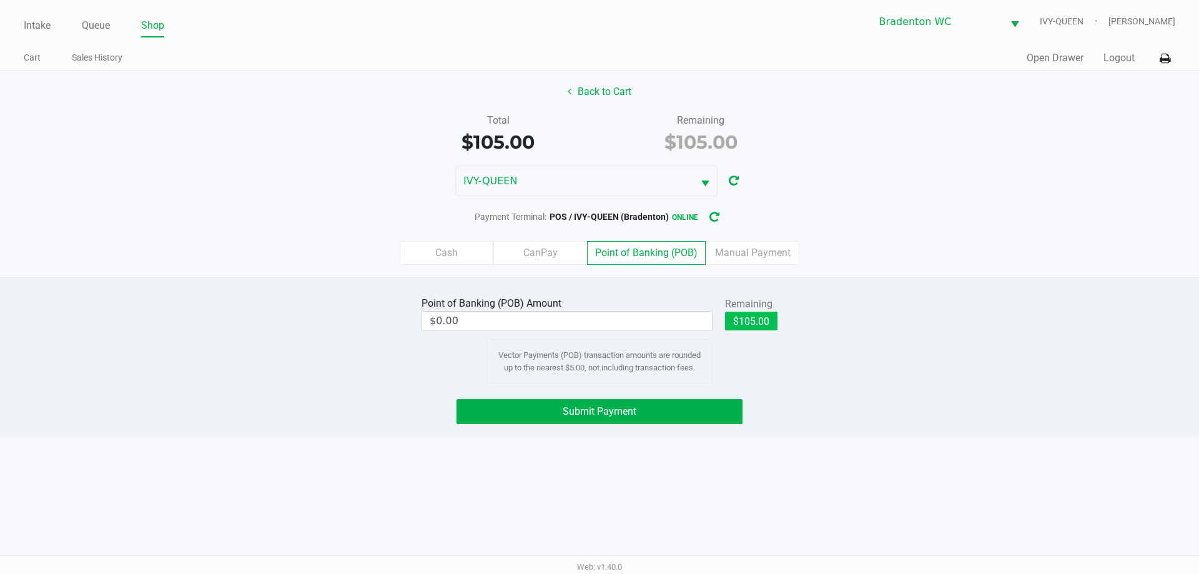
click at [749, 313] on button "$105.00" at bounding box center [751, 321] width 52 height 19
type input "$105.00"
click at [588, 423] on button "Submit Payment" at bounding box center [599, 411] width 286 height 25
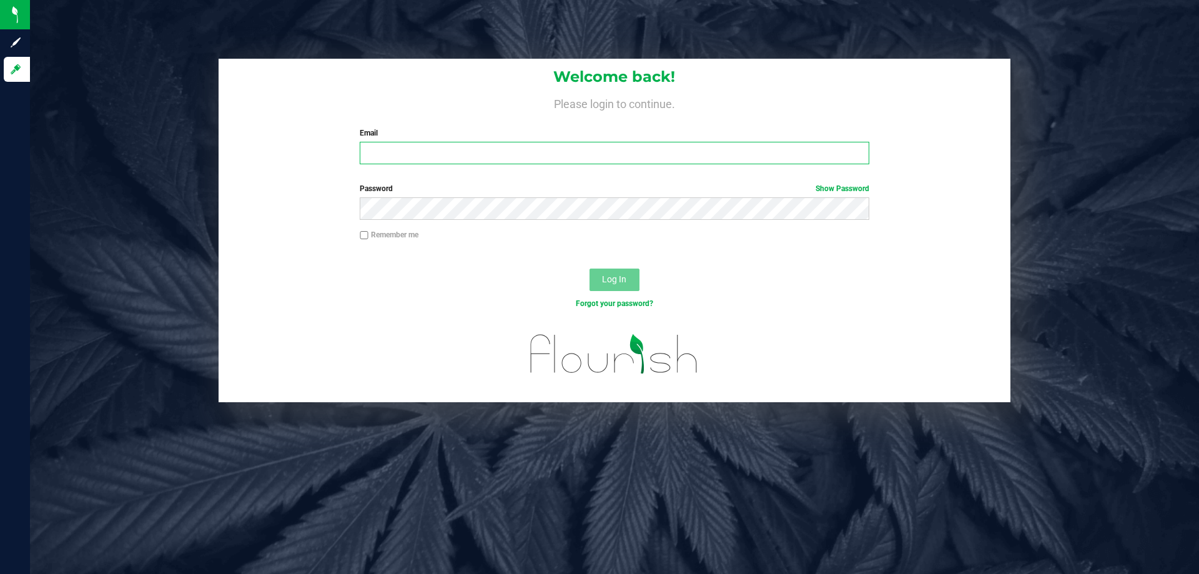
click at [399, 155] on input "Email" at bounding box center [614, 153] width 509 height 22
type input "[EMAIL_ADDRESS][DOMAIN_NAME]"
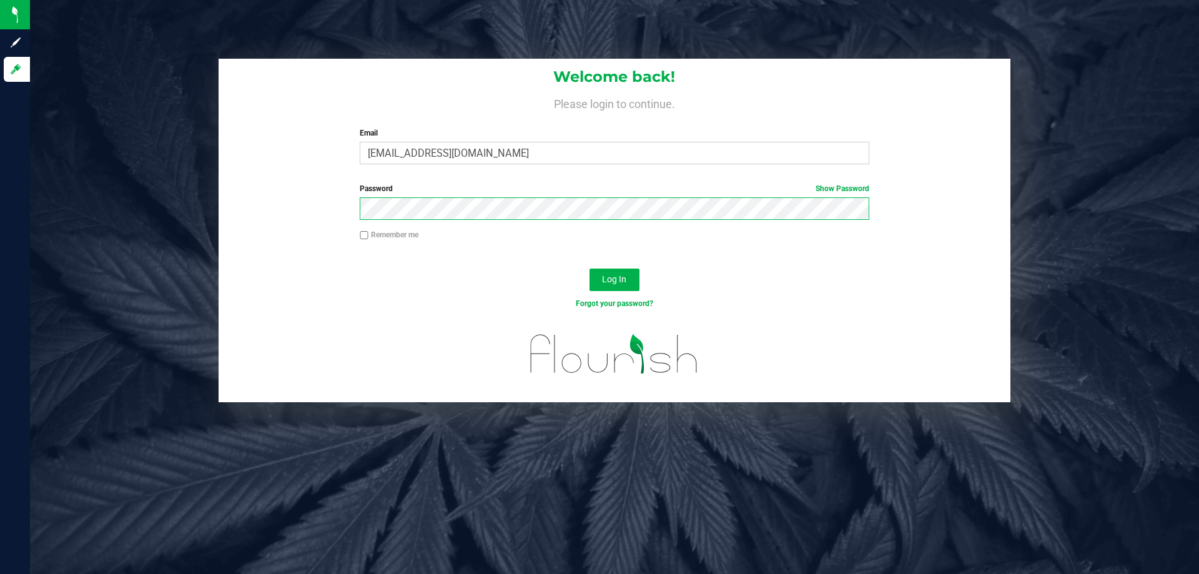
click at [589, 269] on button "Log In" at bounding box center [614, 280] width 50 height 22
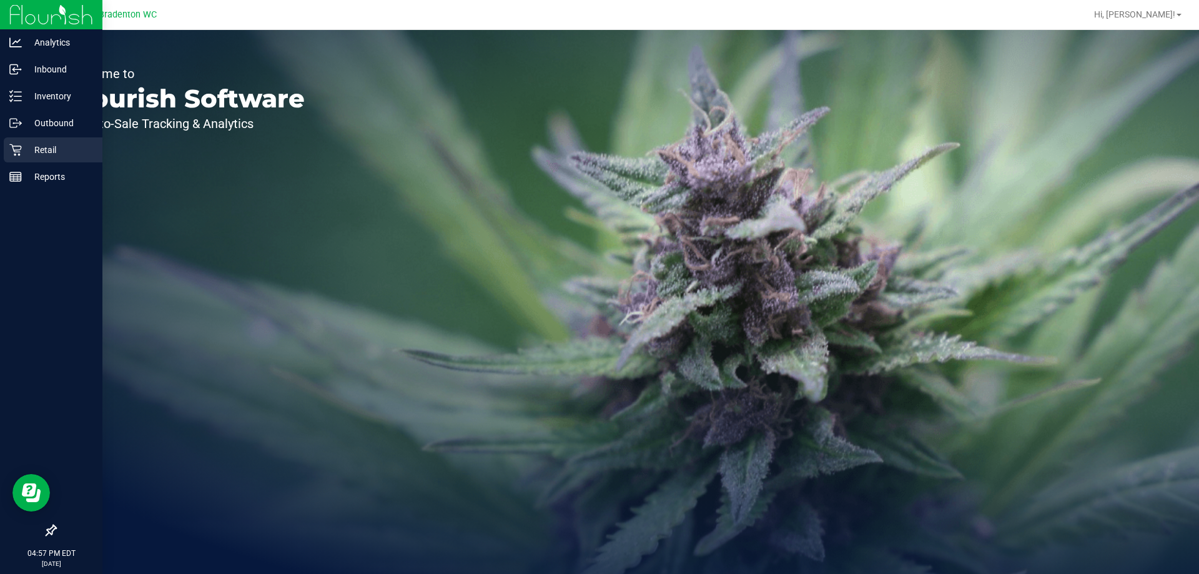
click at [56, 149] on p "Retail" at bounding box center [59, 149] width 75 height 15
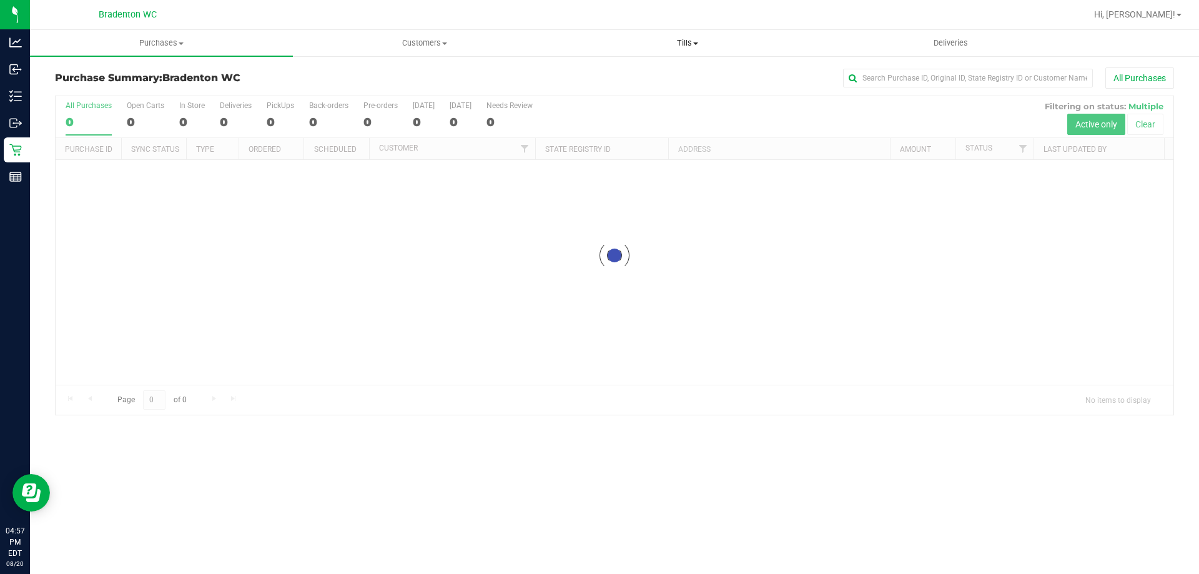
click at [698, 41] on span "Tills" at bounding box center [687, 42] width 262 height 11
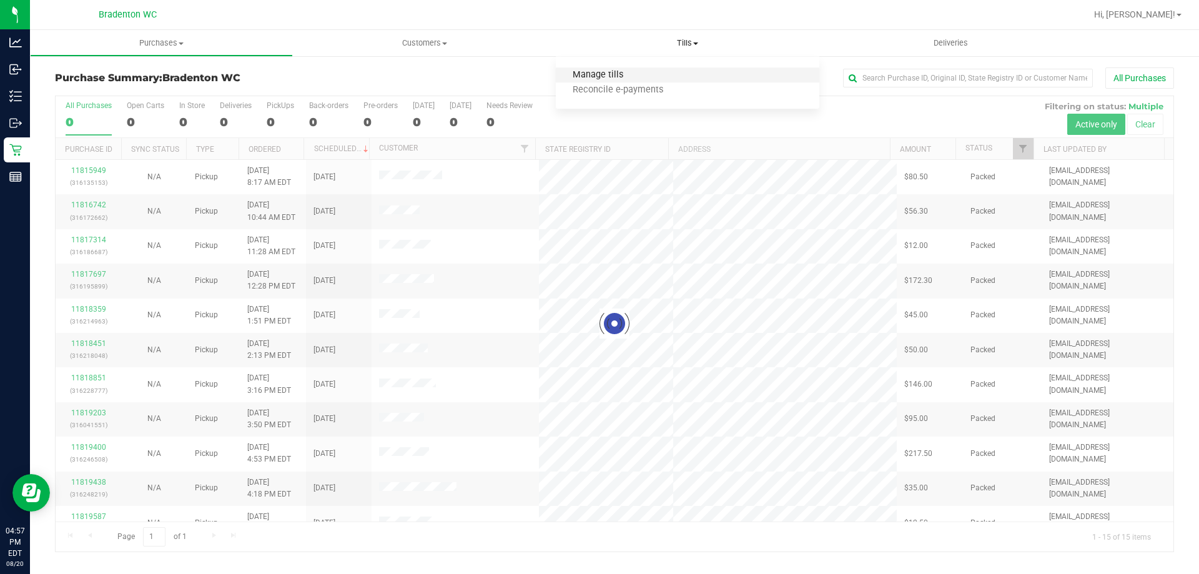
click at [598, 71] on span "Manage tills" at bounding box center [598, 75] width 84 height 11
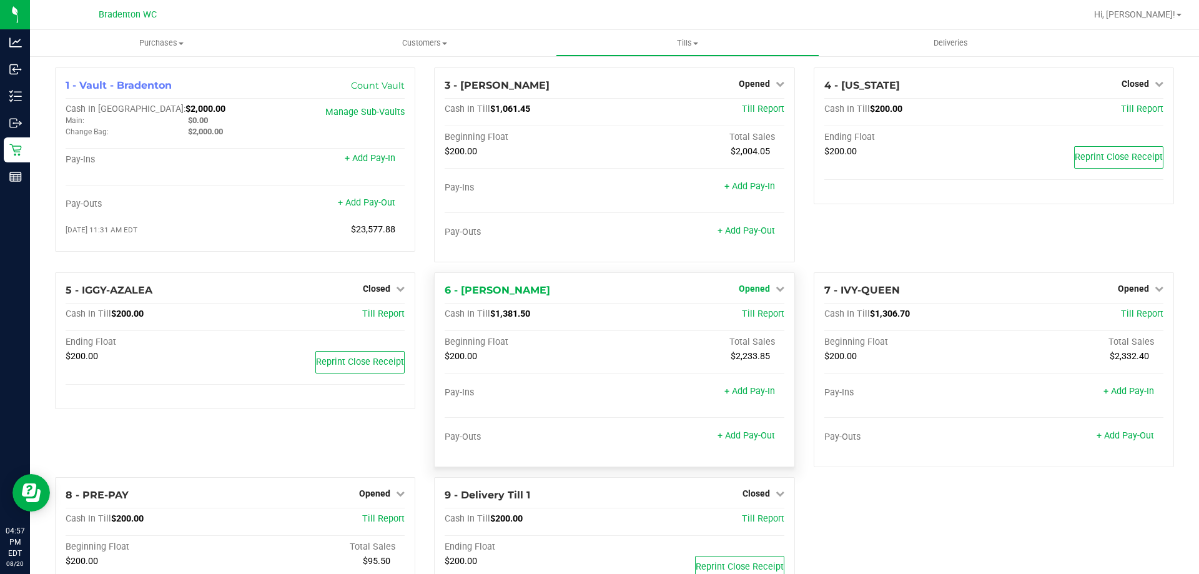
click at [752, 292] on span "Opened" at bounding box center [754, 288] width 31 height 10
click at [749, 320] on div "Close Till" at bounding box center [755, 315] width 92 height 16
click at [749, 318] on link "Close Till" at bounding box center [756, 315] width 34 height 10
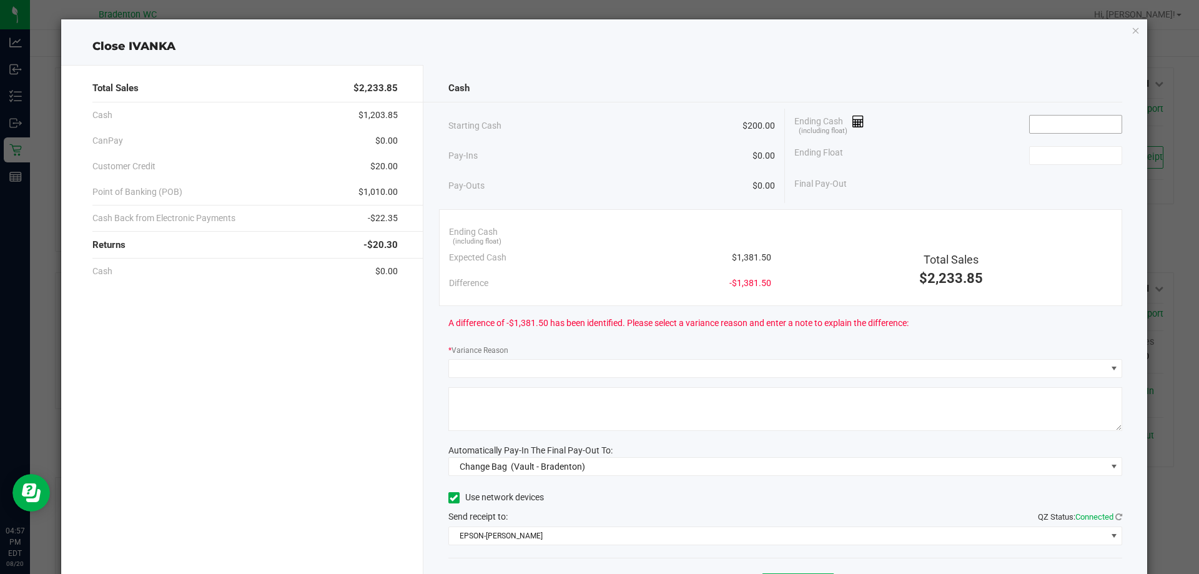
click at [1045, 117] on input at bounding box center [1076, 124] width 92 height 17
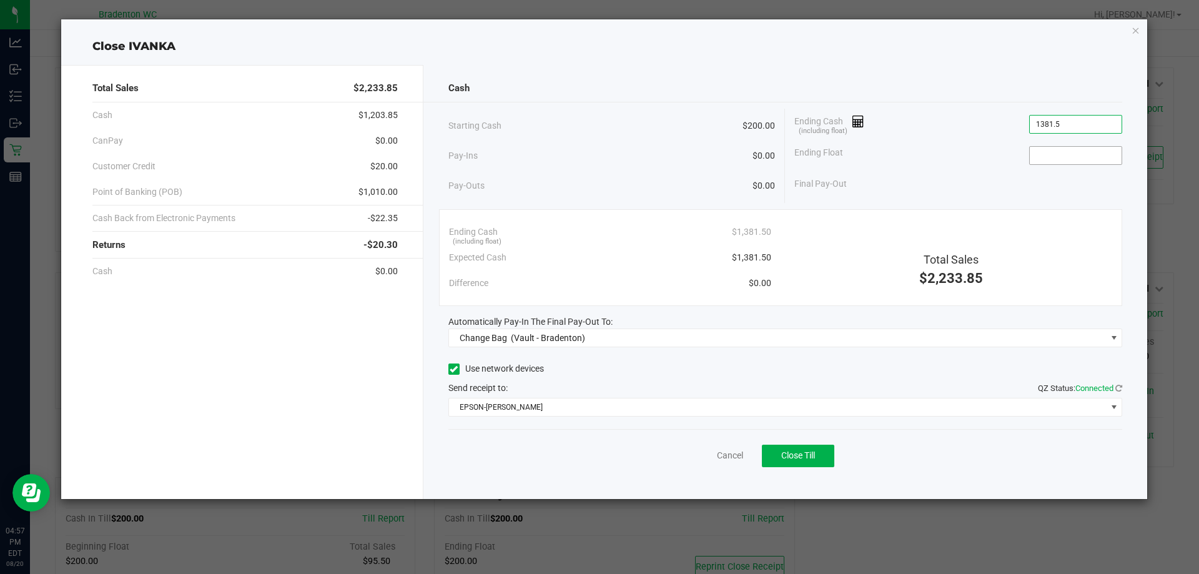
type input "$1,381.50"
click at [1050, 160] on input at bounding box center [1076, 155] width 92 height 17
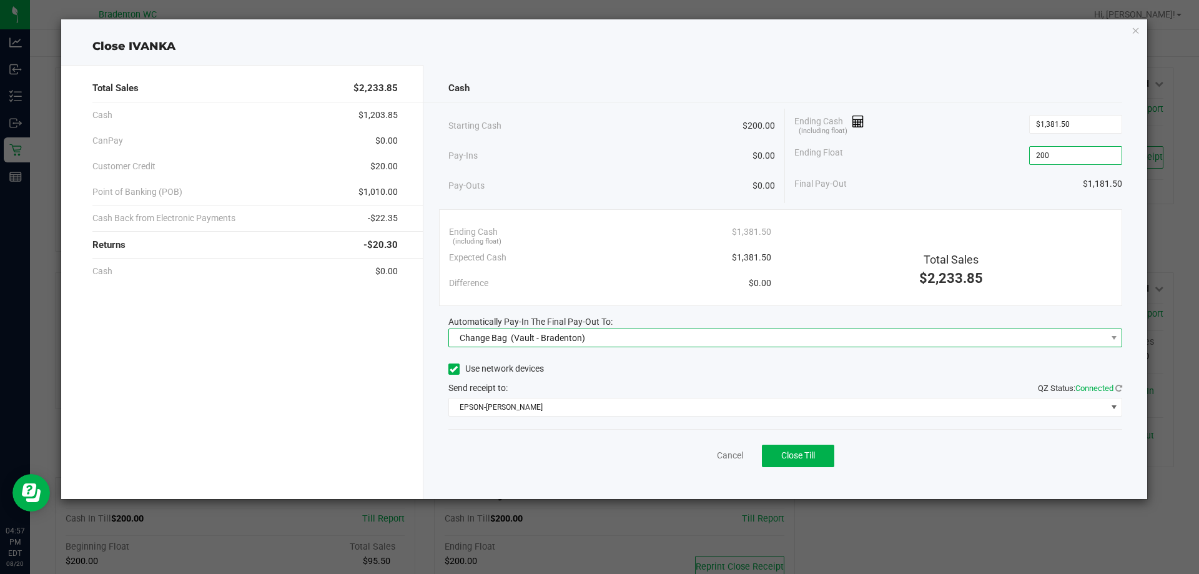
type input "$200.00"
drag, startPoint x: 653, startPoint y: 336, endPoint x: 651, endPoint y: 345, distance: 9.4
click at [653, 337] on span "Change Bag (Vault - Bradenton)" at bounding box center [778, 337] width 658 height 17
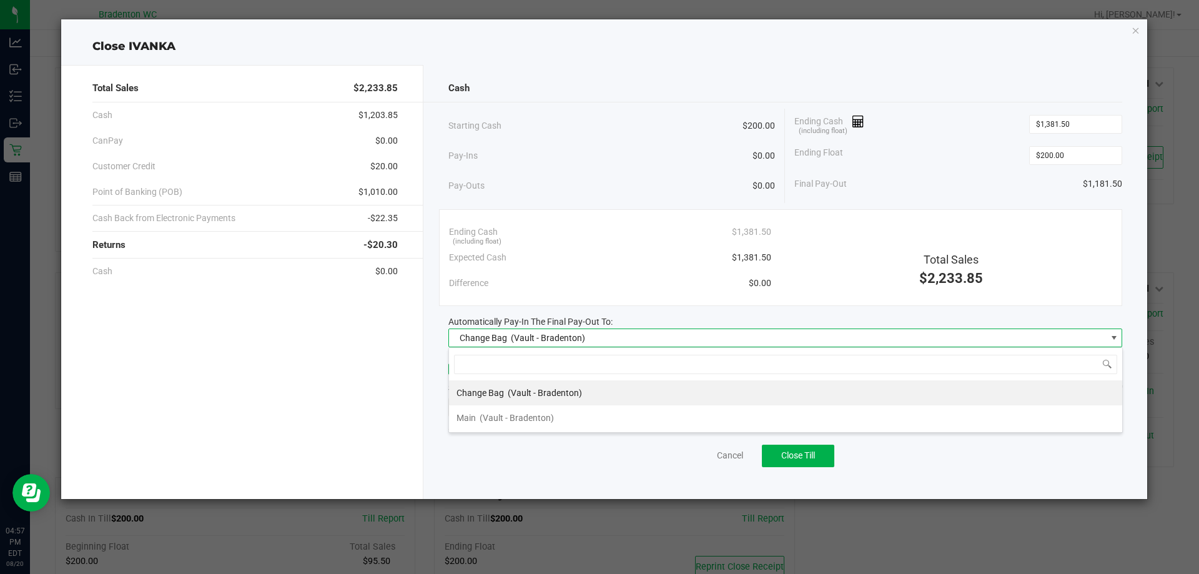
scroll to position [19, 674]
click at [615, 418] on li "Main (Vault - Bradenton)" at bounding box center [785, 417] width 673 height 25
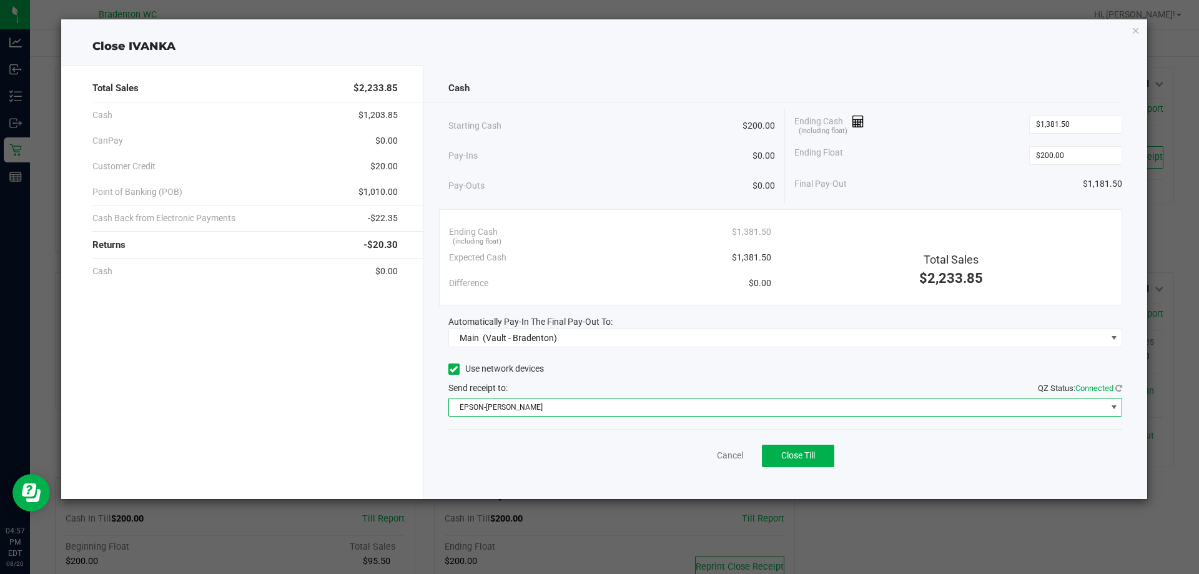
click at [611, 406] on span "EPSON-[PERSON_NAME]" at bounding box center [778, 406] width 658 height 17
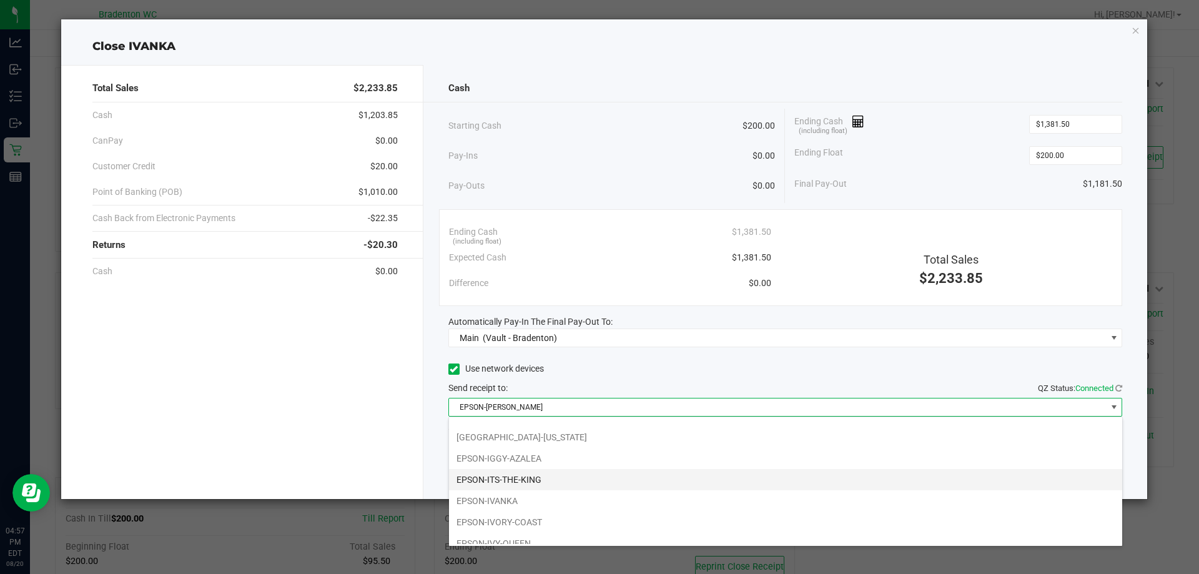
scroll to position [125, 0]
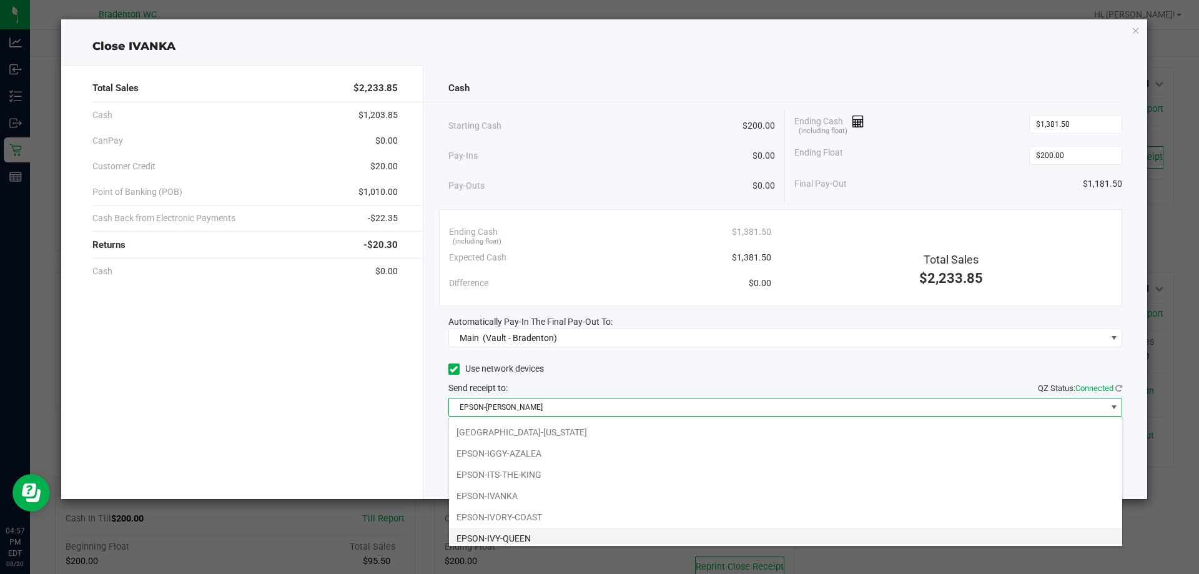
click at [574, 531] on li "EPSON-IVY-QUEEN" at bounding box center [785, 538] width 673 height 21
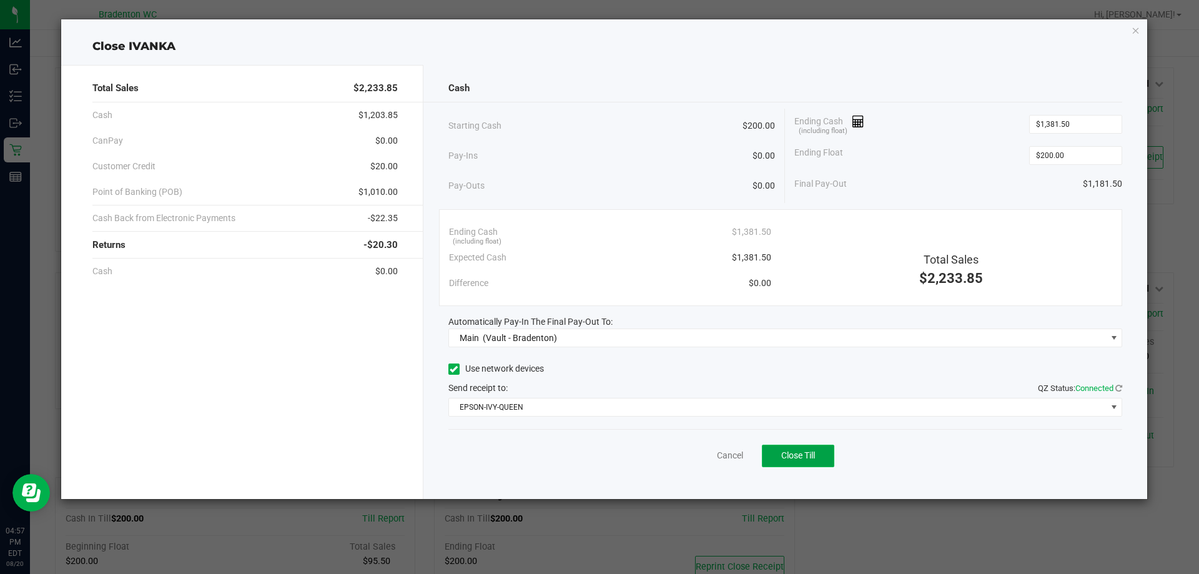
click at [800, 454] on span "Close Till" at bounding box center [798, 455] width 34 height 10
click at [702, 451] on link "Dismiss" at bounding box center [703, 455] width 30 height 13
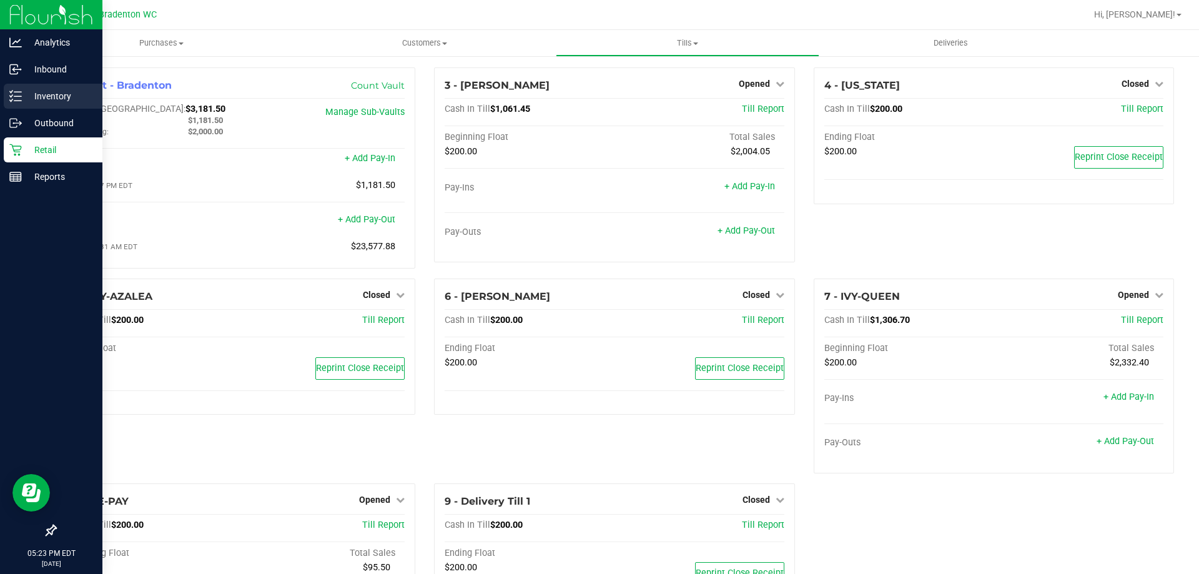
click at [55, 89] on div "Inventory" at bounding box center [53, 96] width 99 height 25
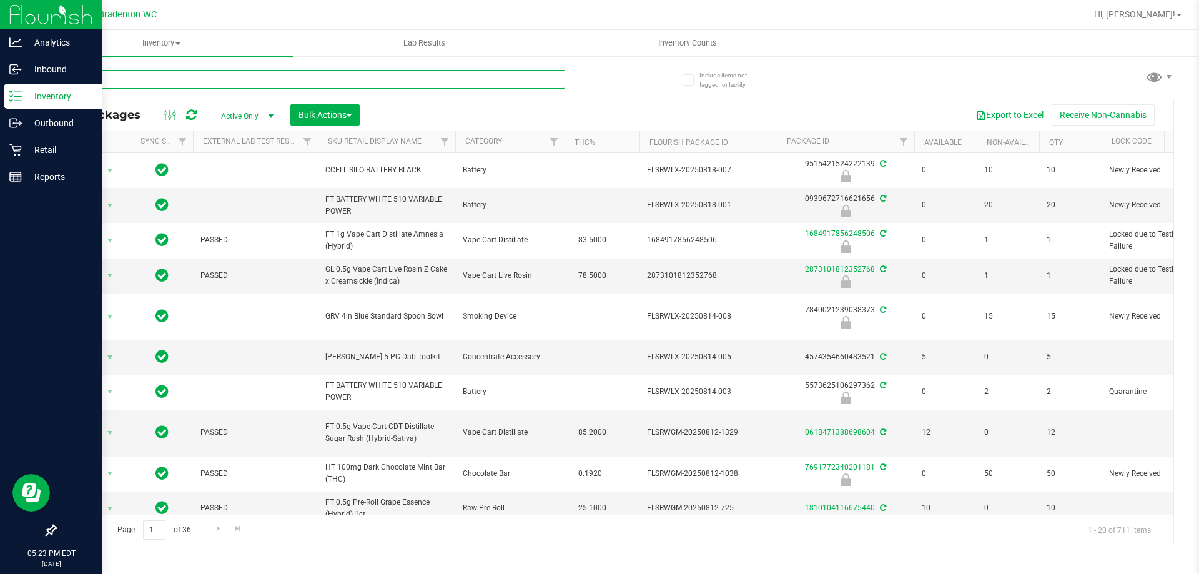
click at [183, 81] on input "text" at bounding box center [310, 79] width 510 height 19
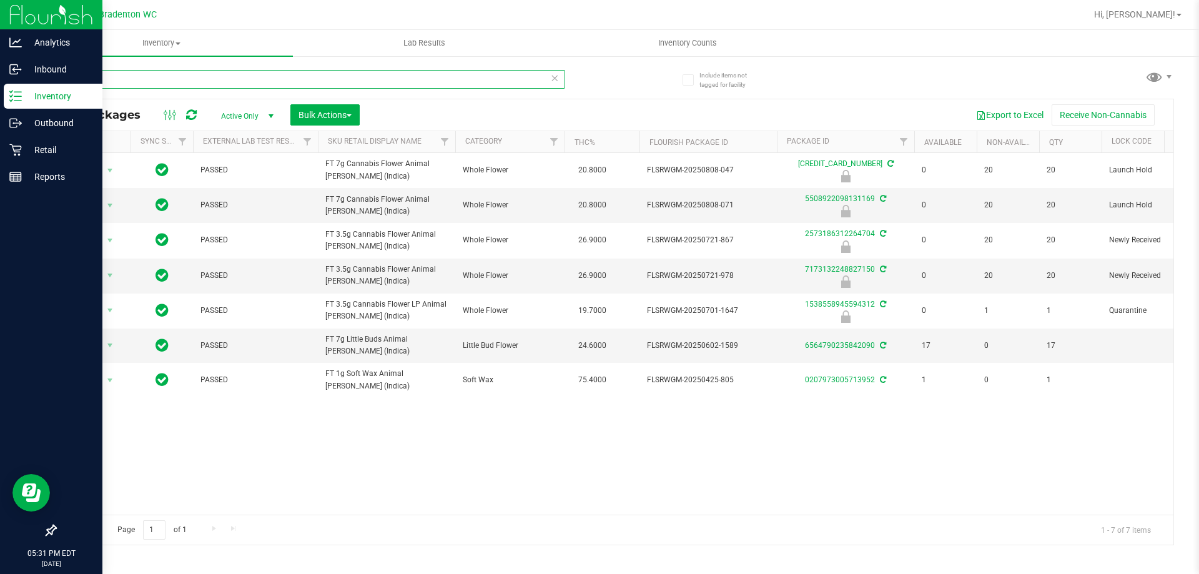
click at [102, 84] on input "aml" at bounding box center [310, 79] width 510 height 19
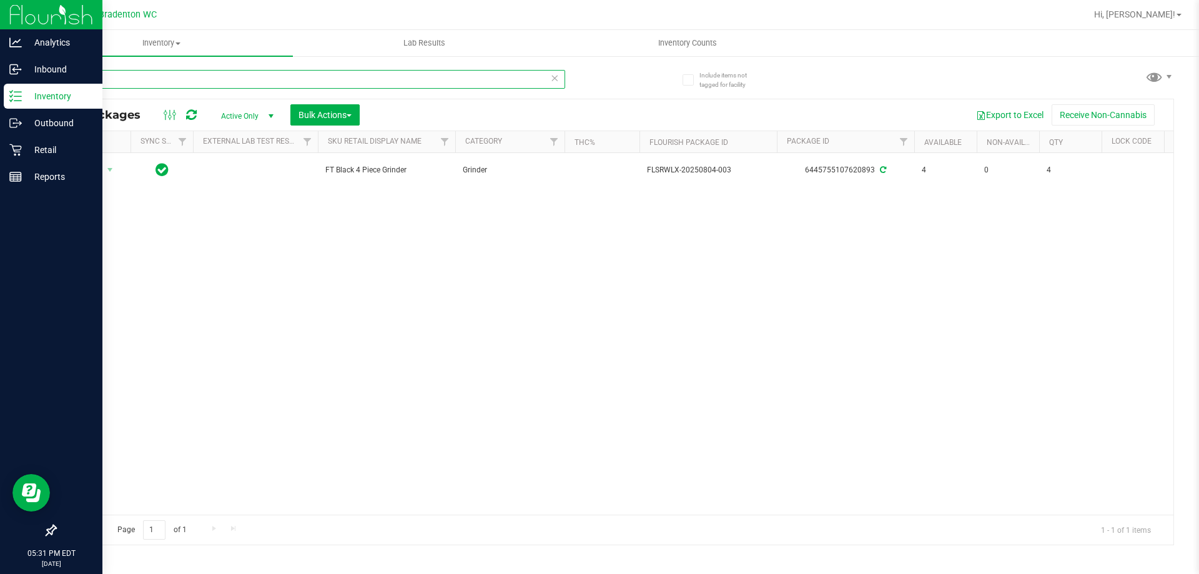
type input "grinder"
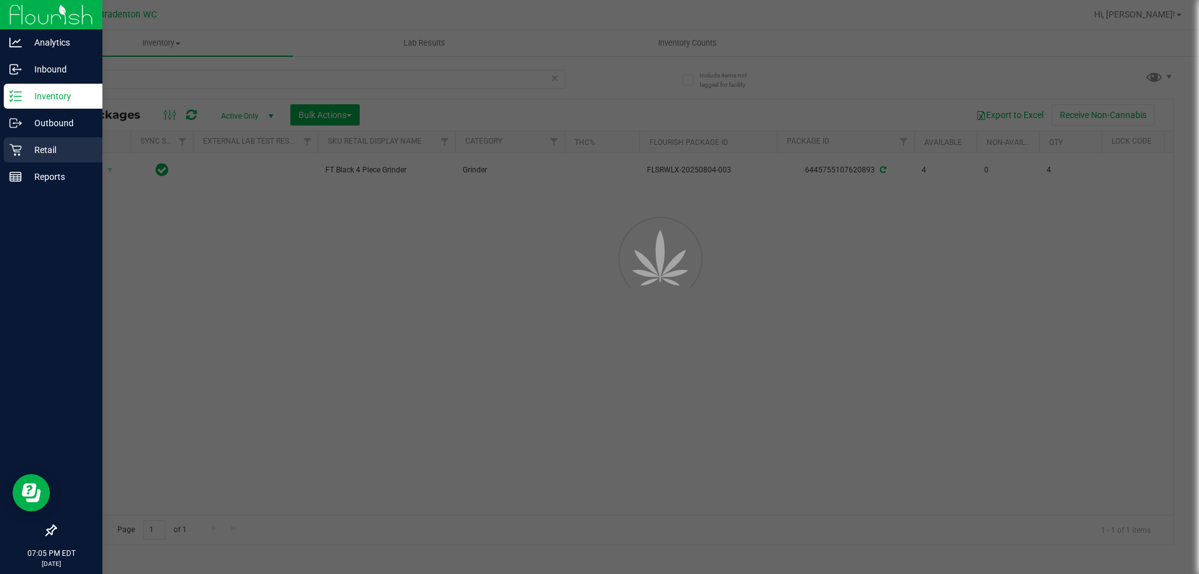
click at [64, 152] on p "Retail" at bounding box center [59, 149] width 75 height 15
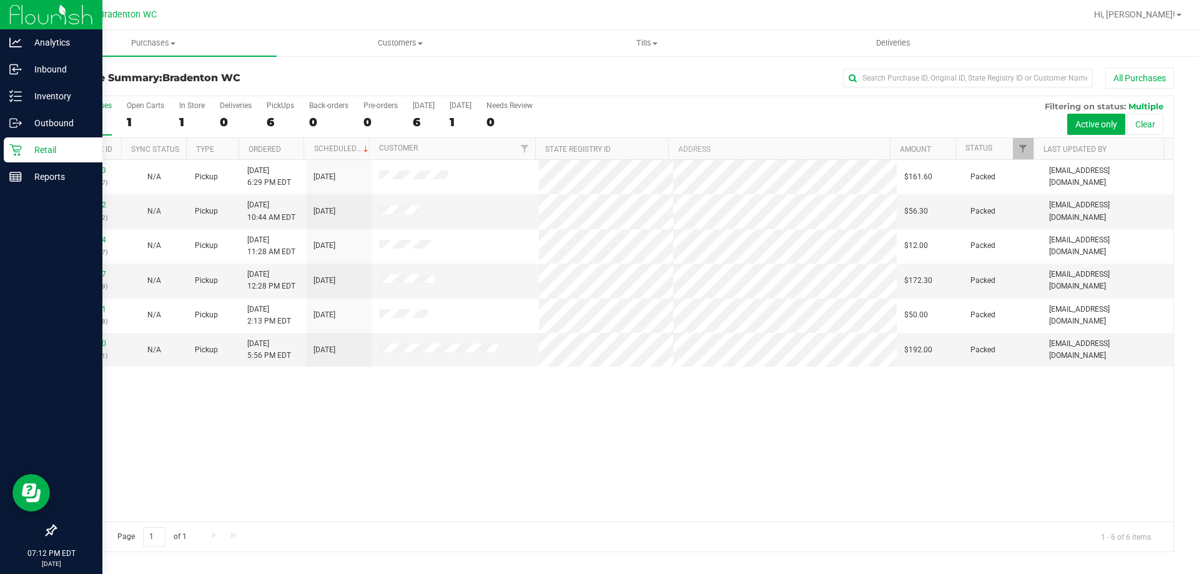
drag, startPoint x: 502, startPoint y: 13, endPoint x: 508, endPoint y: 9, distance: 6.8
click at [502, 13] on div at bounding box center [655, 14] width 862 height 24
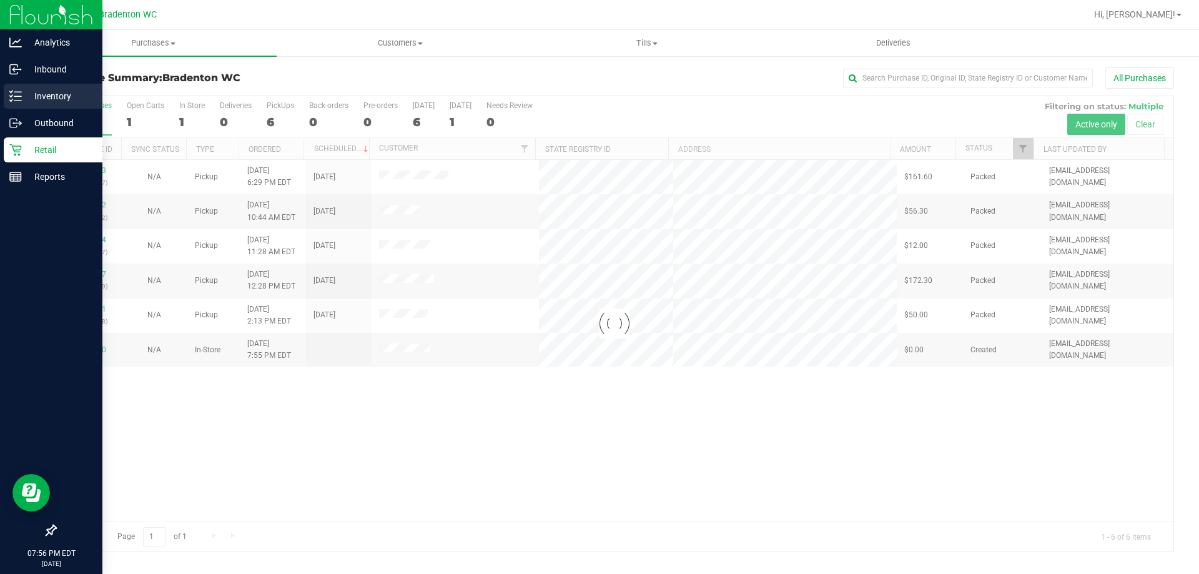
click at [25, 94] on p "Inventory" at bounding box center [59, 96] width 75 height 15
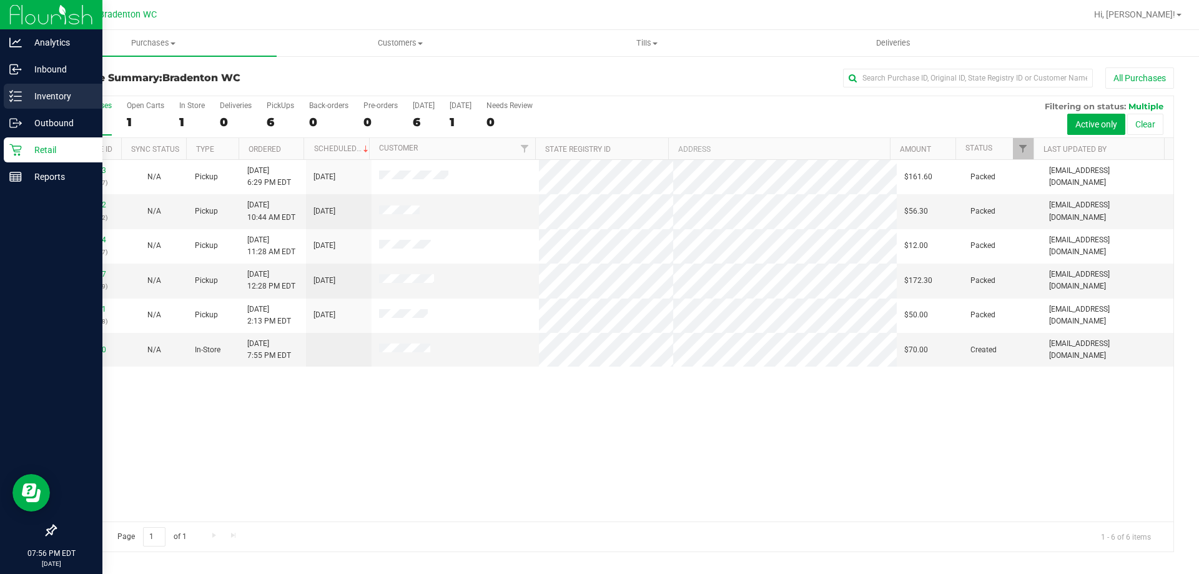
click at [29, 99] on p "Inventory" at bounding box center [59, 96] width 75 height 15
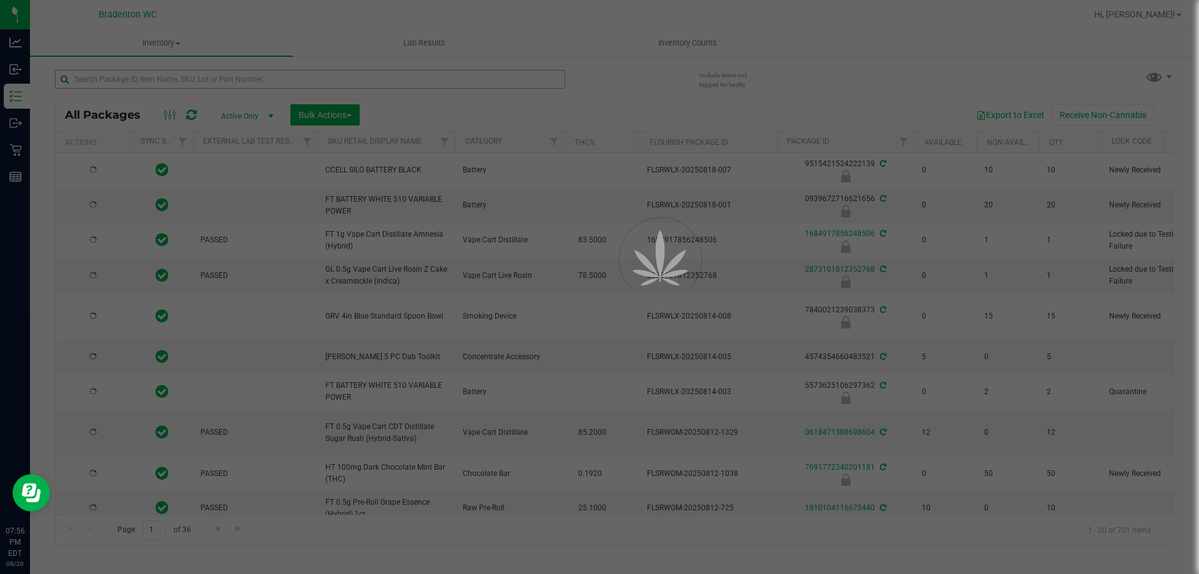
click at [164, 81] on div at bounding box center [599, 287] width 1199 height 574
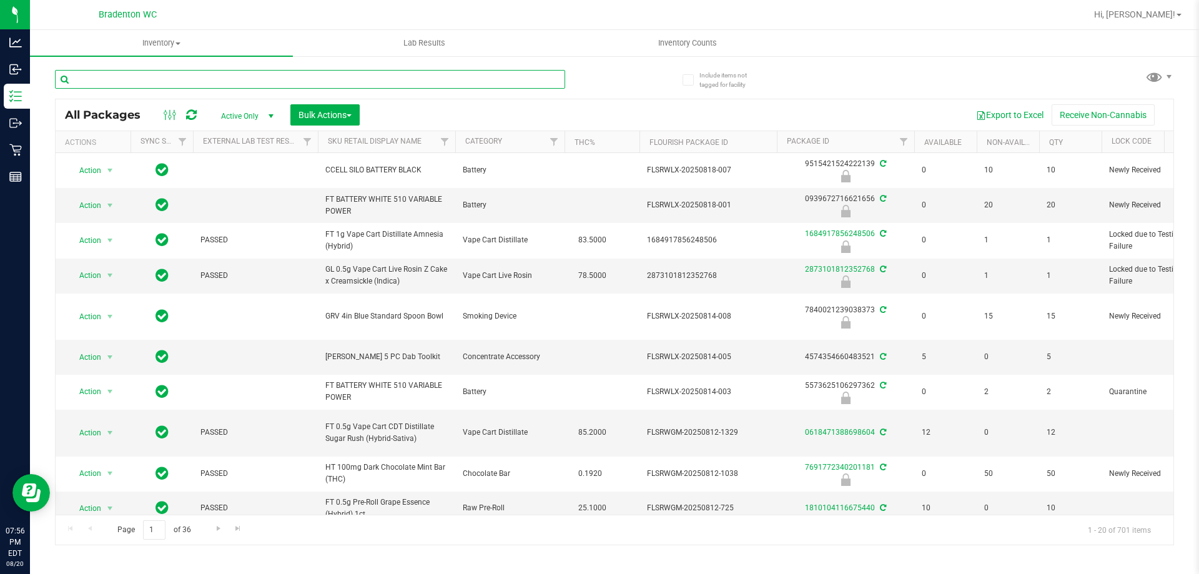
click at [164, 79] on input "text" at bounding box center [310, 79] width 510 height 19
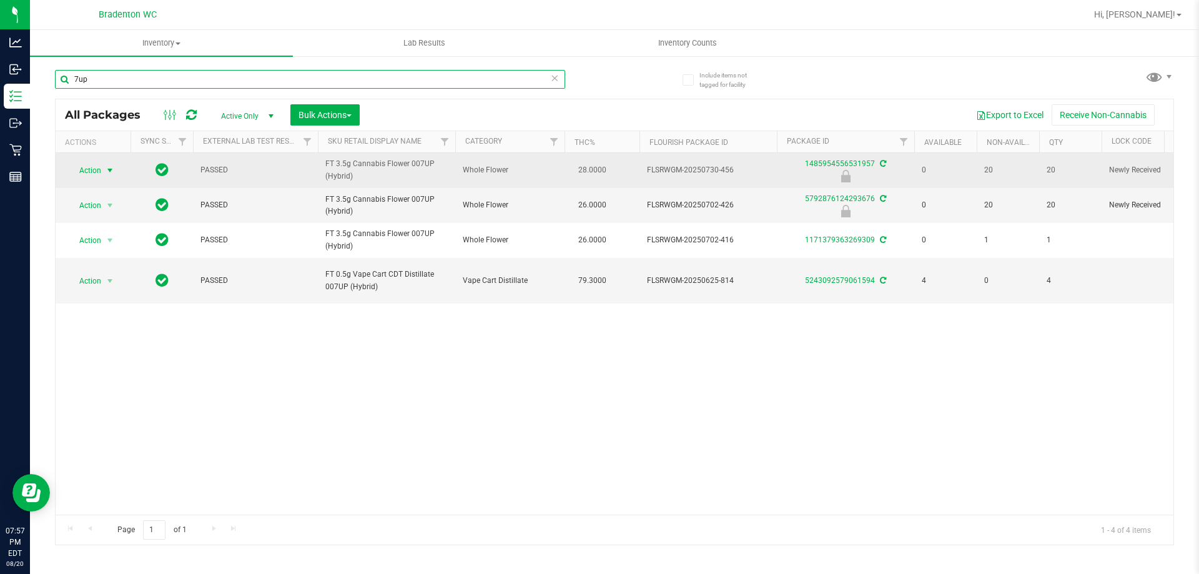
type input "7up"
click at [105, 167] on span "select" at bounding box center [110, 170] width 10 height 10
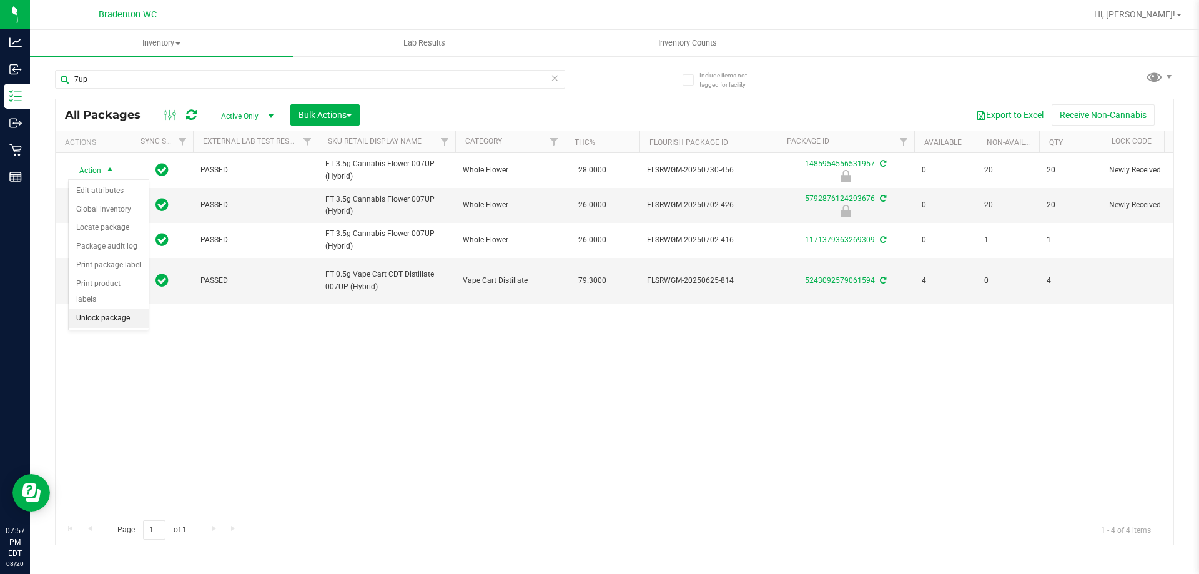
click at [116, 309] on li "Unlock package" at bounding box center [109, 318] width 80 height 19
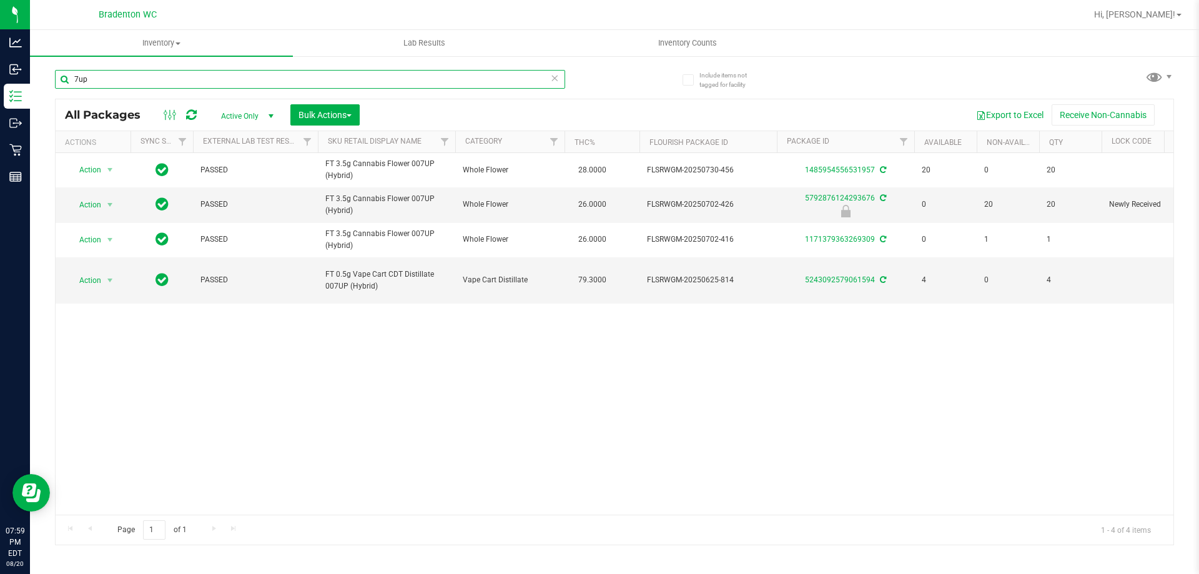
click at [259, 84] on input "7up" at bounding box center [310, 79] width 510 height 19
click at [260, 84] on input "7up" at bounding box center [310, 79] width 510 height 19
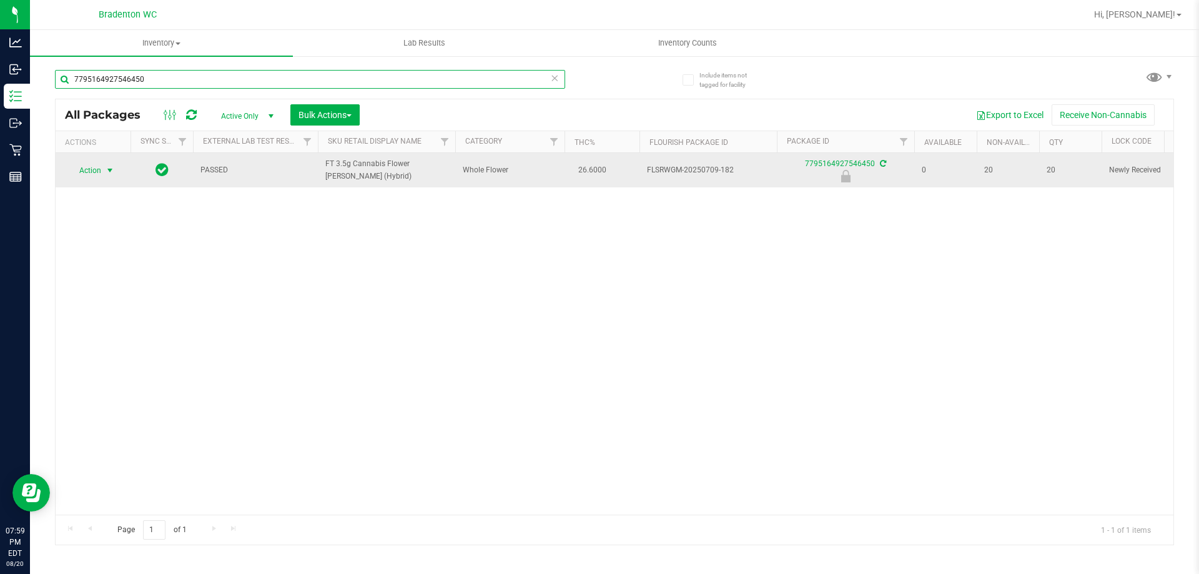
type input "7795164927546450"
click at [102, 172] on span "select" at bounding box center [110, 170] width 16 height 17
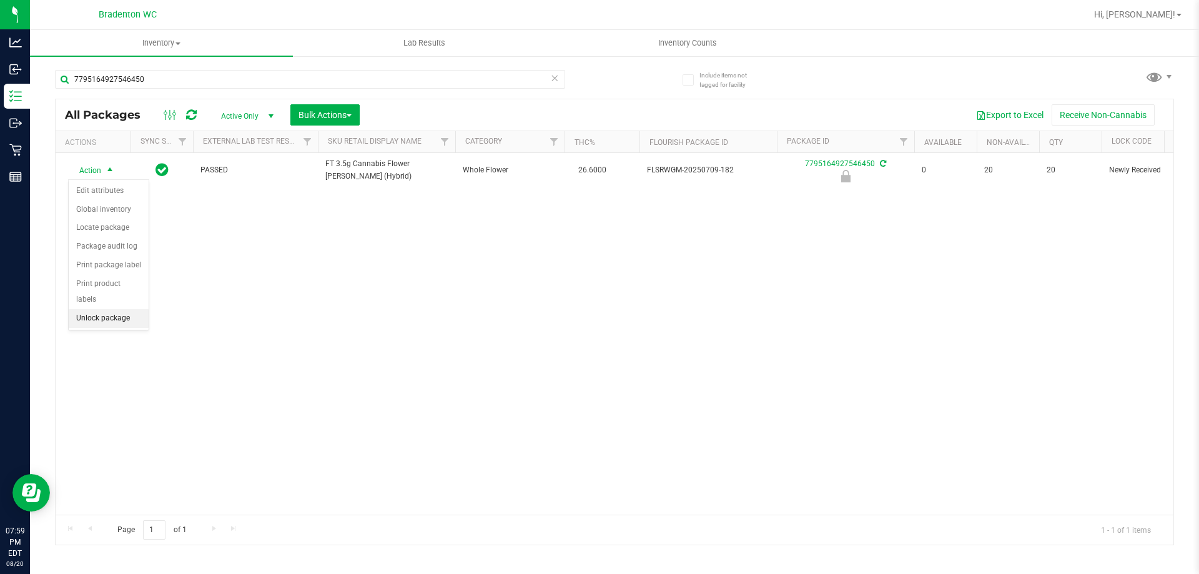
click at [88, 309] on li "Unlock package" at bounding box center [109, 318] width 80 height 19
click at [1164, 17] on span "Hi, Corinna!" at bounding box center [1134, 14] width 81 height 10
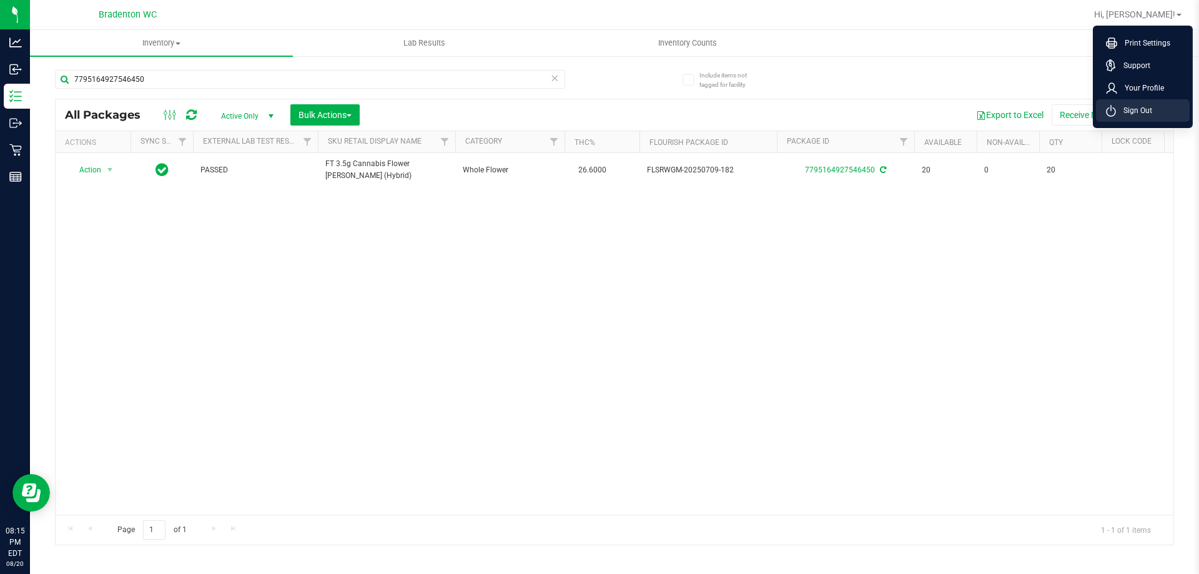
click at [1142, 111] on span "Sign Out" at bounding box center [1134, 110] width 36 height 12
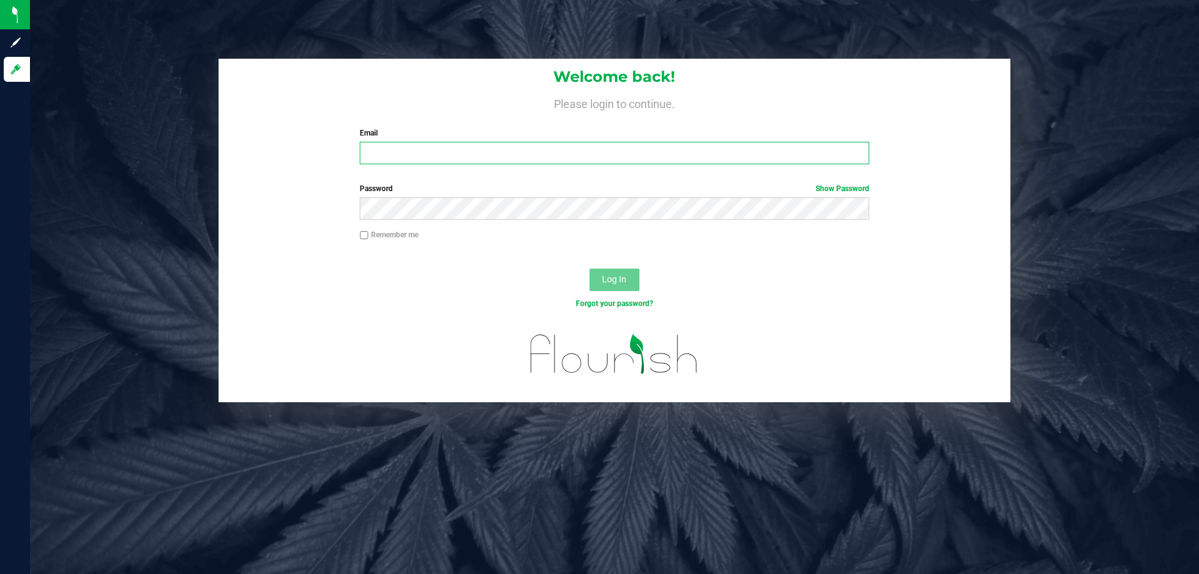
click at [373, 144] on input "Email" at bounding box center [614, 153] width 509 height 22
type input "nkatz@liveparallel.com"
click at [613, 284] on span "Log In" at bounding box center [614, 279] width 24 height 10
